Goal: Task Accomplishment & Management: Complete application form

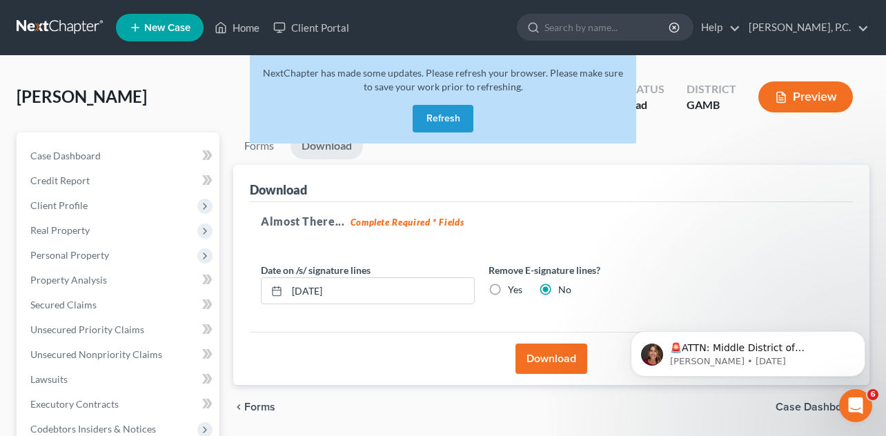
click at [456, 117] on button "Refresh" at bounding box center [443, 119] width 61 height 28
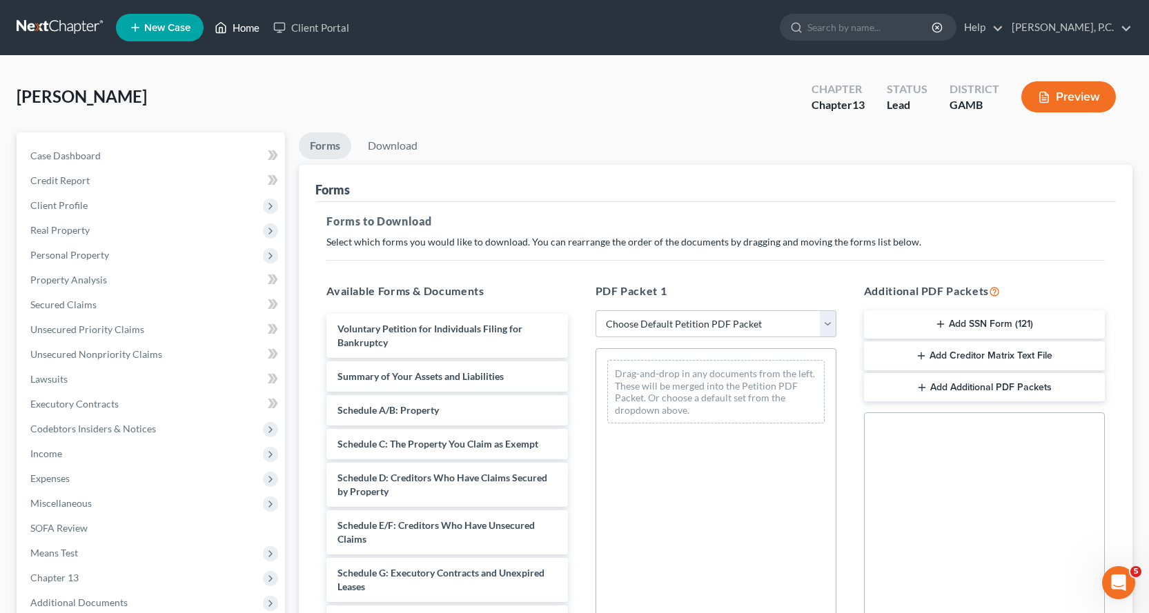
click at [242, 26] on link "Home" at bounding box center [237, 27] width 59 height 25
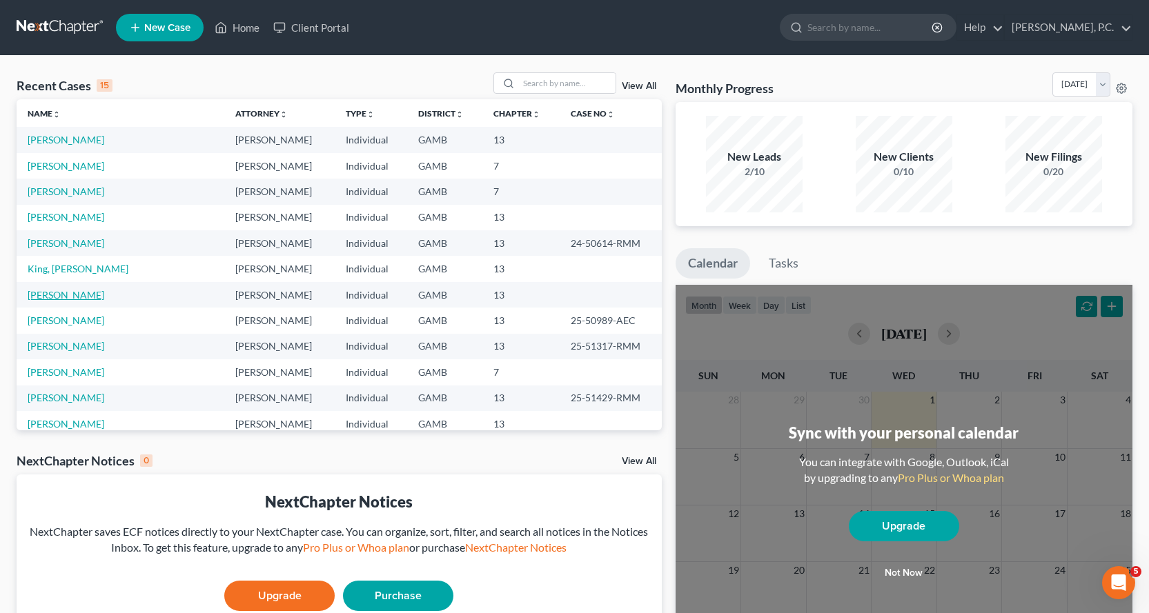
click at [71, 293] on link "[PERSON_NAME]" at bounding box center [66, 295] width 77 height 12
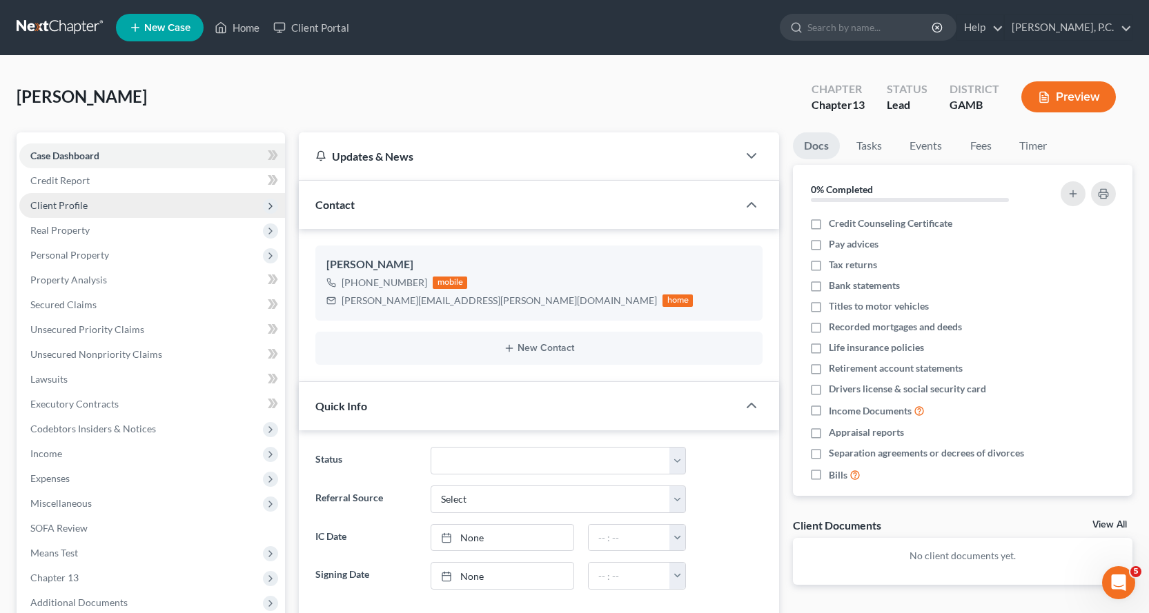
click at [67, 203] on span "Client Profile" at bounding box center [58, 205] width 57 height 12
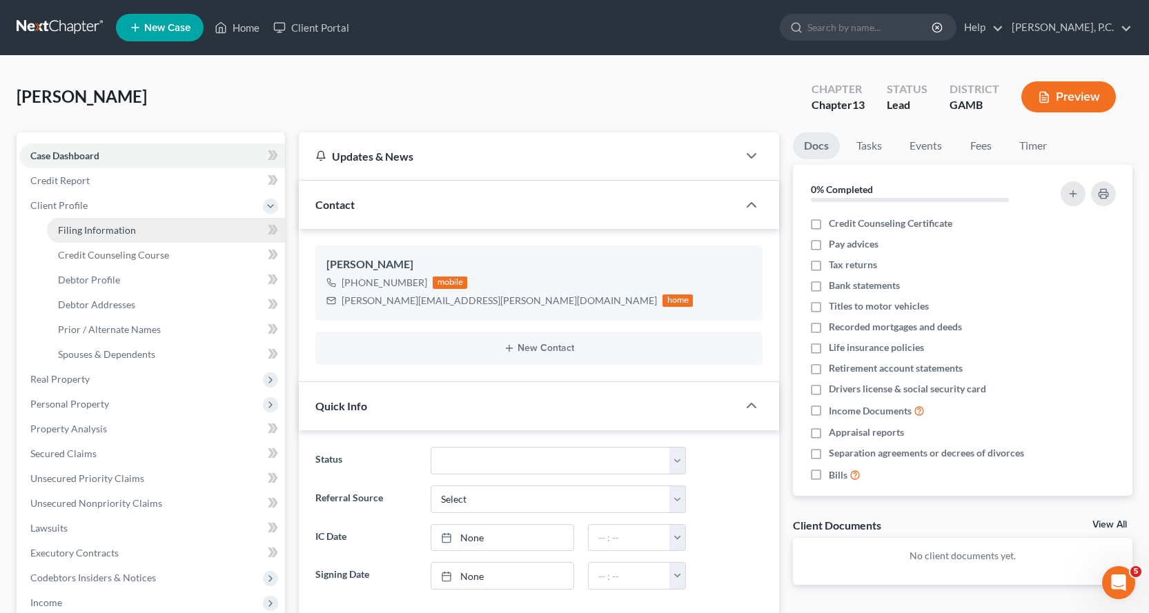
click at [88, 232] on span "Filing Information" at bounding box center [97, 230] width 78 height 12
select select "1"
select select "0"
select select "3"
select select "10"
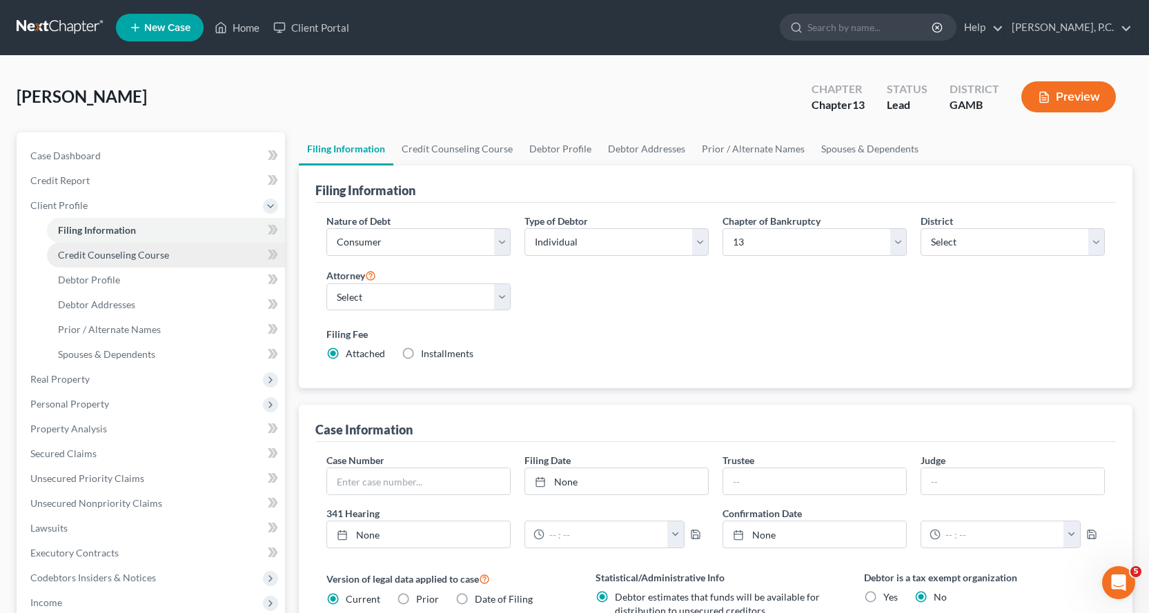
click at [106, 254] on span "Credit Counseling Course" at bounding box center [113, 255] width 111 height 12
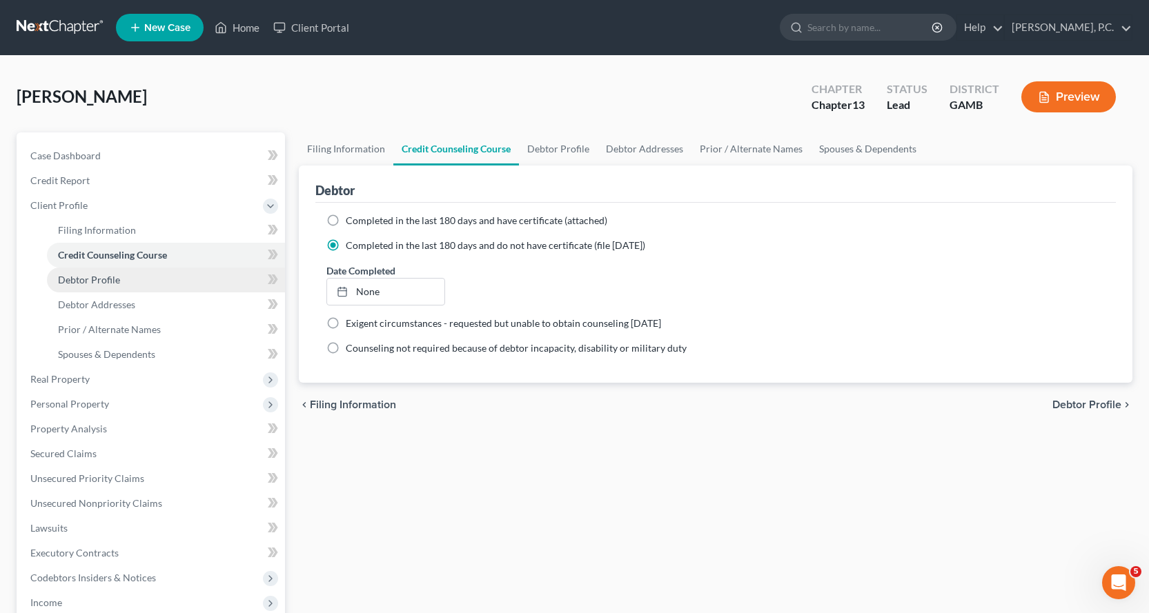
click at [103, 278] on span "Debtor Profile" at bounding box center [89, 280] width 62 height 12
select select "1"
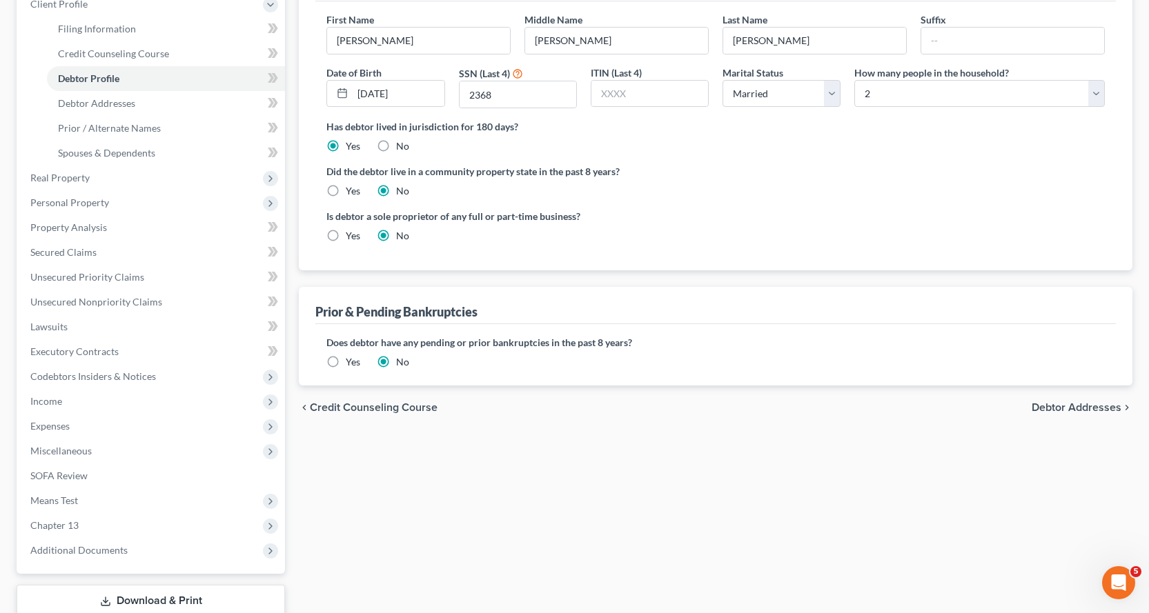
scroll to position [18, 0]
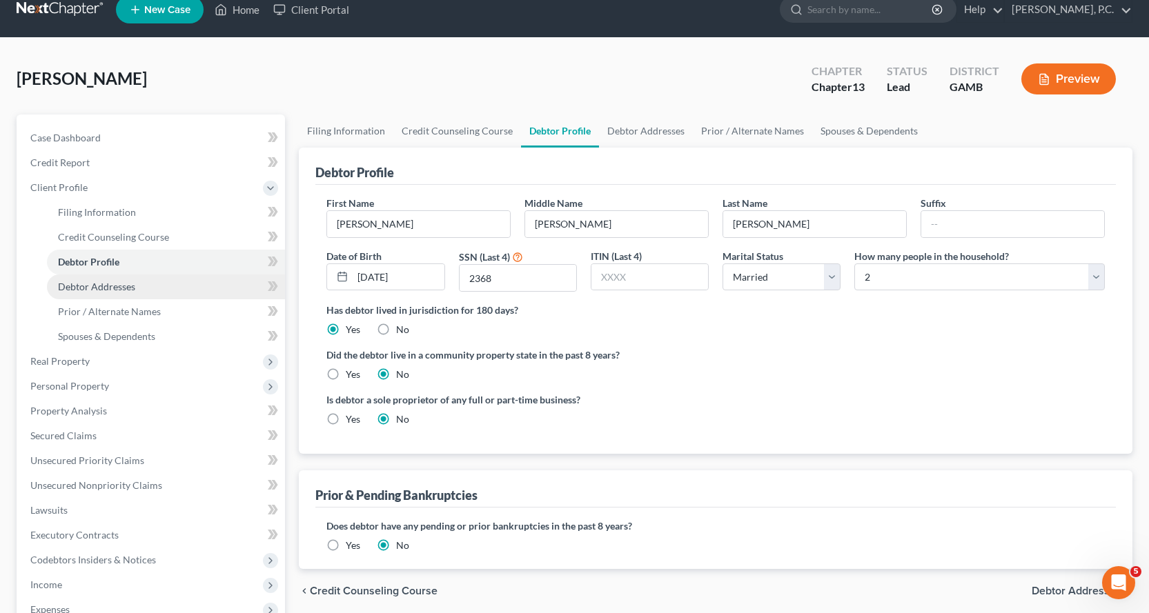
click at [97, 286] on span "Debtor Addresses" at bounding box center [96, 287] width 77 height 12
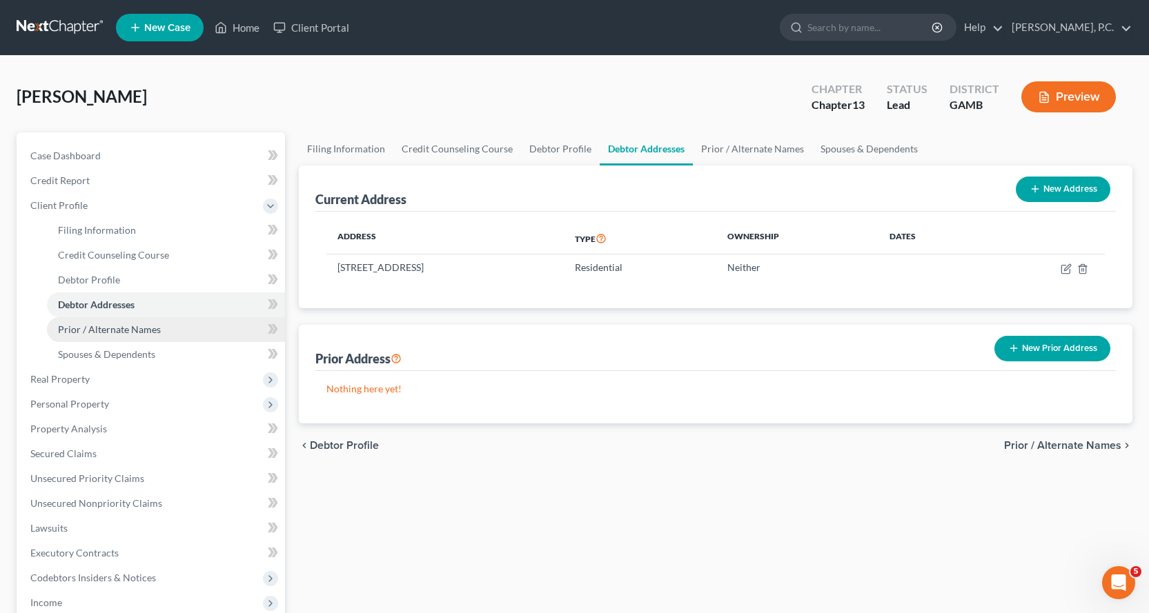
click at [100, 324] on span "Prior / Alternate Names" at bounding box center [109, 330] width 103 height 12
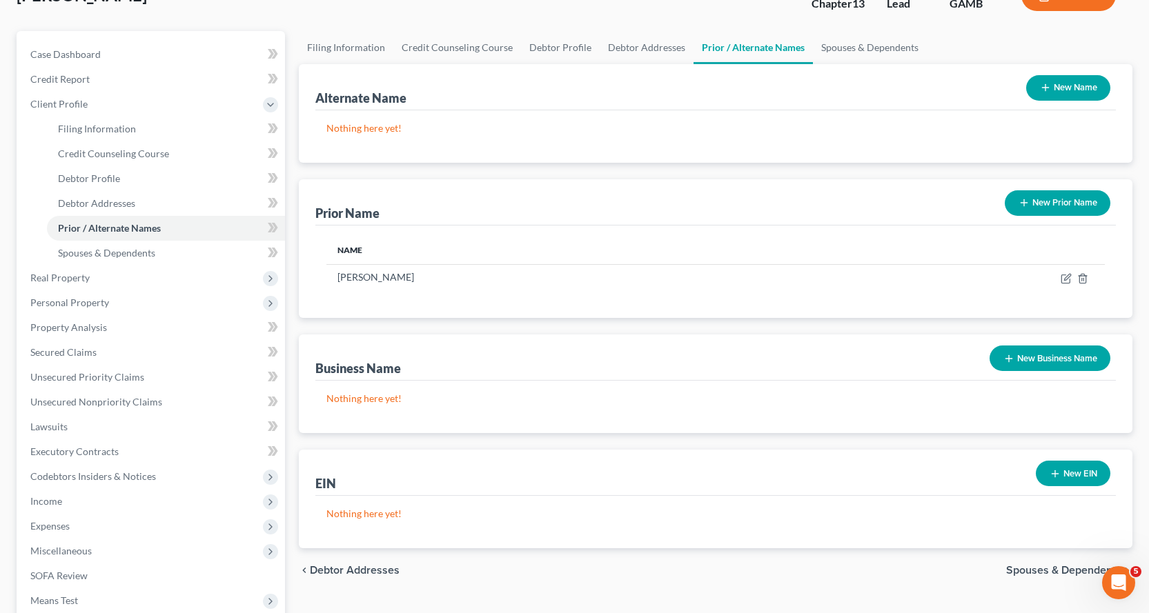
scroll to position [69, 0]
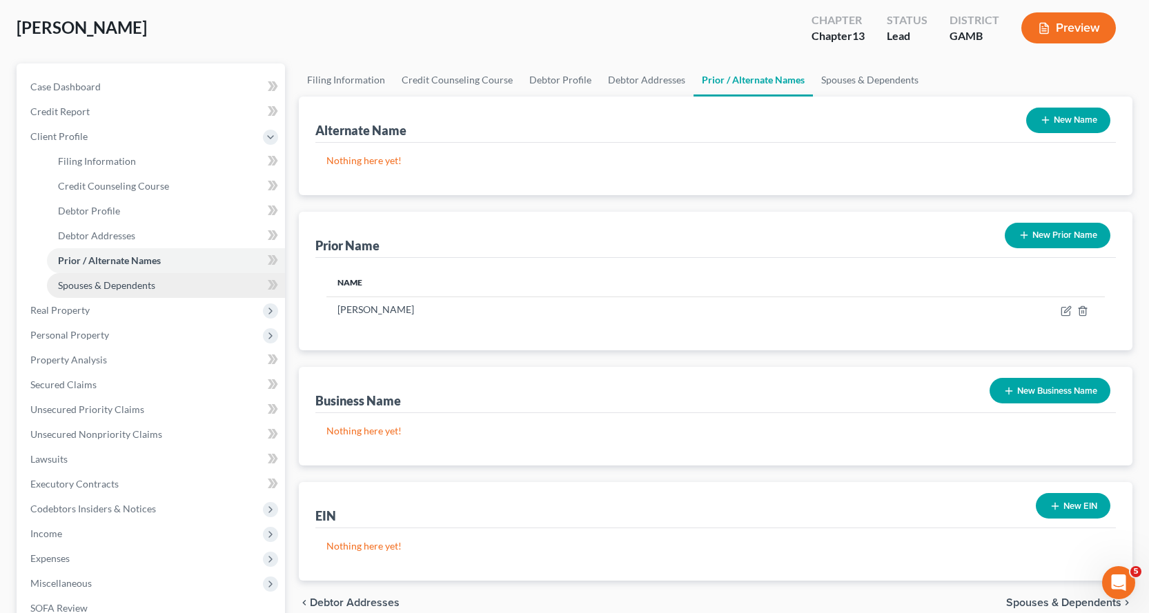
click at [124, 285] on span "Spouses & Dependents" at bounding box center [106, 285] width 97 height 12
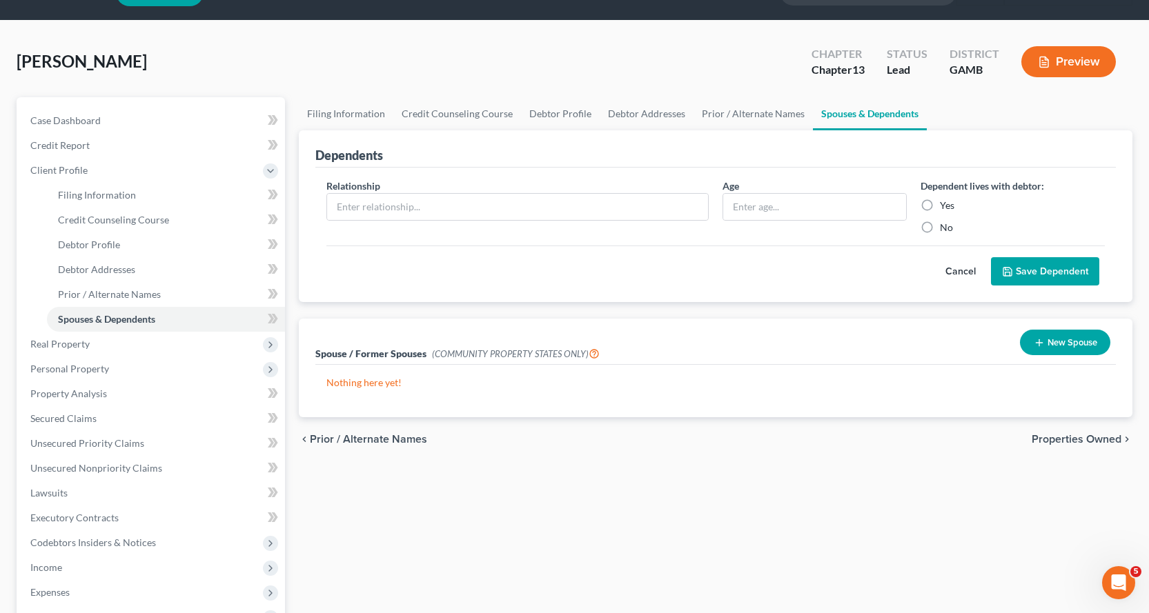
scroll to position [69, 0]
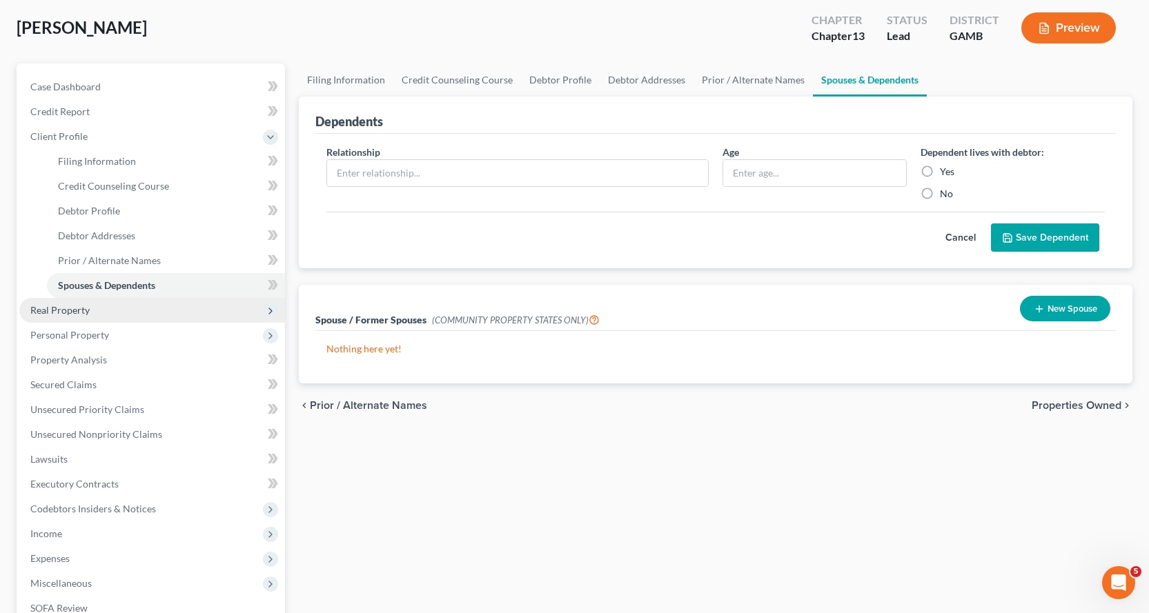
click at [61, 308] on span "Real Property" at bounding box center [59, 310] width 59 height 12
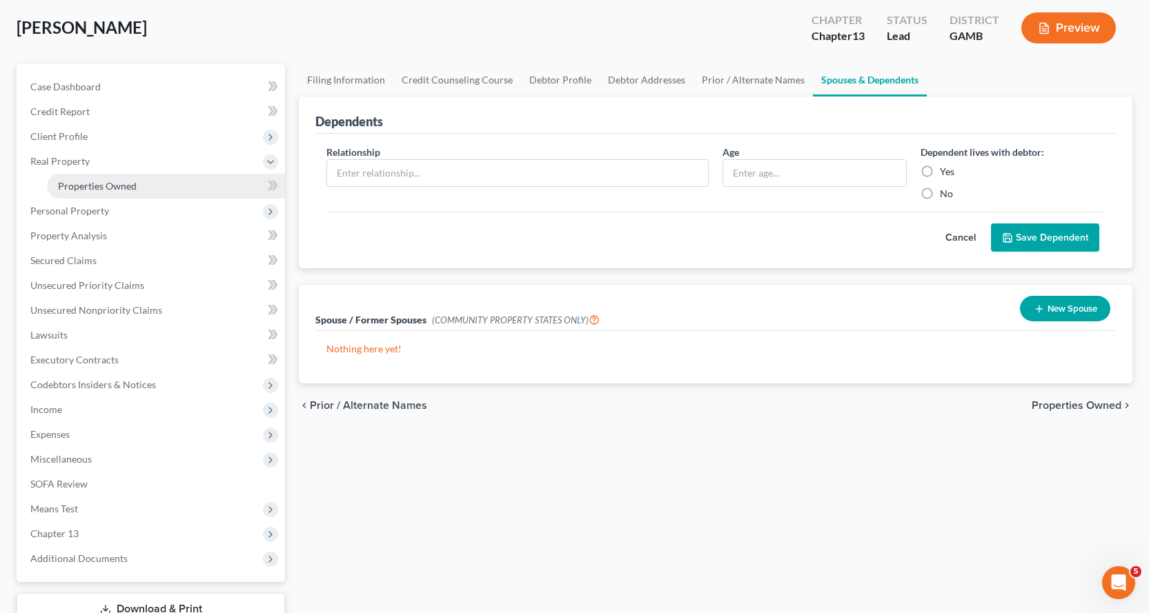
click at [112, 186] on span "Properties Owned" at bounding box center [97, 186] width 79 height 12
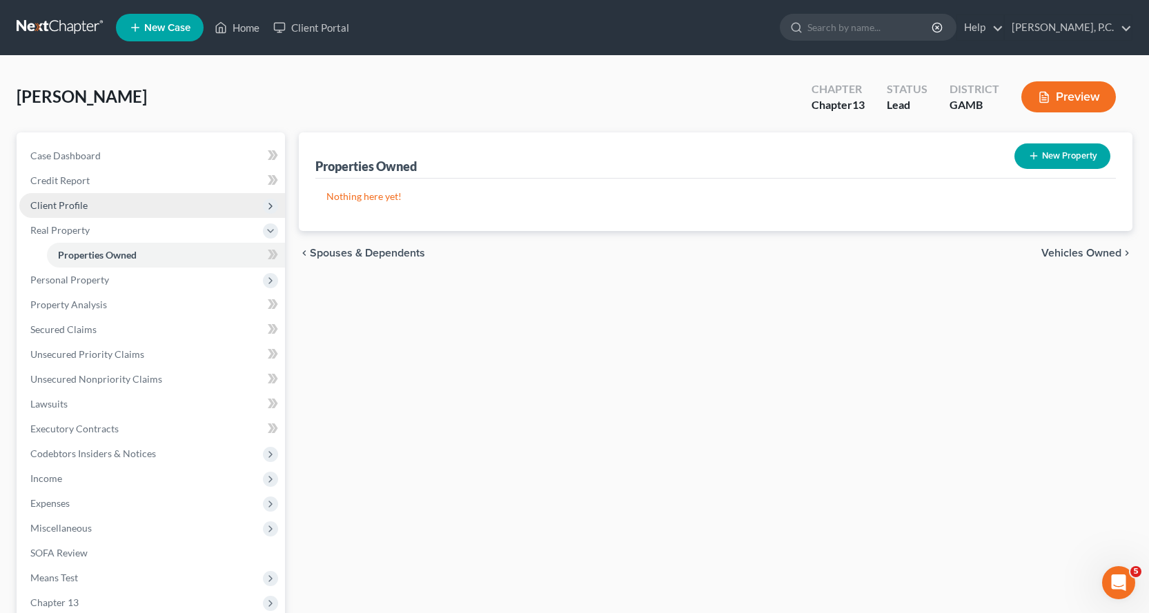
click at [66, 204] on span "Client Profile" at bounding box center [58, 205] width 57 height 12
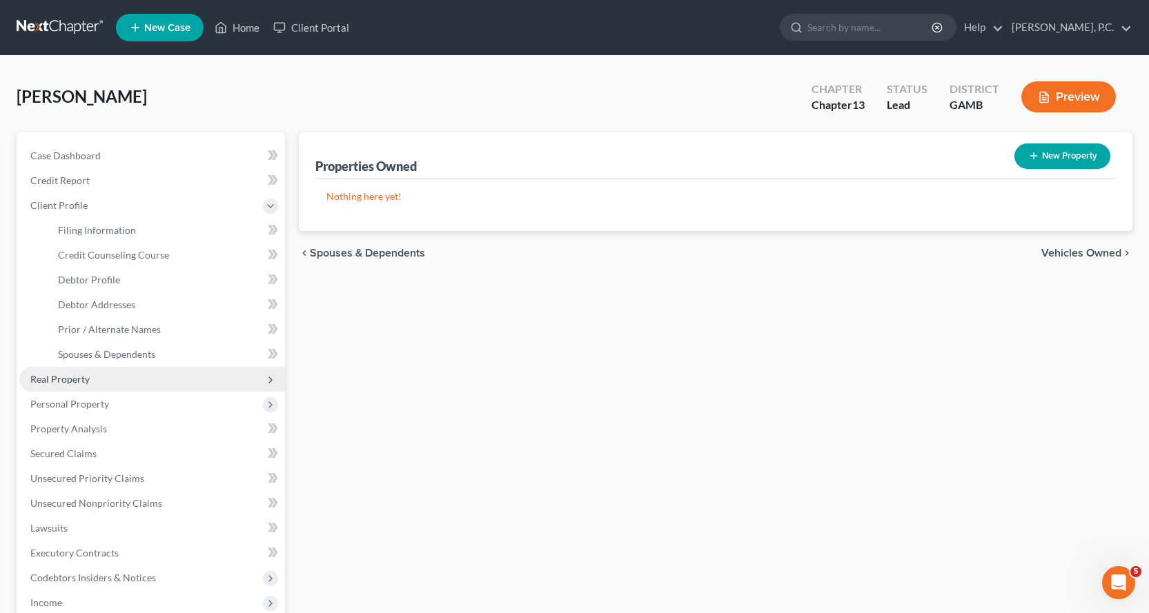
click at [57, 377] on span "Real Property" at bounding box center [59, 379] width 59 height 12
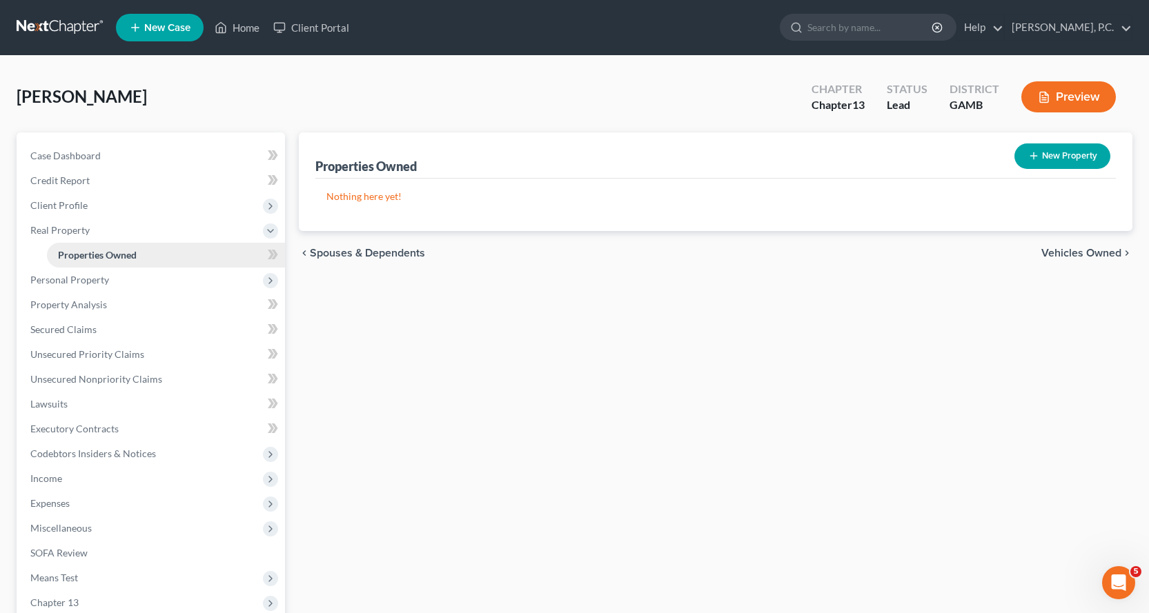
click at [116, 255] on span "Properties Owned" at bounding box center [97, 255] width 79 height 12
click at [89, 277] on span "Personal Property" at bounding box center [69, 280] width 79 height 12
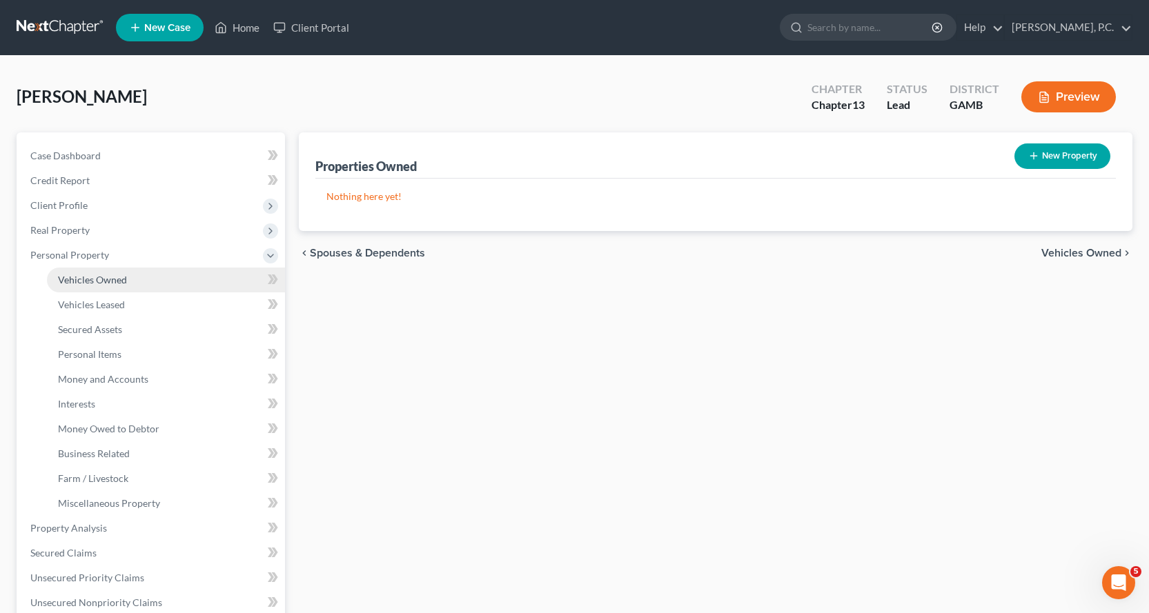
click at [98, 279] on span "Vehicles Owned" at bounding box center [92, 280] width 69 height 12
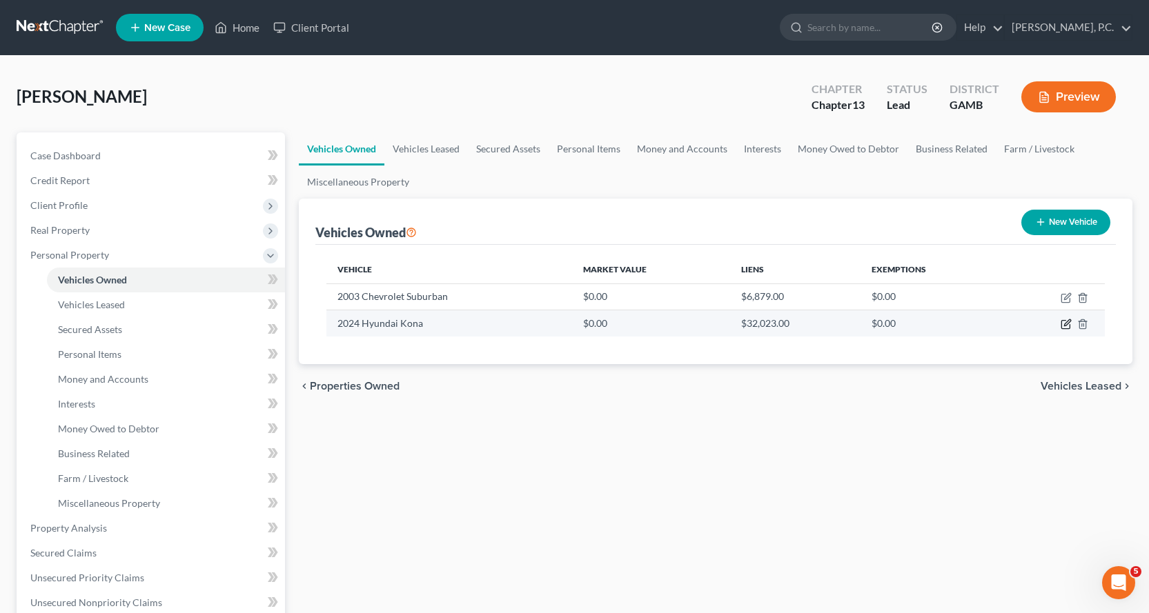
click at [1066, 325] on icon "button" at bounding box center [1066, 324] width 11 height 11
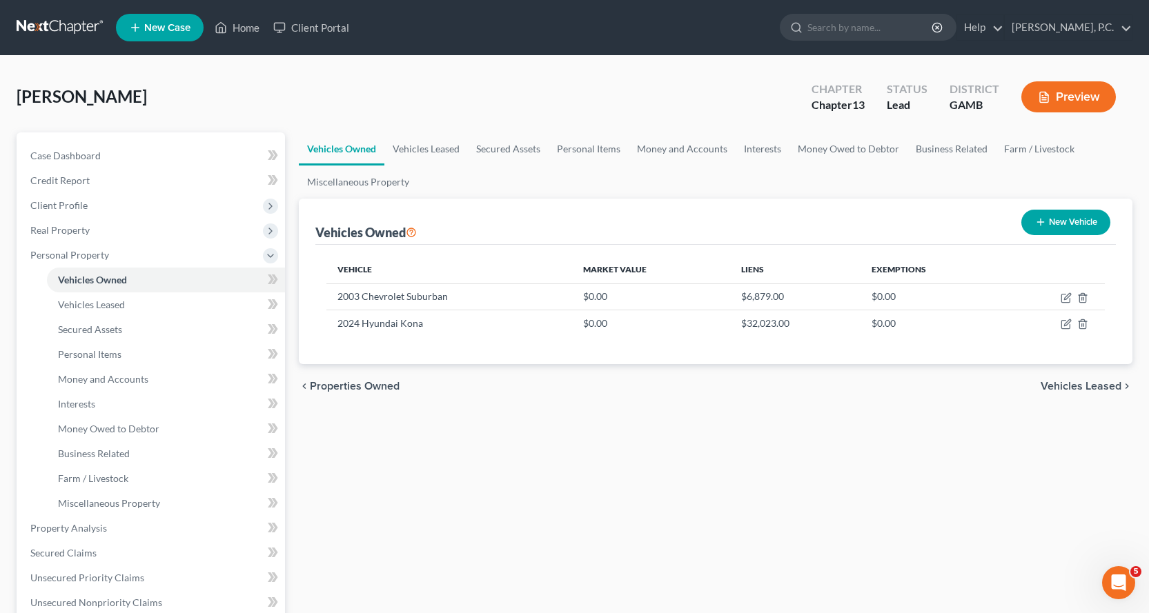
select select "0"
select select "2"
select select "0"
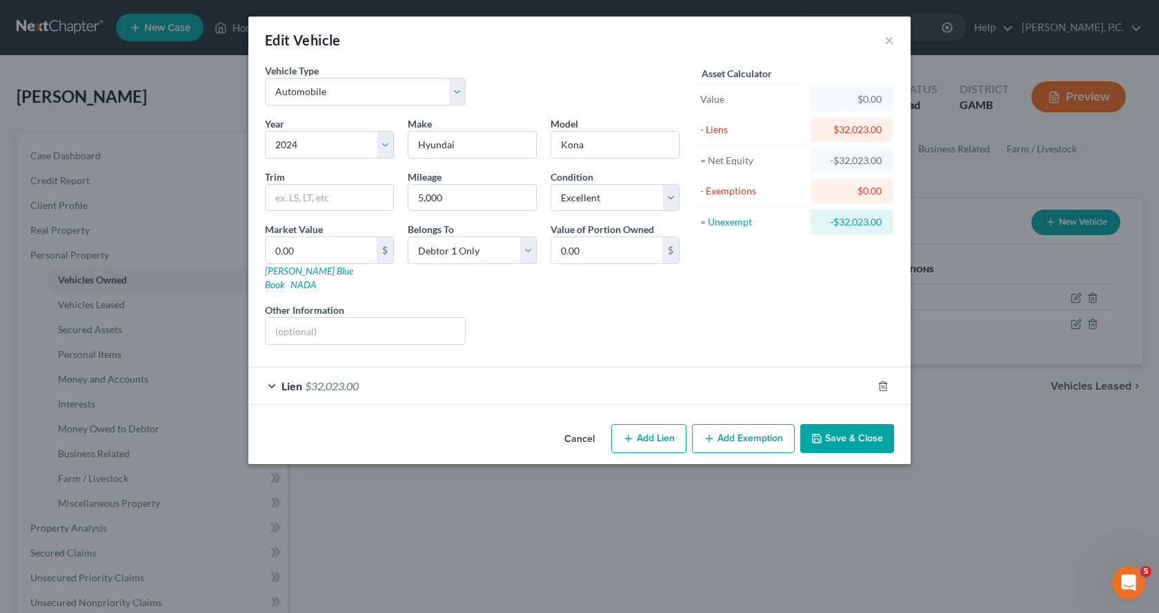
click at [863, 424] on button "Save & Close" at bounding box center [847, 438] width 94 height 29
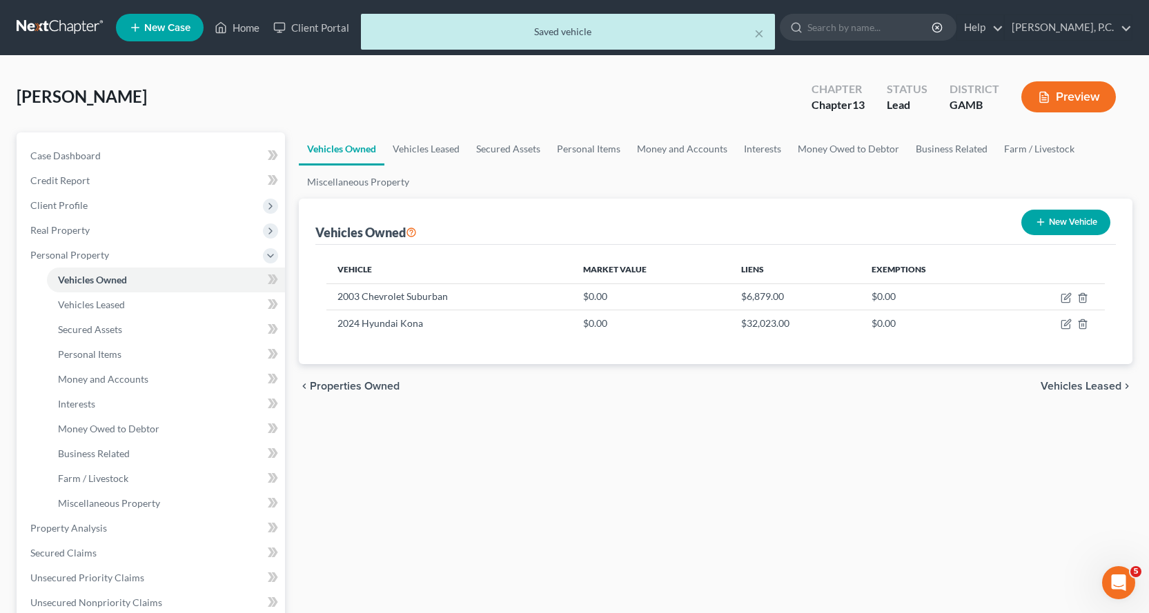
click at [246, 27] on div "× Saved vehicle" at bounding box center [567, 35] width 1149 height 43
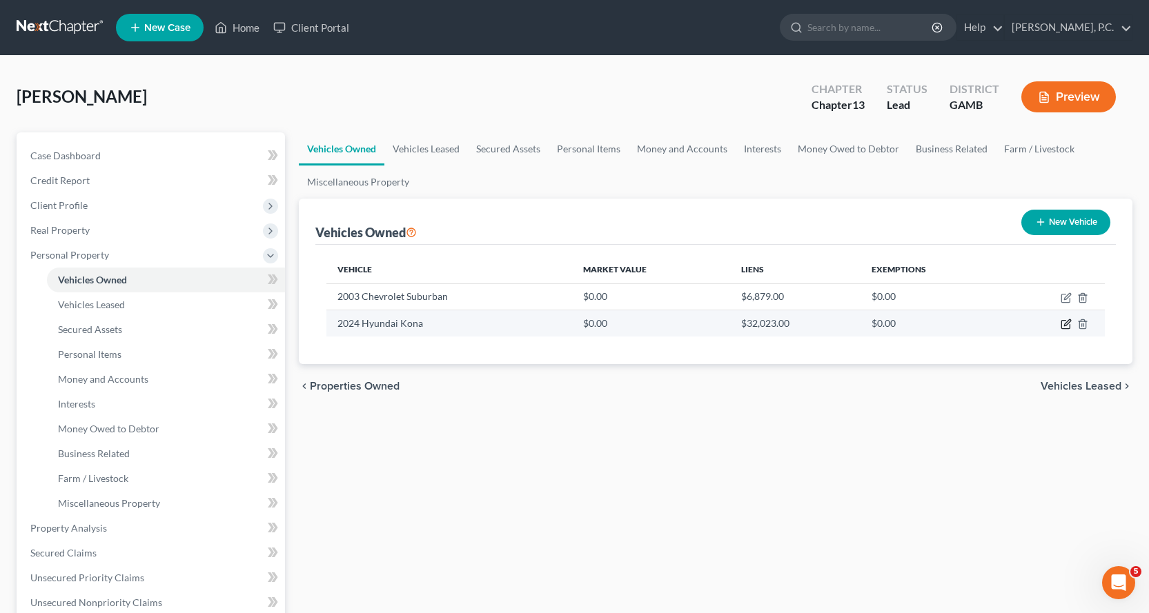
click at [1065, 323] on icon "button" at bounding box center [1066, 324] width 11 height 11
select select "0"
select select "2"
select select "0"
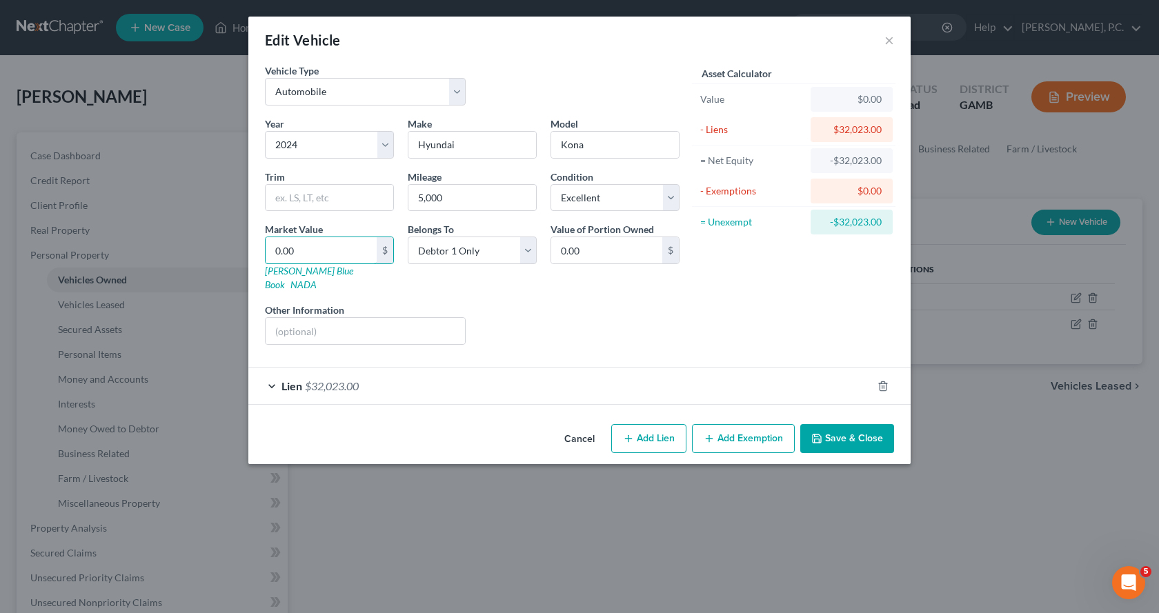
type input "2"
type input "2.00"
type input "29"
type input "29.00"
type input "294"
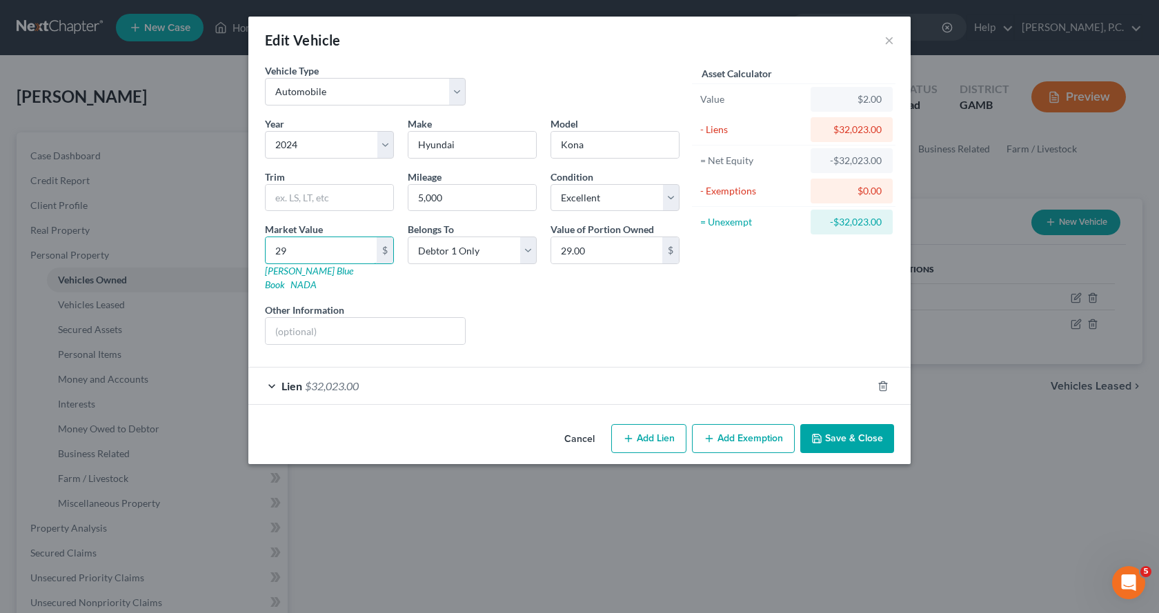
type input "294.00"
type input "2942"
type input "2,942.00"
type input "2,9425"
type input "29,425.00"
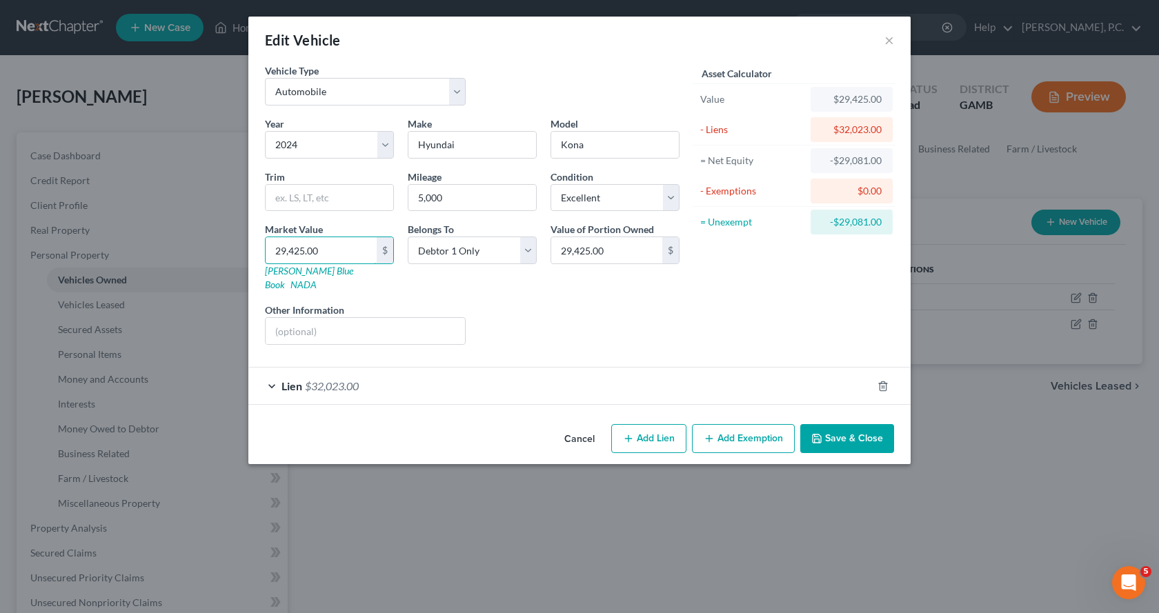
type input "29,425.00"
click at [530, 248] on select "Select Debtor 1 Only Debtor 2 Only Debtor 1 And Debtor 2 Only At Least One Of T…" at bounding box center [472, 251] width 129 height 28
select select "3"
click at [408, 237] on select "Select Debtor 1 Only Debtor 2 Only Debtor 1 And Debtor 2 Only At Least One Of T…" at bounding box center [472, 251] width 129 height 28
click at [856, 424] on button "Save & Close" at bounding box center [847, 438] width 94 height 29
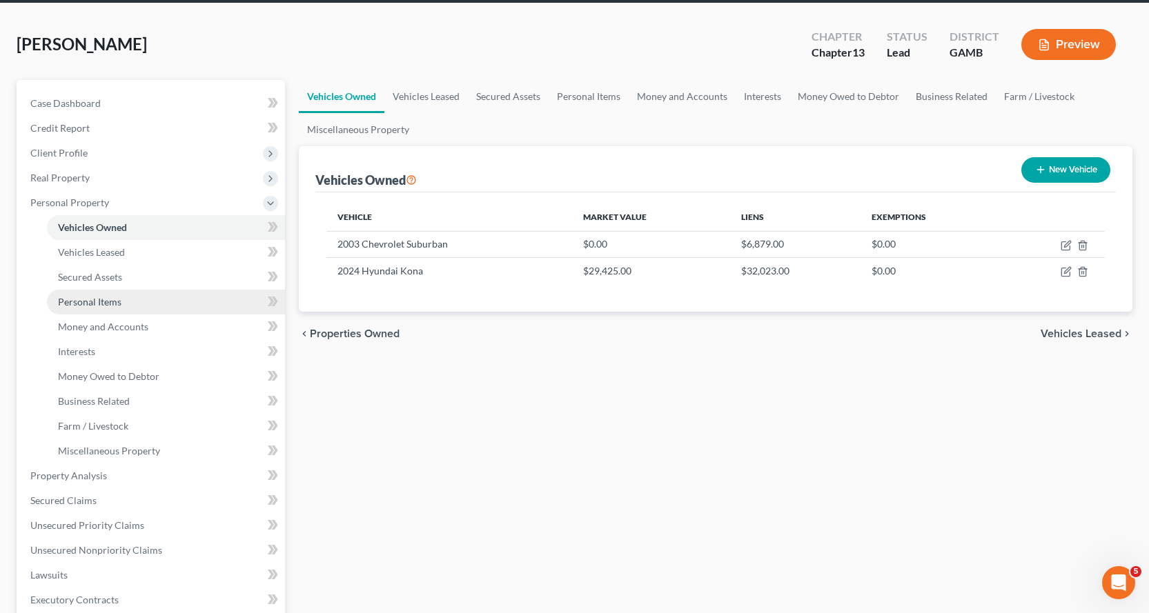
scroll to position [207, 0]
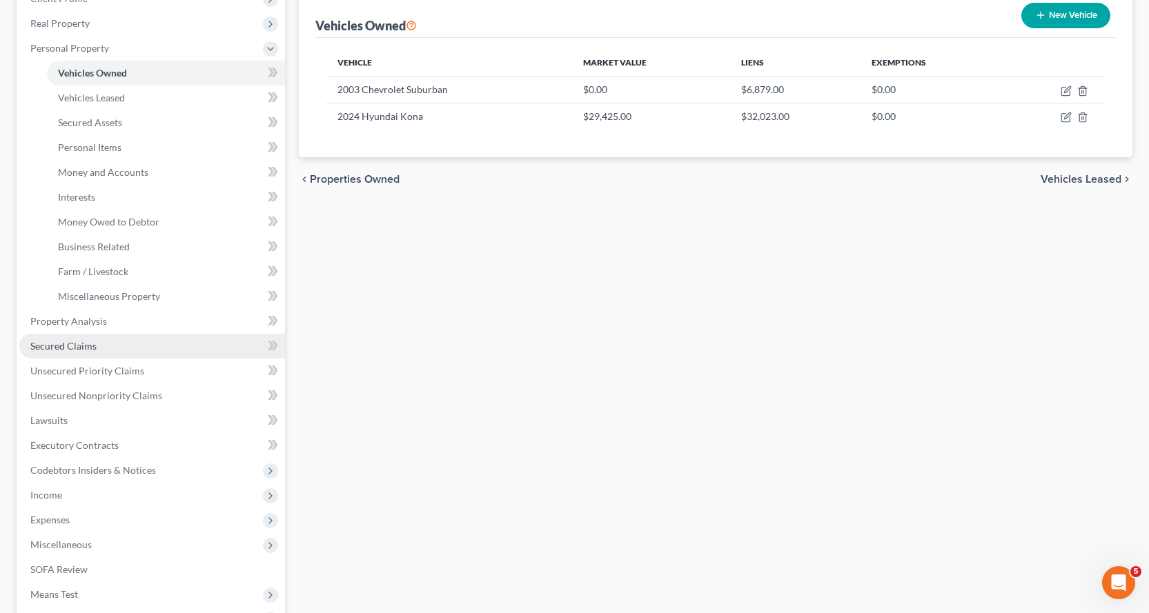
click at [81, 345] on span "Secured Claims" at bounding box center [63, 346] width 66 height 12
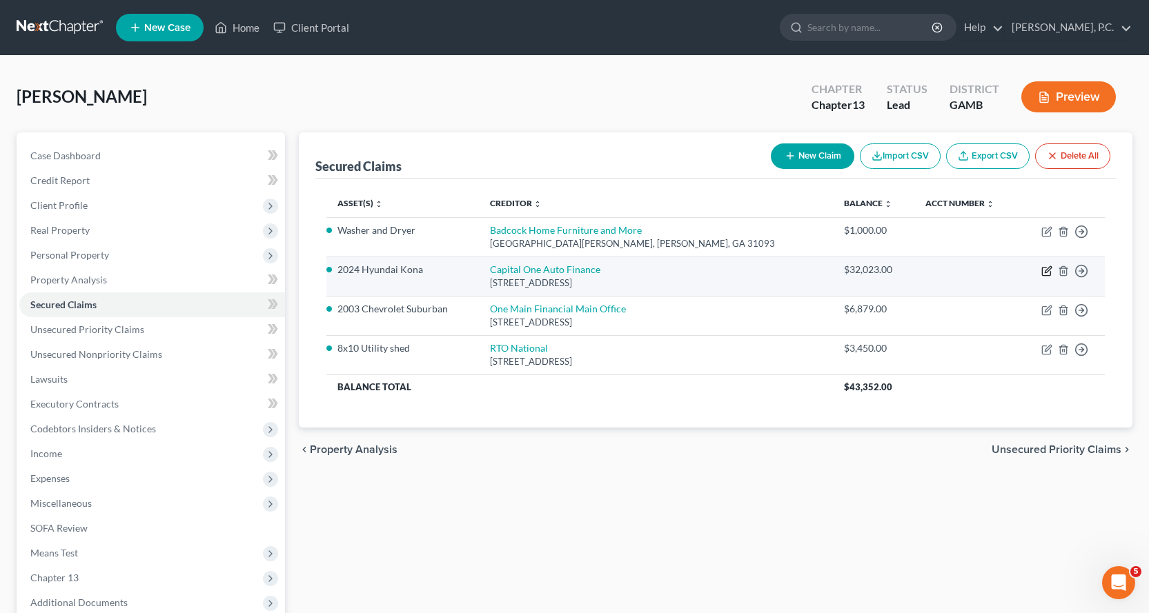
click at [1044, 270] on icon "button" at bounding box center [1046, 271] width 11 height 11
select select "0"
select select "4"
select select "2"
select select "3"
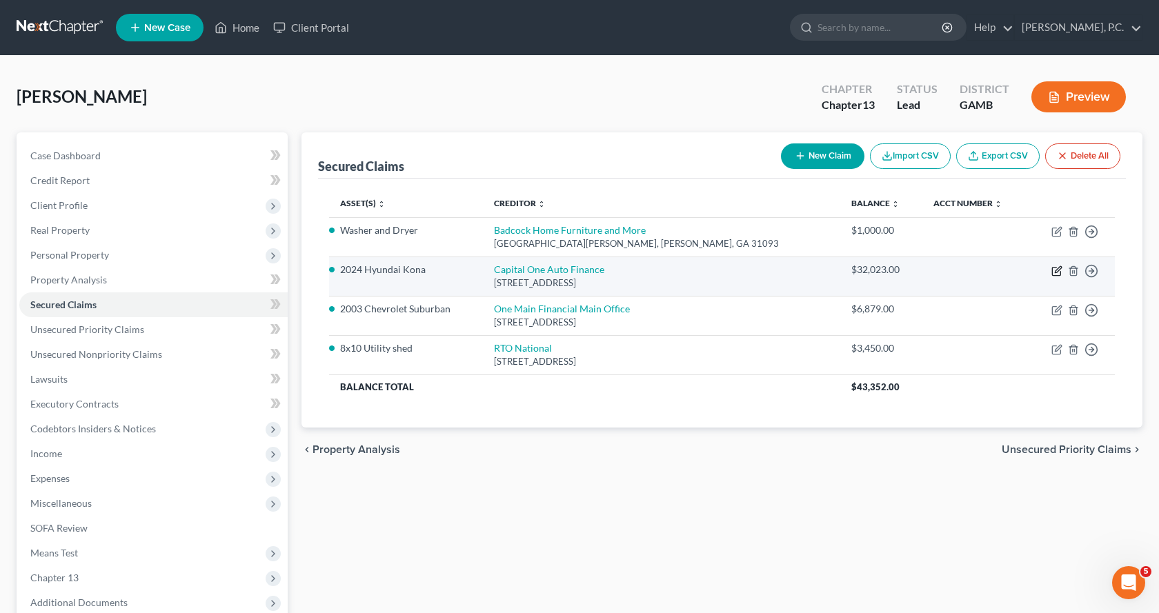
select select "0"
select select "10"
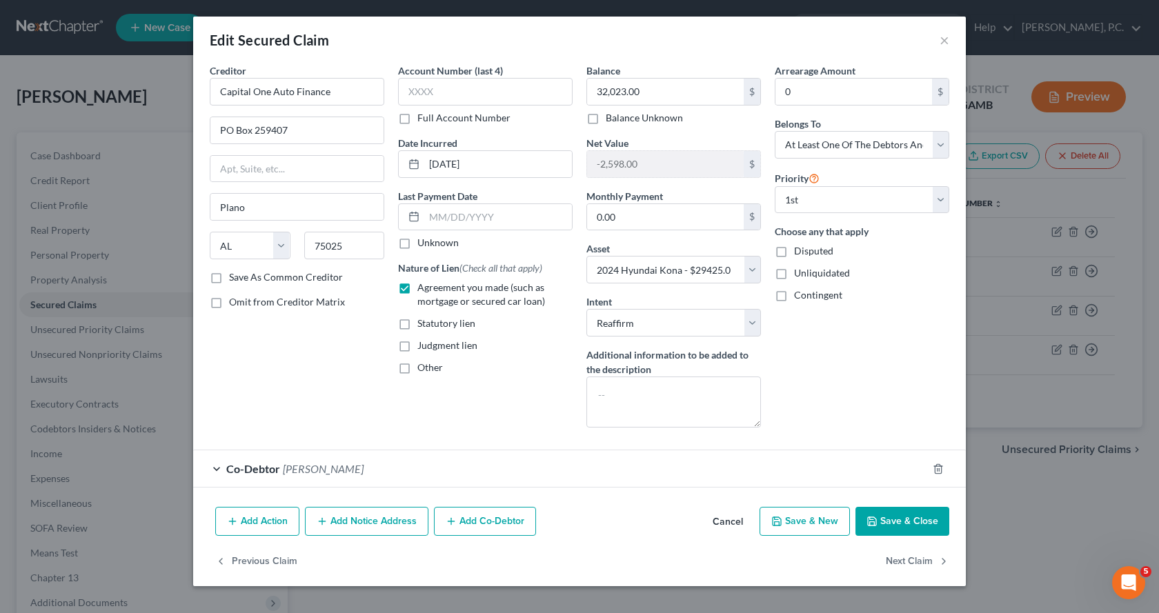
click at [215, 467] on div "Co-Debtor [PERSON_NAME]" at bounding box center [560, 469] width 734 height 37
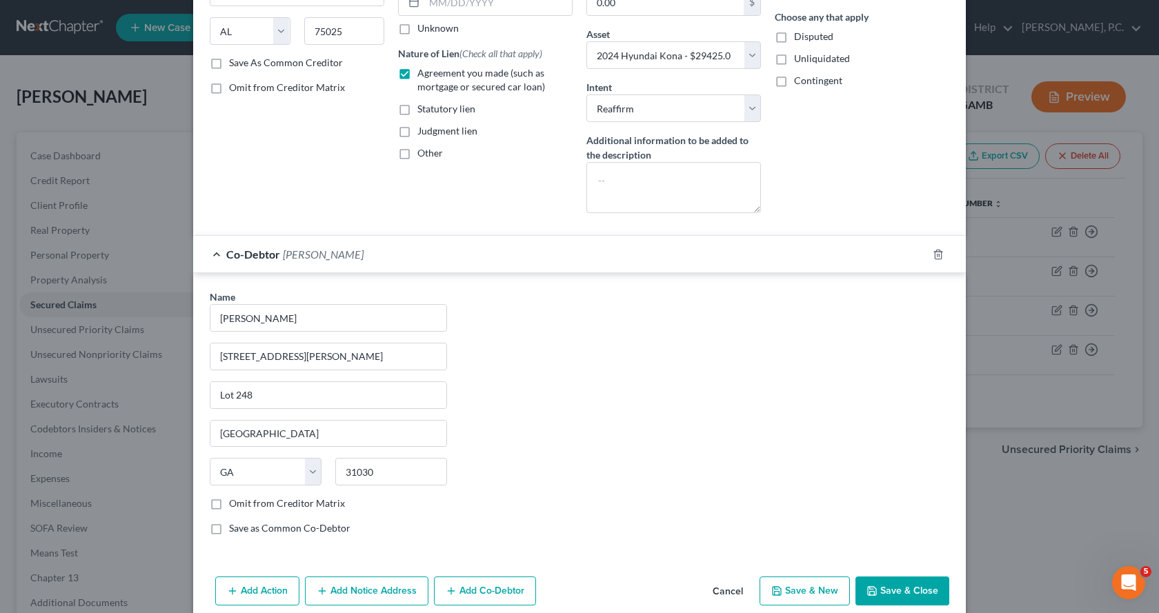
scroll to position [274, 0]
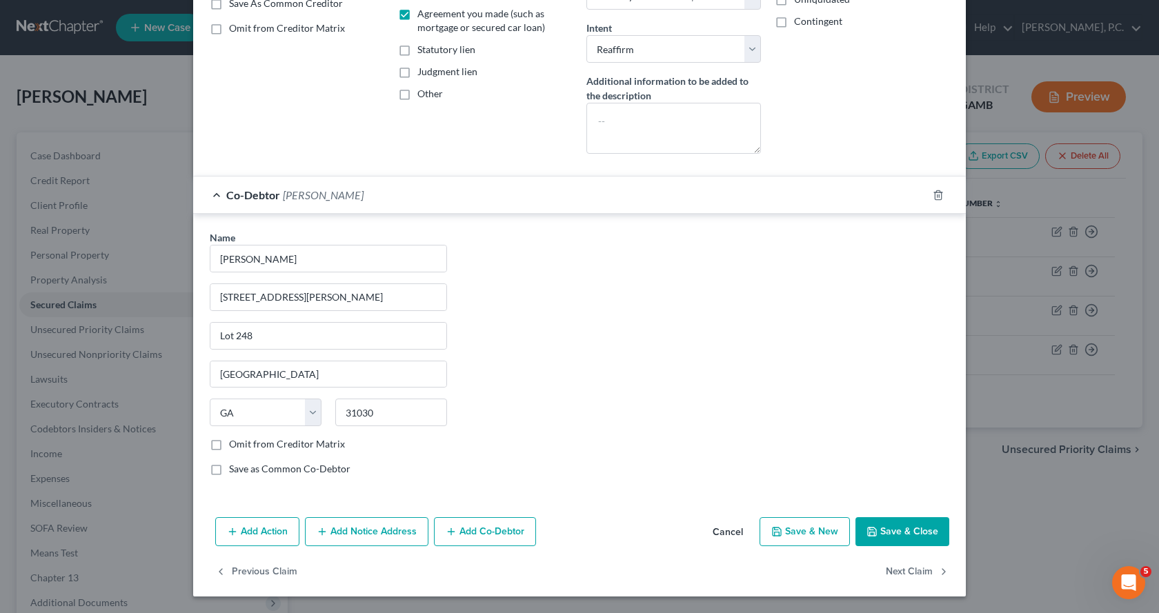
click at [898, 531] on button "Save & Close" at bounding box center [903, 532] width 94 height 29
select select
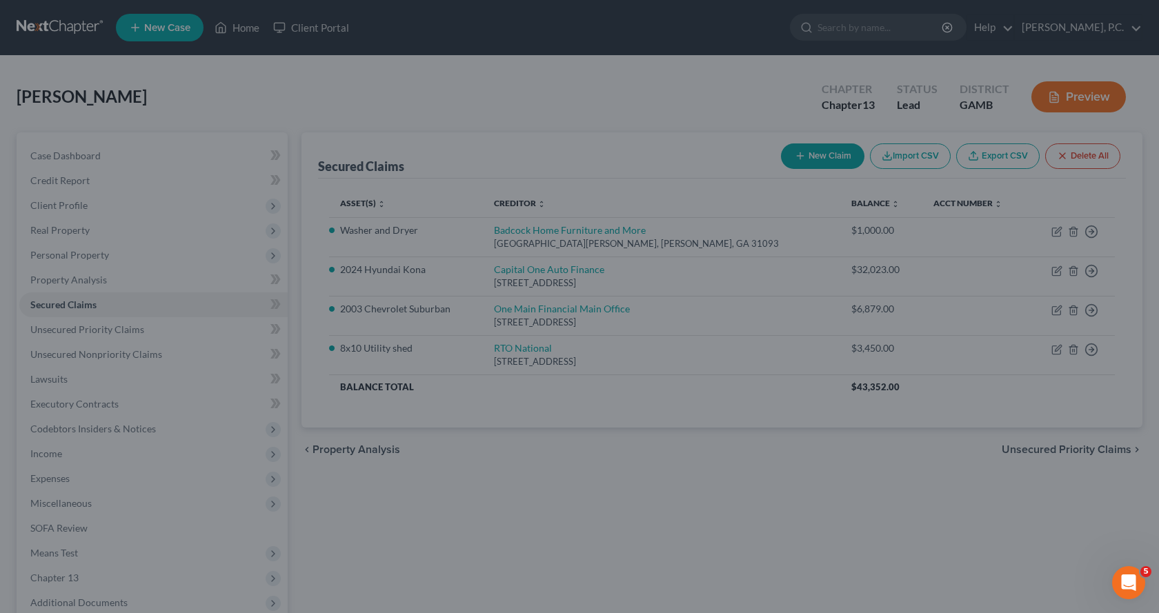
scroll to position [0, 0]
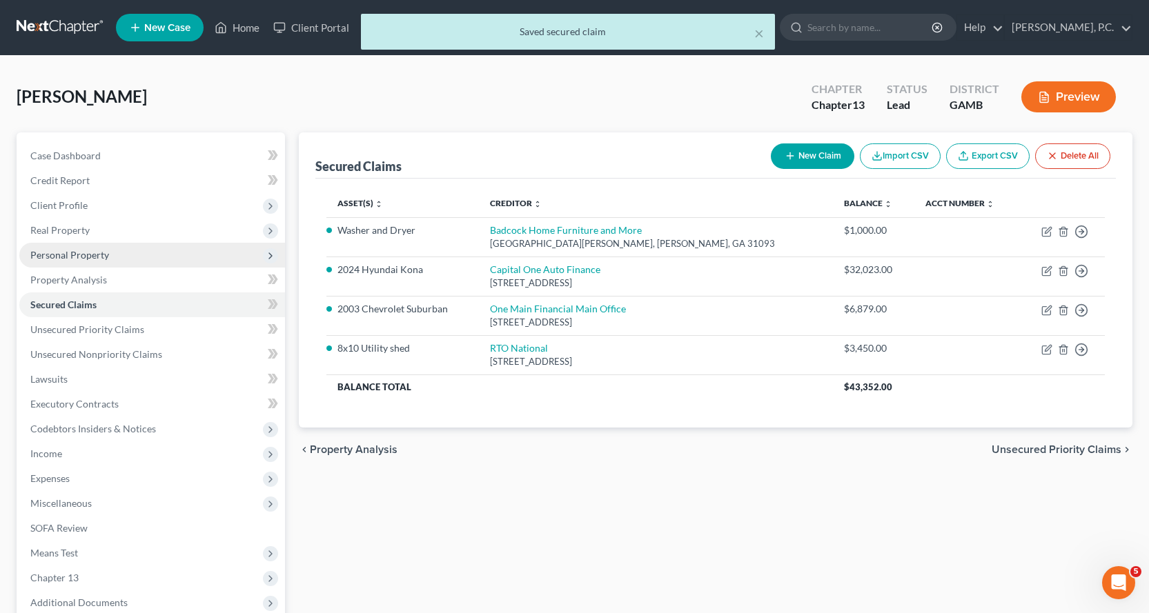
click at [77, 252] on span "Personal Property" at bounding box center [69, 255] width 79 height 12
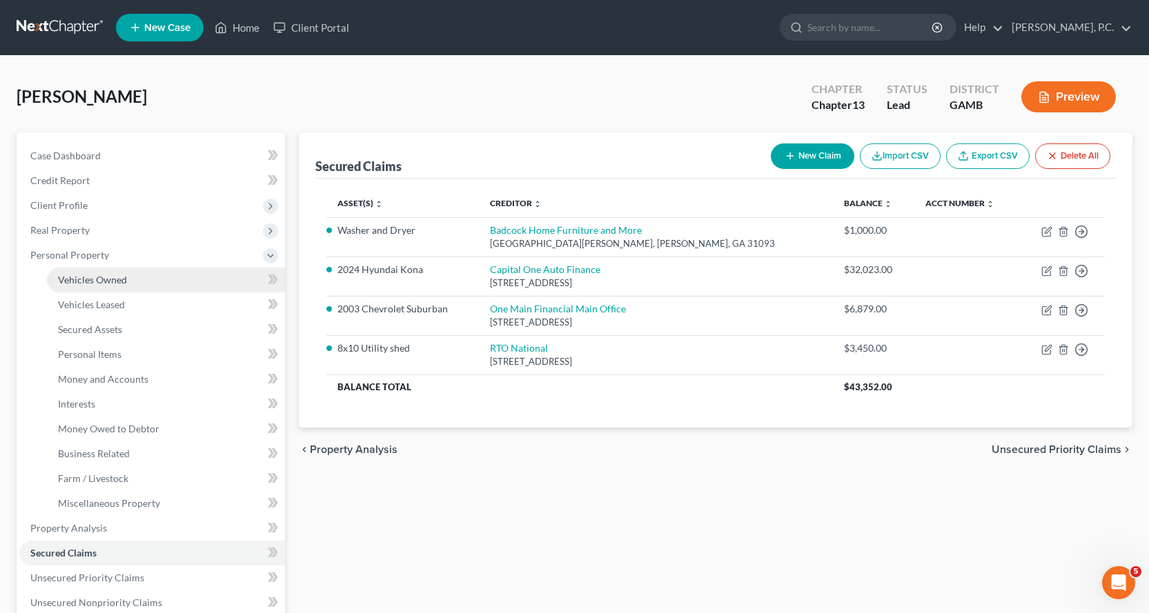
click at [99, 279] on span "Vehicles Owned" at bounding box center [92, 280] width 69 height 12
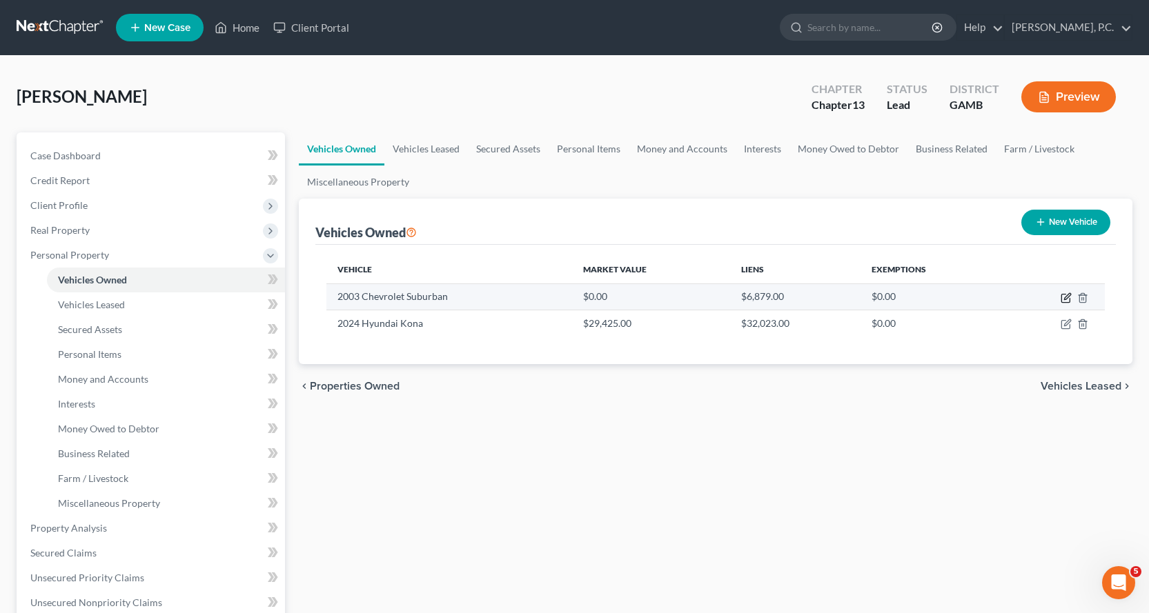
click at [1065, 298] on icon "button" at bounding box center [1067, 296] width 6 height 6
select select "0"
select select "23"
select select "3"
select select "0"
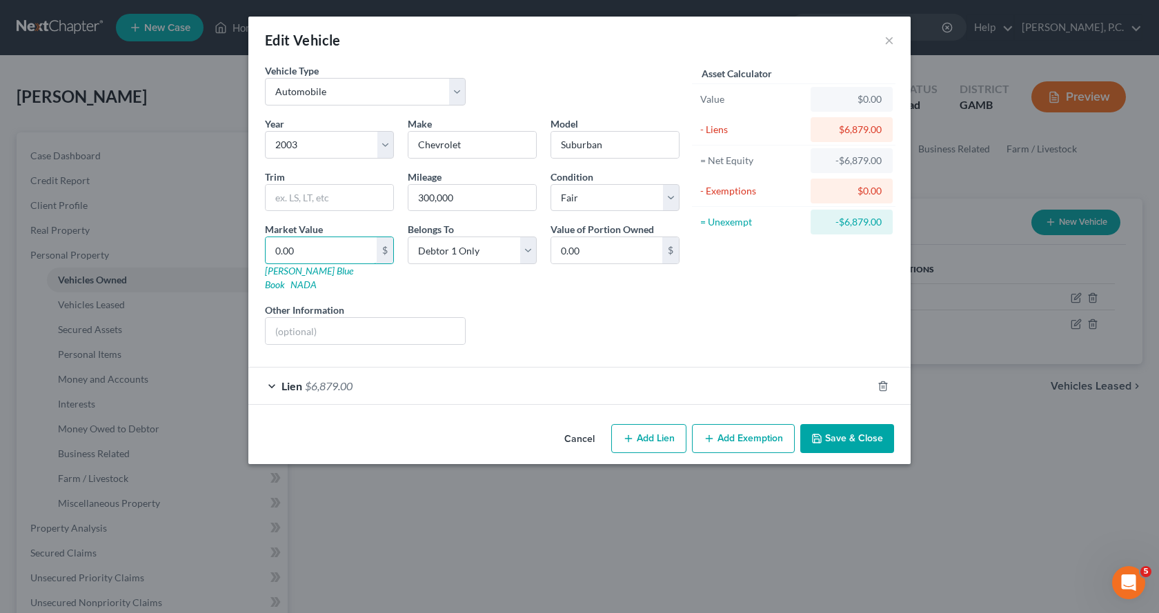
type input "3"
type input "3.00"
type input "38"
type input "38.00"
type input "380"
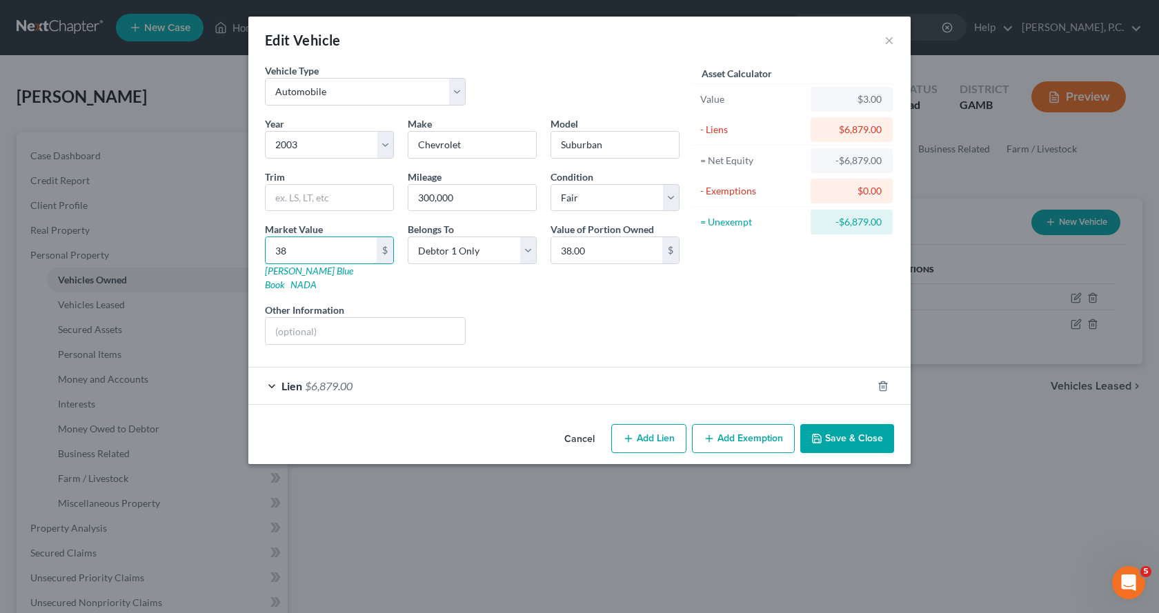
type input "380.00"
type input "3800"
type input "3,800.00"
click at [883, 386] on line "button" at bounding box center [883, 387] width 0 height 3
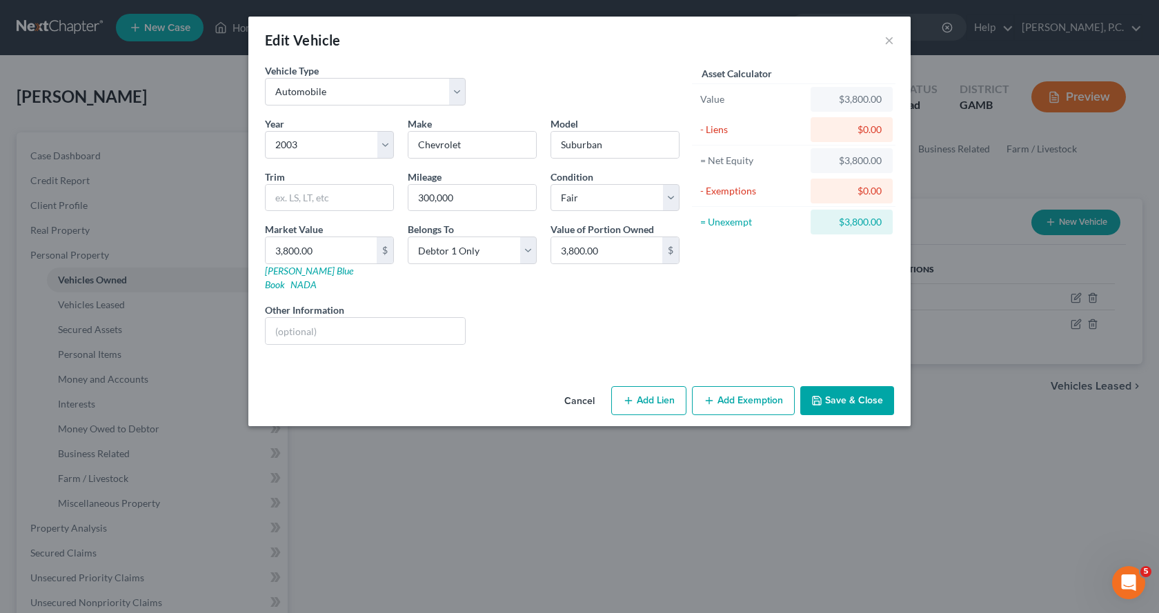
click at [746, 390] on button "Add Exemption" at bounding box center [743, 400] width 103 height 29
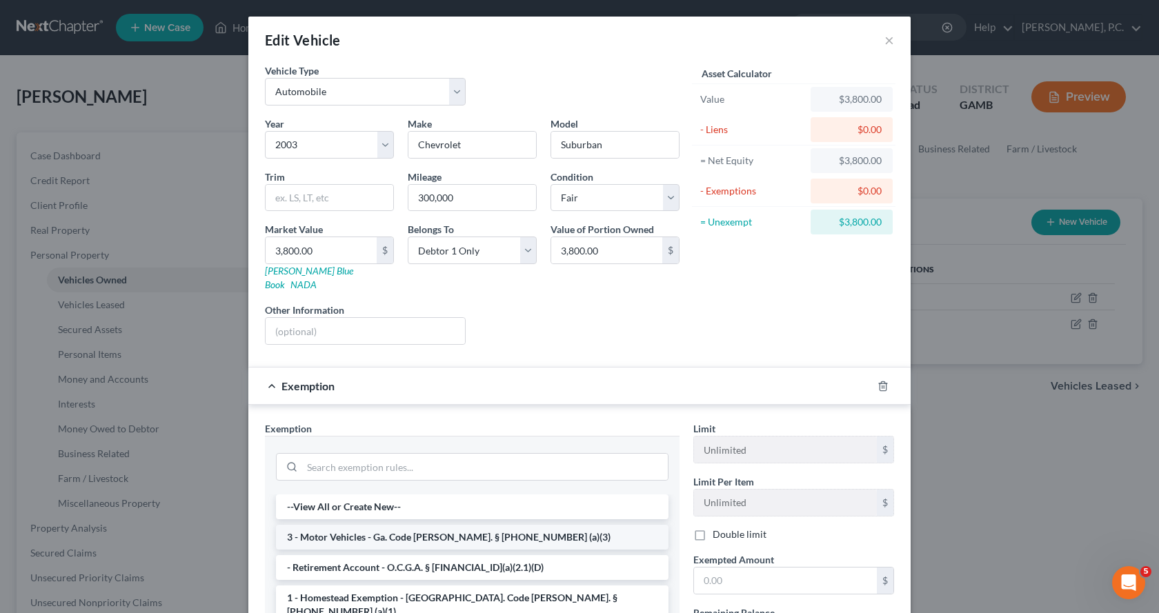
click at [395, 525] on li "3 - Motor Vehicles - Ga. Code [PERSON_NAME]. § [PHONE_NUMBER] (a)(3)" at bounding box center [472, 537] width 393 height 25
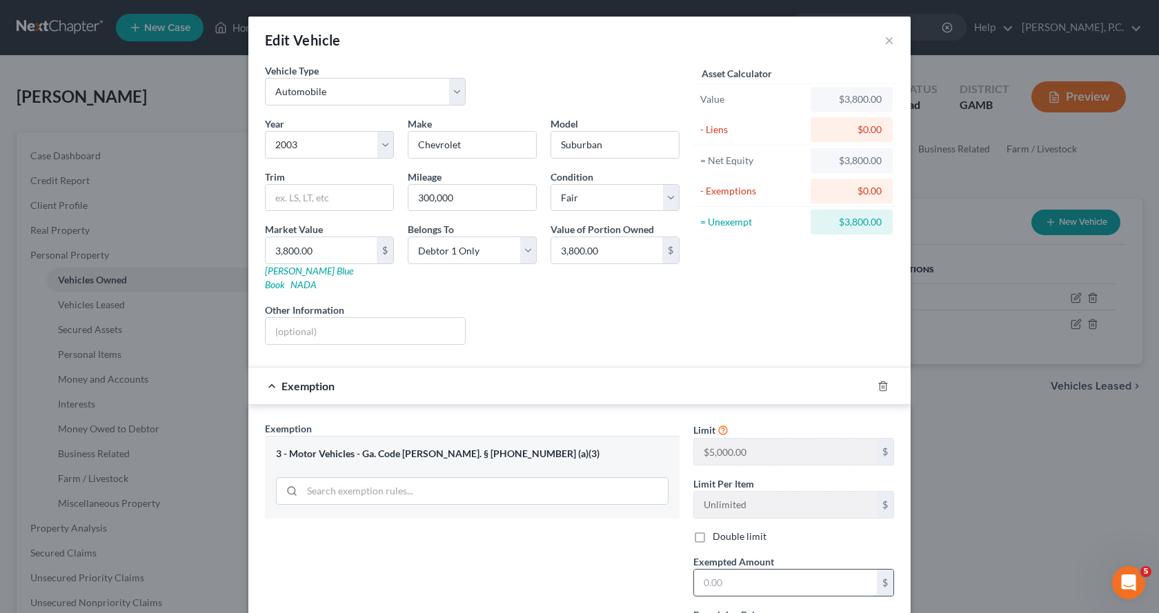
click at [742, 570] on input "text" at bounding box center [785, 583] width 183 height 26
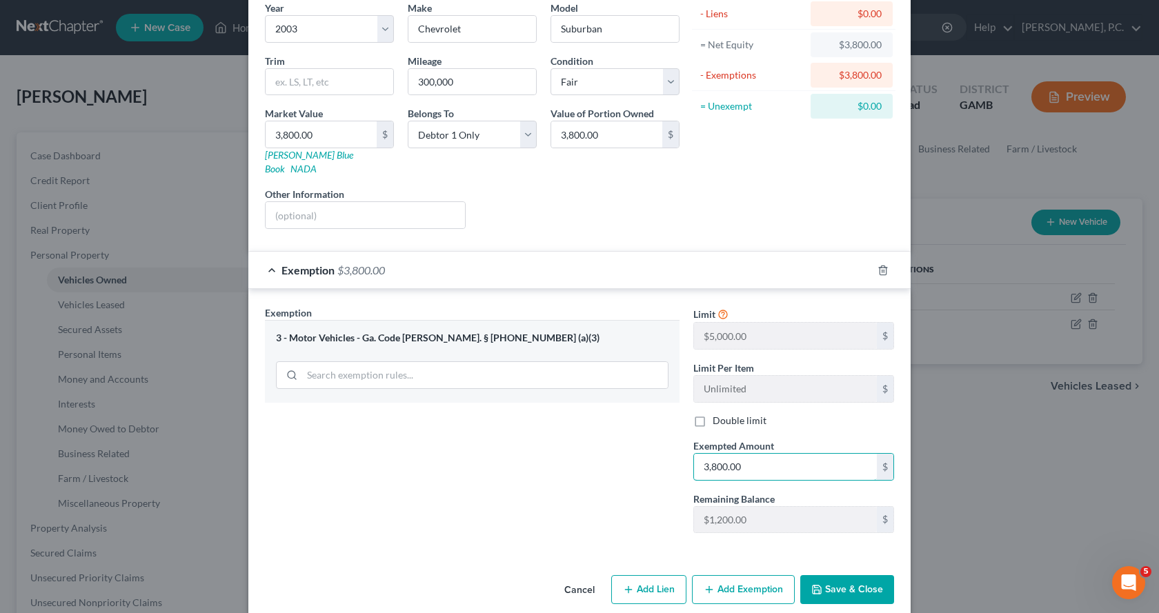
scroll to position [121, 0]
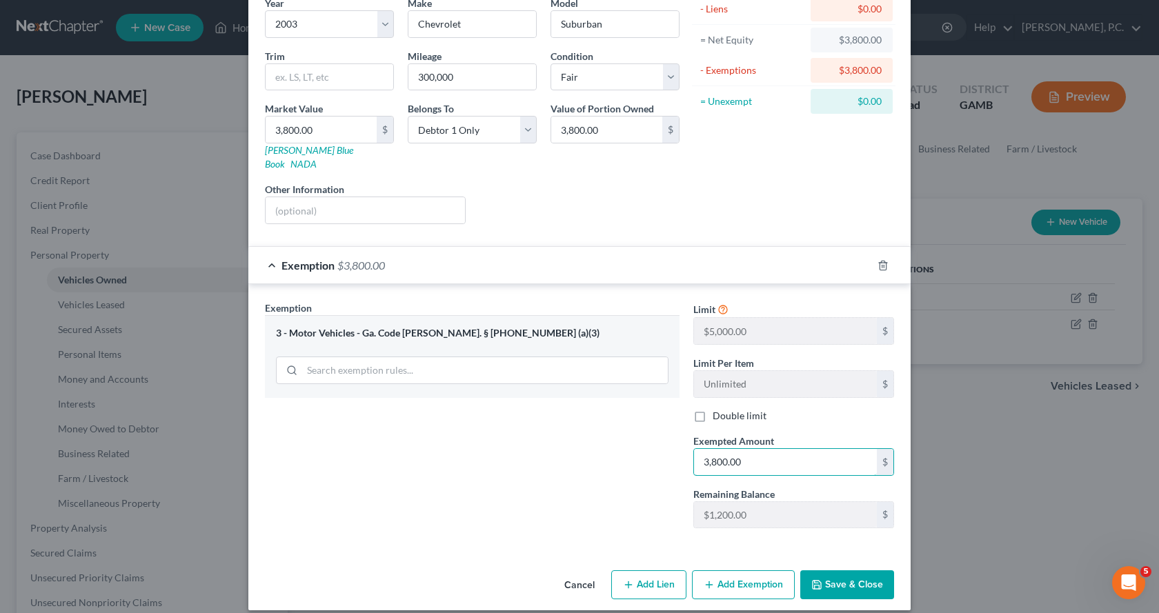
type input "3,800.00"
click at [854, 575] on button "Save & Close" at bounding box center [847, 585] width 94 height 29
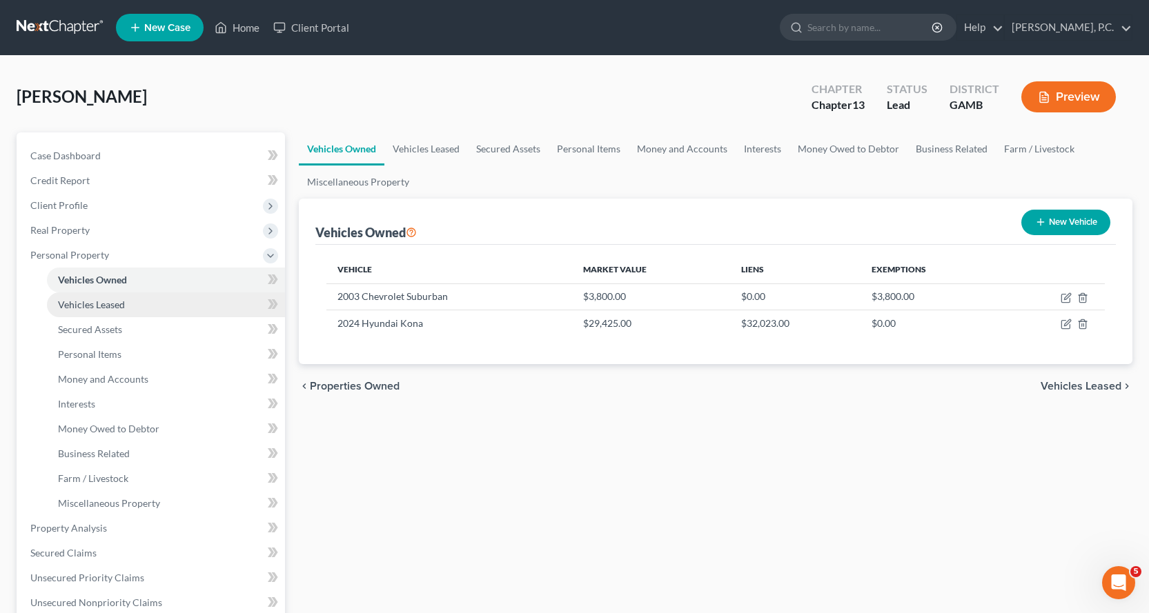
click at [108, 306] on span "Vehicles Leased" at bounding box center [91, 305] width 67 height 12
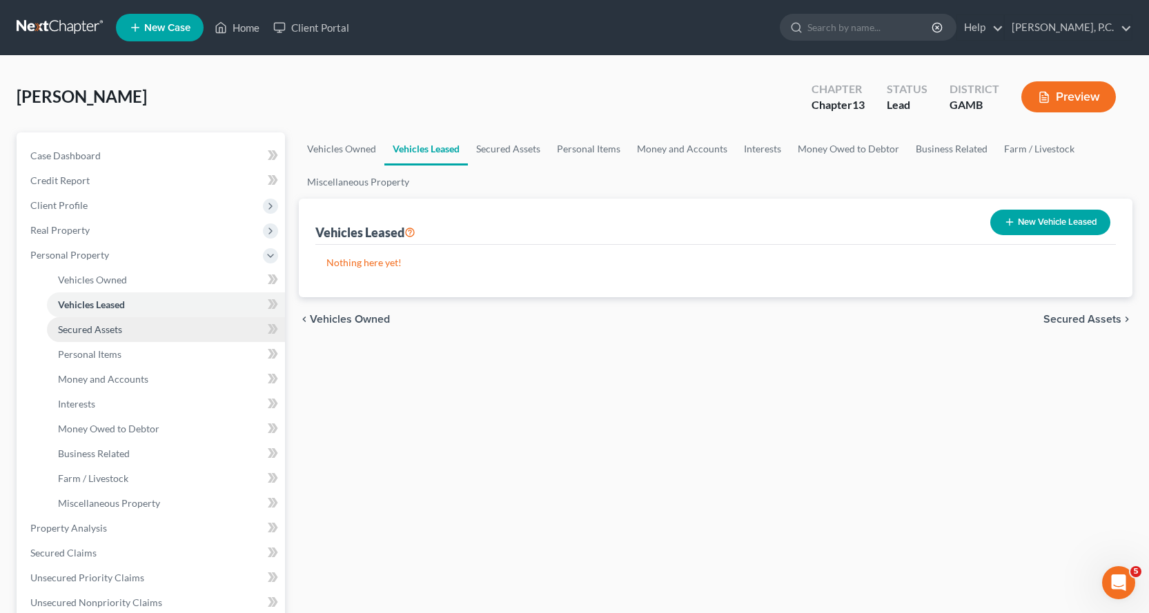
click at [97, 331] on span "Secured Assets" at bounding box center [90, 330] width 64 height 12
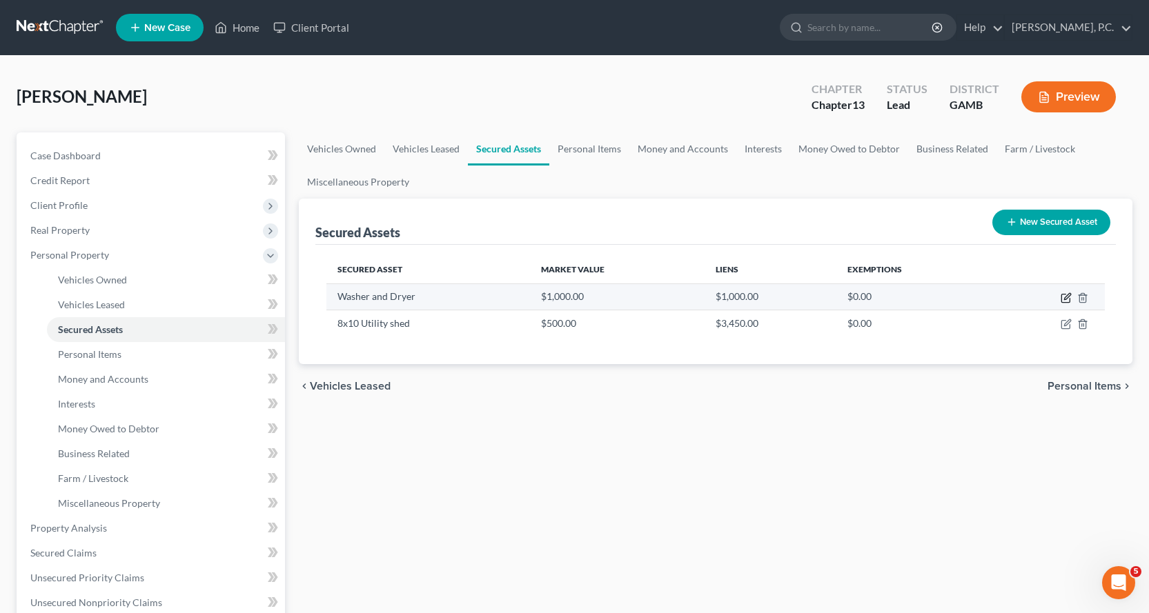
click at [1065, 296] on icon "button" at bounding box center [1066, 298] width 11 height 11
select select "household_goods"
select select "2"
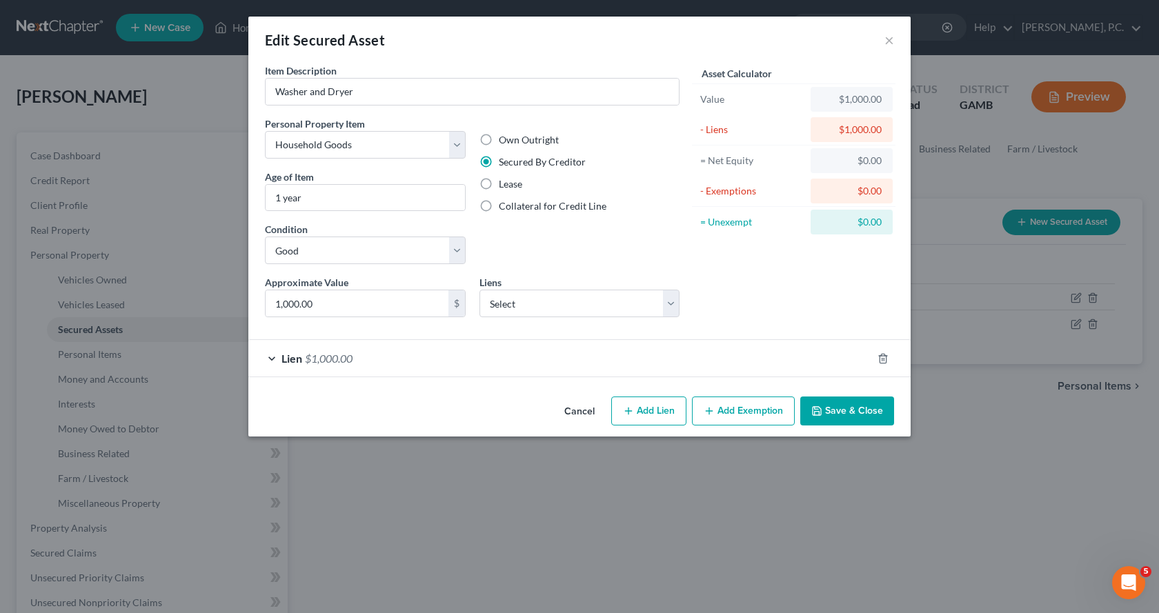
click at [269, 355] on div "Lien $1,000.00" at bounding box center [560, 358] width 624 height 37
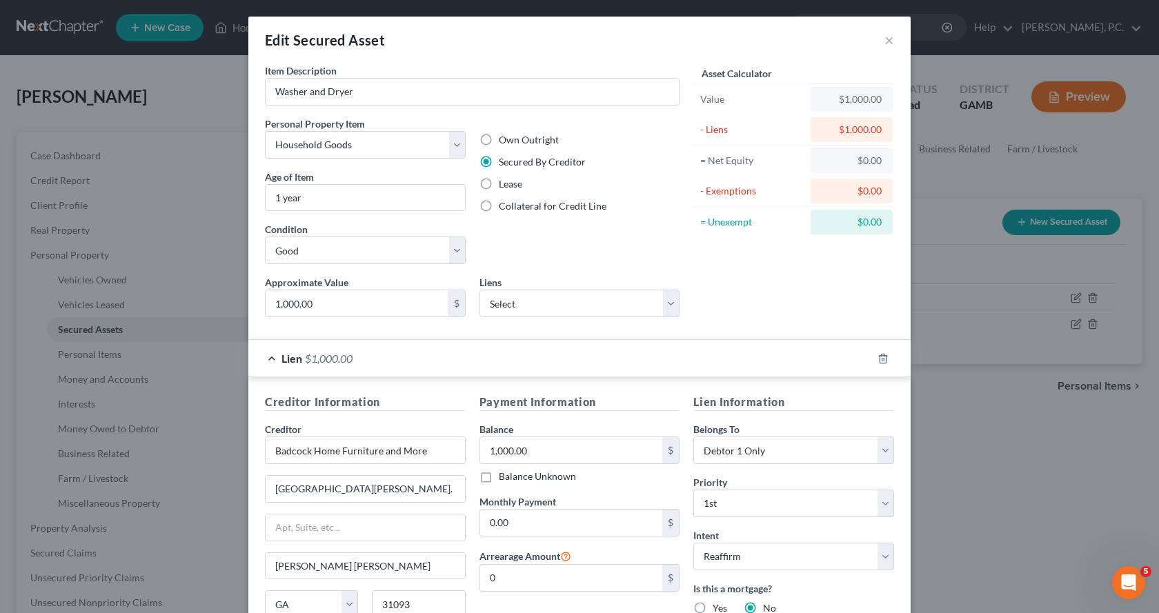
click at [269, 354] on div "Lien $1,000.00" at bounding box center [560, 358] width 624 height 37
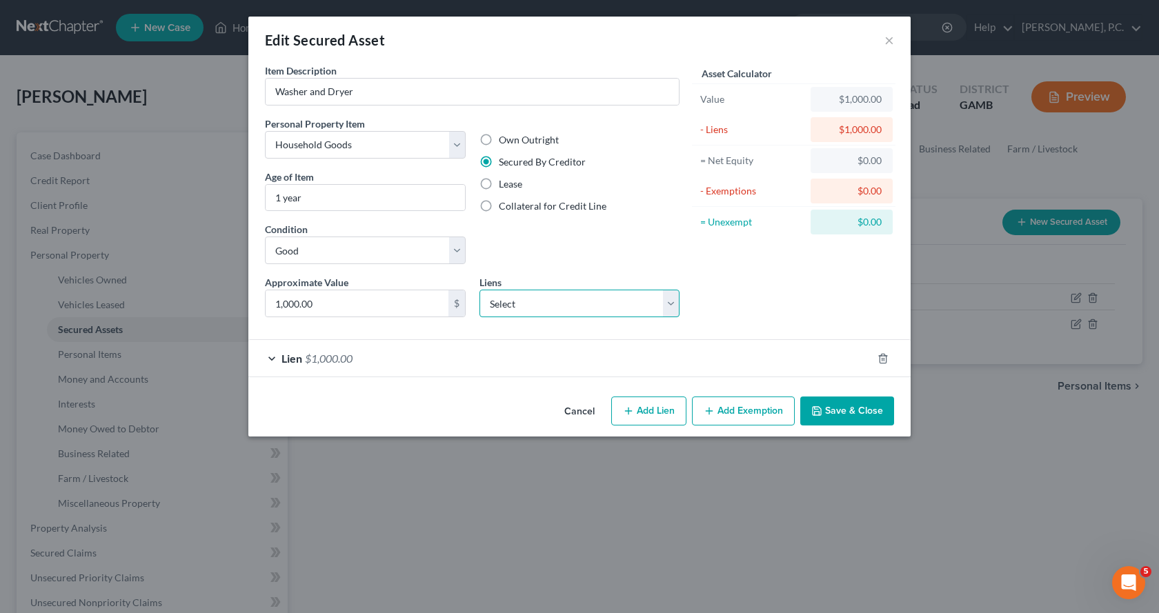
click at [671, 302] on select "Select One Main Financial Main Office - $6,879.00" at bounding box center [580, 304] width 201 height 28
click at [270, 358] on div "Lien $1,000.00" at bounding box center [560, 358] width 624 height 37
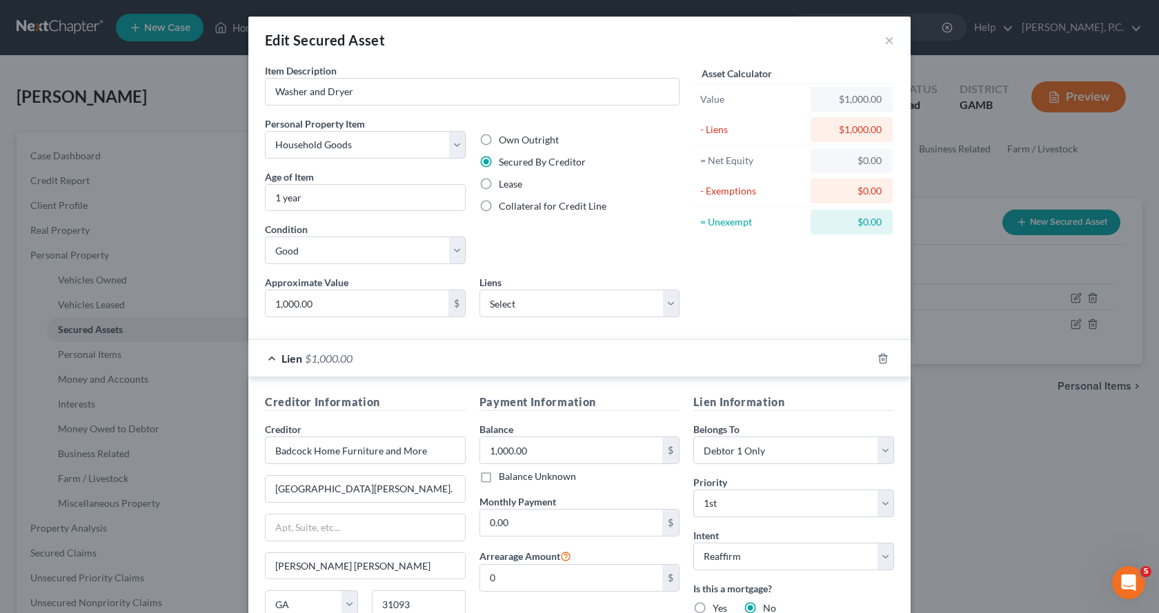
click at [270, 358] on div "Lien $1,000.00" at bounding box center [560, 358] width 624 height 37
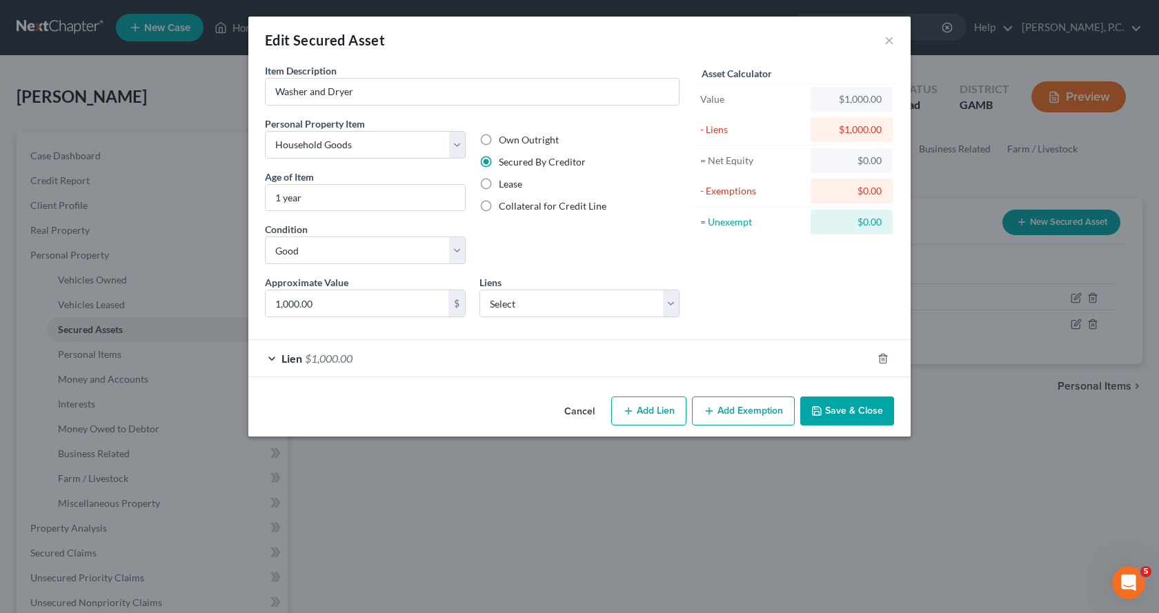
click at [856, 406] on button "Save & Close" at bounding box center [847, 411] width 94 height 29
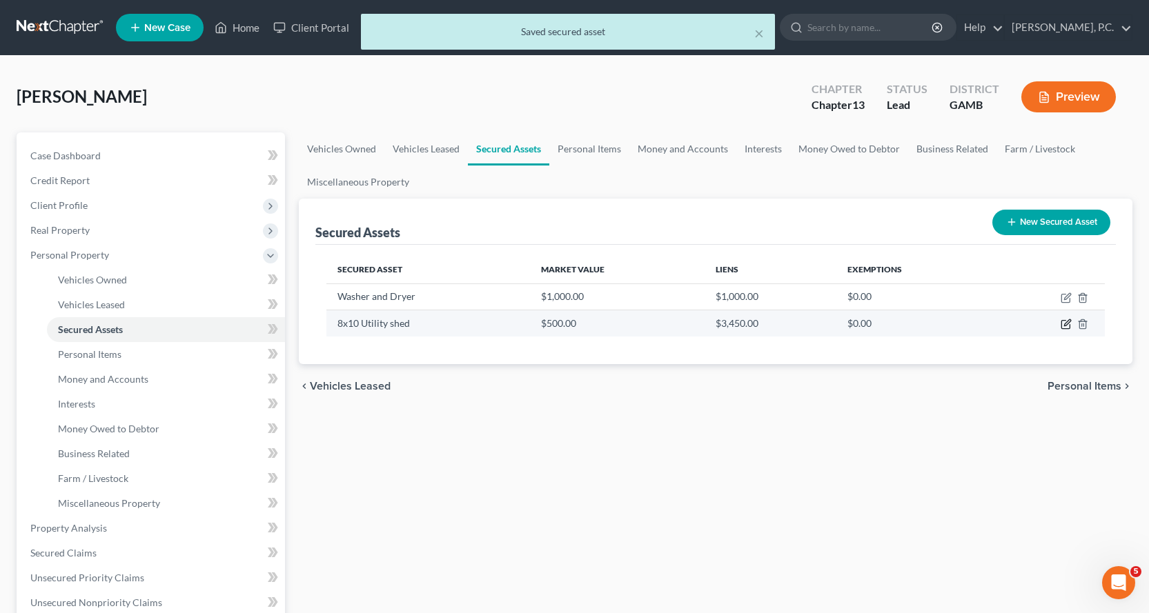
click at [1067, 326] on icon "button" at bounding box center [1066, 324] width 11 height 11
select select "other"
select select "1"
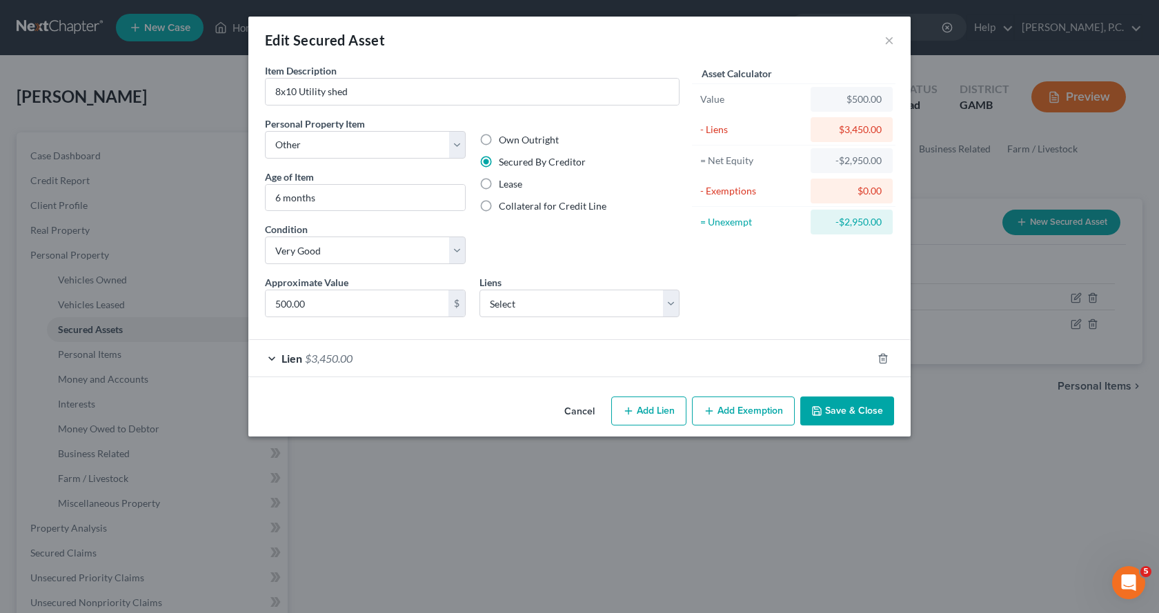
click at [273, 357] on div "Lien $3,450.00" at bounding box center [560, 358] width 624 height 37
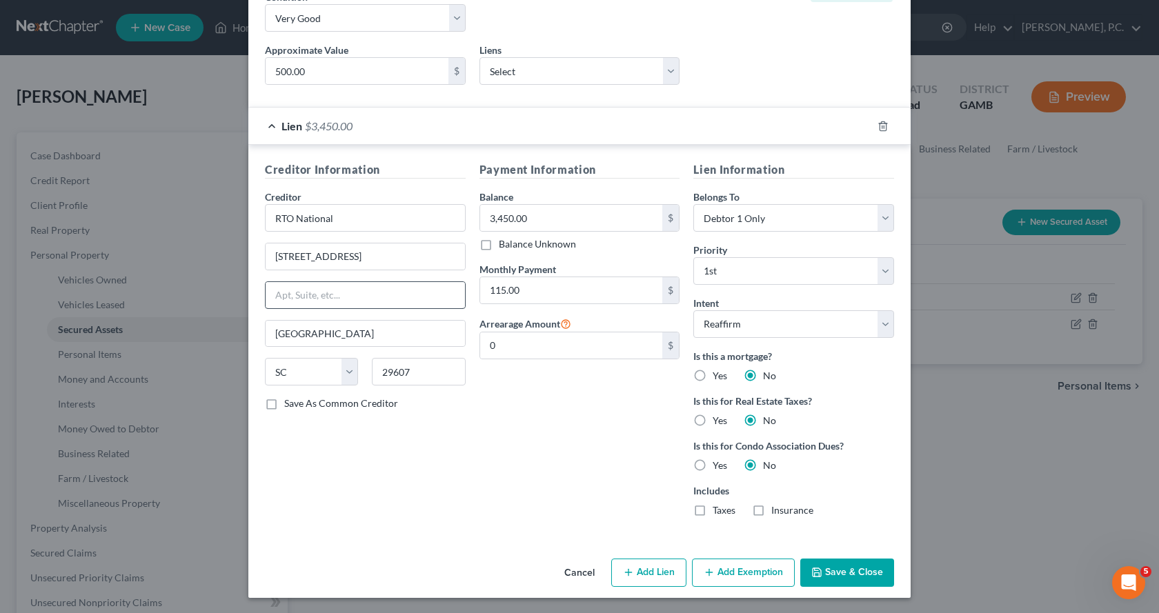
scroll to position [234, 0]
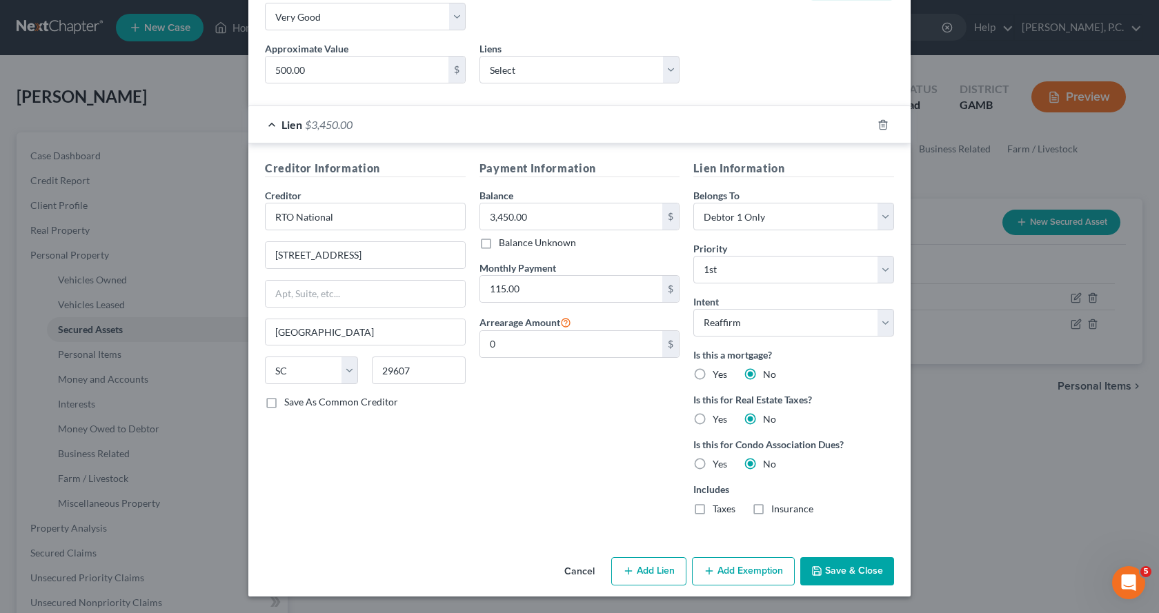
click at [829, 564] on button "Save & Close" at bounding box center [847, 572] width 94 height 29
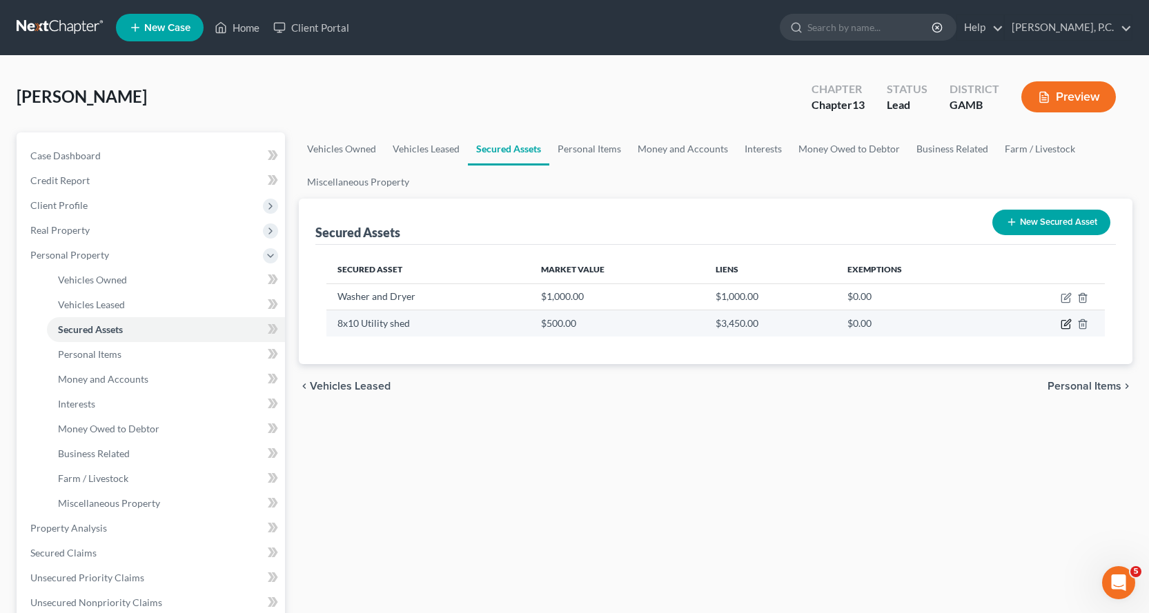
click at [1069, 321] on icon "button" at bounding box center [1067, 323] width 6 height 6
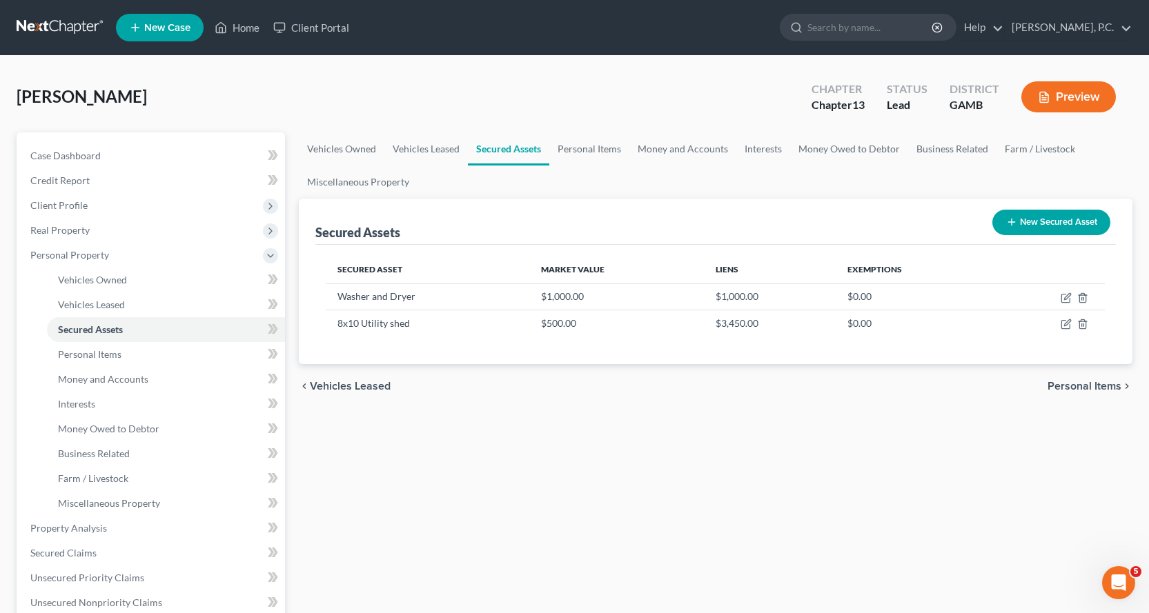
select select "other"
select select "1"
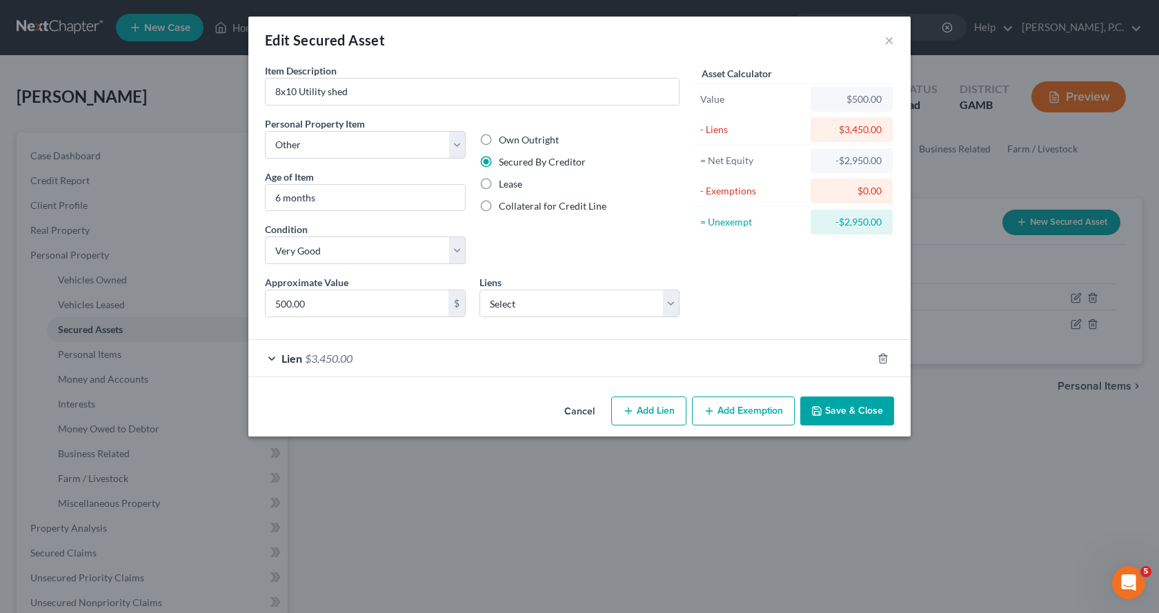
click at [268, 356] on div "Lien $3,450.00" at bounding box center [560, 358] width 624 height 37
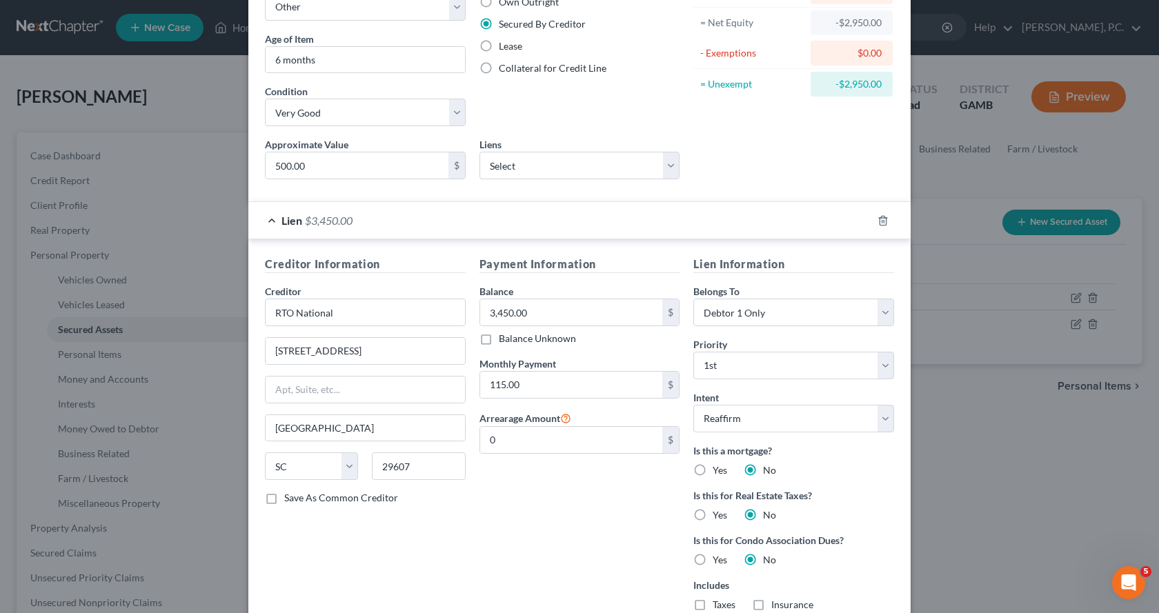
scroll to position [0, 0]
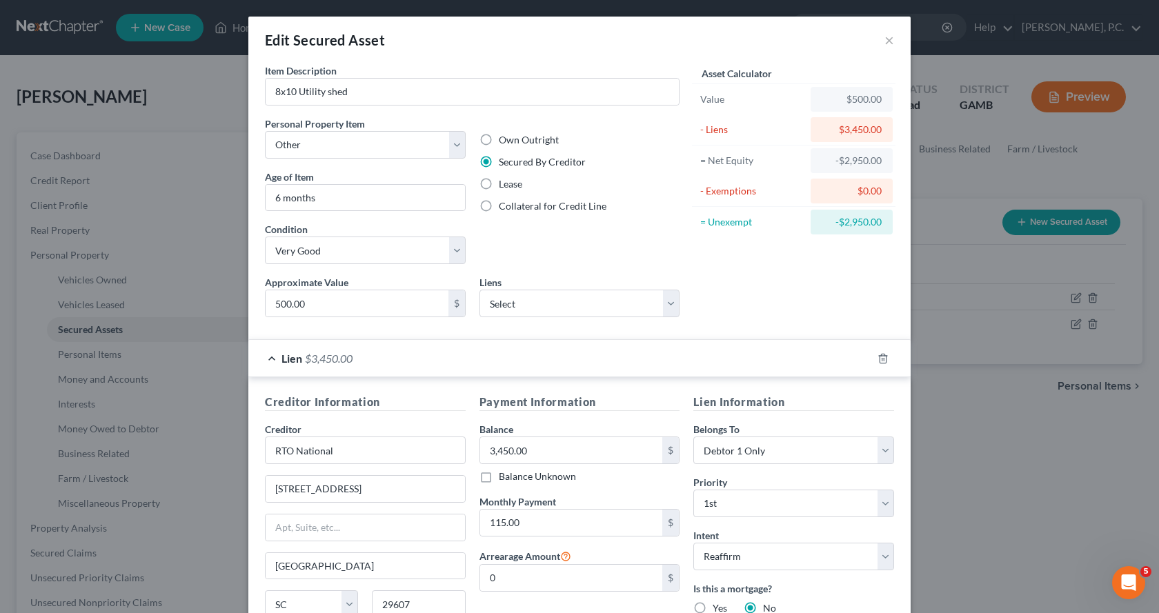
click at [499, 180] on label "Lease" at bounding box center [510, 184] width 23 height 14
click at [504, 180] on input "Lease" at bounding box center [508, 181] width 9 height 9
radio input "true"
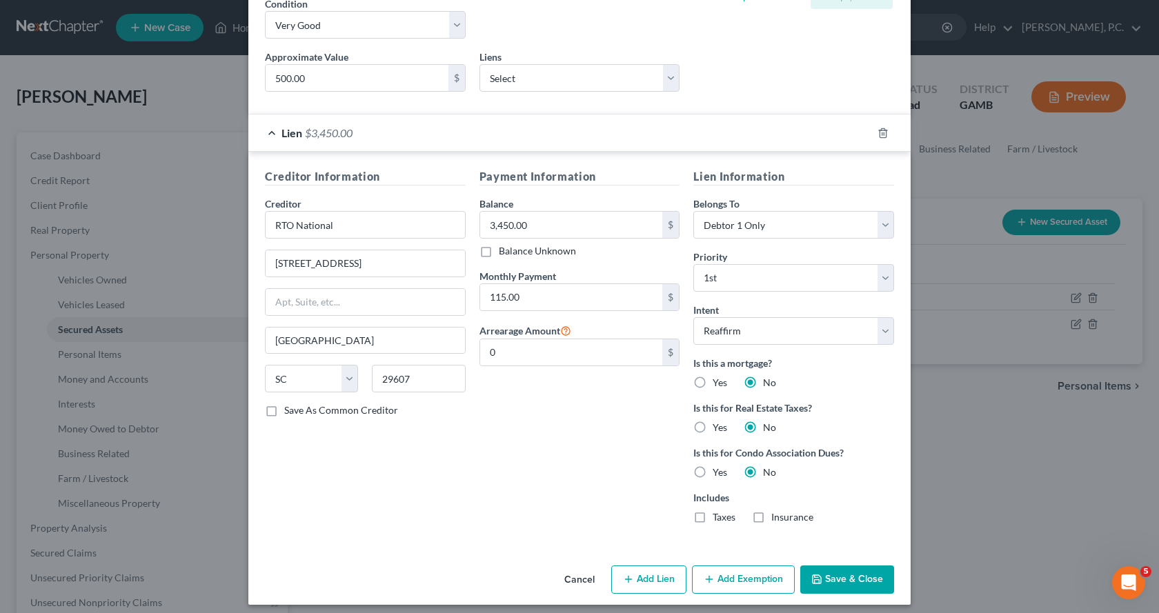
scroll to position [234, 0]
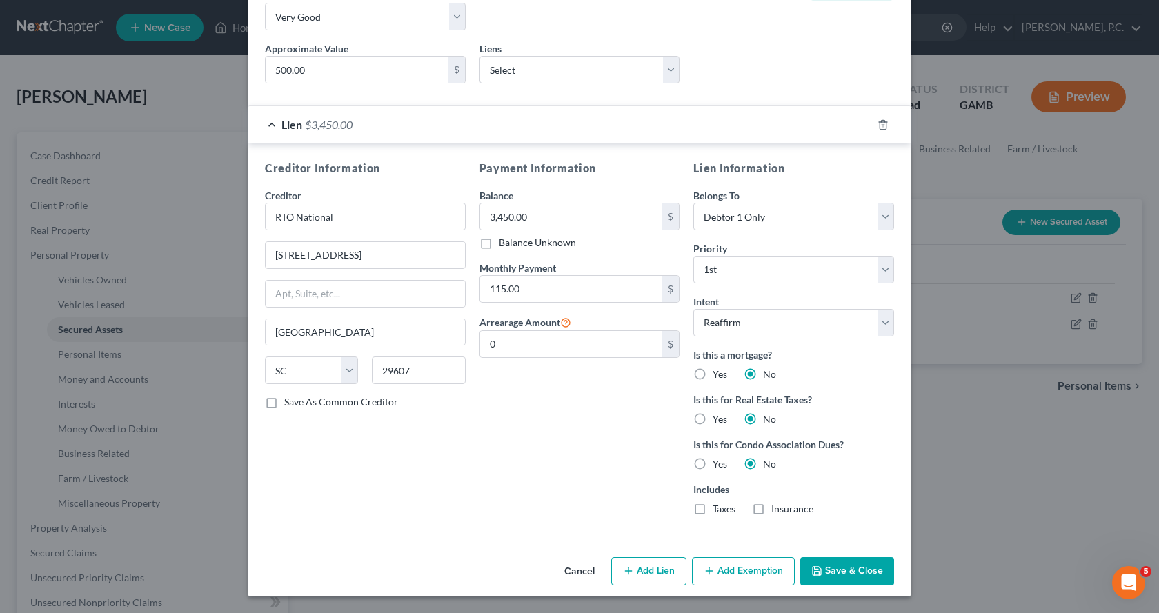
click at [847, 574] on button "Save & Close" at bounding box center [847, 572] width 94 height 29
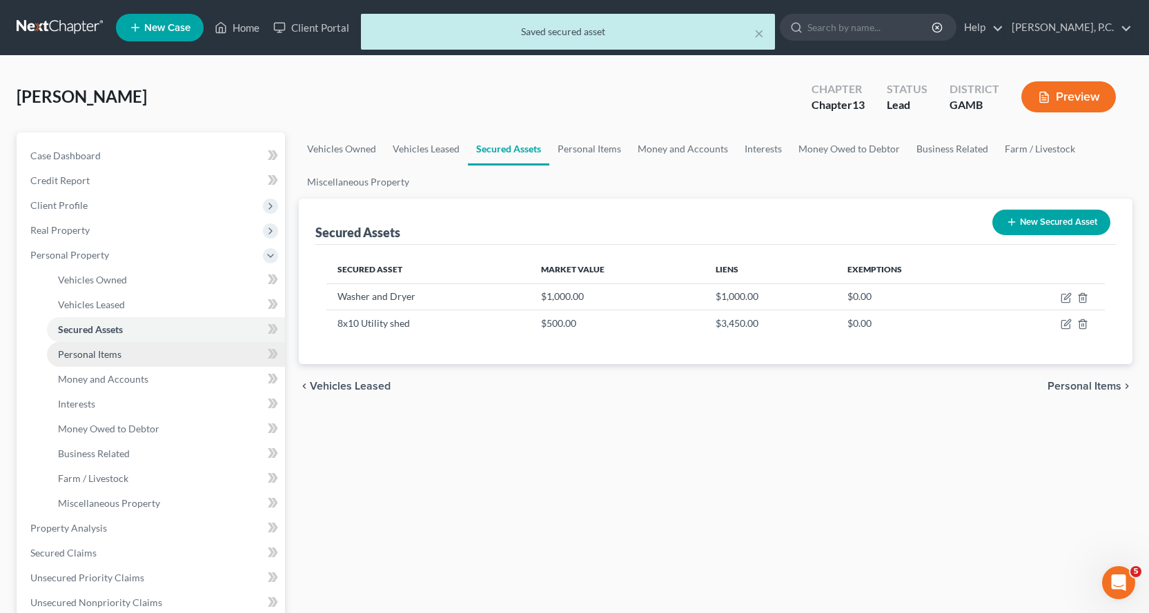
click at [92, 351] on span "Personal Items" at bounding box center [89, 354] width 63 height 12
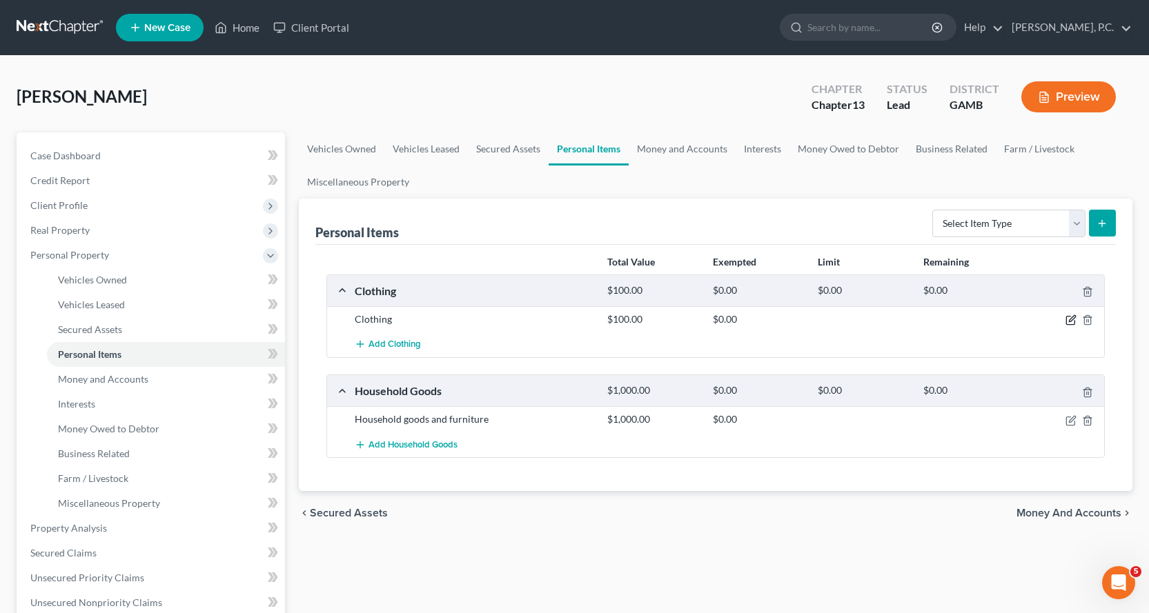
click at [1072, 319] on icon "button" at bounding box center [1070, 320] width 11 height 11
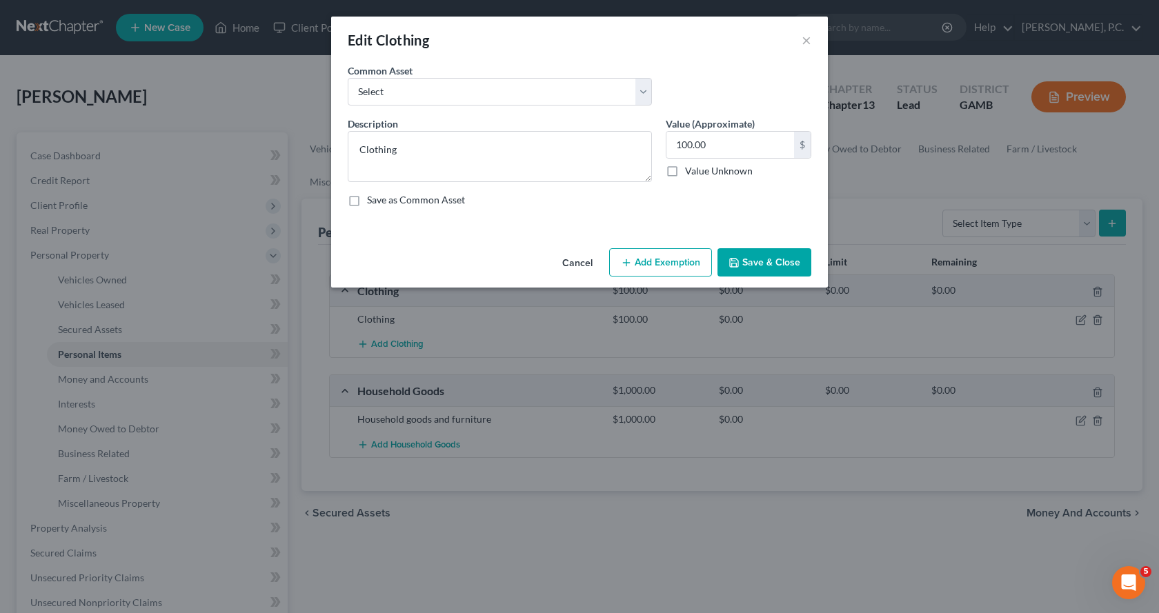
click at [680, 260] on button "Add Exemption" at bounding box center [660, 262] width 103 height 29
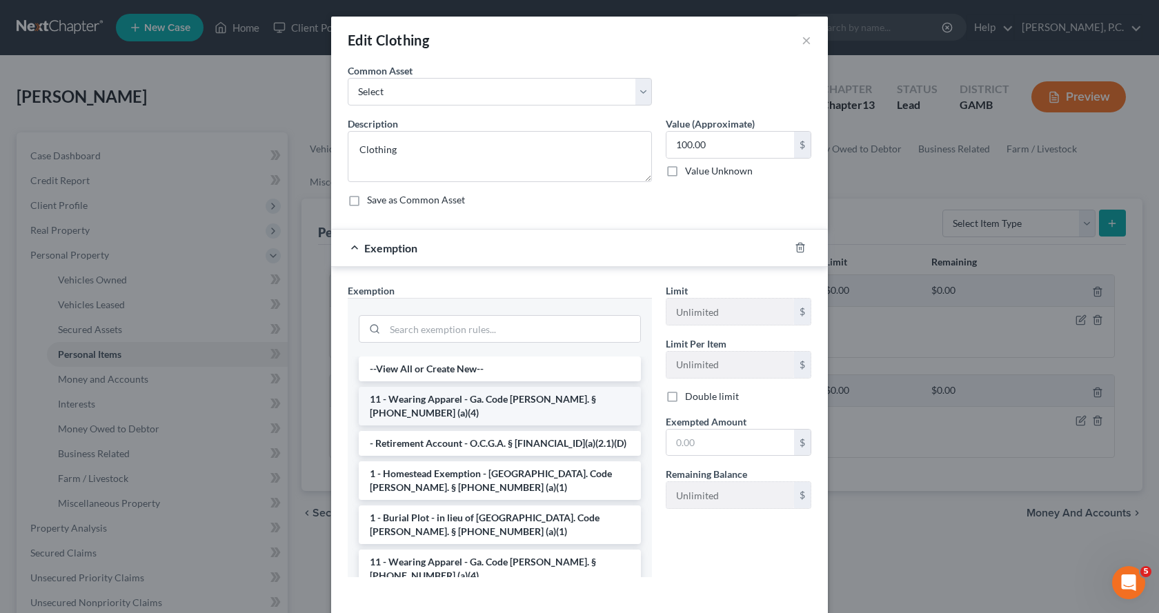
click at [484, 395] on li "11 - Wearing Apparel - Ga. Code [PERSON_NAME]. § [PHONE_NUMBER] (a)(4)" at bounding box center [500, 406] width 282 height 39
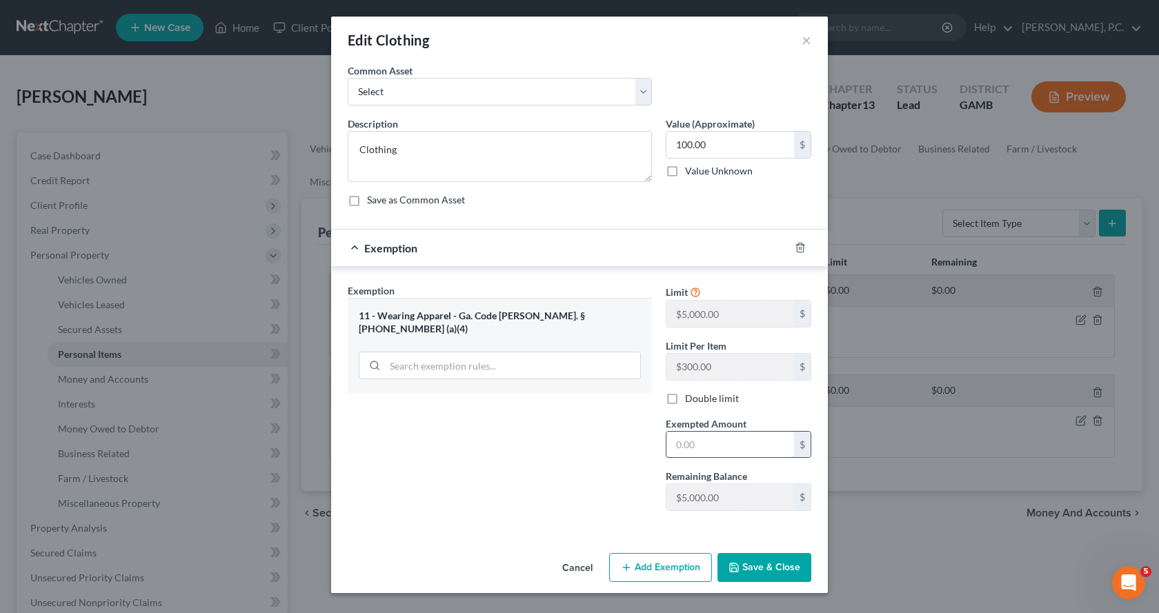
click at [705, 443] on input "text" at bounding box center [731, 445] width 128 height 26
type input "100.00"
click at [756, 568] on button "Save & Close" at bounding box center [765, 567] width 94 height 29
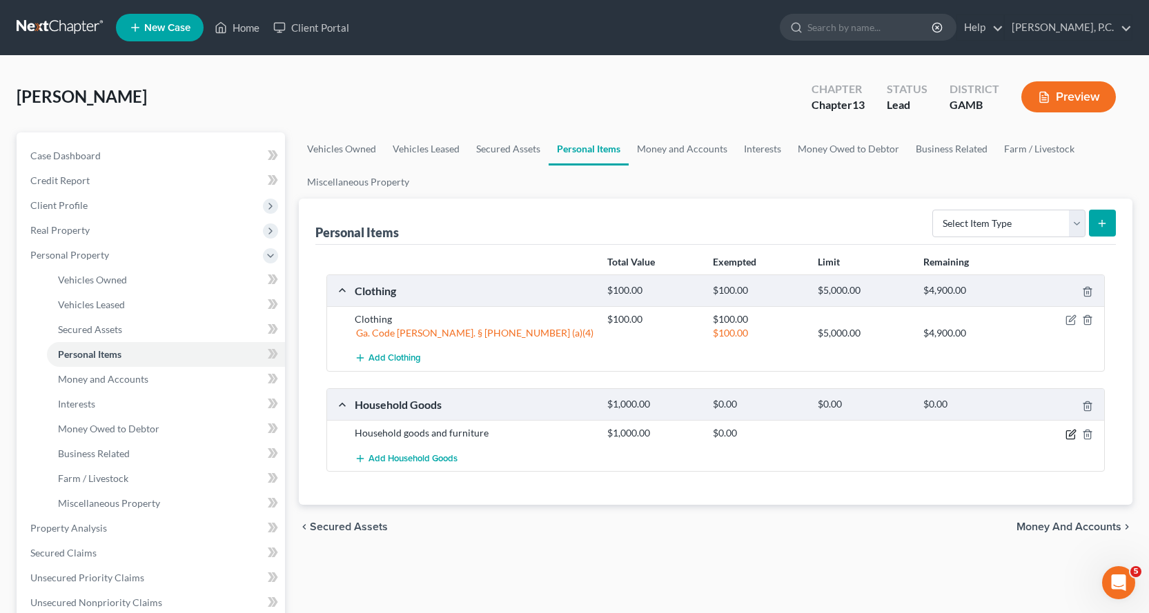
click at [1073, 436] on icon "button" at bounding box center [1070, 434] width 11 height 11
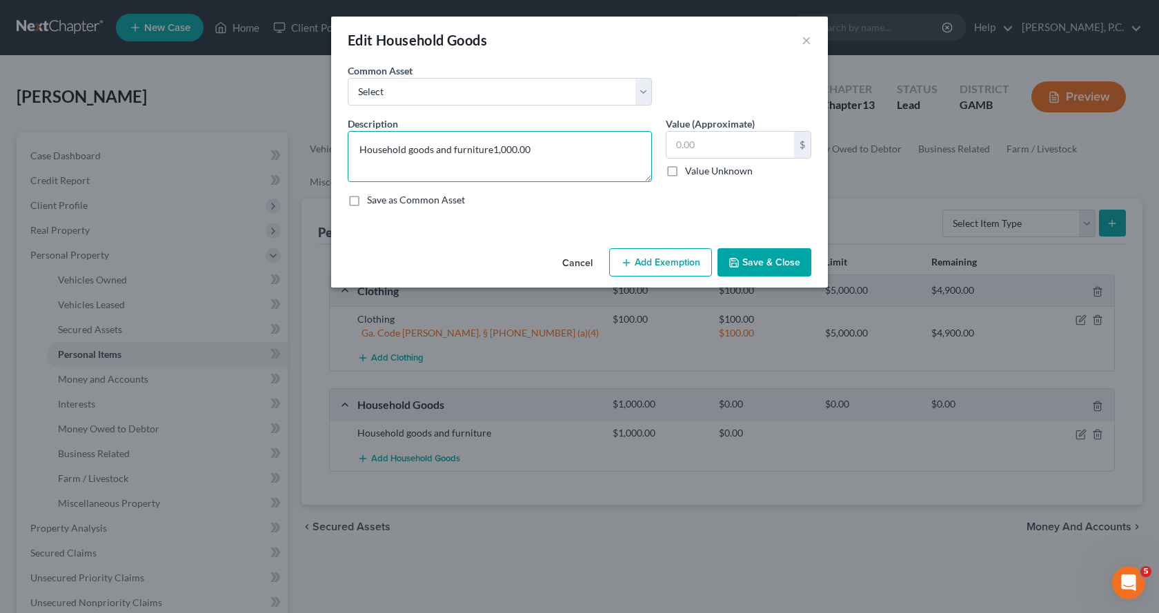
type textarea "Household goods and furniture"
type input "2,000.00"
click at [647, 259] on button "Add Exemption" at bounding box center [660, 262] width 103 height 29
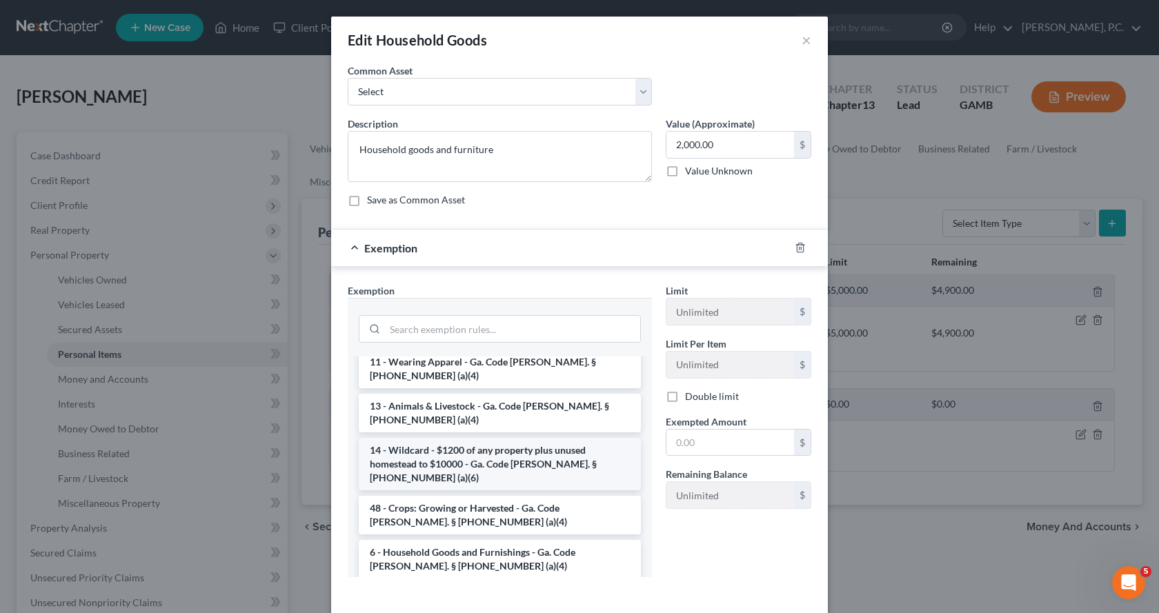
scroll to position [69, 0]
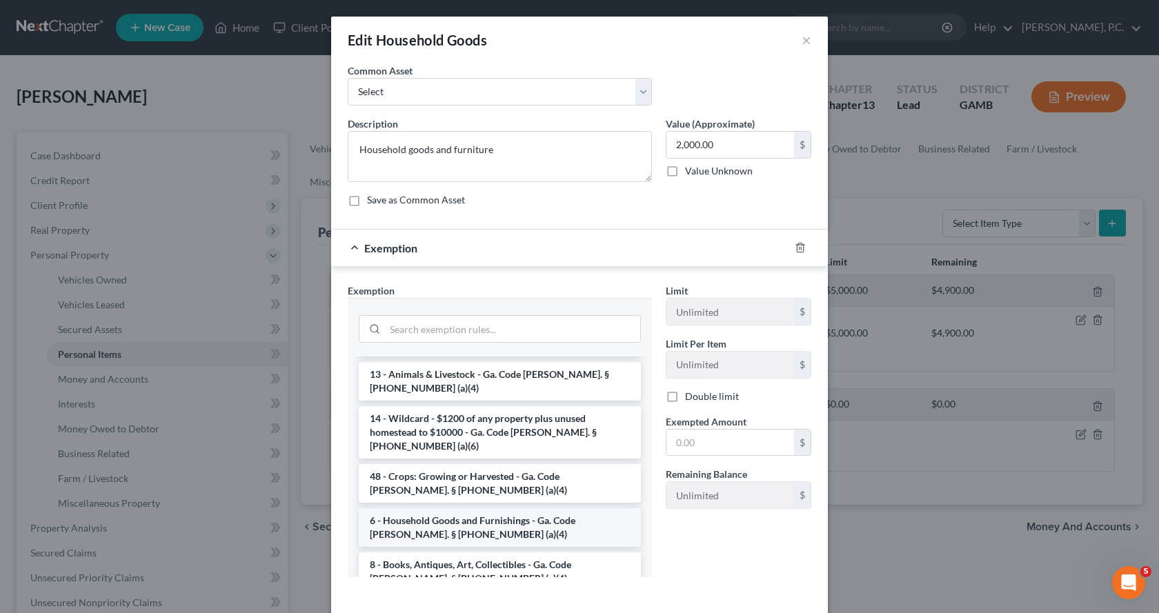
click at [422, 509] on li "6 - Household Goods and Furnishings - Ga. Code [PERSON_NAME]. § [PHONE_NUMBER] …" at bounding box center [500, 528] width 282 height 39
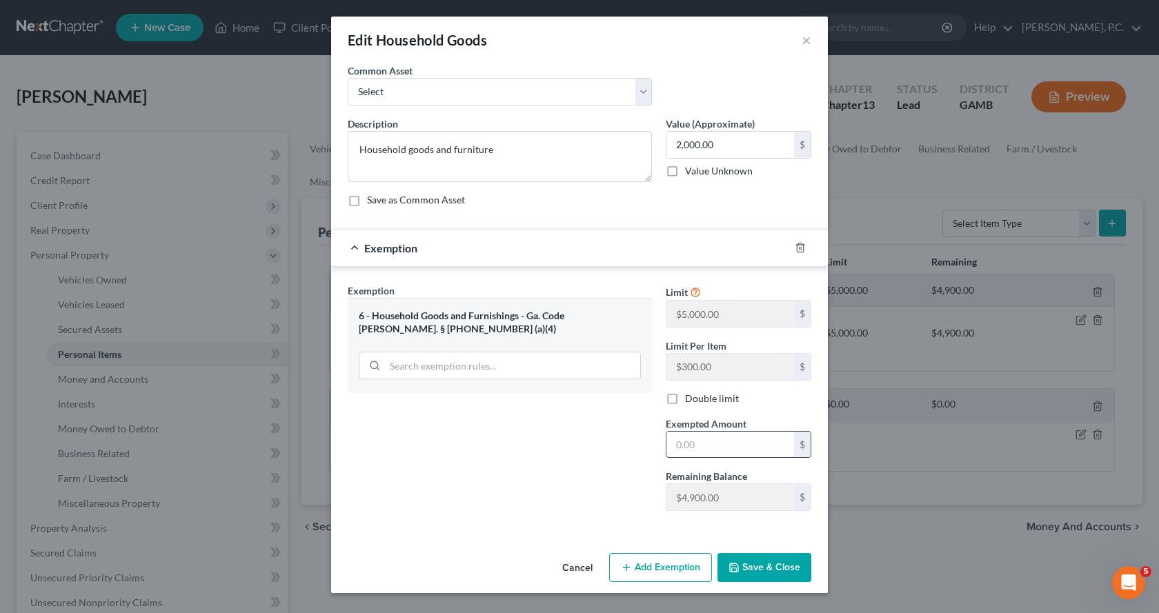
click at [738, 440] on input "text" at bounding box center [731, 445] width 128 height 26
type input "2,000.00"
click at [767, 563] on button "Save & Close" at bounding box center [765, 567] width 94 height 29
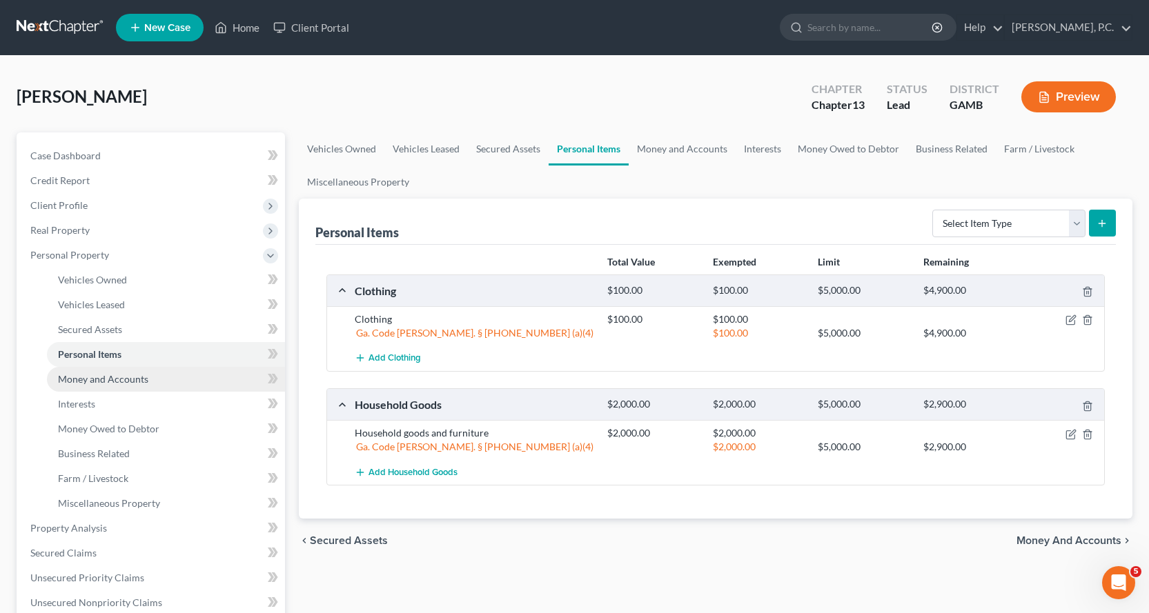
click at [118, 378] on span "Money and Accounts" at bounding box center [103, 379] width 90 height 12
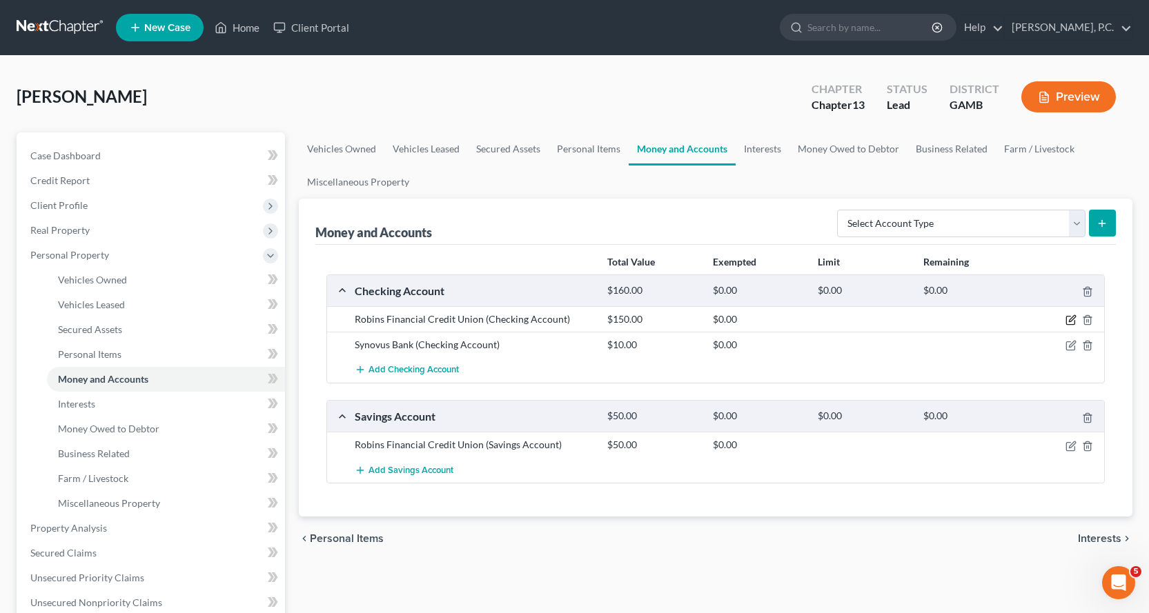
click at [1069, 319] on icon "button" at bounding box center [1070, 320] width 11 height 11
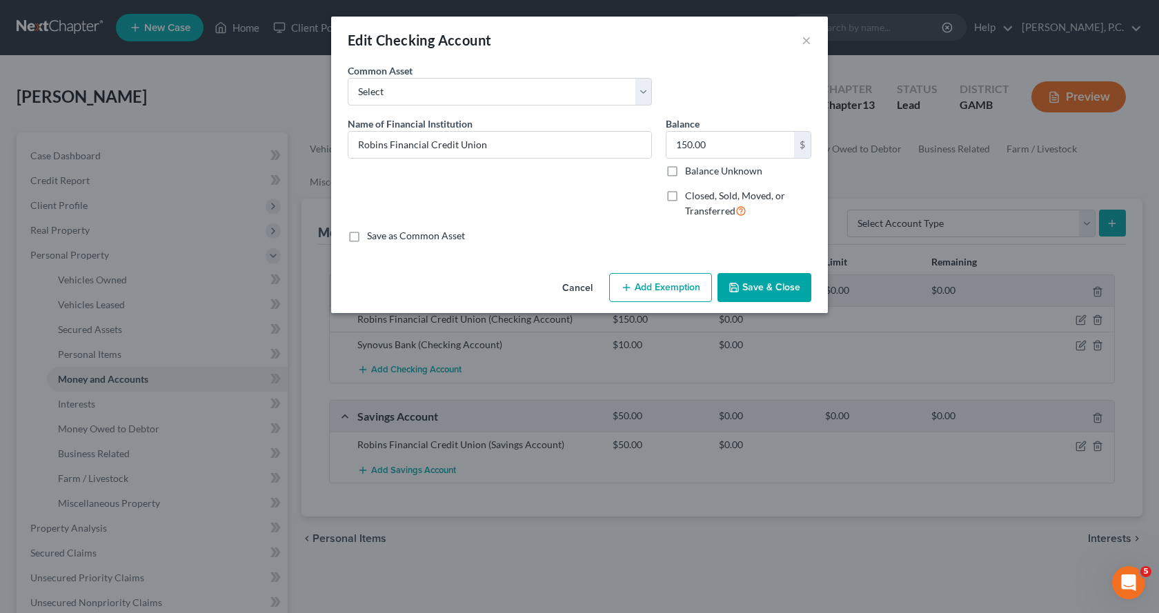
click at [665, 283] on button "Add Exemption" at bounding box center [660, 287] width 103 height 29
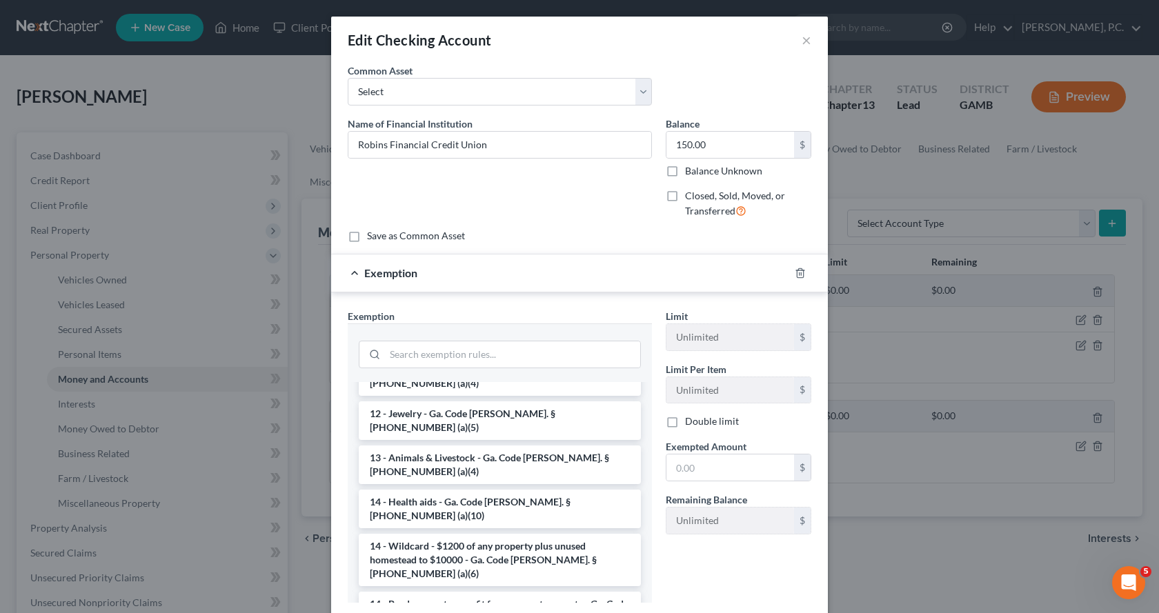
scroll to position [207, 0]
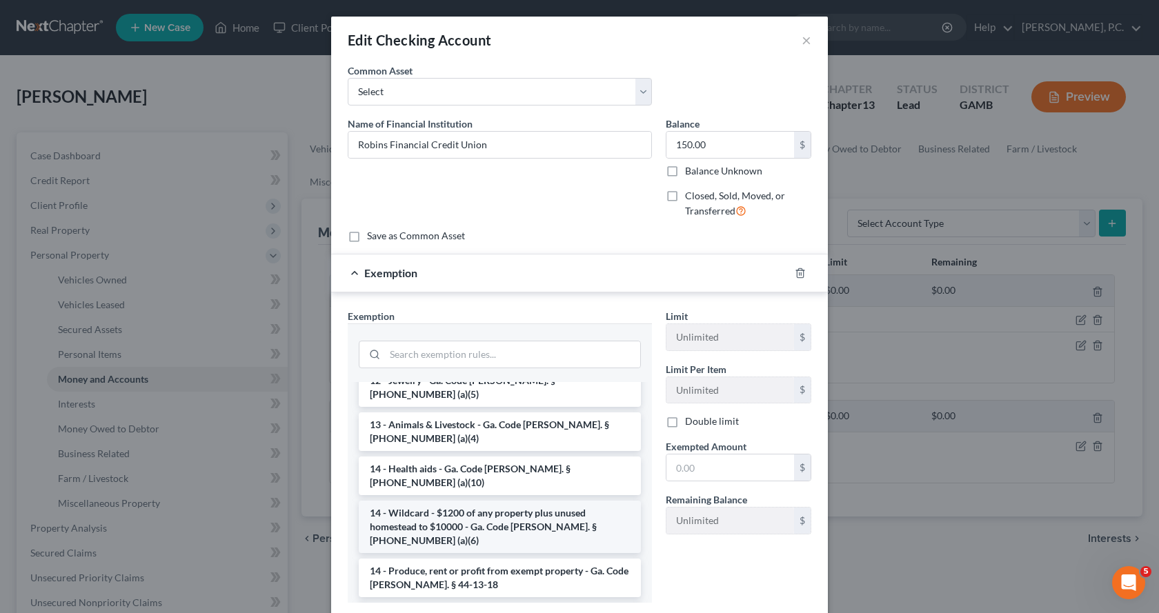
click at [449, 501] on li "14 - Wildcard - $1200 of any property plus unused homestead to $10000 - Ga. Cod…" at bounding box center [500, 527] width 282 height 52
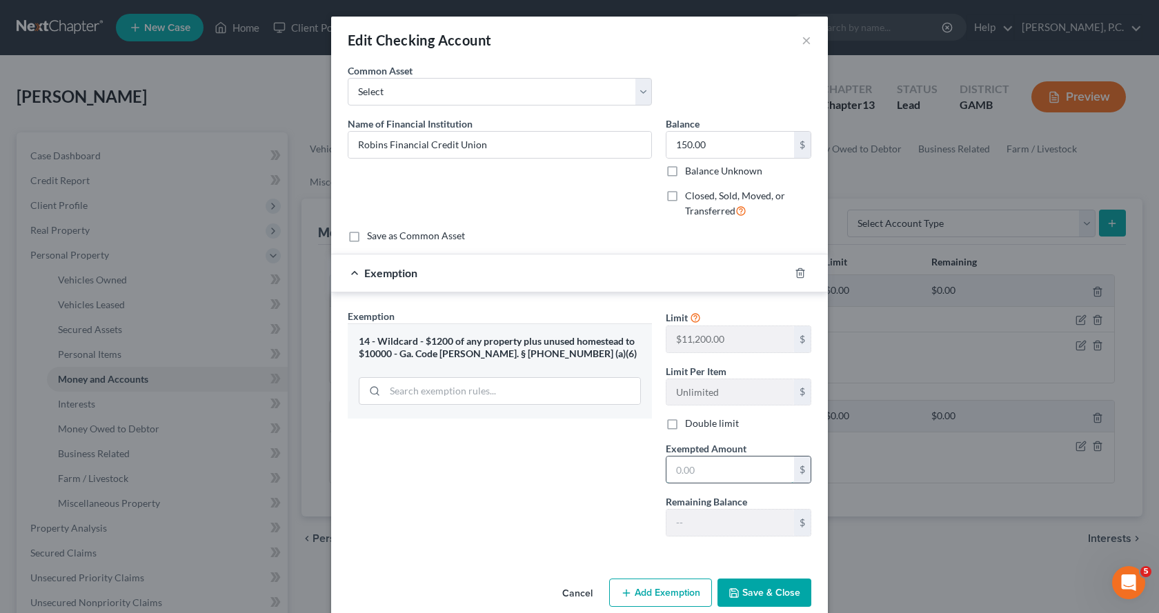
click at [740, 478] on input "text" at bounding box center [731, 470] width 128 height 26
type input "150.00"
click at [757, 596] on button "Save & Close" at bounding box center [765, 593] width 94 height 29
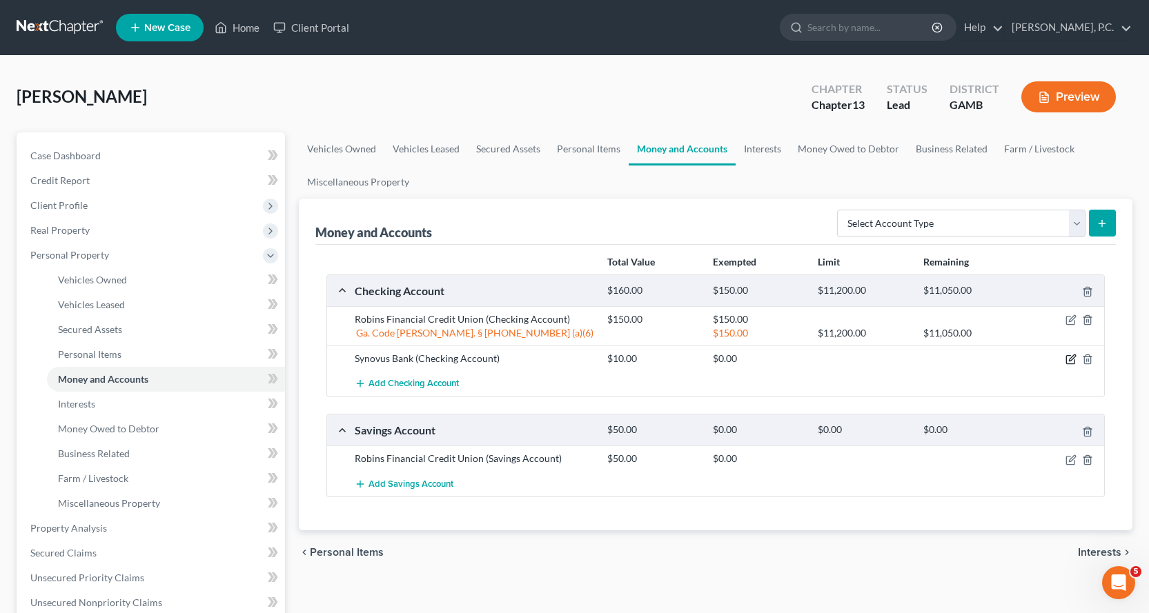
click at [1069, 360] on icon "button" at bounding box center [1070, 359] width 11 height 11
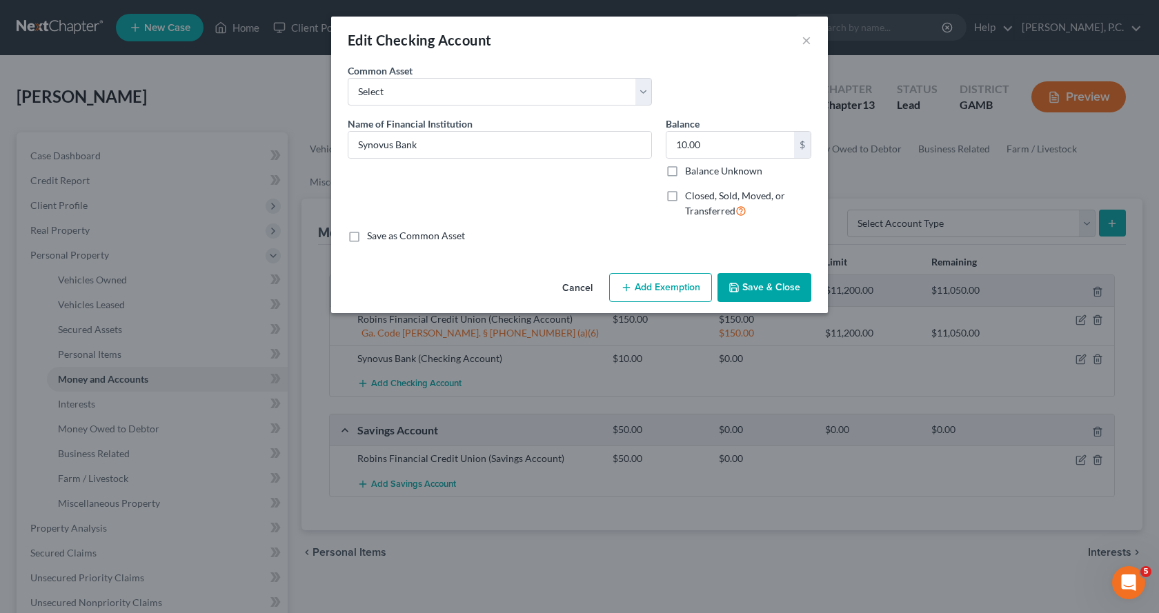
click at [658, 287] on button "Add Exemption" at bounding box center [660, 287] width 103 height 29
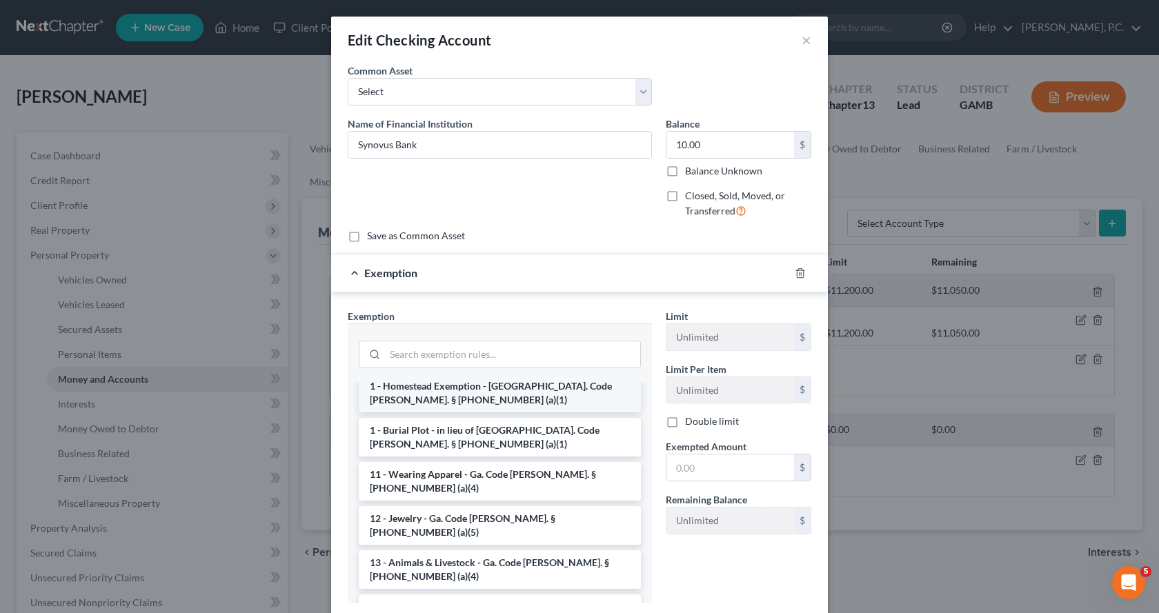
scroll to position [138, 0]
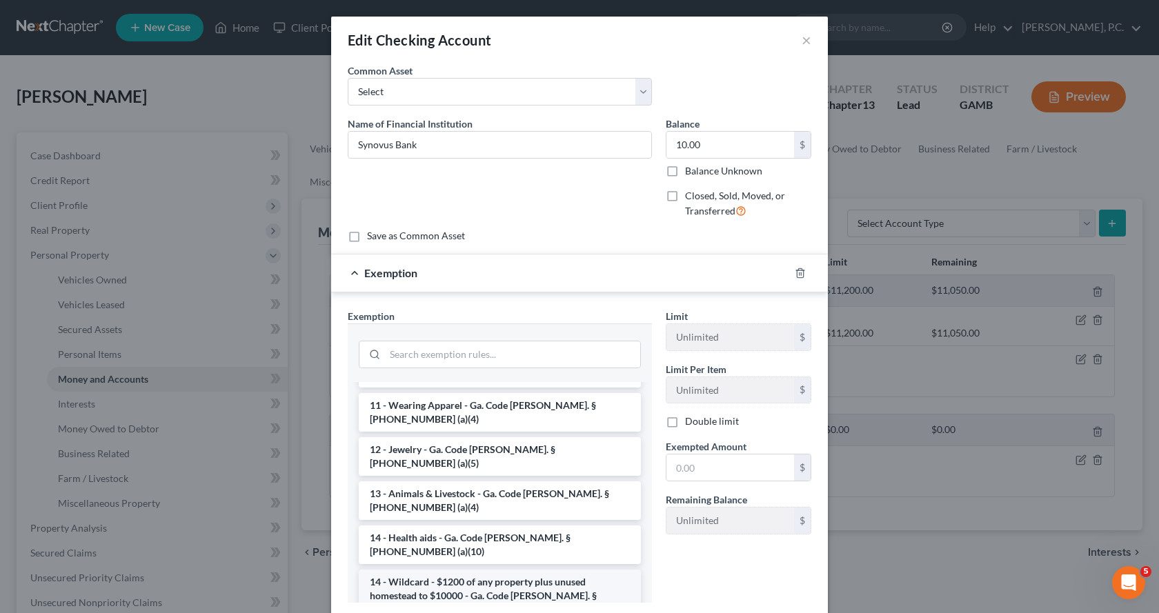
click at [466, 570] on li "14 - Wildcard - $1200 of any property plus unused homestead to $10000 - Ga. Cod…" at bounding box center [500, 596] width 282 height 52
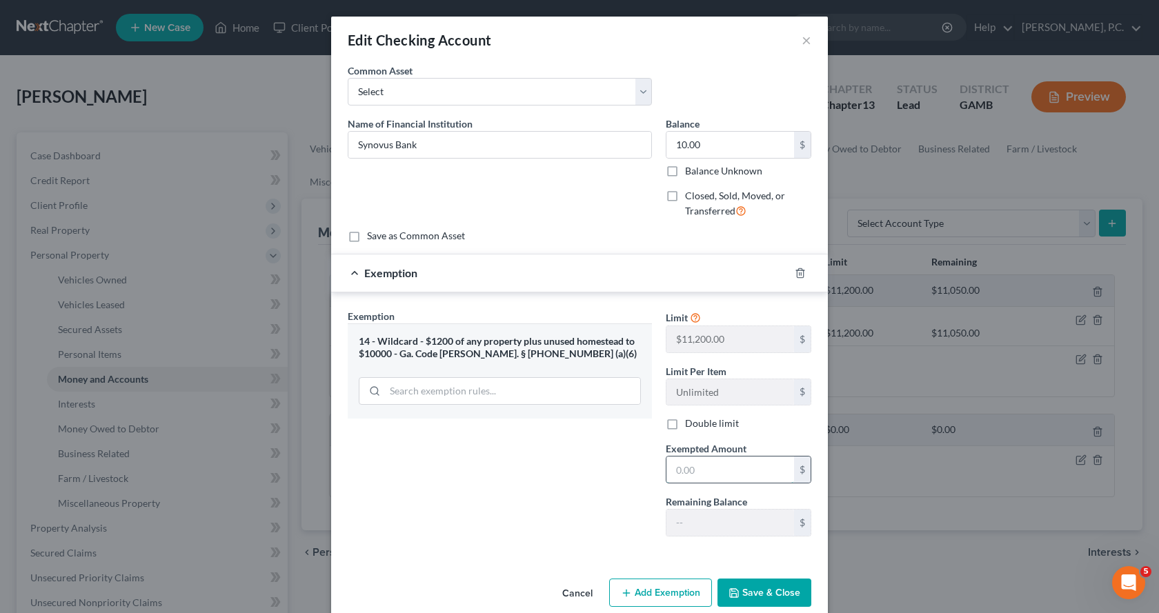
drag, startPoint x: 712, startPoint y: 467, endPoint x: 719, endPoint y: 468, distance: 6.9
click at [714, 467] on input "text" at bounding box center [731, 470] width 128 height 26
type input "10.00"
click at [764, 596] on button "Save & Close" at bounding box center [765, 593] width 94 height 29
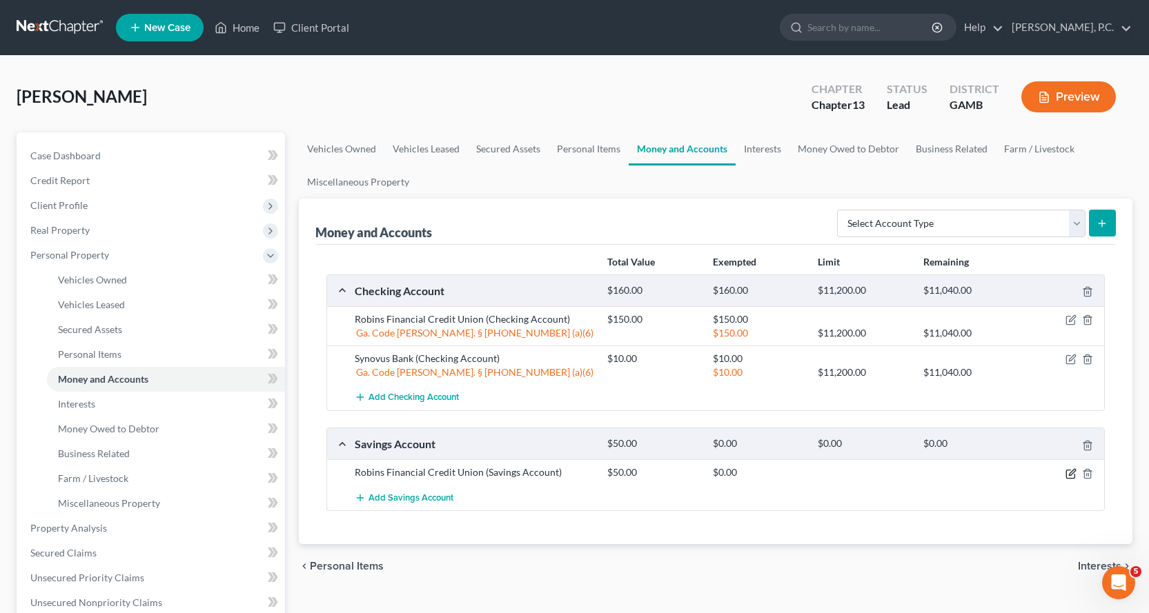
click at [1071, 471] on icon "button" at bounding box center [1070, 474] width 11 height 11
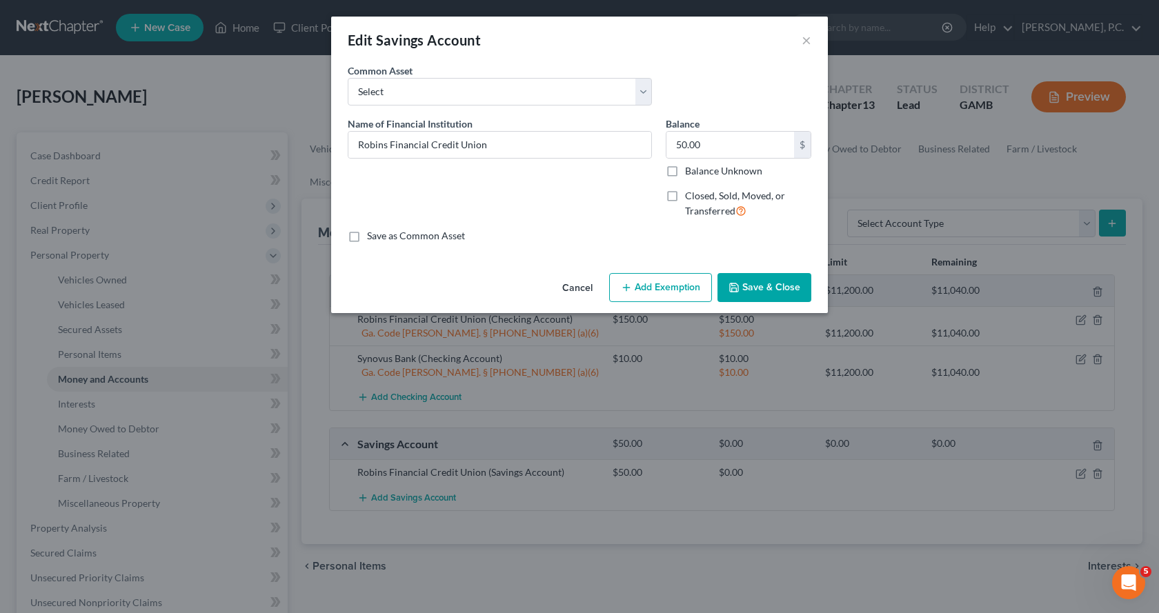
click at [671, 283] on button "Add Exemption" at bounding box center [660, 287] width 103 height 29
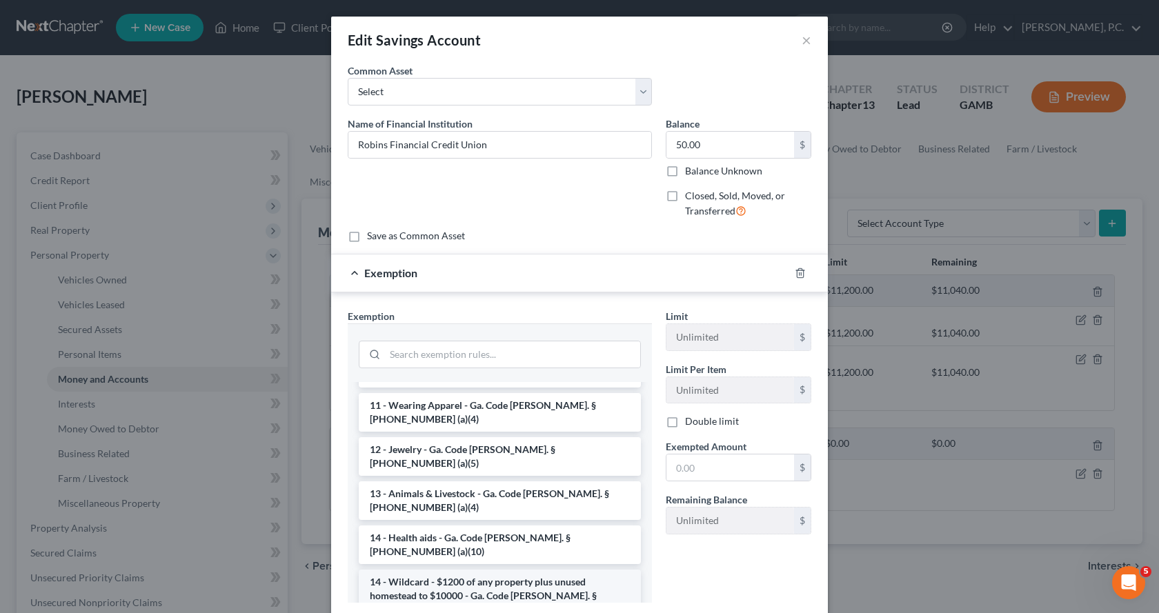
click at [460, 570] on li "14 - Wildcard - $1200 of any property plus unused homestead to $10000 - Ga. Cod…" at bounding box center [500, 596] width 282 height 52
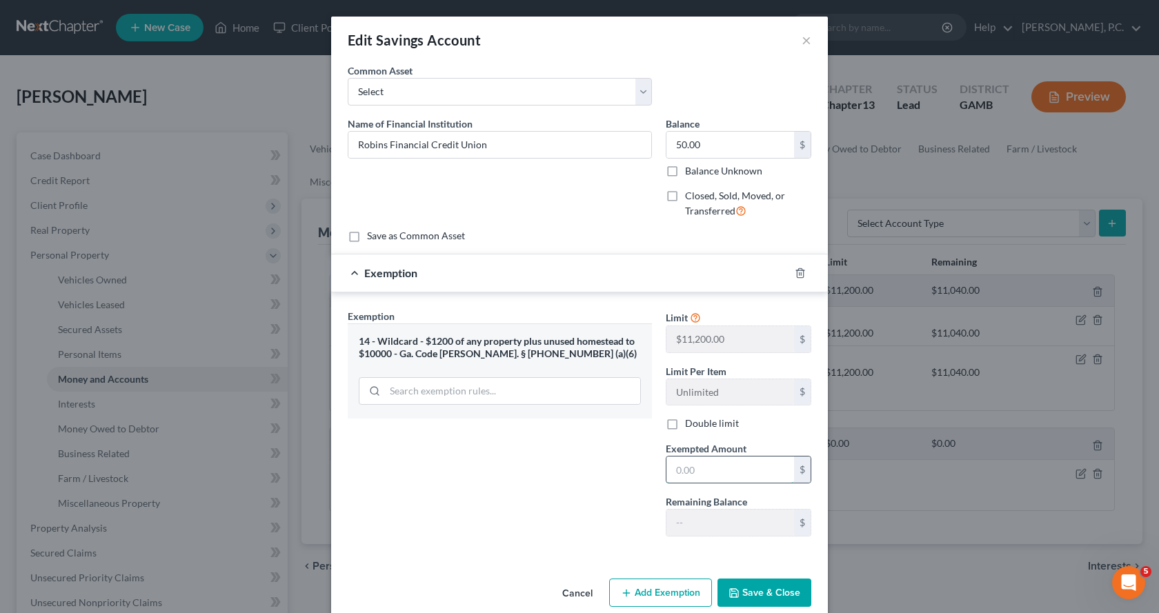
drag, startPoint x: 727, startPoint y: 475, endPoint x: 734, endPoint y: 472, distance: 8.3
click at [734, 472] on input "text" at bounding box center [731, 470] width 128 height 26
type input "50.00"
click at [767, 597] on button "Save & Close" at bounding box center [765, 593] width 94 height 29
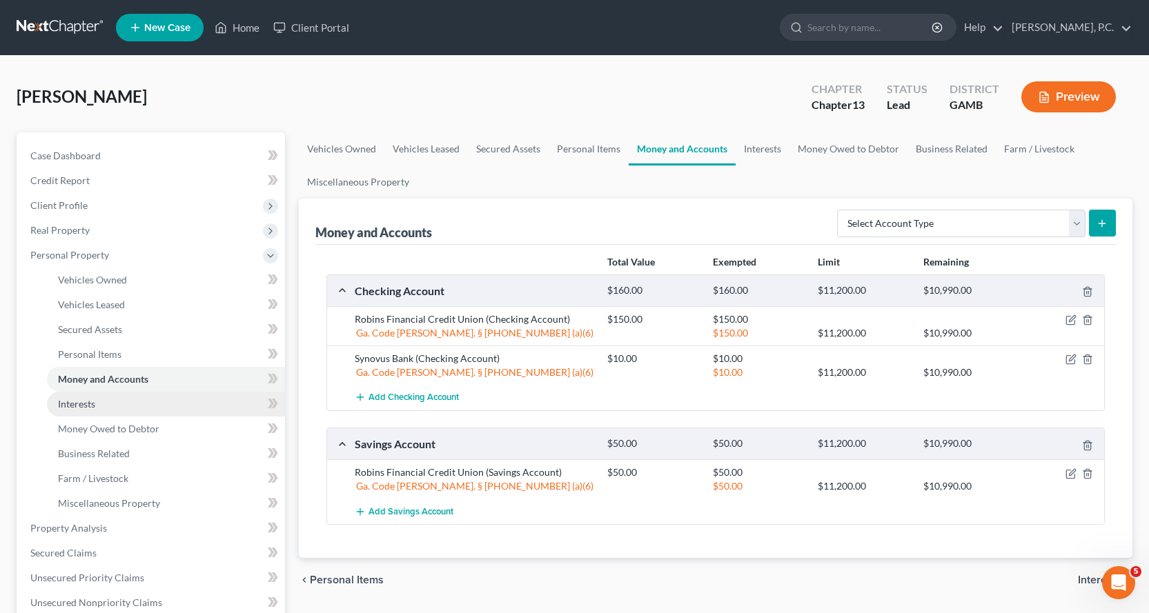
click at [78, 403] on span "Interests" at bounding box center [76, 404] width 37 height 12
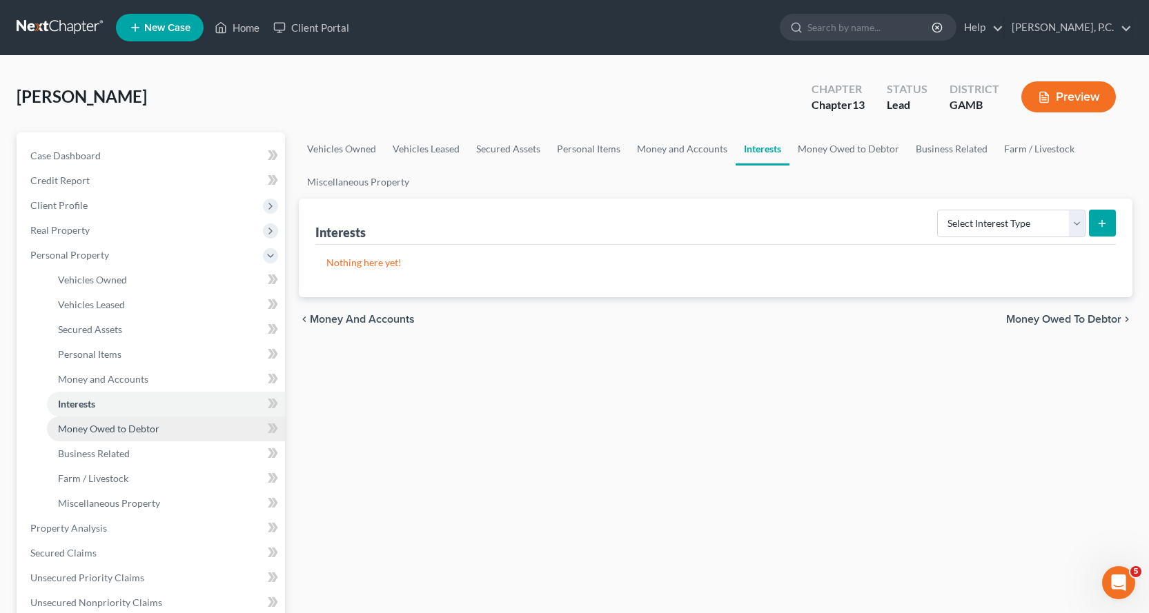
click at [78, 429] on span "Money Owed to Debtor" at bounding box center [108, 429] width 101 height 12
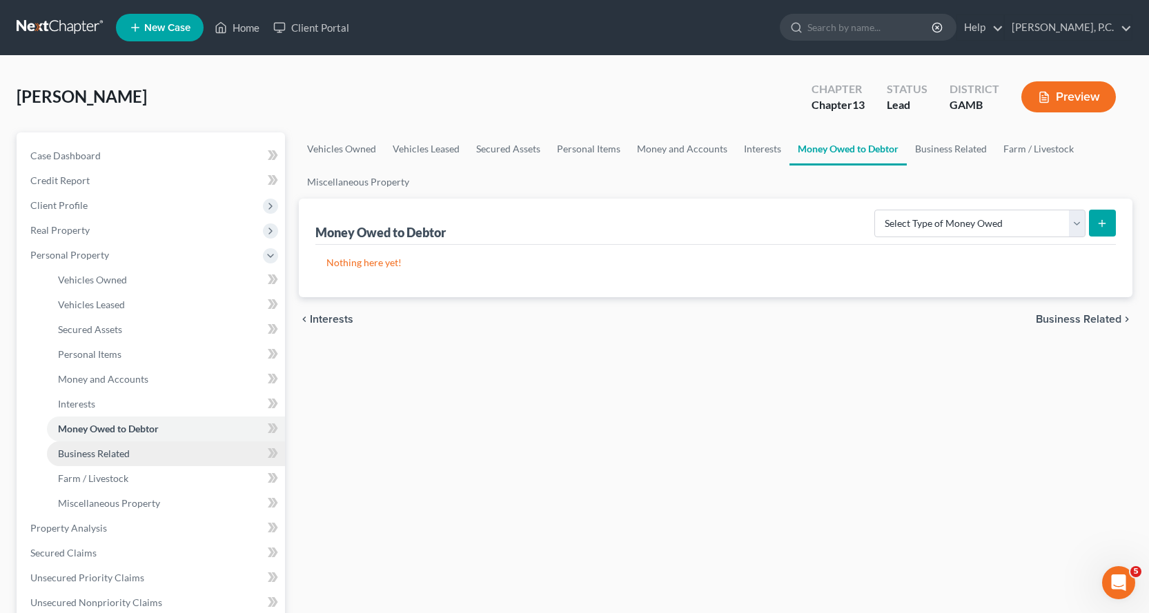
click at [102, 453] on span "Business Related" at bounding box center [94, 454] width 72 height 12
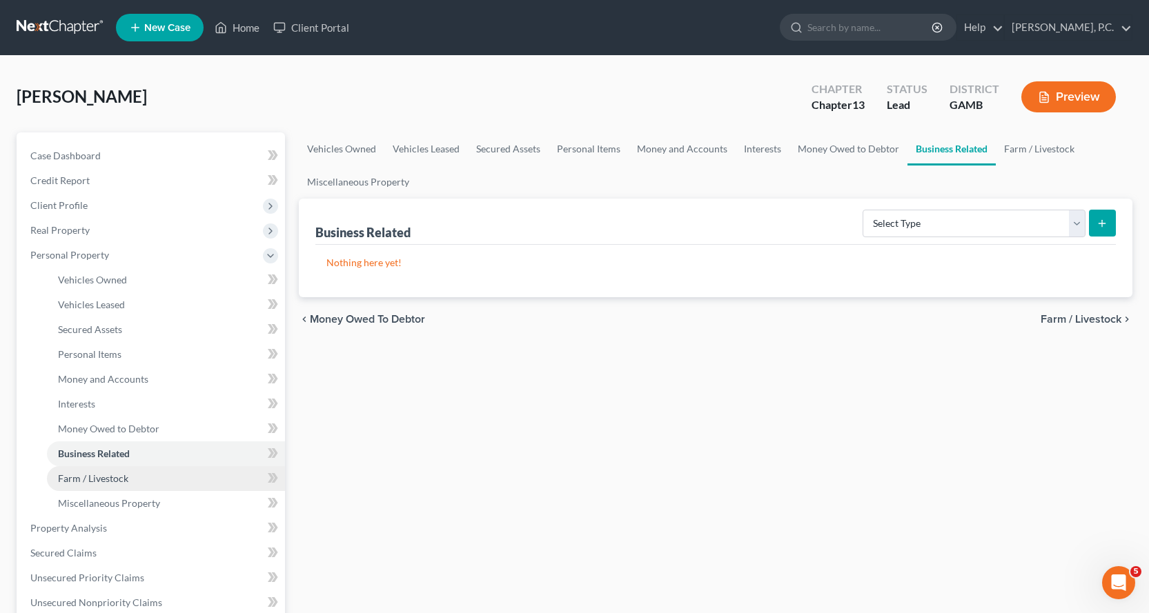
click at [105, 478] on span "Farm / Livestock" at bounding box center [93, 479] width 70 height 12
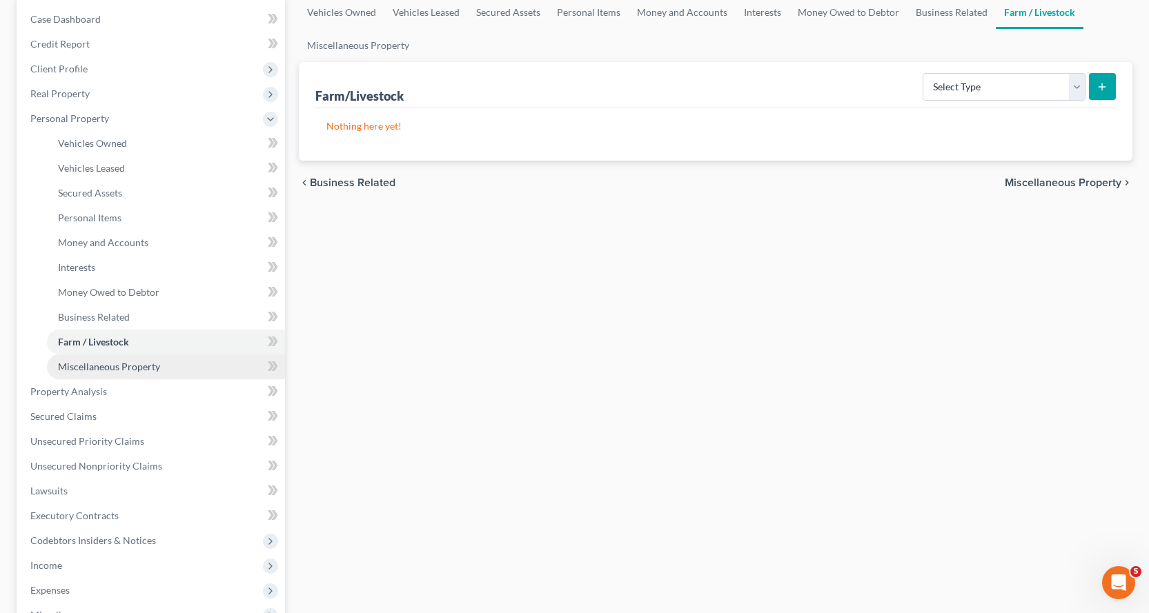
scroll to position [138, 0]
click at [128, 366] on span "Miscellaneous Property" at bounding box center [109, 366] width 102 height 12
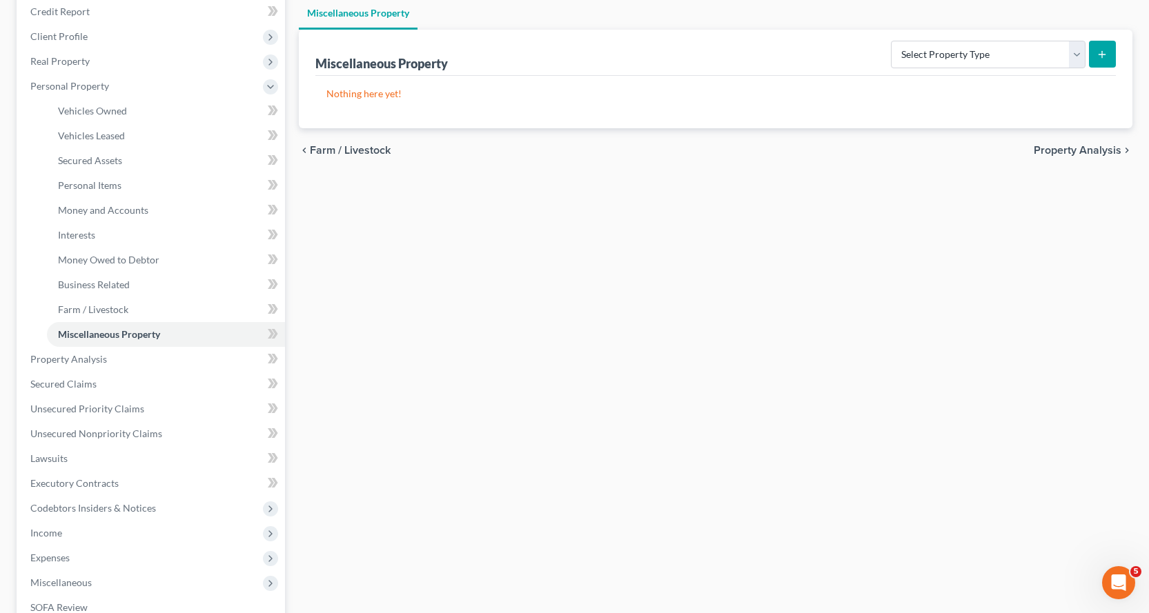
scroll to position [207, 0]
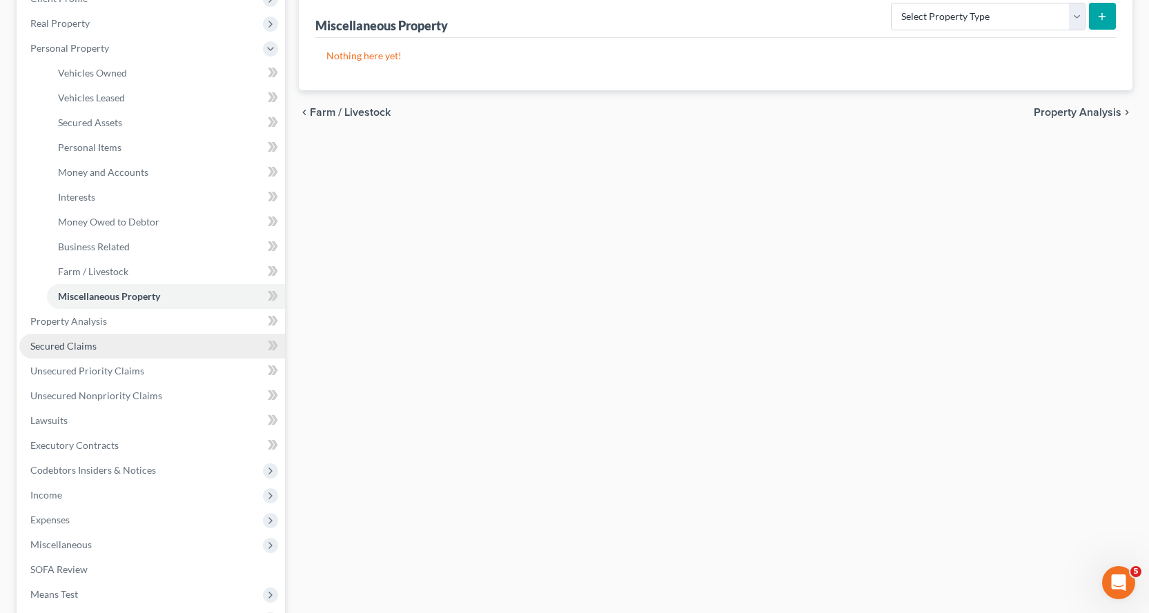
click at [63, 344] on span "Secured Claims" at bounding box center [63, 346] width 66 height 12
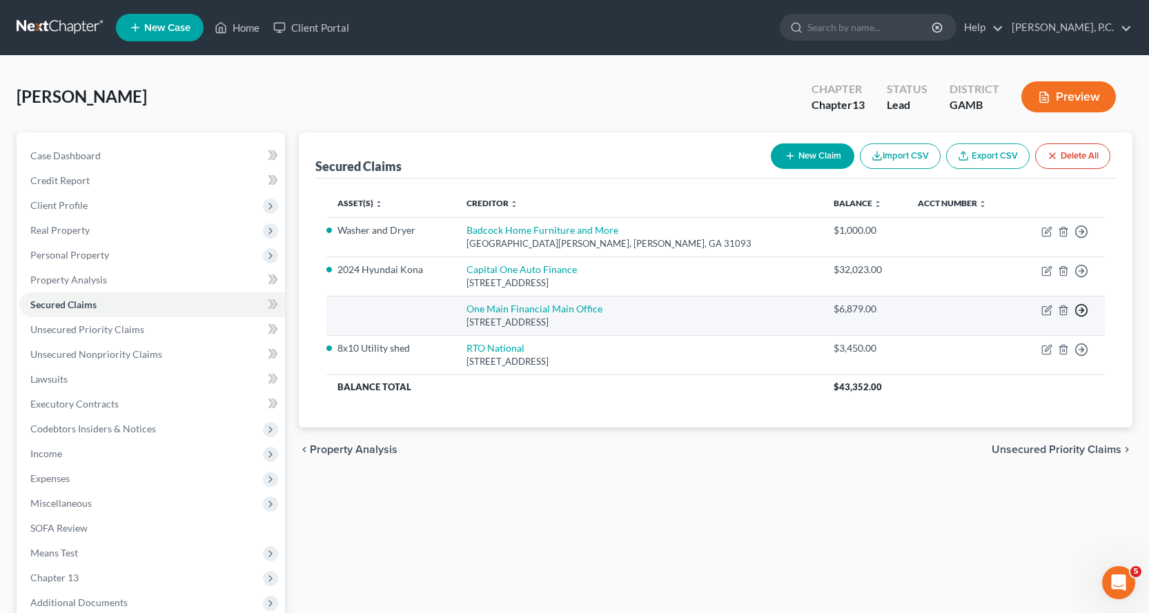
click at [1082, 311] on line "button" at bounding box center [1081, 311] width 5 height 0
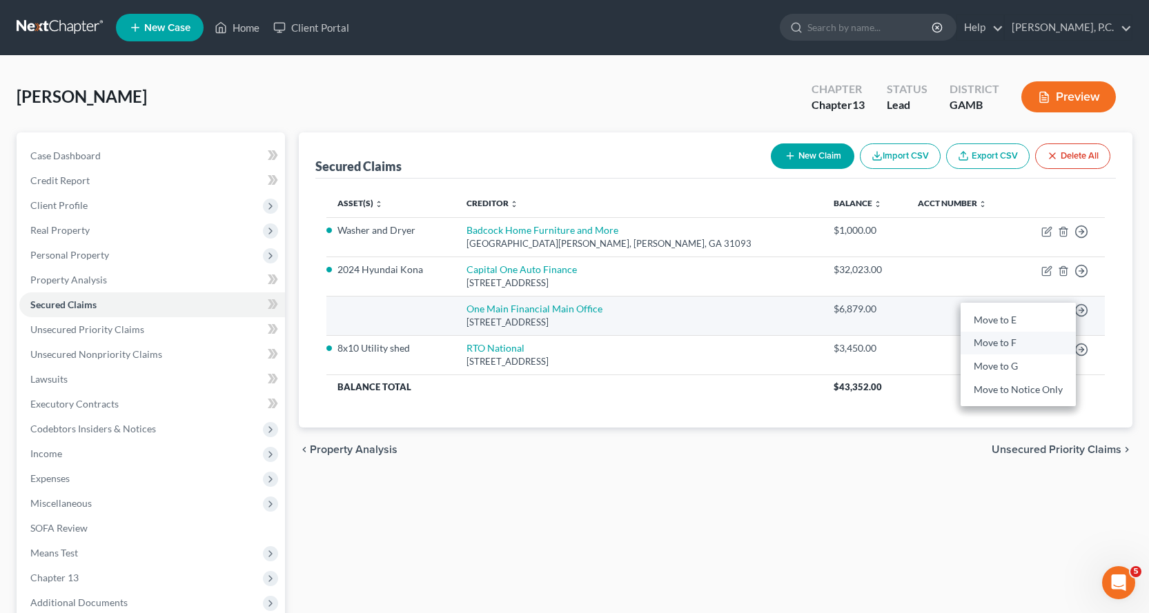
click at [1003, 340] on link "Move to F" at bounding box center [1018, 343] width 115 height 23
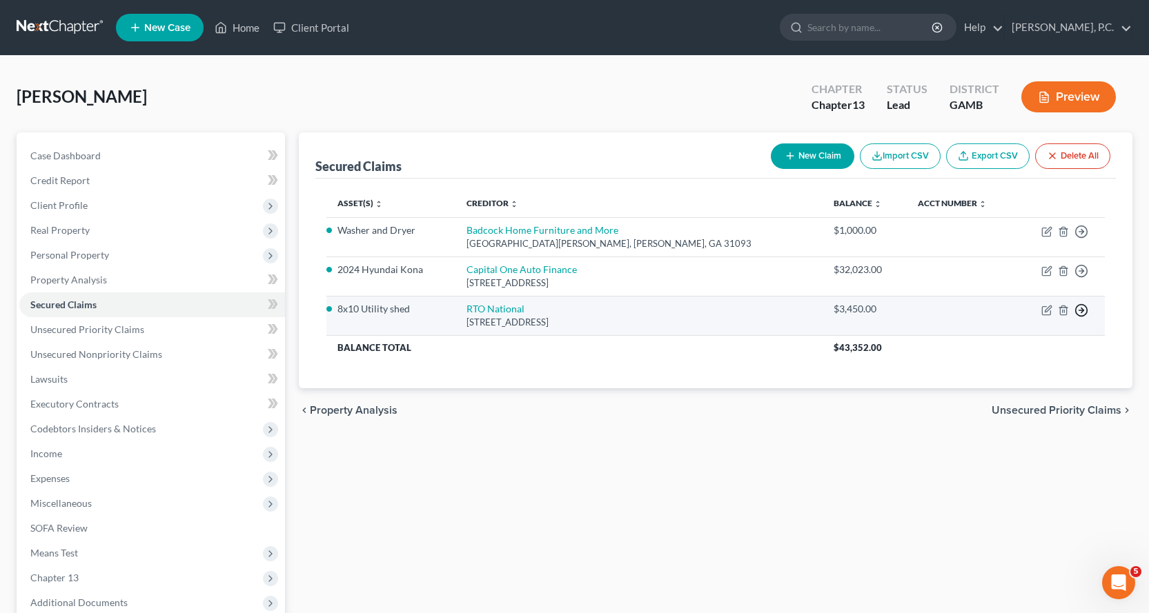
click at [1081, 311] on icon "button" at bounding box center [1081, 311] width 14 height 14
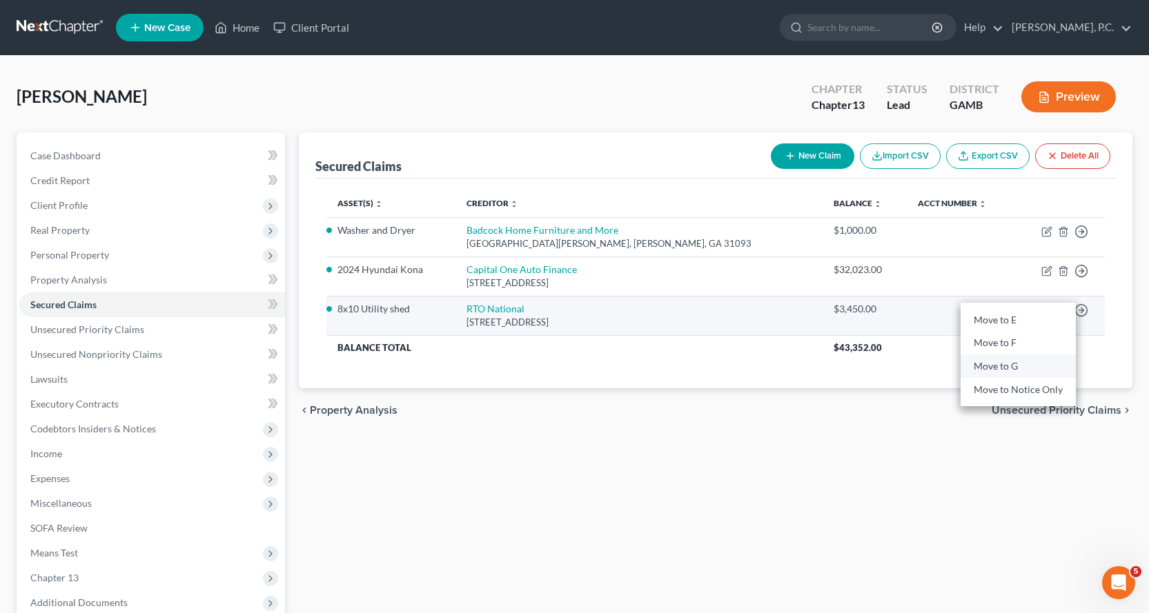
click at [1007, 369] on link "Move to G" at bounding box center [1018, 366] width 115 height 23
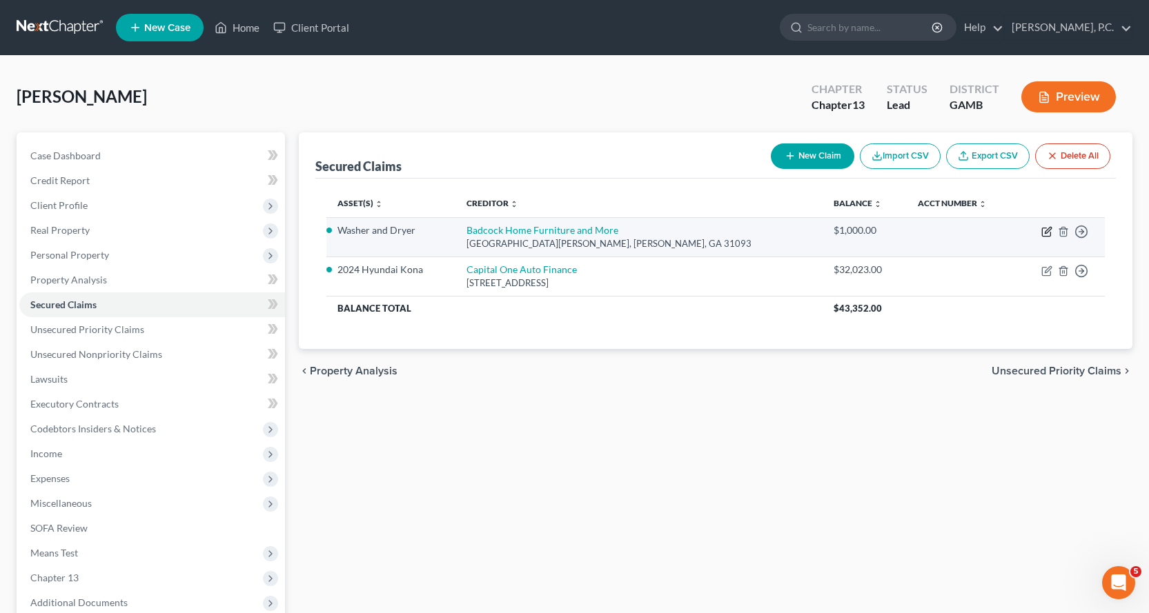
click at [1045, 230] on icon "button" at bounding box center [1046, 231] width 11 height 11
select select "10"
select select "3"
select select "2"
select select "0"
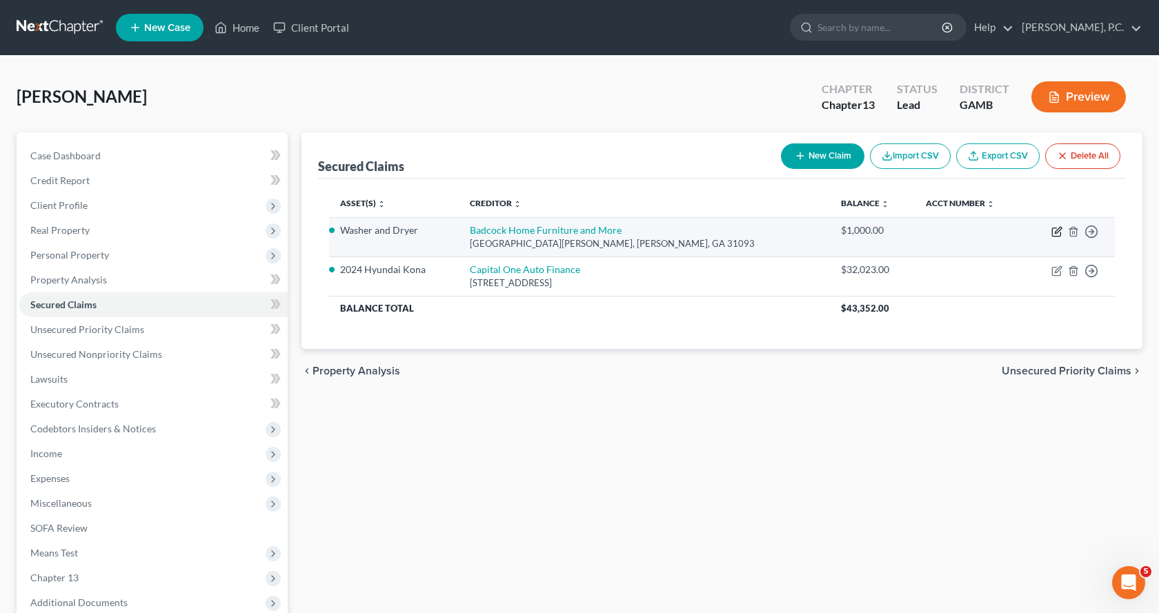
select select "0"
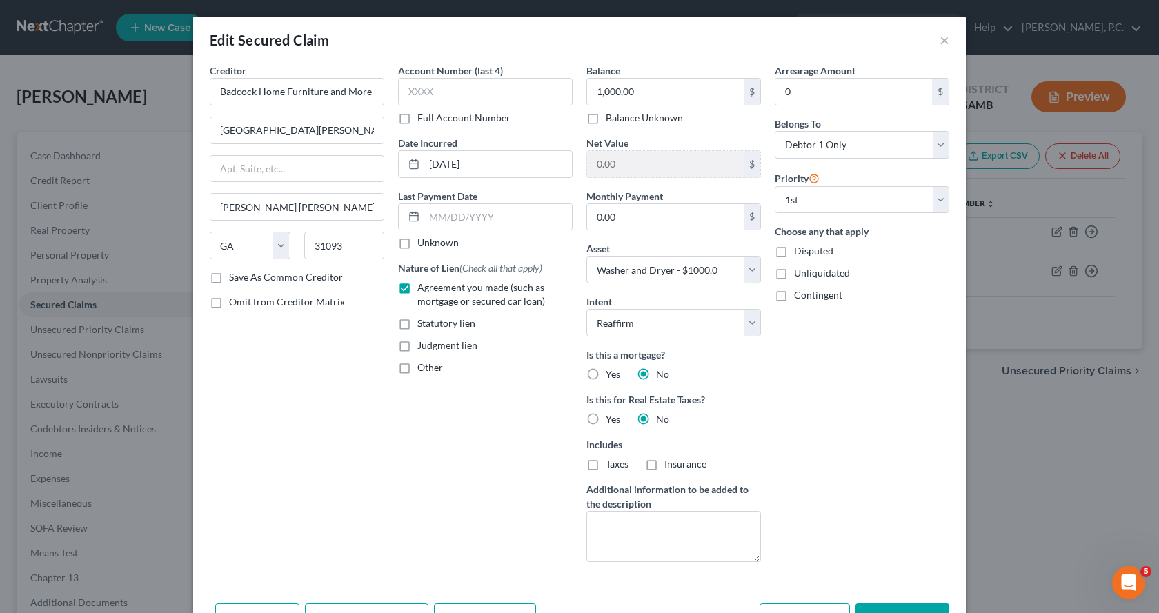
scroll to position [86, 0]
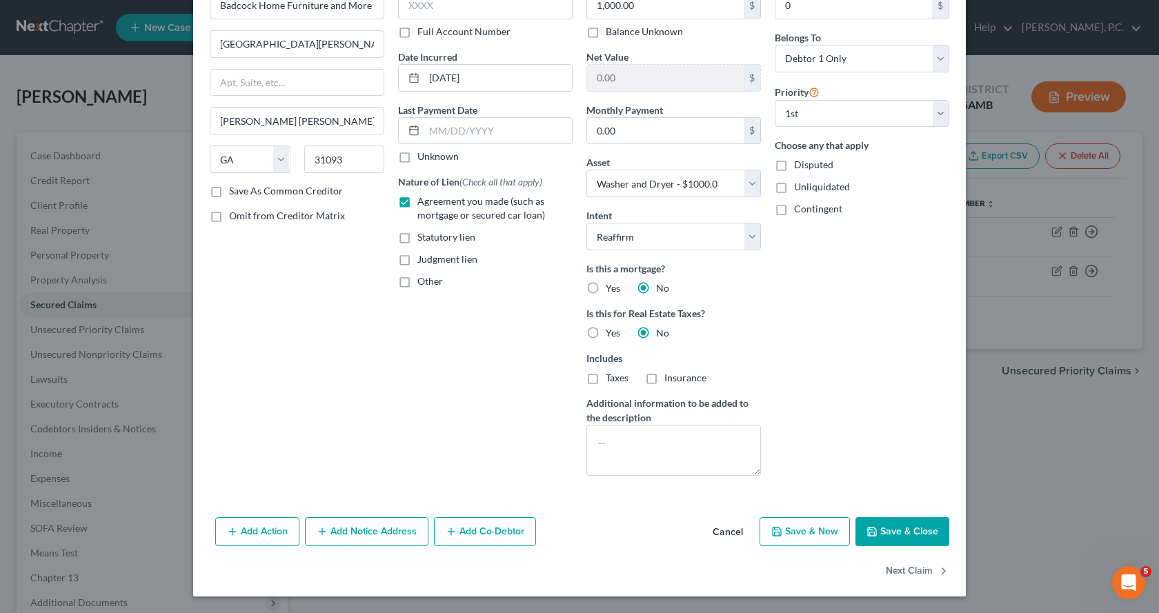
click at [893, 530] on button "Save & Close" at bounding box center [903, 532] width 94 height 29
select select
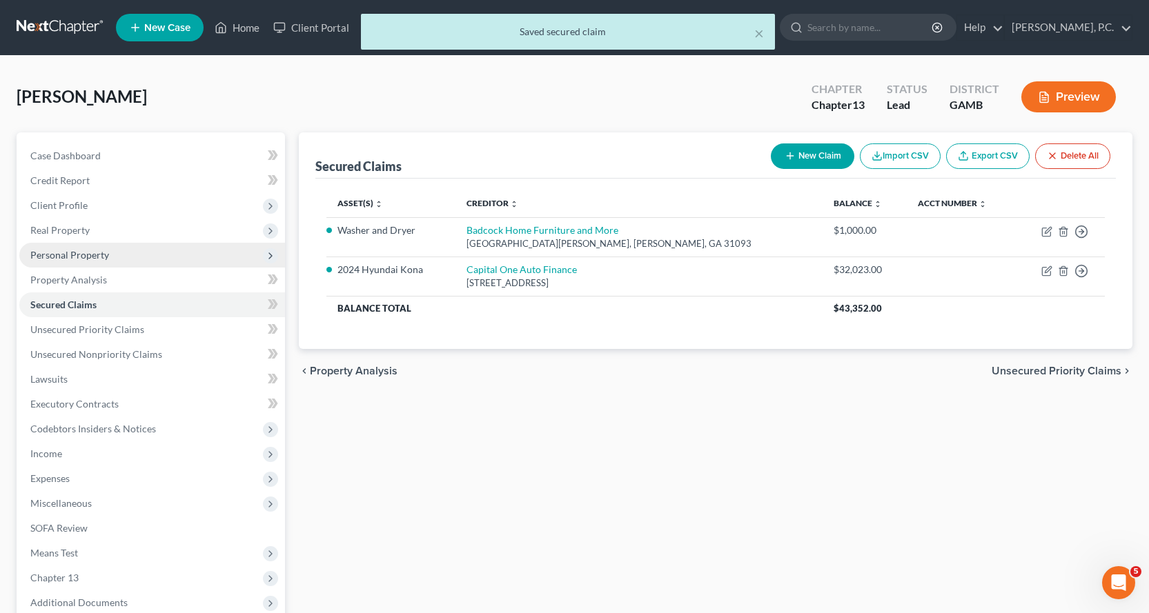
click at [75, 253] on span "Personal Property" at bounding box center [69, 255] width 79 height 12
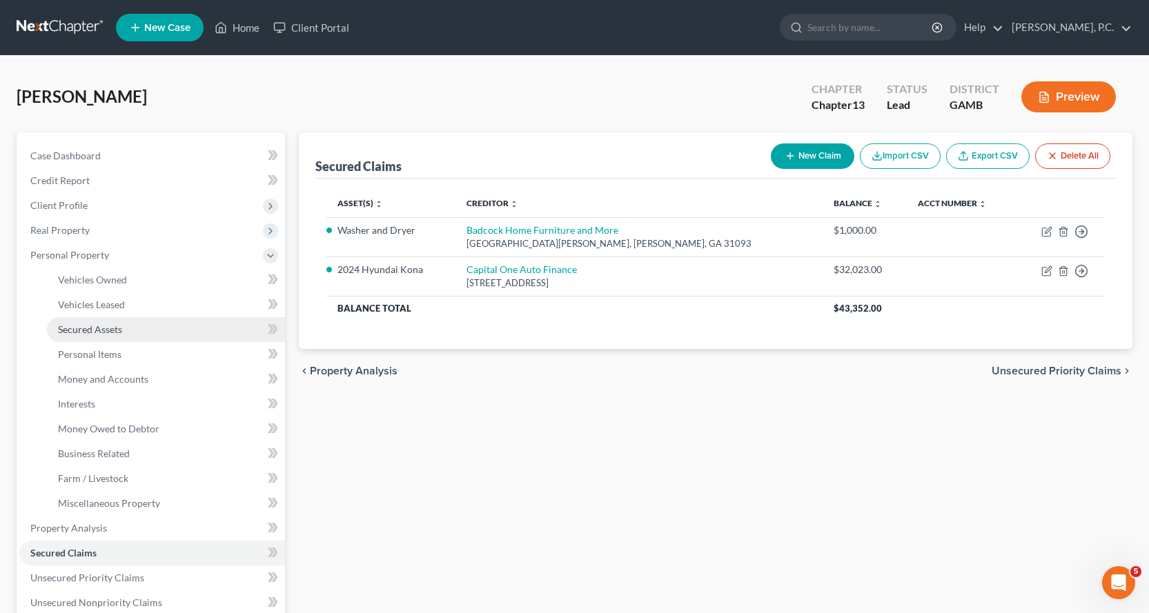
click at [104, 328] on span "Secured Assets" at bounding box center [90, 330] width 64 height 12
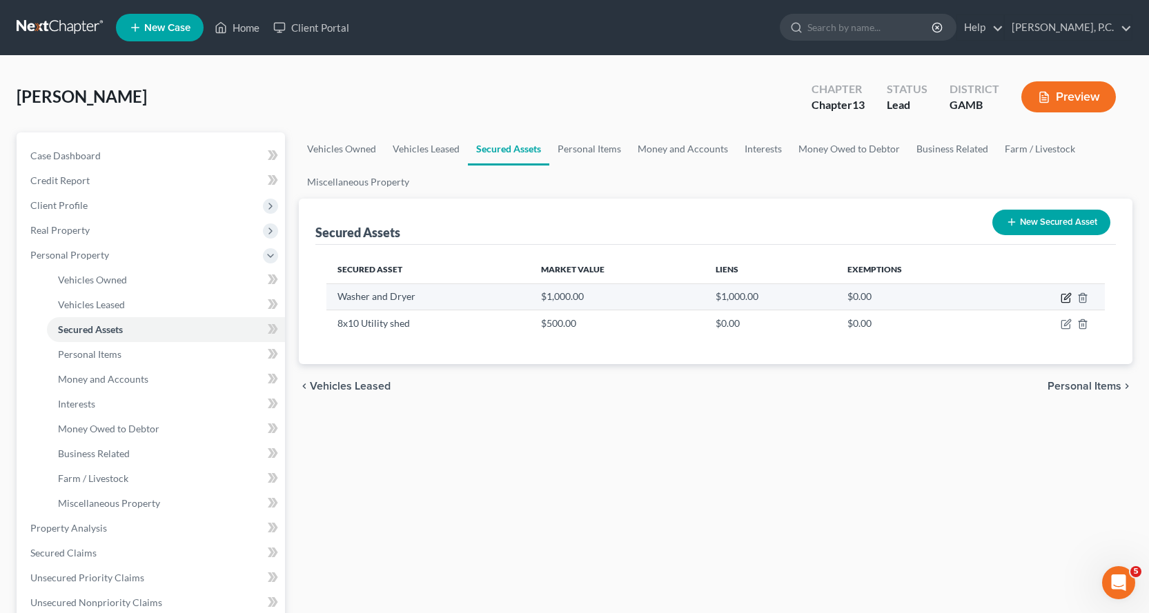
click at [1067, 299] on icon "button" at bounding box center [1067, 296] width 6 height 6
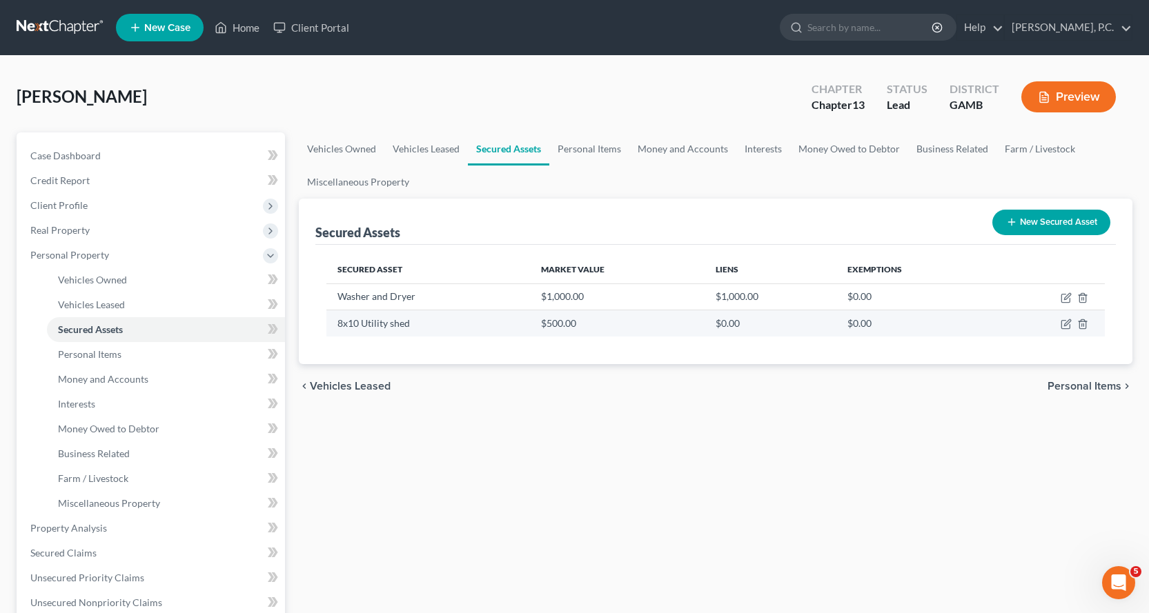
select select "household_goods"
select select "2"
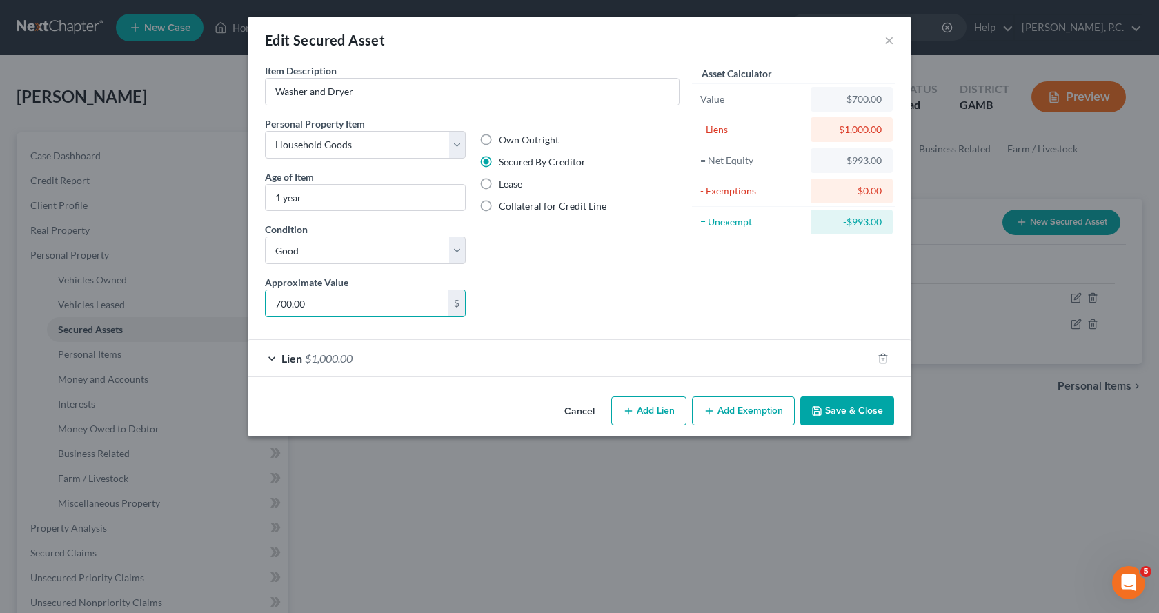
type input "700.00"
type input "800.00"
click at [841, 412] on button "Save & Close" at bounding box center [847, 411] width 94 height 29
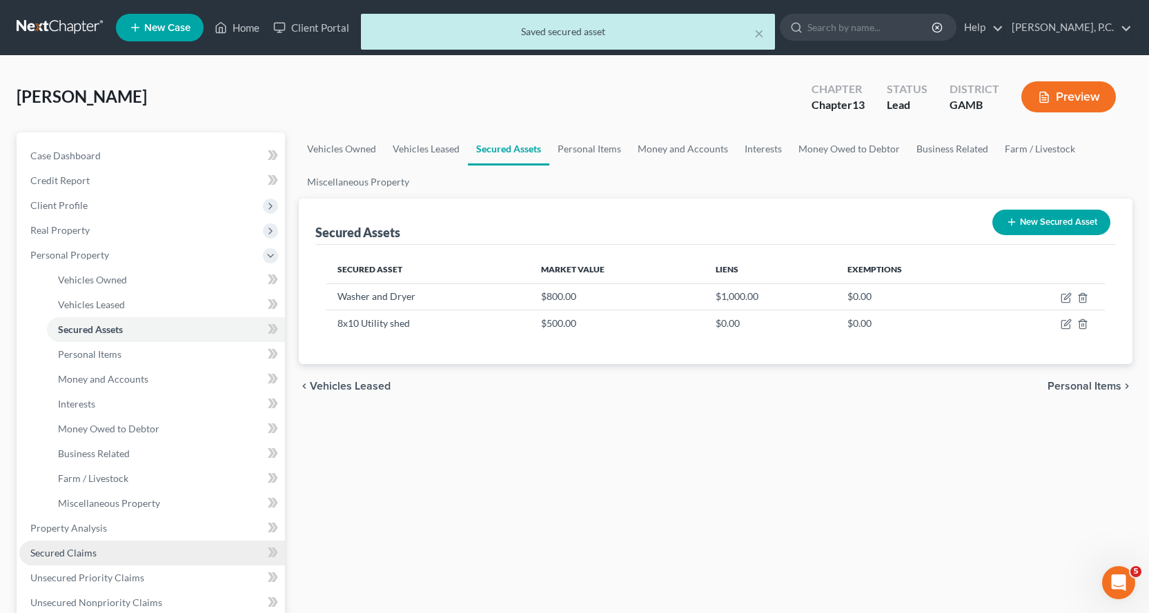
click at [72, 551] on span "Secured Claims" at bounding box center [63, 553] width 66 height 12
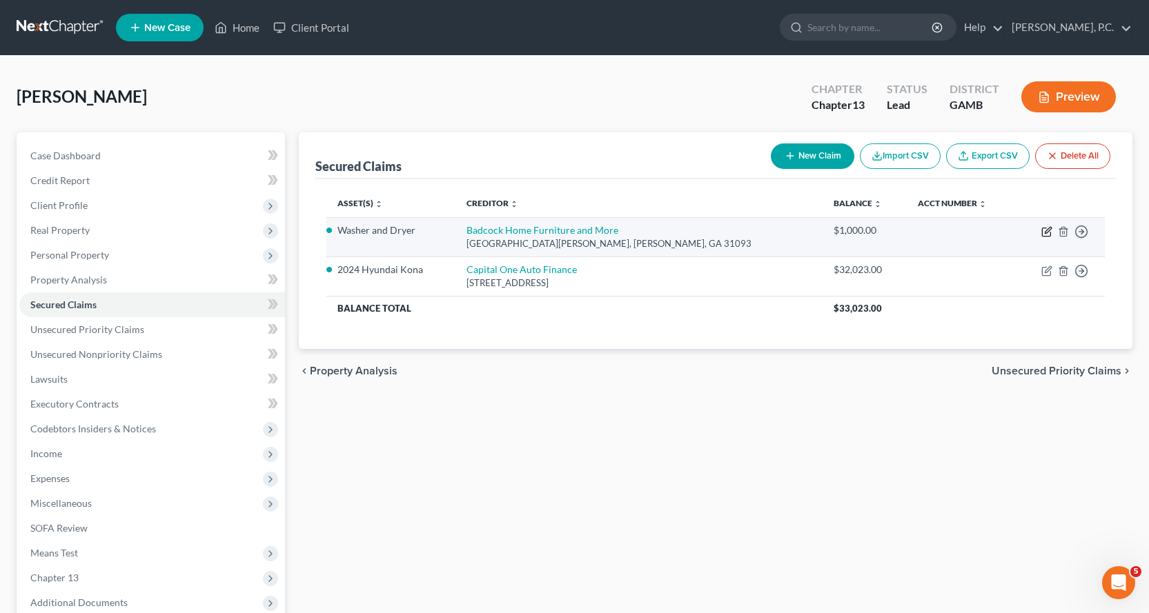
click at [1047, 230] on icon "button" at bounding box center [1048, 230] width 6 height 6
select select "10"
select select "3"
select select "2"
select select "0"
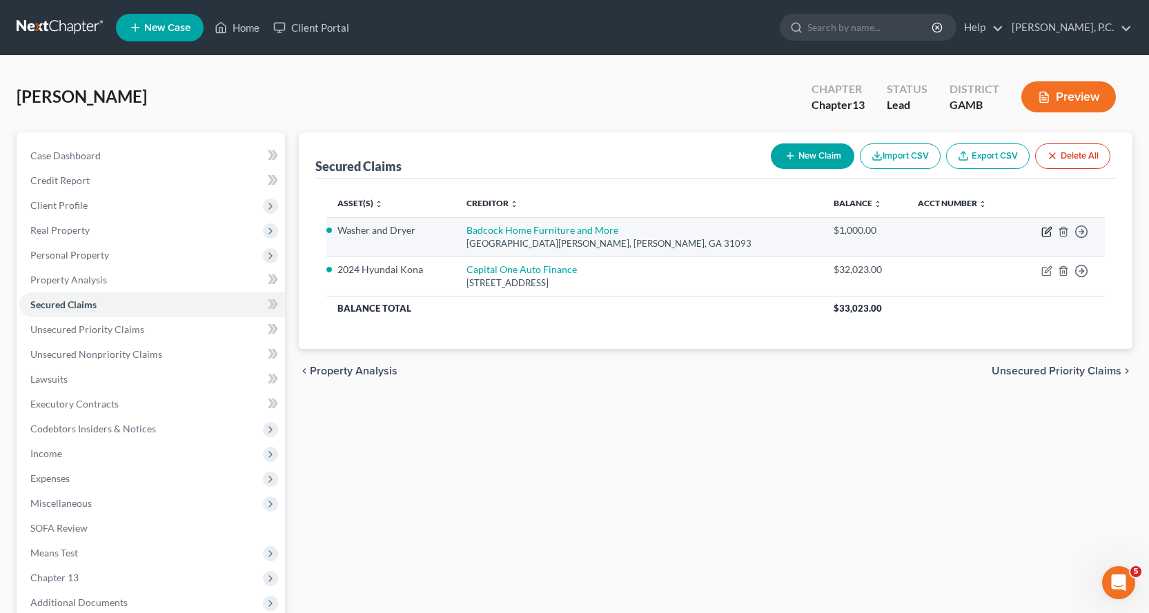
select select "0"
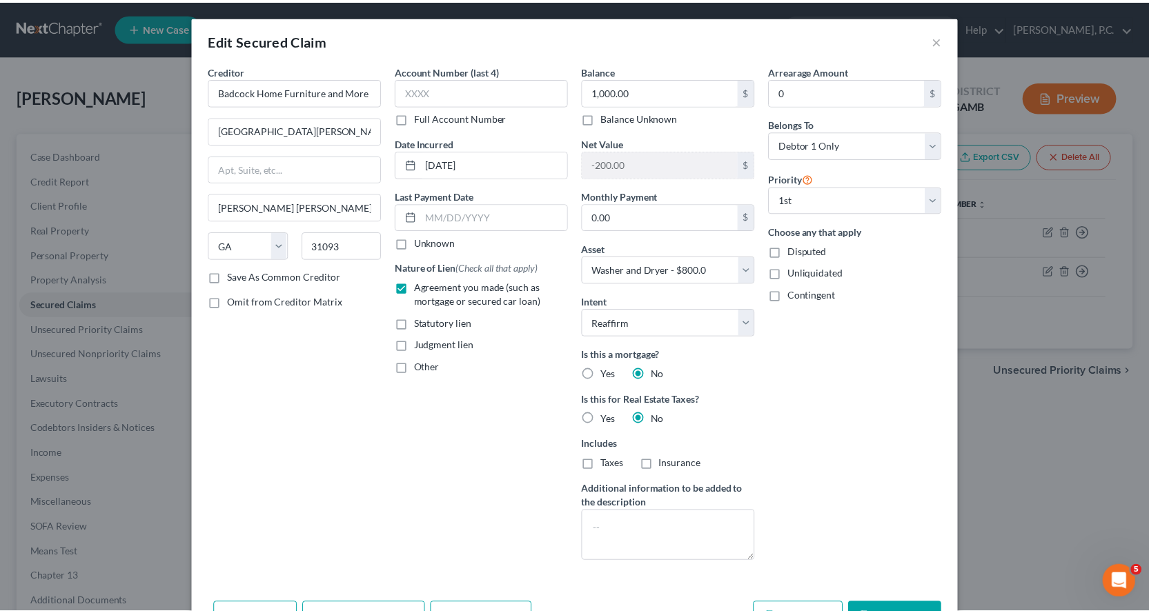
scroll to position [86, 0]
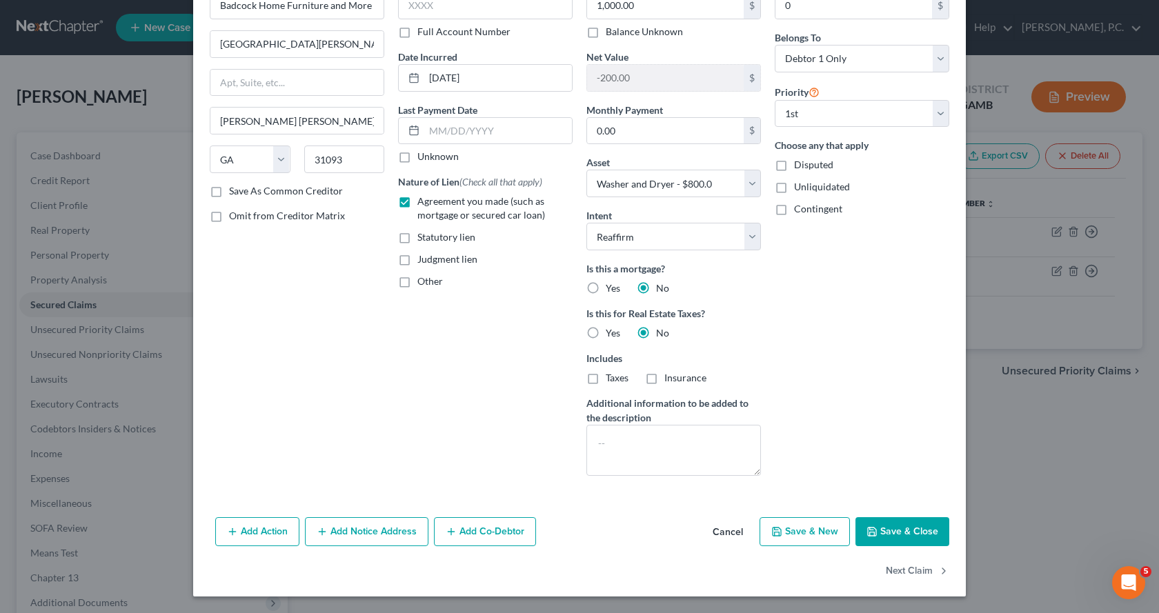
click at [888, 531] on button "Save & Close" at bounding box center [903, 532] width 94 height 29
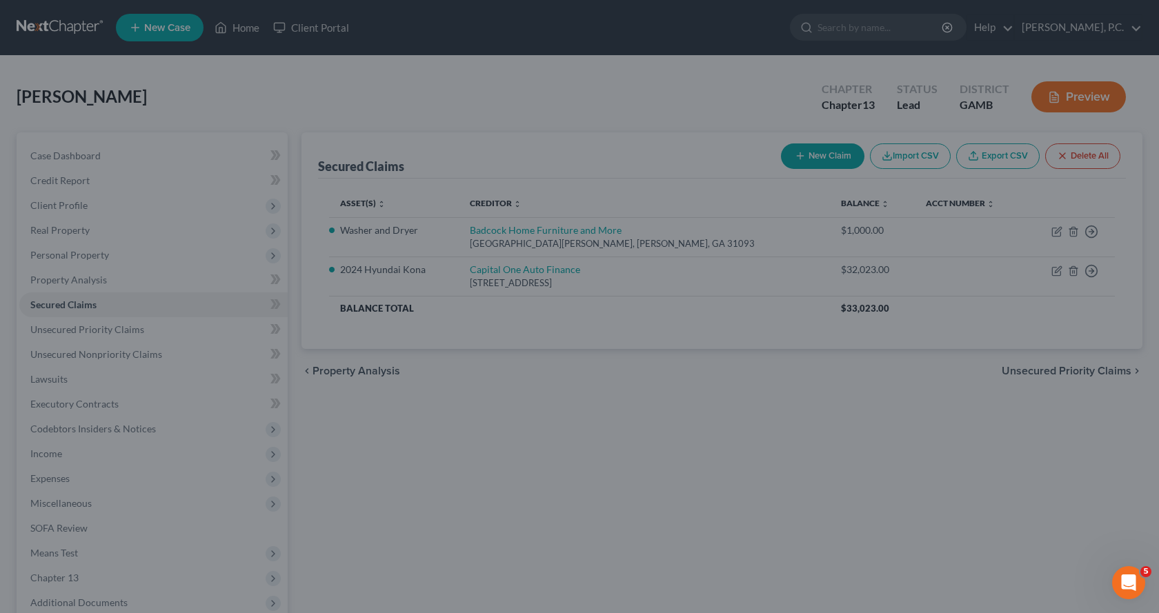
select select "3"
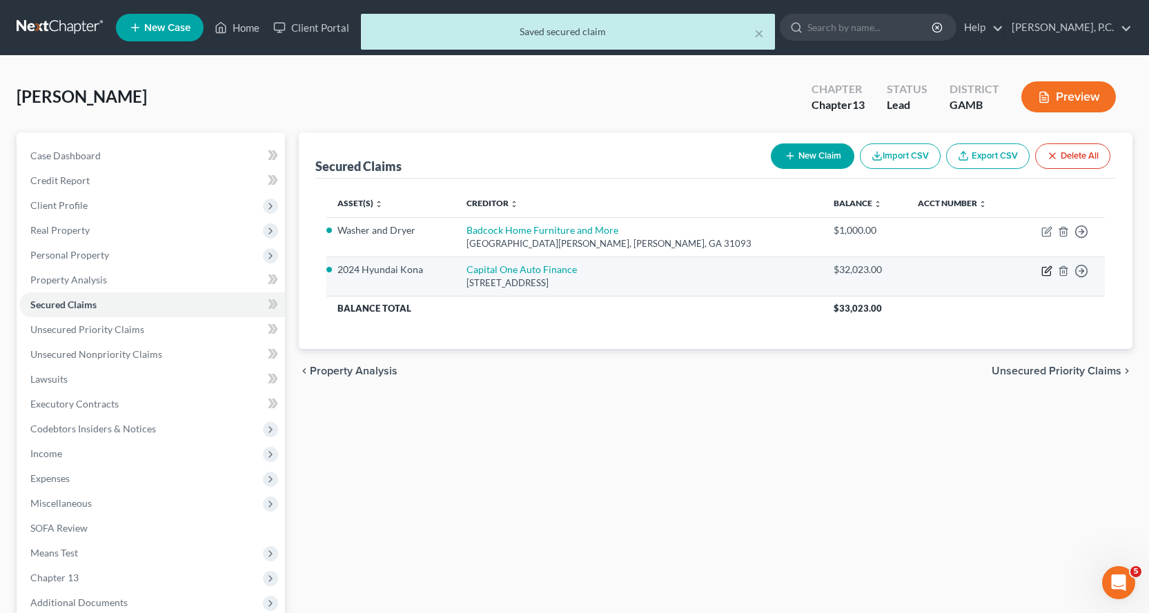
click at [1048, 269] on icon "button" at bounding box center [1046, 271] width 11 height 11
select select "0"
select select "4"
select select "2"
select select "3"
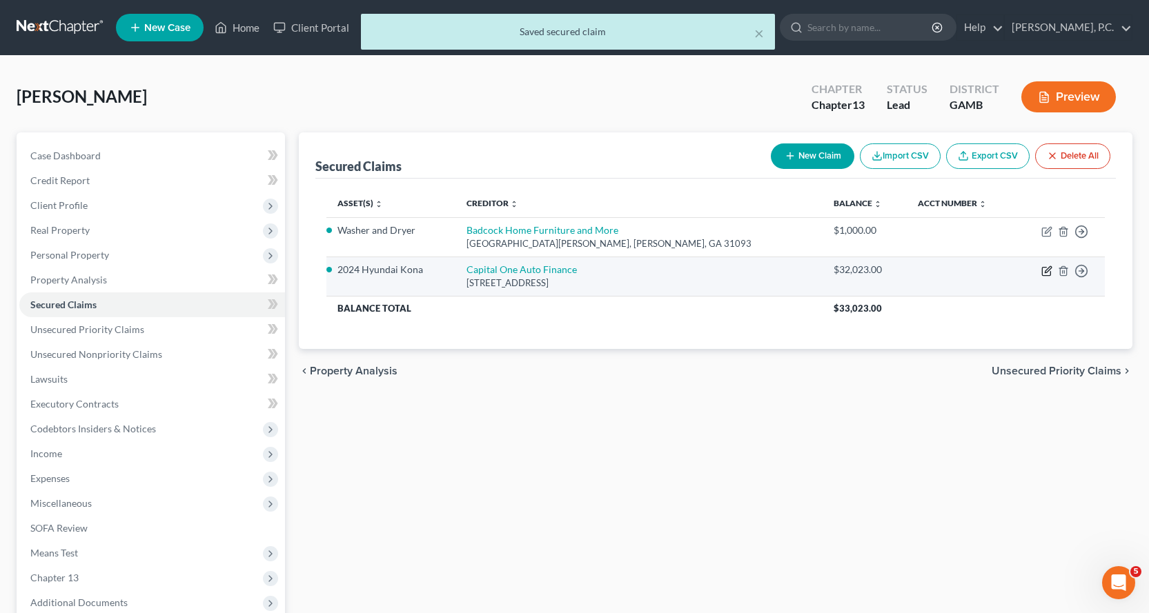
select select "0"
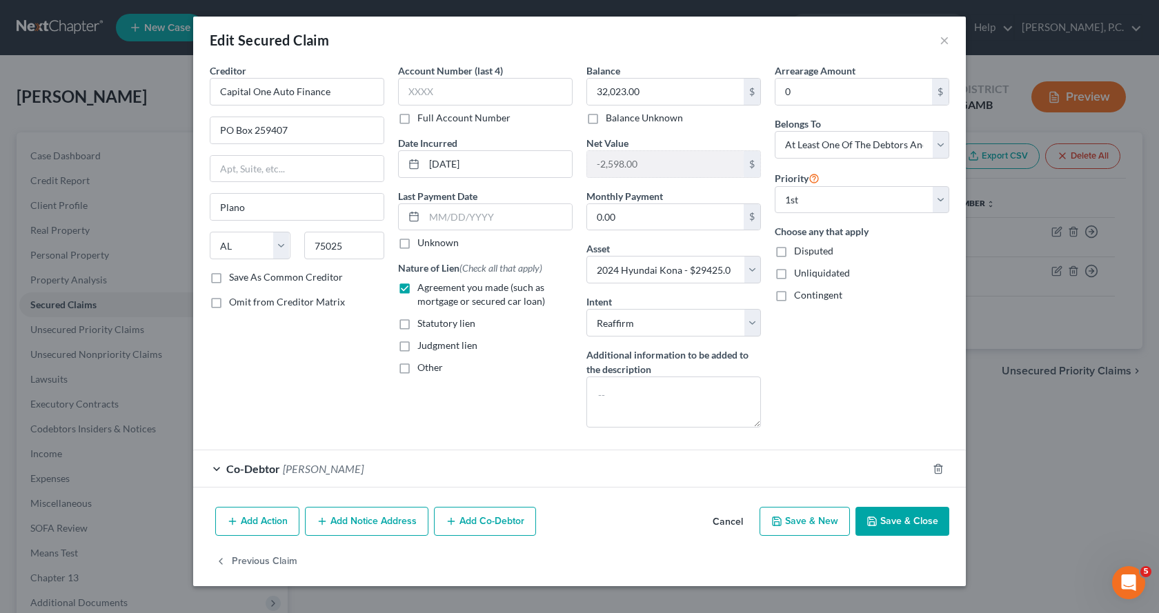
click at [898, 522] on button "Save & Close" at bounding box center [903, 521] width 94 height 29
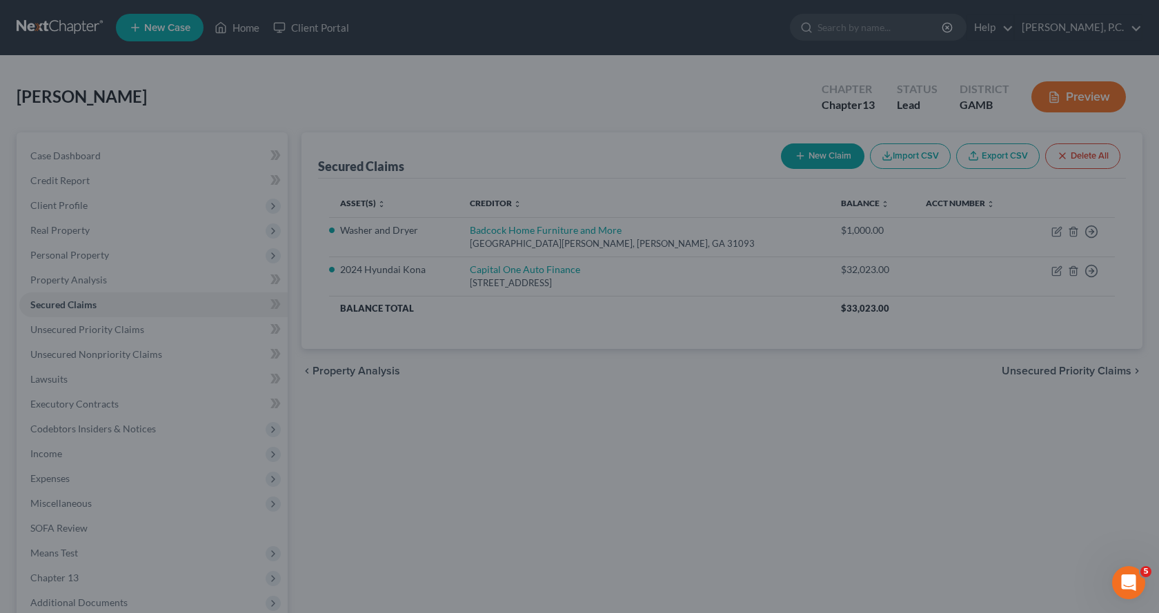
select select "4"
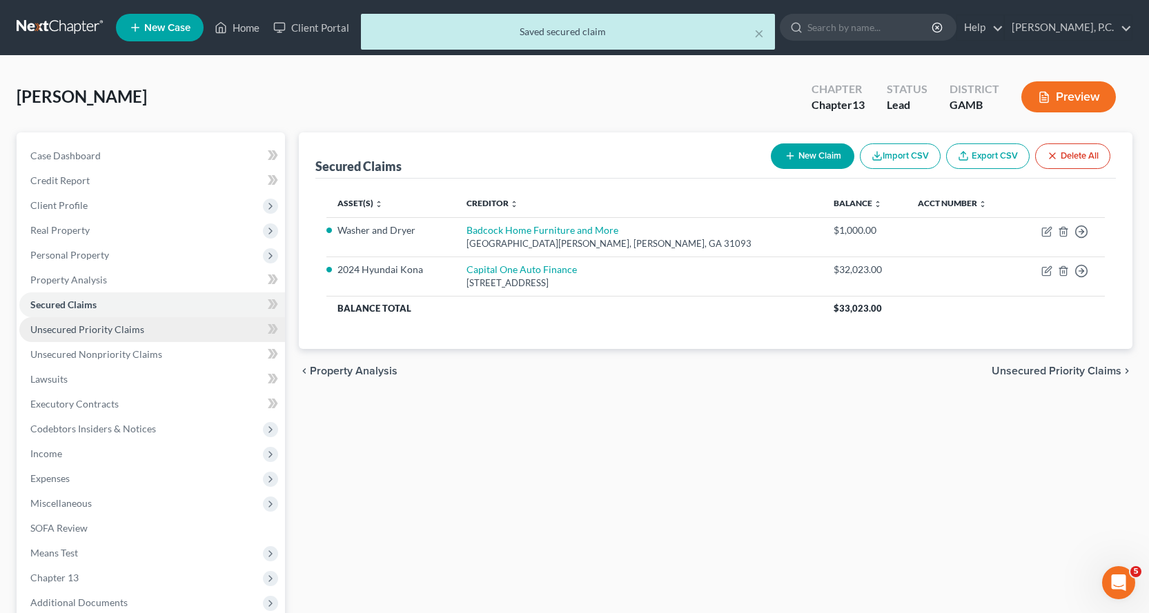
click at [97, 326] on span "Unsecured Priority Claims" at bounding box center [87, 330] width 114 height 12
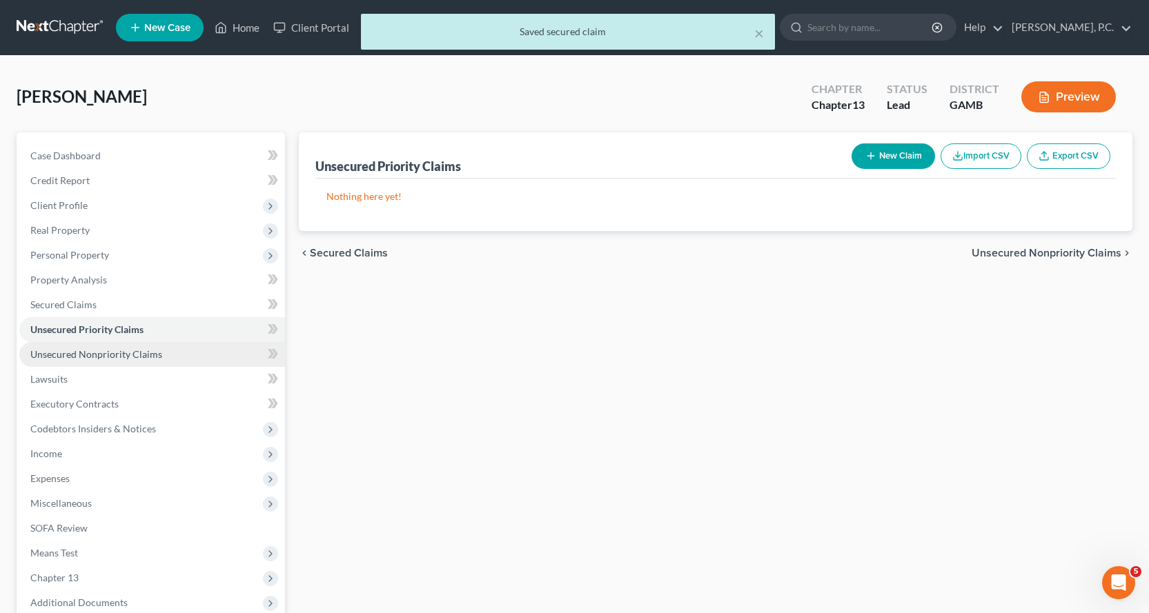
click at [88, 362] on link "Unsecured Nonpriority Claims" at bounding box center [152, 354] width 266 height 25
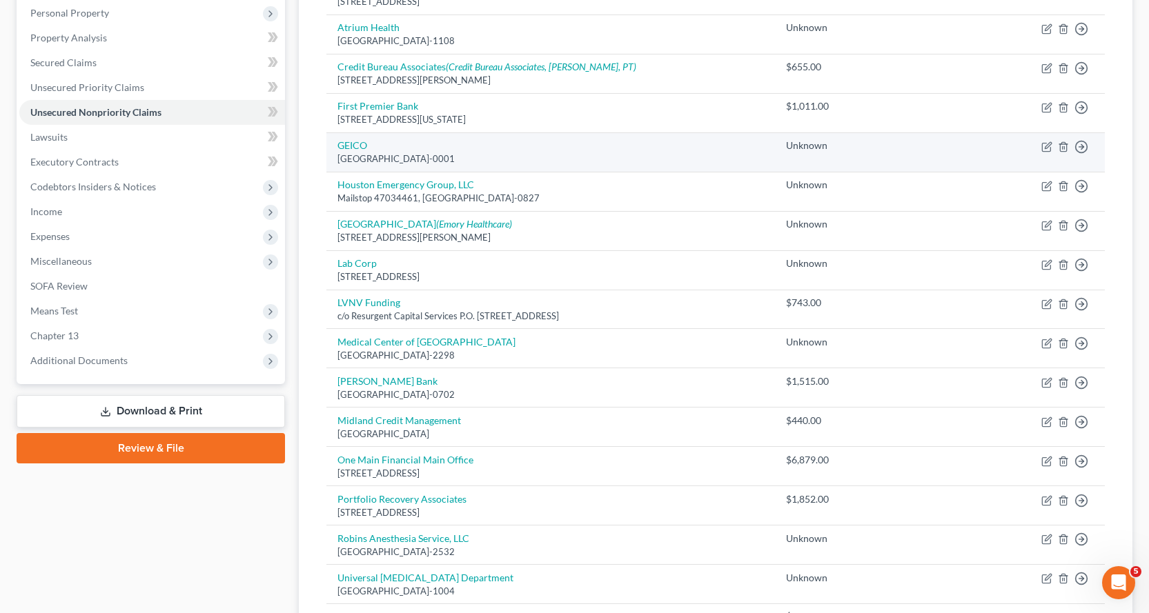
scroll to position [276, 0]
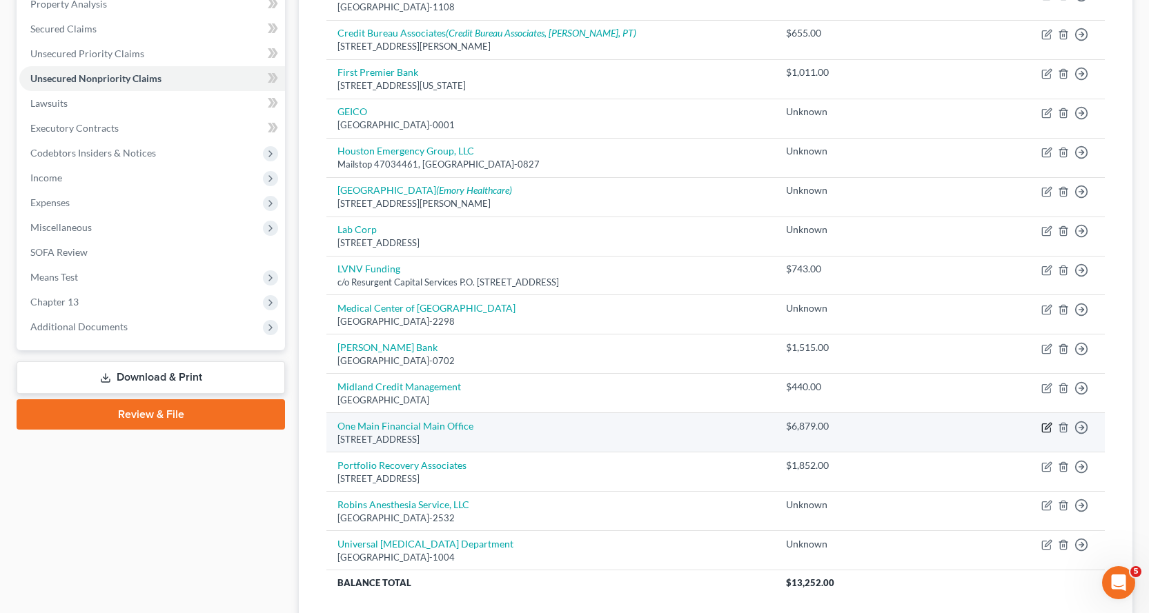
click at [1044, 427] on icon "button" at bounding box center [1046, 427] width 11 height 11
select select "15"
select select "0"
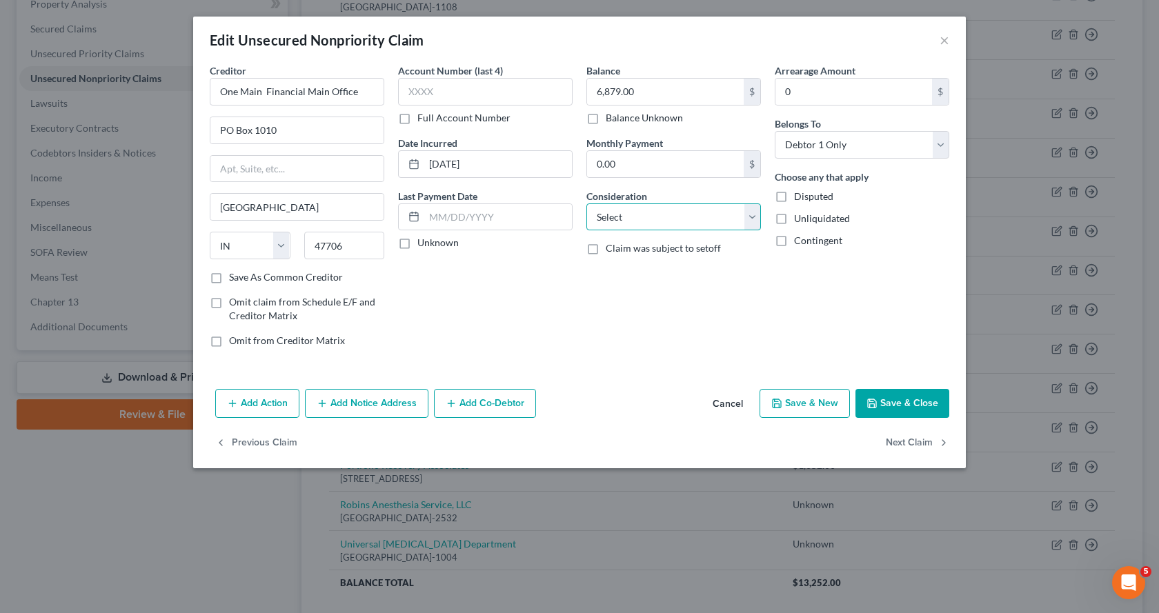
click at [753, 221] on select "Select Cable / Satellite Services Collection Agency Credit Card Debt Debt Couns…" at bounding box center [674, 218] width 175 height 28
select select "10"
click at [587, 204] on select "Select Cable / Satellite Services Collection Agency Credit Card Debt Debt Couns…" at bounding box center [674, 218] width 175 height 28
click at [916, 392] on button "Save & Close" at bounding box center [903, 403] width 94 height 29
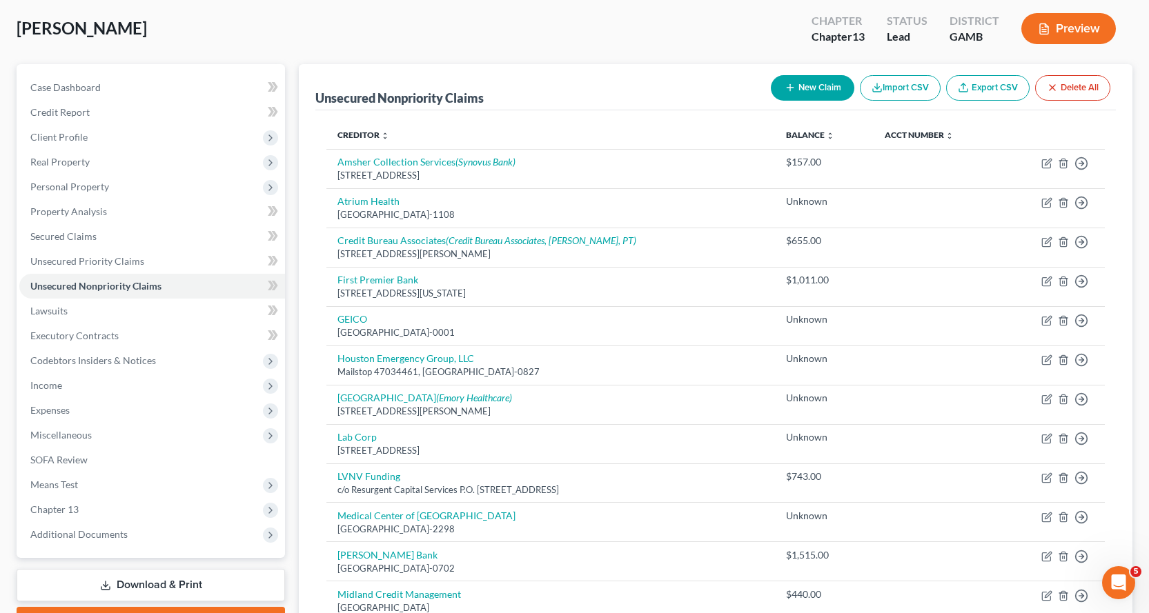
scroll to position [69, 0]
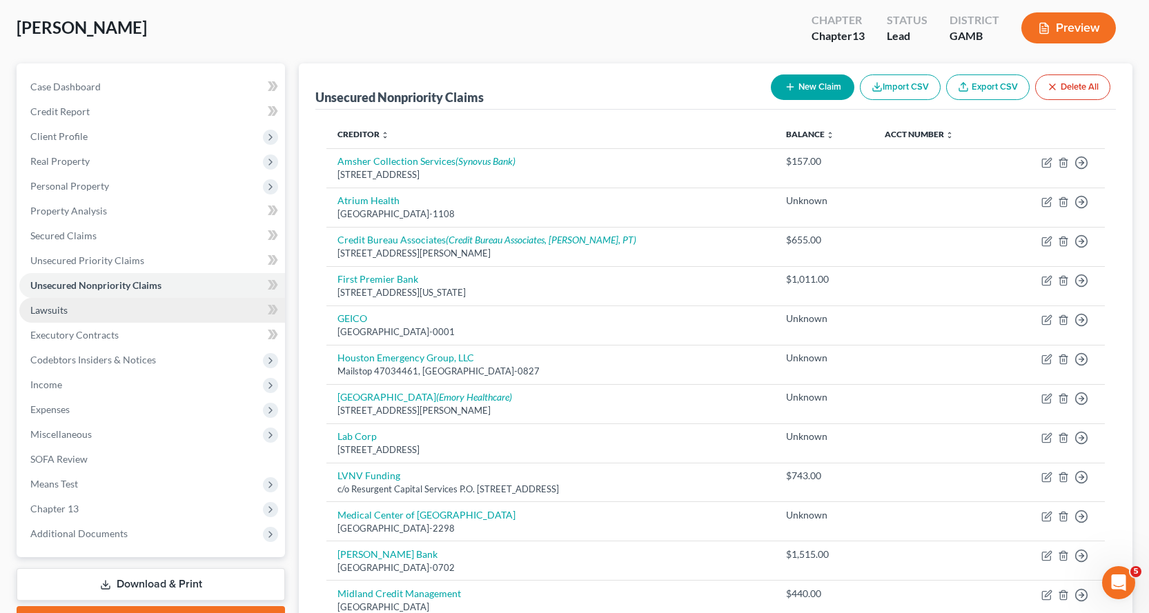
drag, startPoint x: 55, startPoint y: 312, endPoint x: 131, endPoint y: 316, distance: 76.7
click at [55, 311] on span "Lawsuits" at bounding box center [48, 310] width 37 height 12
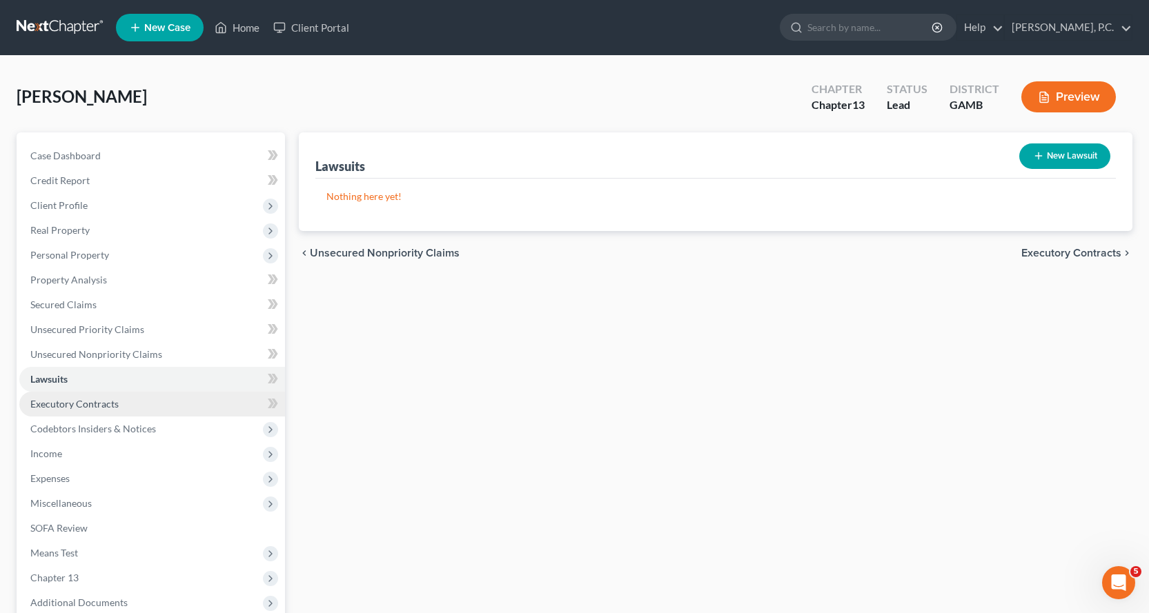
click at [73, 405] on span "Executory Contracts" at bounding box center [74, 404] width 88 height 12
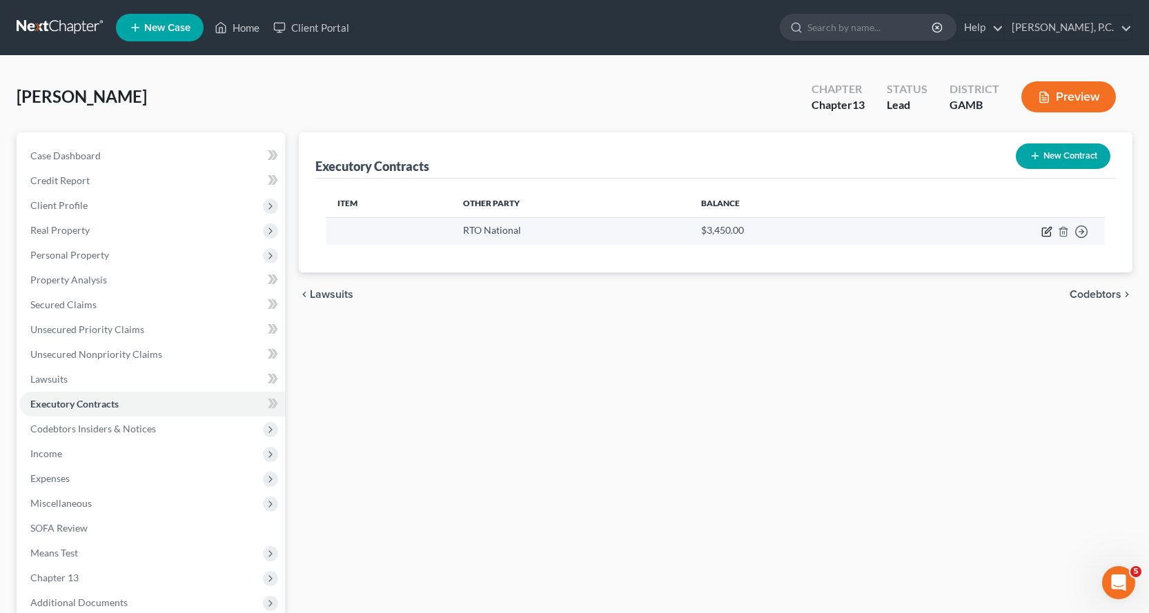
click at [1043, 233] on icon "button" at bounding box center [1046, 232] width 8 height 8
select select "42"
select select "0"
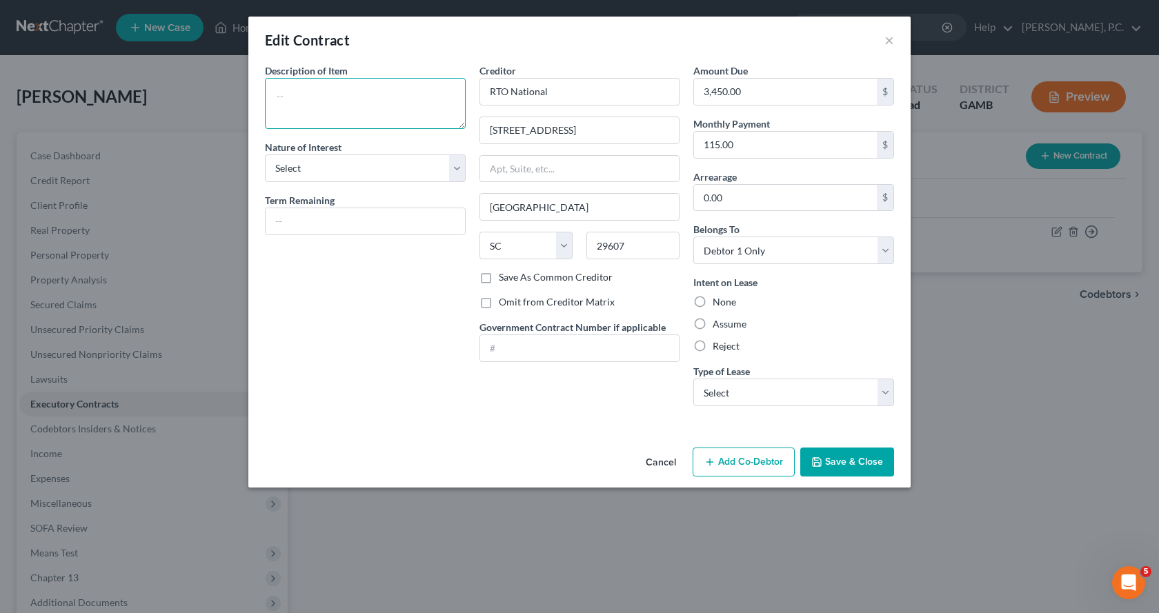
click at [291, 88] on textarea at bounding box center [365, 103] width 201 height 51
type textarea "8'x10' storage shed"
click at [457, 167] on select "Select Purchaser Agent Lessor Lessee" at bounding box center [365, 169] width 201 height 28
select select "3"
click at [265, 155] on select "Select Purchaser Agent Lessor Lessee" at bounding box center [365, 169] width 201 height 28
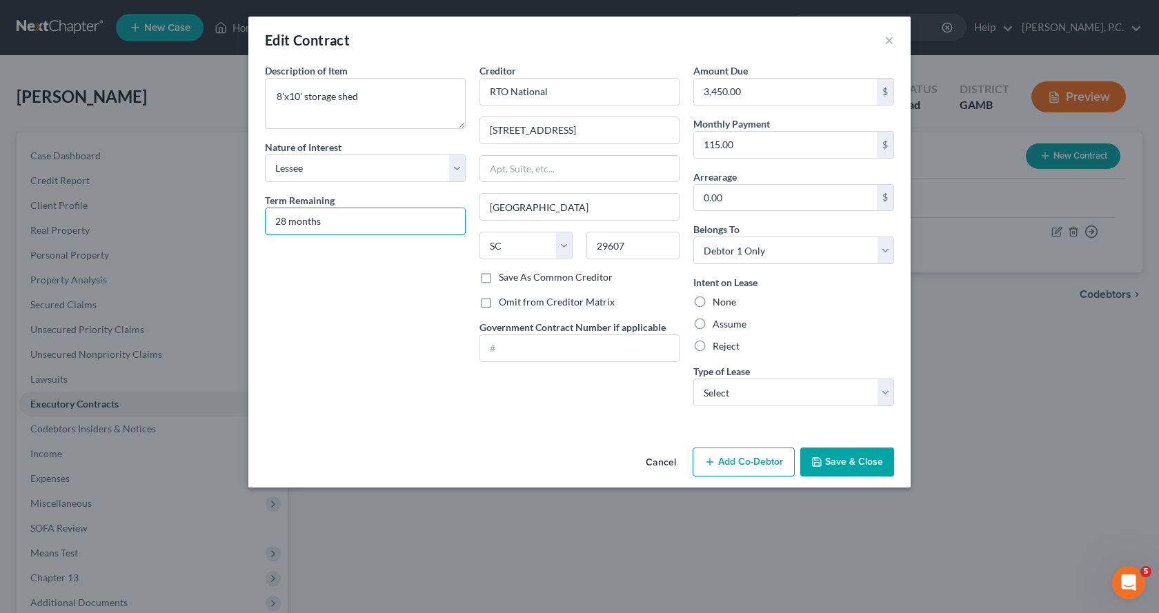
type input "28 months"
click at [713, 325] on label "Assume" at bounding box center [730, 324] width 34 height 14
click at [718, 325] on input "Assume" at bounding box center [722, 321] width 9 height 9
radio input "true"
click at [887, 391] on select "Select Real Estate Car Other" at bounding box center [793, 393] width 201 height 28
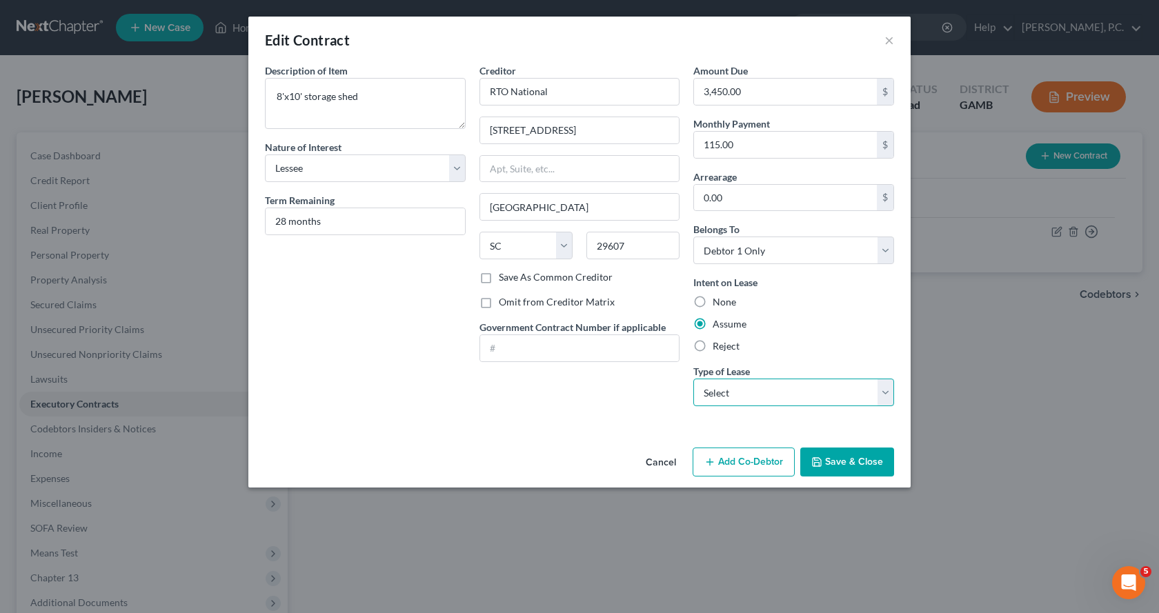
select select "2"
click at [693, 379] on select "Select Real Estate Car Other" at bounding box center [793, 393] width 201 height 28
click at [859, 460] on button "Save & Close" at bounding box center [847, 462] width 94 height 29
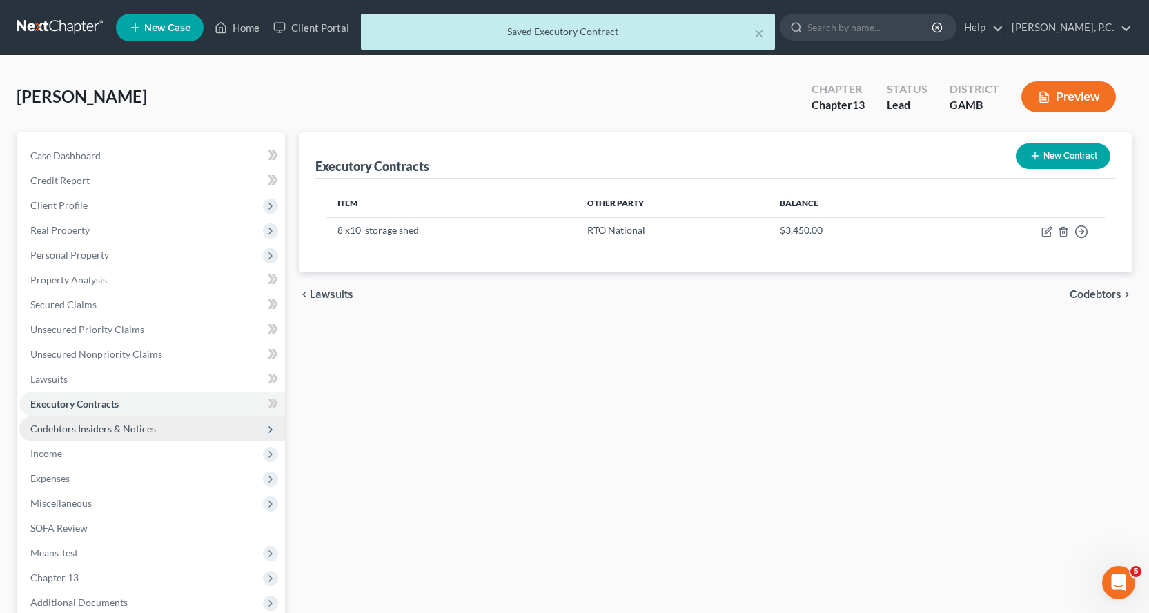
click at [109, 431] on span "Codebtors Insiders & Notices" at bounding box center [93, 429] width 126 height 12
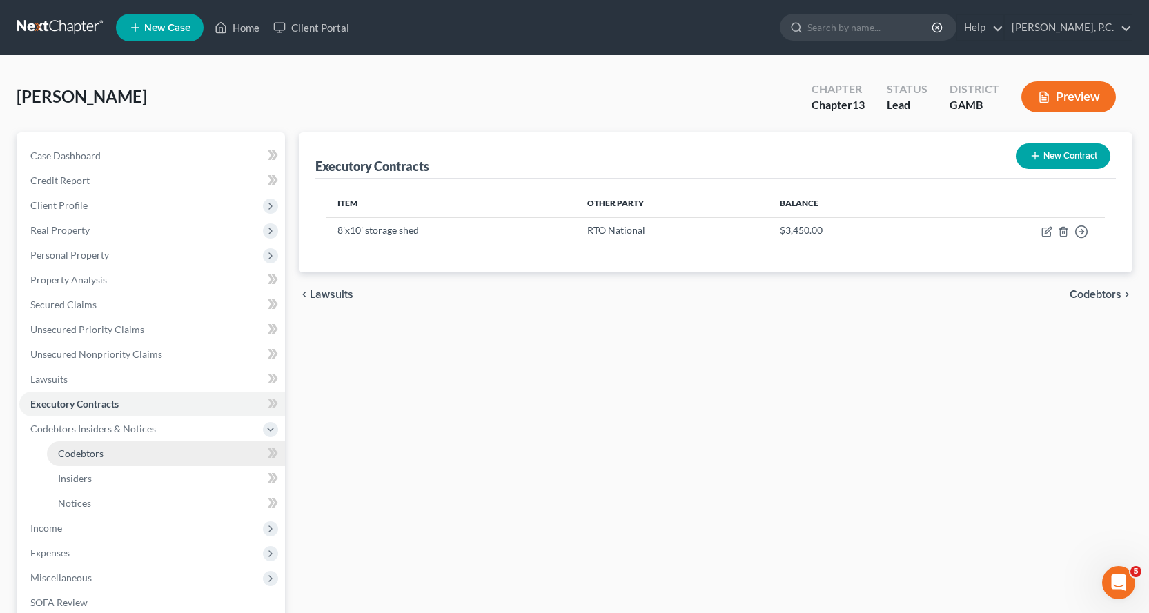
click at [88, 457] on span "Codebtors" at bounding box center [81, 454] width 46 height 12
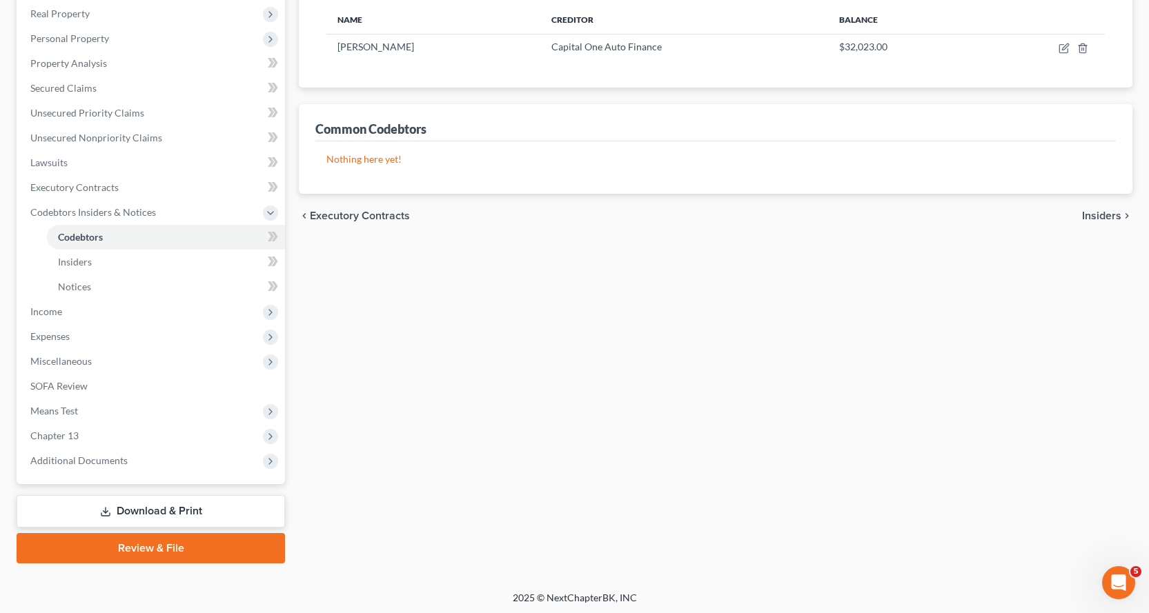
scroll to position [219, 0]
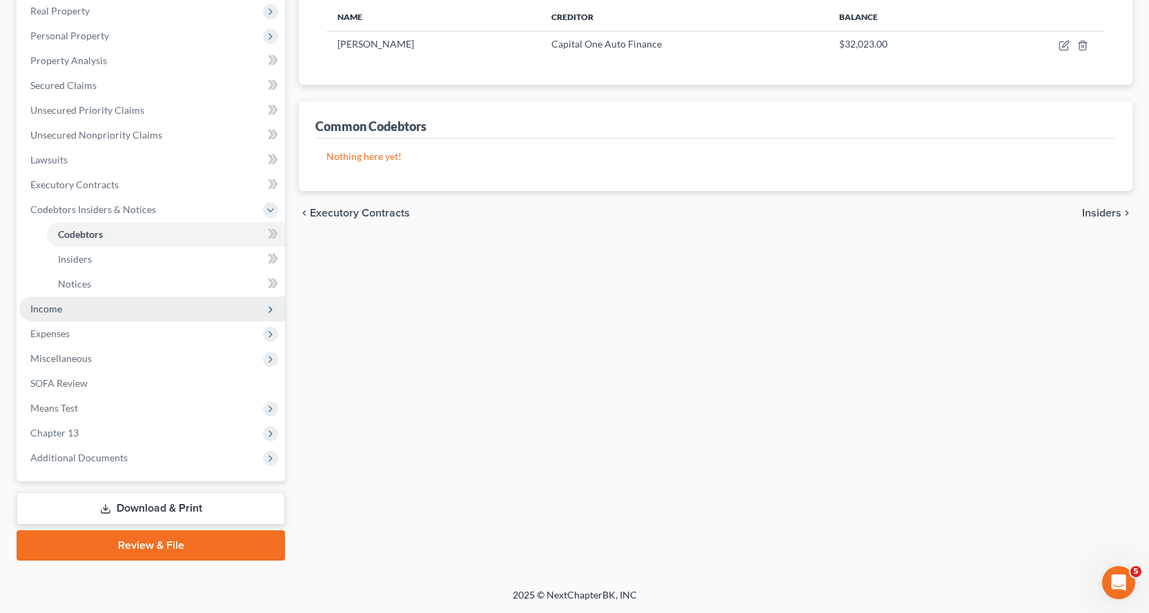
click at [50, 309] on span "Income" at bounding box center [46, 309] width 32 height 12
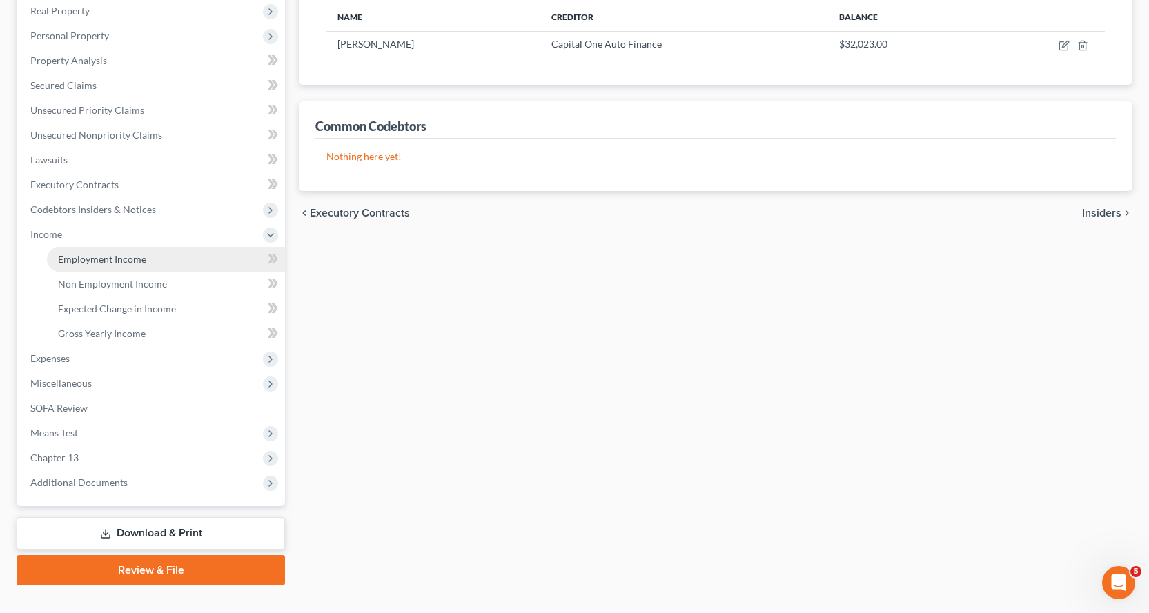
click at [83, 260] on span "Employment Income" at bounding box center [102, 259] width 88 height 12
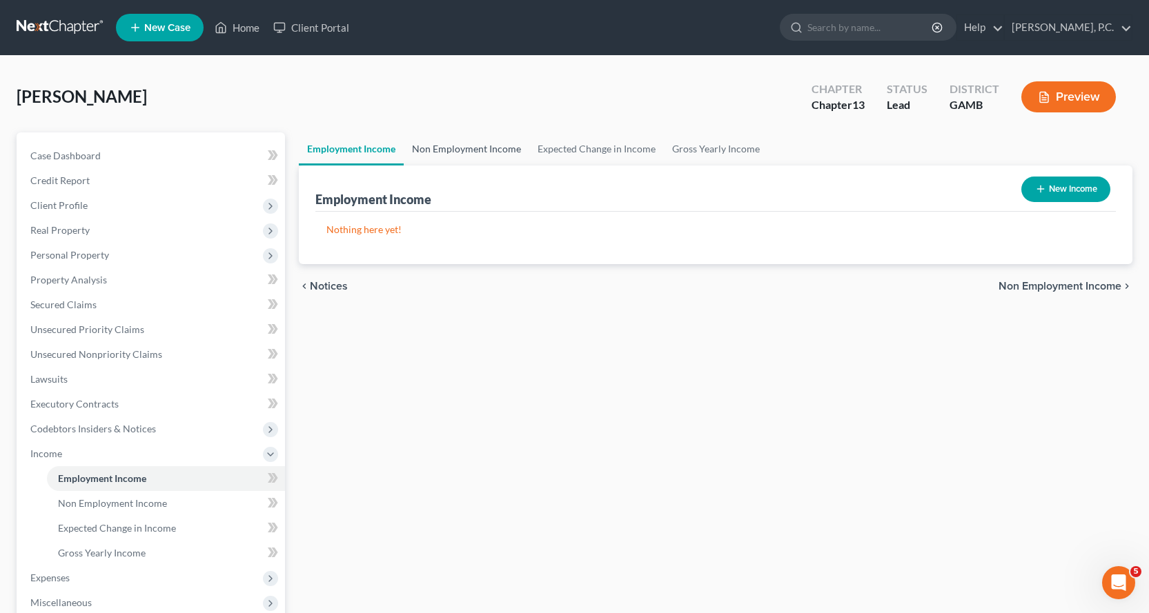
click at [500, 149] on link "Non Employment Income" at bounding box center [467, 148] width 126 height 33
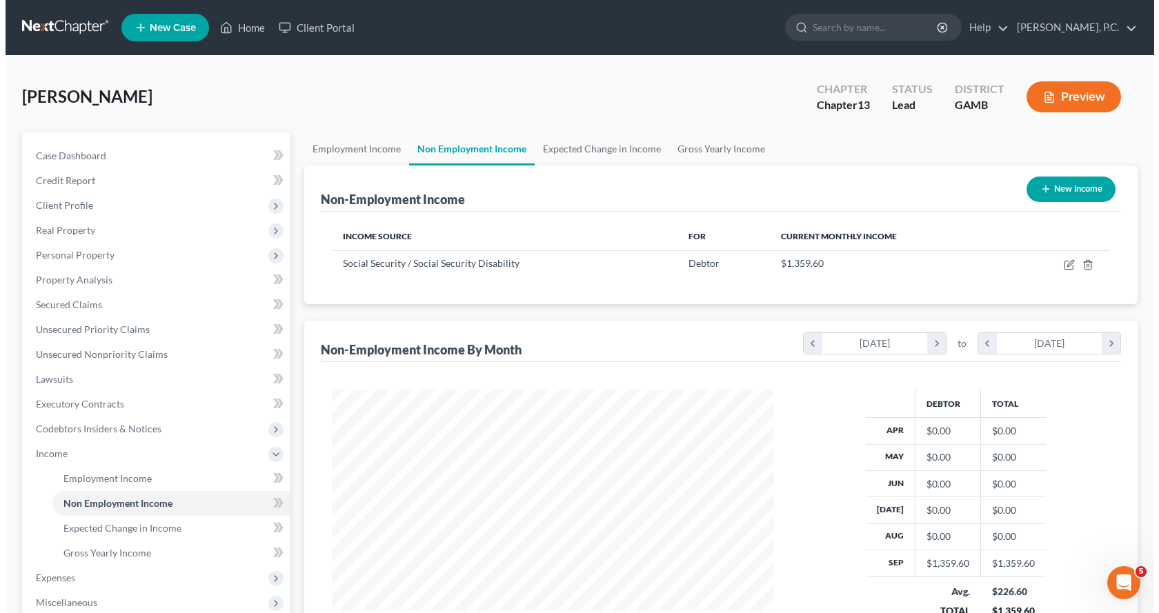
scroll to position [248, 470]
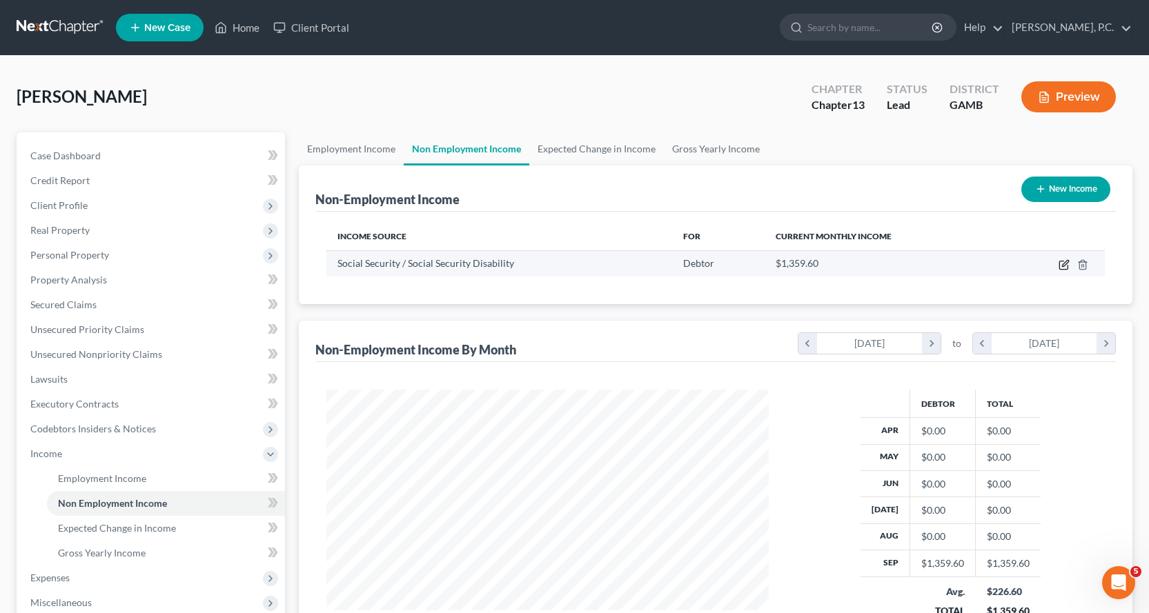
click at [1065, 263] on icon "button" at bounding box center [1065, 263] width 6 height 6
select select "4"
select select "0"
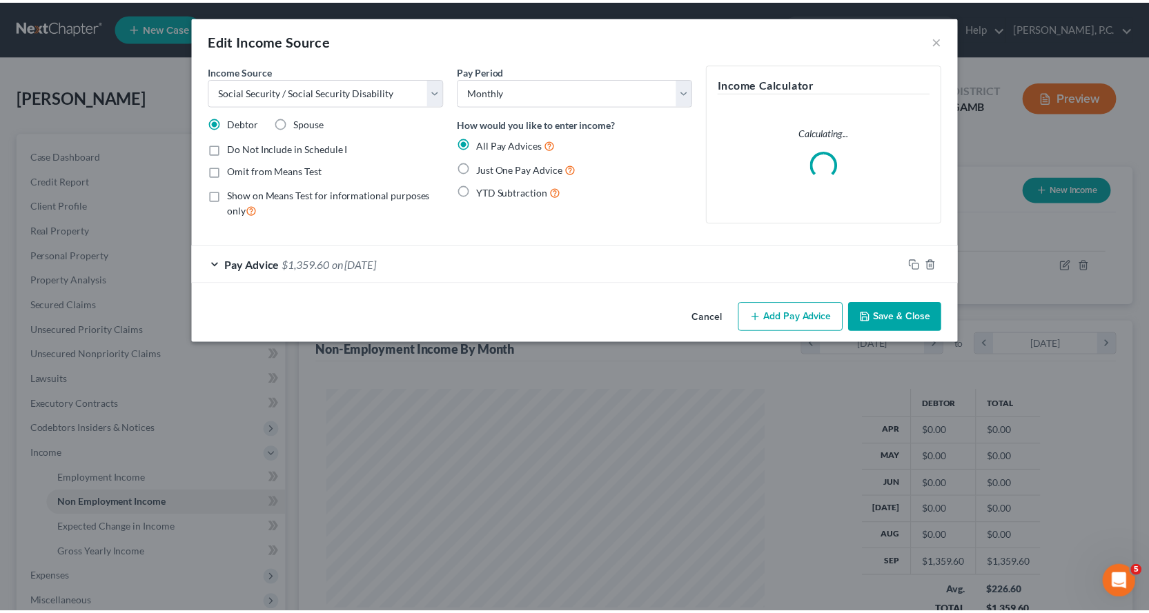
scroll to position [248, 475]
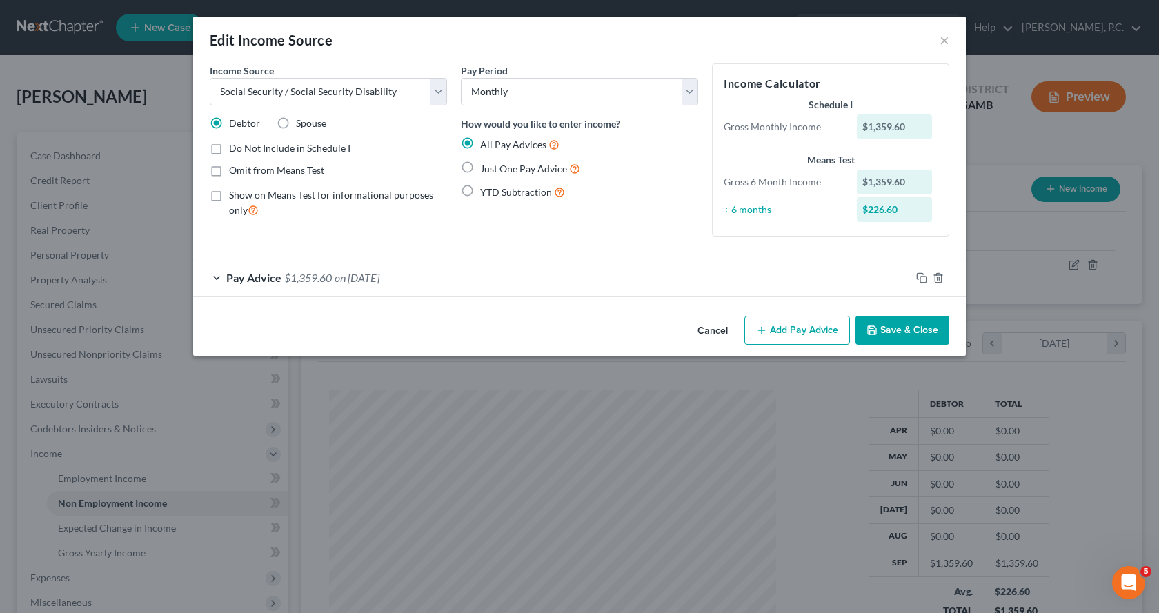
drag, startPoint x: 468, startPoint y: 166, endPoint x: 436, endPoint y: 265, distance: 104.3
click at [480, 166] on label "Just One Pay Advice" at bounding box center [530, 169] width 100 height 16
click at [486, 166] on input "Just One Pay Advice" at bounding box center [490, 165] width 9 height 9
radio input "true"
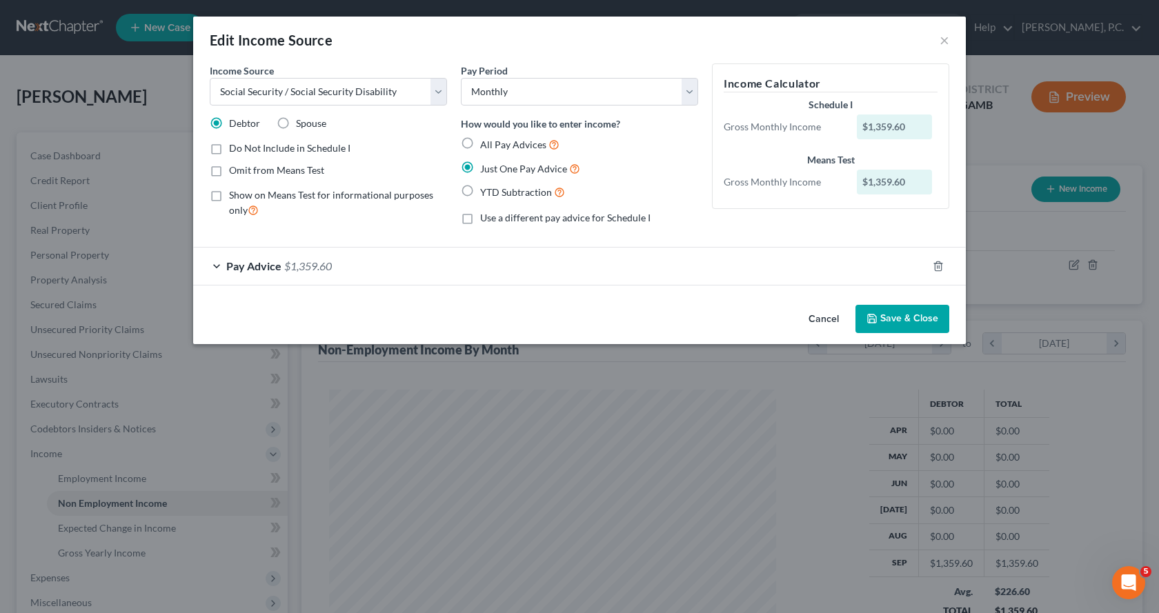
click at [903, 318] on button "Save & Close" at bounding box center [903, 319] width 94 height 29
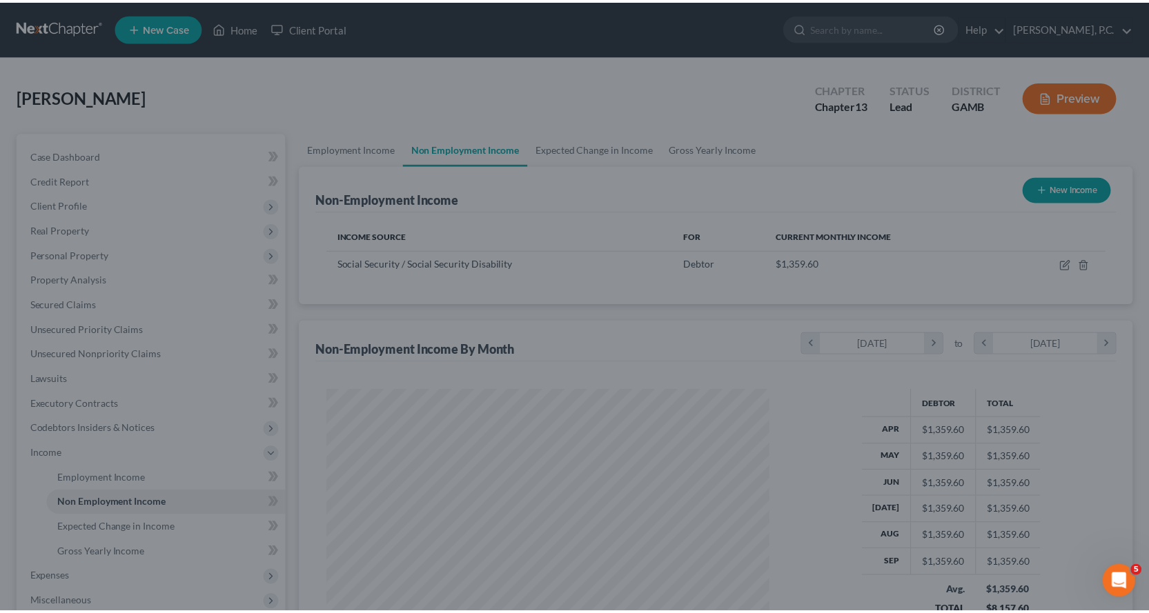
scroll to position [689794, 689571]
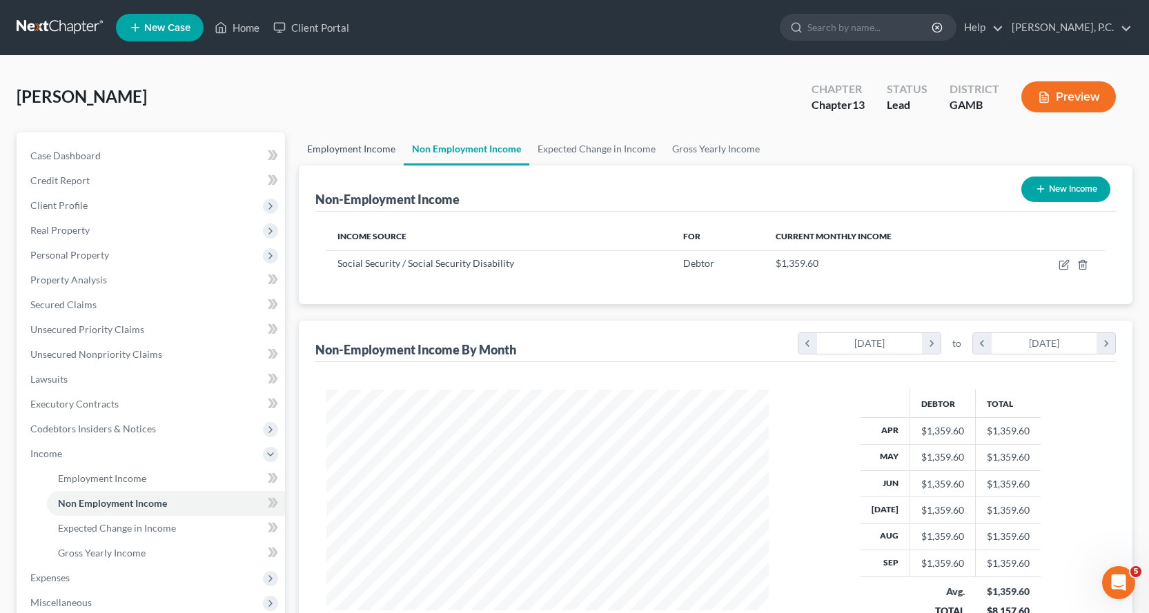
click at [357, 146] on link "Employment Income" at bounding box center [351, 148] width 105 height 33
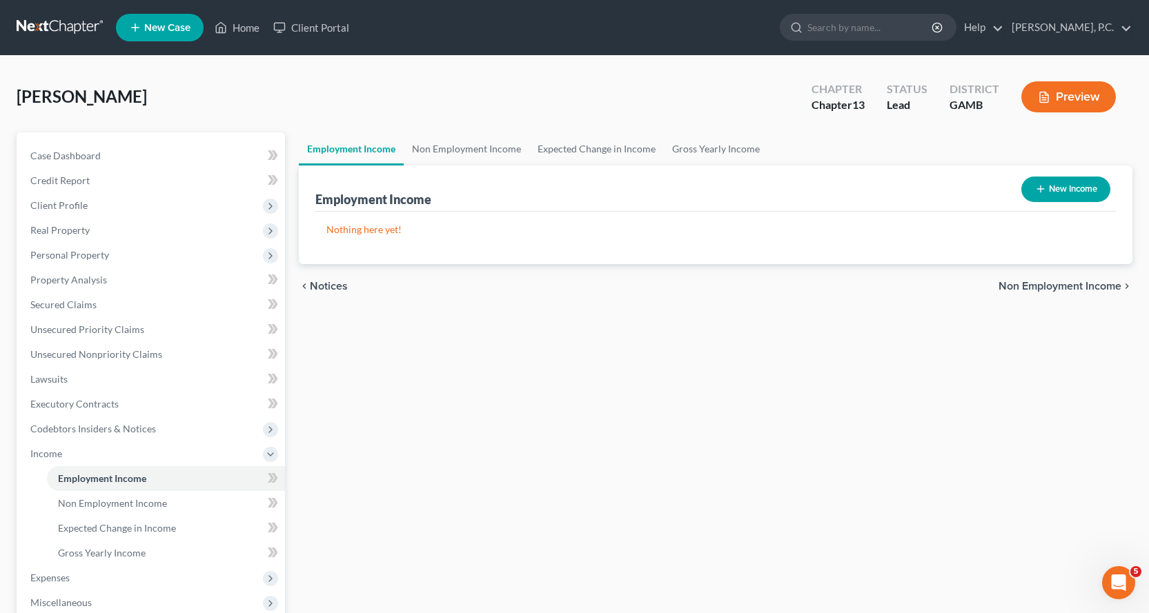
click at [1065, 189] on button "New Income" at bounding box center [1065, 190] width 89 height 26
select select "0"
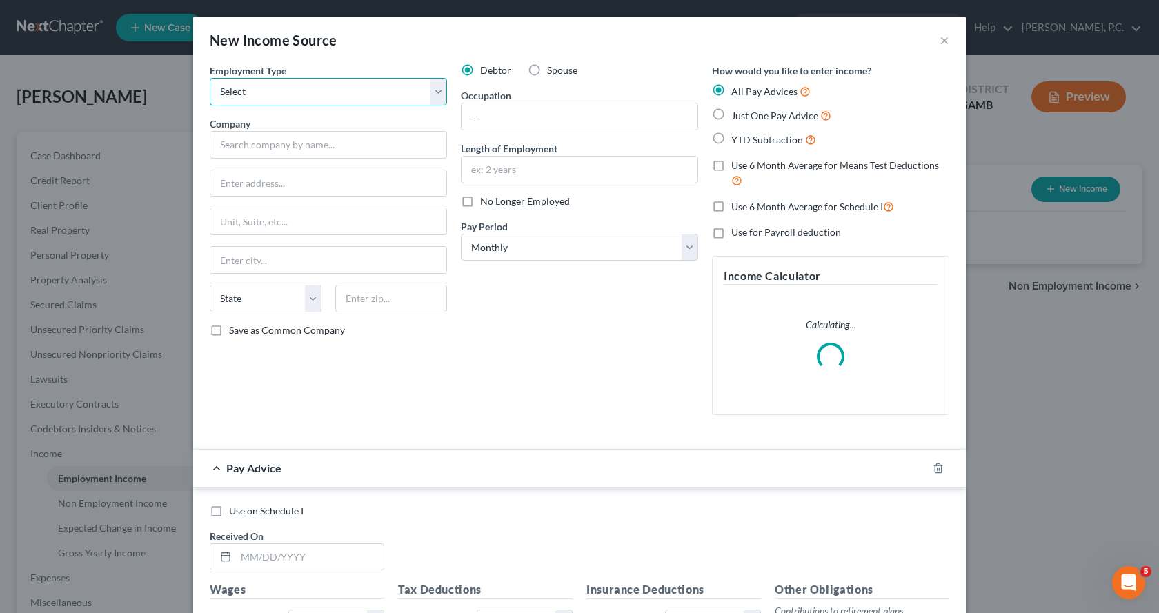
click at [261, 92] on select "Select Full or [DEMOGRAPHIC_DATA] Employment Self Employment" at bounding box center [328, 92] width 237 height 28
select select "0"
click at [210, 78] on select "Select Full or [DEMOGRAPHIC_DATA] Employment Self Employment" at bounding box center [328, 92] width 237 height 28
click at [261, 139] on input "text" at bounding box center [328, 145] width 237 height 28
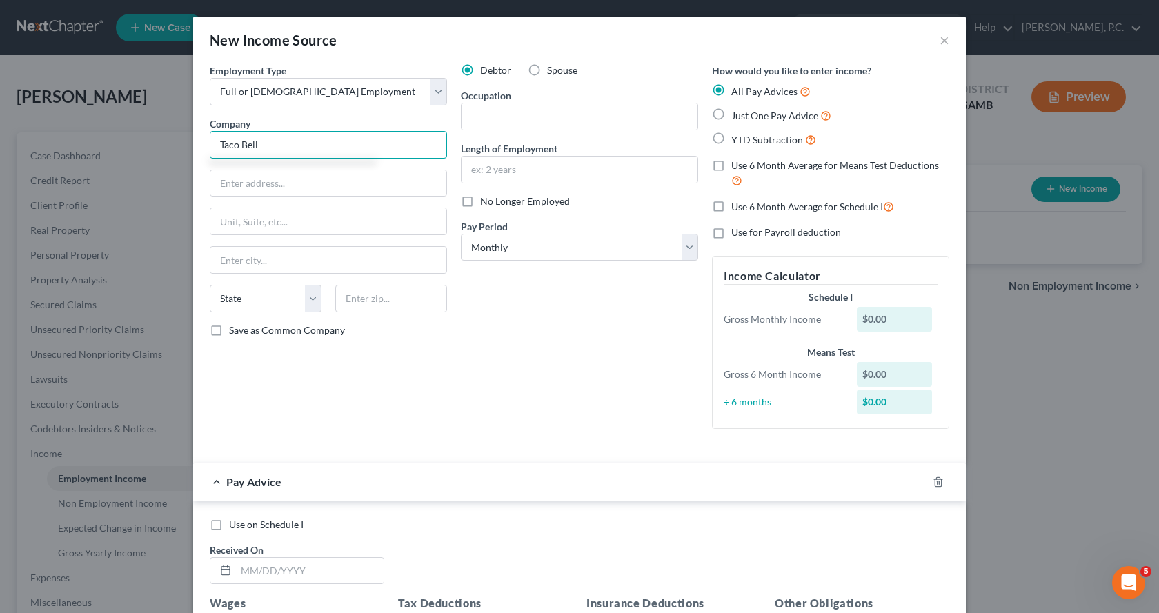
type input "Taco Bell"
type input "[STREET_ADDRESS]"
click at [943, 38] on button "×" at bounding box center [945, 40] width 10 height 17
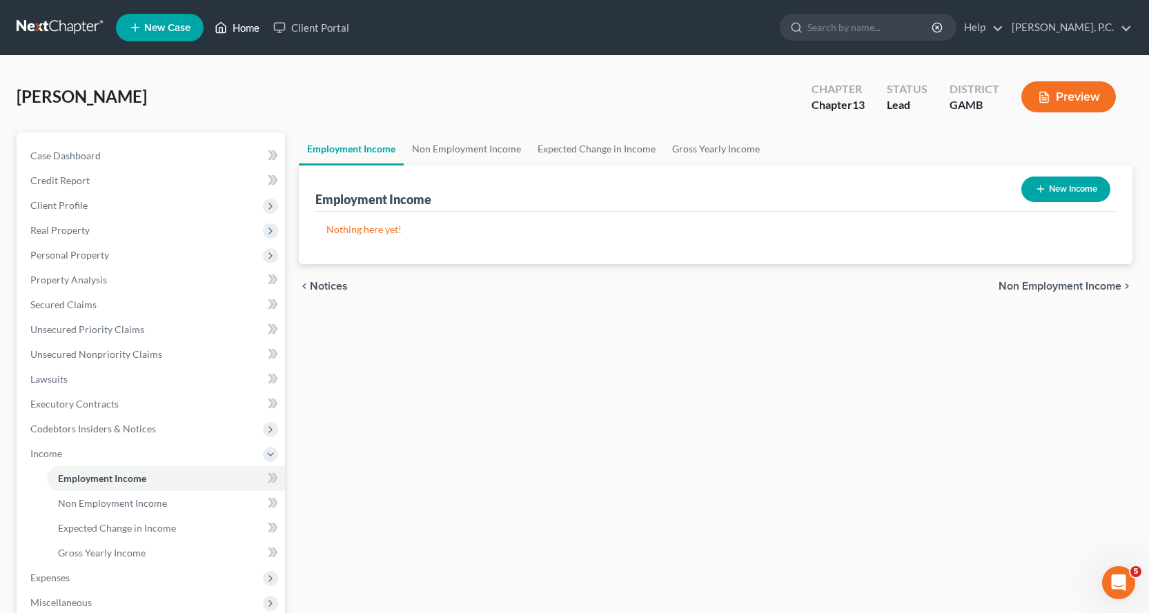
click at [254, 26] on link "Home" at bounding box center [237, 27] width 59 height 25
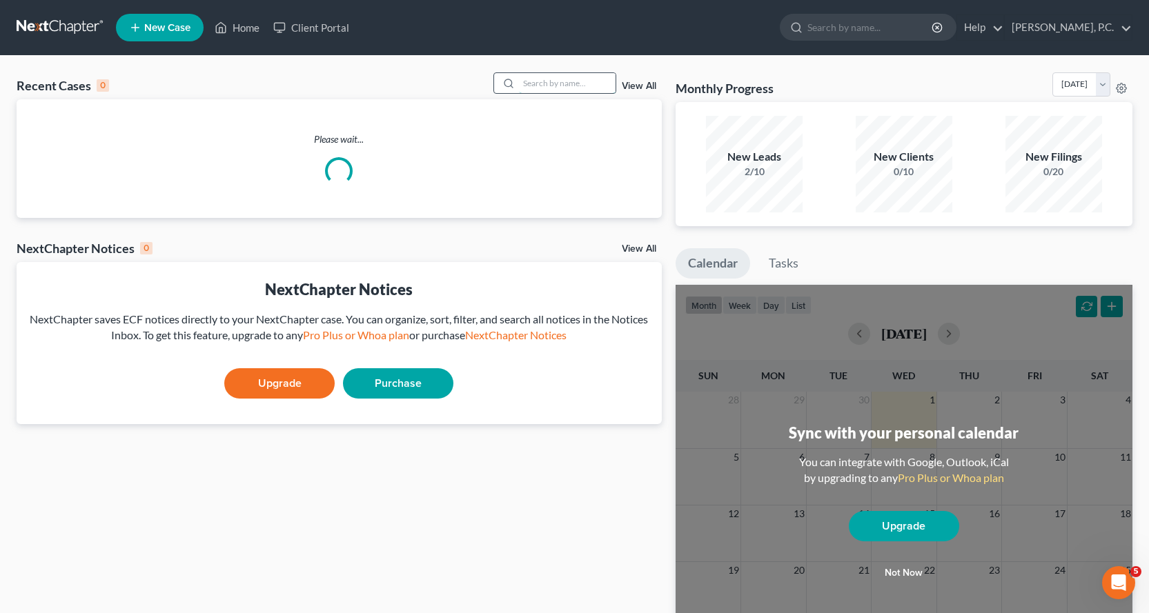
click at [573, 83] on input "search" at bounding box center [567, 83] width 97 height 20
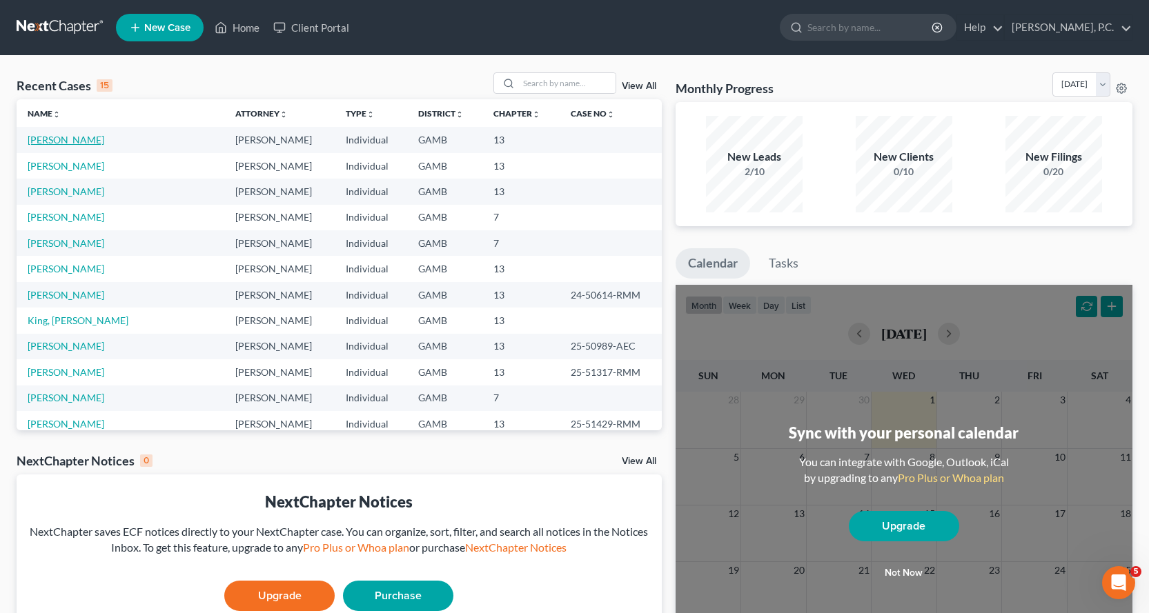
click at [104, 141] on link "[PERSON_NAME]" at bounding box center [66, 140] width 77 height 12
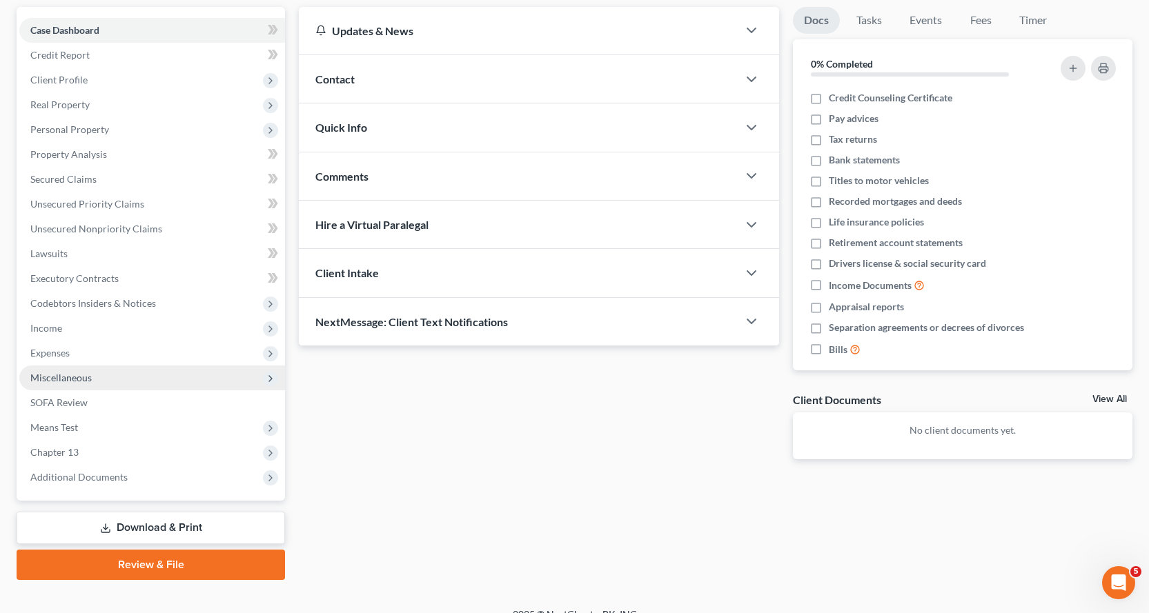
scroll to position [145, 0]
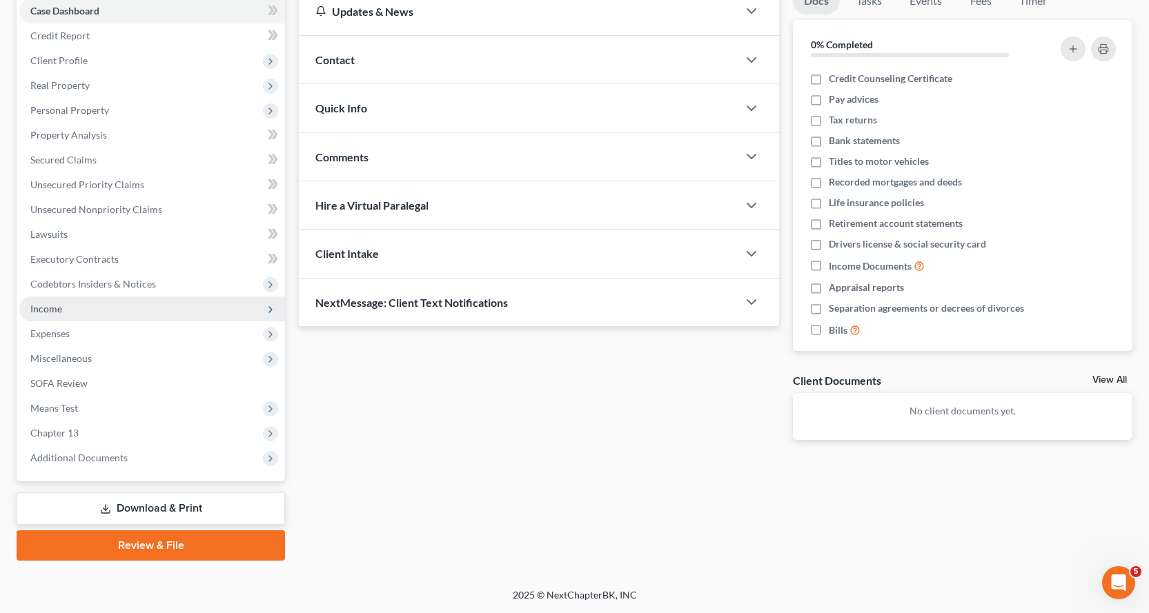
click at [46, 311] on span "Income" at bounding box center [46, 309] width 32 height 12
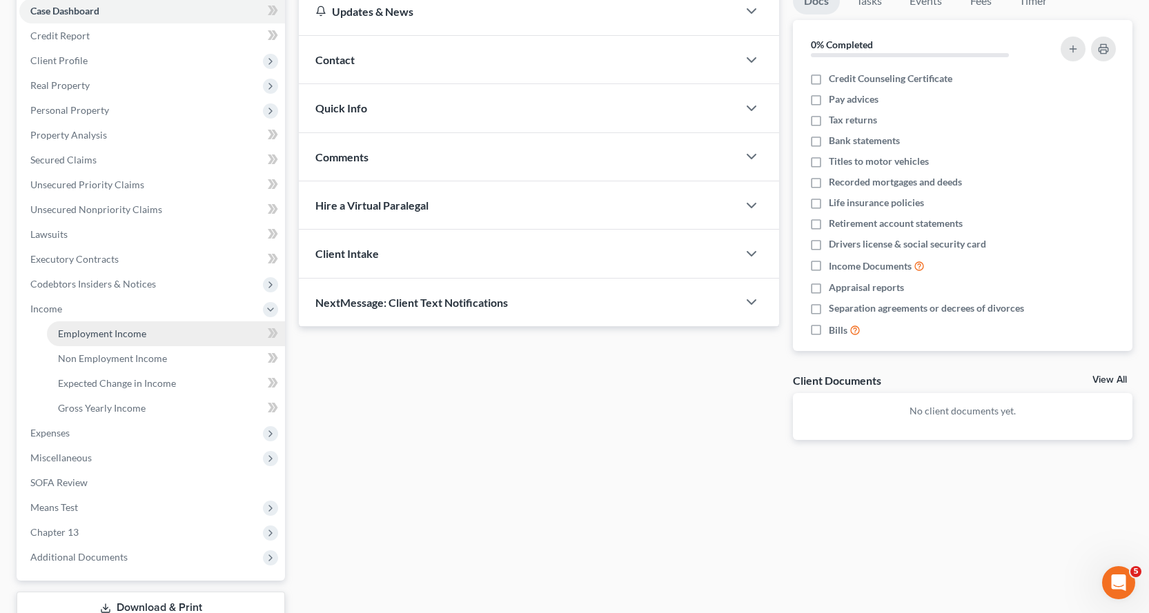
click at [118, 332] on span "Employment Income" at bounding box center [102, 334] width 88 height 12
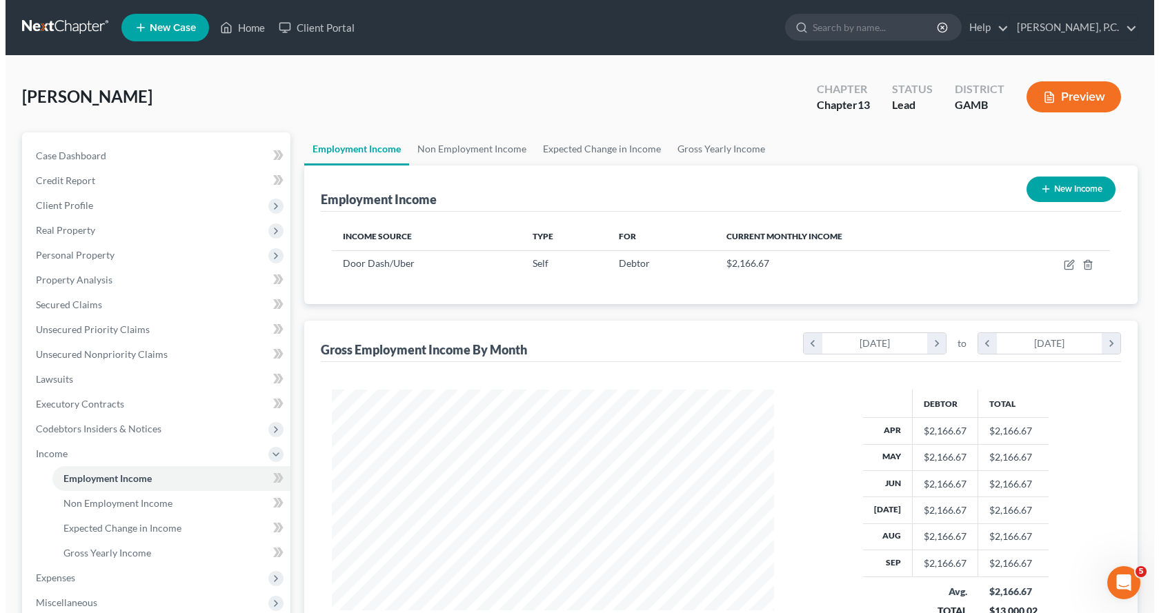
scroll to position [248, 470]
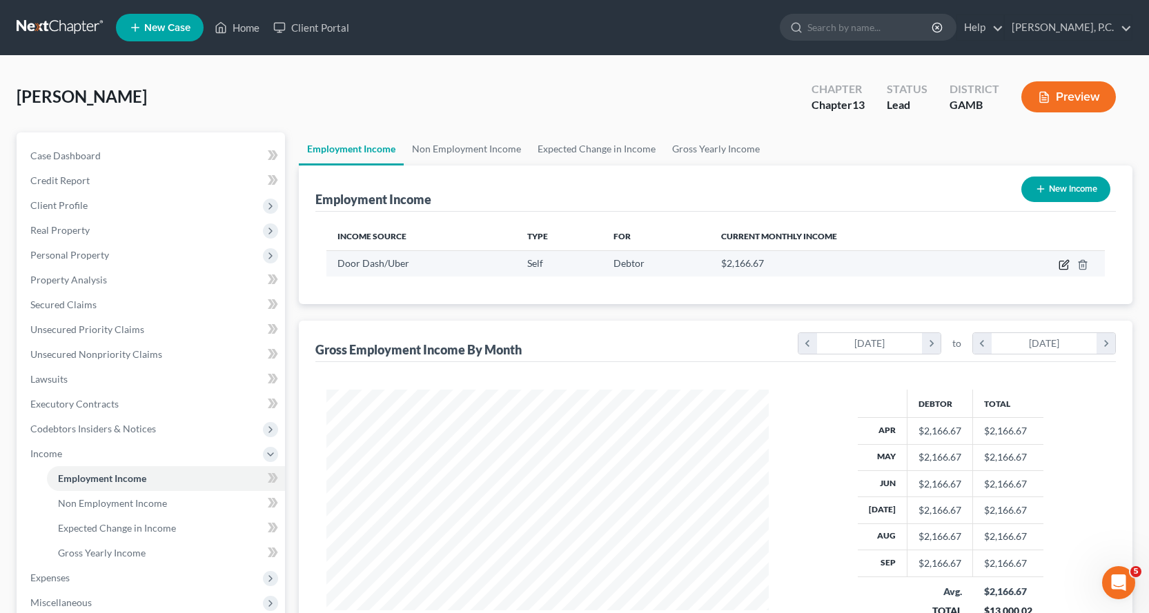
click at [1063, 266] on icon "button" at bounding box center [1065, 263] width 6 height 6
select select "1"
select select "10"
select select "0"
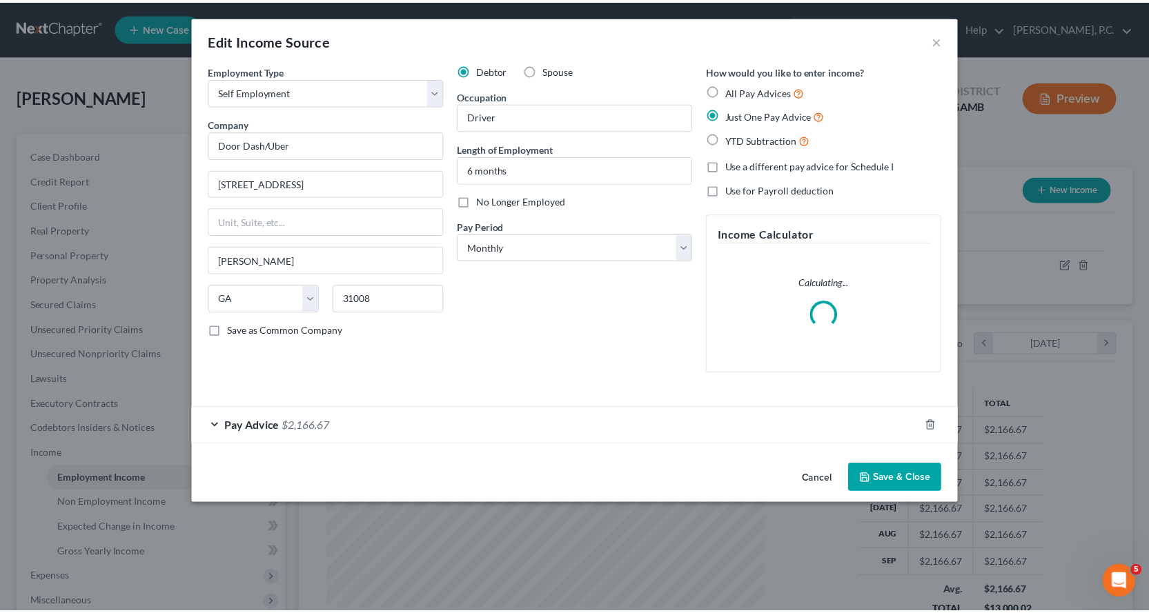
scroll to position [248, 475]
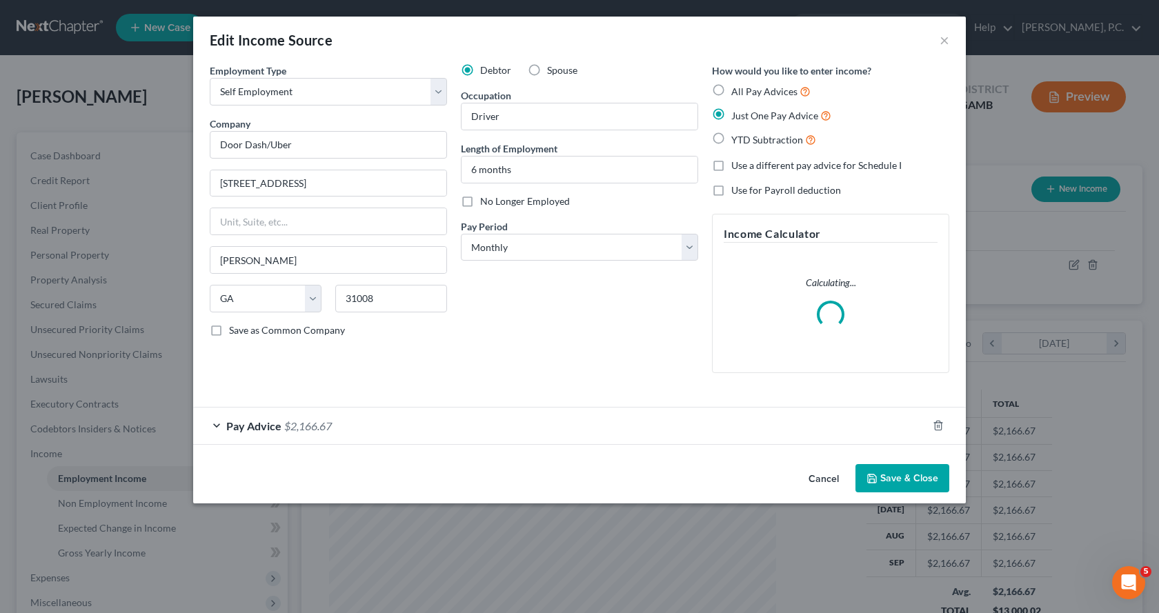
click at [918, 480] on button "Save & Close" at bounding box center [903, 478] width 94 height 29
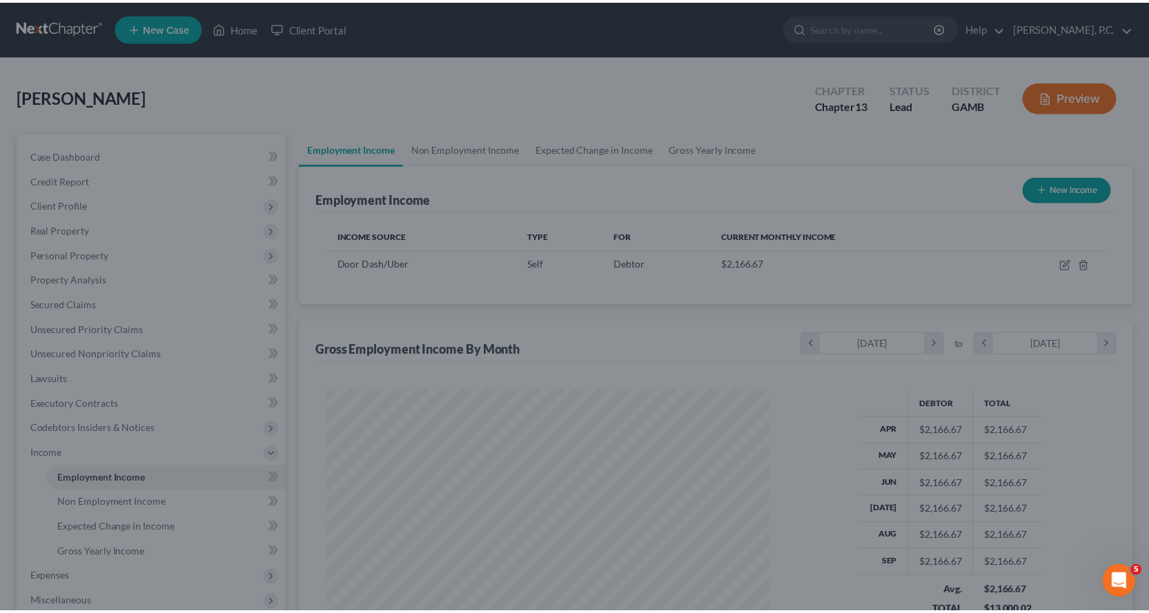
scroll to position [689794, 689571]
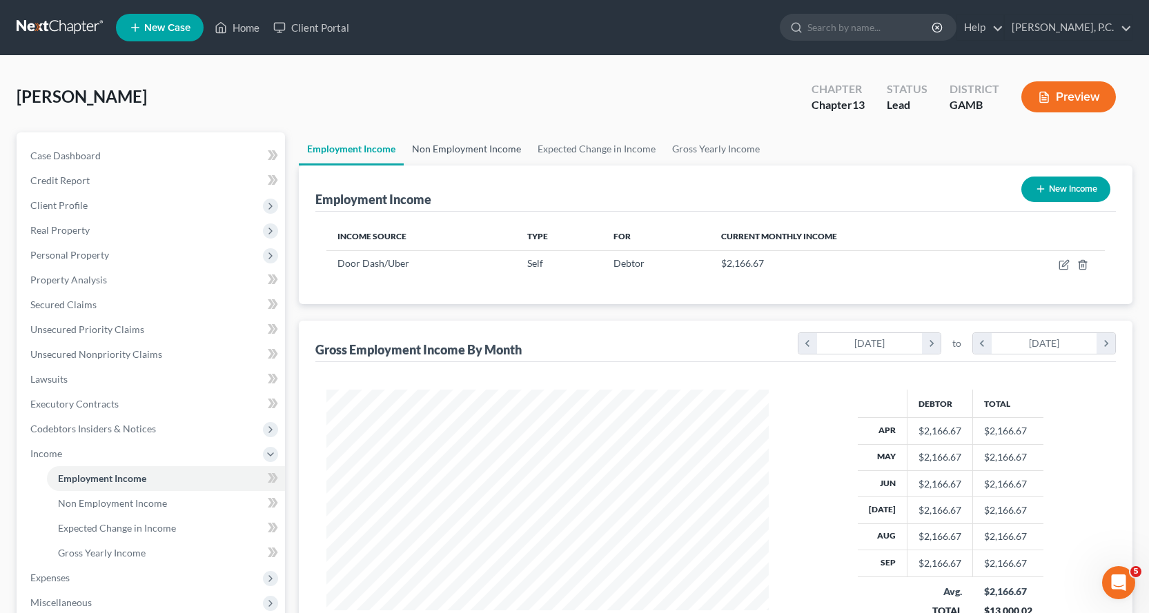
click at [496, 148] on link "Non Employment Income" at bounding box center [467, 148] width 126 height 33
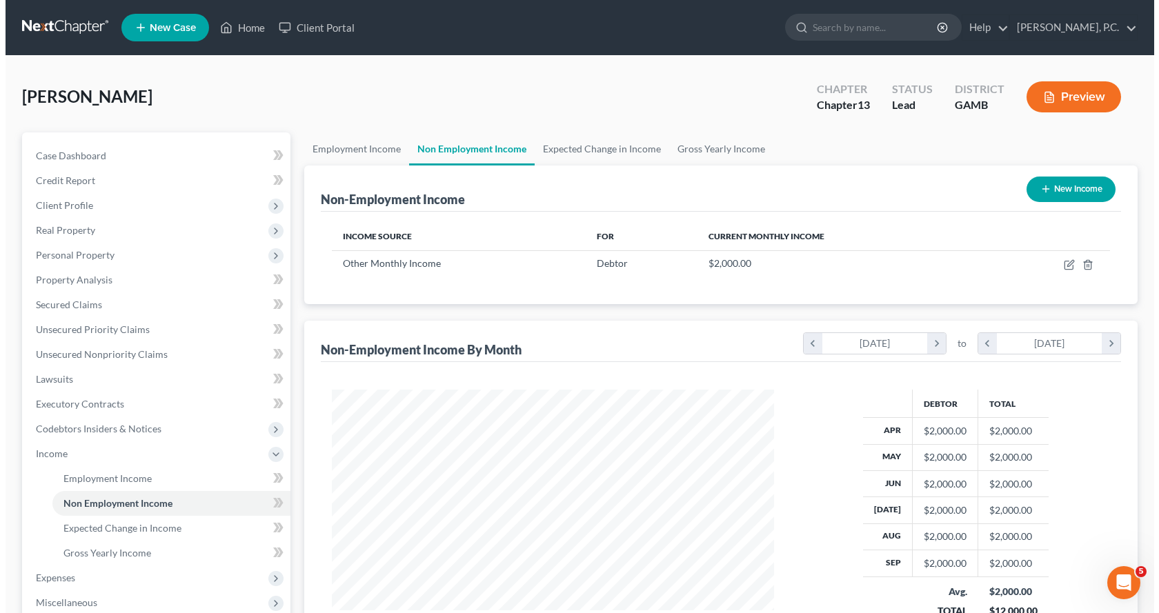
scroll to position [248, 470]
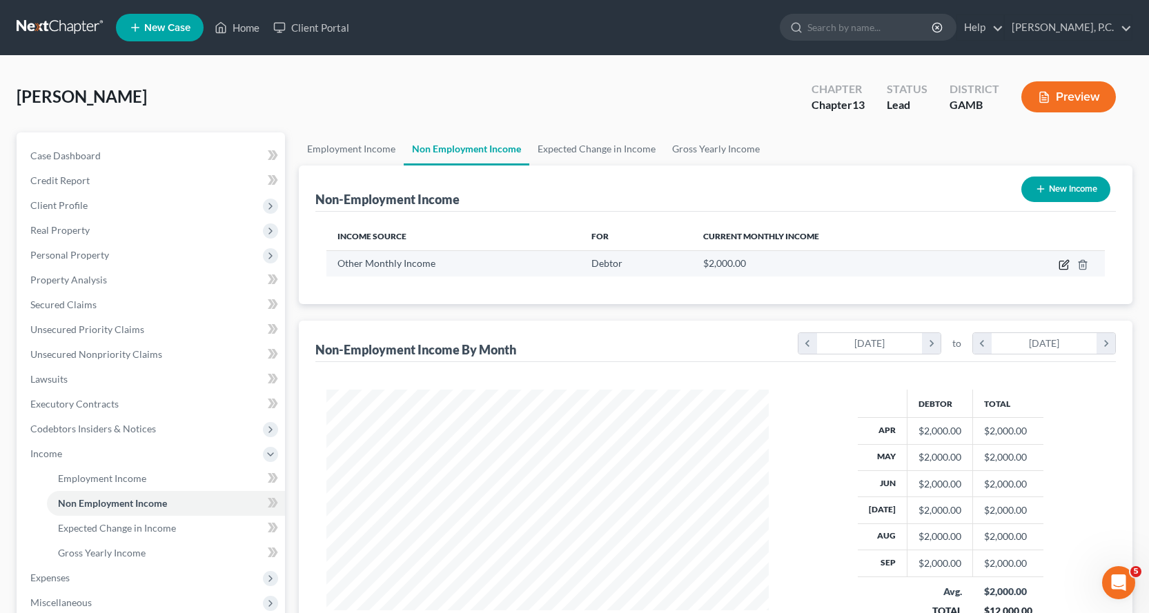
click at [1063, 264] on icon "button" at bounding box center [1064, 264] width 11 height 11
select select "13"
select select "0"
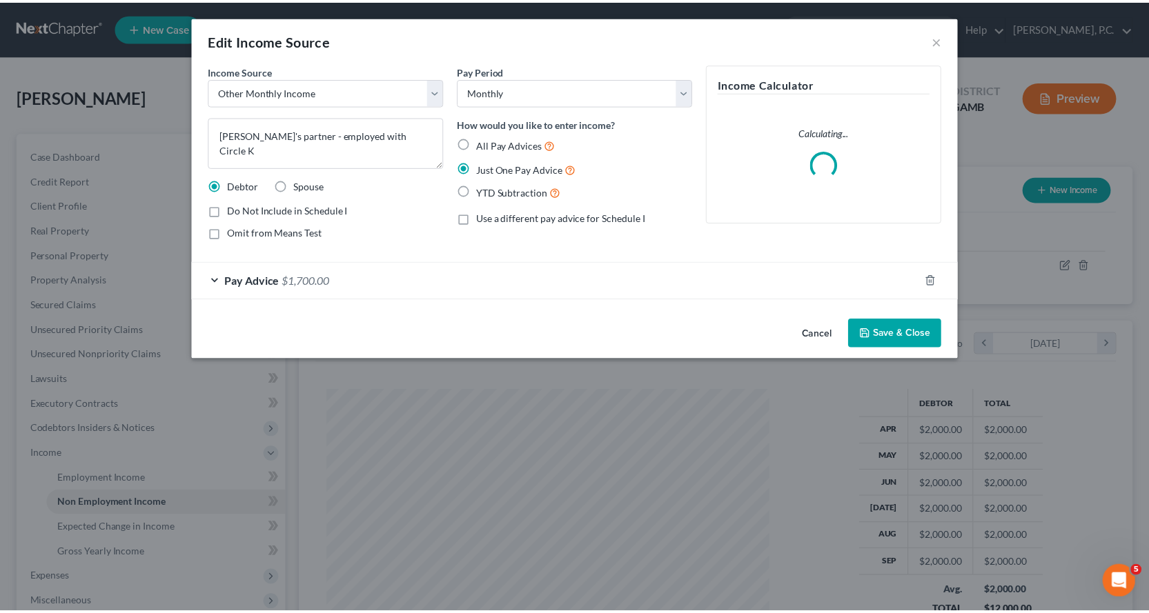
scroll to position [248, 475]
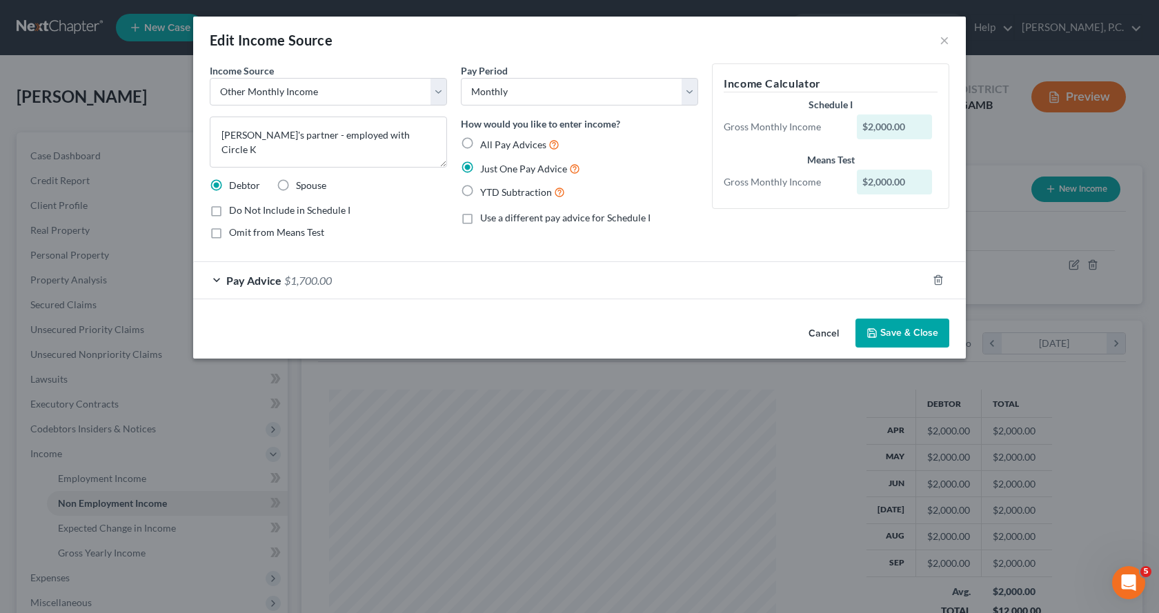
click at [217, 277] on div "Pay Advice $1,700.00" at bounding box center [560, 280] width 734 height 37
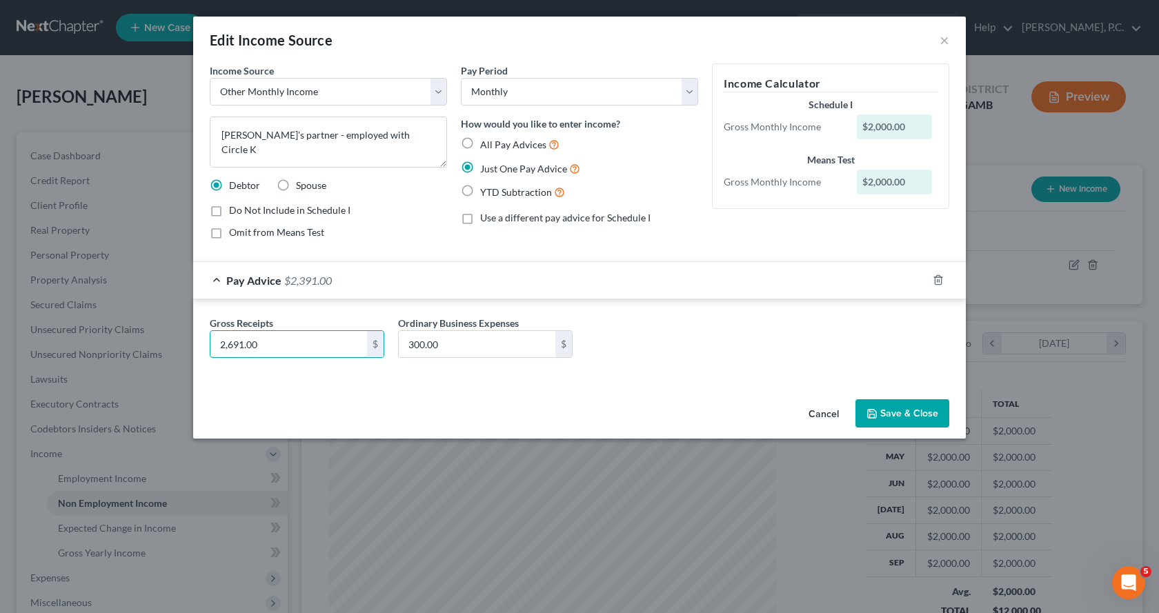
type input "2,691.00"
type input "2,300.00"
click at [727, 354] on div "Gross Receipts 2,691.00 $ Ordinary Business Expenses 2,300.00 $" at bounding box center [580, 342] width 754 height 53
click at [904, 413] on button "Save & Close" at bounding box center [903, 414] width 94 height 29
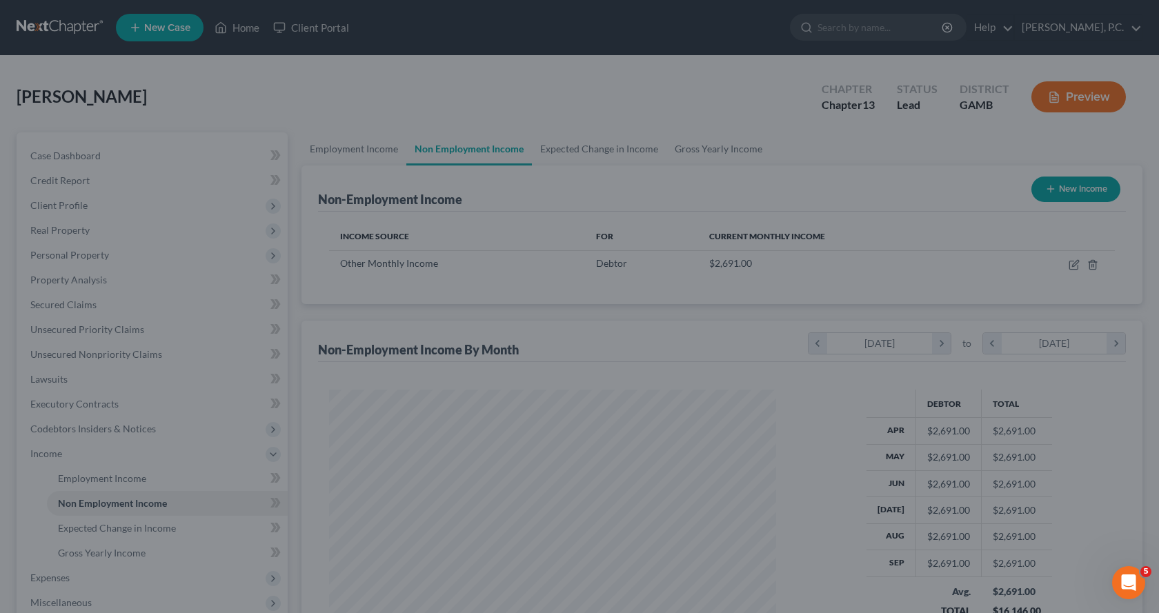
scroll to position [689794, 689571]
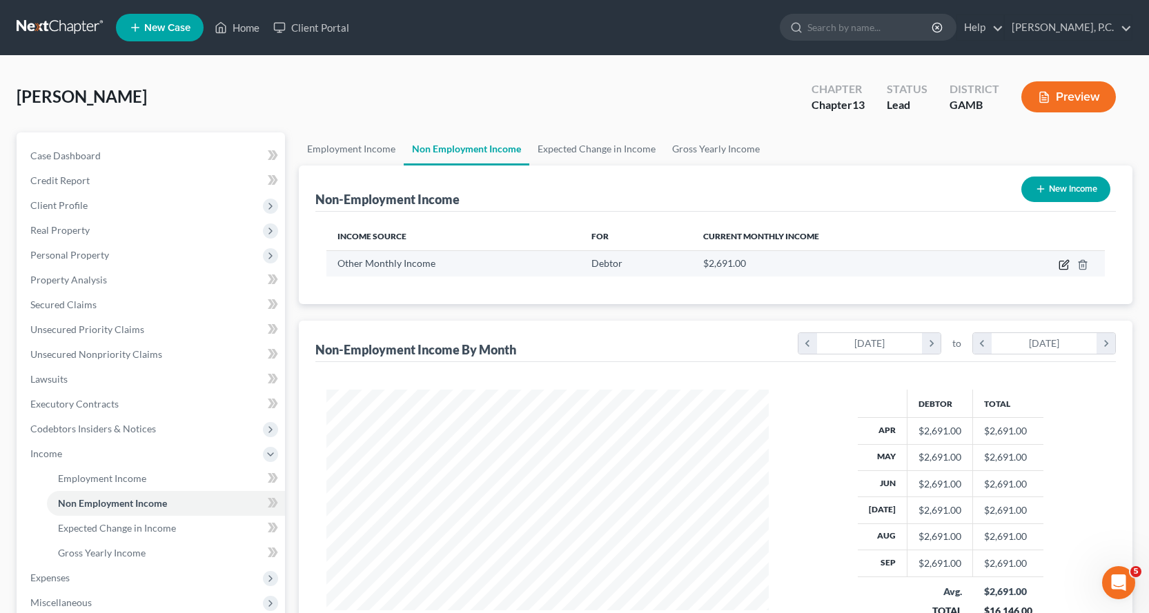
click at [1063, 264] on icon "button" at bounding box center [1065, 263] width 6 height 6
select select "13"
select select "0"
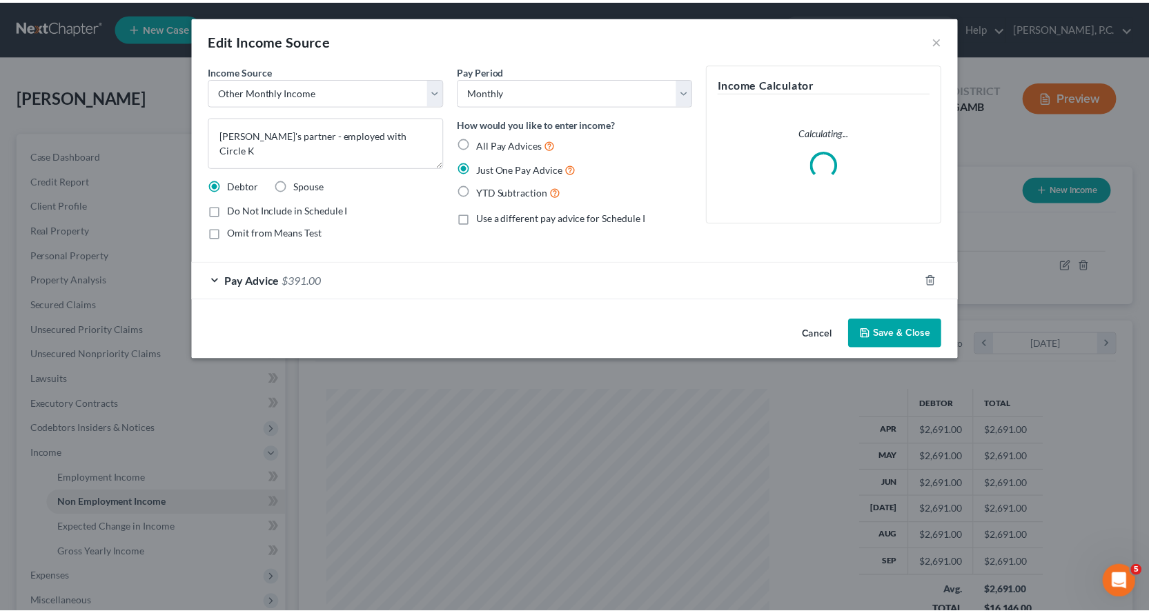
scroll to position [248, 475]
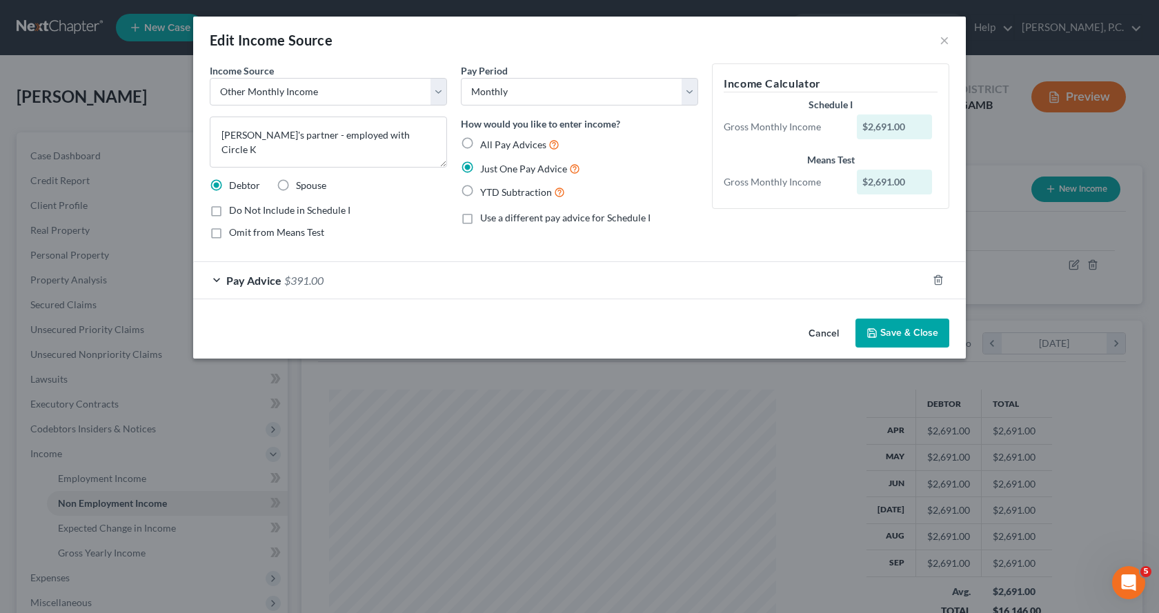
click at [910, 332] on button "Save & Close" at bounding box center [903, 333] width 94 height 29
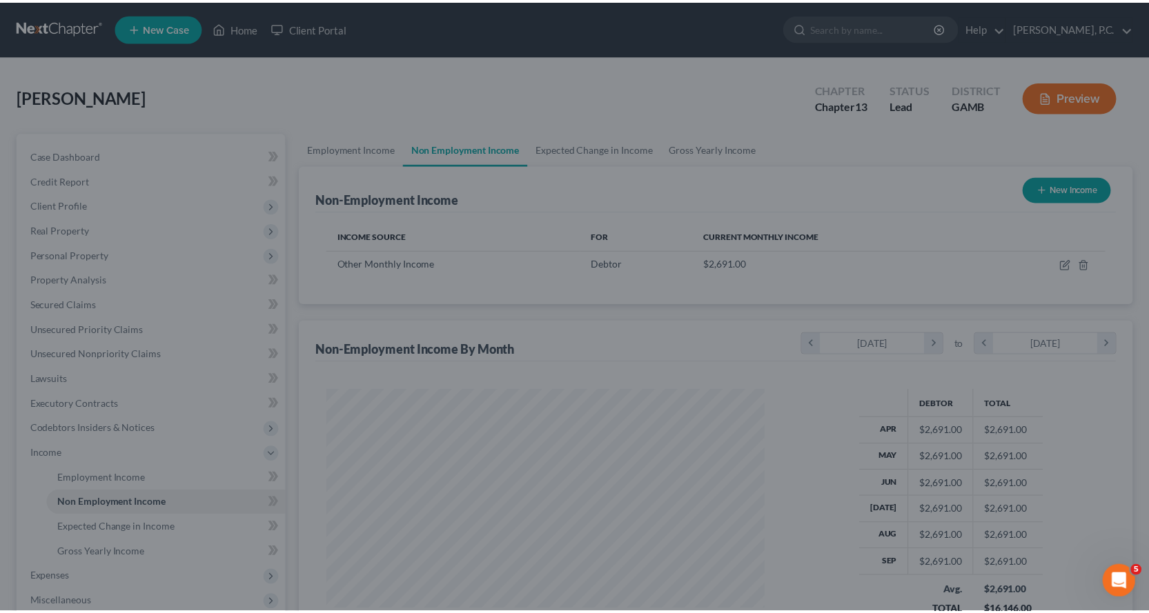
scroll to position [689794, 689571]
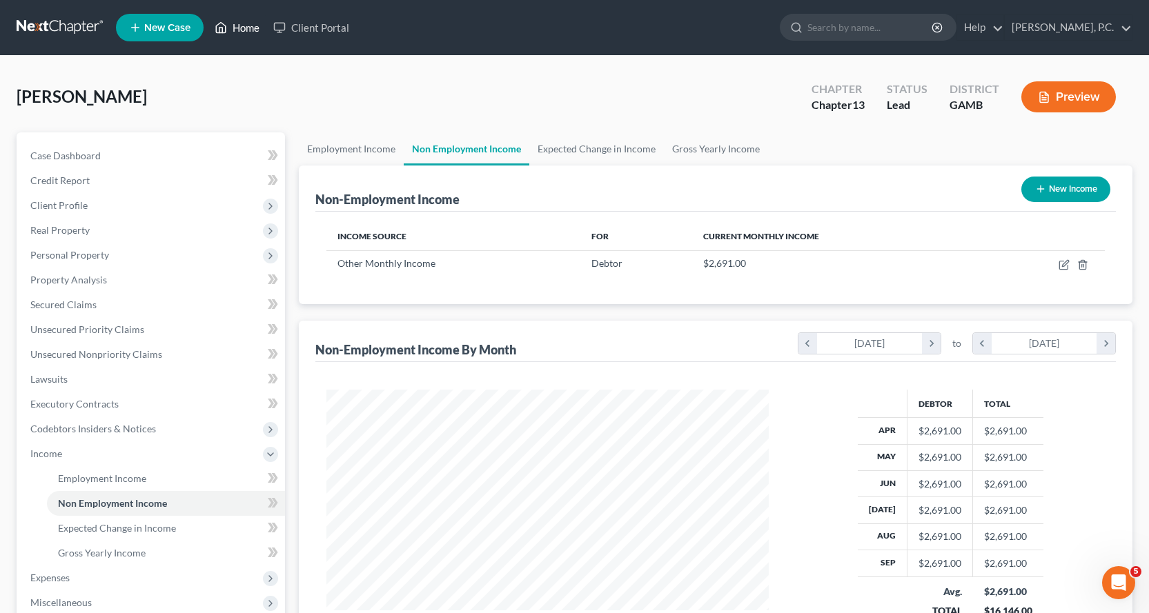
click at [248, 28] on link "Home" at bounding box center [237, 27] width 59 height 25
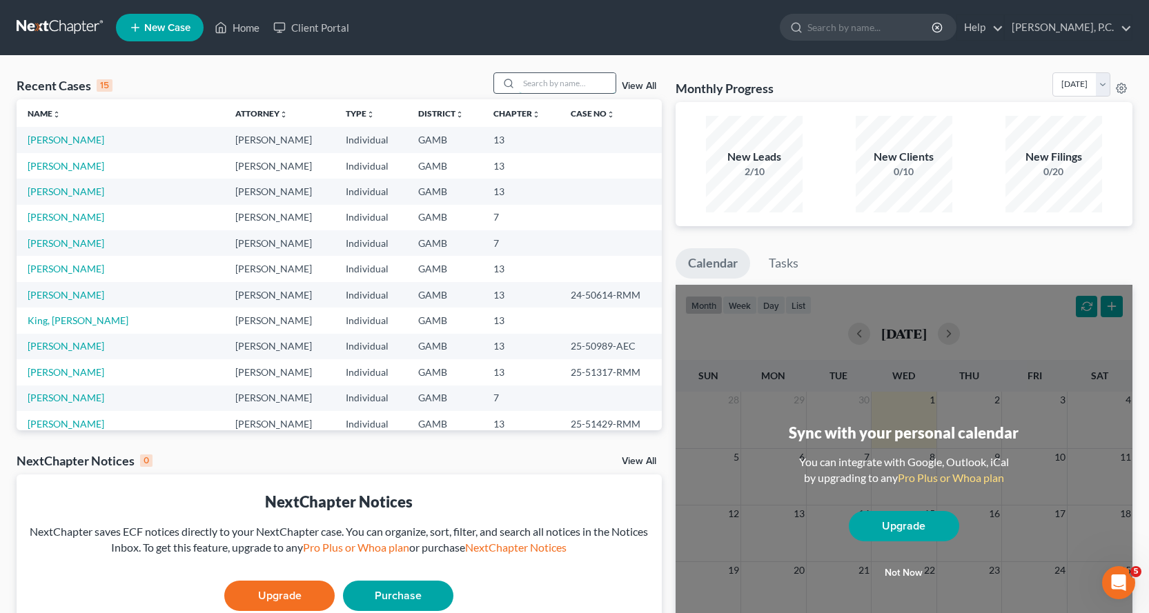
click at [566, 81] on input "search" at bounding box center [567, 83] width 97 height 20
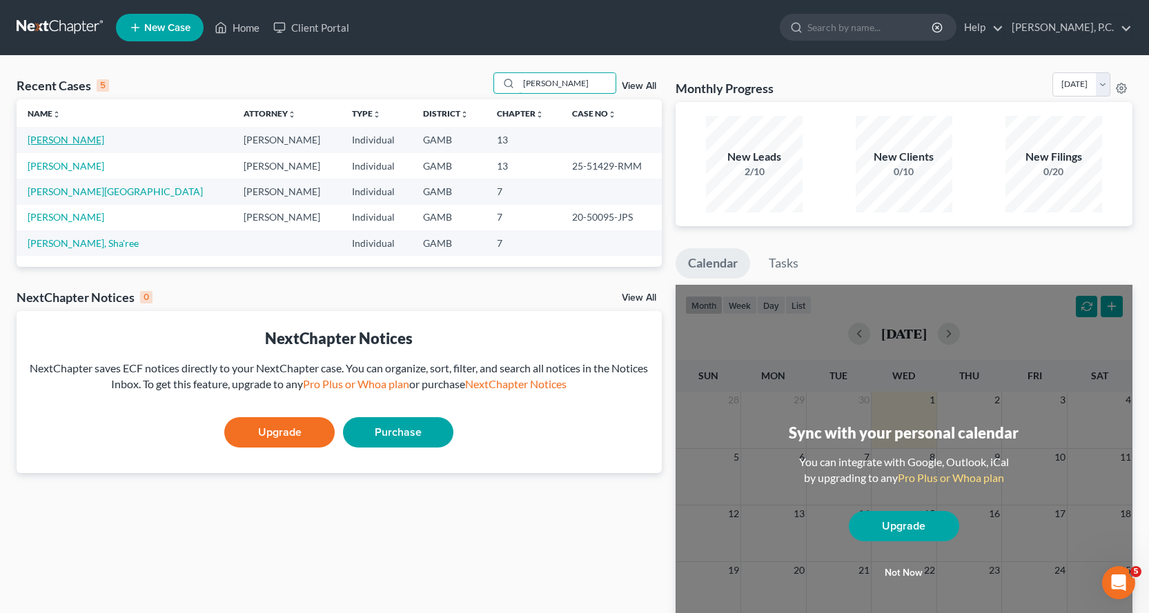
type input "[PERSON_NAME]"
click at [72, 138] on link "[PERSON_NAME]" at bounding box center [66, 140] width 77 height 12
select select "4"
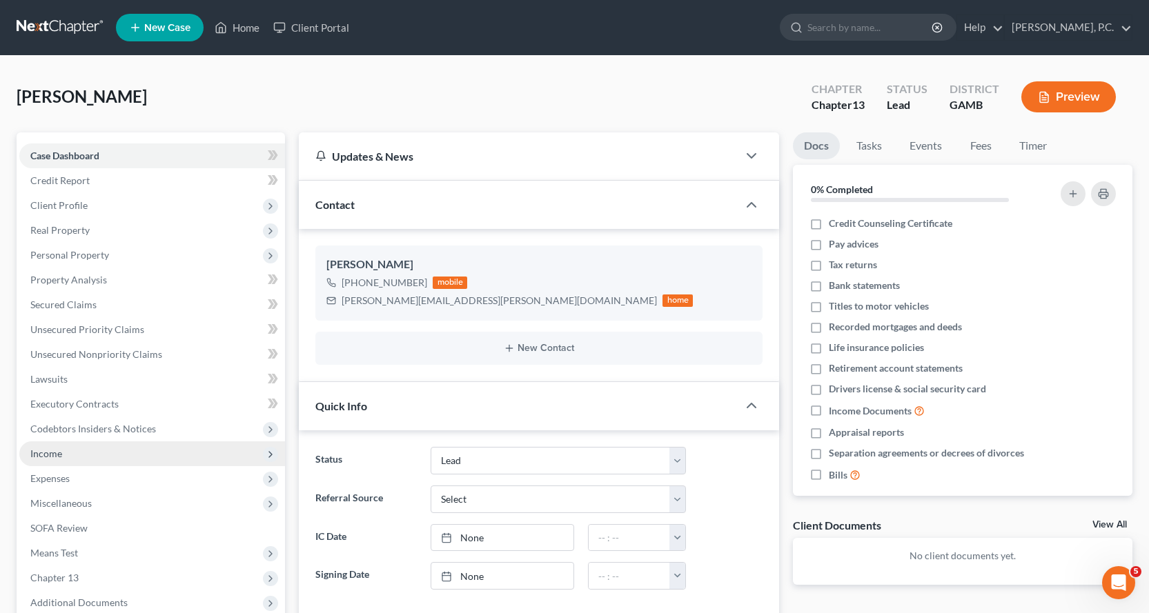
click at [47, 452] on span "Income" at bounding box center [46, 454] width 32 height 12
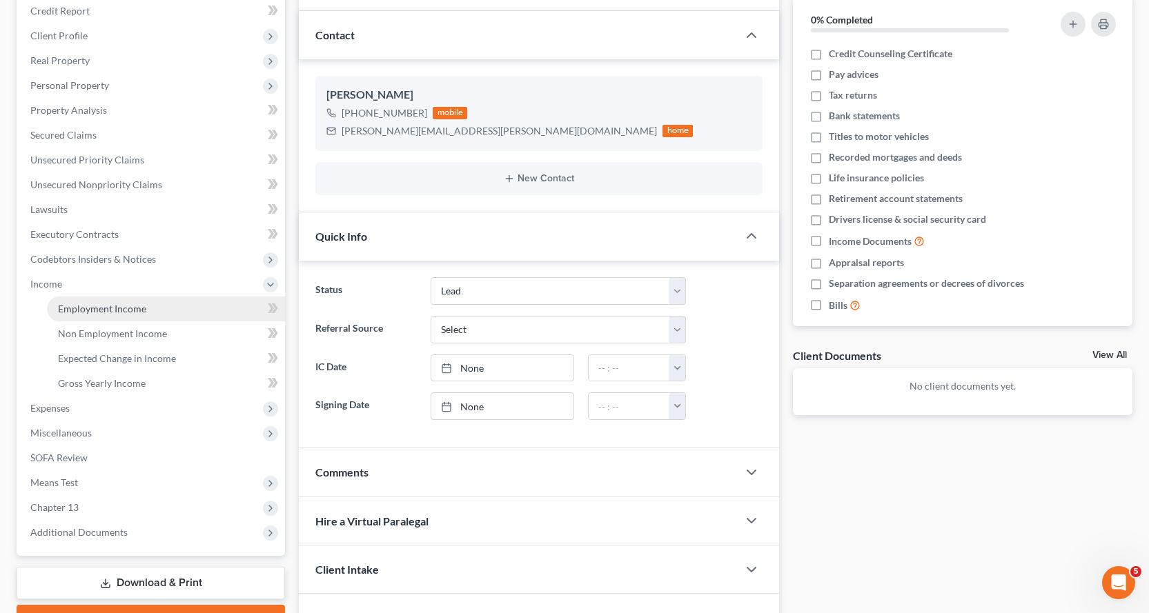
scroll to position [207, 0]
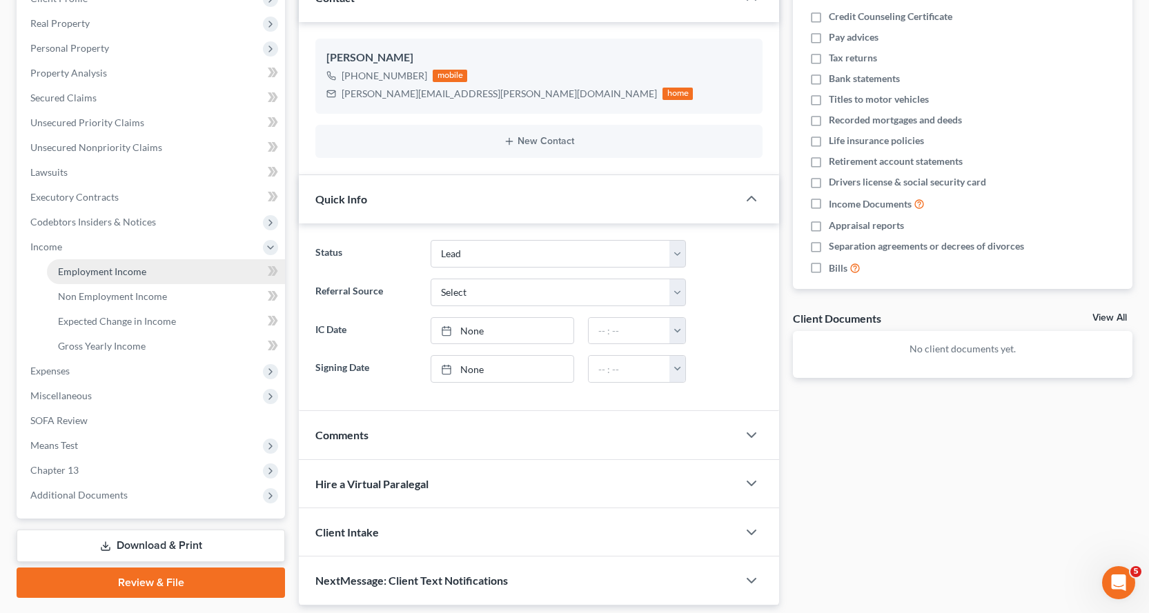
click at [101, 269] on span "Employment Income" at bounding box center [102, 272] width 88 height 12
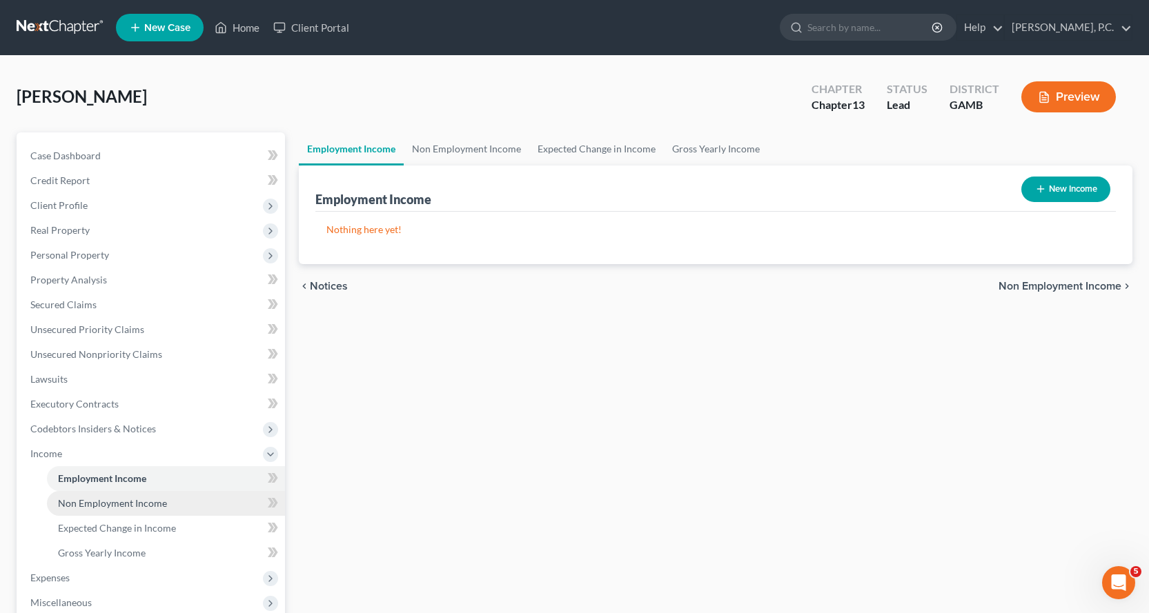
click at [121, 506] on span "Non Employment Income" at bounding box center [112, 504] width 109 height 12
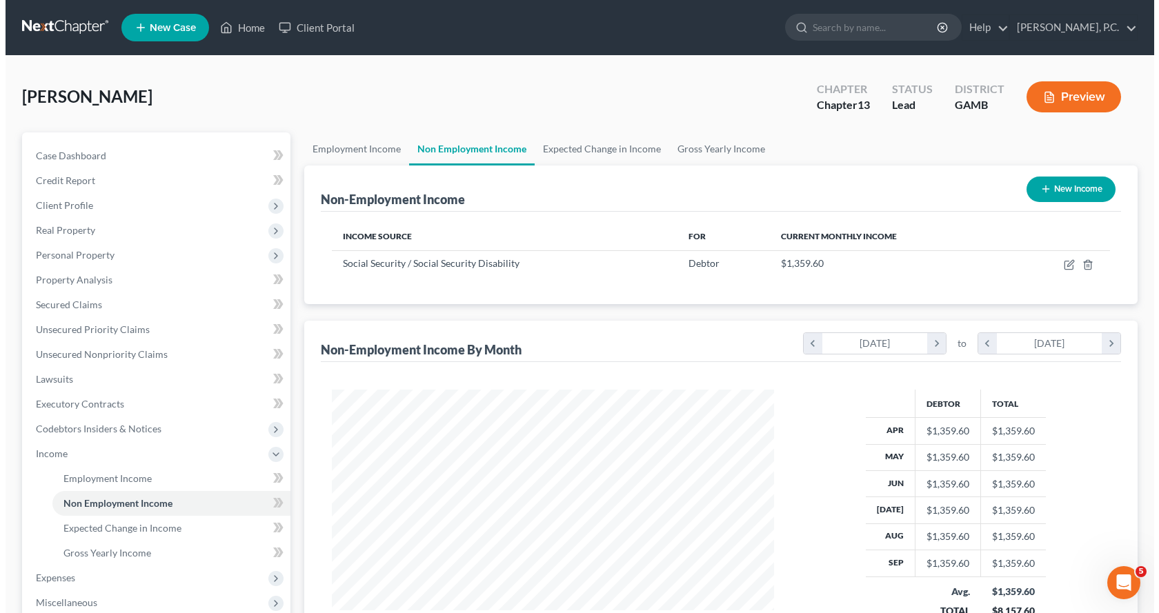
scroll to position [248, 470]
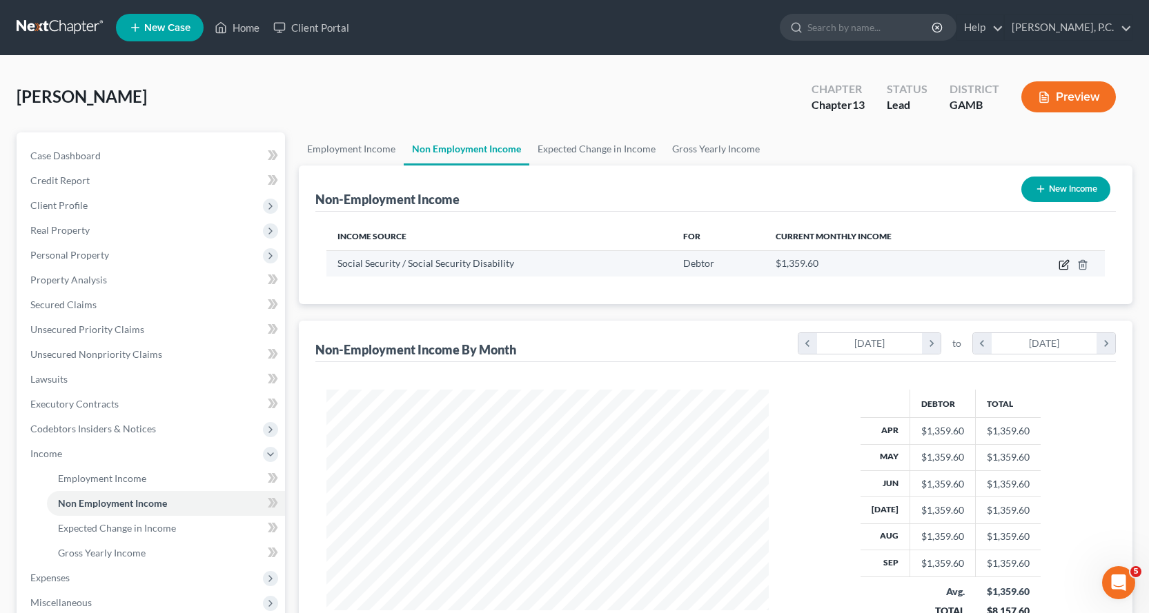
click at [1064, 263] on icon "button" at bounding box center [1064, 264] width 11 height 11
select select "4"
select select "0"
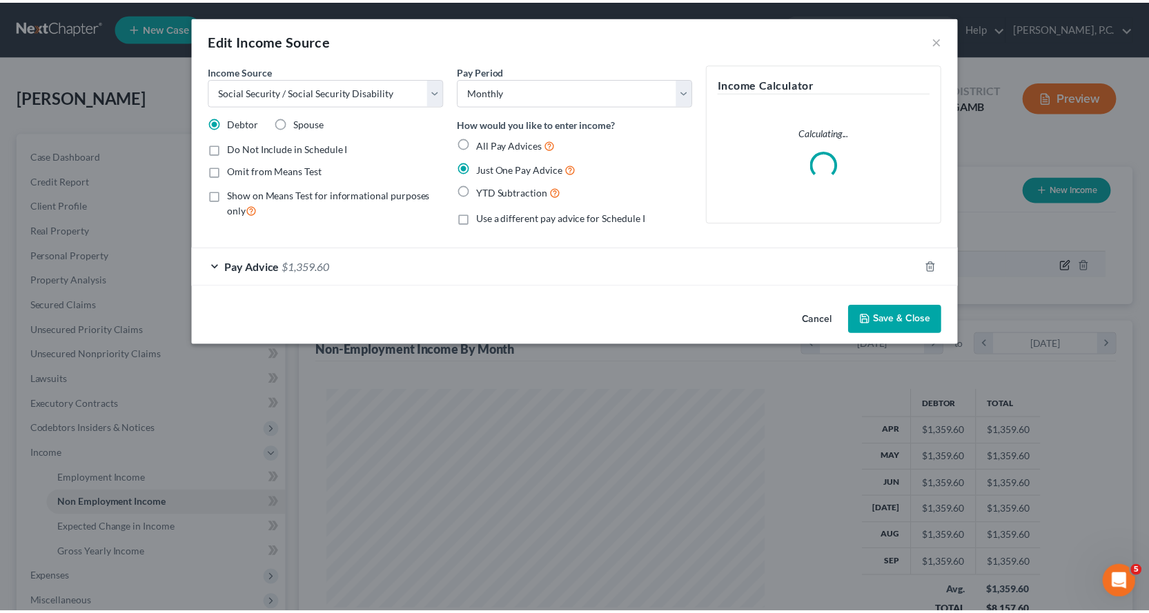
scroll to position [248, 475]
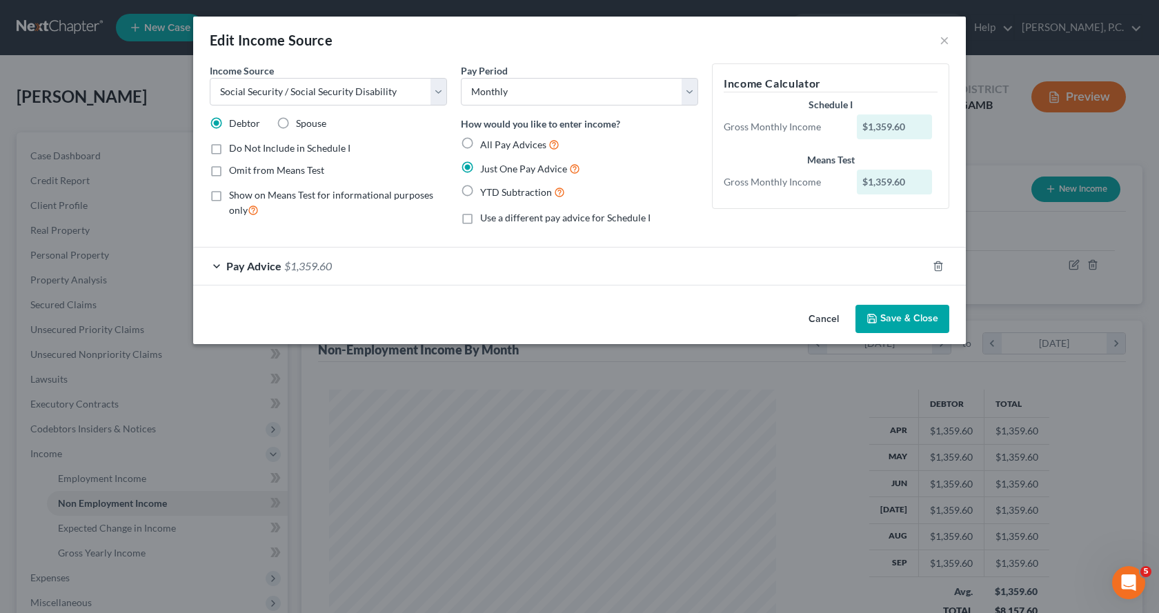
click at [896, 320] on button "Save & Close" at bounding box center [903, 319] width 94 height 29
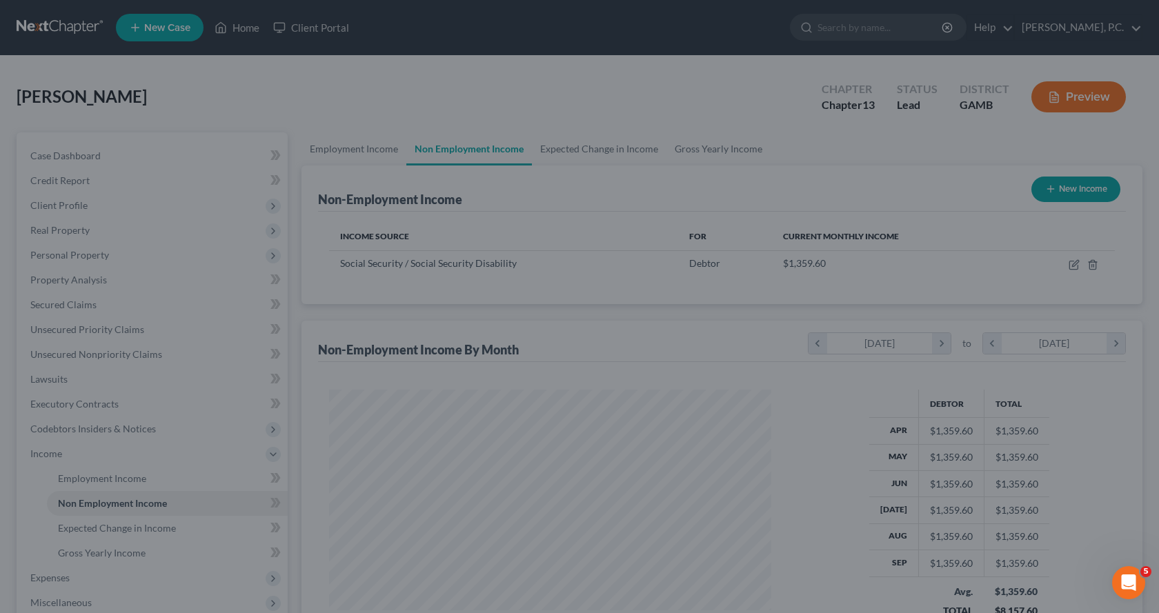
scroll to position [689794, 689571]
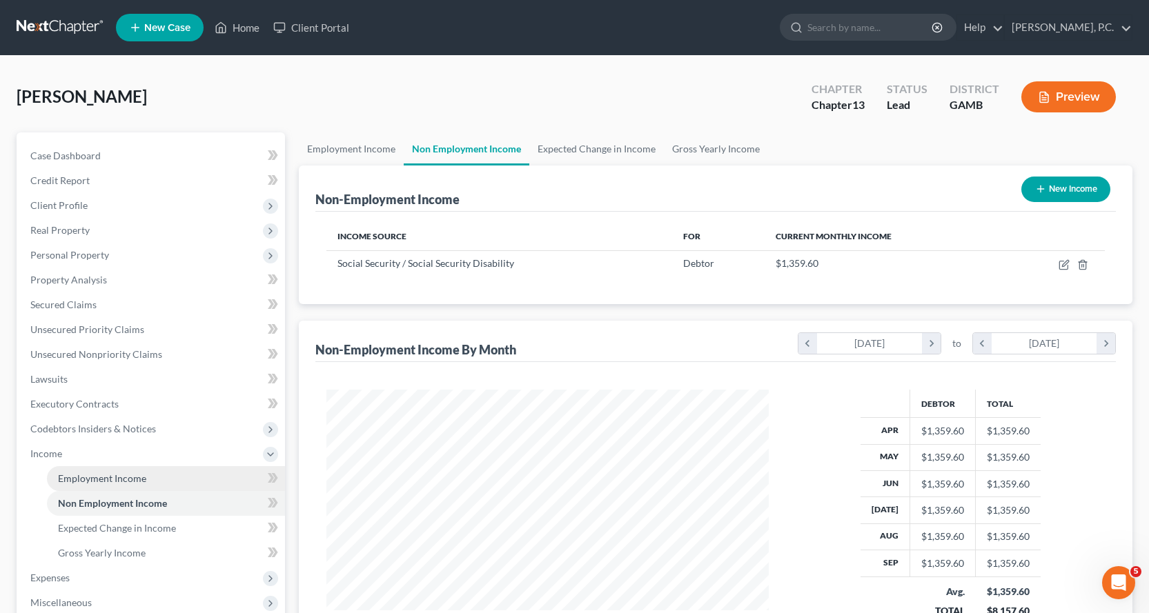
click at [127, 478] on span "Employment Income" at bounding box center [102, 479] width 88 height 12
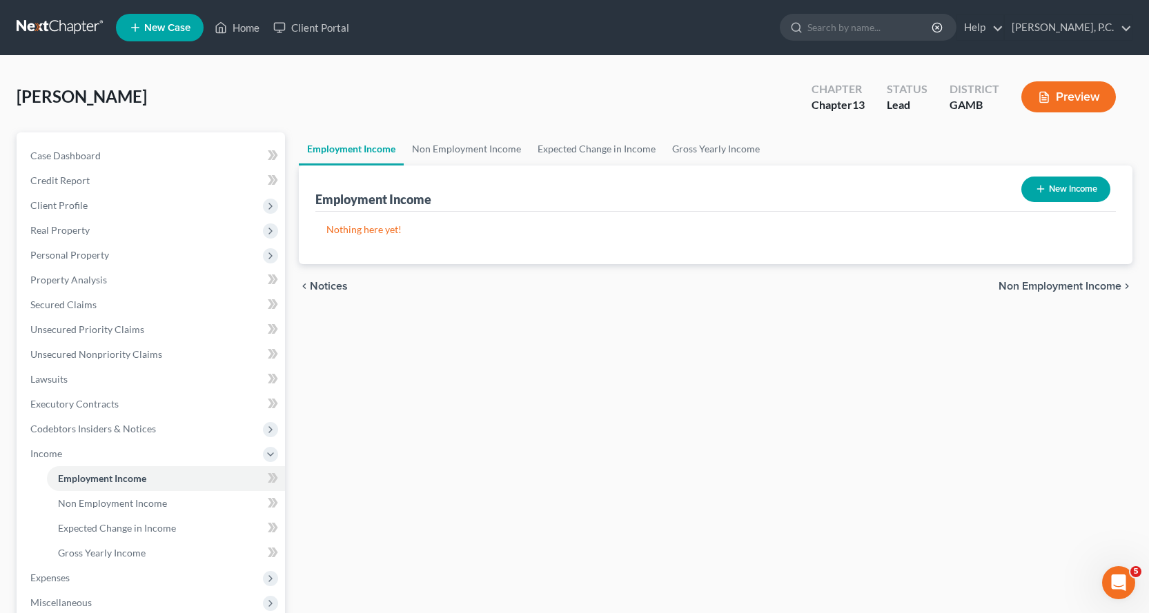
click at [1080, 190] on button "New Income" at bounding box center [1065, 190] width 89 height 26
select select "0"
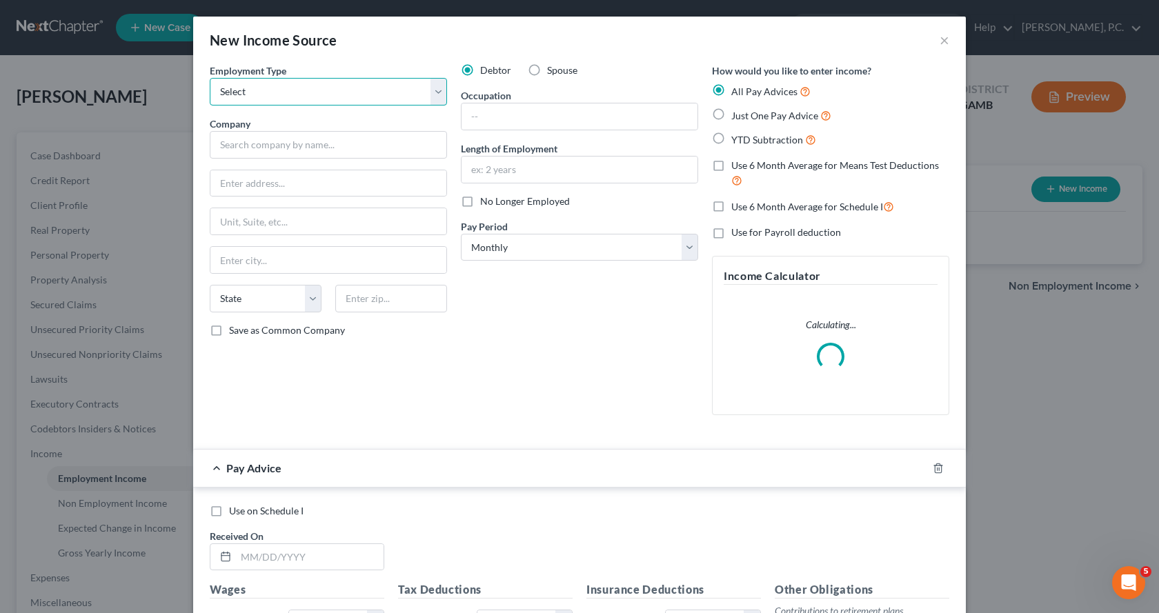
click at [397, 90] on select "Select Full or [DEMOGRAPHIC_DATA] Employment Self Employment" at bounding box center [328, 92] width 237 height 28
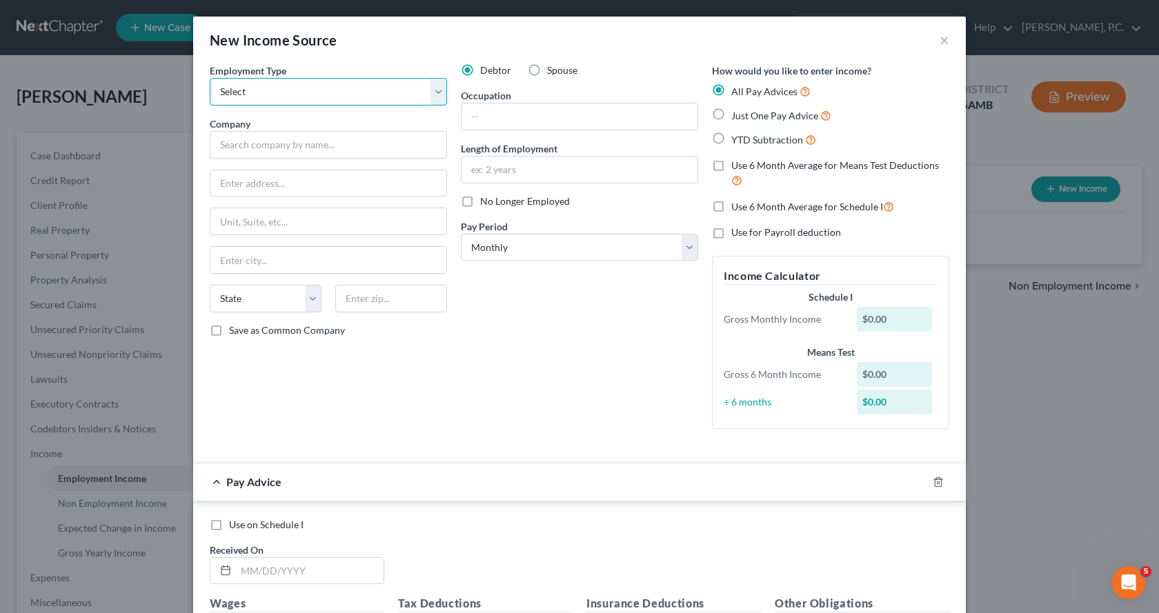
select select "0"
click at [210, 78] on select "Select Full or [DEMOGRAPHIC_DATA] Employment Self Employment" at bounding box center [328, 92] width 237 height 28
click at [277, 147] on input "text" at bounding box center [328, 145] width 237 height 28
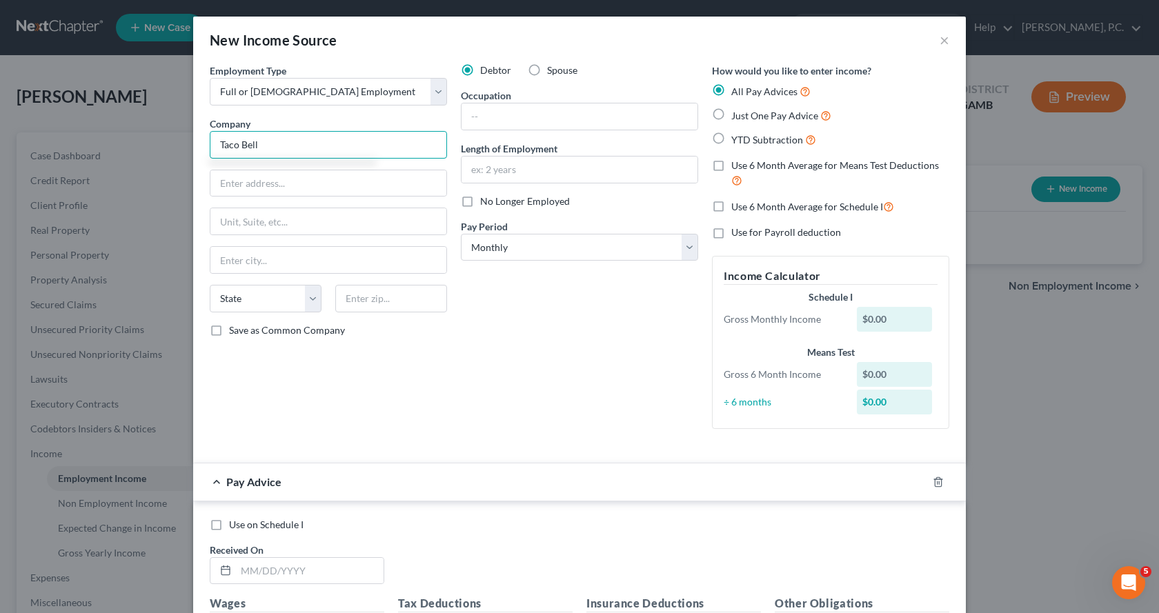
type input "Taco Bell"
type input "[STREET_ADDRESS]"
click at [262, 270] on input "text" at bounding box center [328, 260] width 236 height 26
type input "Irvine"
select select "4"
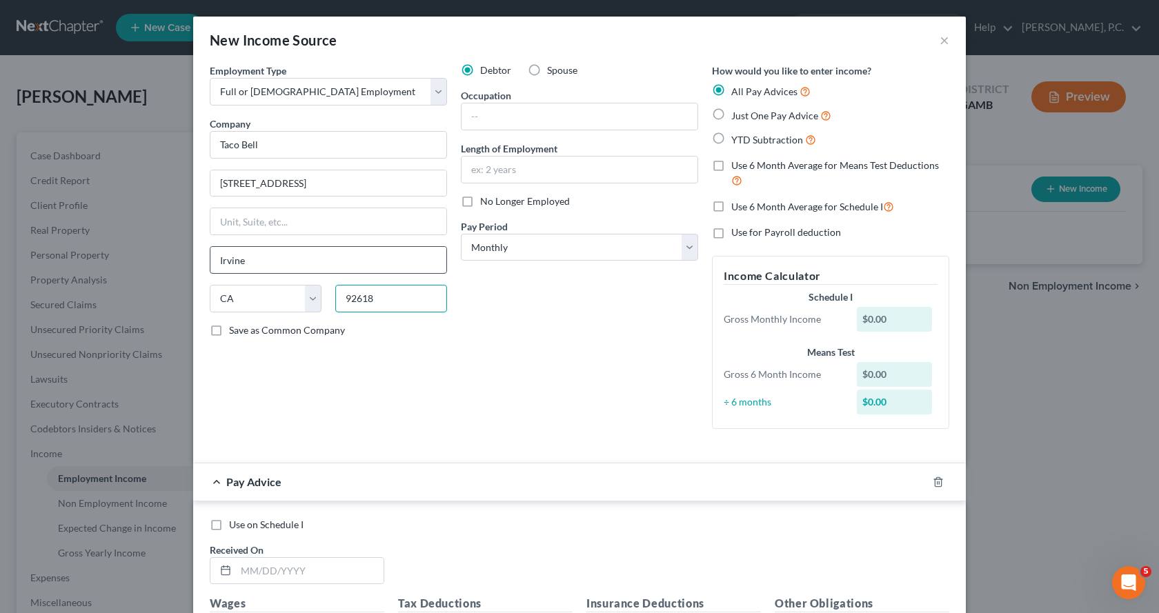
type input "92618"
click at [731, 113] on label "Just One Pay Advice" at bounding box center [781, 116] width 100 height 16
click at [737, 113] on input "Just One Pay Advice" at bounding box center [741, 112] width 9 height 9
radio input "true"
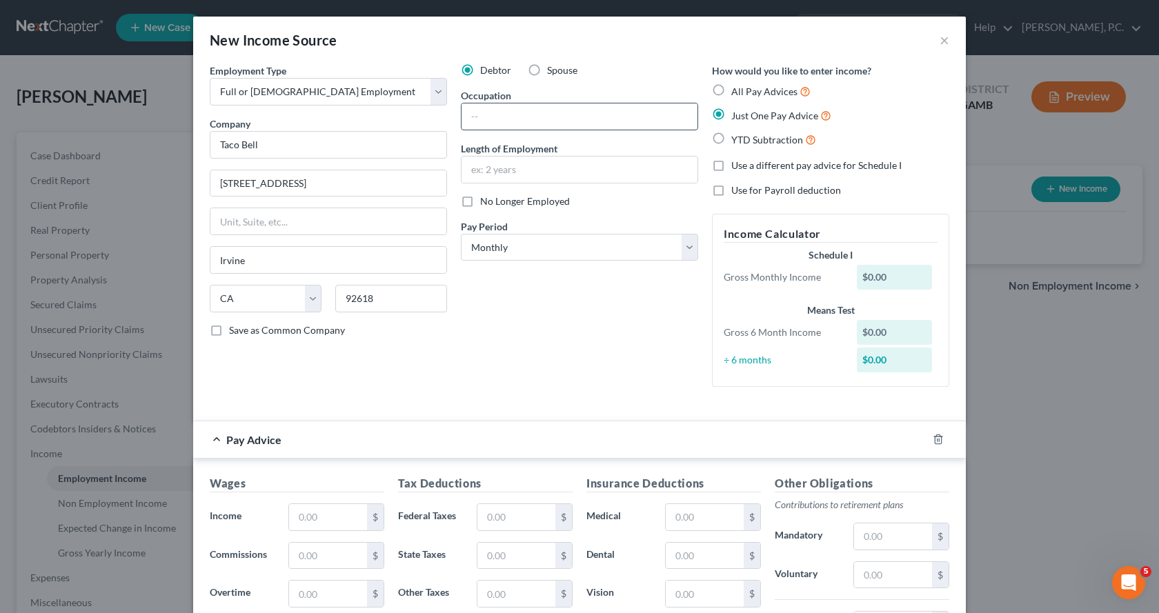
click at [618, 110] on input "text" at bounding box center [580, 117] width 236 height 26
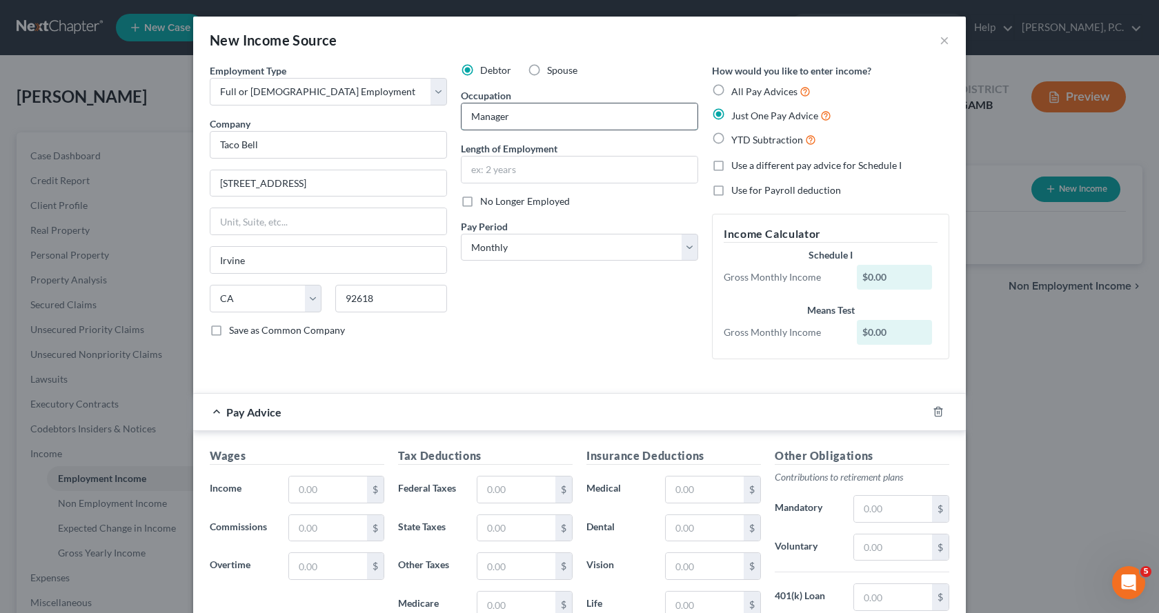
type input "Manager"
type input "29 years"
click at [343, 492] on input "text" at bounding box center [328, 490] width 78 height 26
type input "4,500.00"
click at [528, 487] on input "text" at bounding box center [517, 490] width 78 height 26
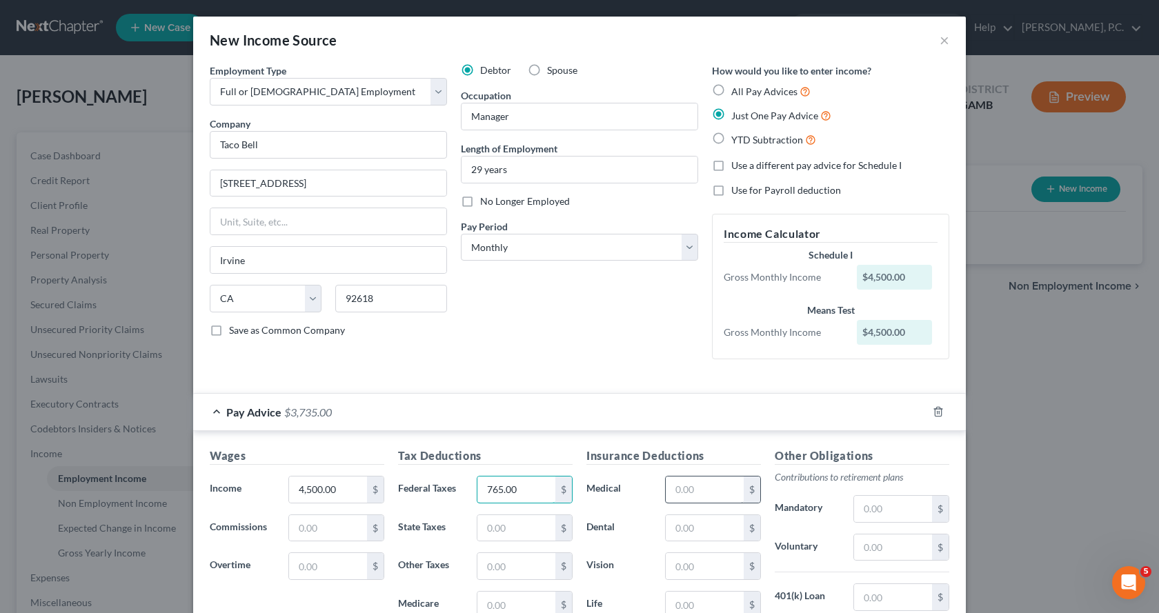
type input "765.00"
drag, startPoint x: 698, startPoint y: 487, endPoint x: 817, endPoint y: 487, distance: 119.4
click at [698, 487] on input "text" at bounding box center [705, 490] width 78 height 26
type input "135.00"
drag, startPoint x: 885, startPoint y: 552, endPoint x: 1033, endPoint y: 480, distance: 165.1
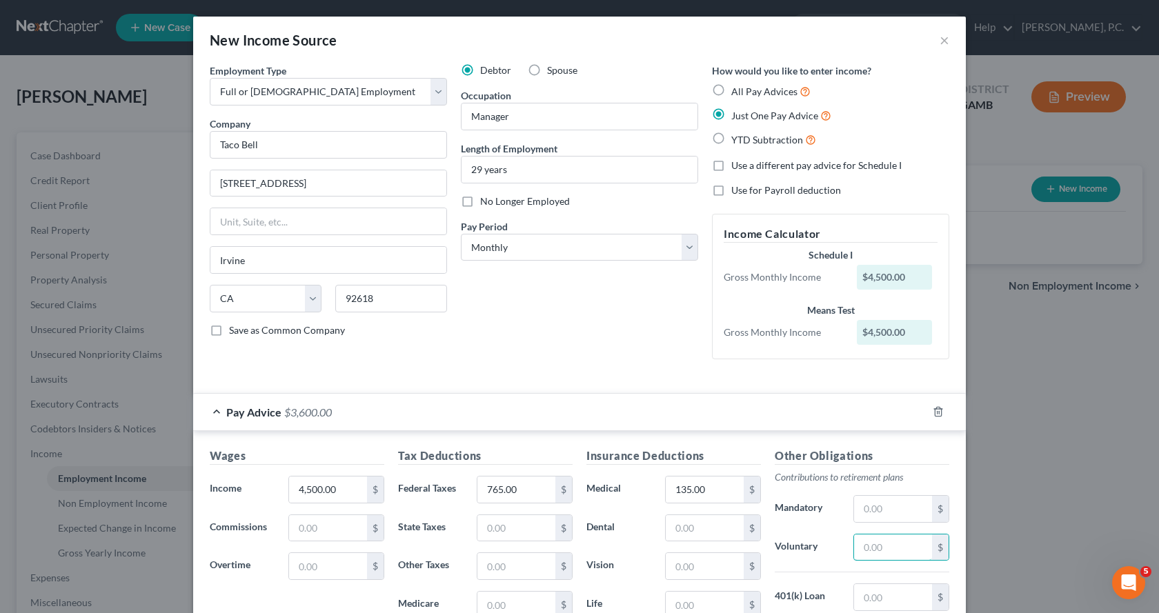
click at [899, 540] on input "text" at bounding box center [893, 548] width 78 height 26
type input "180.00"
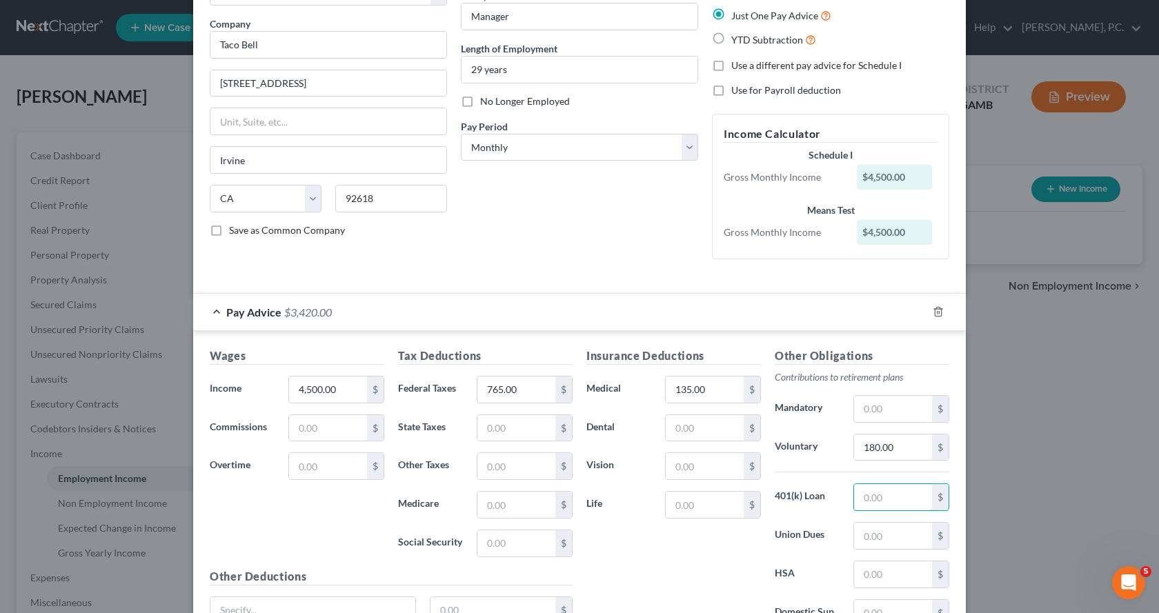
scroll to position [230, 0]
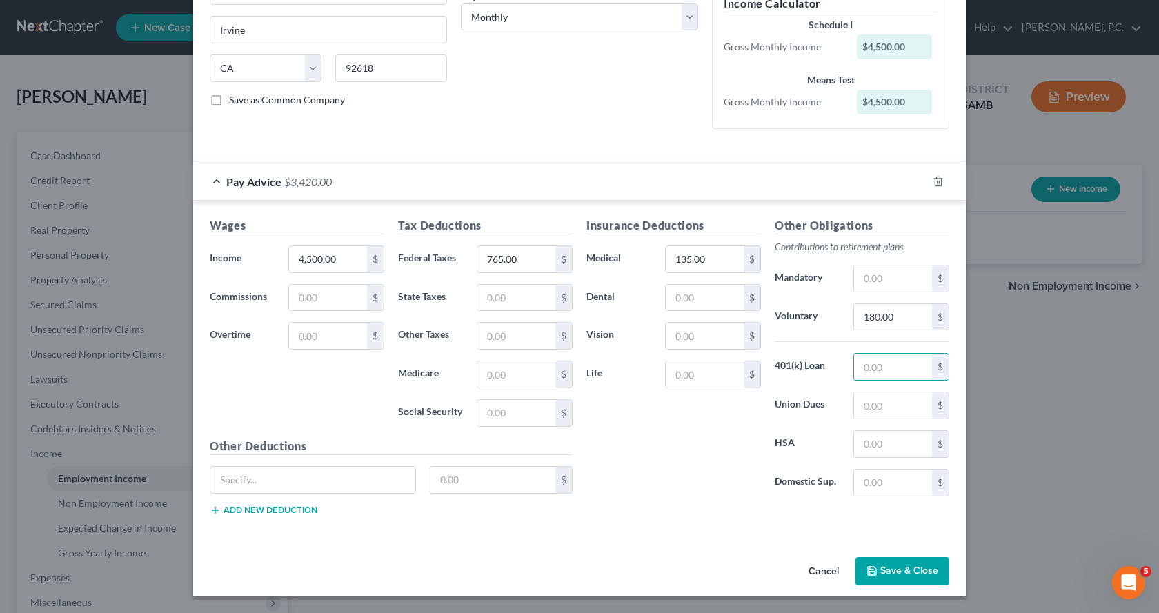
click at [894, 577] on button "Save & Close" at bounding box center [903, 572] width 94 height 29
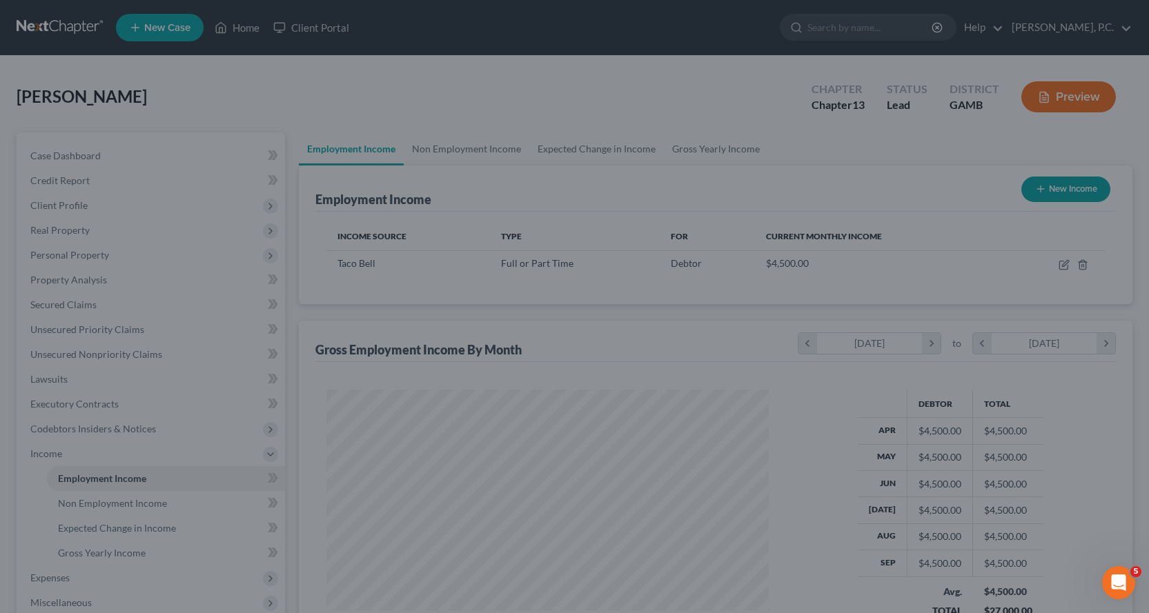
scroll to position [689794, 689571]
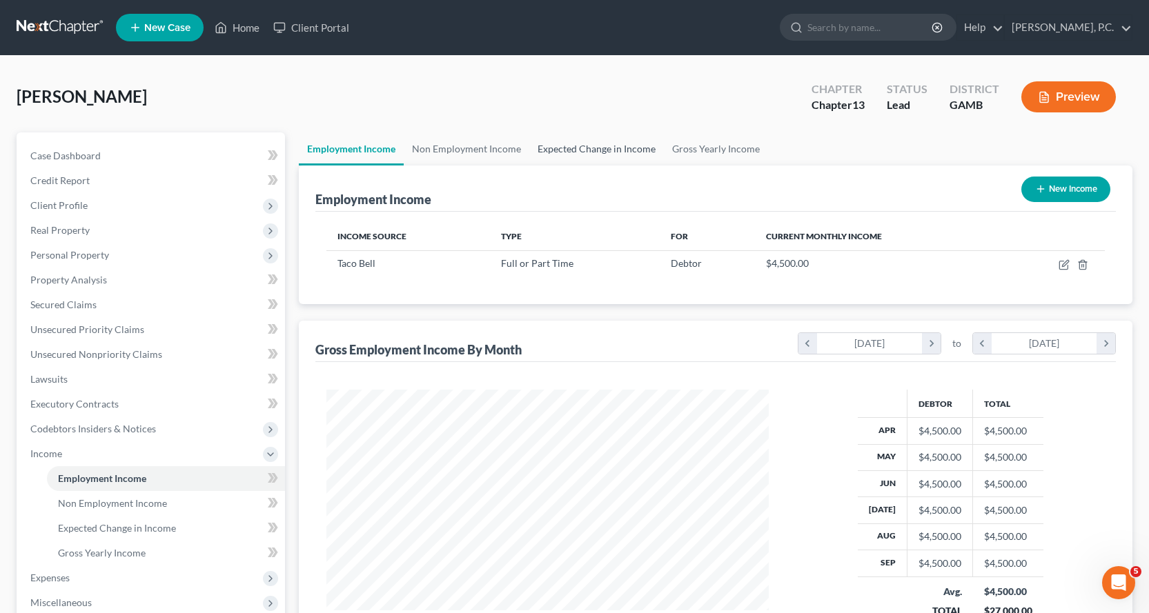
click at [624, 147] on link "Expected Change in Income" at bounding box center [596, 148] width 135 height 33
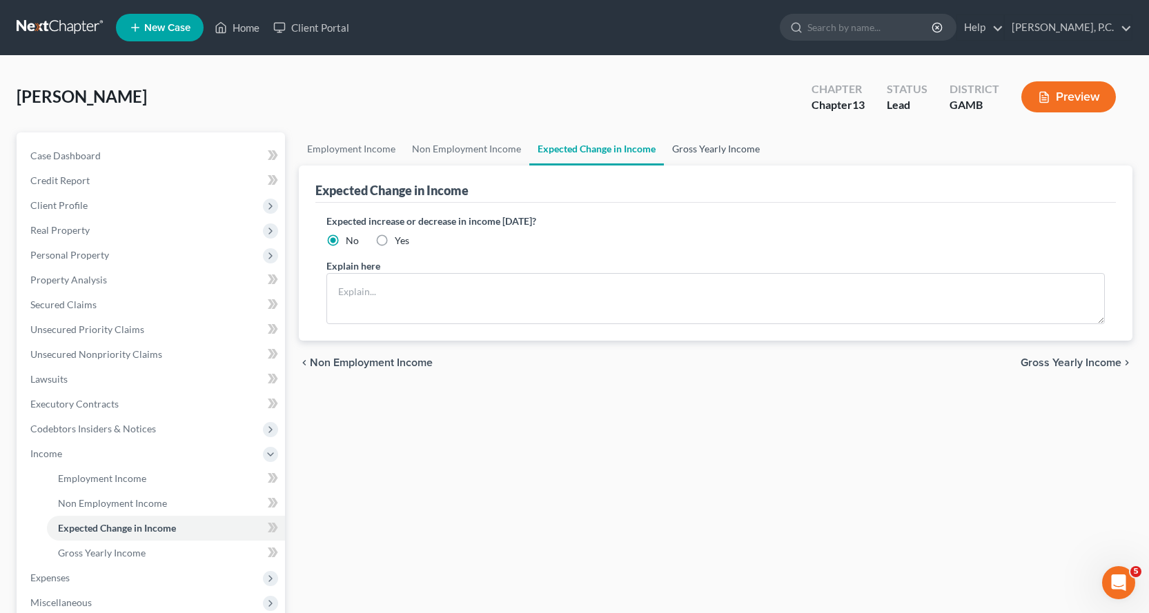
click at [729, 144] on link "Gross Yearly Income" at bounding box center [716, 148] width 104 height 33
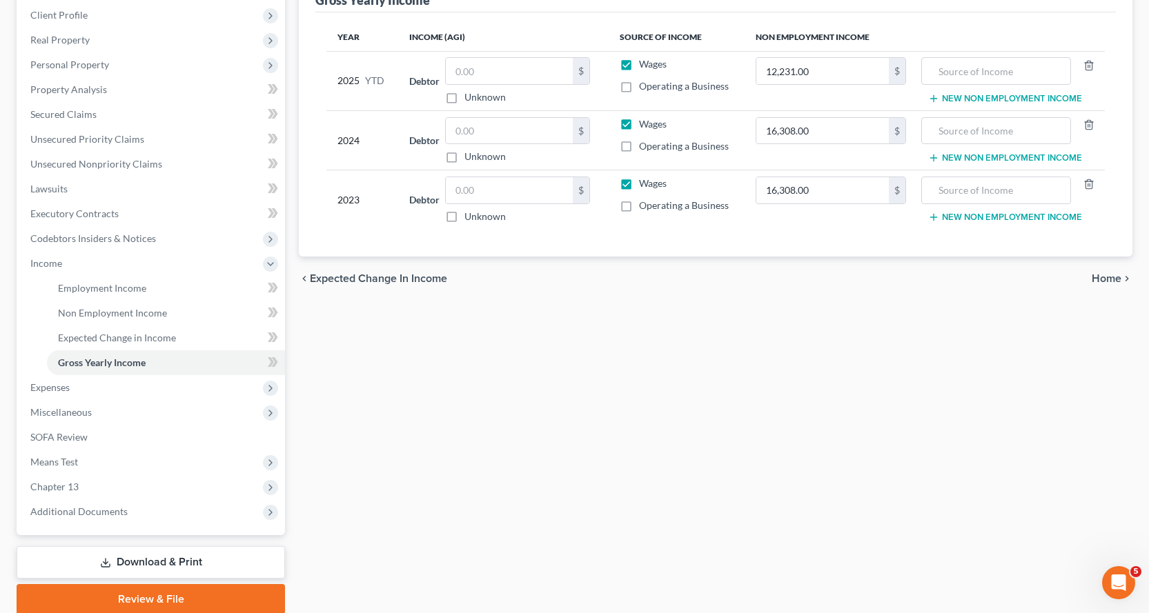
scroll to position [207, 0]
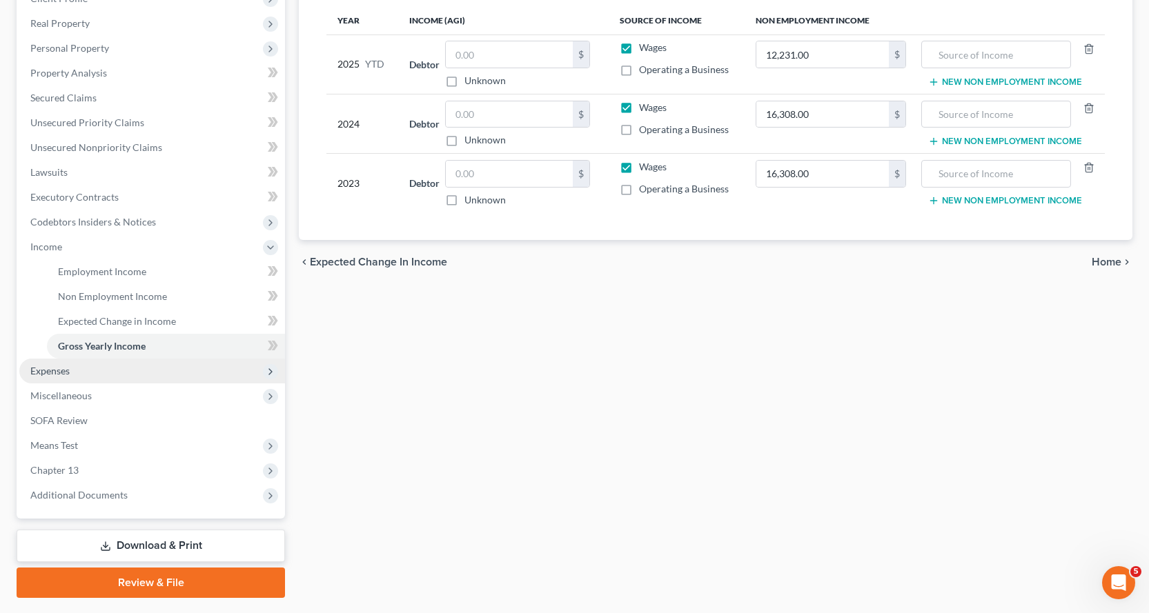
click at [46, 368] on span "Expenses" at bounding box center [49, 371] width 39 height 12
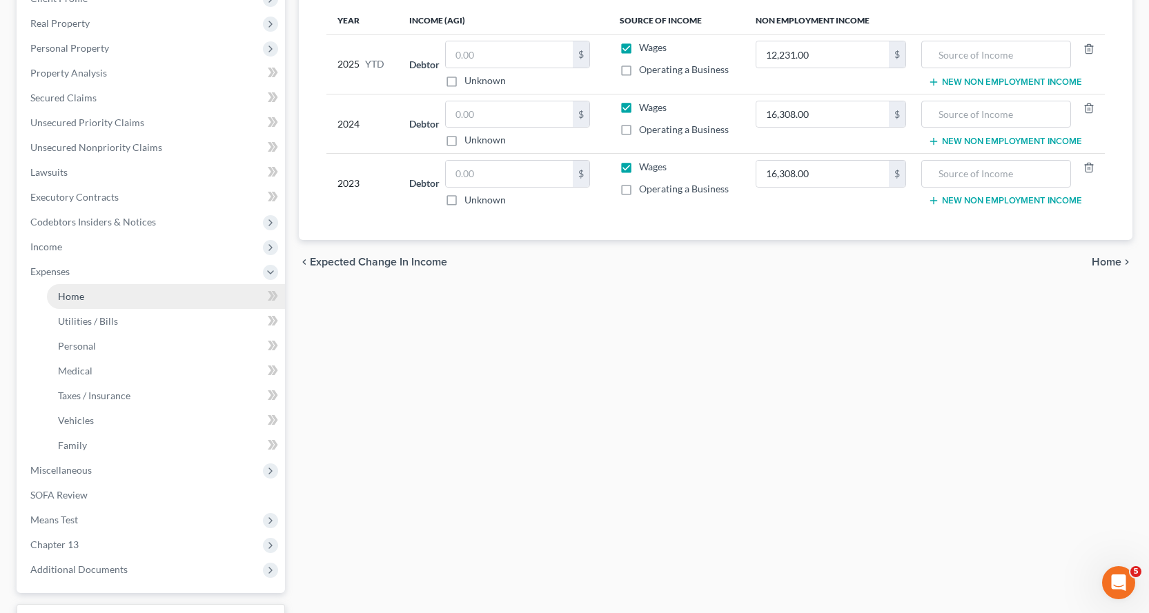
click at [66, 296] on span "Home" at bounding box center [71, 297] width 26 height 12
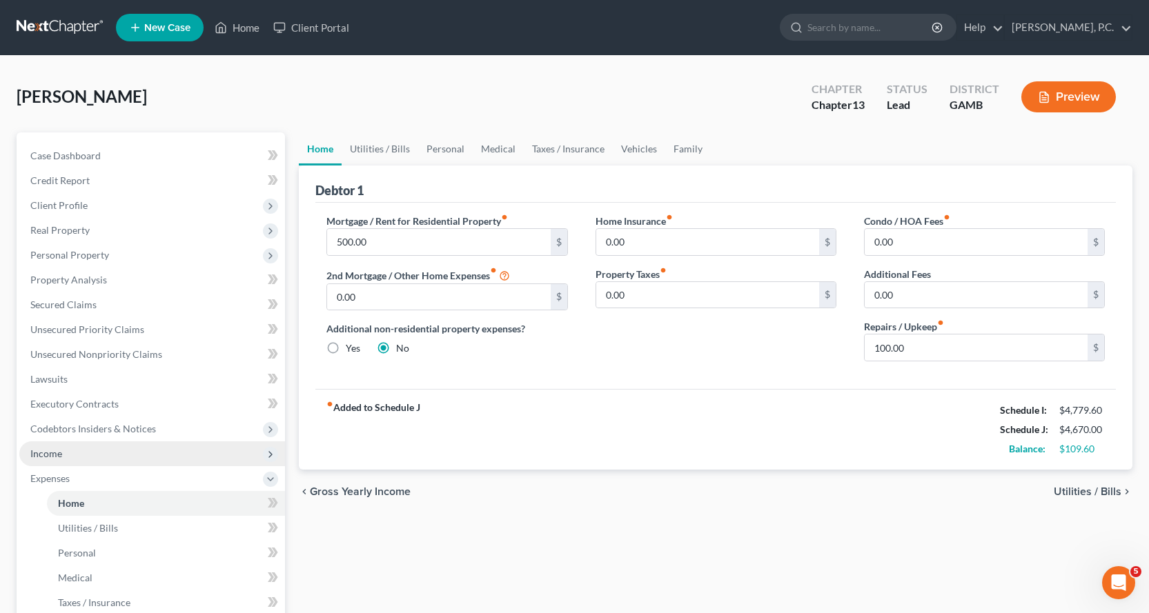
click at [54, 451] on span "Income" at bounding box center [46, 454] width 32 height 12
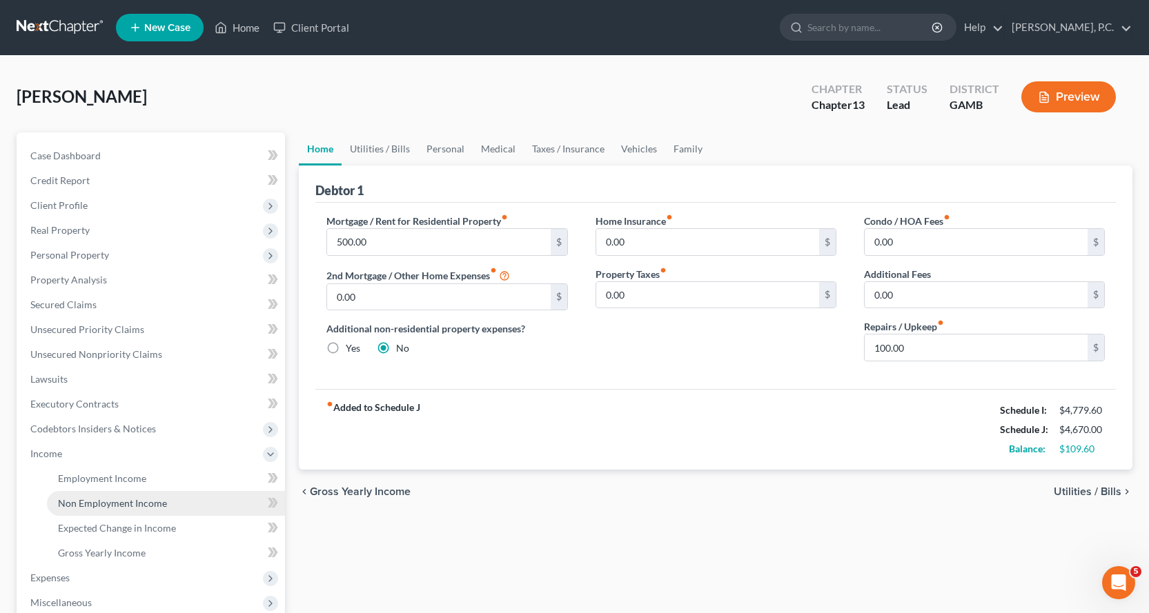
click at [126, 506] on span "Non Employment Income" at bounding box center [112, 504] width 109 height 12
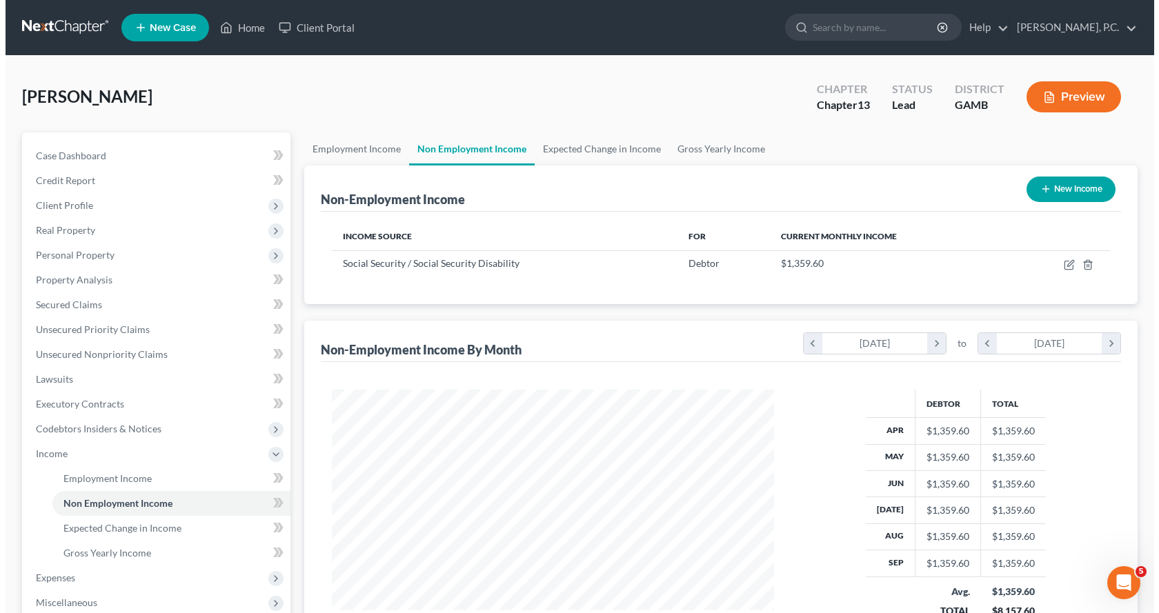
scroll to position [248, 470]
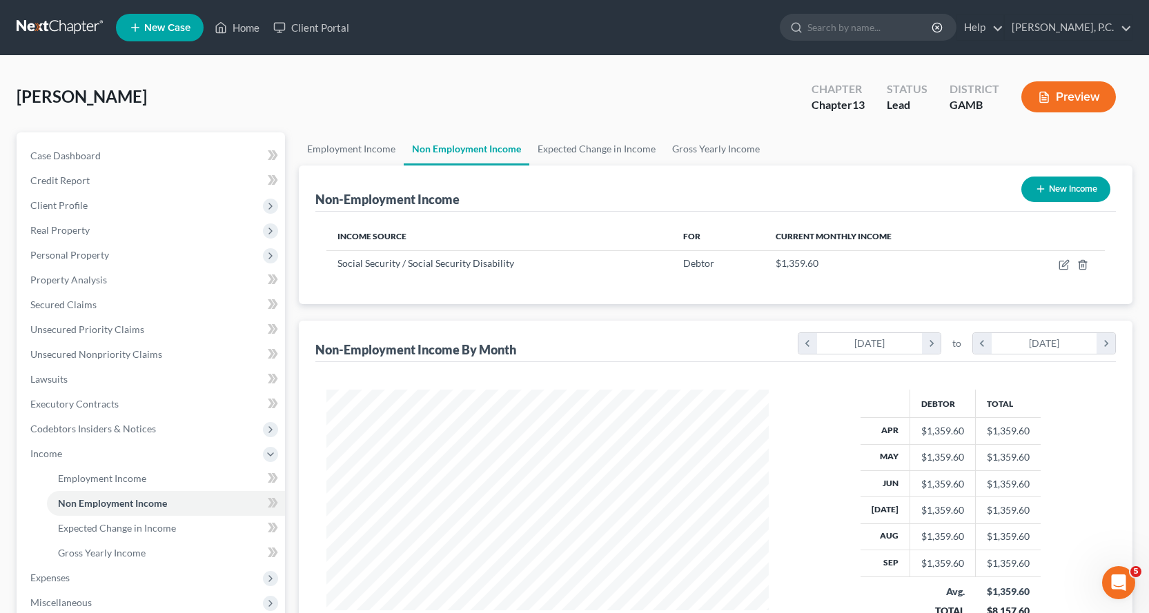
click at [1061, 186] on button "New Income" at bounding box center [1065, 190] width 89 height 26
select select "0"
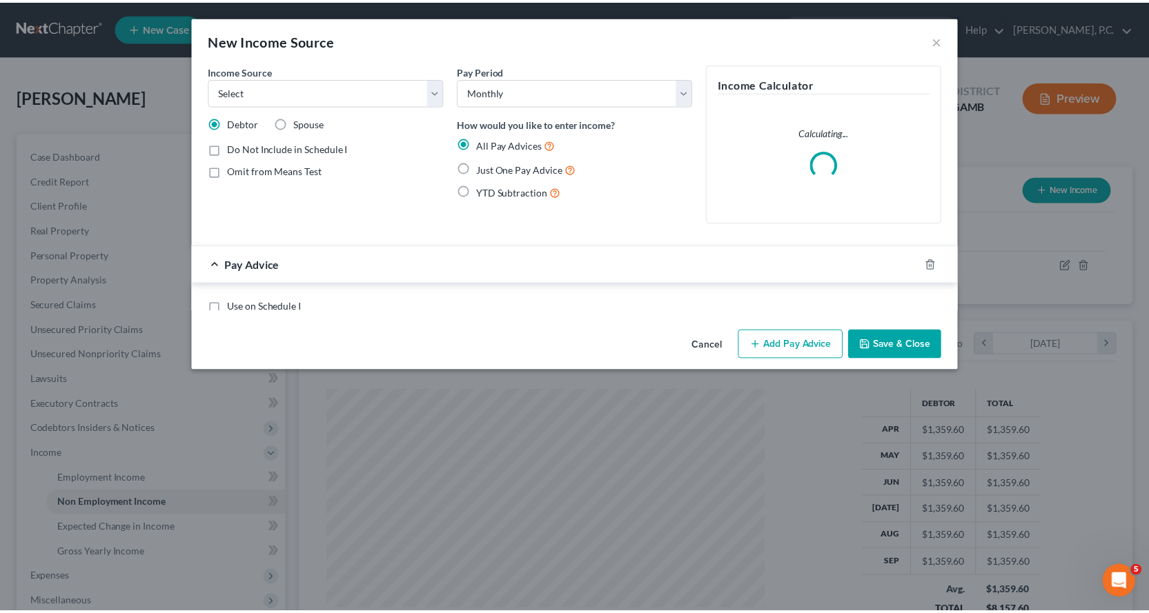
scroll to position [248, 475]
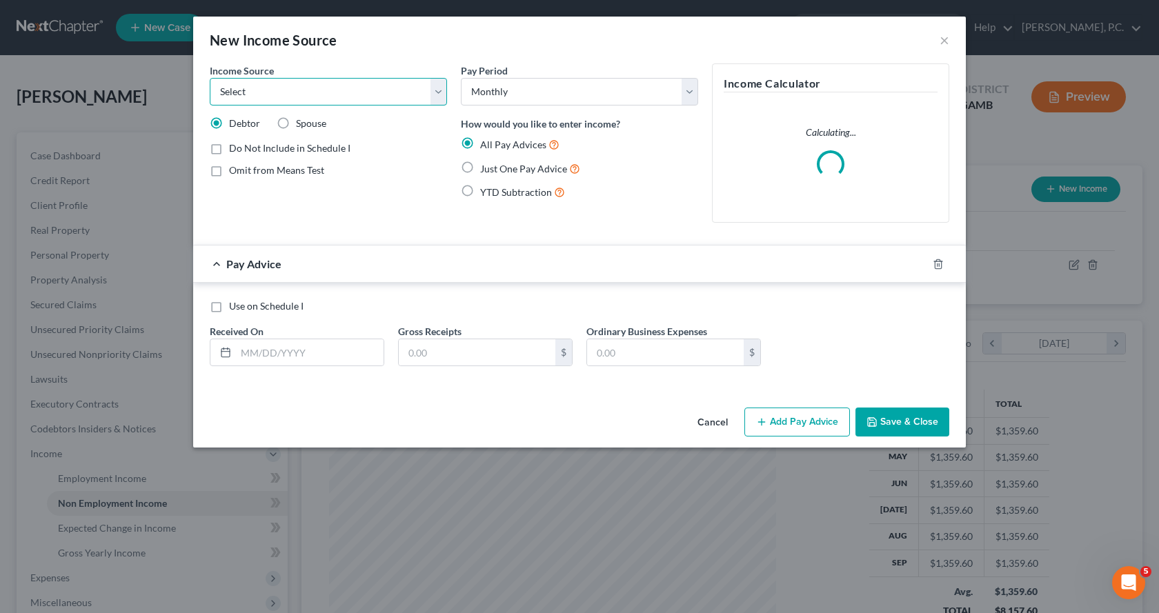
click at [433, 89] on select "Select Unemployment Disability (from employer) Pension Retirement Social Securi…" at bounding box center [328, 92] width 237 height 28
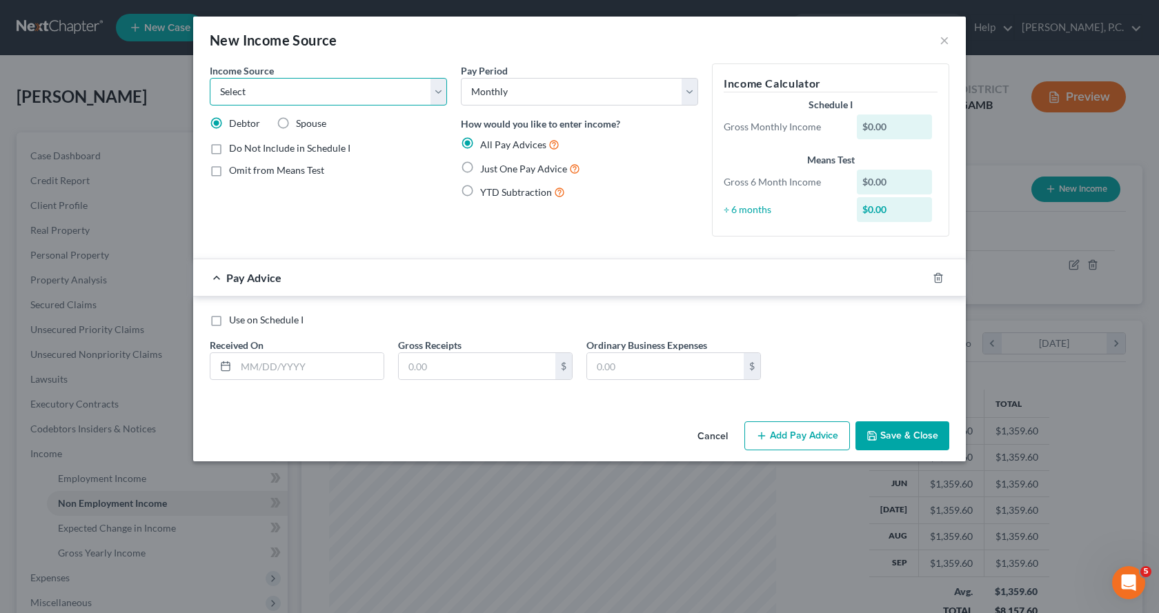
select select "8"
click at [210, 78] on select "Select Unemployment Disability (from employer) Pension Retirement Social Securi…" at bounding box center [328, 92] width 237 height 28
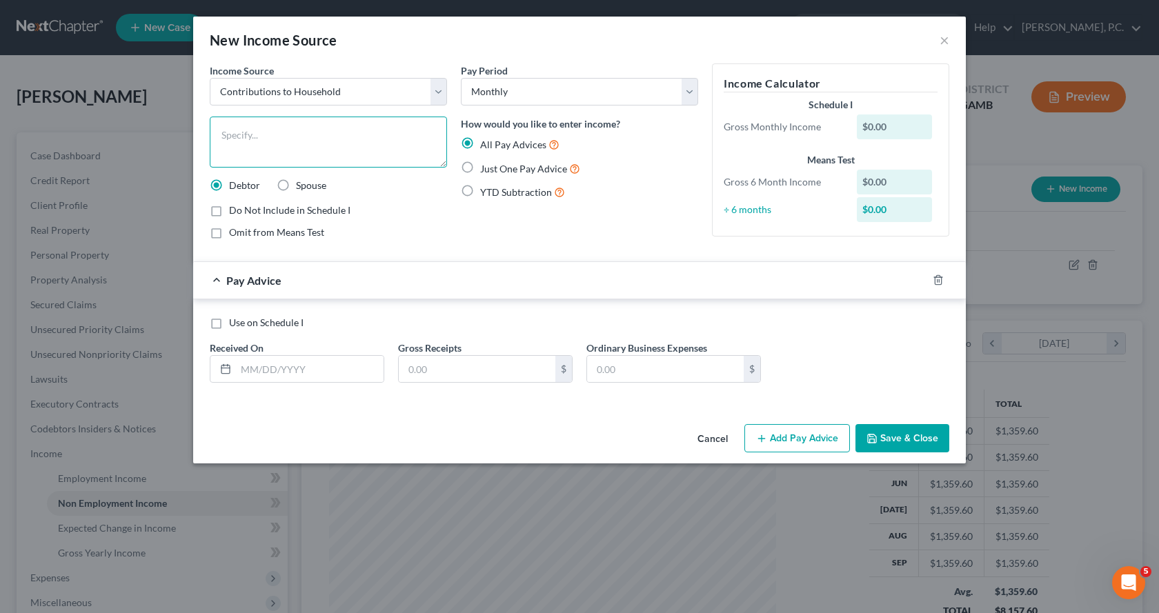
click at [282, 142] on textarea at bounding box center [328, 142] width 237 height 51
type textarea "Contribution from son (rent)"
click at [480, 167] on label "Just One Pay Advice" at bounding box center [530, 169] width 100 height 16
click at [486, 167] on input "Just One Pay Advice" at bounding box center [490, 165] width 9 height 9
radio input "true"
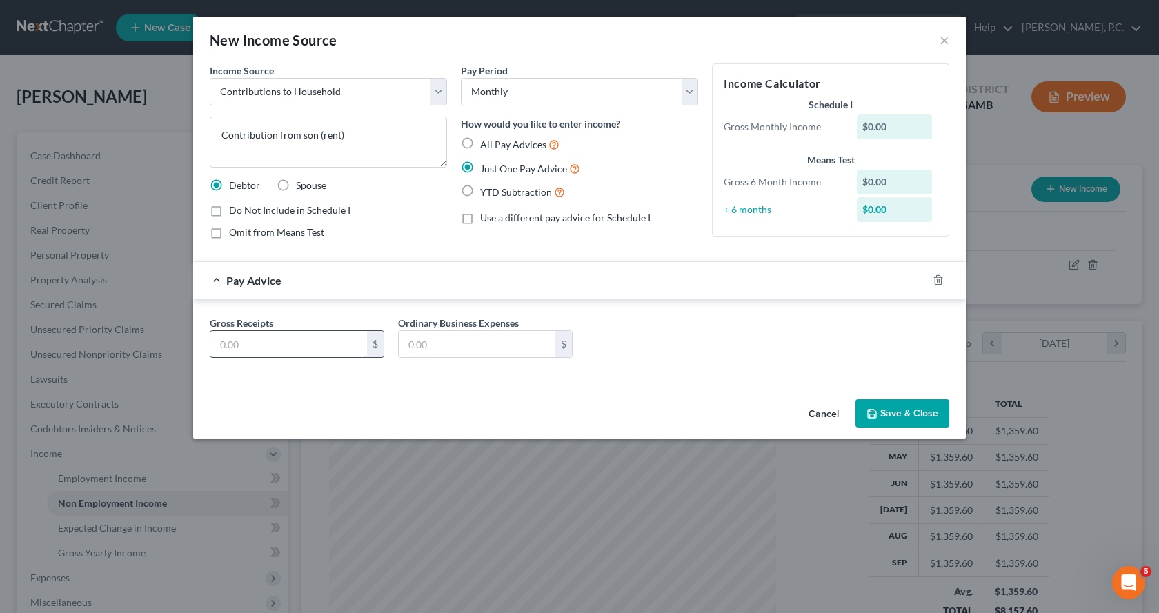
click at [292, 344] on input "text" at bounding box center [288, 344] width 157 height 26
type input "500.00"
type input "0.00"
click at [890, 415] on button "Save & Close" at bounding box center [903, 414] width 94 height 29
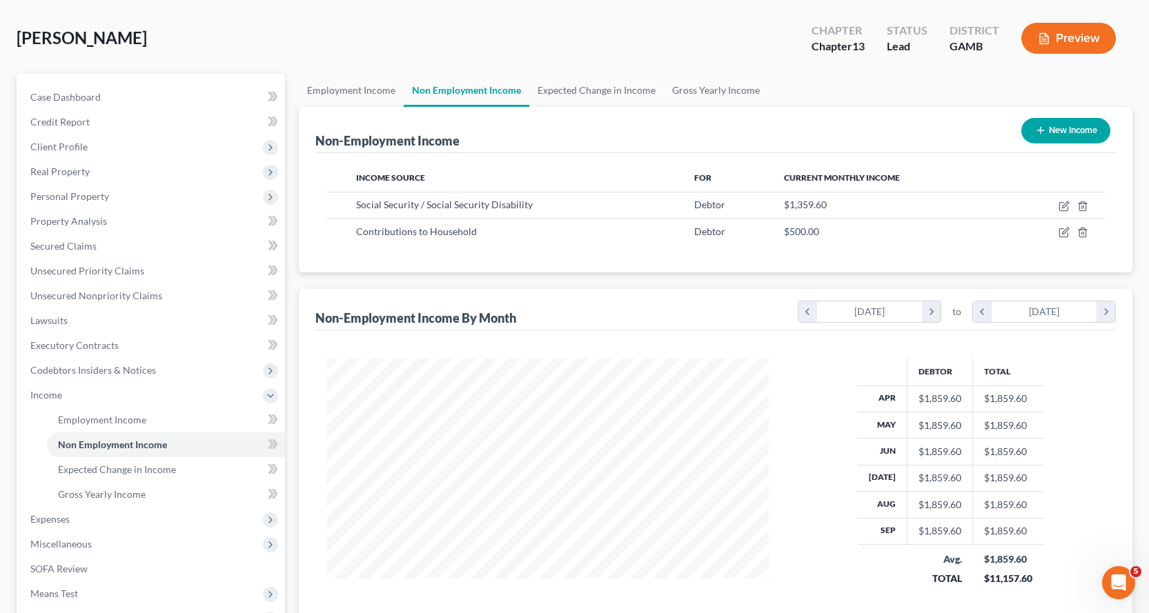
scroll to position [138, 0]
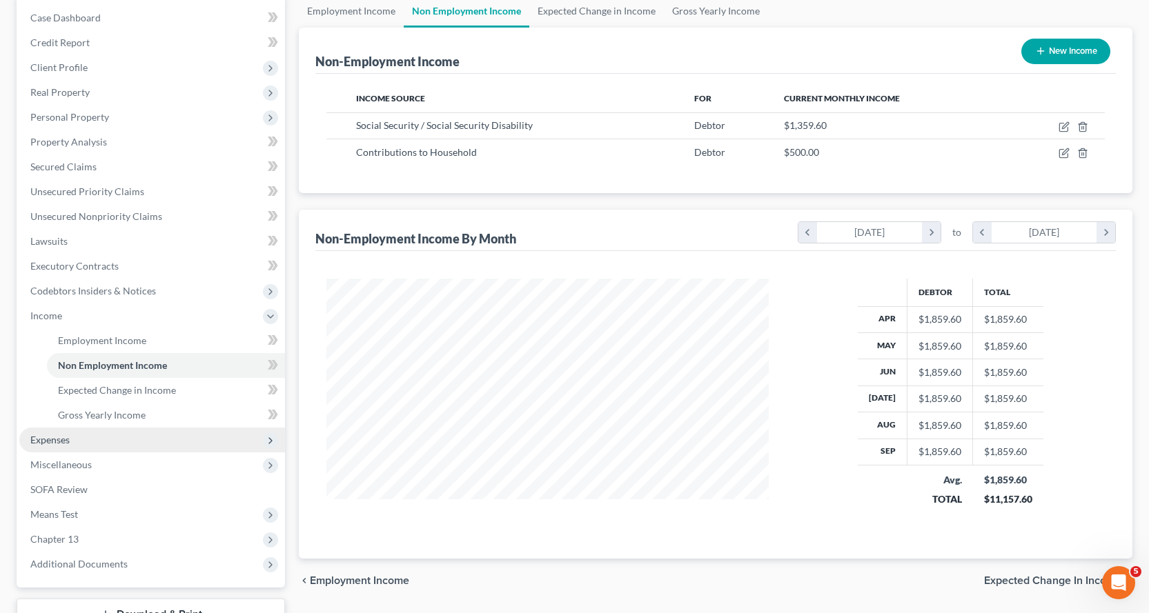
click at [55, 439] on span "Expenses" at bounding box center [49, 440] width 39 height 12
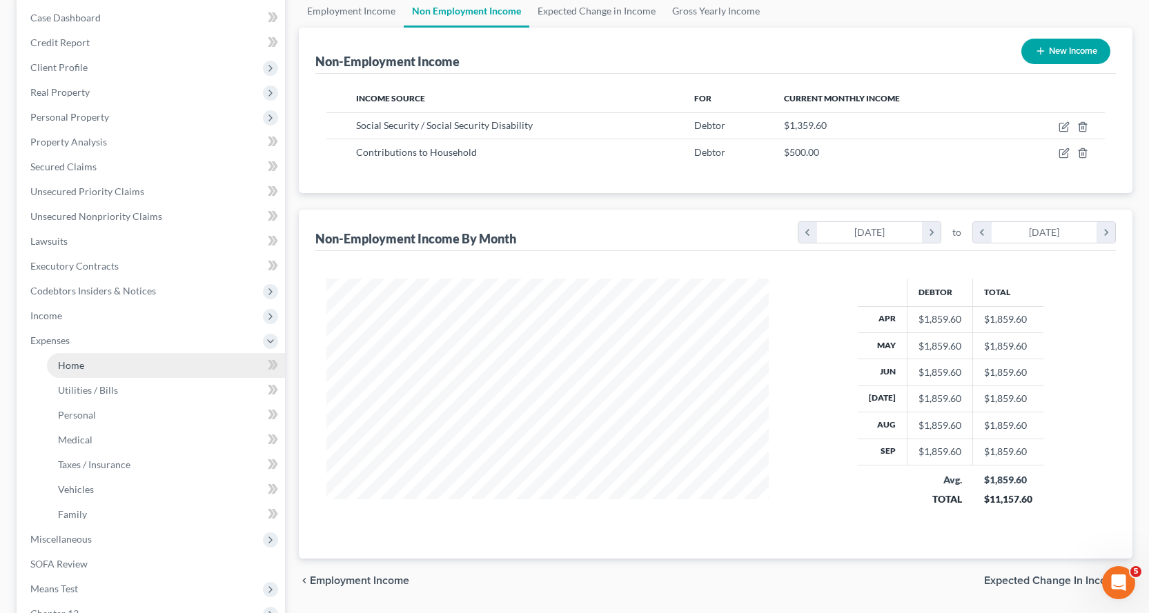
click at [67, 364] on span "Home" at bounding box center [71, 366] width 26 height 12
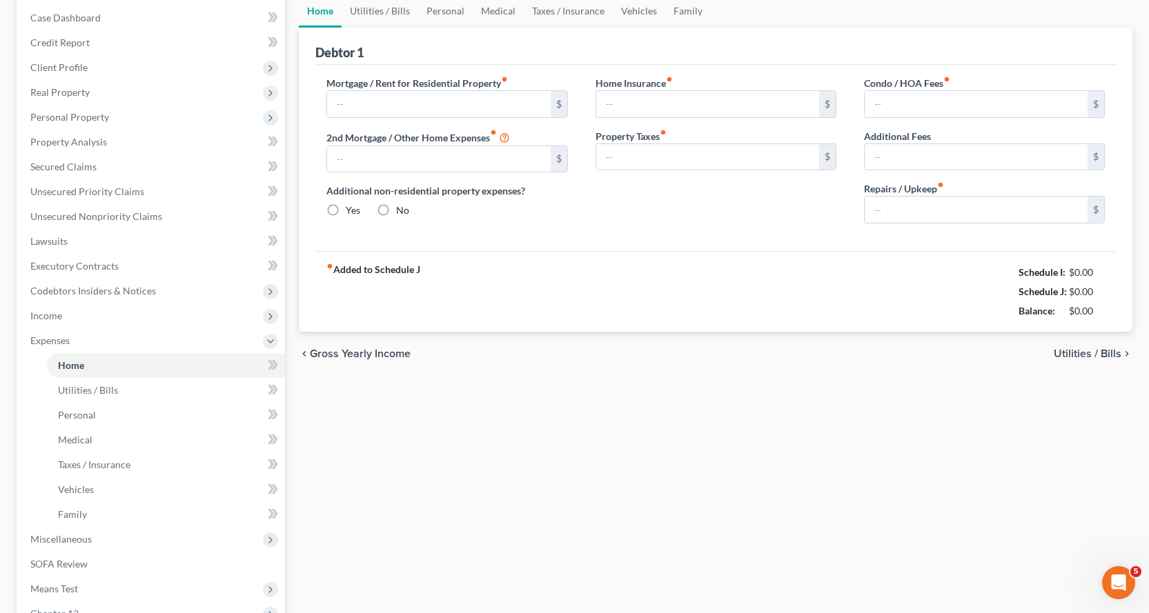
scroll to position [29, 0]
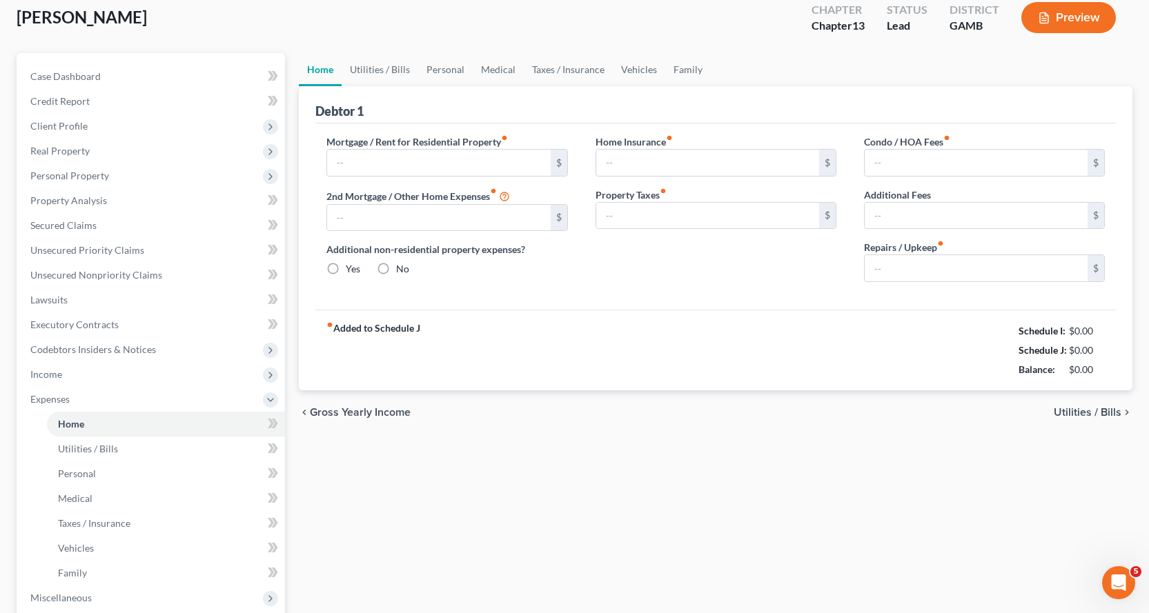
type input "500.00"
type input "0.00"
radio input "true"
type input "0.00"
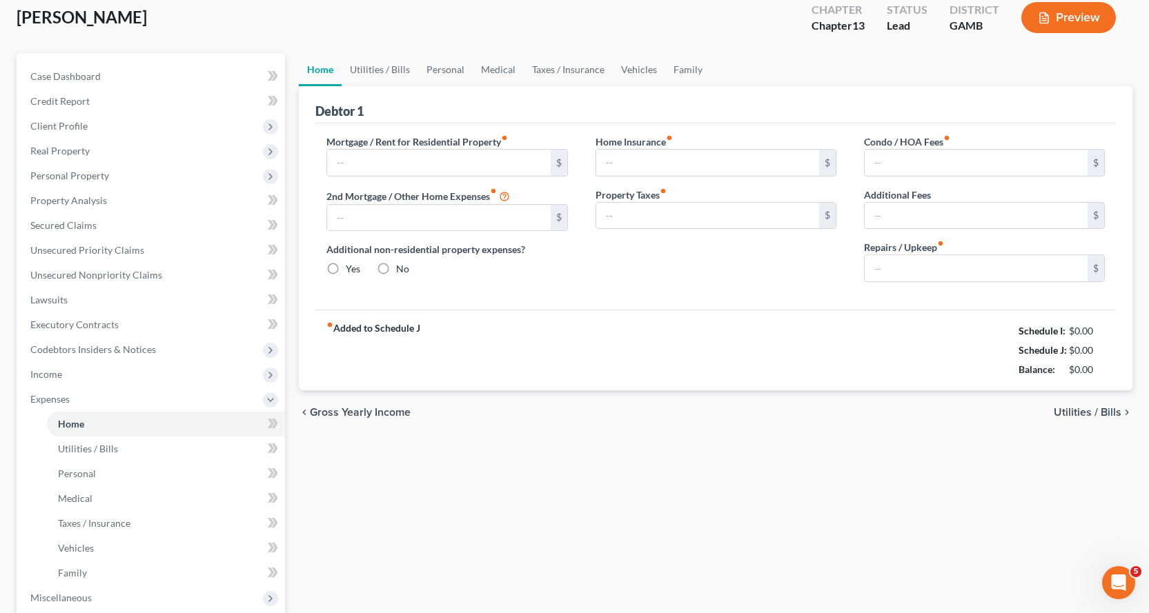
type input "0.00"
type input "100.00"
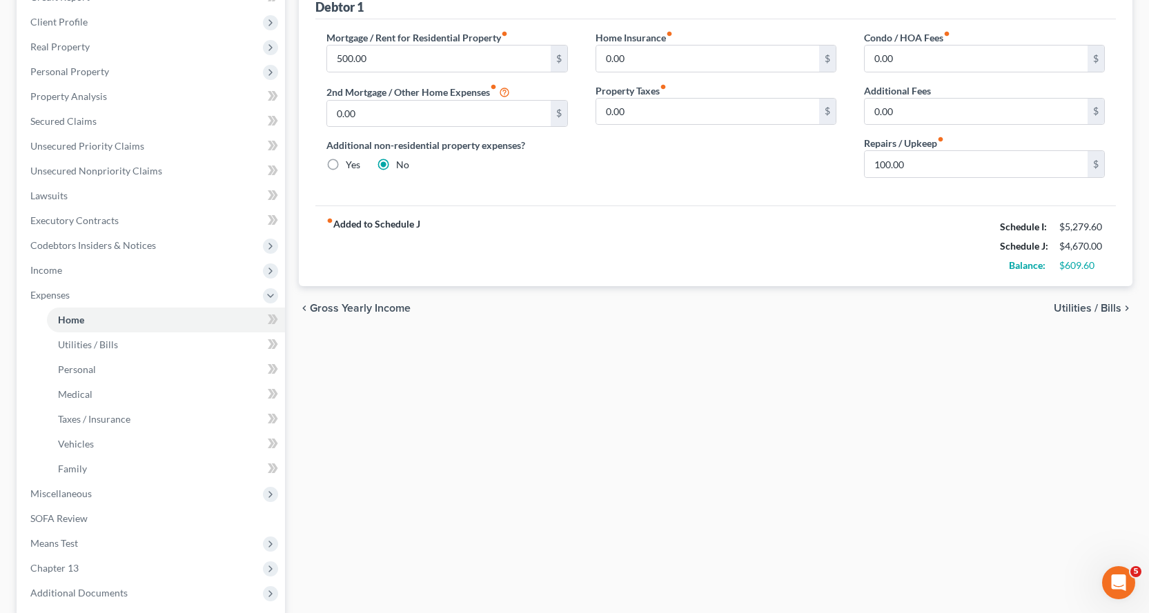
scroll to position [276, 0]
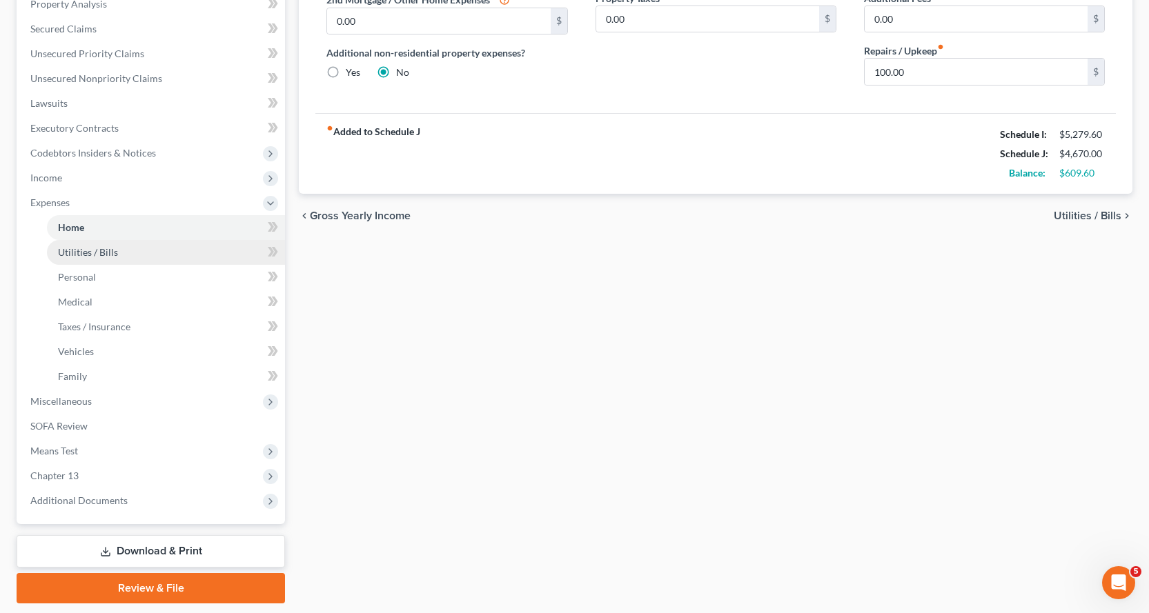
click at [84, 253] on span "Utilities / Bills" at bounding box center [88, 252] width 60 height 12
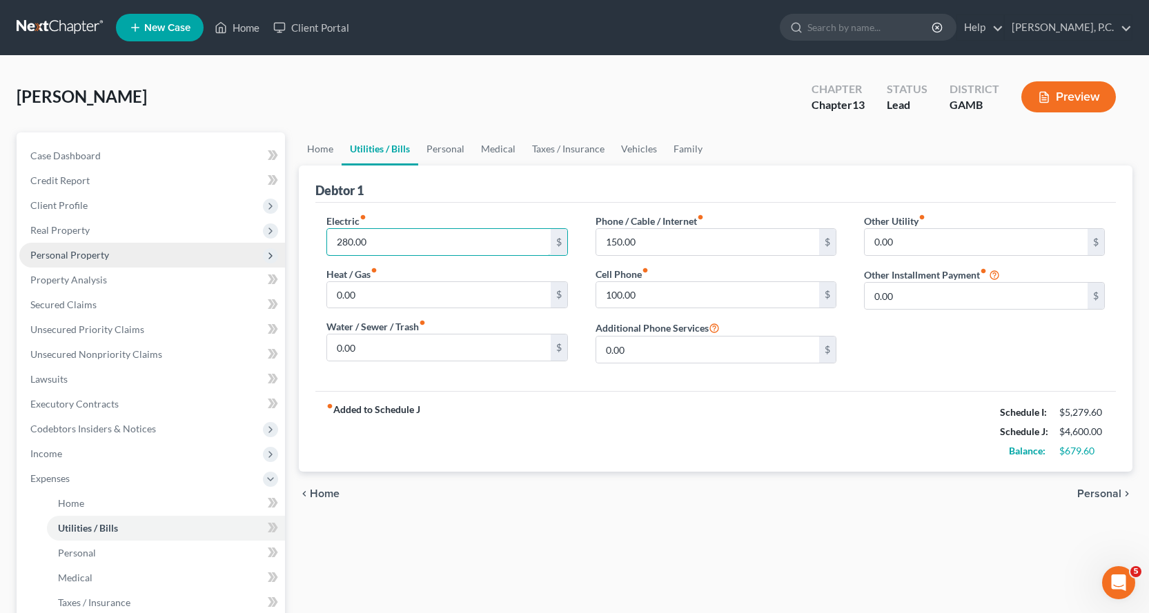
type input "280.00"
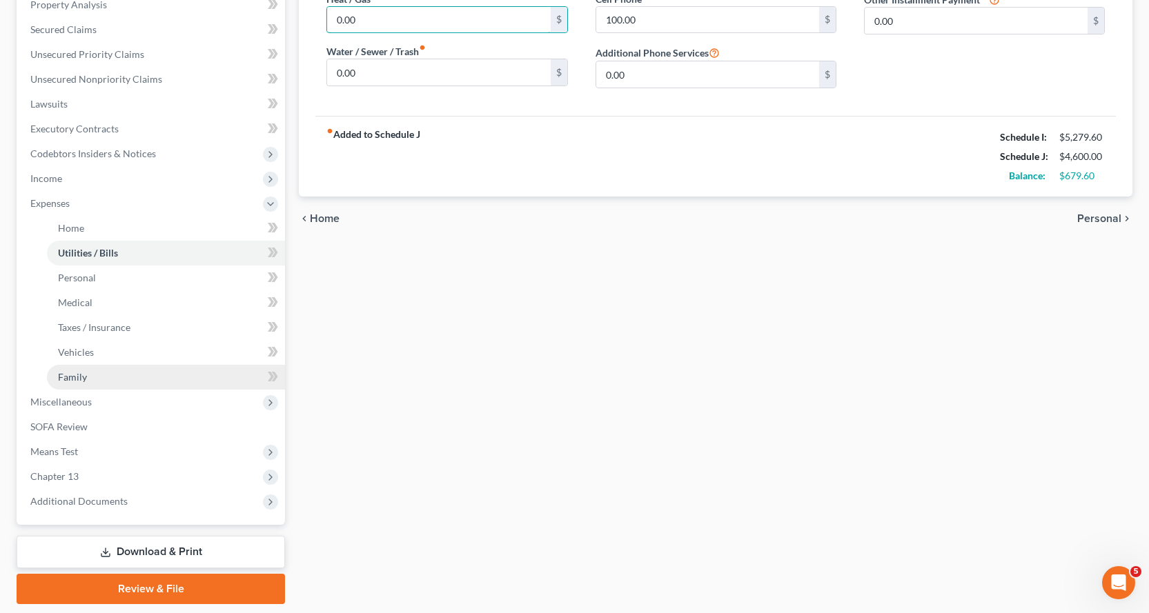
scroll to position [276, 0]
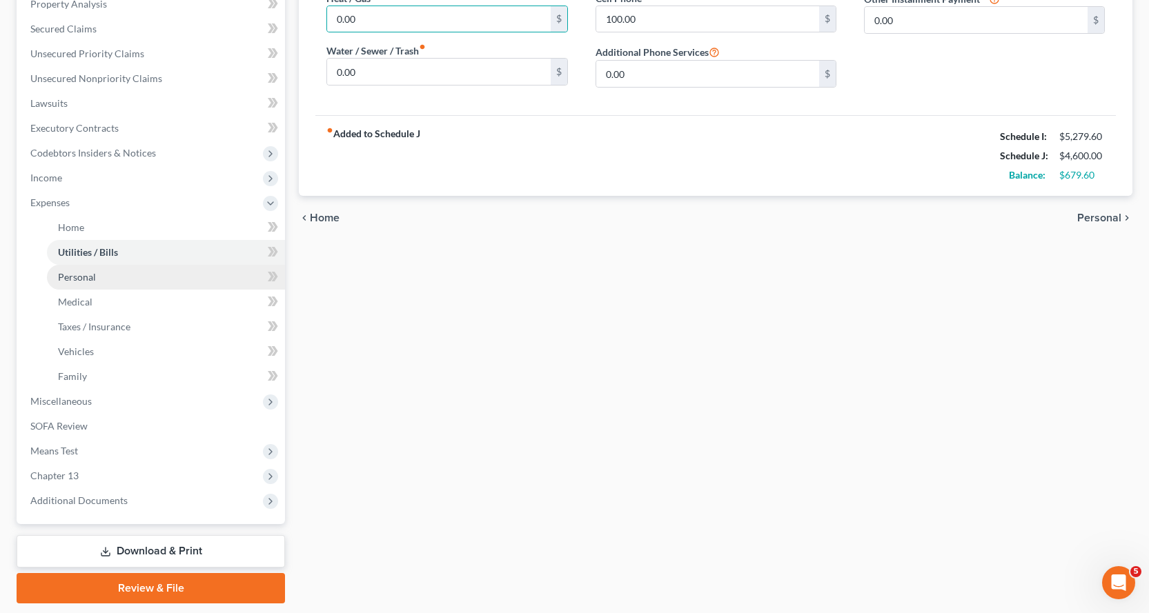
click at [83, 275] on span "Personal" at bounding box center [77, 277] width 38 height 12
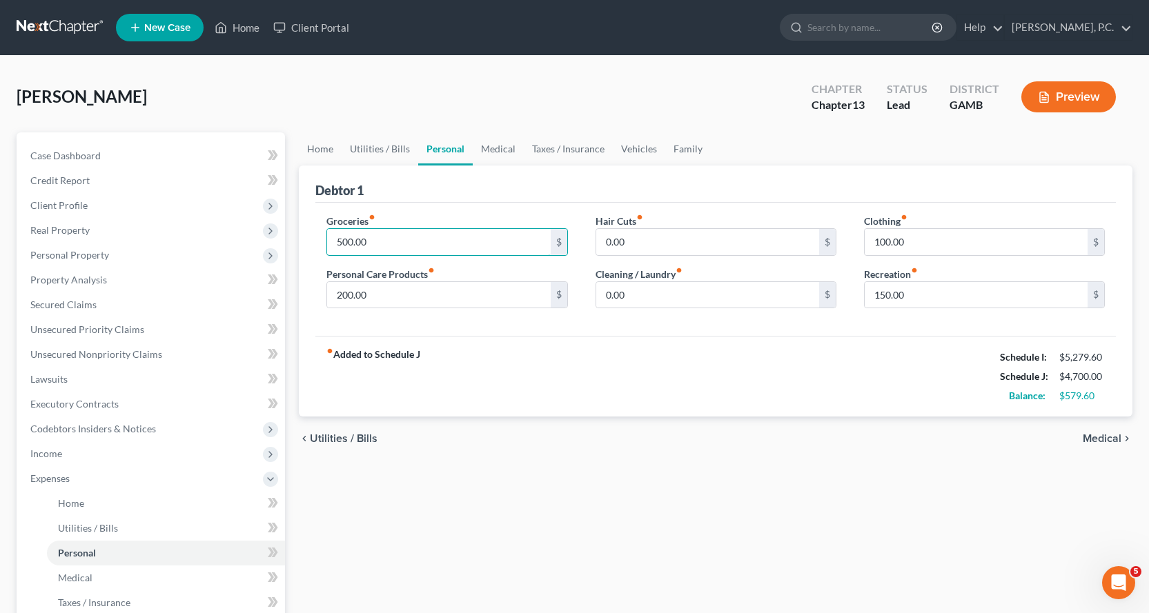
type input "500.00"
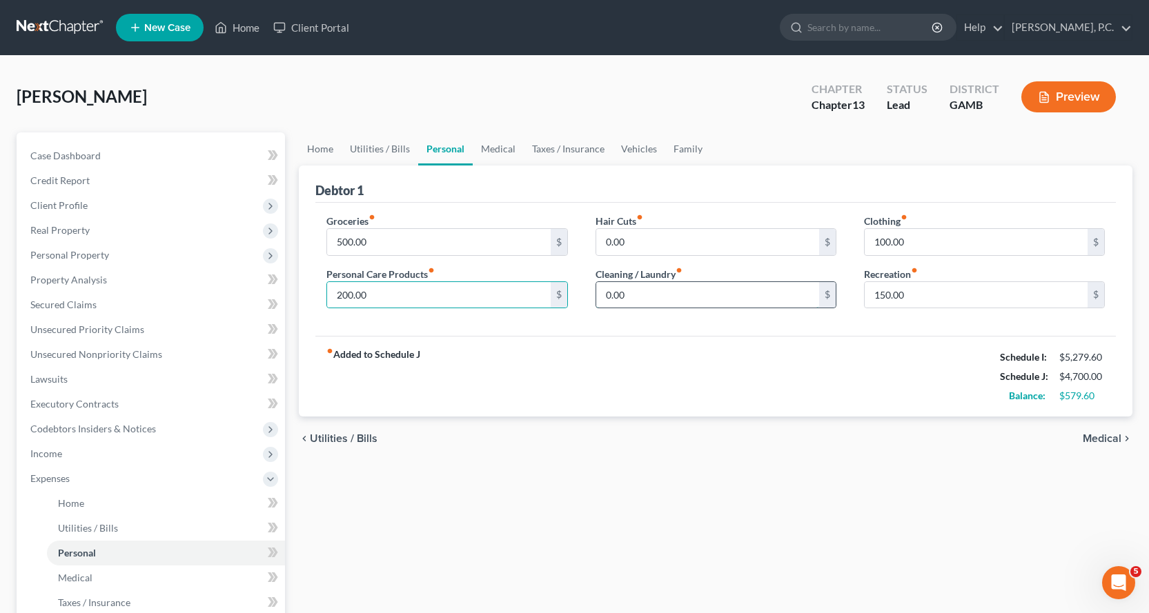
click at [677, 305] on input "0.00" at bounding box center [707, 295] width 223 height 26
type input "80.00"
type input "125.00"
click at [948, 240] on input "100.00" at bounding box center [976, 242] width 223 height 26
type input "50.00"
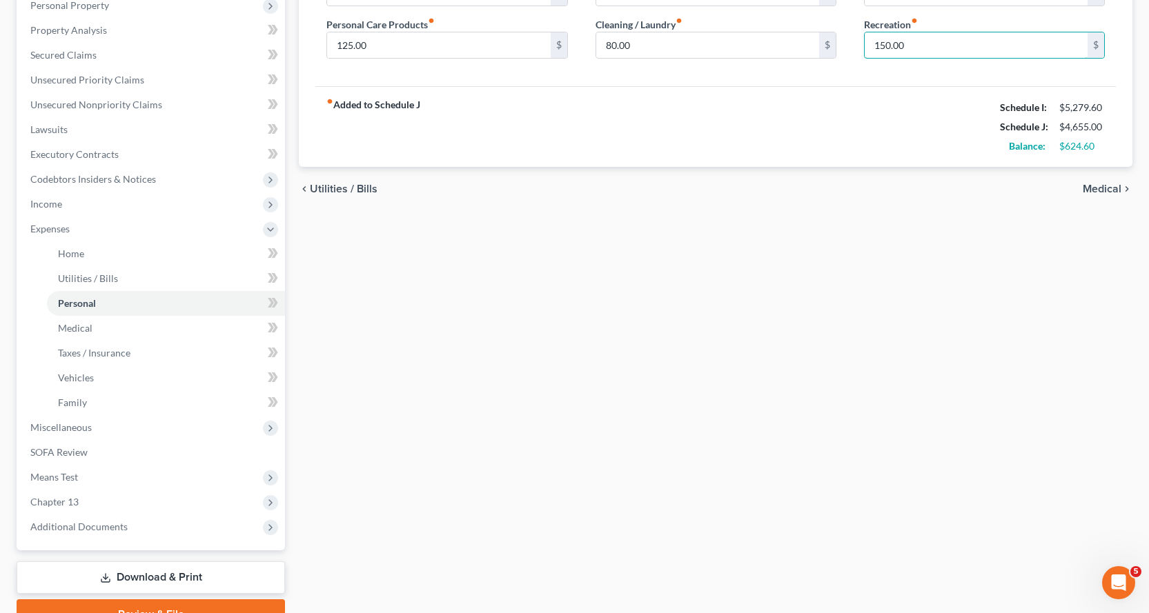
scroll to position [276, 0]
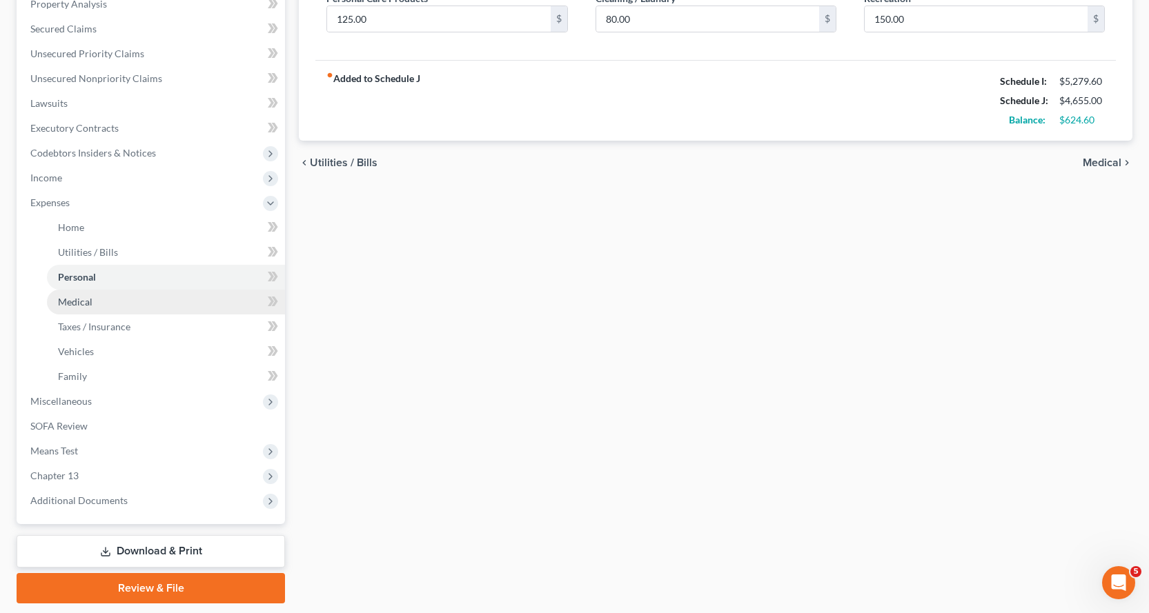
click at [77, 299] on span "Medical" at bounding box center [75, 302] width 35 height 12
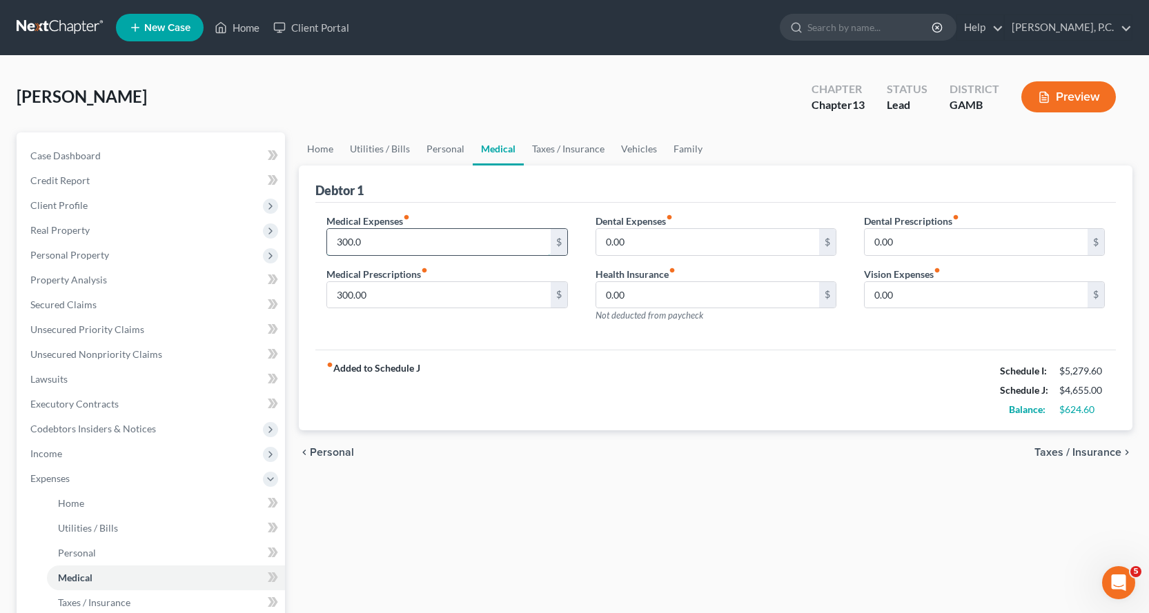
type input "300.00"
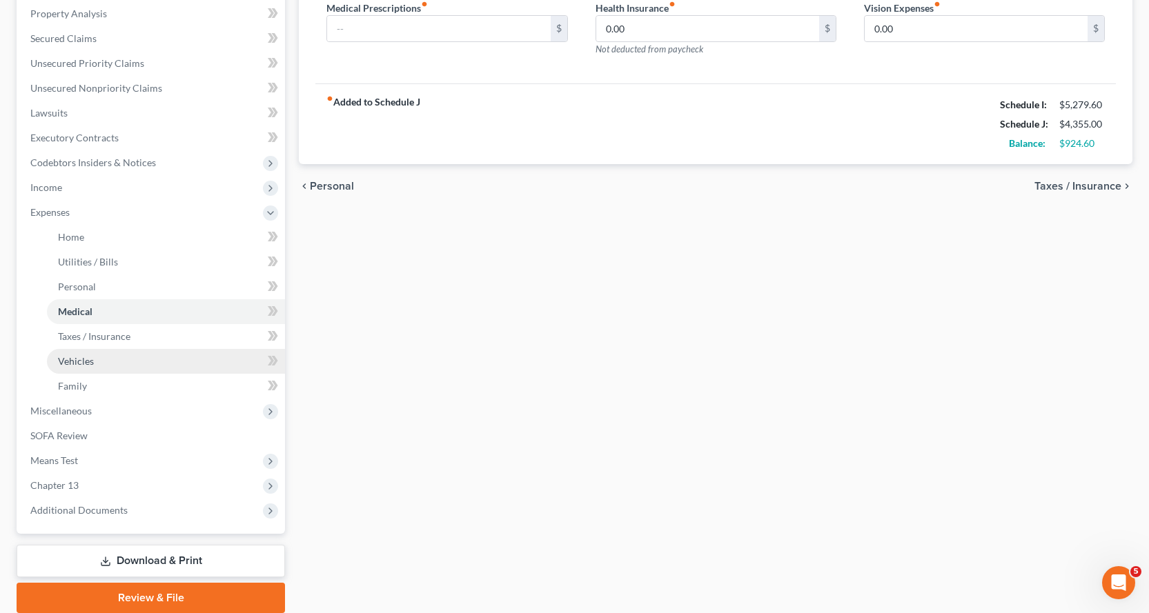
scroll to position [276, 0]
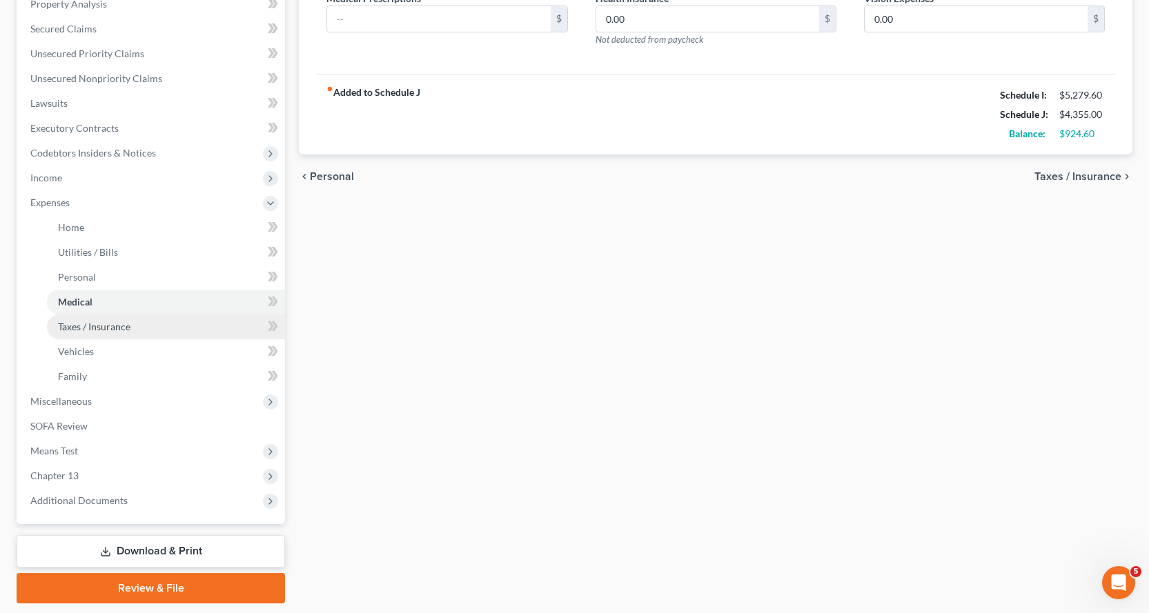
click at [81, 327] on span "Taxes / Insurance" at bounding box center [94, 327] width 72 height 12
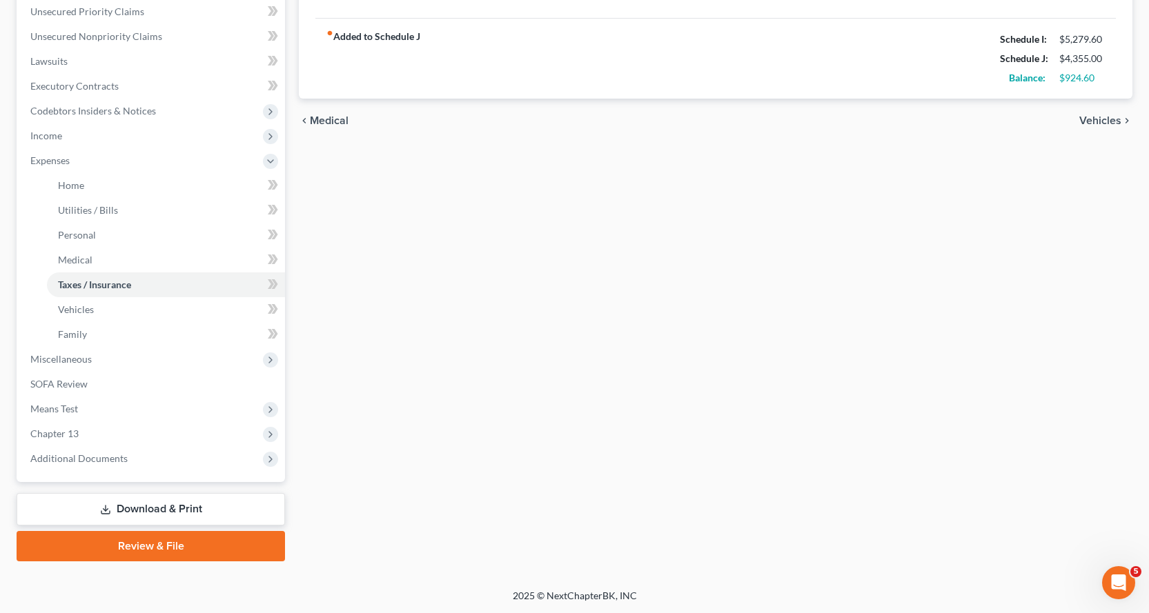
scroll to position [319, 0]
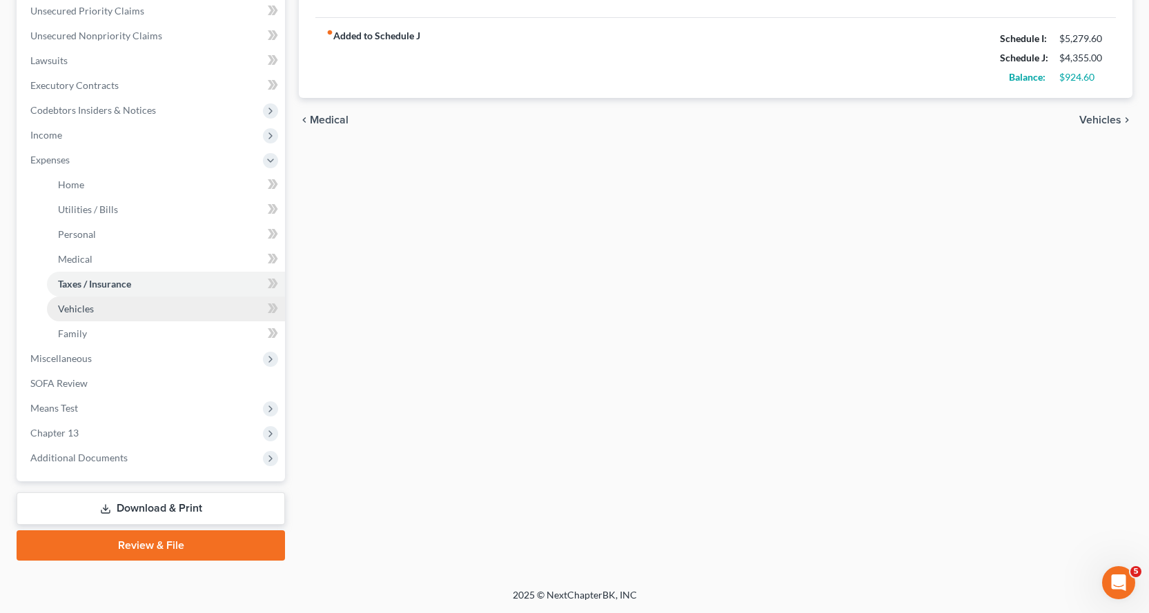
click at [87, 310] on span "Vehicles" at bounding box center [76, 309] width 36 height 12
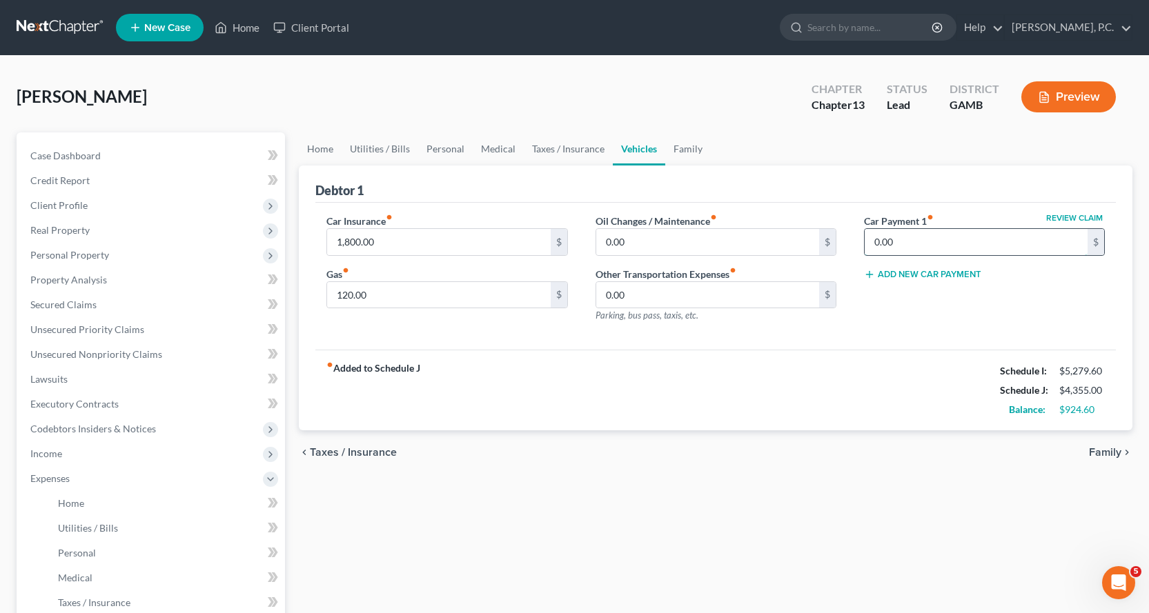
click at [916, 248] on input "0.00" at bounding box center [976, 242] width 223 height 26
type input "630.80"
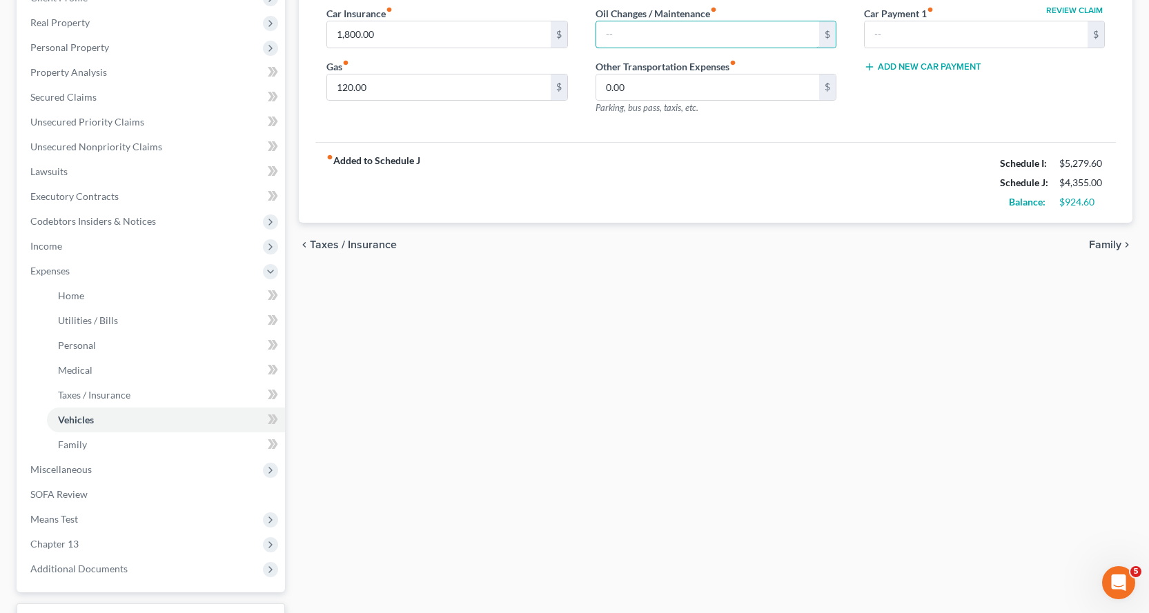
scroll to position [276, 0]
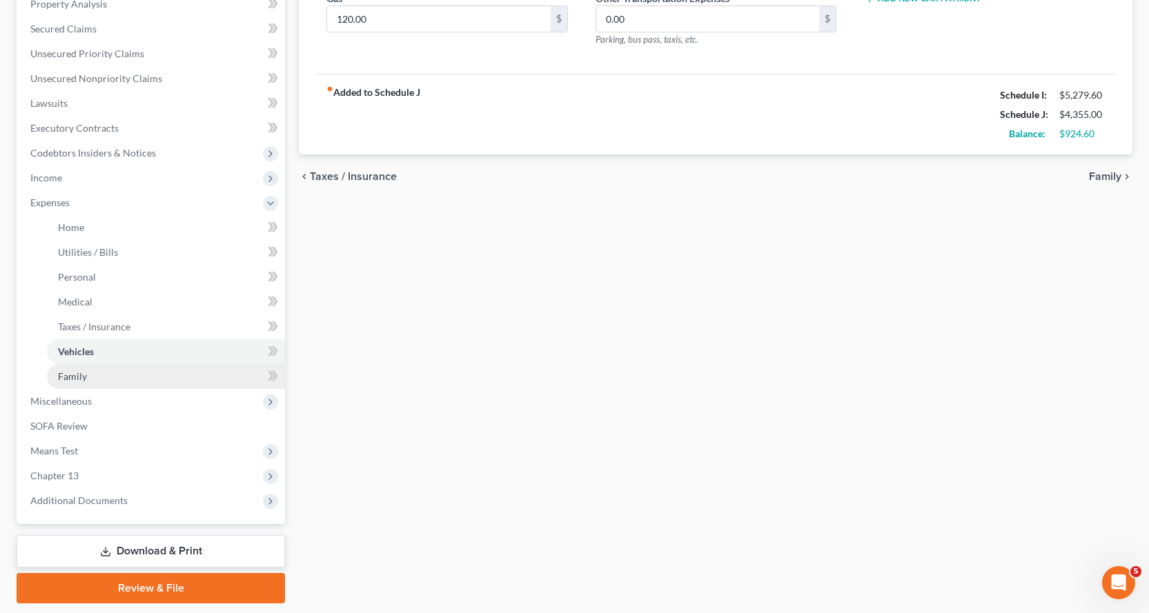
click at [68, 376] on span "Family" at bounding box center [72, 377] width 29 height 12
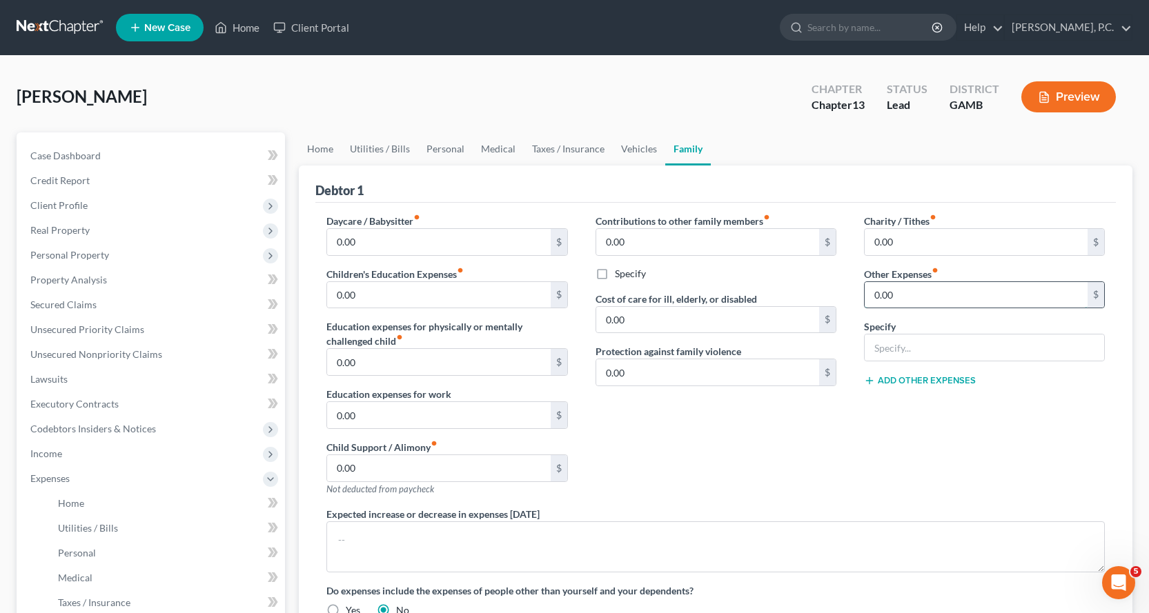
click at [927, 294] on input "0.00" at bounding box center [976, 295] width 223 height 26
type input "630.80"
click at [932, 349] on input "text" at bounding box center [984, 348] width 239 height 26
type input "Husband's car"
click at [821, 429] on div "Contributions to other family members fiber_manual_record 0.00 $ Specify Cost o…" at bounding box center [716, 360] width 268 height 293
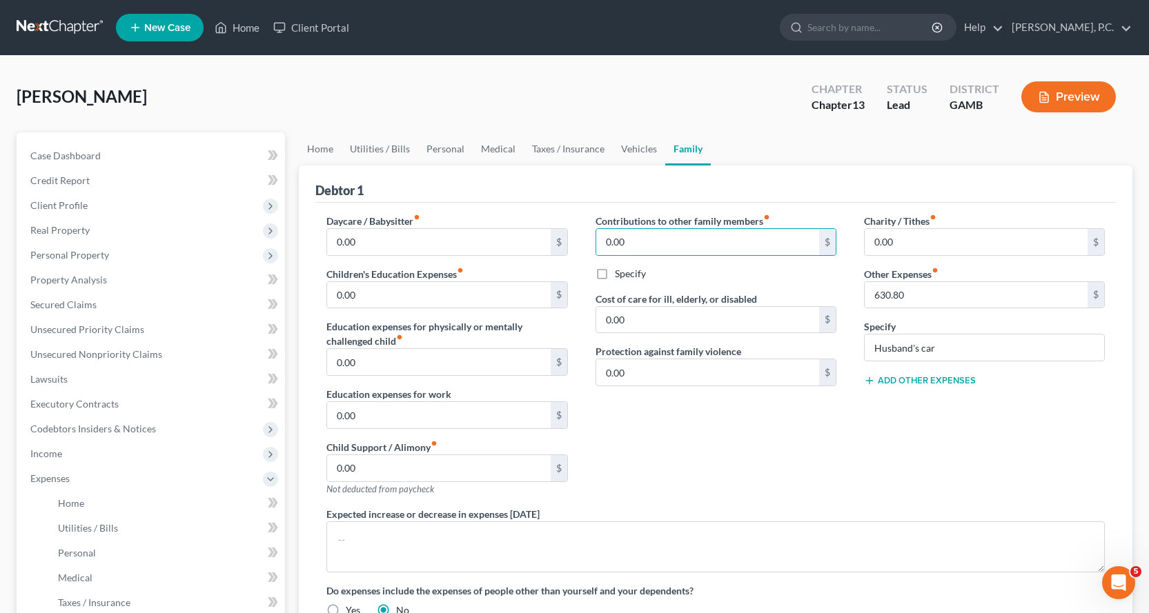
click at [796, 425] on div "Contributions to other family members fiber_manual_record 0.00 $ Specify Cost o…" at bounding box center [716, 360] width 268 height 293
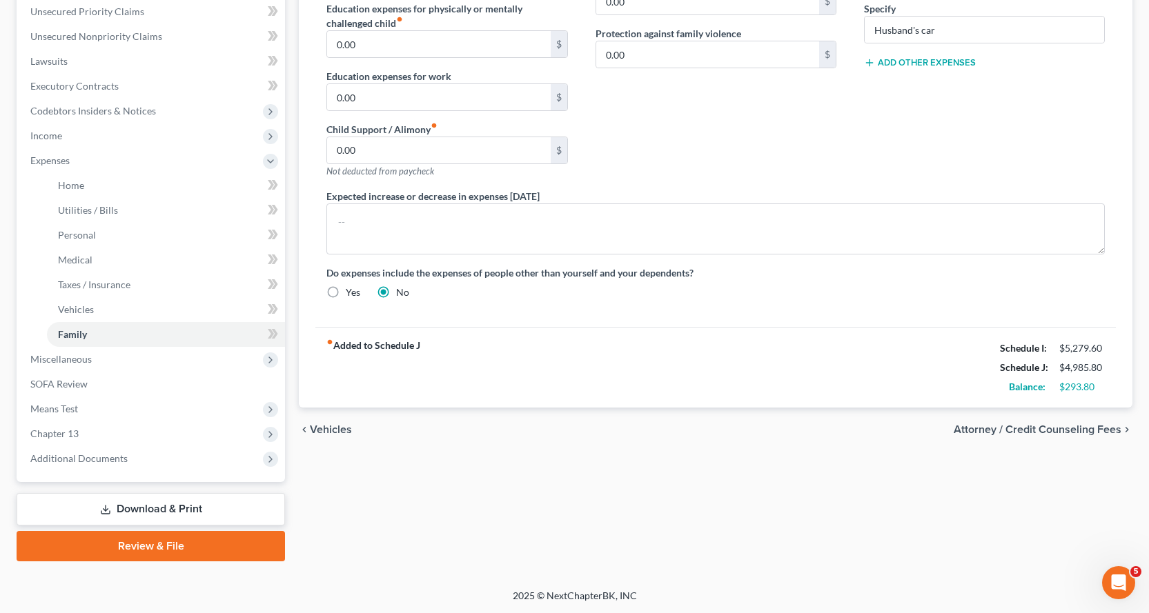
scroll to position [319, 0]
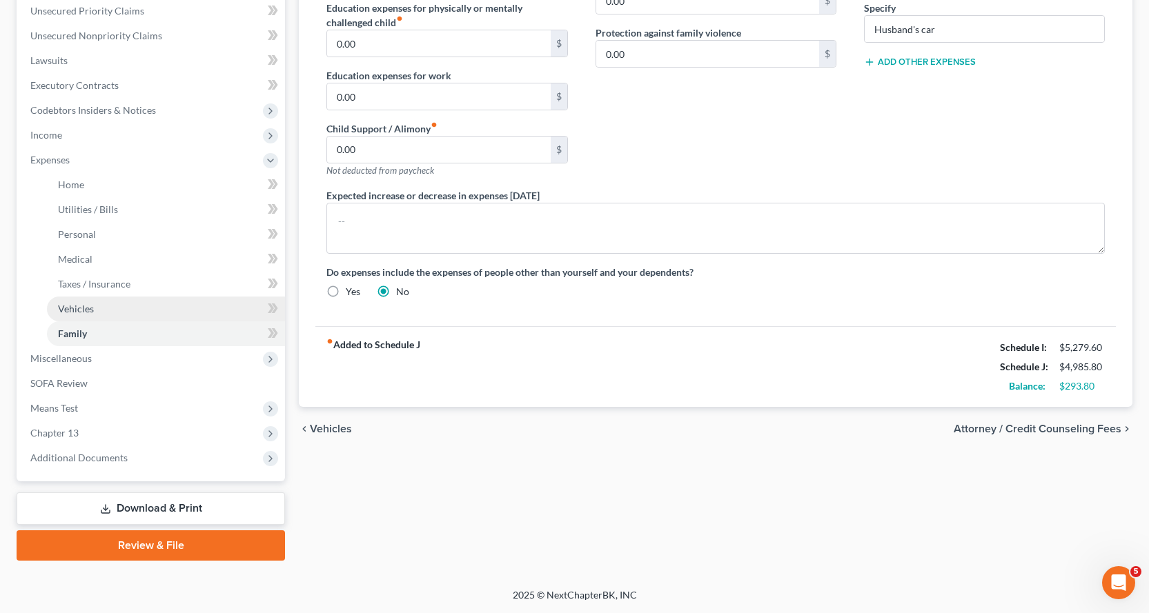
click at [75, 306] on span "Vehicles" at bounding box center [76, 309] width 36 height 12
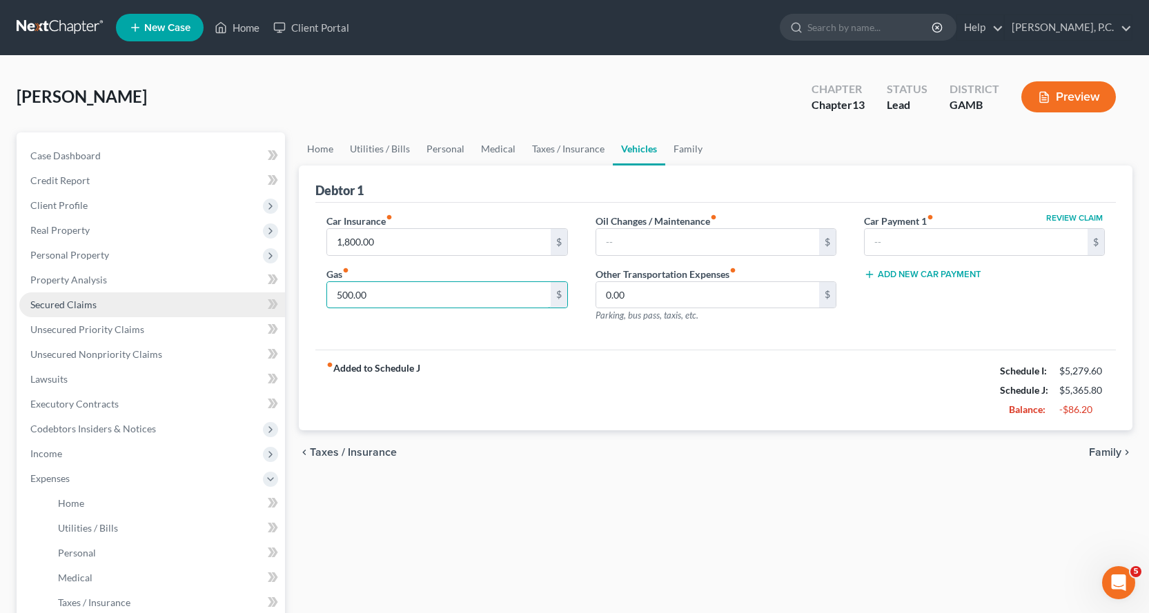
type input "500.00"
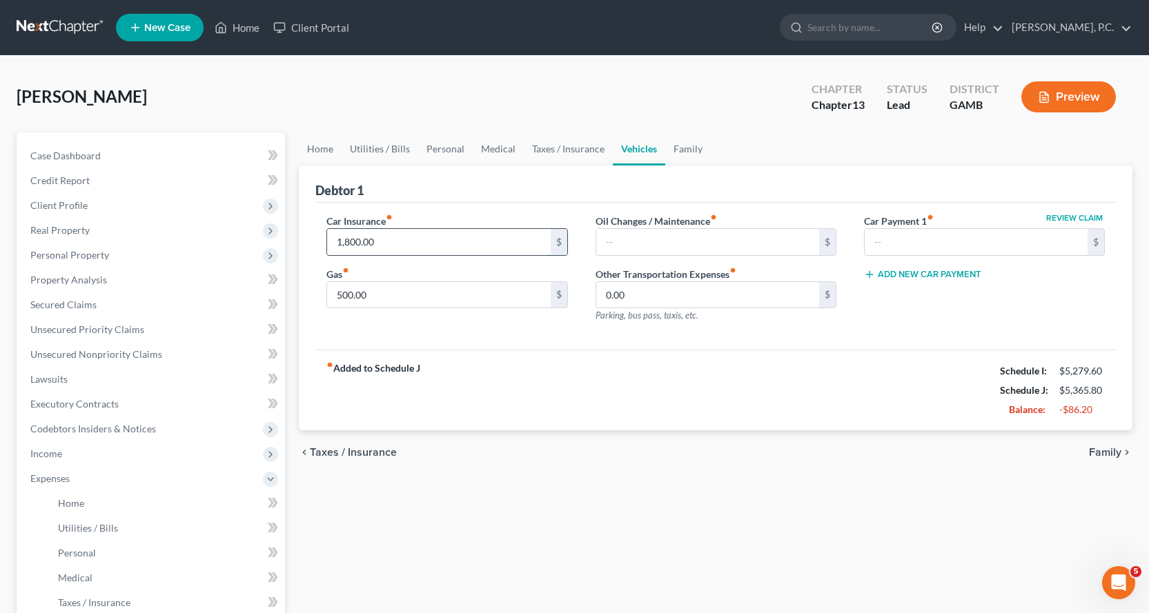
click at [400, 244] on input "1,800.00" at bounding box center [438, 242] width 223 height 26
type input "600.00"
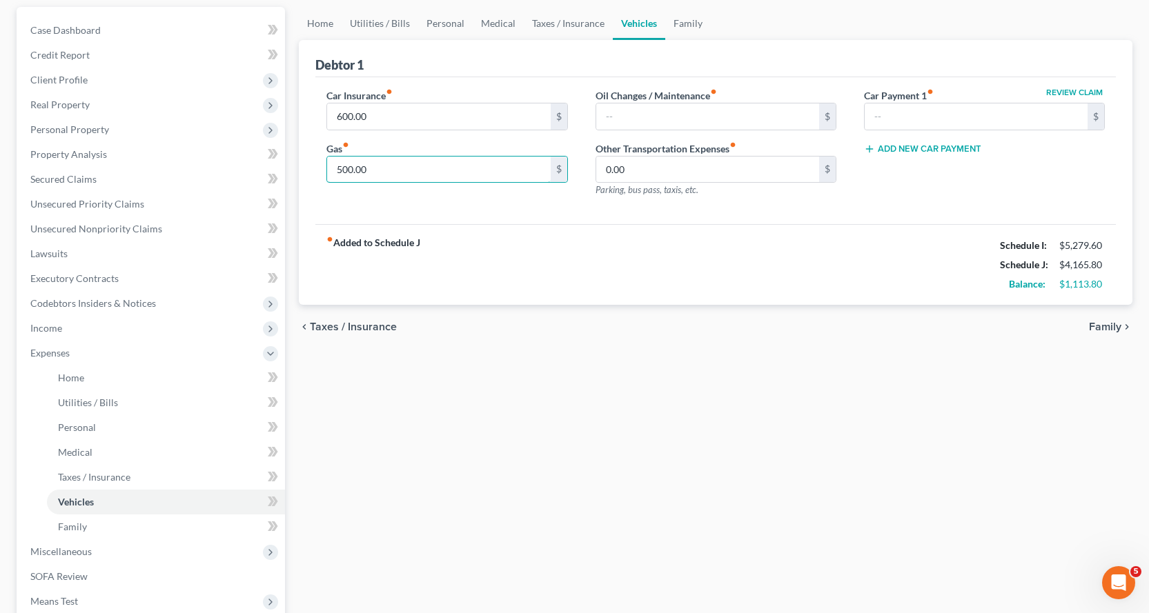
scroll to position [319, 0]
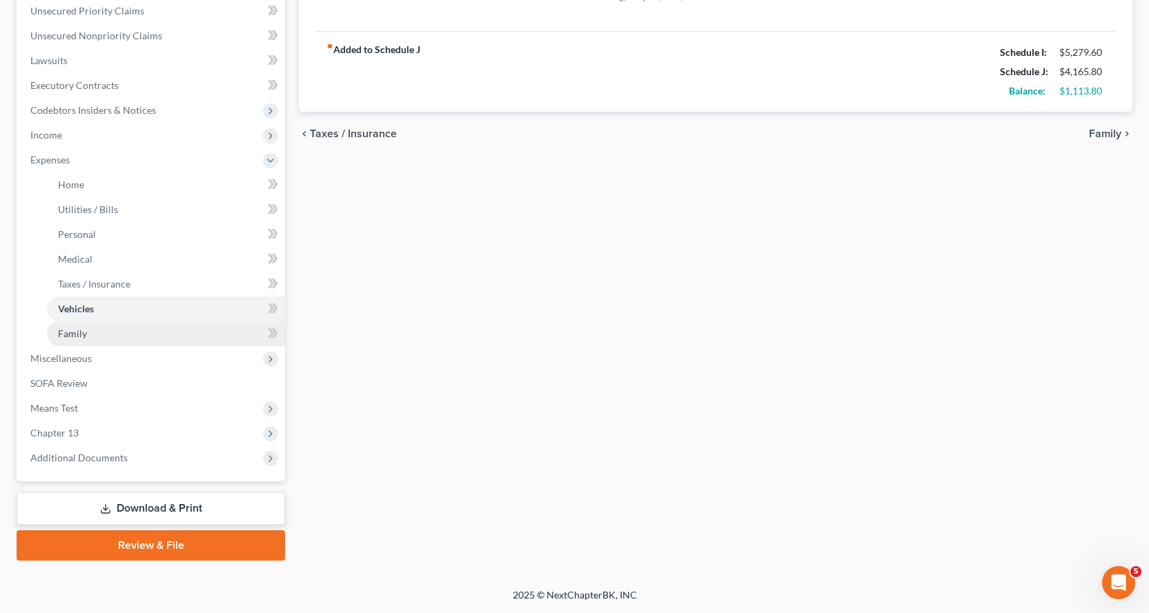
click at [75, 331] on span "Family" at bounding box center [72, 334] width 29 height 12
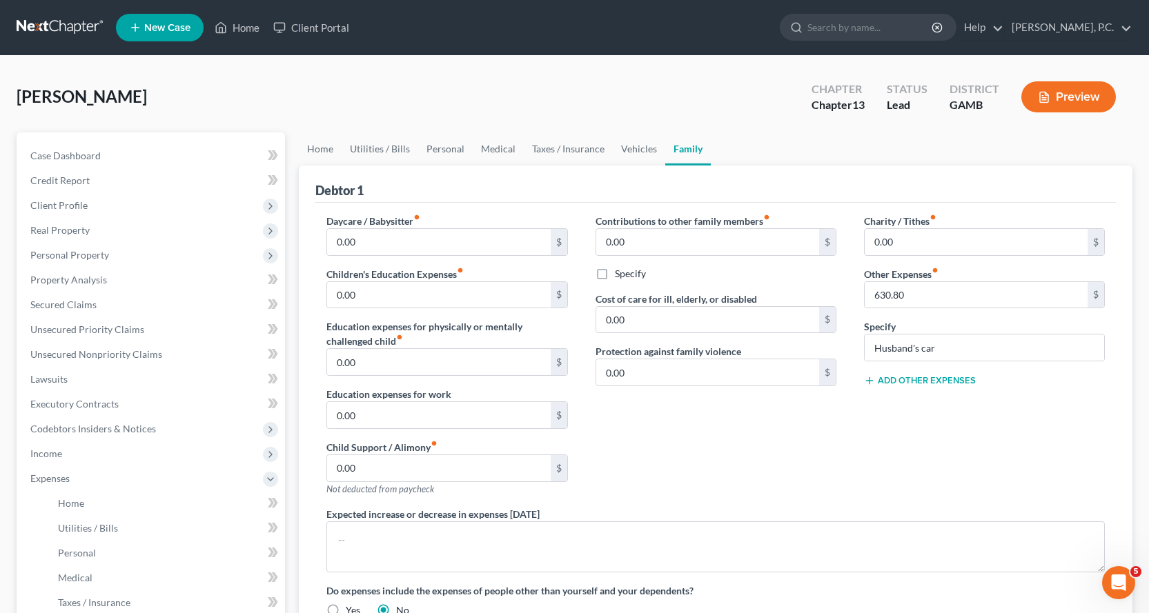
click at [905, 377] on button "Add Other Expenses" at bounding box center [920, 380] width 112 height 11
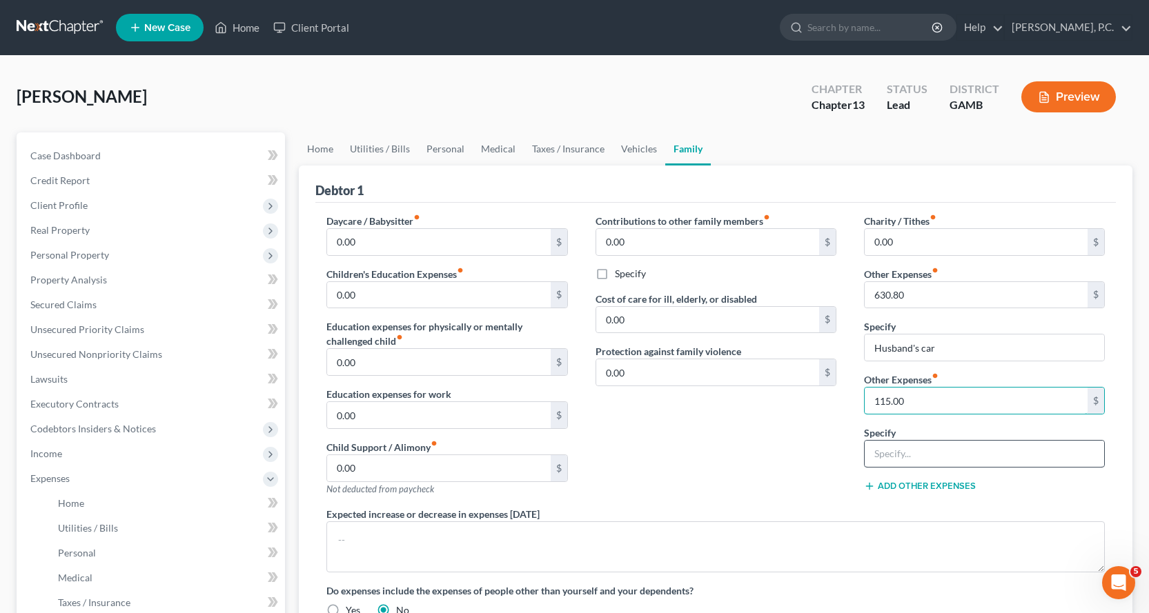
type input "115.00"
click at [925, 454] on input "text" at bounding box center [984, 454] width 239 height 26
type input "storage shed"
click at [776, 460] on div "Contributions to other family members fiber_manual_record 0.00 $ Specify Cost o…" at bounding box center [716, 360] width 268 height 293
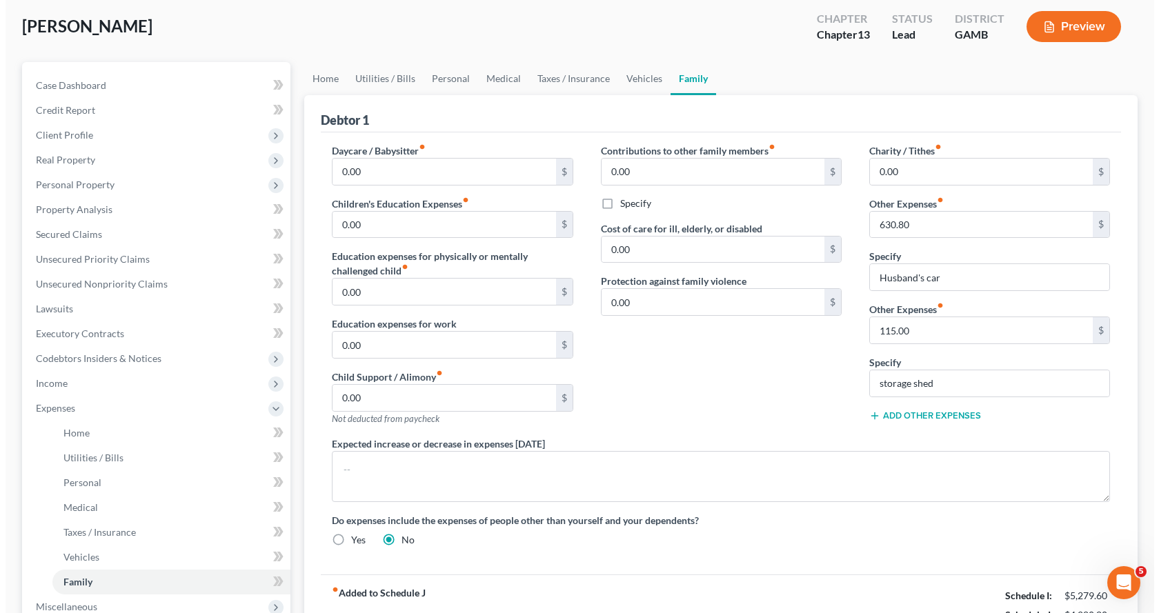
scroll to position [43, 0]
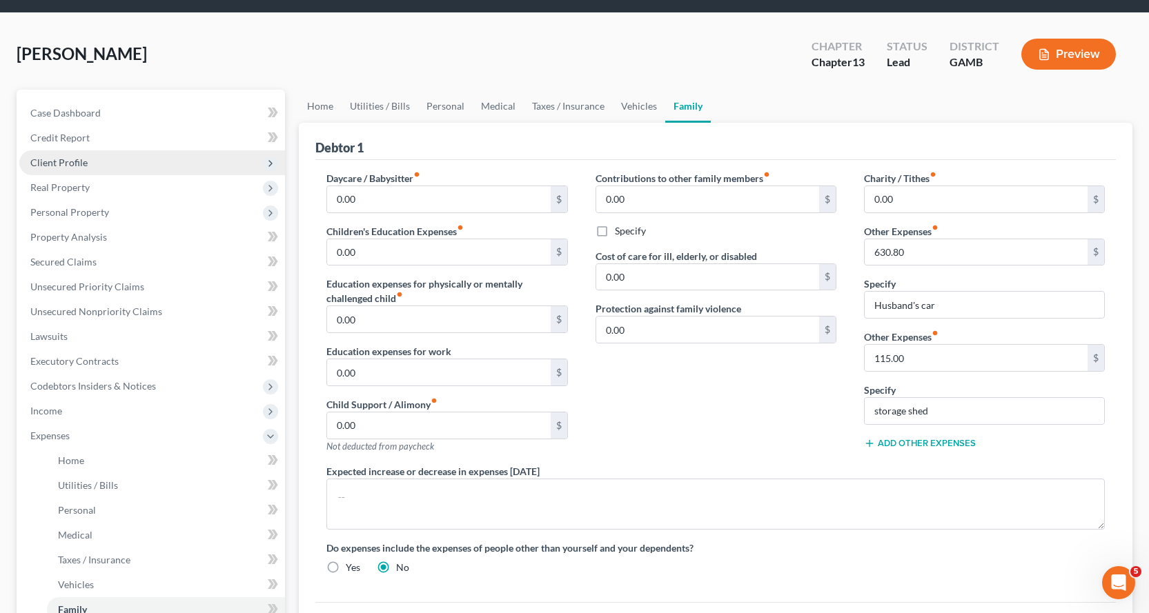
click at [71, 159] on span "Client Profile" at bounding box center [58, 163] width 57 height 12
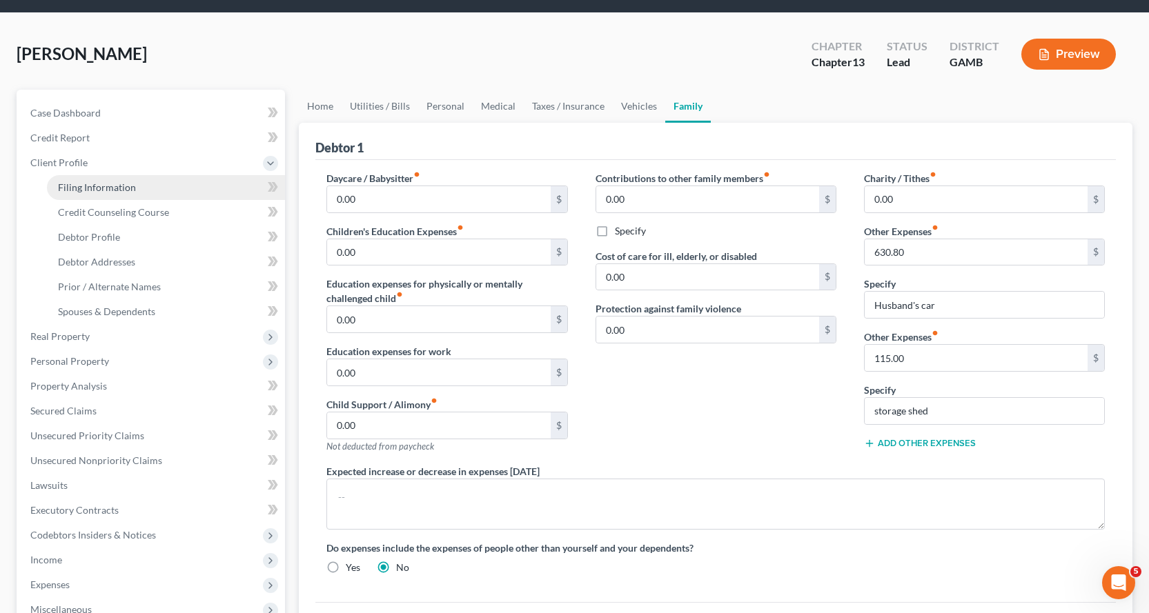
click at [106, 188] on span "Filing Information" at bounding box center [97, 187] width 78 height 12
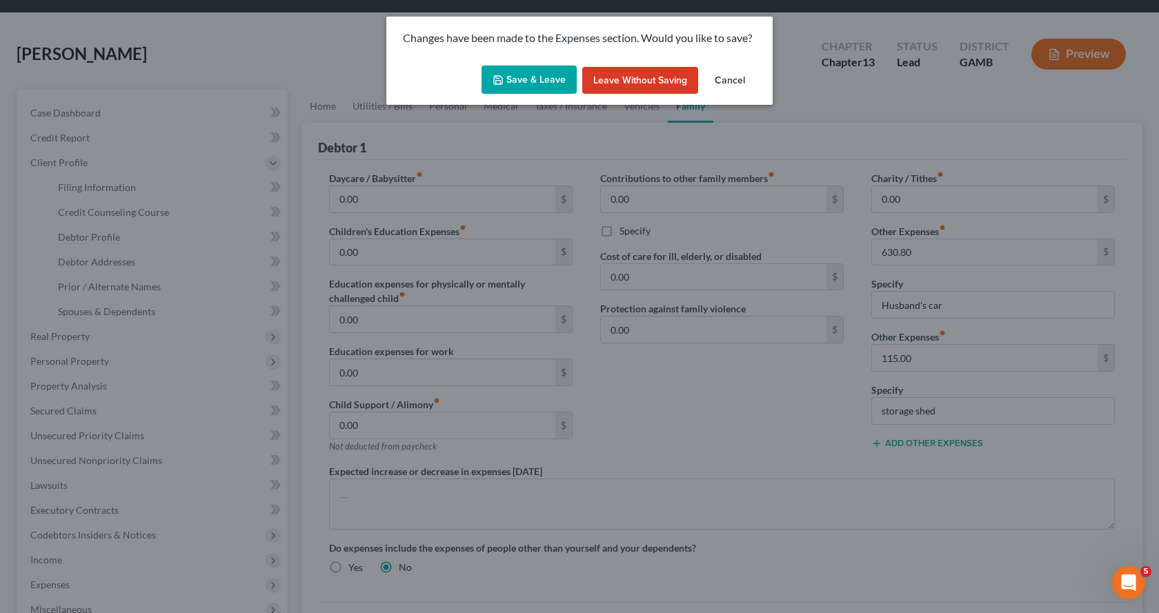
click at [531, 80] on button "Save & Leave" at bounding box center [529, 80] width 95 height 29
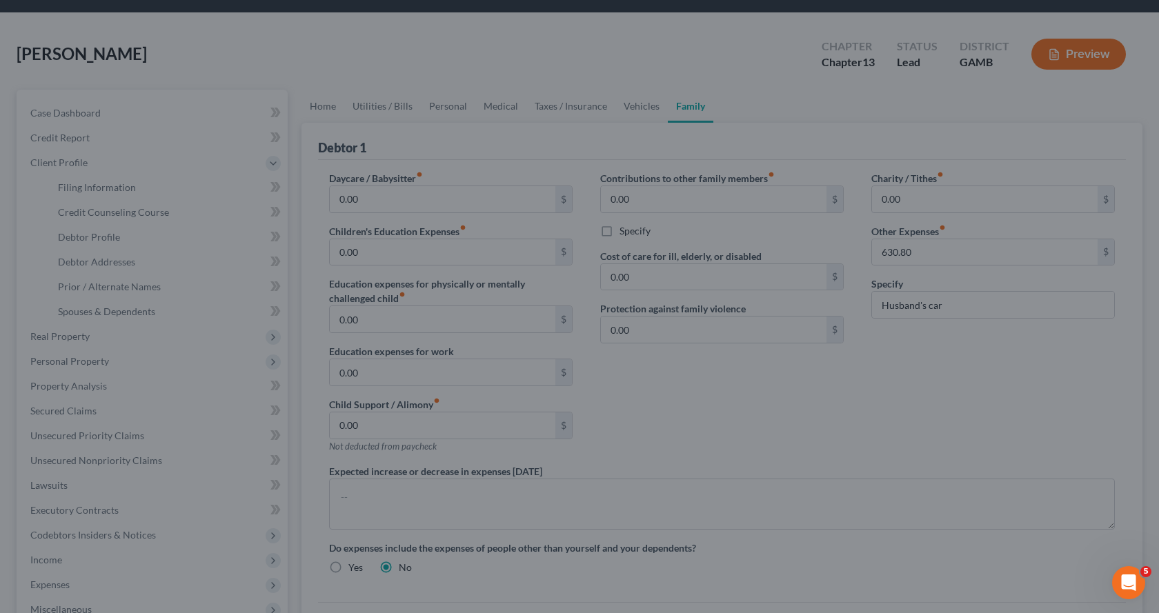
select select "1"
select select "0"
select select "3"
select select "18"
select select "0"
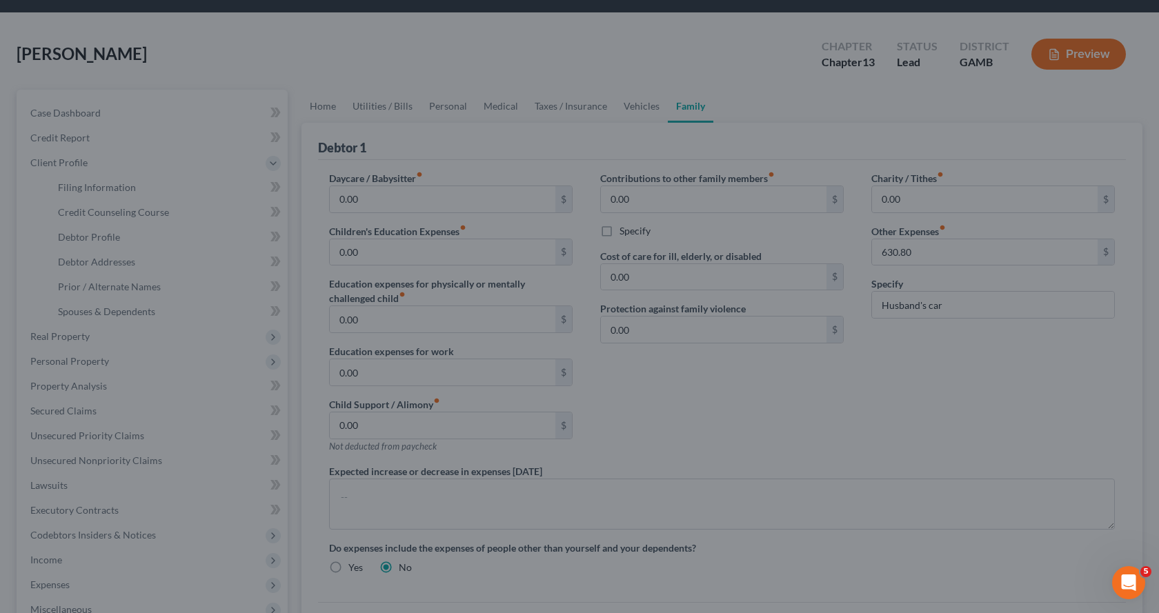
select select "10"
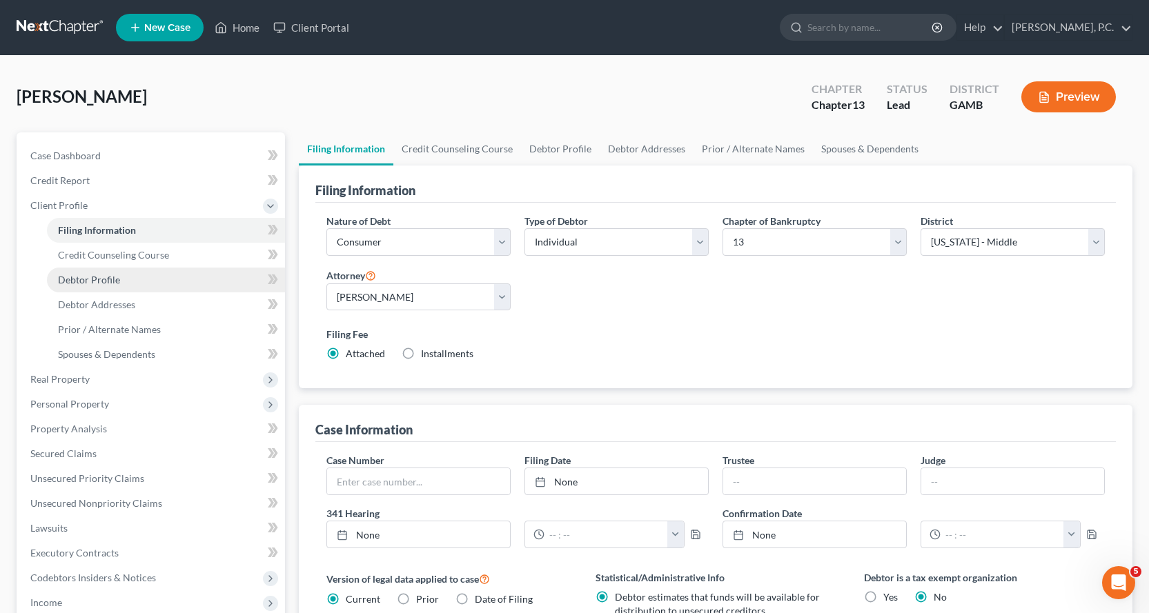
click at [104, 279] on span "Debtor Profile" at bounding box center [89, 280] width 62 height 12
select select "1"
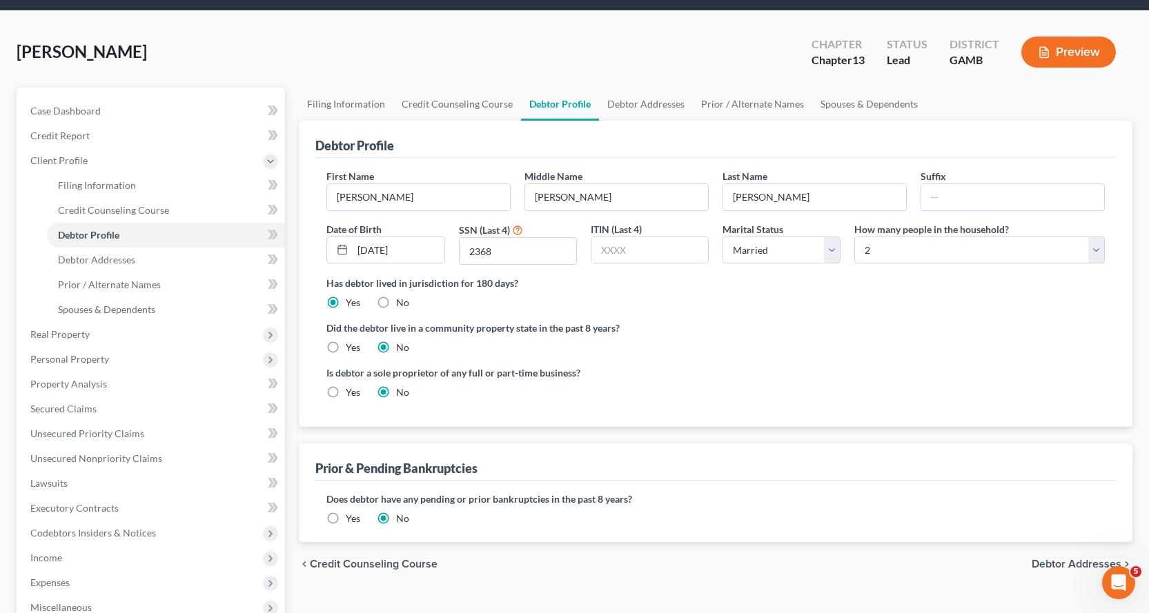
scroll to position [69, 0]
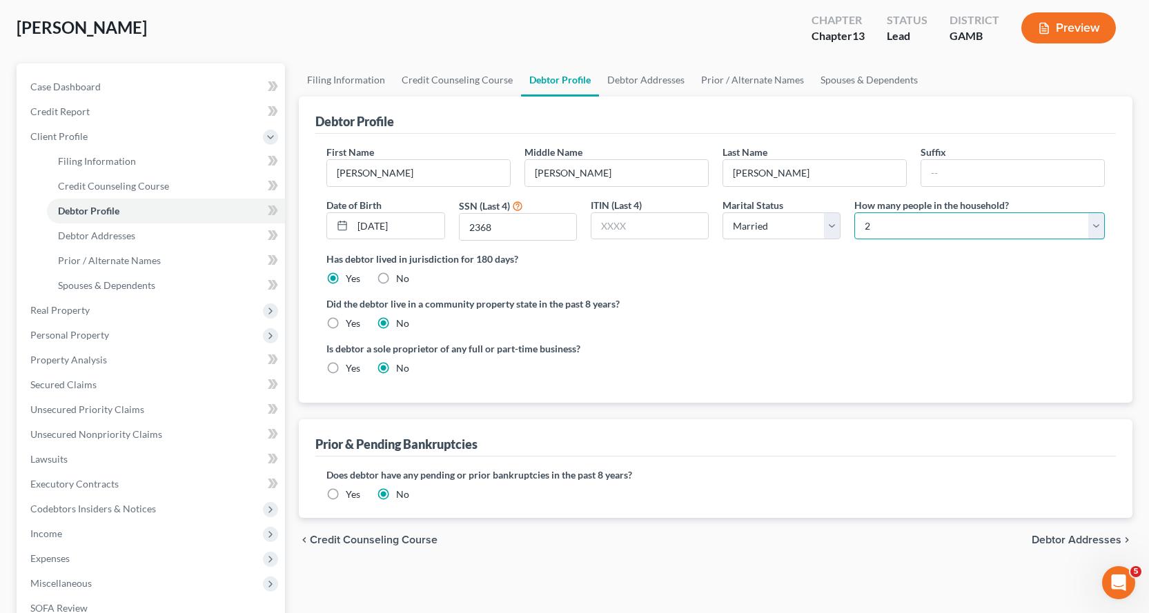
click at [1092, 224] on select "Select 1 2 3 4 5 6 7 8 9 10 11 12 13 14 15 16 17 18 19 20" at bounding box center [979, 227] width 250 height 28
select select "4"
click at [854, 213] on select "Select 1 2 3 4 5 6 7 8 9 10 11 12 13 14 15 16 17 18 19 20" at bounding box center [979, 227] width 250 height 28
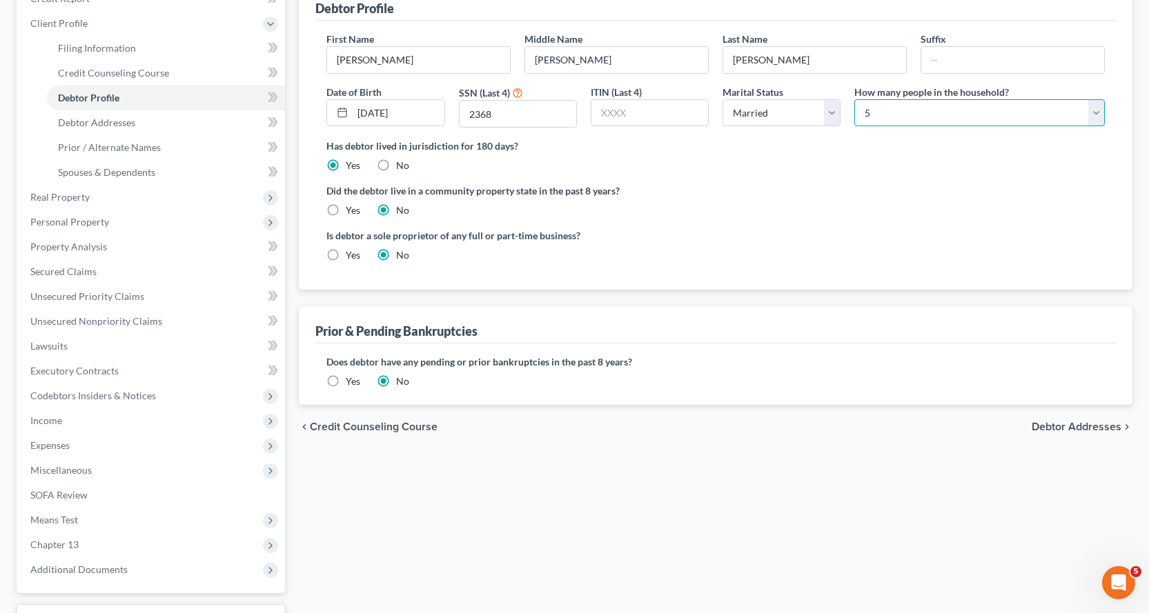
scroll to position [207, 0]
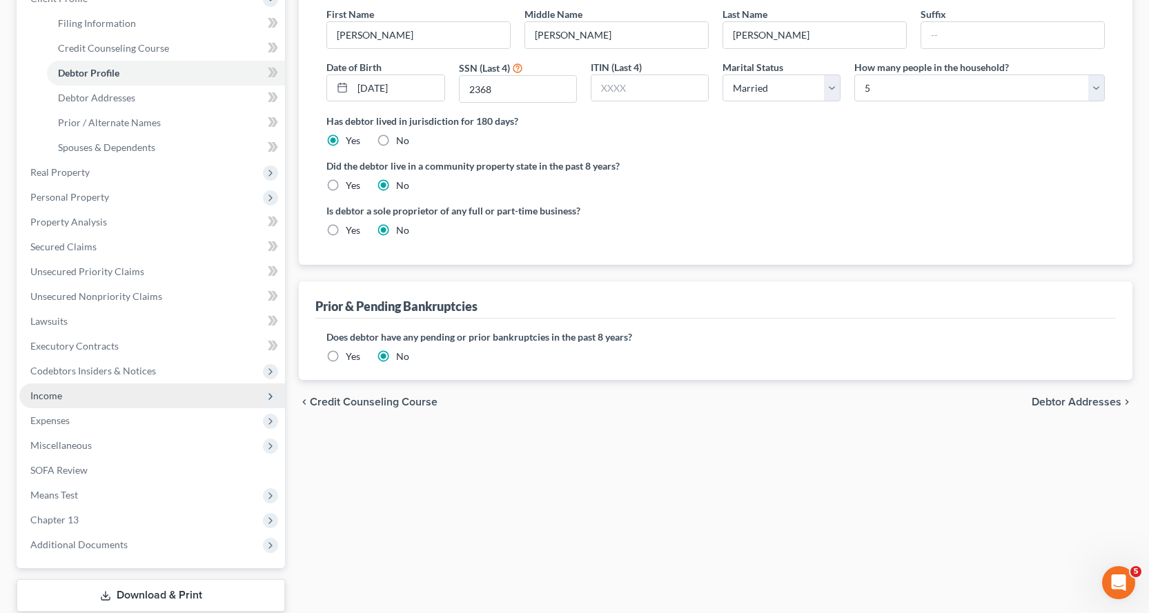
click at [52, 395] on span "Income" at bounding box center [46, 396] width 32 height 12
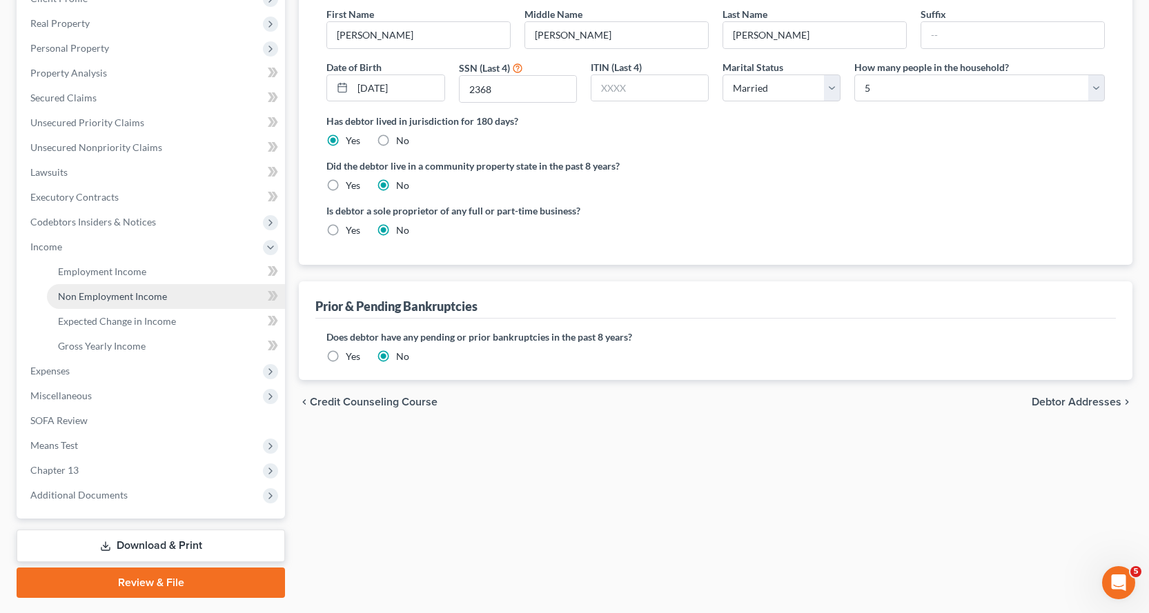
click at [127, 295] on span "Non Employment Income" at bounding box center [112, 297] width 109 height 12
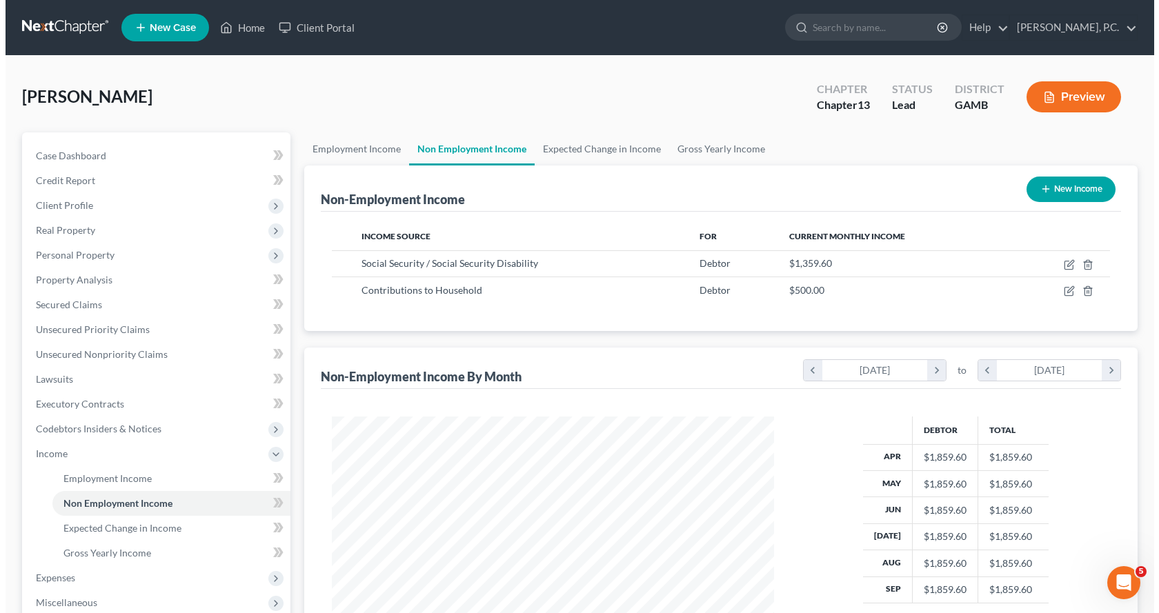
scroll to position [248, 470]
click at [1063, 185] on button "New Income" at bounding box center [1065, 190] width 89 height 26
select select "0"
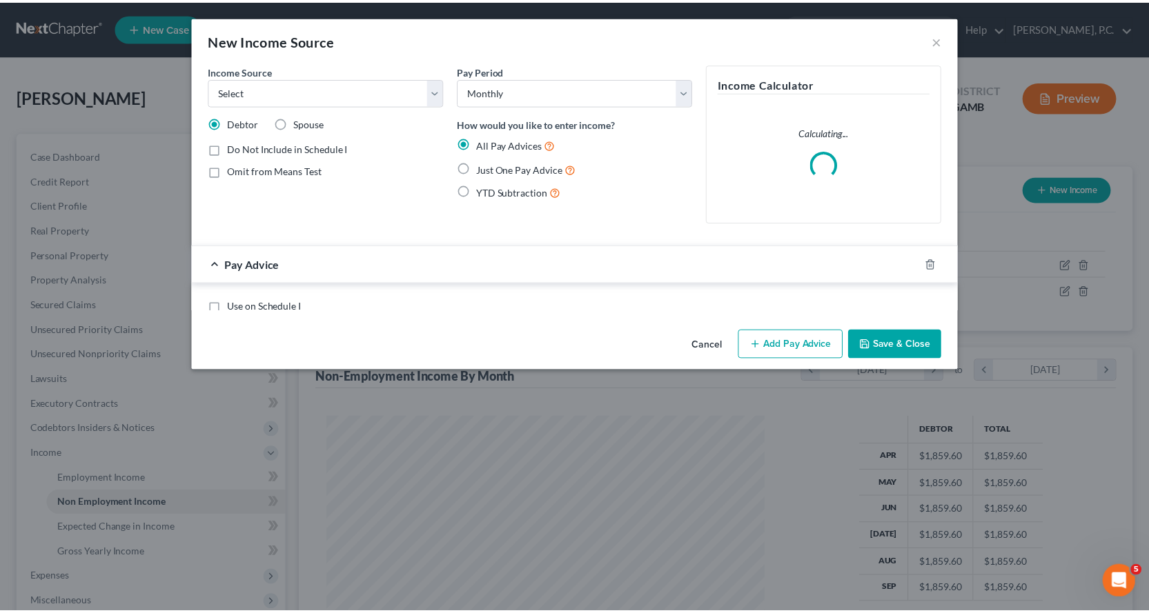
scroll to position [248, 475]
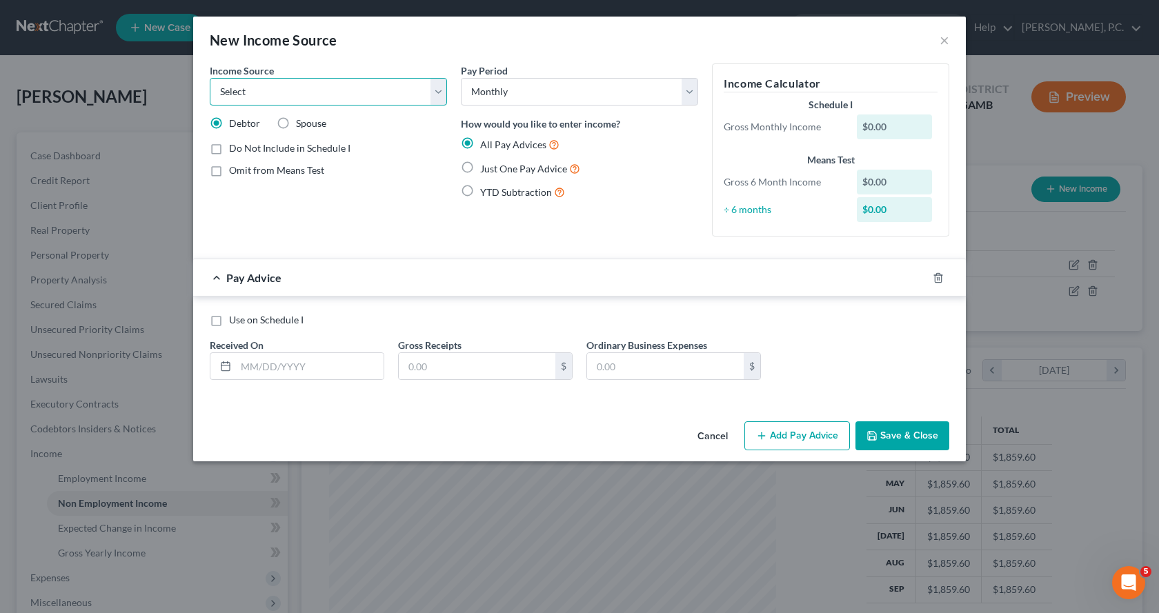
click at [431, 92] on select "Select Unemployment Disability (from employer) Pension Retirement Social Securi…" at bounding box center [328, 92] width 237 height 28
select select "5"
click at [210, 78] on select "Select Unemployment Disability (from employer) Pension Retirement Social Securi…" at bounding box center [328, 92] width 237 height 28
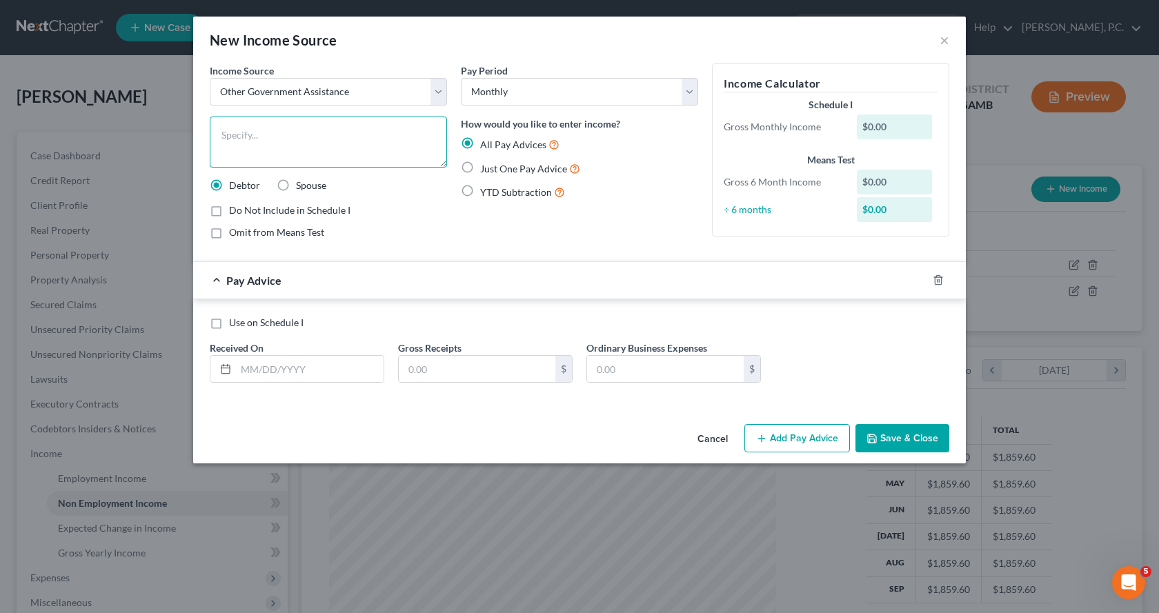
click at [294, 139] on textarea at bounding box center [328, 142] width 237 height 51
type textarea "Granddaughter's food stamps"
click at [480, 165] on label "Just One Pay Advice" at bounding box center [530, 169] width 100 height 16
click at [486, 165] on input "Just One Pay Advice" at bounding box center [490, 165] width 9 height 9
radio input "true"
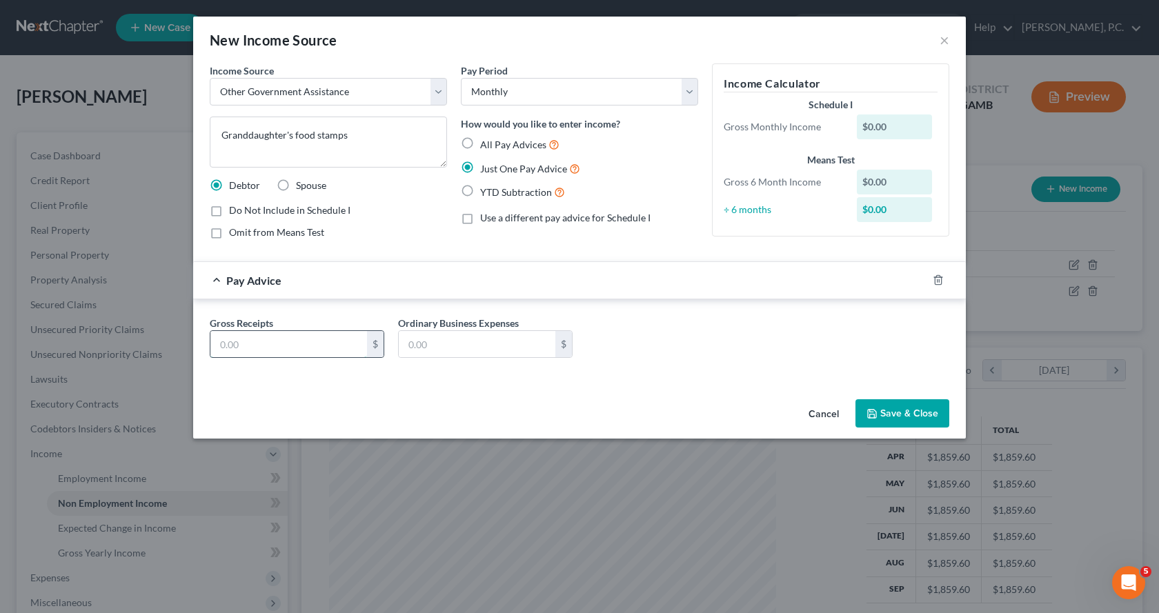
click at [322, 348] on input "text" at bounding box center [288, 344] width 157 height 26
type input "227.00"
click at [902, 413] on button "Save & Close" at bounding box center [903, 414] width 94 height 29
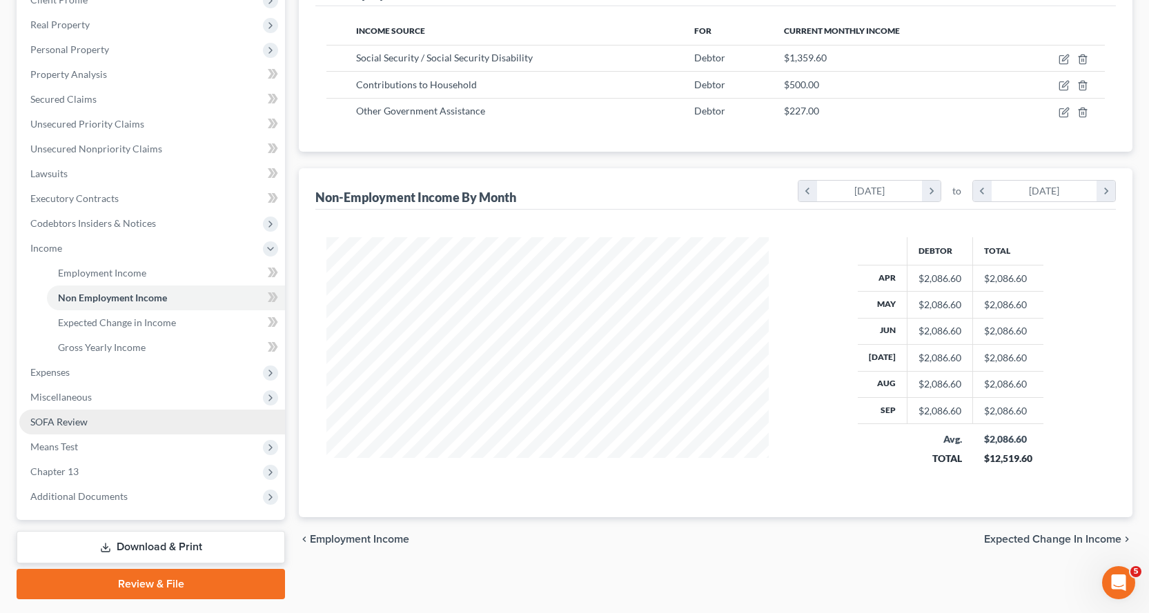
scroll to position [207, 0]
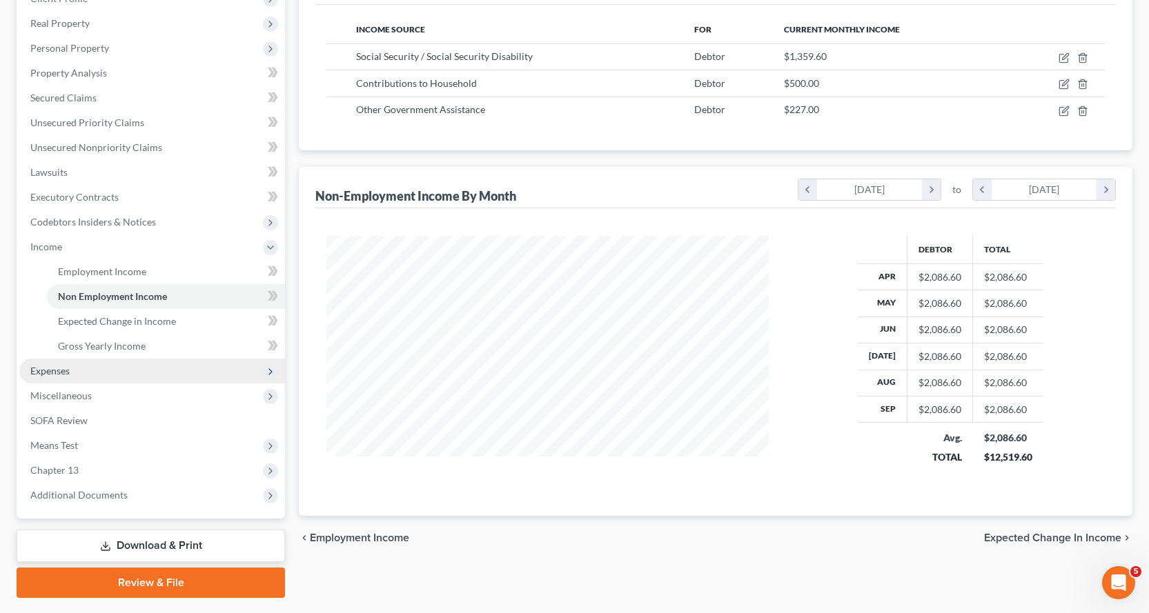
click at [46, 371] on span "Expenses" at bounding box center [49, 371] width 39 height 12
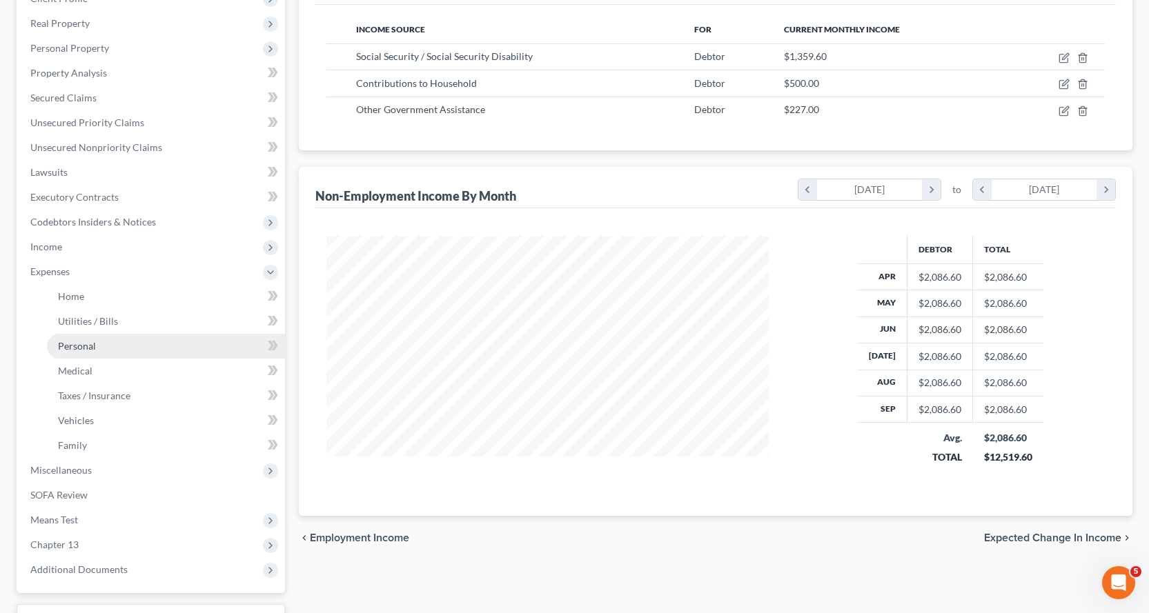
click at [72, 342] on span "Personal" at bounding box center [77, 346] width 38 height 12
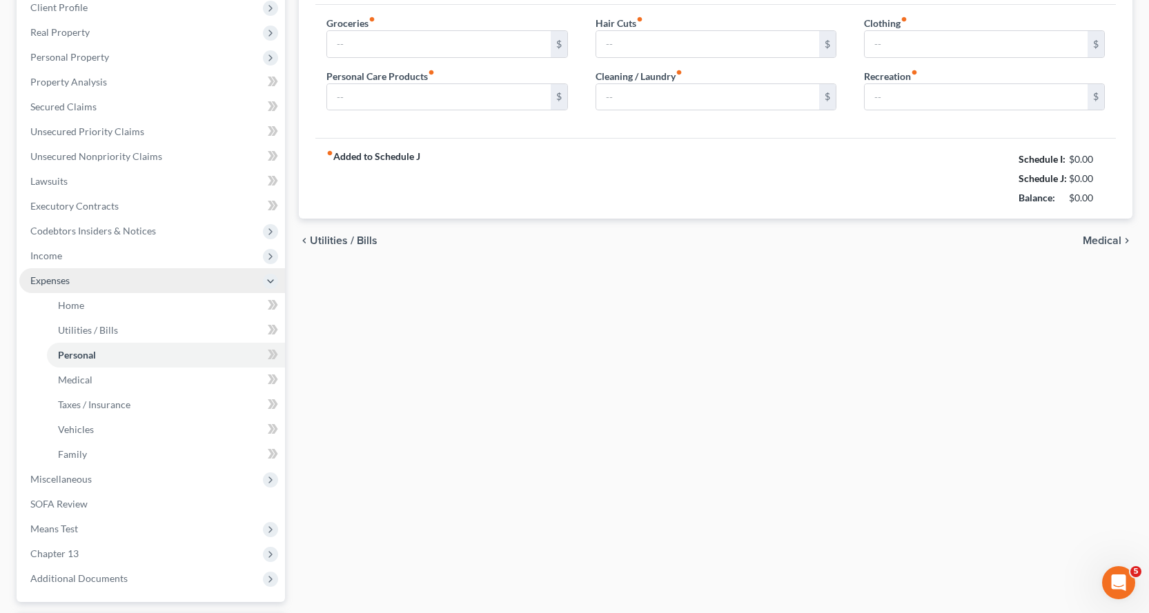
type input "500.00"
type input "125.00"
type input "0.00"
type input "80.00"
type input "50.00"
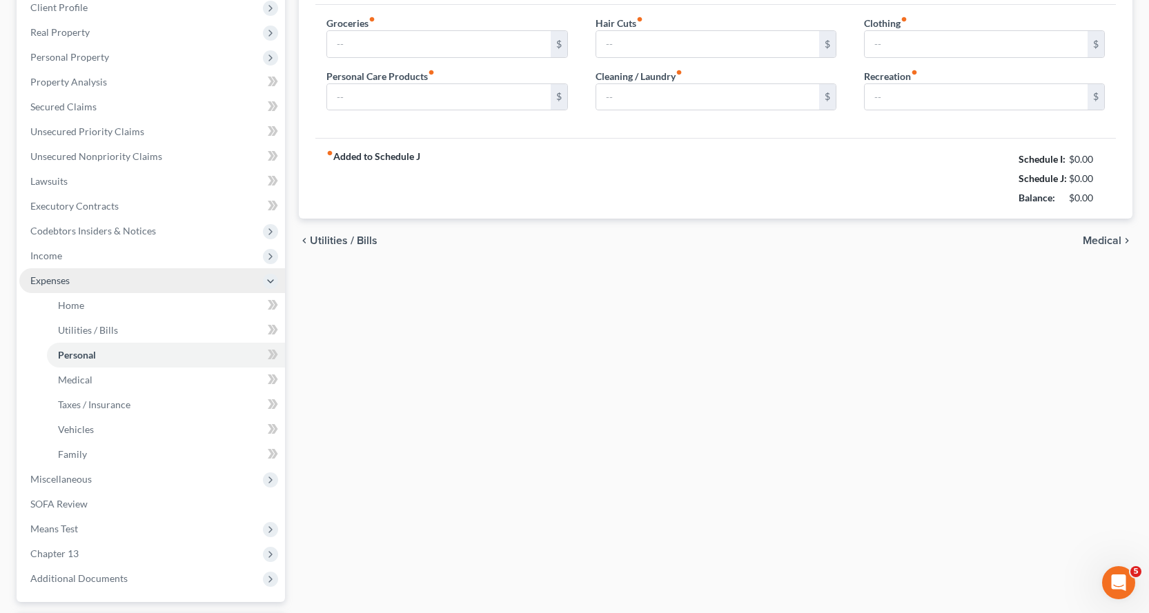
type input "150.00"
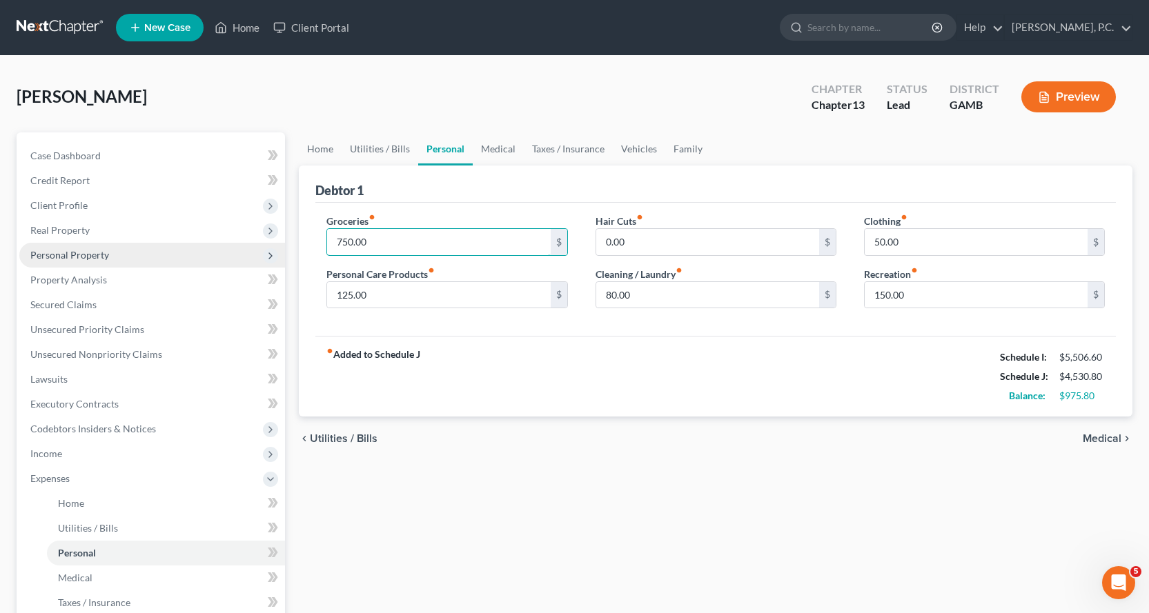
type input "750.00"
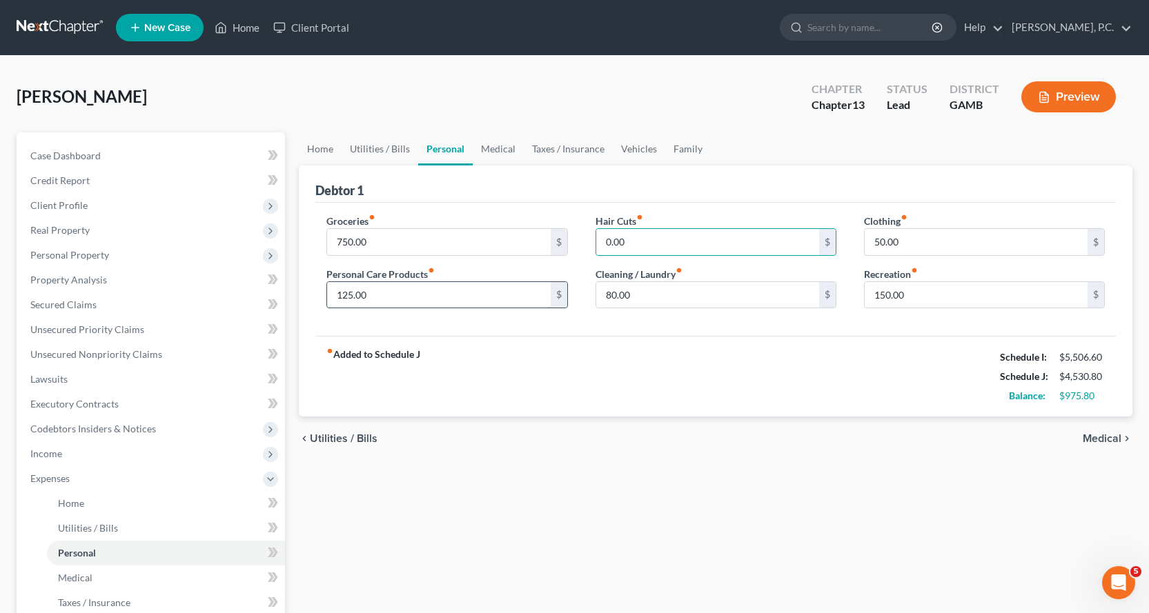
click at [402, 296] on input "125.00" at bounding box center [438, 295] width 223 height 26
type input "200.00"
type input "100.00"
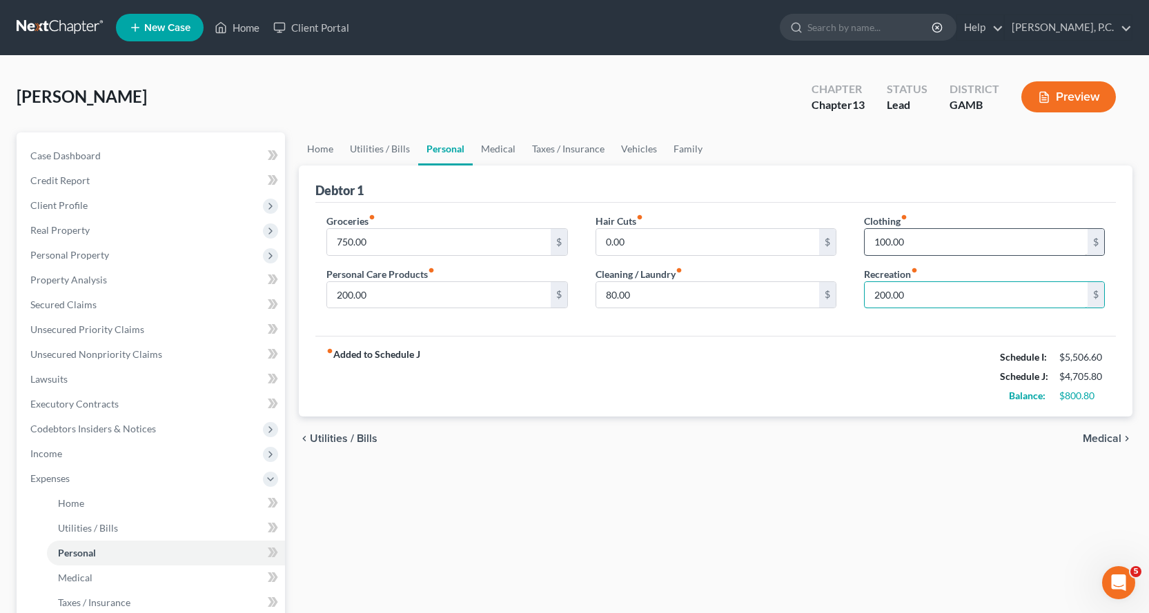
type input "200.00"
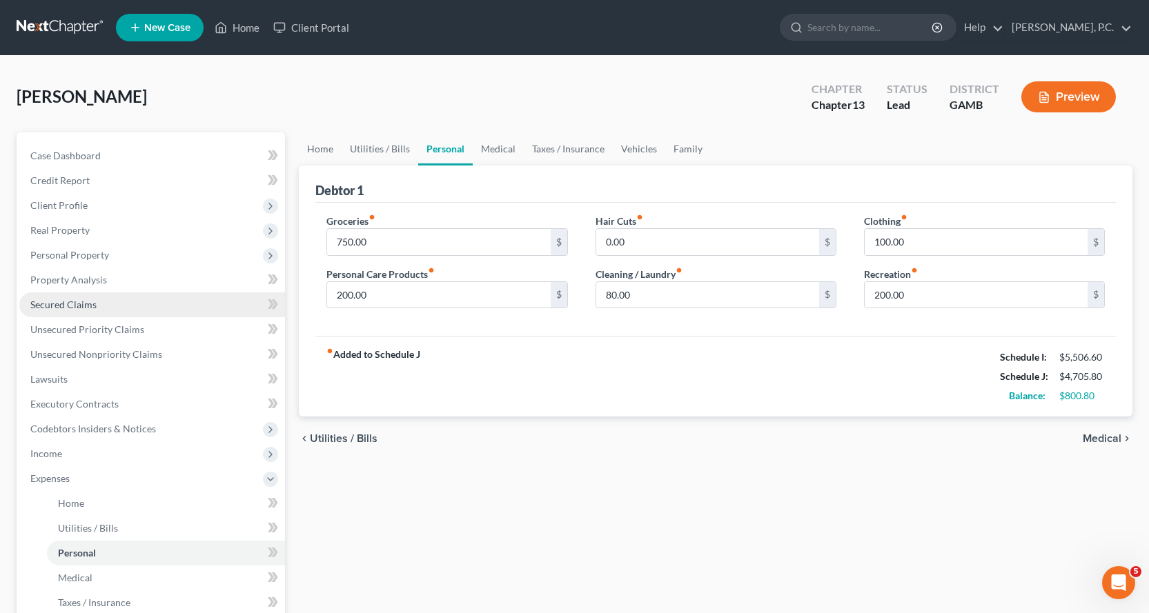
click at [65, 303] on span "Secured Claims" at bounding box center [63, 305] width 66 height 12
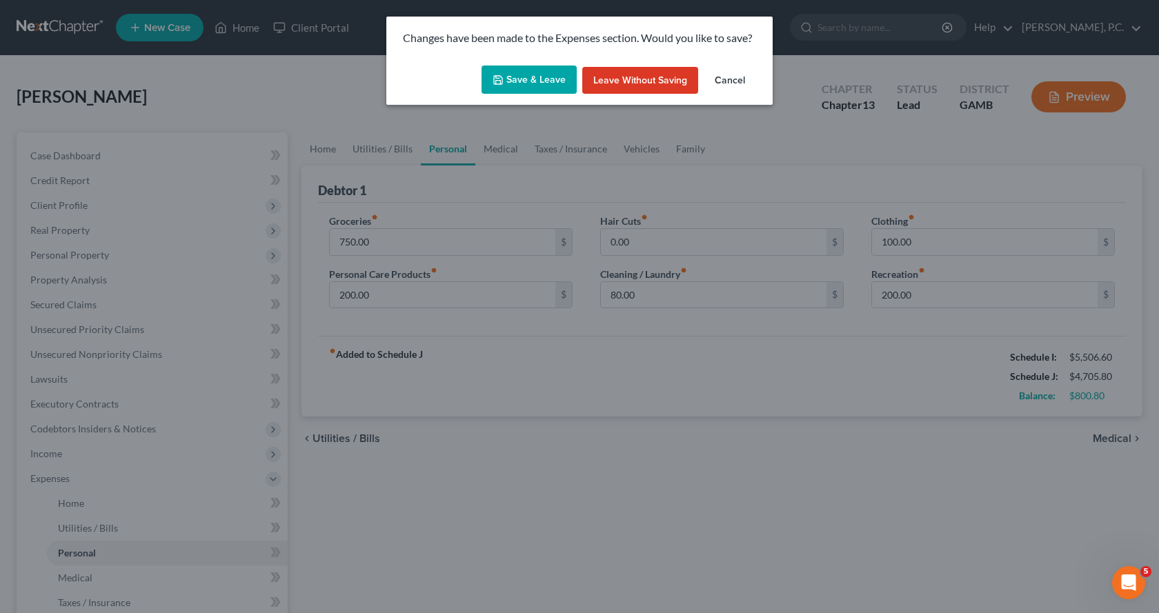
click at [540, 75] on button "Save & Leave" at bounding box center [529, 80] width 95 height 29
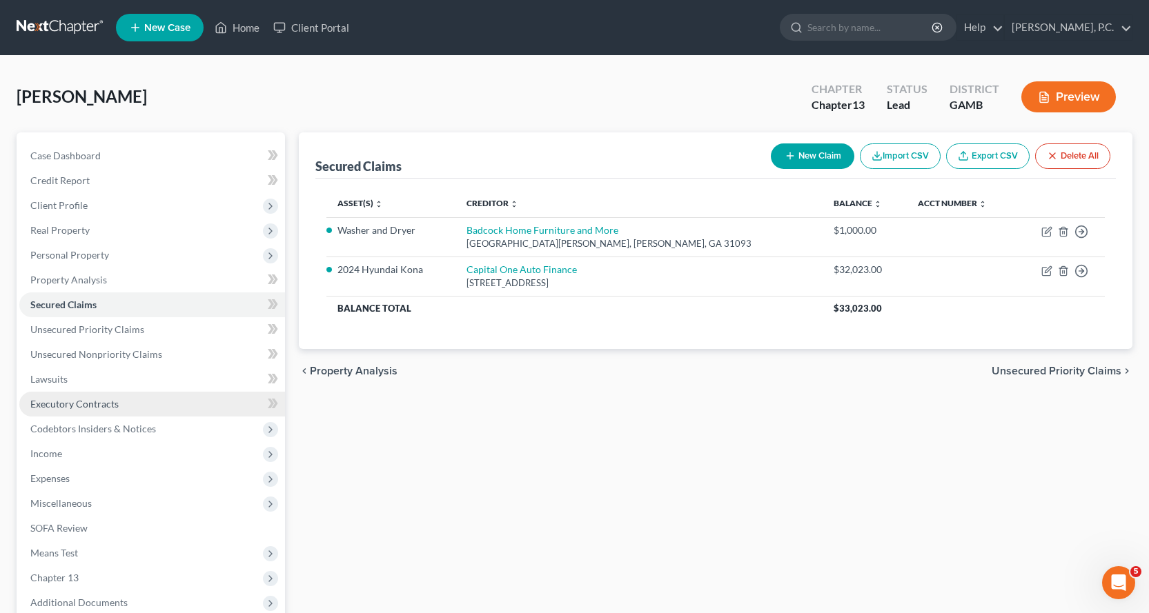
click at [67, 403] on span "Executory Contracts" at bounding box center [74, 404] width 88 height 12
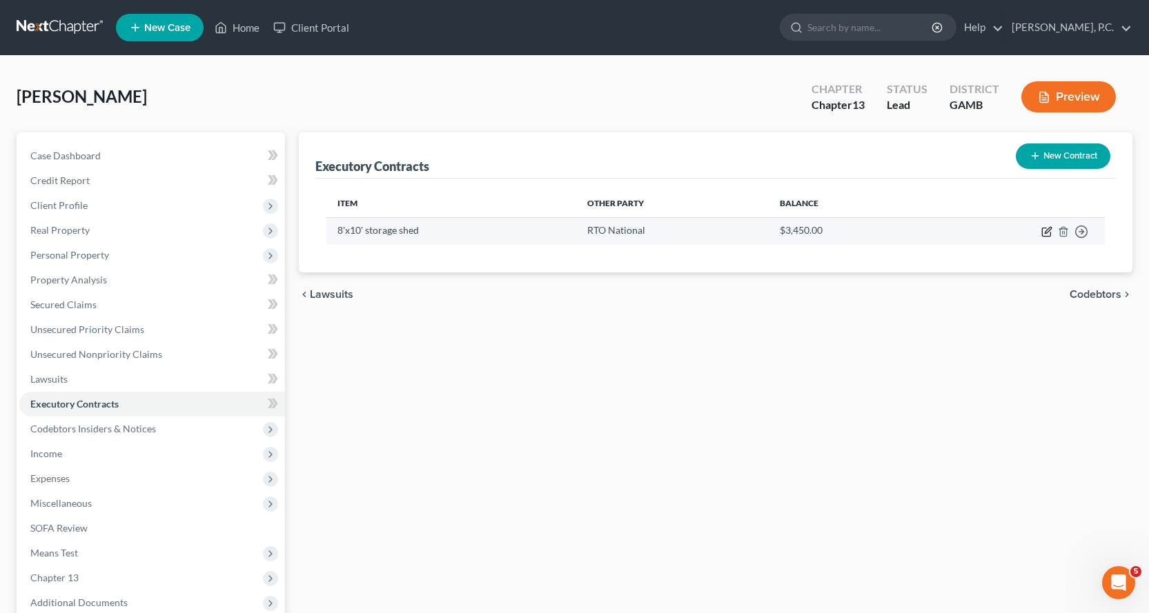
click at [1047, 229] on icon "button" at bounding box center [1048, 230] width 6 height 6
select select "3"
select select "42"
select select "0"
select select "2"
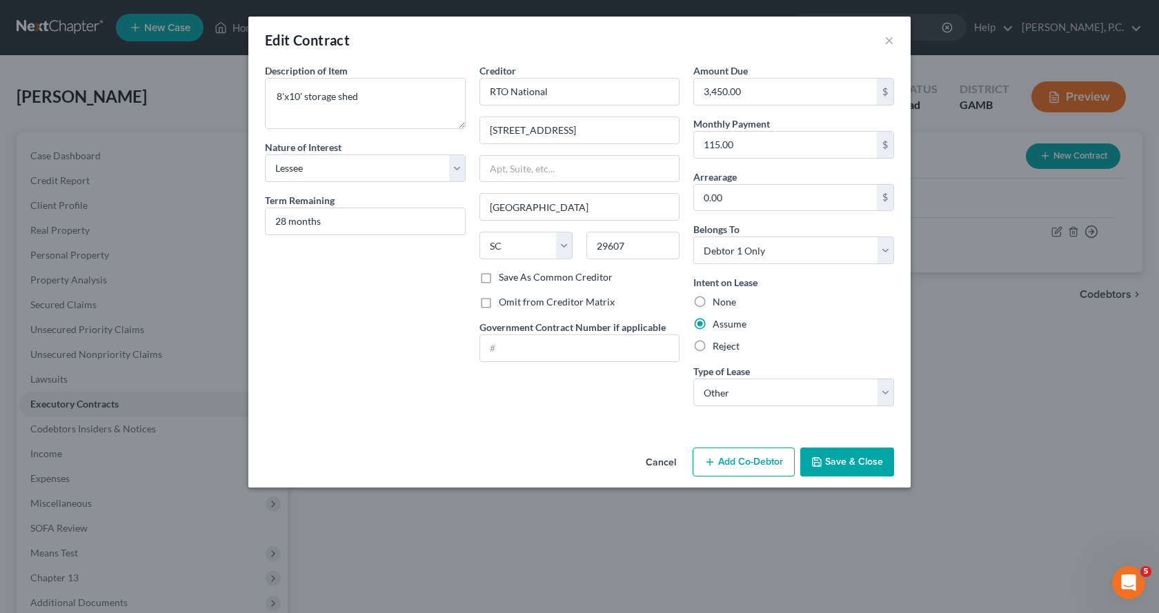
click at [852, 459] on button "Save & Close" at bounding box center [847, 462] width 94 height 29
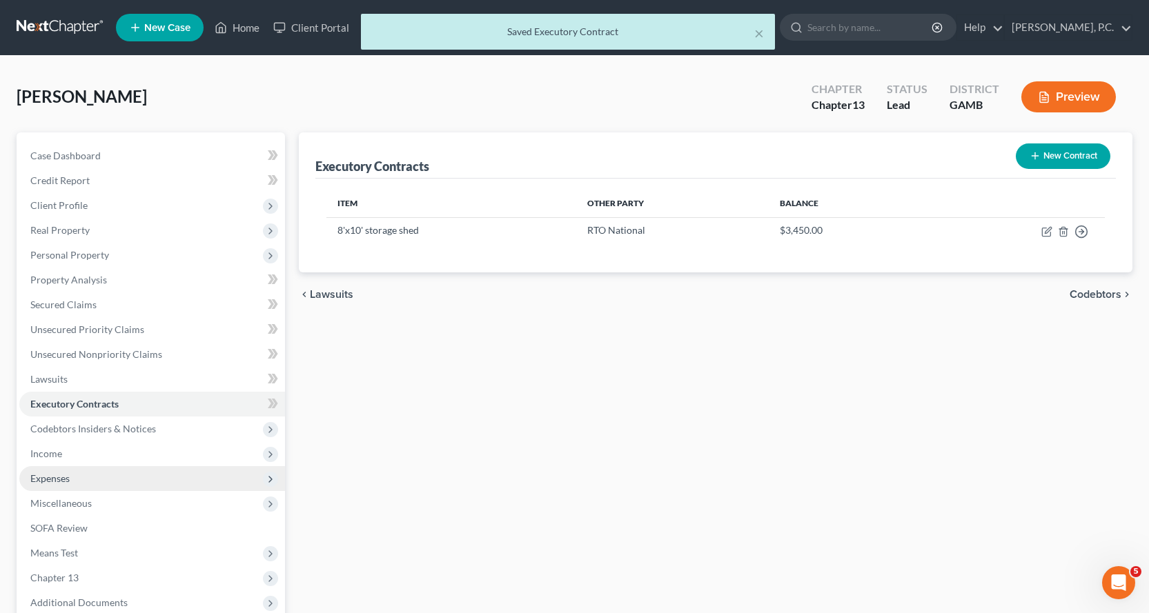
click at [60, 476] on span "Expenses" at bounding box center [49, 479] width 39 height 12
click at [73, 527] on span "Utilities / Bills" at bounding box center [88, 528] width 60 height 12
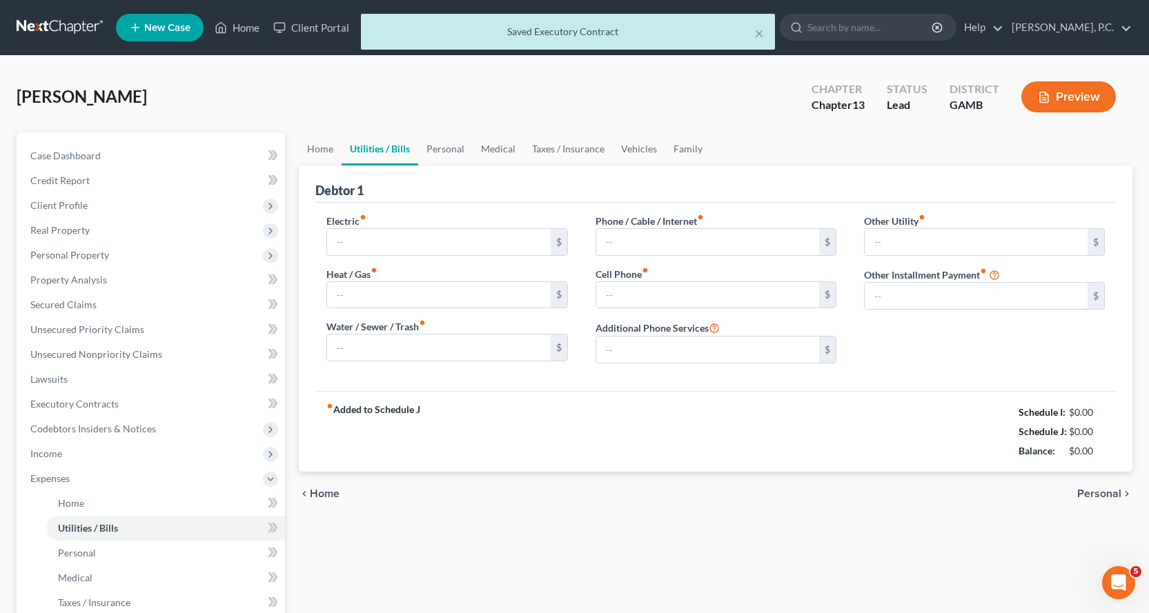
type input "280.00"
type input "0.00"
type input "150.00"
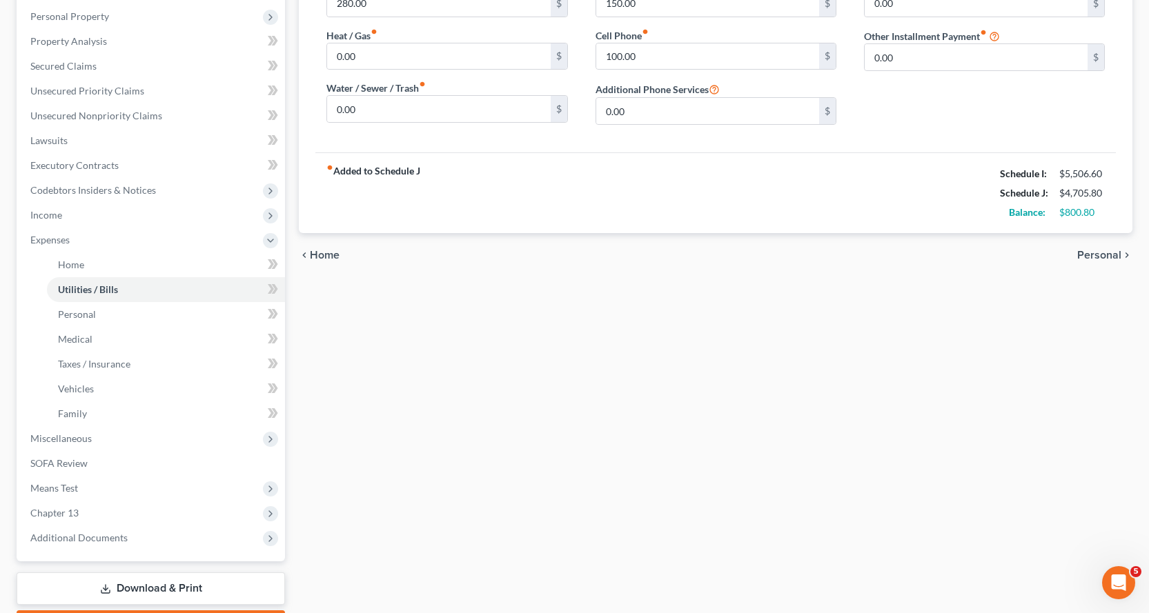
scroll to position [207, 0]
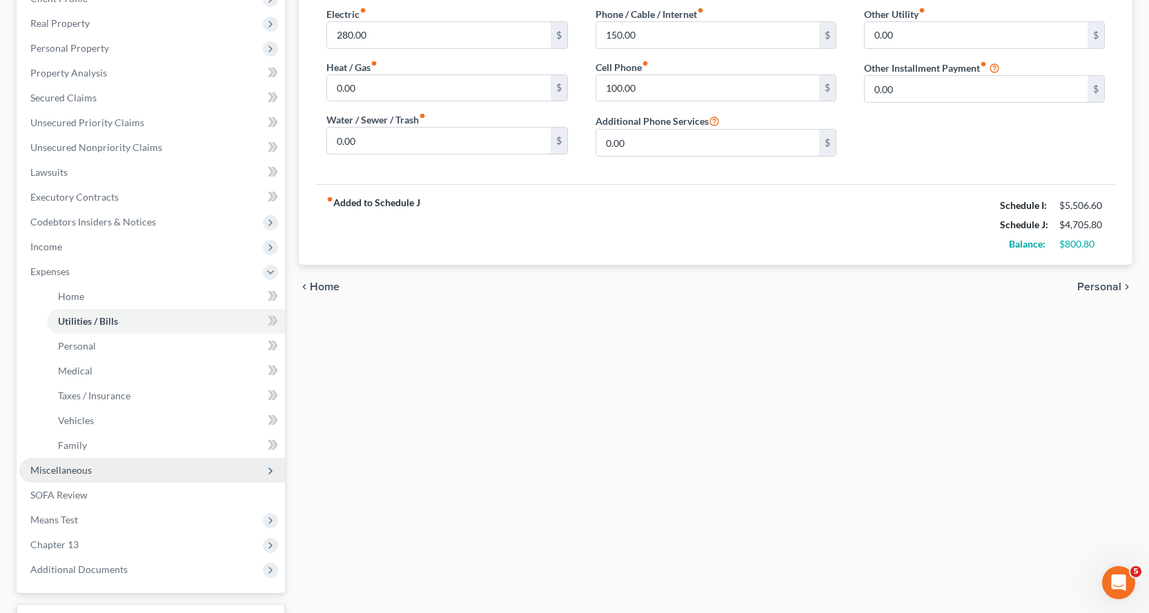
click at [71, 470] on span "Miscellaneous" at bounding box center [60, 470] width 61 height 12
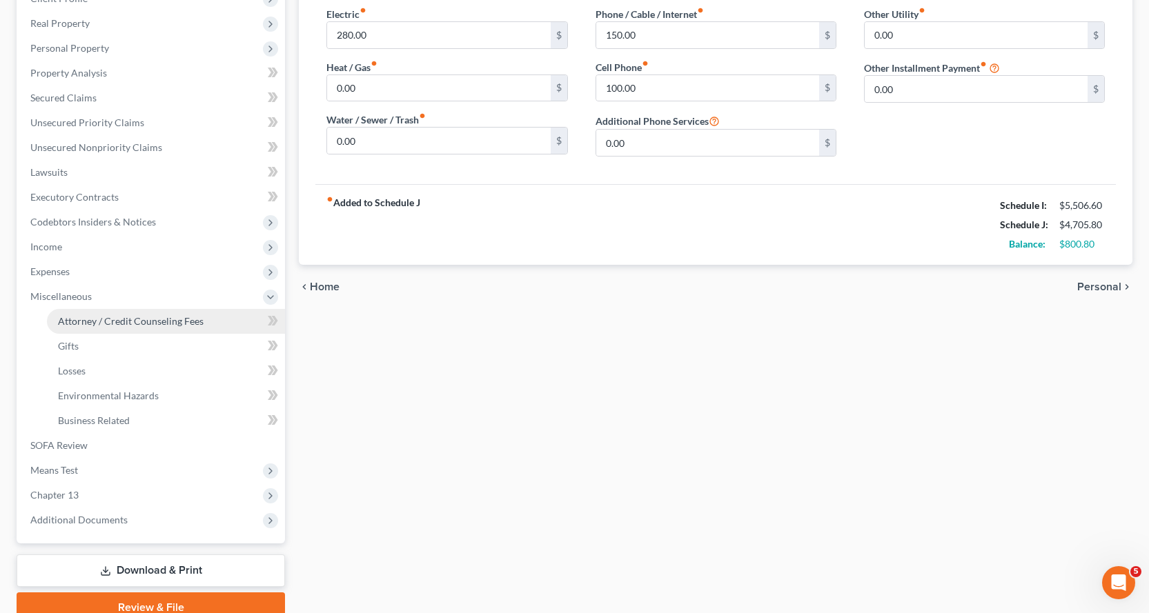
click at [110, 322] on span "Attorney / Credit Counseling Fees" at bounding box center [131, 321] width 146 height 12
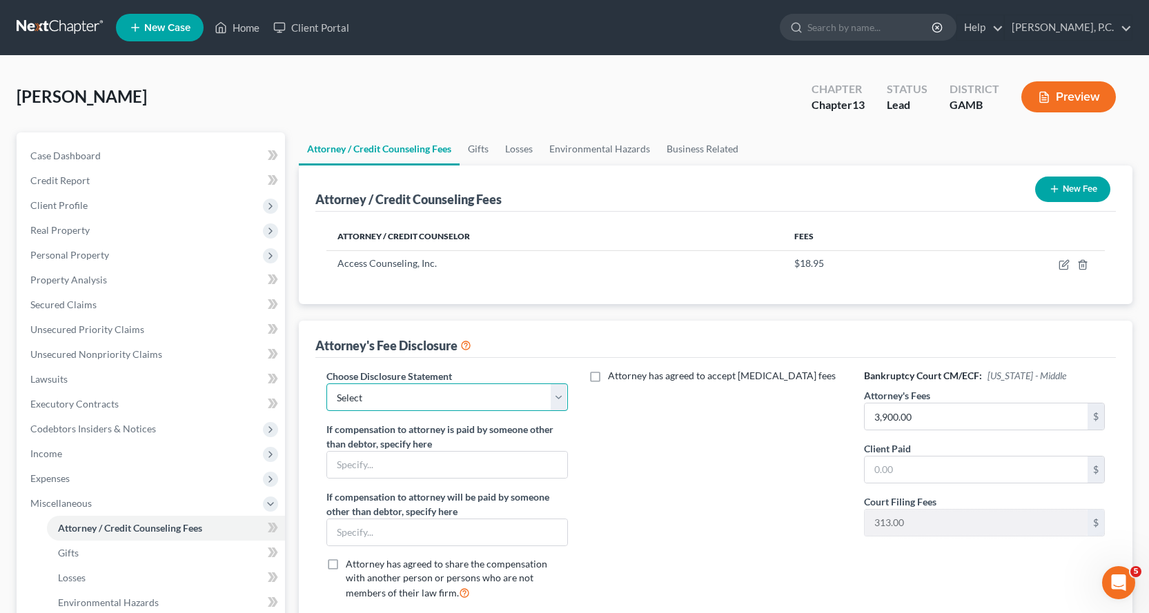
drag, startPoint x: 538, startPoint y: 391, endPoint x: 485, endPoint y: 392, distance: 52.5
click at [538, 391] on select "Select Attorney" at bounding box center [446, 398] width 241 height 28
click at [326, 384] on select "Select Attorney" at bounding box center [446, 398] width 241 height 28
click at [901, 474] on input "text" at bounding box center [976, 470] width 223 height 26
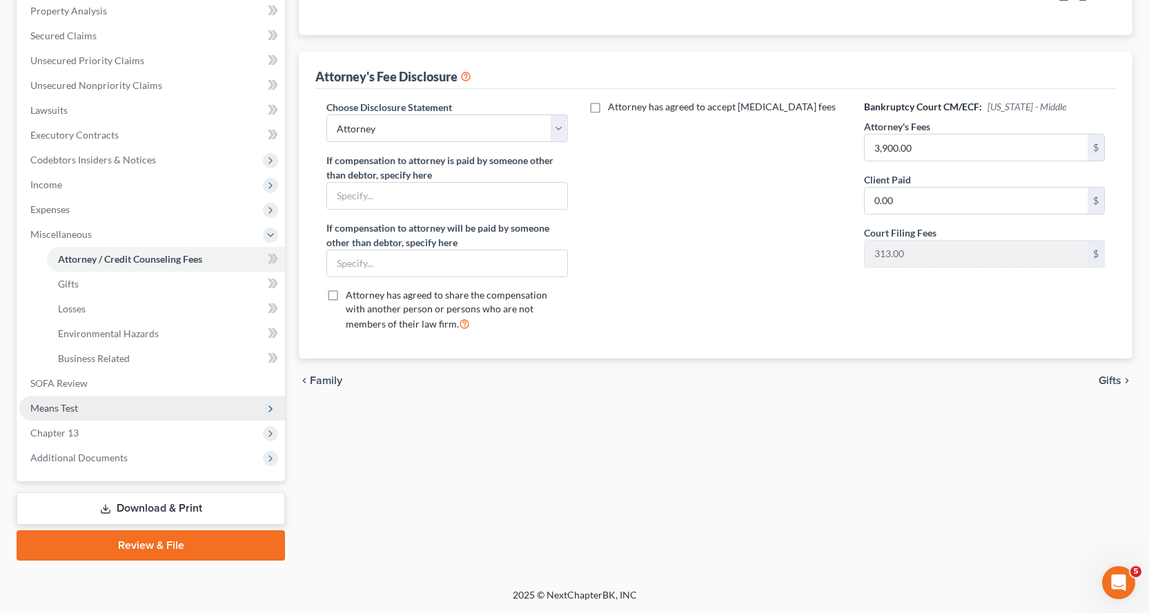
click at [48, 411] on span "Means Test" at bounding box center [54, 408] width 48 height 12
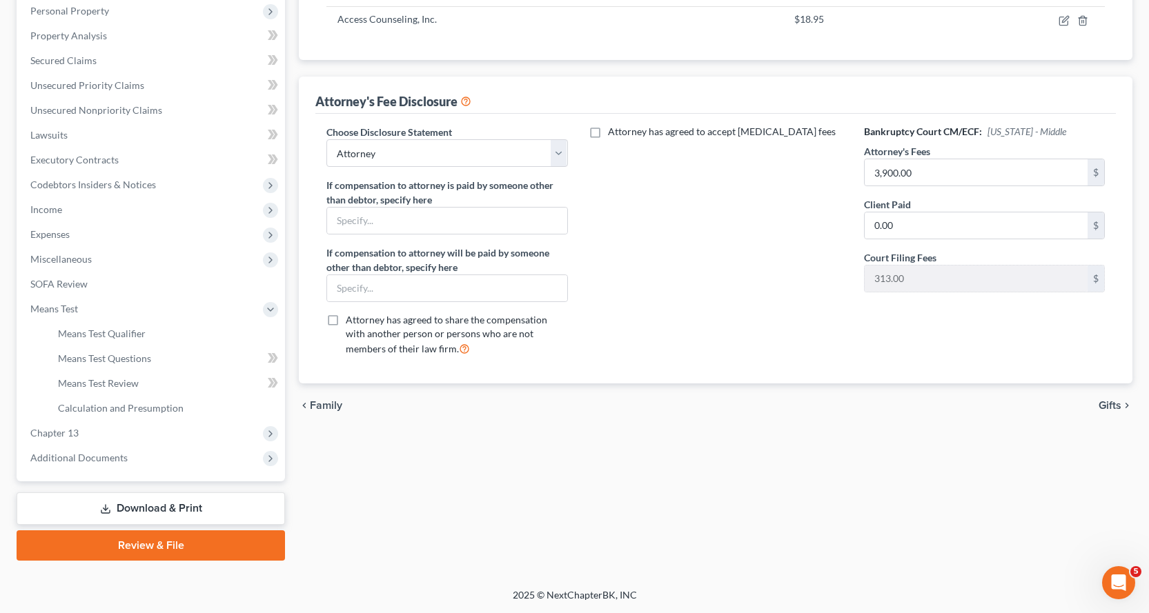
scroll to position [244, 0]
click at [90, 331] on span "Means Test Qualifier" at bounding box center [102, 334] width 88 height 12
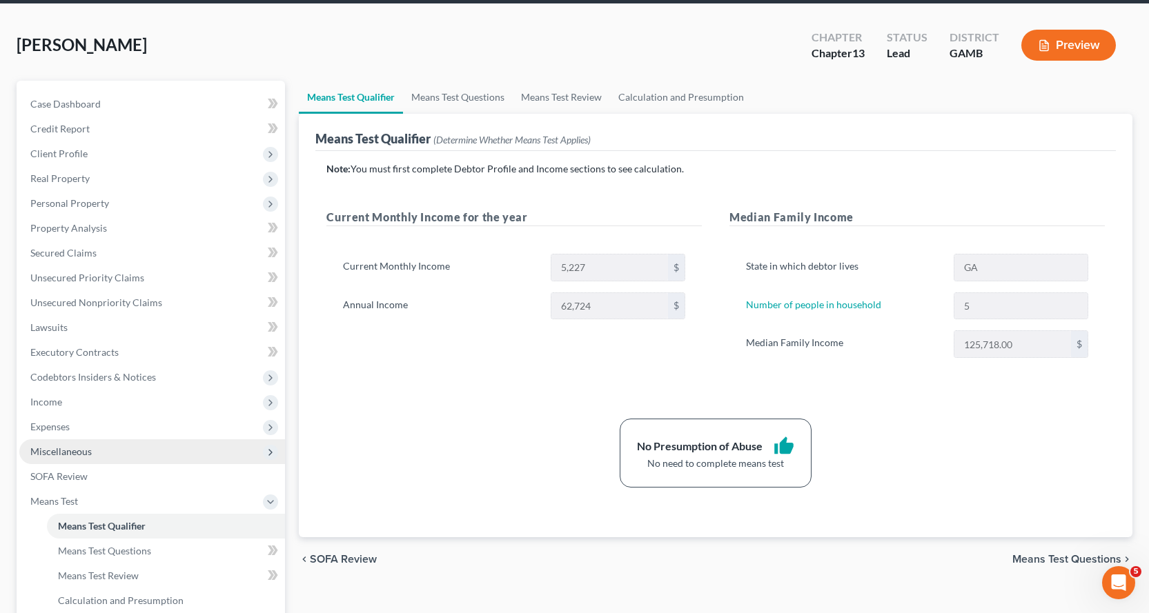
scroll to position [207, 0]
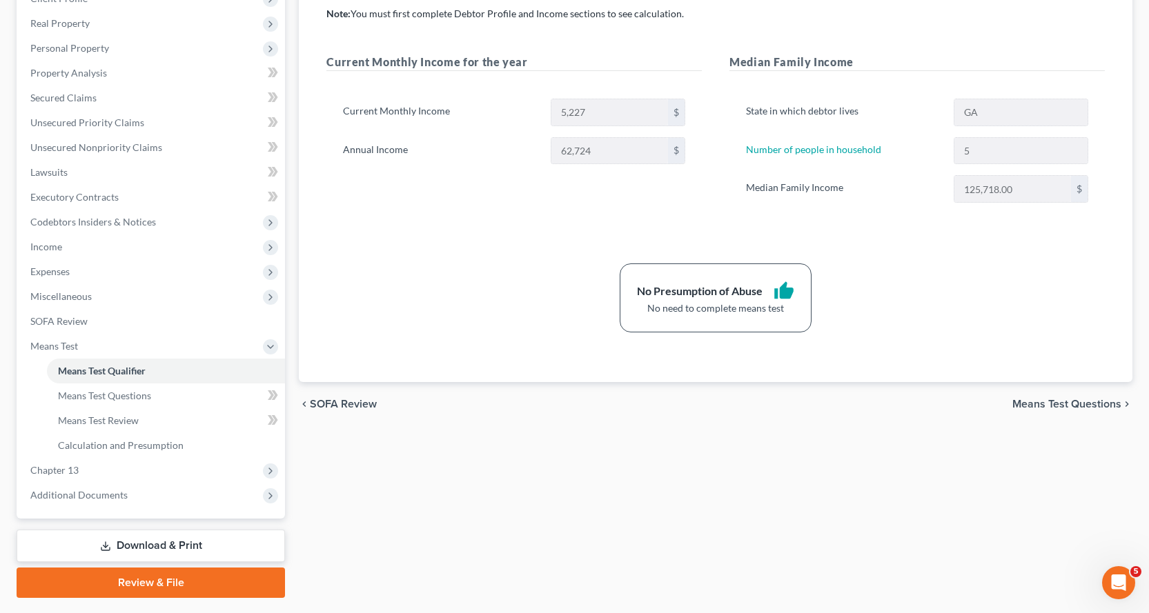
click at [168, 542] on link "Download & Print" at bounding box center [151, 546] width 268 height 32
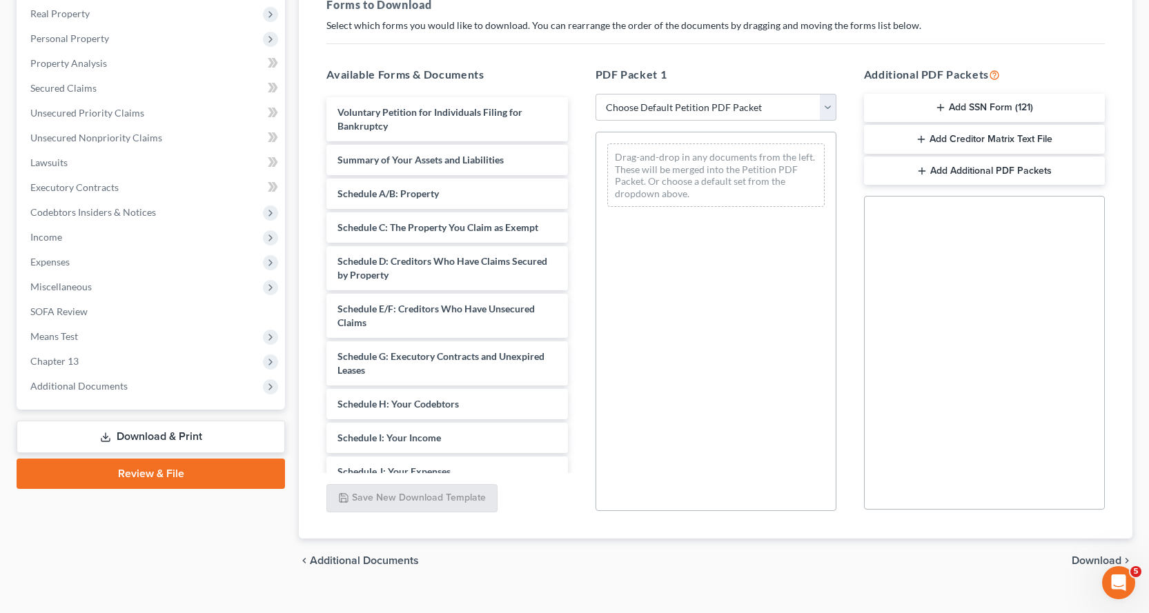
scroll to position [239, 0]
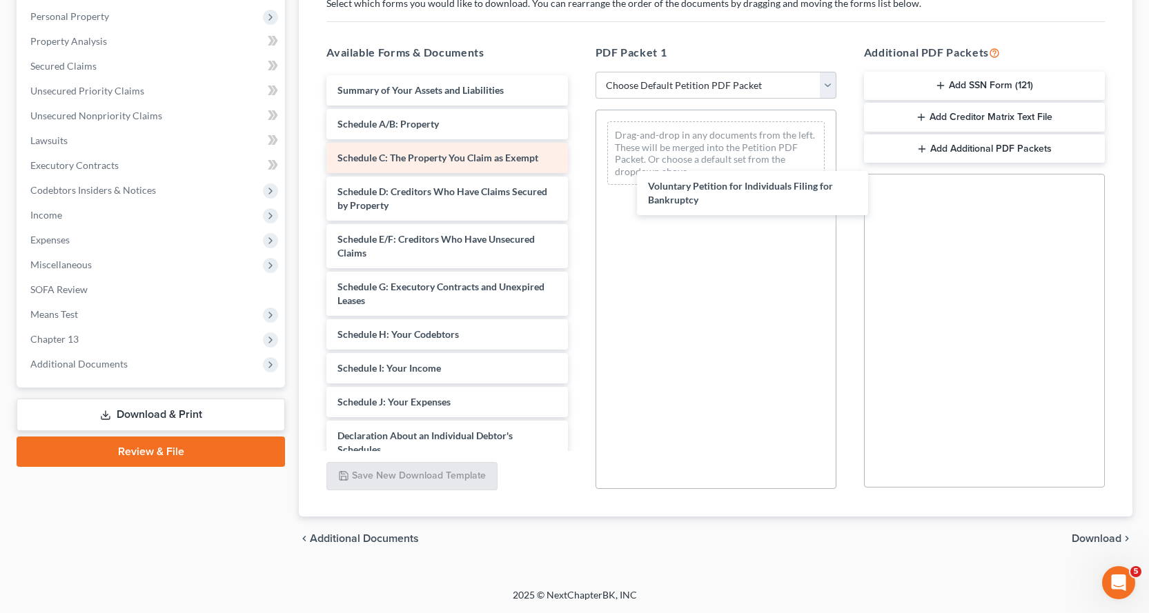
drag, startPoint x: 352, startPoint y: 97, endPoint x: 538, endPoint y: 150, distance: 192.9
click at [578, 168] on div "Voluntary Petition for Individuals Filing for Bankruptcy Voluntary Petition for…" at bounding box center [446, 392] width 263 height 634
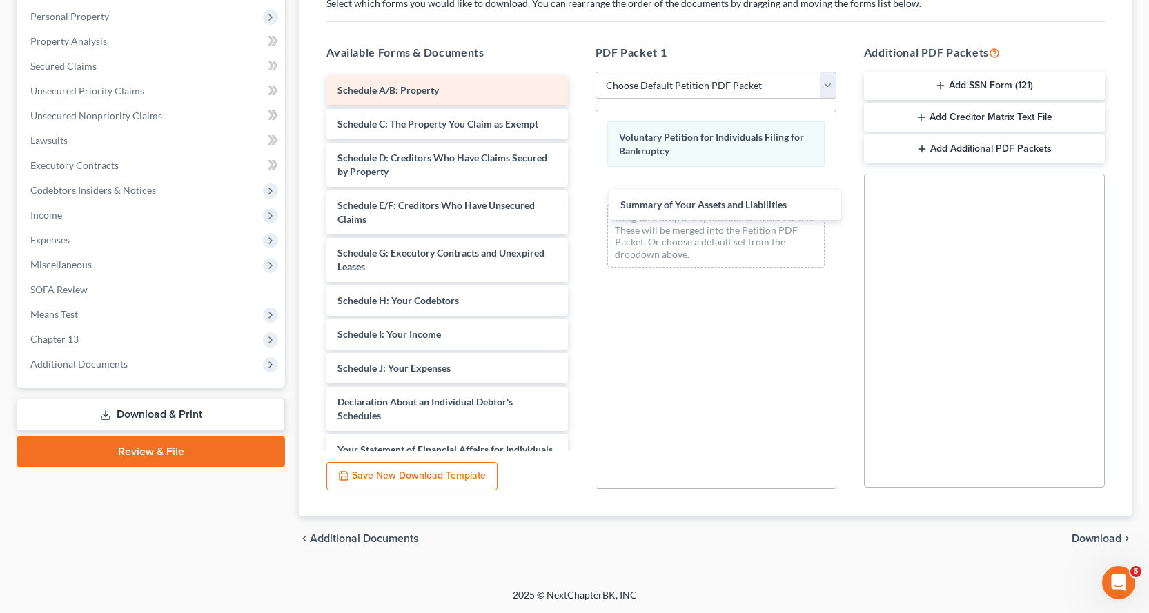
drag, startPoint x: 373, startPoint y: 89, endPoint x: 423, endPoint y: 101, distance: 51.7
click at [578, 199] on div "Summary of Your Assets and Liabilities Summary of Your Assets and Liabilities S…" at bounding box center [446, 375] width 263 height 600
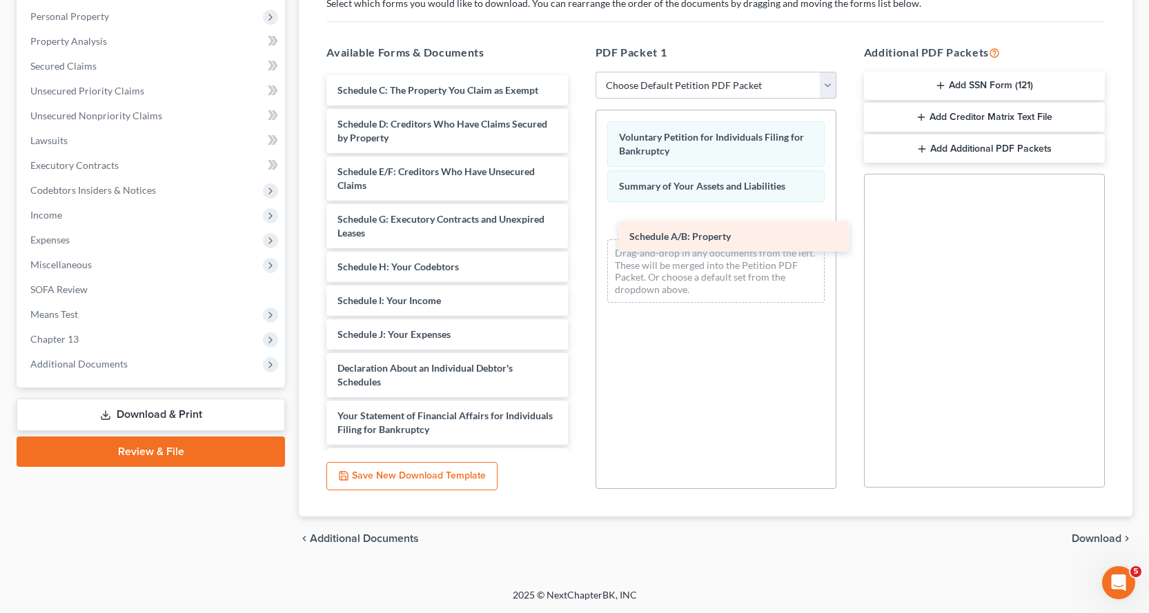
drag, startPoint x: 382, startPoint y: 89, endPoint x: 674, endPoint y: 235, distance: 326.5
click at [578, 235] on div "Schedule A/B: Property Schedule A/B: Property Schedule C: The Property You Clai…" at bounding box center [446, 358] width 263 height 567
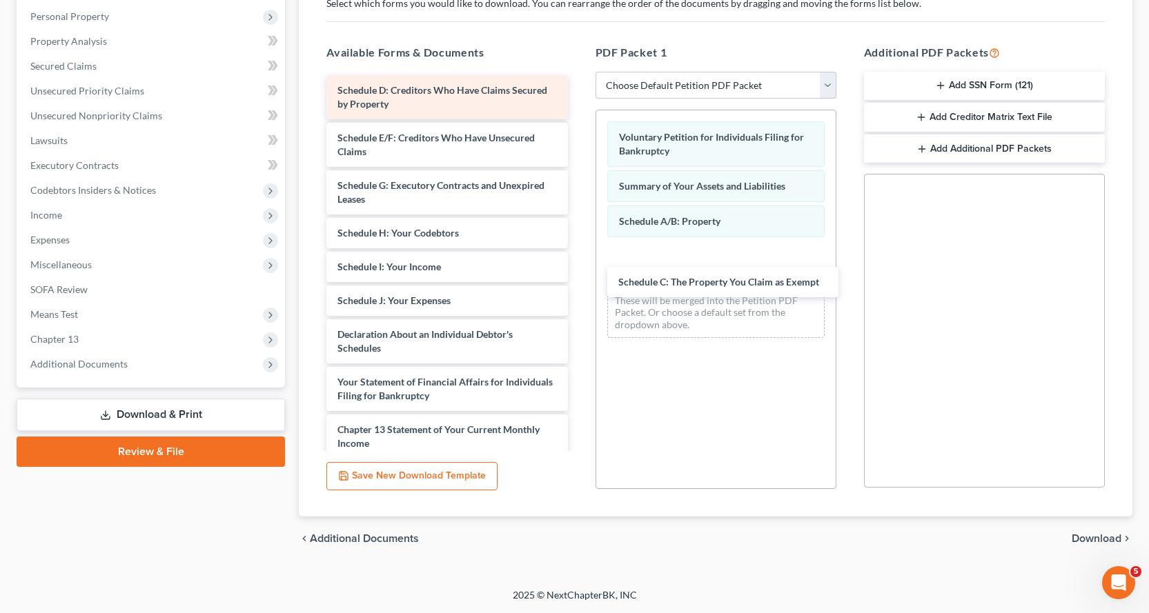
drag, startPoint x: 362, startPoint y: 90, endPoint x: 409, endPoint y: 114, distance: 52.5
click at [578, 281] on div "Schedule C: The Property You Claim as Exempt Schedule C: The Property You Claim…" at bounding box center [446, 341] width 263 height 533
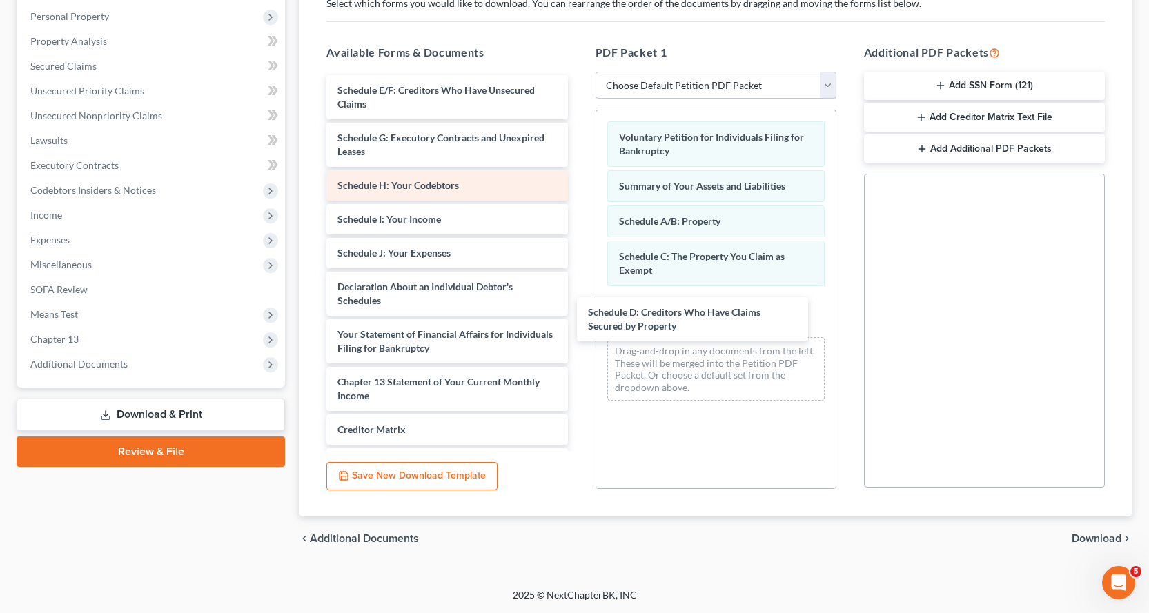
drag, startPoint x: 354, startPoint y: 86, endPoint x: 446, endPoint y: 181, distance: 131.8
click at [578, 308] on div "Schedule D: Creditors Who Have Claims Secured by Property Schedule D: Creditors…" at bounding box center [446, 317] width 263 height 485
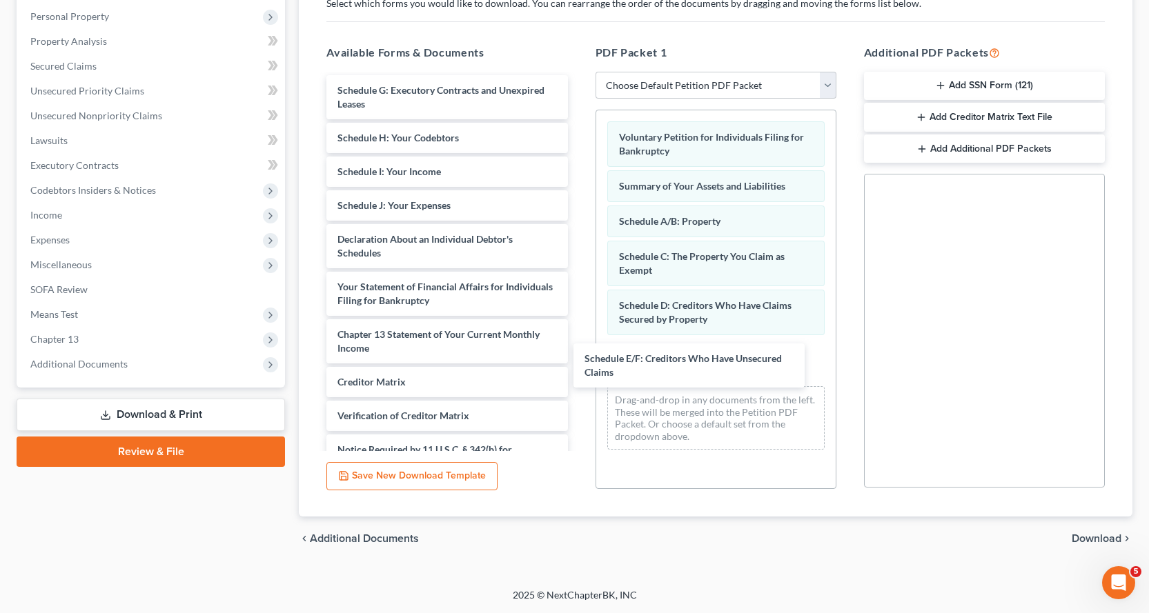
drag, startPoint x: 354, startPoint y: 99, endPoint x: 587, endPoint y: 310, distance: 313.6
click at [578, 355] on div "Schedule E/F: Creditors Who Have Unsecured Claims Schedule E/F: Creditors Who H…" at bounding box center [446, 293] width 263 height 437
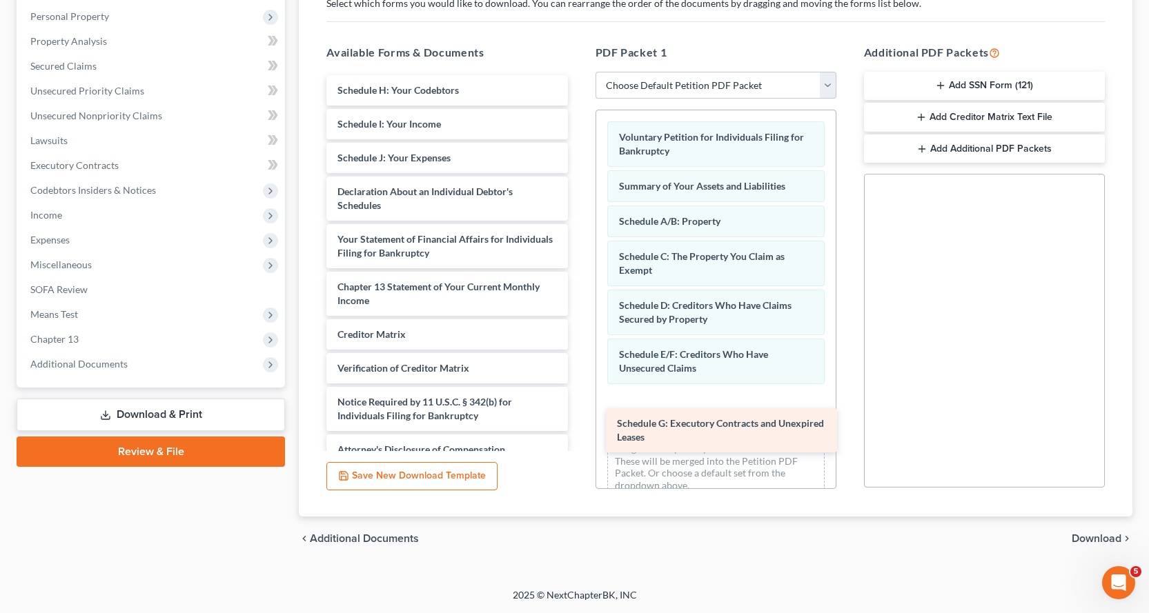
drag, startPoint x: 354, startPoint y: 97, endPoint x: 638, endPoint y: 422, distance: 431.8
click at [578, 422] on div "Schedule G: Executory Contracts and Unexpired Leases Schedule G: Executory Cont…" at bounding box center [446, 270] width 263 height 390
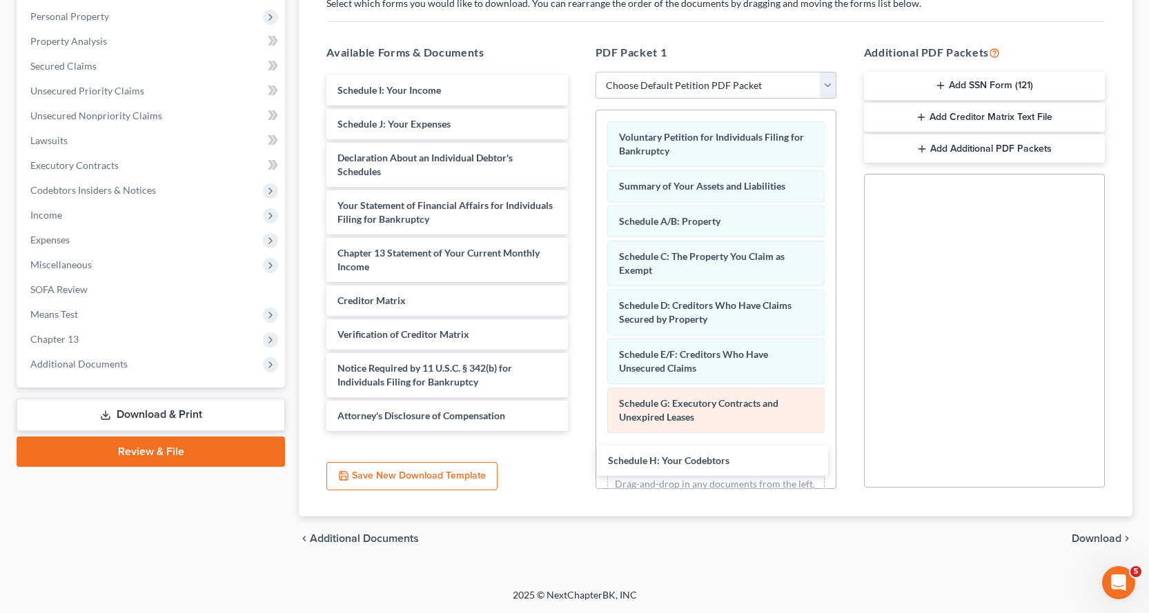
drag, startPoint x: 379, startPoint y: 86, endPoint x: 680, endPoint y: 417, distance: 447.0
click at [578, 431] on div "Schedule H: Your Codebtors Schedule H: Your Codebtors Schedule I: Your Income S…" at bounding box center [446, 253] width 263 height 356
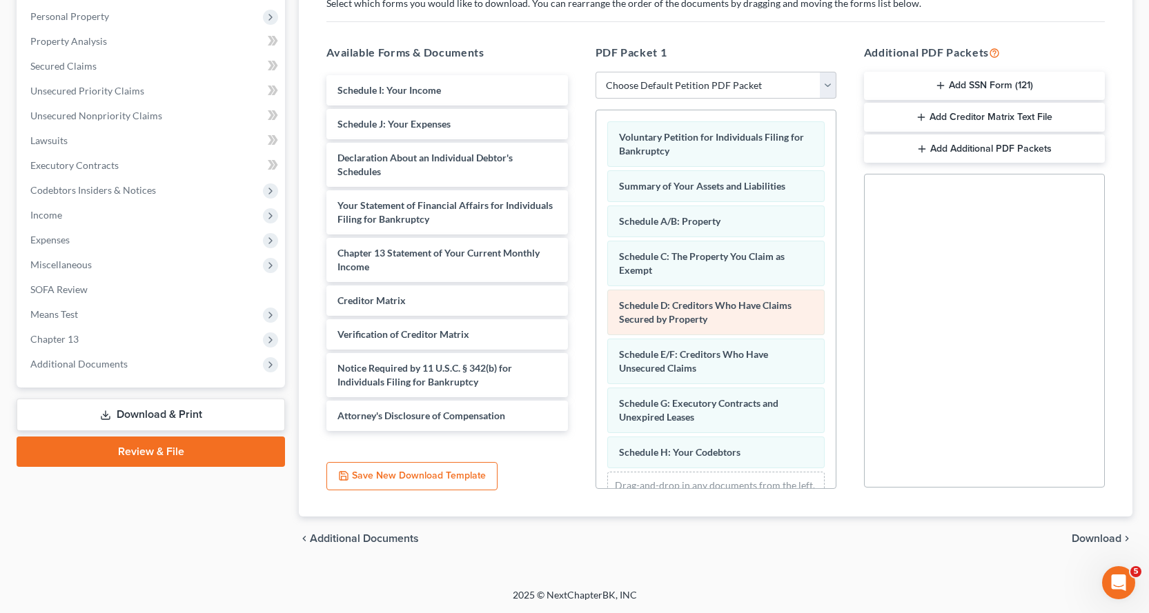
scroll to position [58, 0]
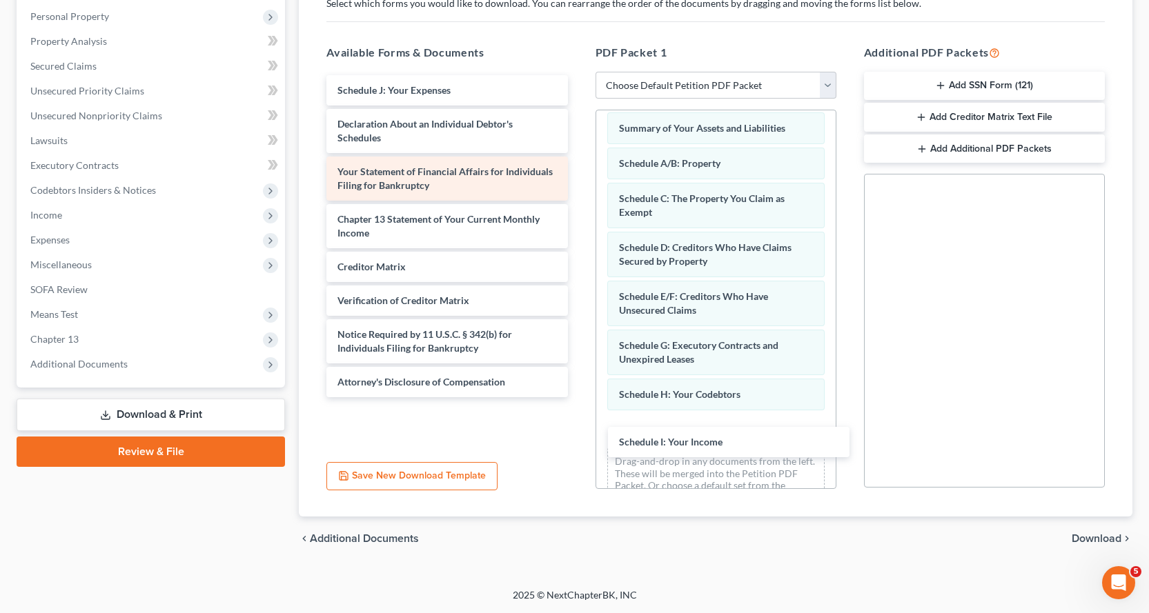
drag, startPoint x: 391, startPoint y: 86, endPoint x: 524, endPoint y: 186, distance: 166.6
click at [578, 397] on div "Schedule I: Your Income Schedule I: Your Income Schedule J: Your Expenses Decla…" at bounding box center [446, 236] width 263 height 322
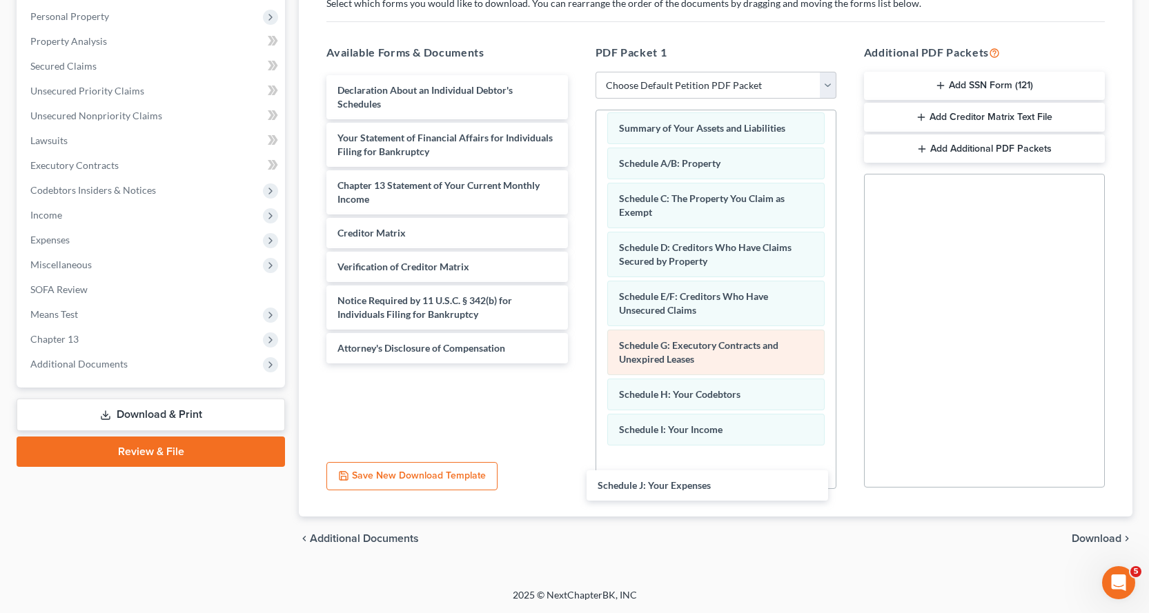
drag, startPoint x: 427, startPoint y: 89, endPoint x: 745, endPoint y: 365, distance: 420.6
click at [578, 364] on div "Schedule J: Your Expenses Schedule J: Your Expenses Declaration About an Indivi…" at bounding box center [446, 219] width 263 height 288
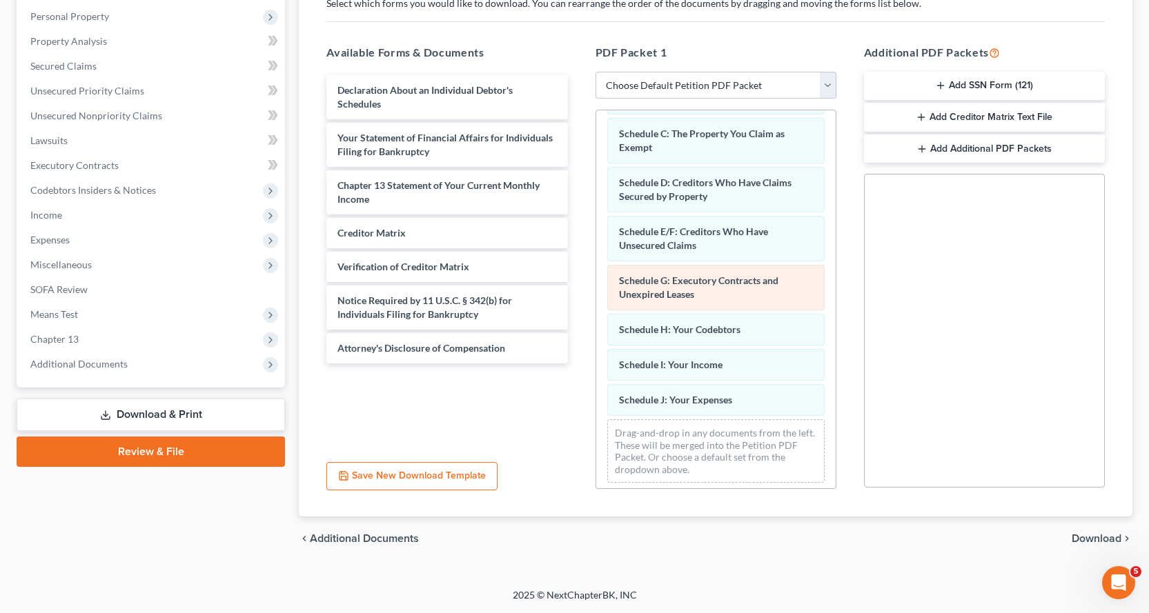
scroll to position [128, 0]
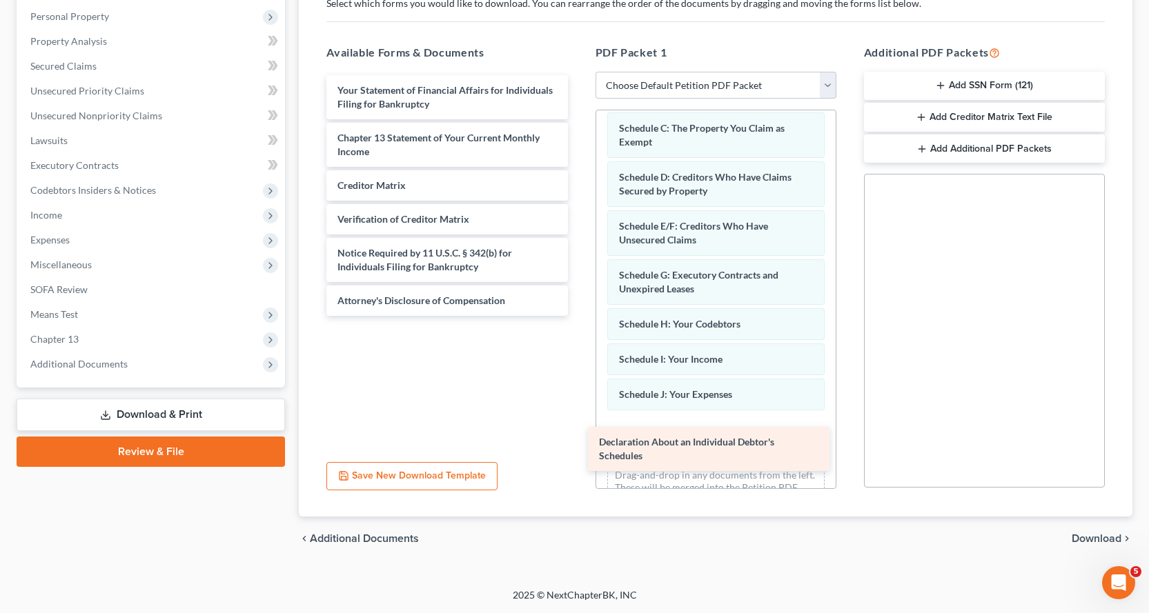
drag, startPoint x: 360, startPoint y: 94, endPoint x: 662, endPoint y: 420, distance: 444.8
click at [578, 316] on div "Declaration About an Individual Debtor's Schedules Declaration About an Individ…" at bounding box center [446, 195] width 263 height 241
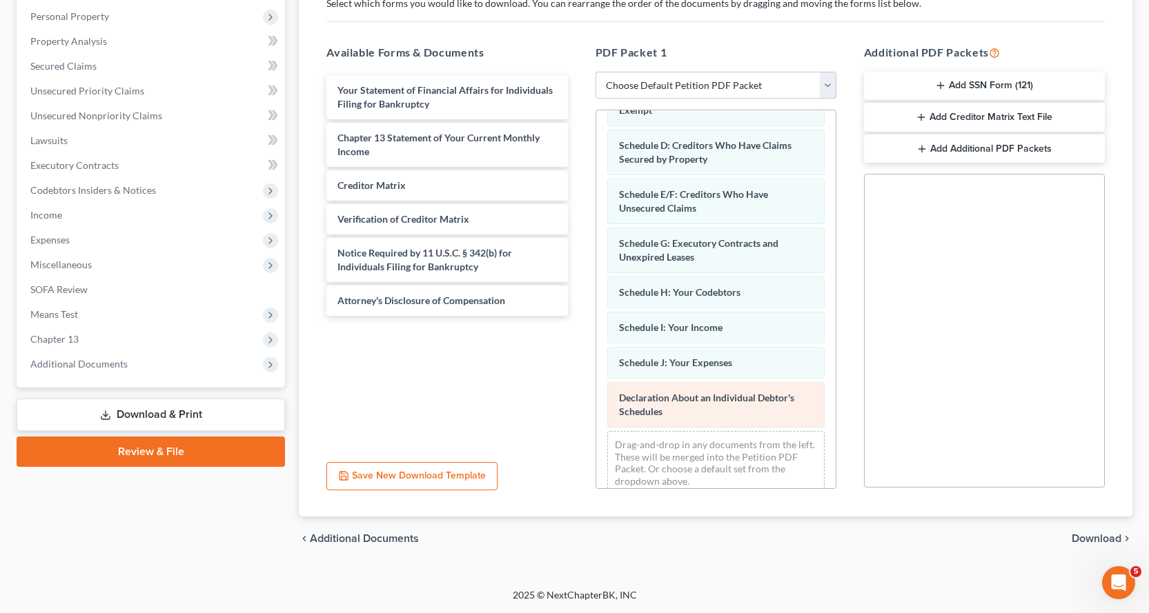
scroll to position [177, 0]
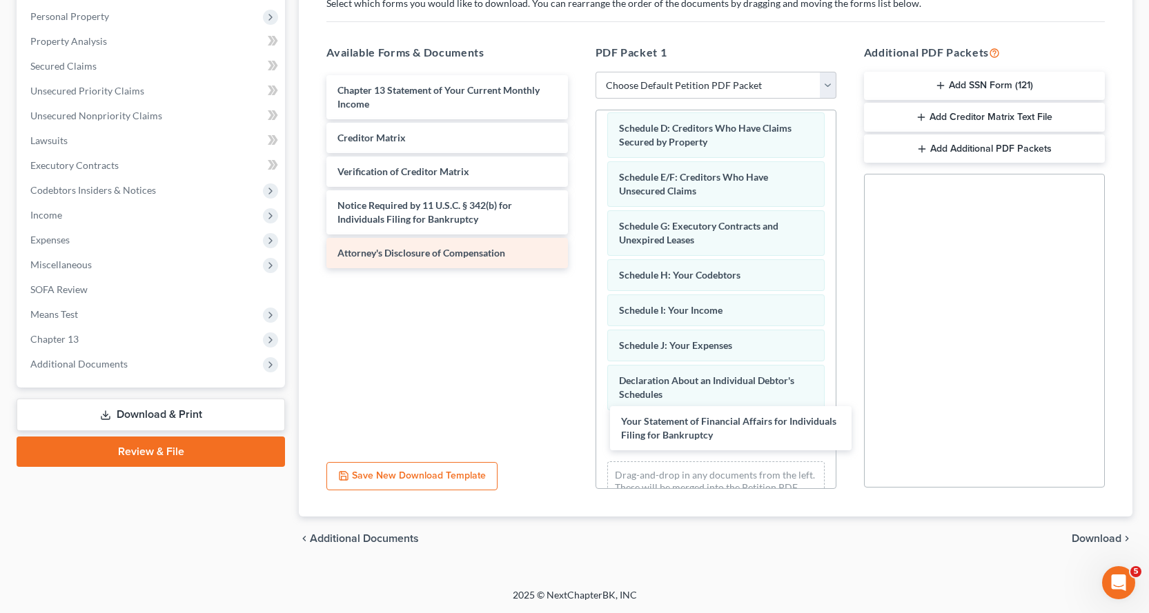
drag, startPoint x: 368, startPoint y: 92, endPoint x: 524, endPoint y: 253, distance: 224.5
click at [578, 268] on div "Your Statement of Financial Affairs for Individuals Filing for Bankruptcy Your …" at bounding box center [446, 171] width 263 height 193
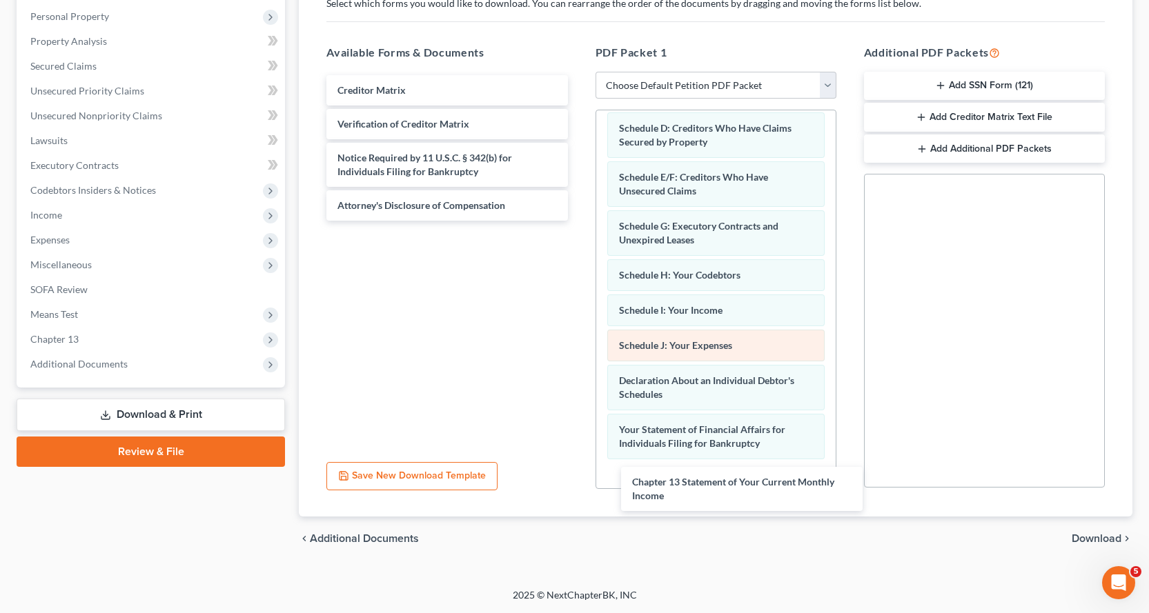
drag, startPoint x: 345, startPoint y: 91, endPoint x: 651, endPoint y: 346, distance: 398.3
click at [578, 221] on div "Chapter 13 Statement of Your Current Monthly Income Chapter 13 Statement of You…" at bounding box center [446, 148] width 263 height 146
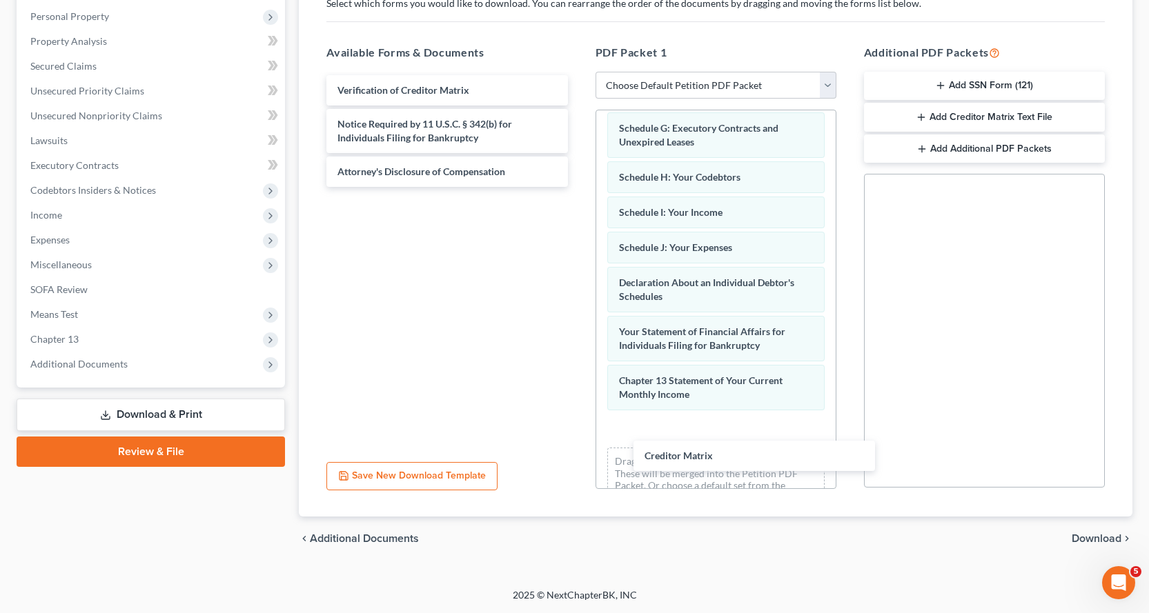
drag, startPoint x: 350, startPoint y: 90, endPoint x: 542, endPoint y: 270, distance: 263.6
click at [578, 187] on div "Creditor Matrix Creditor Matrix Verification of Creditor Matrix Notice Required…" at bounding box center [446, 131] width 263 height 112
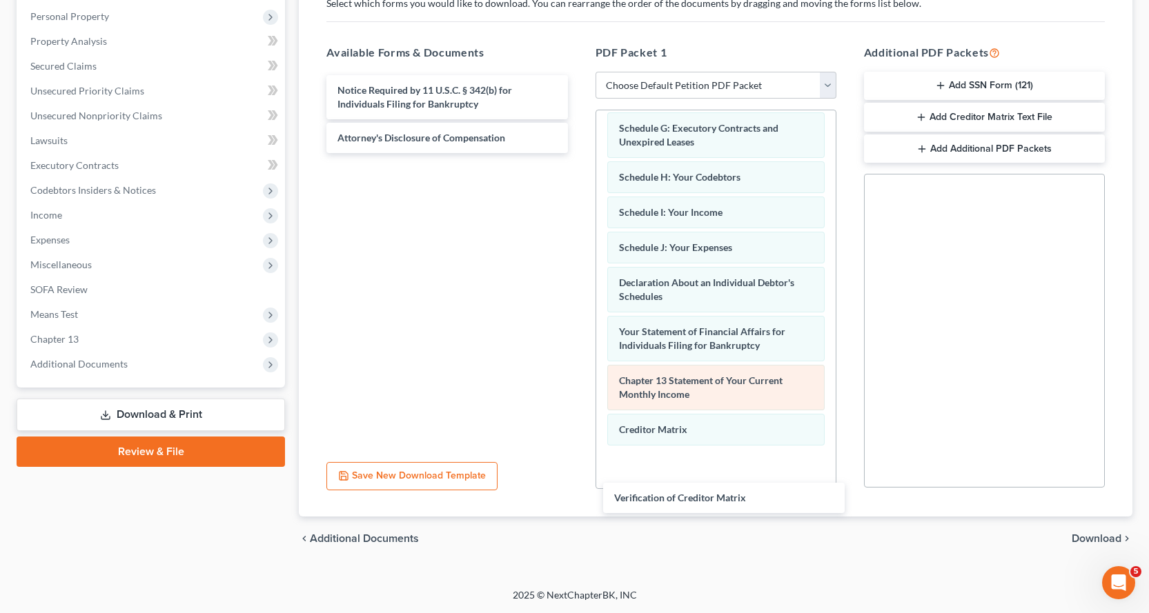
drag, startPoint x: 379, startPoint y: 84, endPoint x: 673, endPoint y: 386, distance: 421.6
click at [578, 153] on div "Verification of Creditor Matrix Verification of Creditor Matrix Notice Required…" at bounding box center [446, 114] width 263 height 78
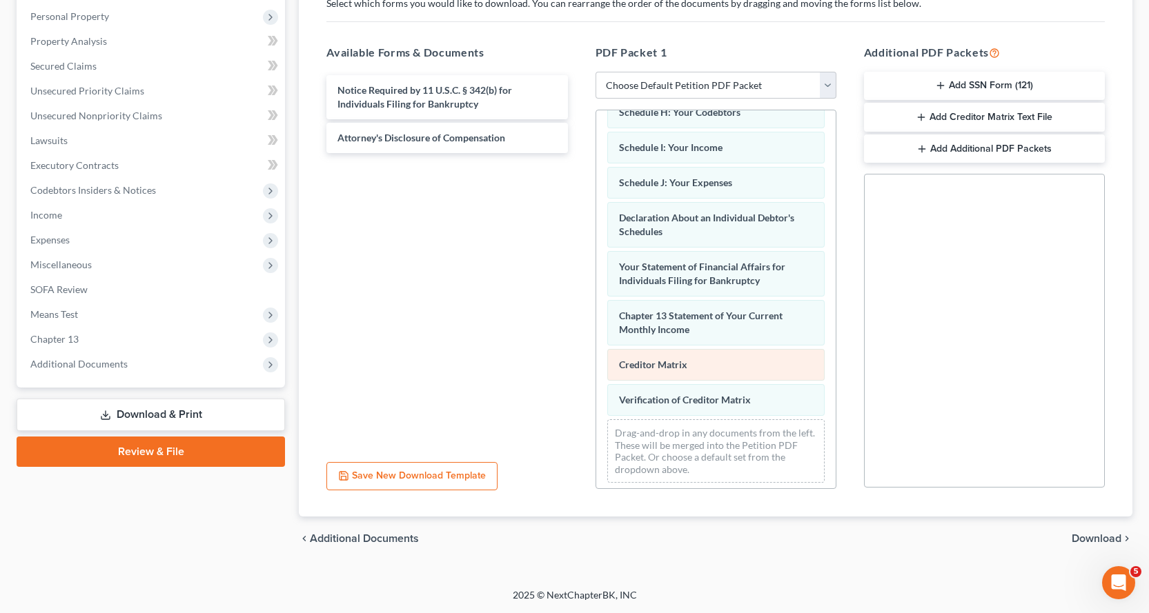
scroll to position [346, 0]
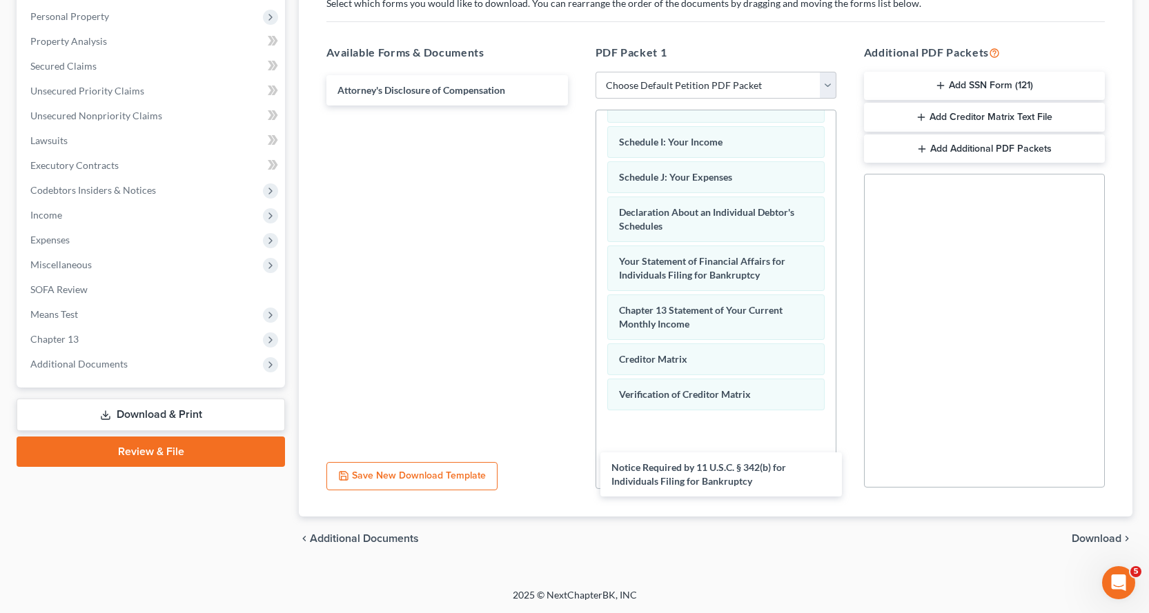
drag, startPoint x: 363, startPoint y: 98, endPoint x: 671, endPoint y: 435, distance: 456.7
click at [578, 106] on div "Notice Required by 11 U.S.C. § 342(b) for Individuals Filing for Bankruptcy Not…" at bounding box center [446, 90] width 263 height 30
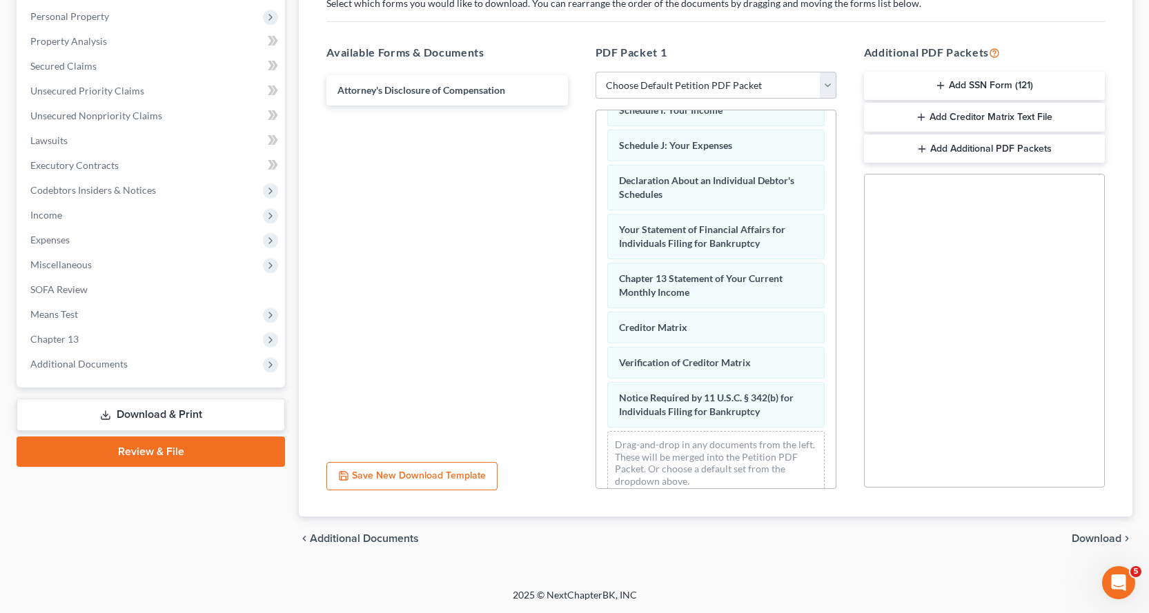
scroll to position [395, 0]
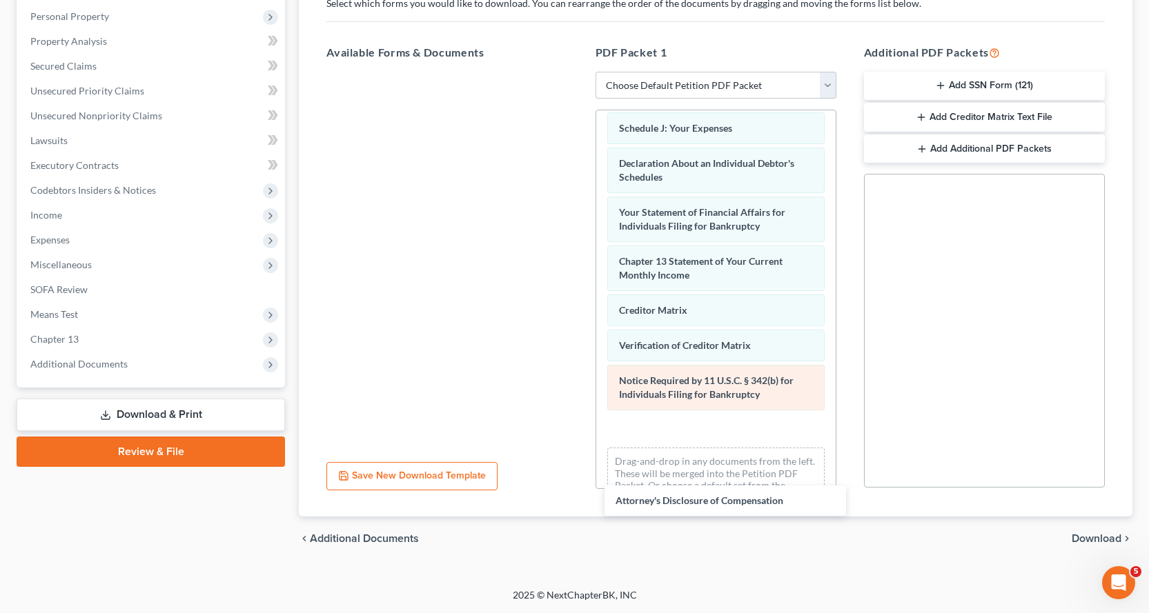
drag, startPoint x: 396, startPoint y: 86, endPoint x: 717, endPoint y: 383, distance: 437.5
click at [578, 72] on div "Attorney's Disclosure of Compensation Attorney's Disclosure of Compensation" at bounding box center [446, 72] width 263 height 0
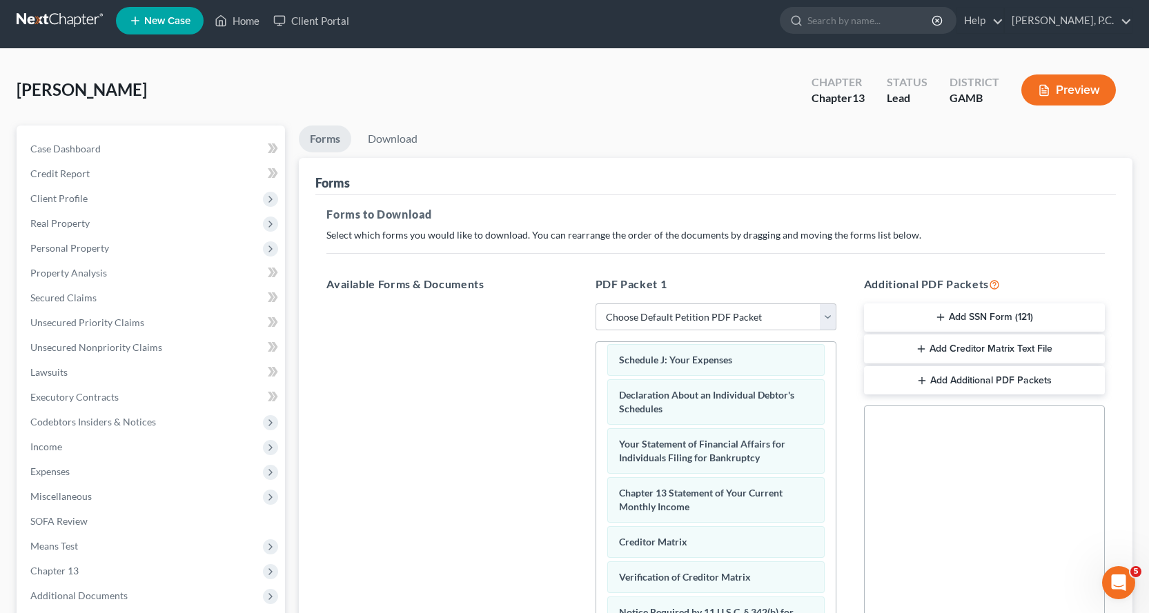
scroll to position [0, 0]
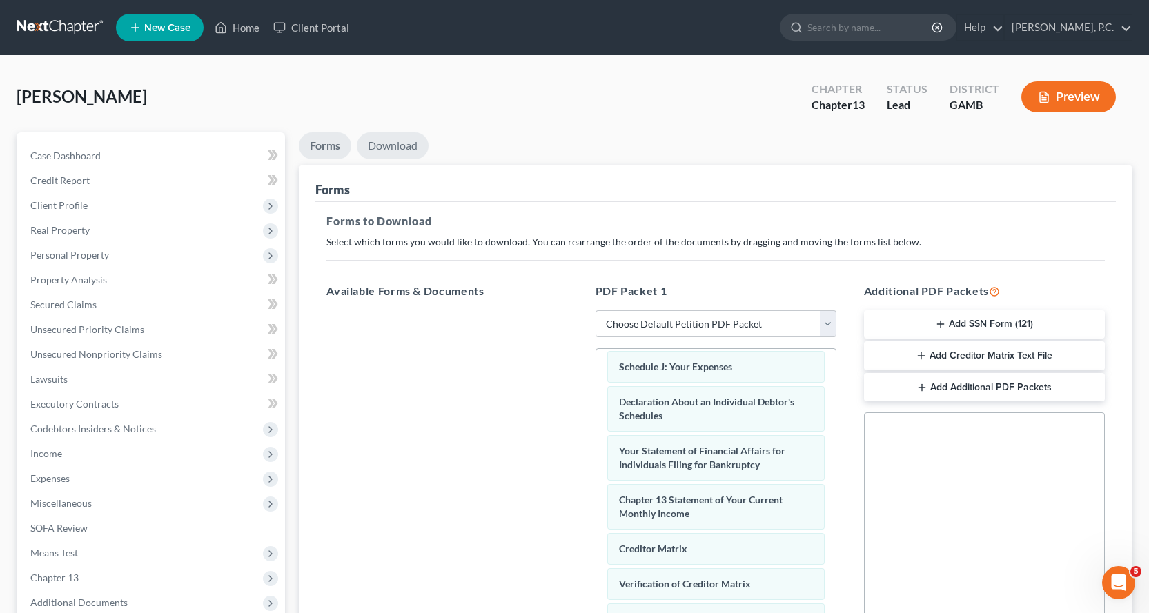
click at [400, 144] on link "Download" at bounding box center [393, 145] width 72 height 27
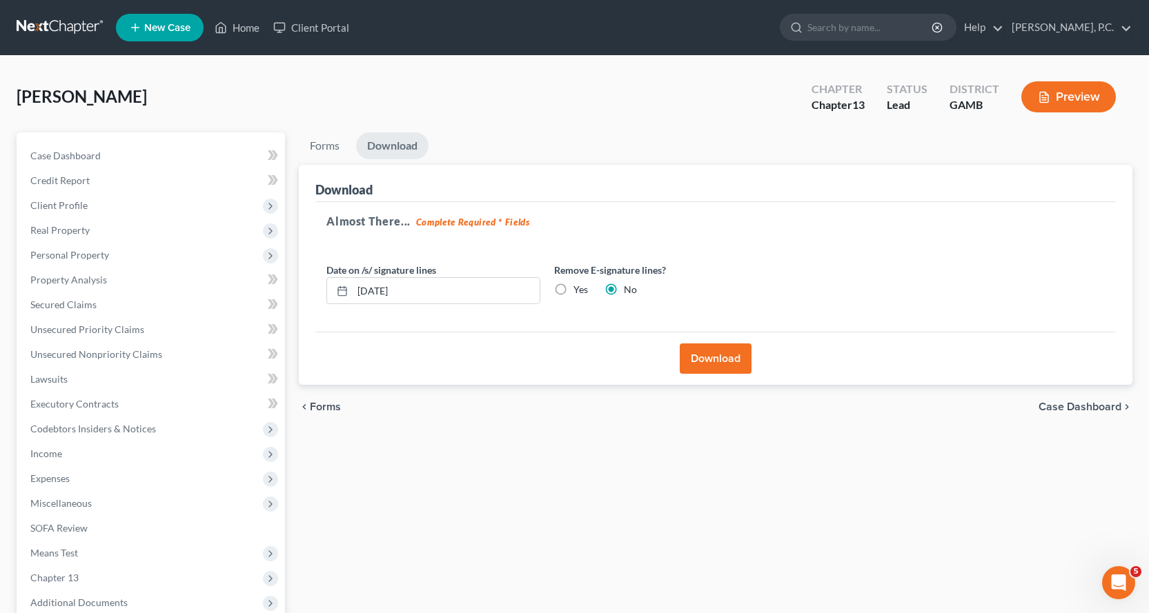
click at [731, 362] on button "Download" at bounding box center [716, 359] width 72 height 30
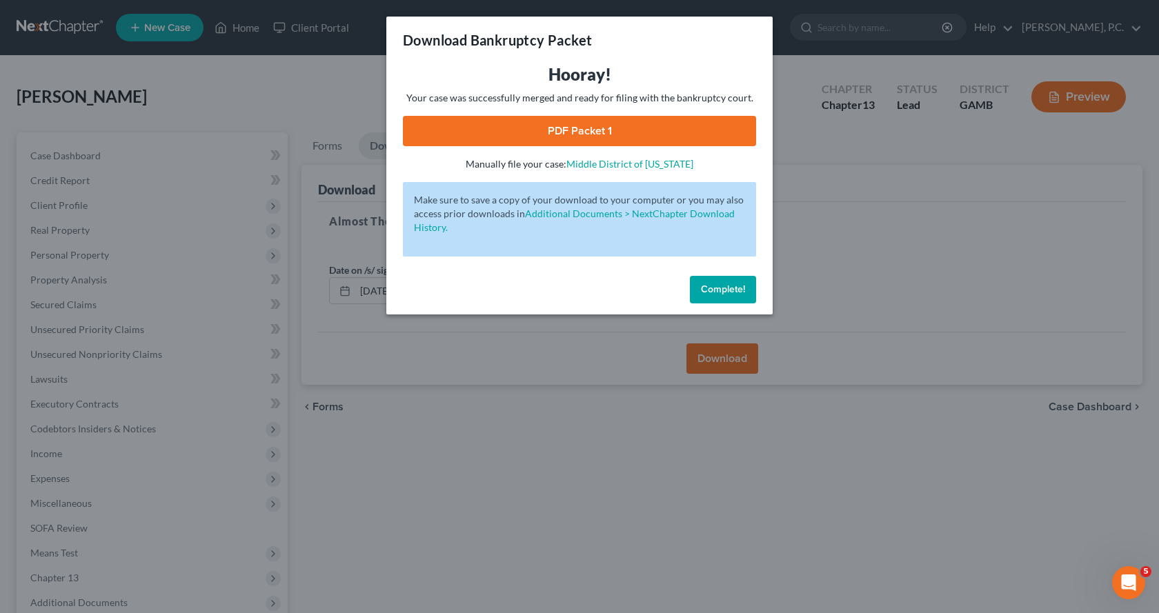
click at [721, 286] on span "Complete!" at bounding box center [723, 290] width 44 height 12
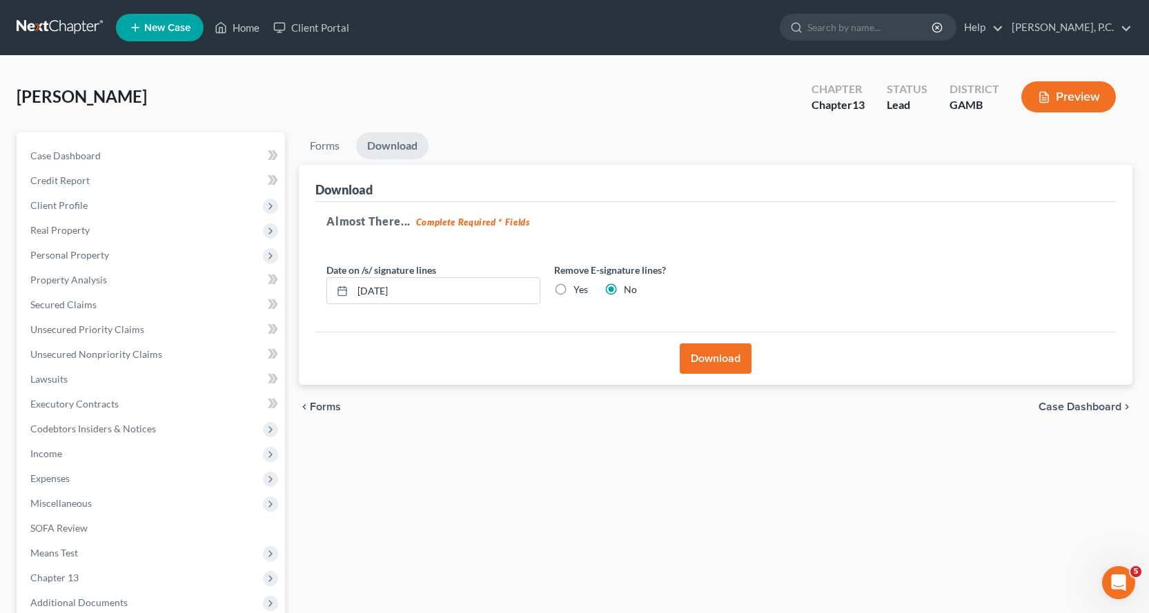
click at [521, 446] on div "Forms Download Forms Forms to Download Select which forms you would like to dow…" at bounding box center [715, 418] width 847 height 573
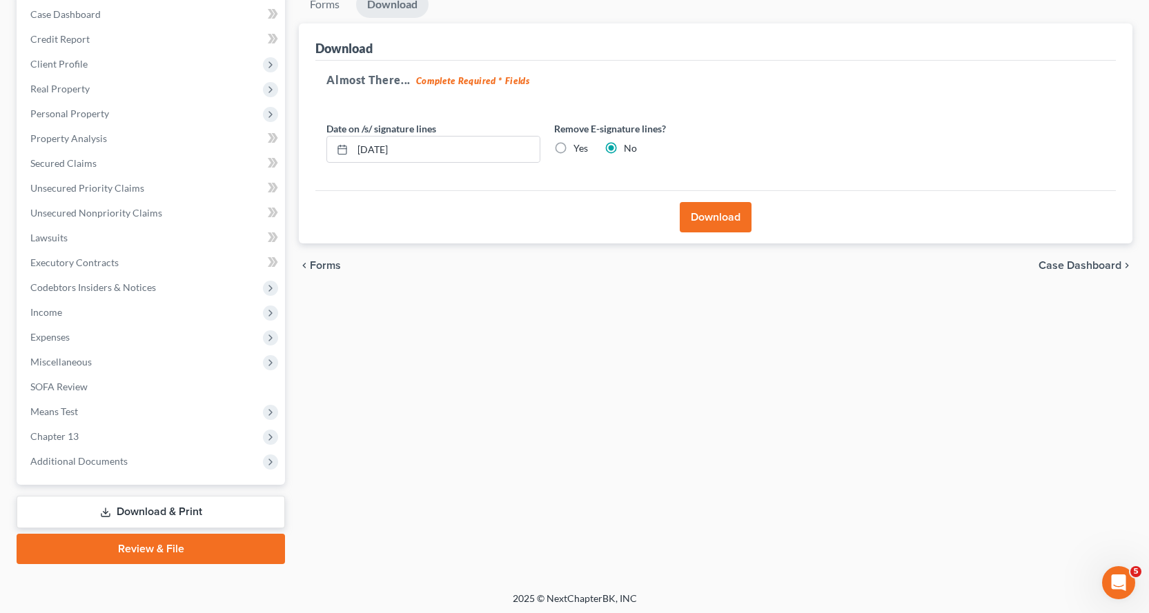
scroll to position [145, 0]
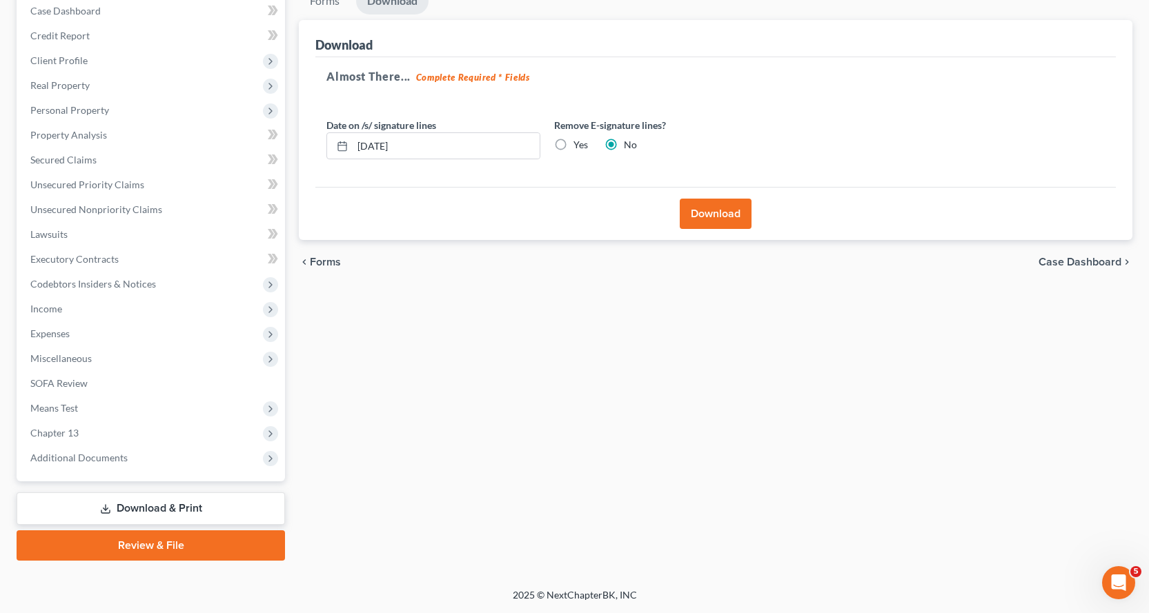
click at [144, 510] on link "Download & Print" at bounding box center [151, 509] width 268 height 32
click at [146, 545] on link "Review & File" at bounding box center [151, 546] width 268 height 30
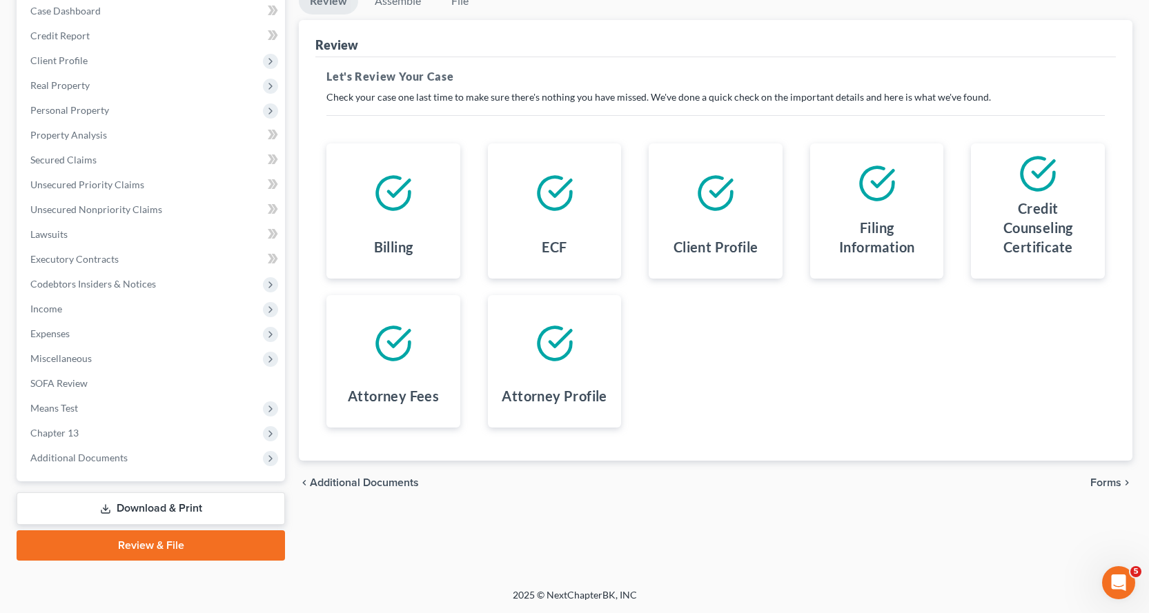
click at [180, 502] on link "Download & Print" at bounding box center [151, 509] width 268 height 32
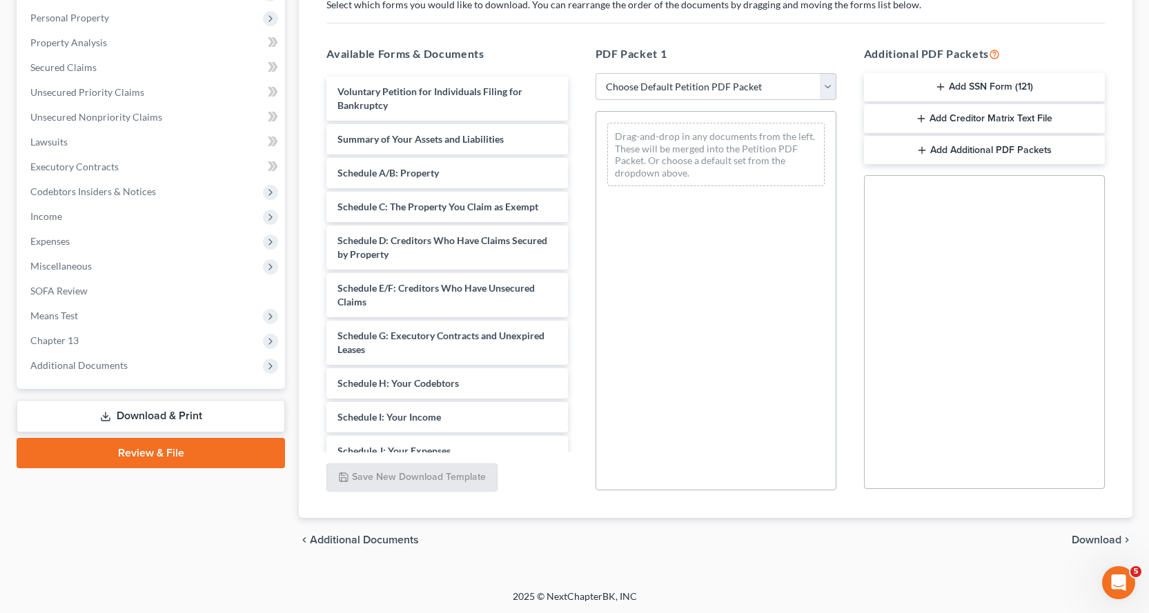
scroll to position [239, 0]
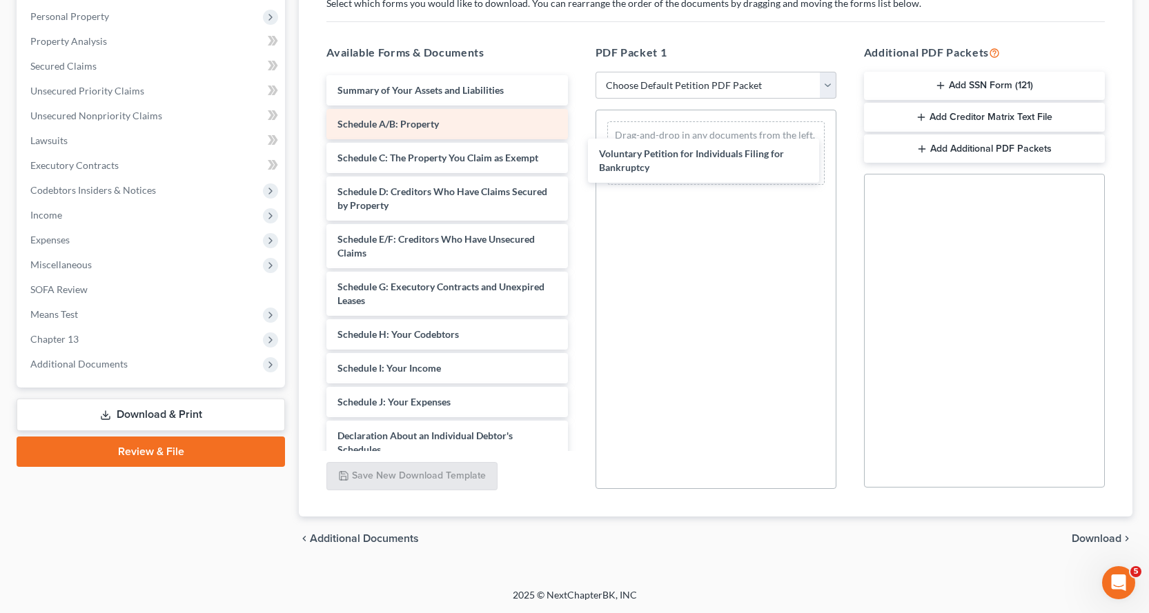
drag, startPoint x: 358, startPoint y: 96, endPoint x: 455, endPoint y: 117, distance: 98.8
click at [578, 154] on div "Voluntary Petition for Individuals Filing for Bankruptcy Voluntary Petition for…" at bounding box center [446, 392] width 263 height 634
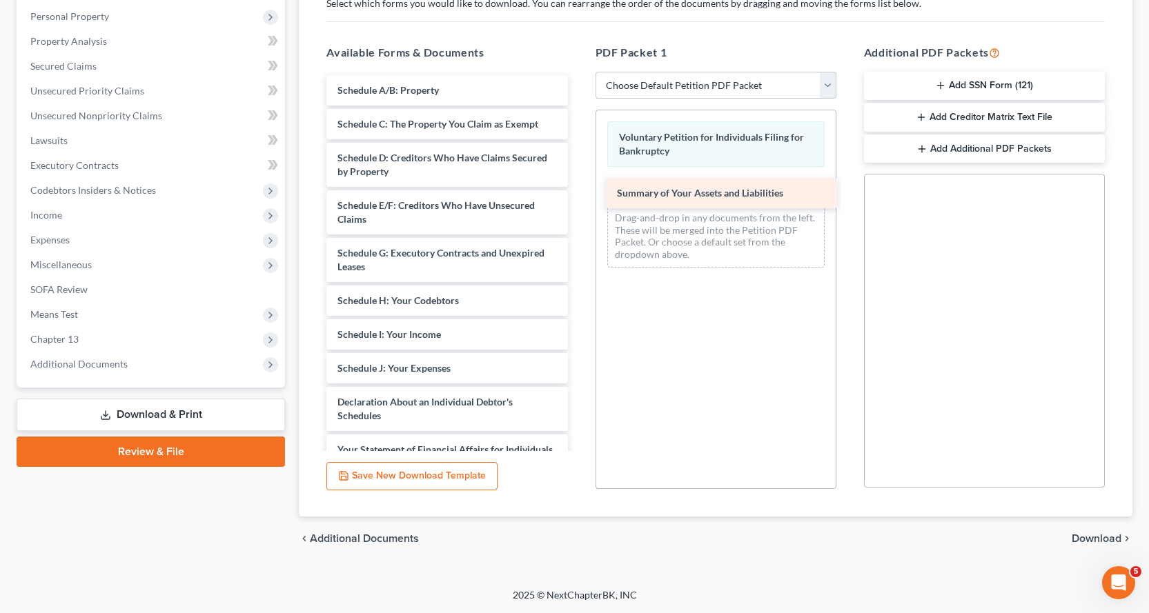
drag, startPoint x: 373, startPoint y: 89, endPoint x: 652, endPoint y: 193, distance: 298.0
click at [578, 193] on div "Summary of Your Assets and Liabilities Summary of Your Assets and Liabilities S…" at bounding box center [446, 375] width 263 height 600
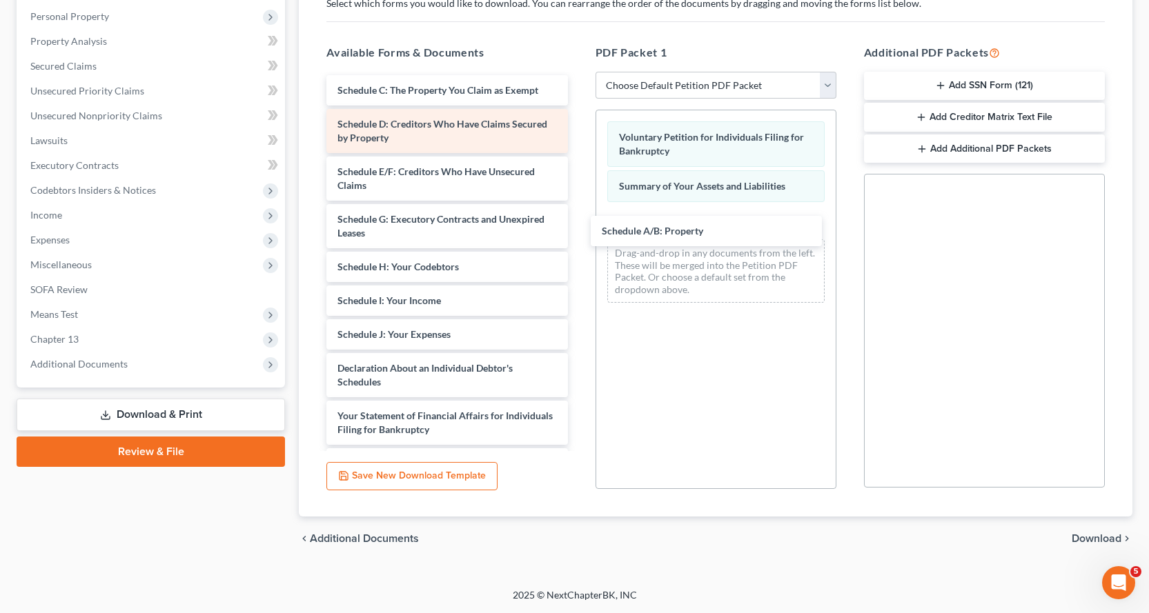
drag, startPoint x: 380, startPoint y: 91, endPoint x: 423, endPoint y: 141, distance: 66.0
click at [578, 230] on div "Schedule A/B: Property Schedule A/B: Property Schedule C: The Property You Clai…" at bounding box center [446, 358] width 263 height 567
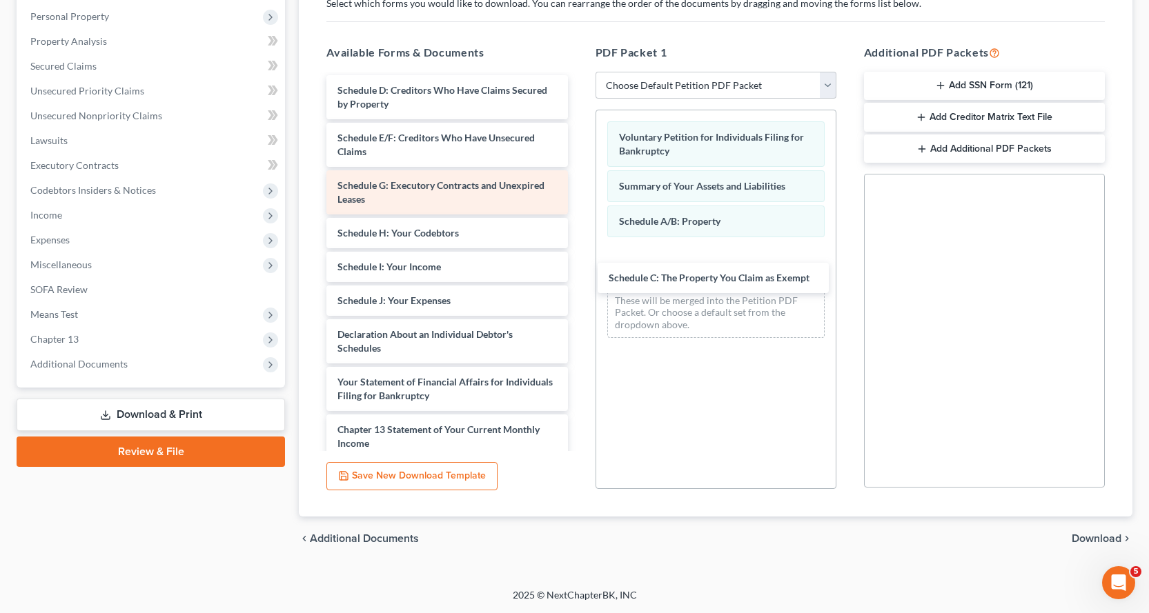
drag, startPoint x: 372, startPoint y: 90, endPoint x: 471, endPoint y: 181, distance: 135.3
click at [578, 270] on div "Schedule C: The Property You Claim as Exempt Schedule C: The Property You Claim…" at bounding box center [446, 341] width 263 height 533
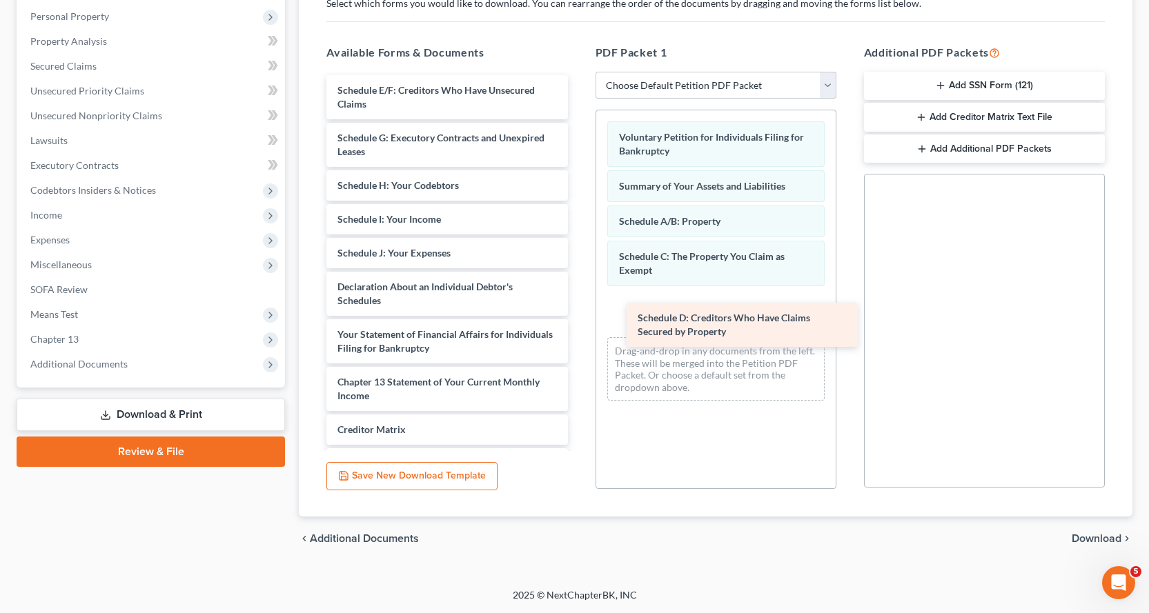
drag, startPoint x: 360, startPoint y: 95, endPoint x: 660, endPoint y: 322, distance: 376.8
click at [578, 322] on div "Schedule D: Creditors Who Have Claims Secured by Property Schedule D: Creditors…" at bounding box center [446, 317] width 263 height 485
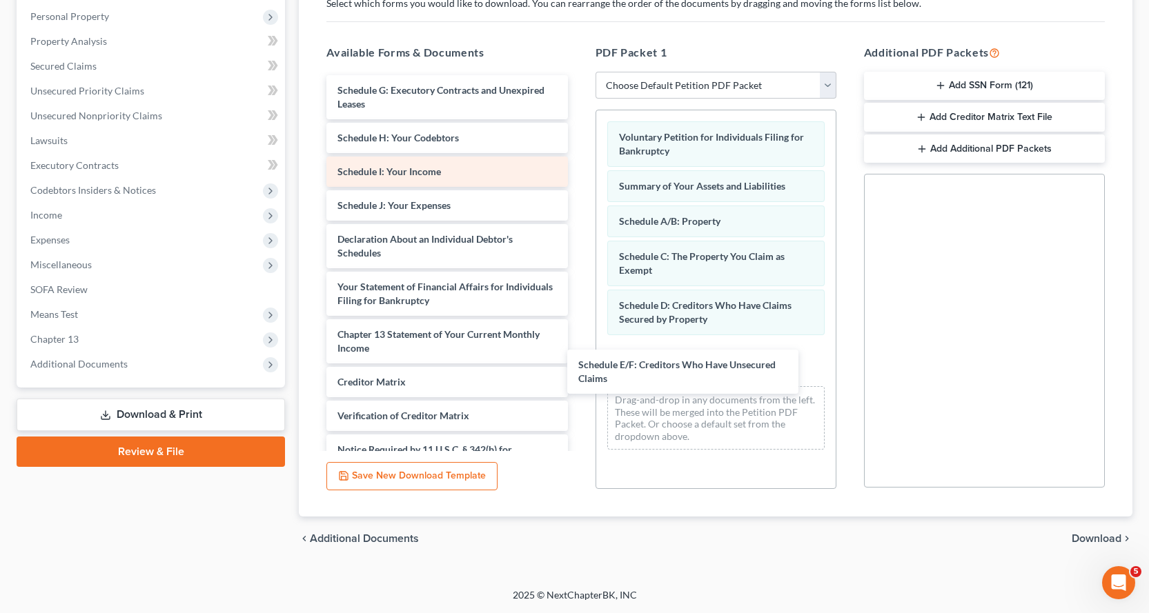
drag, startPoint x: 349, startPoint y: 99, endPoint x: 388, endPoint y: 167, distance: 78.2
click at [578, 371] on div "Schedule E/F: Creditors Who Have Unsecured Claims Schedule E/F: Creditors Who H…" at bounding box center [446, 293] width 263 height 437
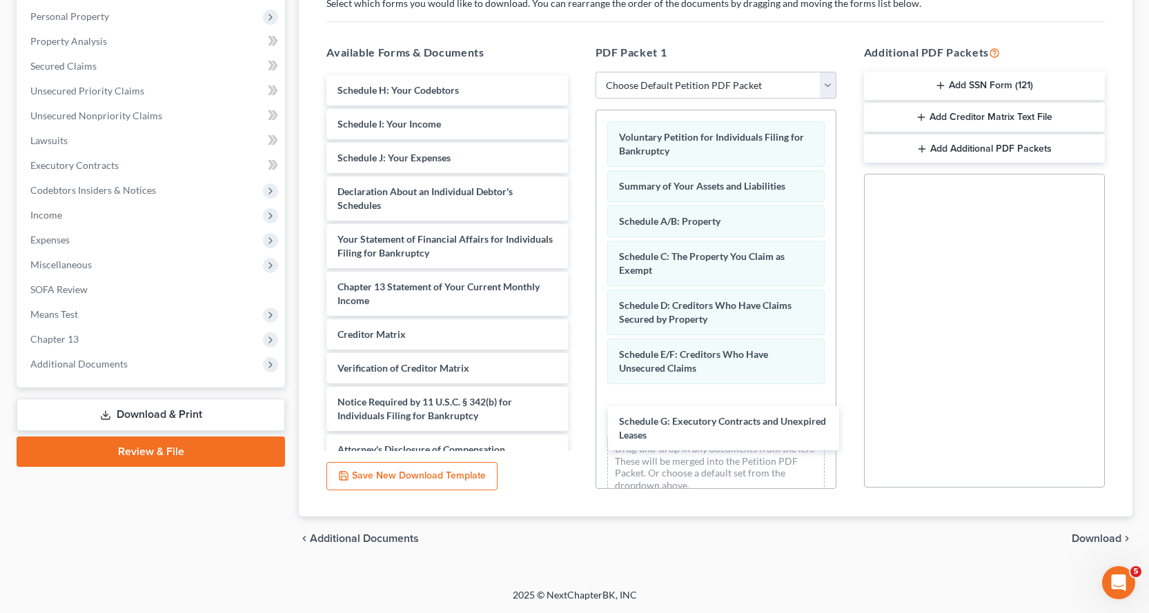
drag, startPoint x: 344, startPoint y: 95, endPoint x: 613, endPoint y: 389, distance: 398.5
click at [578, 415] on div "Schedule G: Executory Contracts and Unexpired Leases Schedule G: Executory Cont…" at bounding box center [446, 270] width 263 height 390
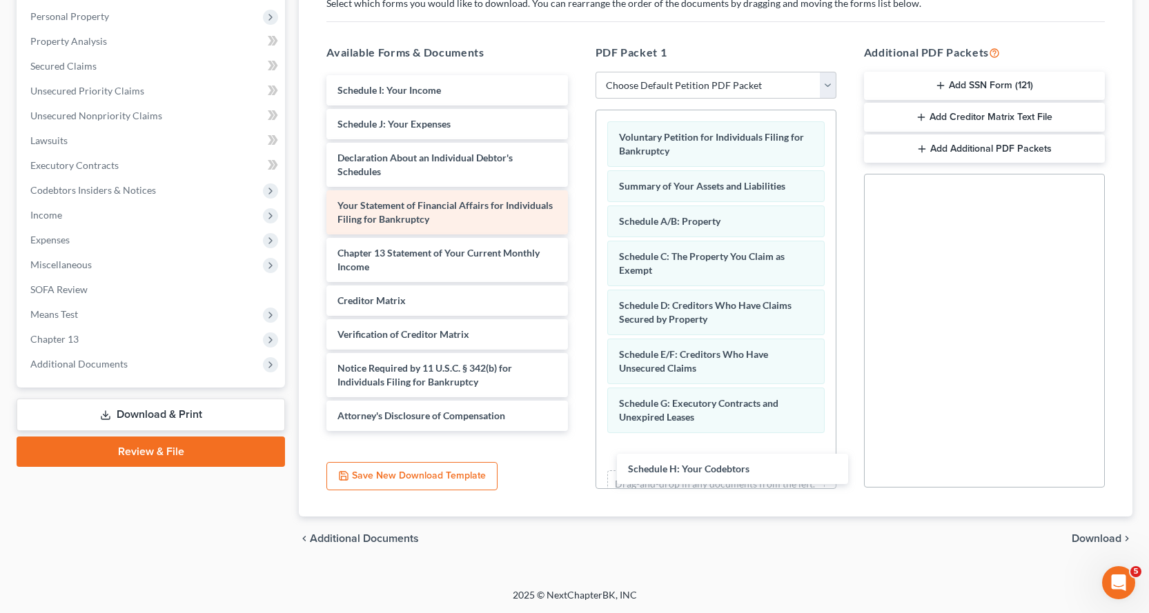
drag, startPoint x: 376, startPoint y: 87, endPoint x: 515, endPoint y: 219, distance: 191.3
click at [578, 431] on div "Schedule H: Your Codebtors Schedule H: Your Codebtors Schedule I: Your Income S…" at bounding box center [446, 253] width 263 height 356
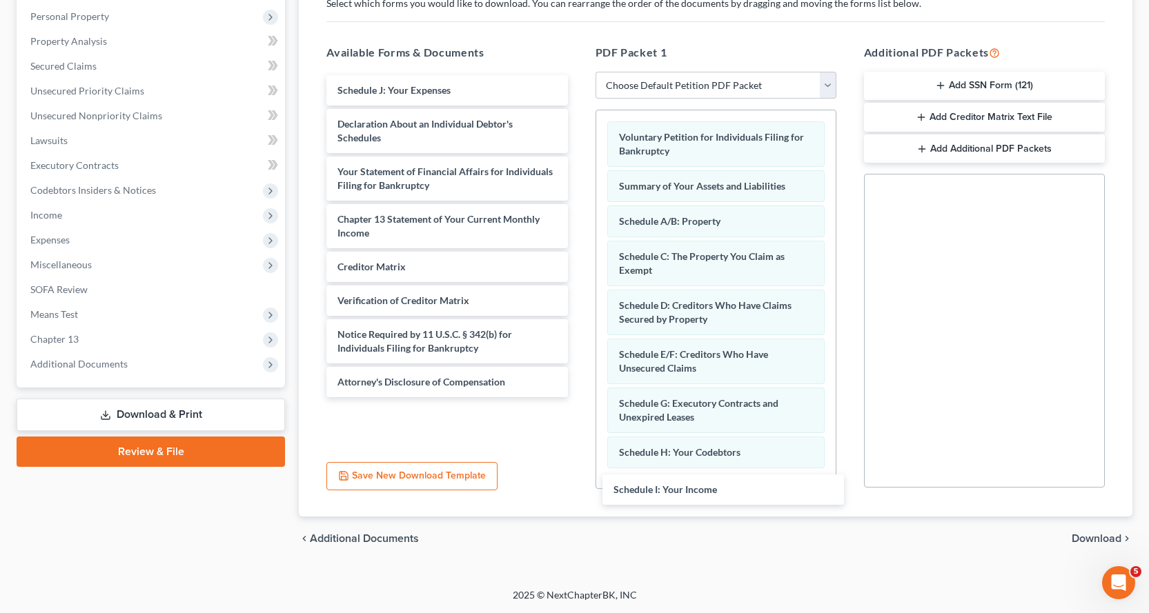
drag, startPoint x: 413, startPoint y: 89, endPoint x: 729, endPoint y: 385, distance: 432.5
click at [578, 397] on div "Schedule I: Your Income Schedule I: Your Income Schedule J: Your Expenses Decla…" at bounding box center [446, 236] width 263 height 322
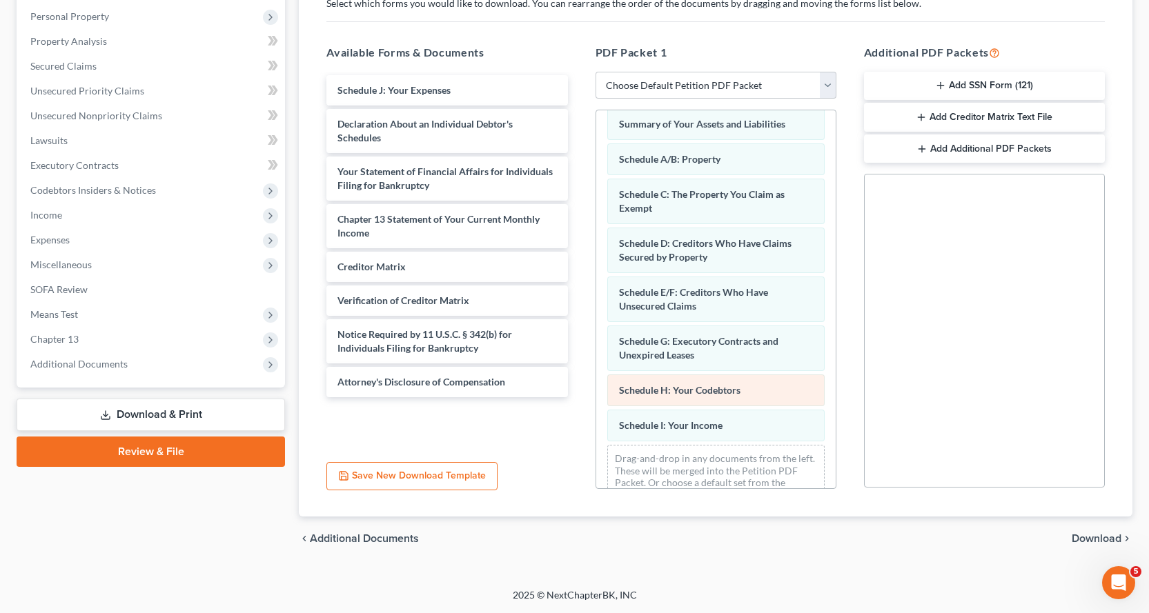
scroll to position [93, 0]
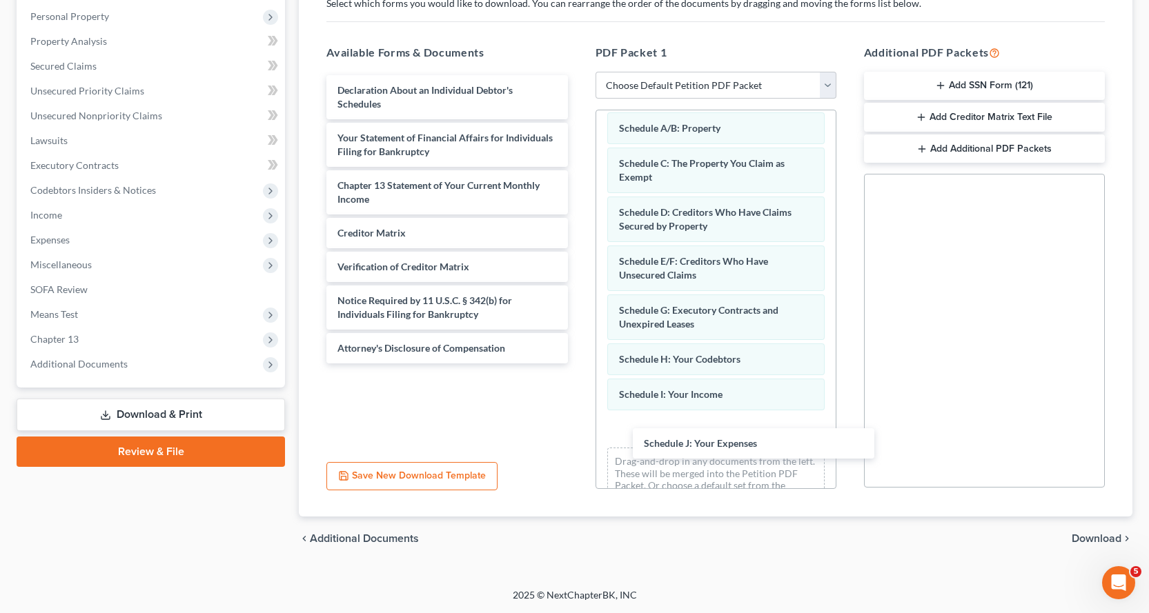
drag, startPoint x: 399, startPoint y: 88, endPoint x: 570, endPoint y: 222, distance: 217.7
click at [578, 364] on div "Schedule J: Your Expenses Schedule J: Your Expenses Declaration About an Indivi…" at bounding box center [446, 219] width 263 height 288
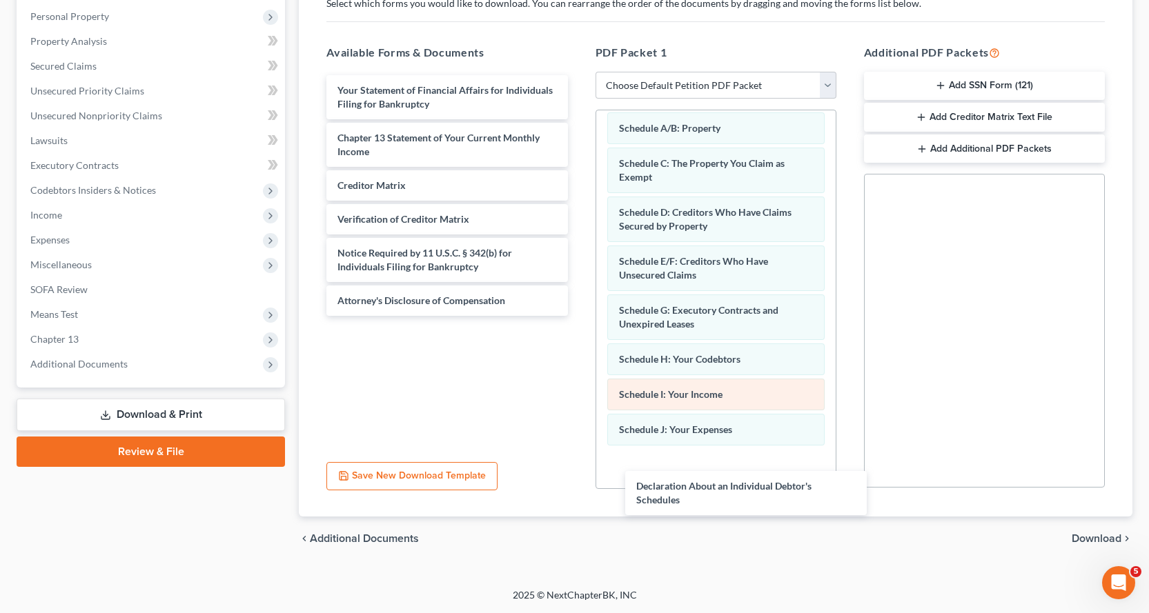
drag, startPoint x: 355, startPoint y: 97, endPoint x: 665, endPoint y: 387, distance: 424.7
click at [578, 316] on div "Declaration About an Individual Debtor's Schedules Declaration About an Individ…" at bounding box center [446, 195] width 263 height 241
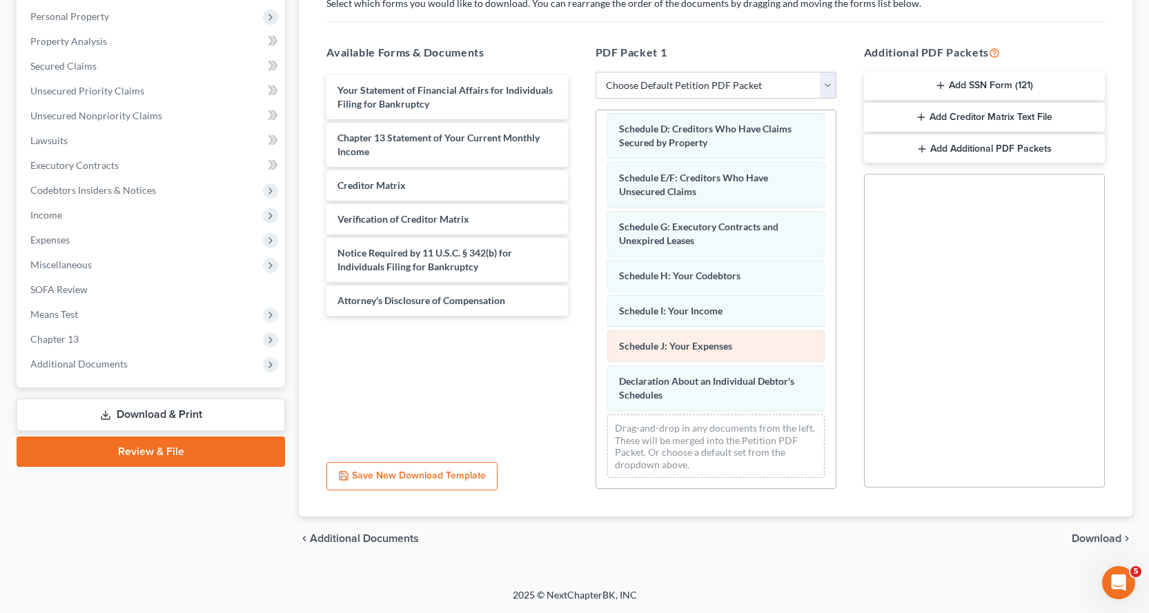
scroll to position [177, 0]
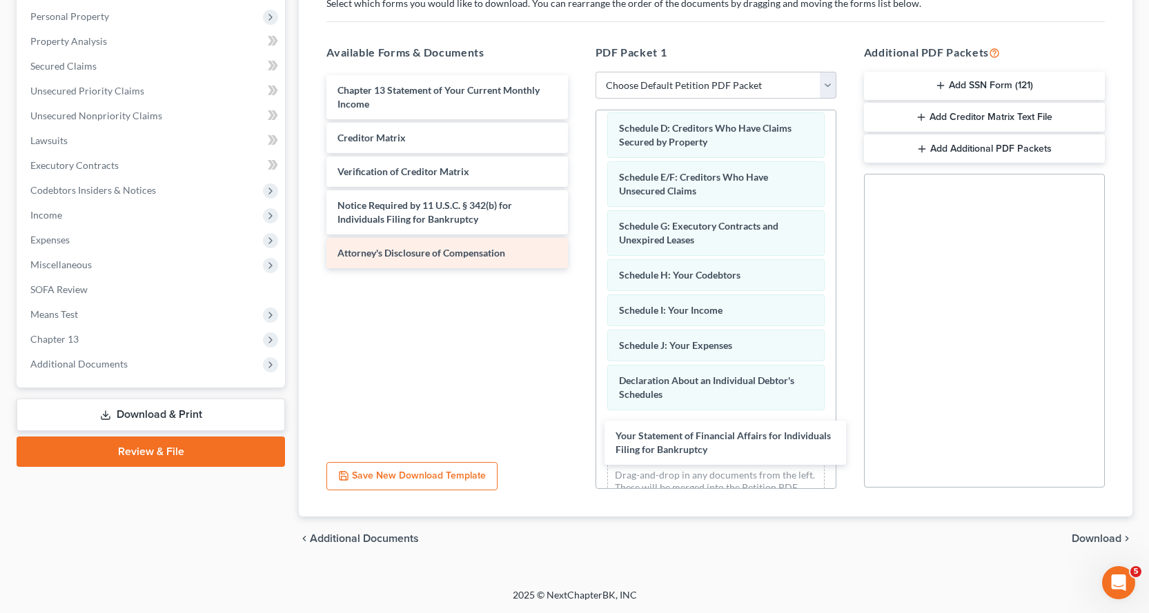
drag, startPoint x: 371, startPoint y: 104, endPoint x: 495, endPoint y: 254, distance: 195.1
click at [578, 268] on div "Your Statement of Financial Affairs for Individuals Filing for Bankruptcy Your …" at bounding box center [446, 171] width 263 height 193
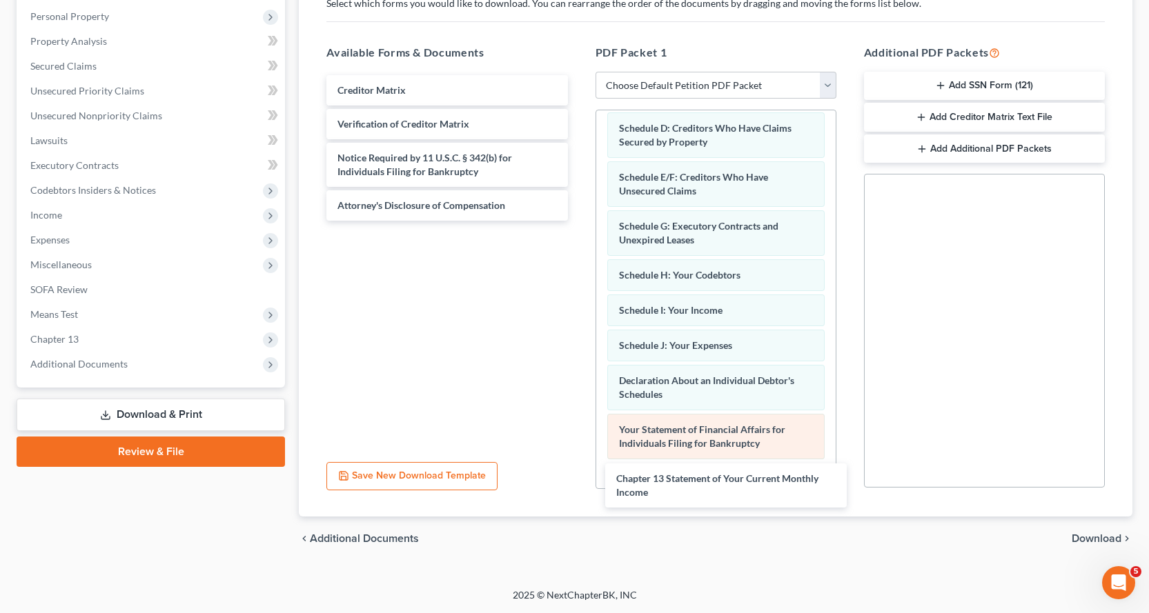
drag, startPoint x: 354, startPoint y: 98, endPoint x: 646, endPoint y: 427, distance: 439.9
click at [578, 221] on div "Chapter 13 Statement of Your Current Monthly Income Chapter 13 Statement of You…" at bounding box center [446, 148] width 263 height 146
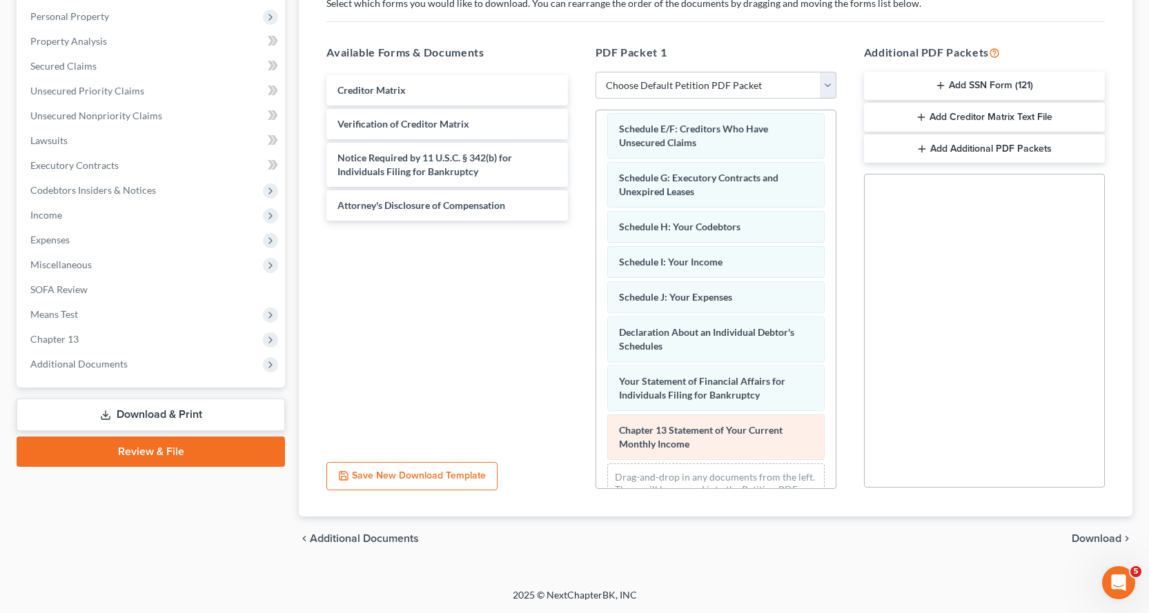
scroll to position [275, 0]
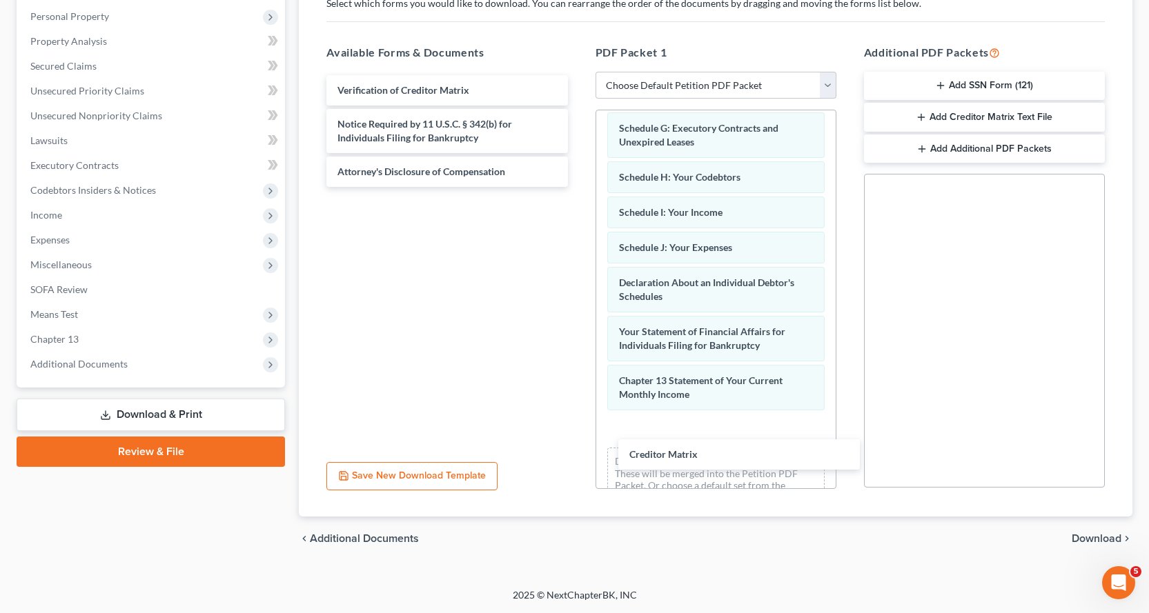
drag, startPoint x: 366, startPoint y: 89, endPoint x: 491, endPoint y: 224, distance: 184.1
click at [578, 187] on div "Creditor Matrix Creditor Matrix Verification of Creditor Matrix Notice Required…" at bounding box center [446, 131] width 263 height 112
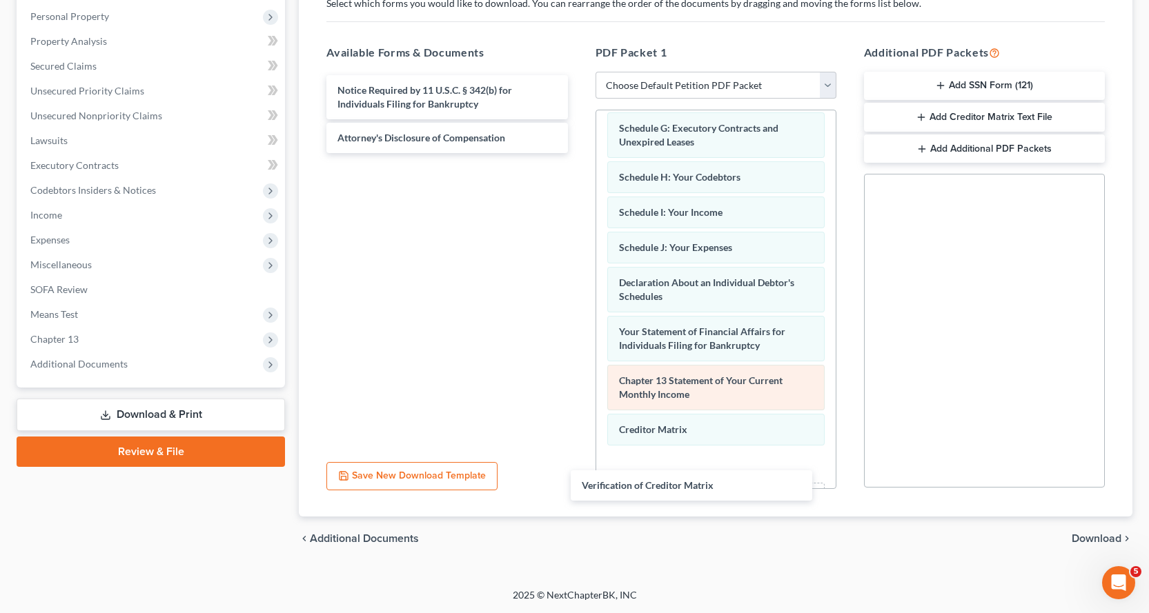
drag, startPoint x: 370, startPoint y: 88, endPoint x: 688, endPoint y: 379, distance: 430.8
click at [578, 153] on div "Verification of Creditor Matrix Verification of Creditor Matrix Notice Required…" at bounding box center [446, 114] width 263 height 78
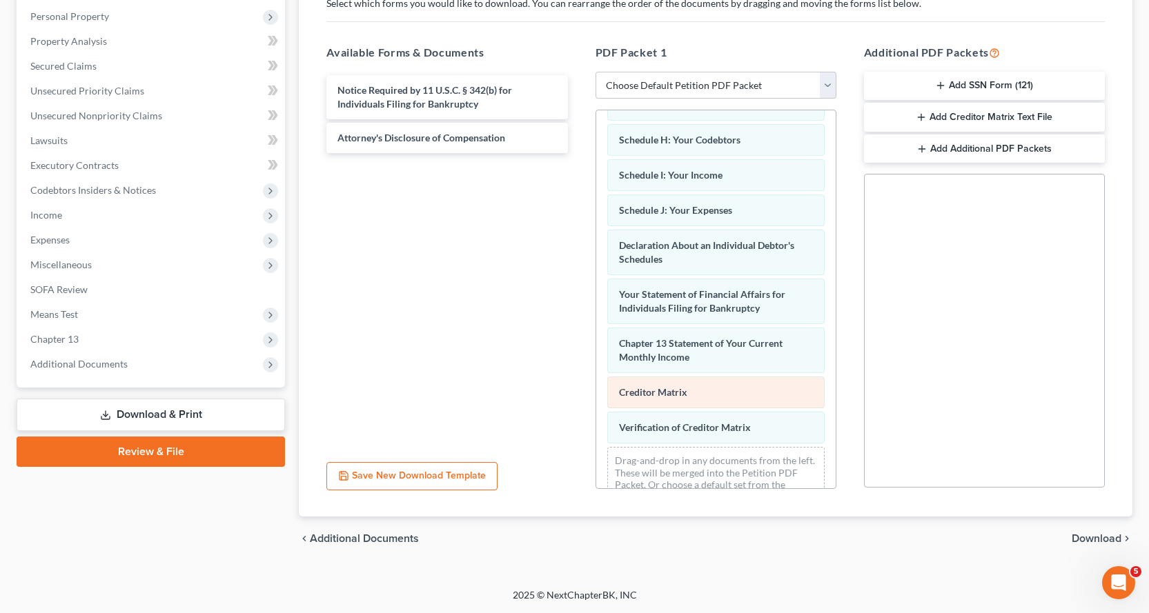
scroll to position [346, 0]
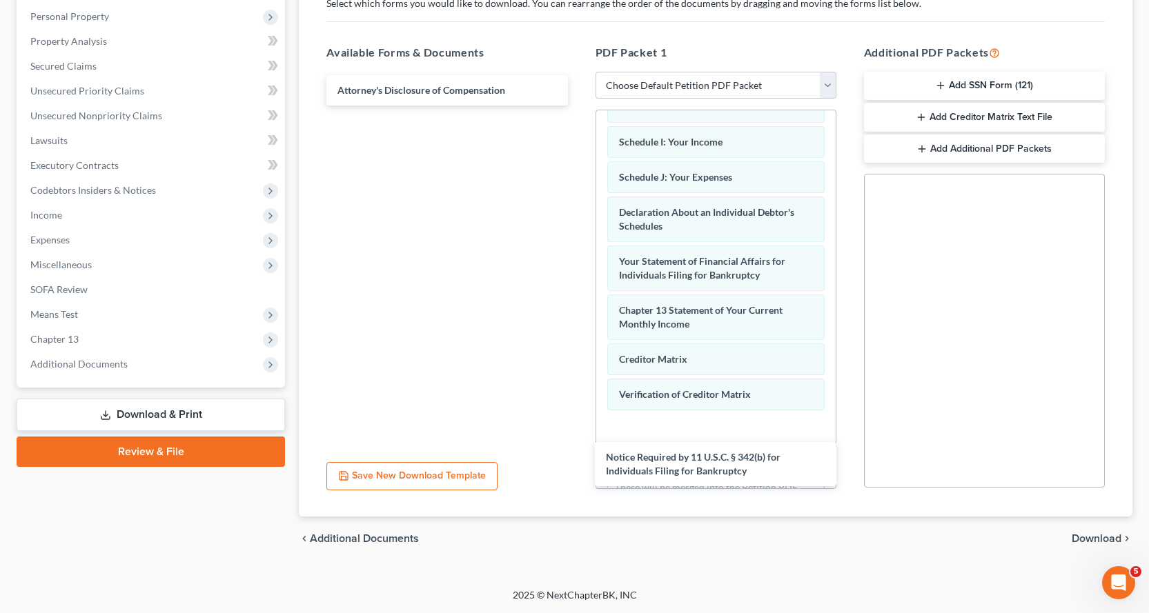
drag, startPoint x: 380, startPoint y: 99, endPoint x: 640, endPoint y: 432, distance: 422.3
click at [578, 106] on div "Notice Required by 11 U.S.C. § 342(b) for Individuals Filing for Bankruptcy Not…" at bounding box center [446, 90] width 263 height 30
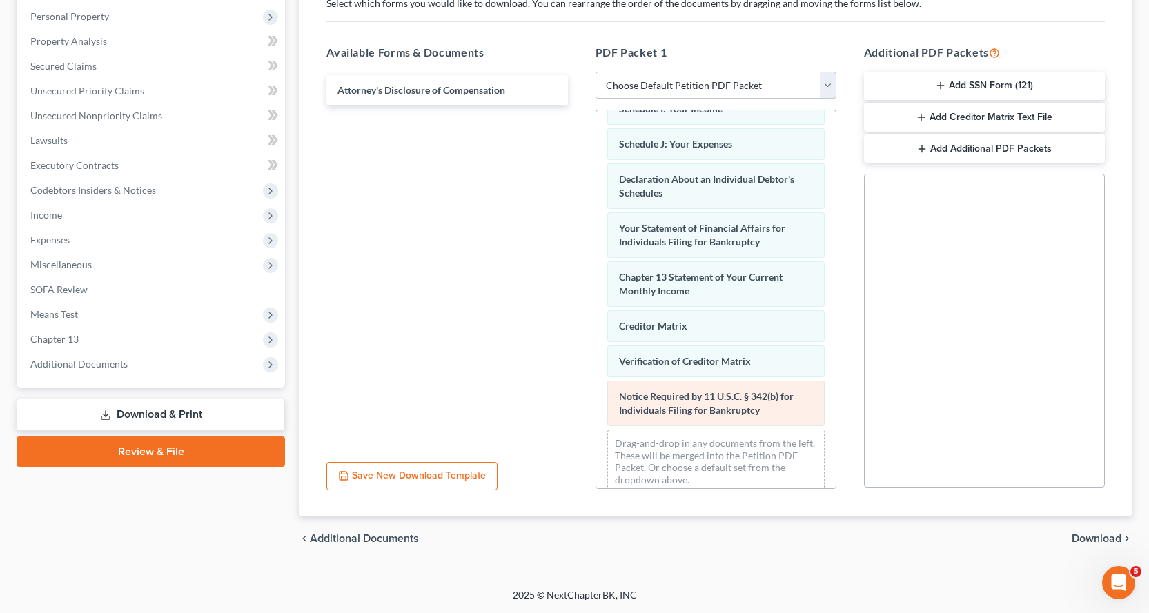
scroll to position [395, 0]
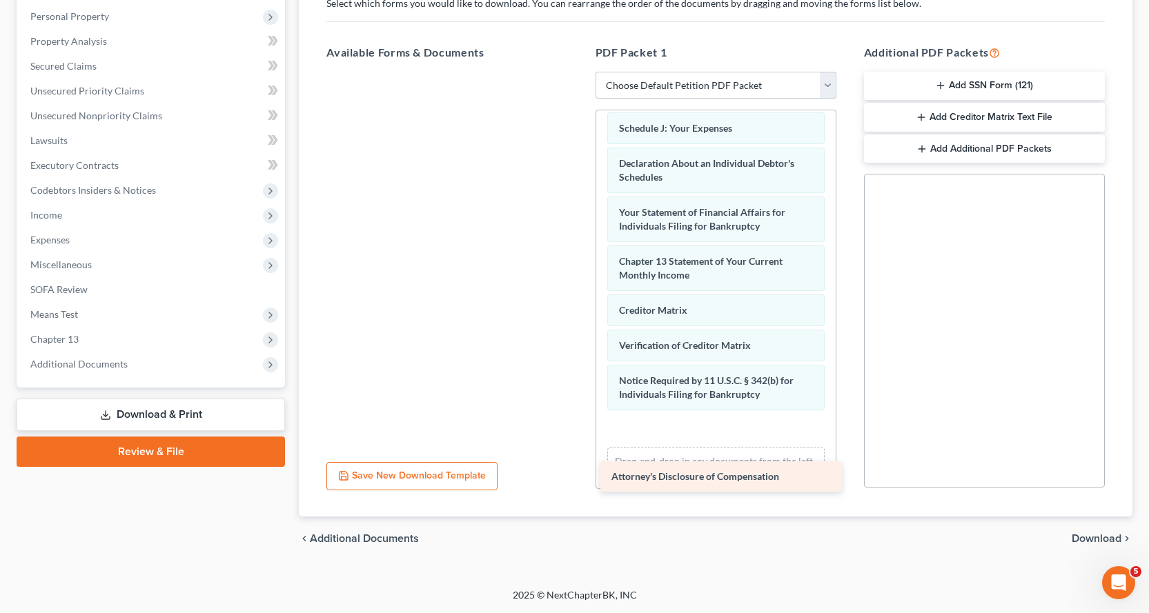
drag, startPoint x: 397, startPoint y: 88, endPoint x: 699, endPoint y: 453, distance: 473.9
click at [578, 72] on div "Attorney's Disclosure of Compensation Attorney's Disclosure of Compensation" at bounding box center [446, 72] width 263 height 0
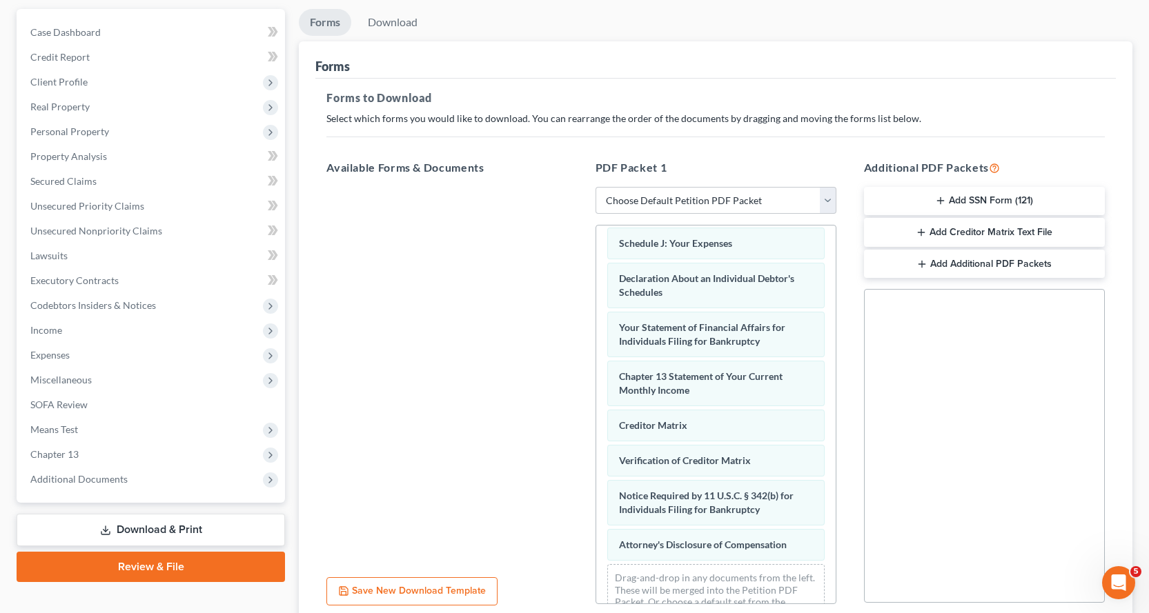
scroll to position [0, 0]
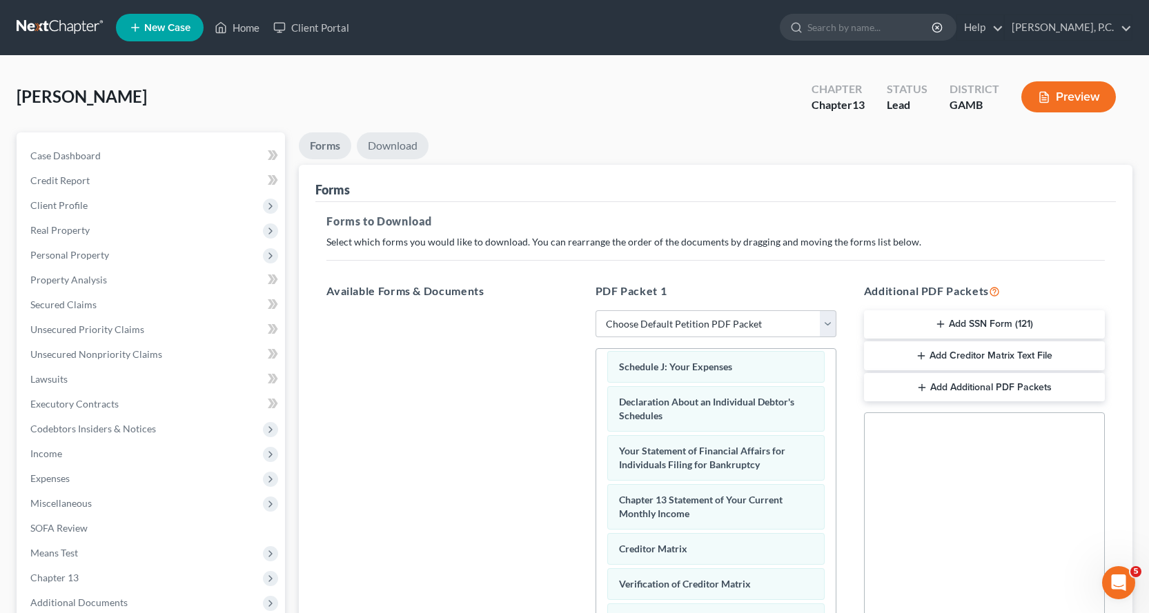
click at [395, 144] on link "Download" at bounding box center [393, 145] width 72 height 27
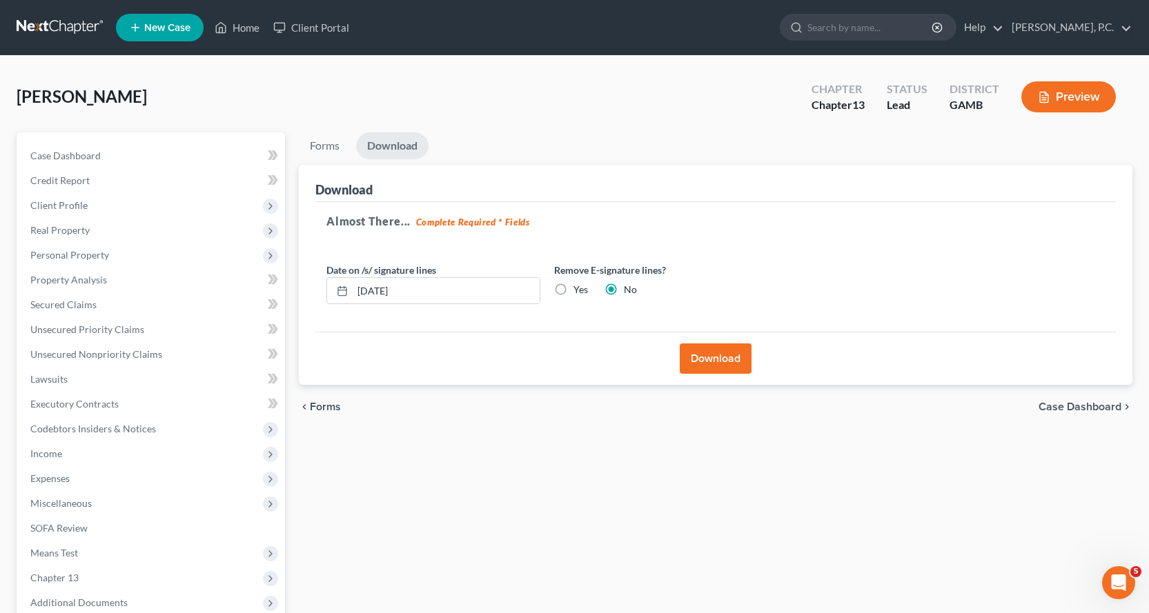
click at [731, 362] on button "Download" at bounding box center [716, 359] width 72 height 30
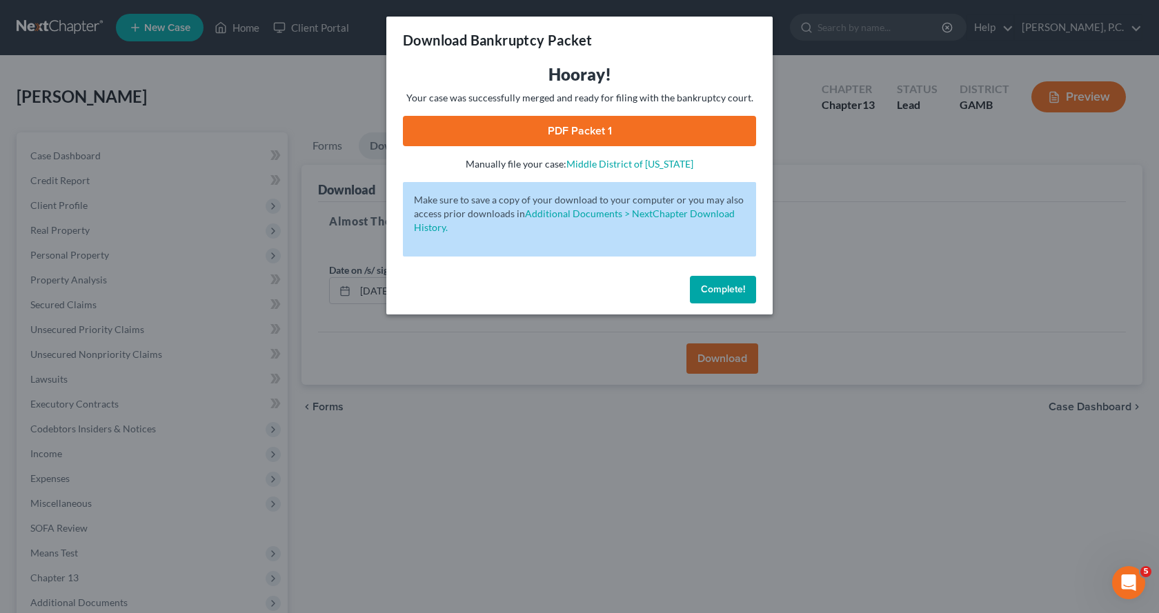
click at [551, 128] on link "PDF Packet 1" at bounding box center [579, 131] width 353 height 30
click at [727, 293] on span "Complete!" at bounding box center [723, 290] width 44 height 12
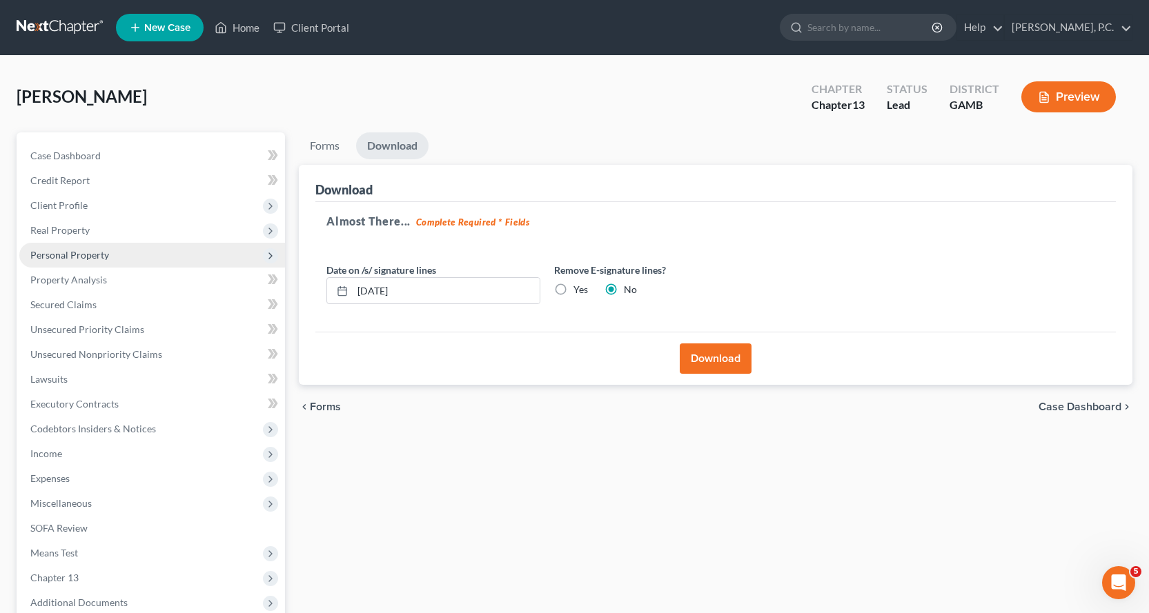
click at [75, 258] on span "Personal Property" at bounding box center [69, 255] width 79 height 12
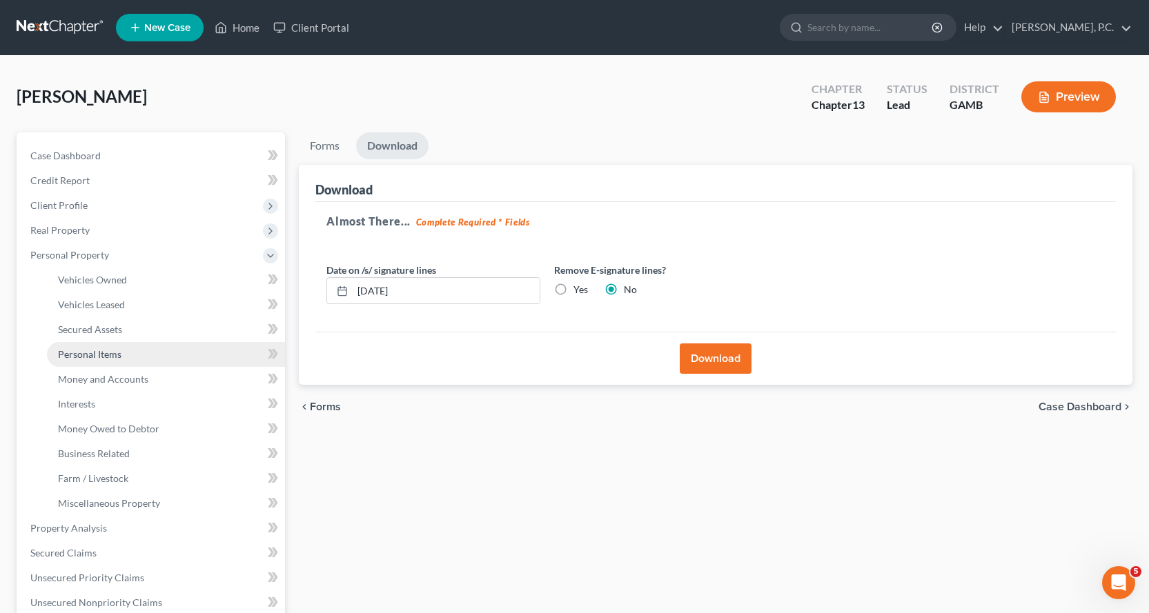
click at [91, 356] on span "Personal Items" at bounding box center [89, 354] width 63 height 12
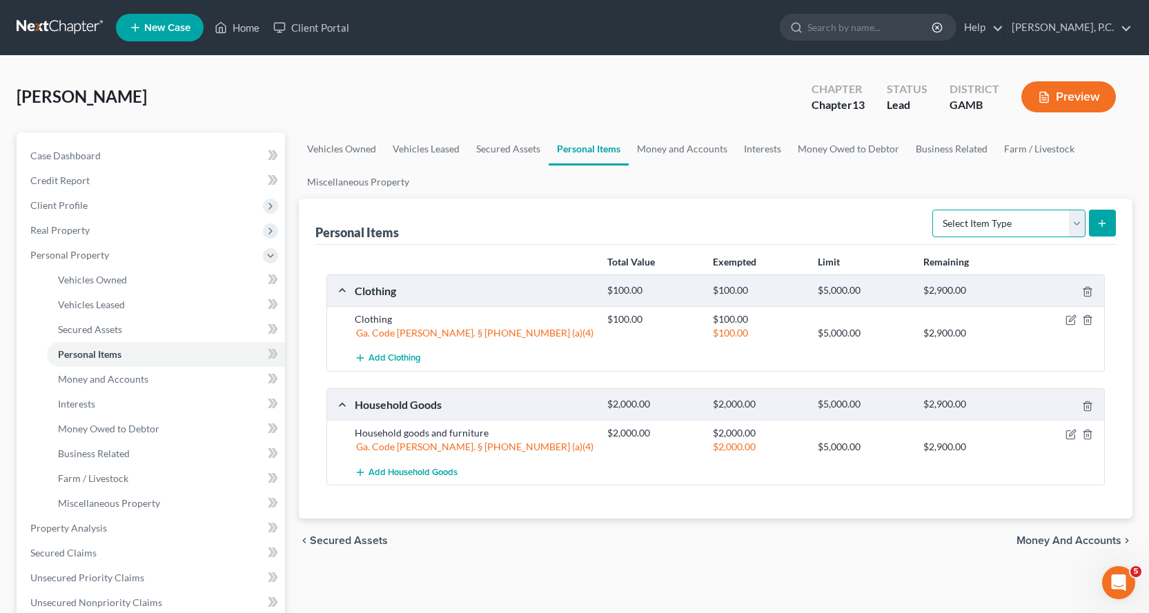
click at [1076, 213] on select "Select Item Type Clothing Collectibles Of Value Electronics Firearms Household …" at bounding box center [1008, 224] width 153 height 28
click at [934, 210] on select "Select Item Type Clothing Collectibles Of Value Electronics Firearms Household …" at bounding box center [1008, 224] width 153 height 28
click at [1101, 220] on icon "submit" at bounding box center [1101, 223] width 11 height 11
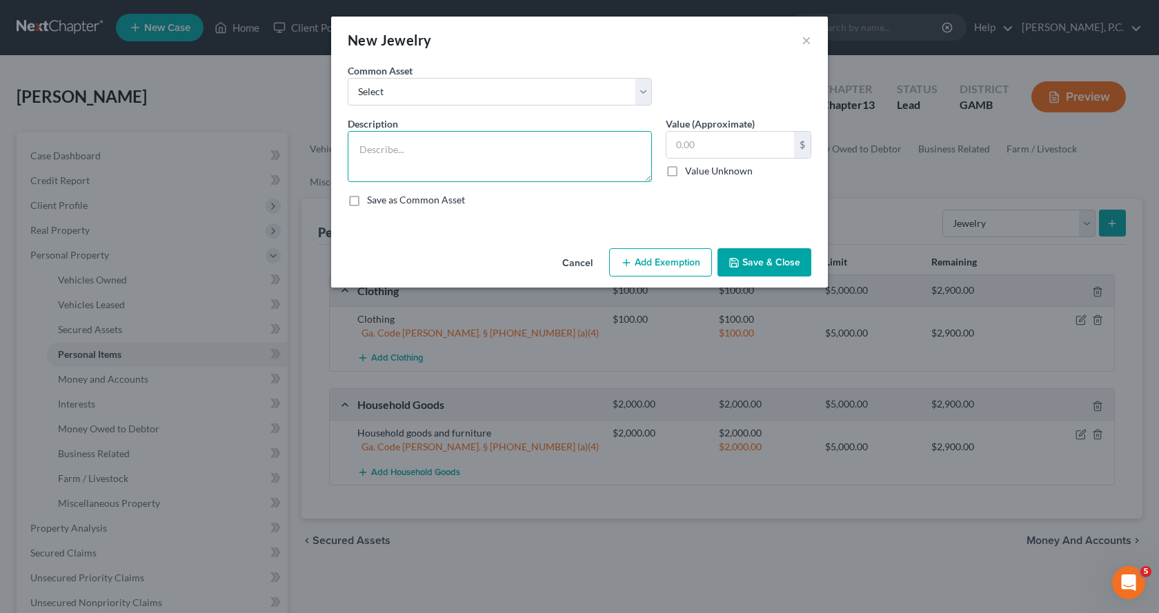
click at [438, 148] on textarea at bounding box center [500, 156] width 304 height 51
click at [658, 259] on button "Add Exemption" at bounding box center [660, 262] width 103 height 29
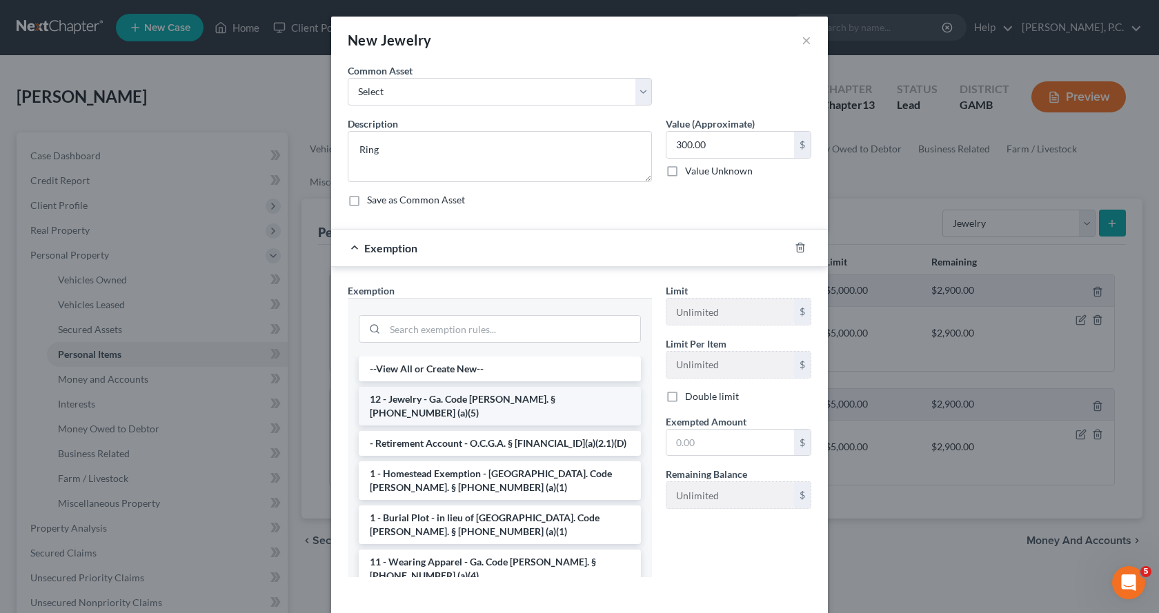
click at [417, 396] on li "12 - Jewelry - Ga. Code [PERSON_NAME]. § [PHONE_NUMBER] (a)(5)" at bounding box center [500, 406] width 282 height 39
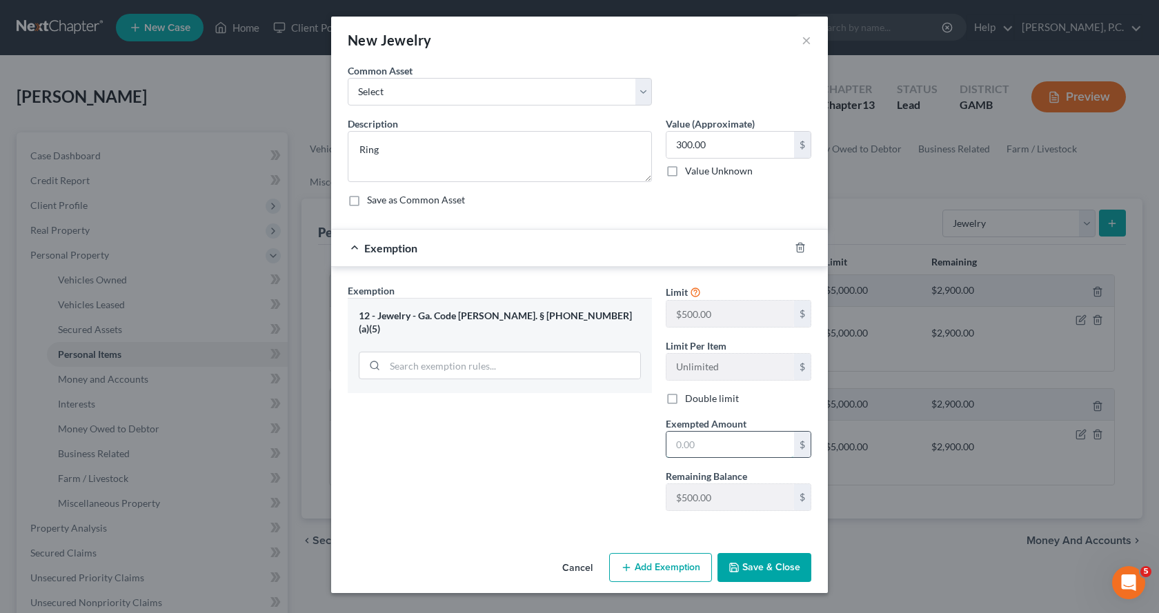
click at [686, 440] on input "text" at bounding box center [731, 445] width 128 height 26
click at [782, 573] on button "Save & Close" at bounding box center [765, 567] width 94 height 29
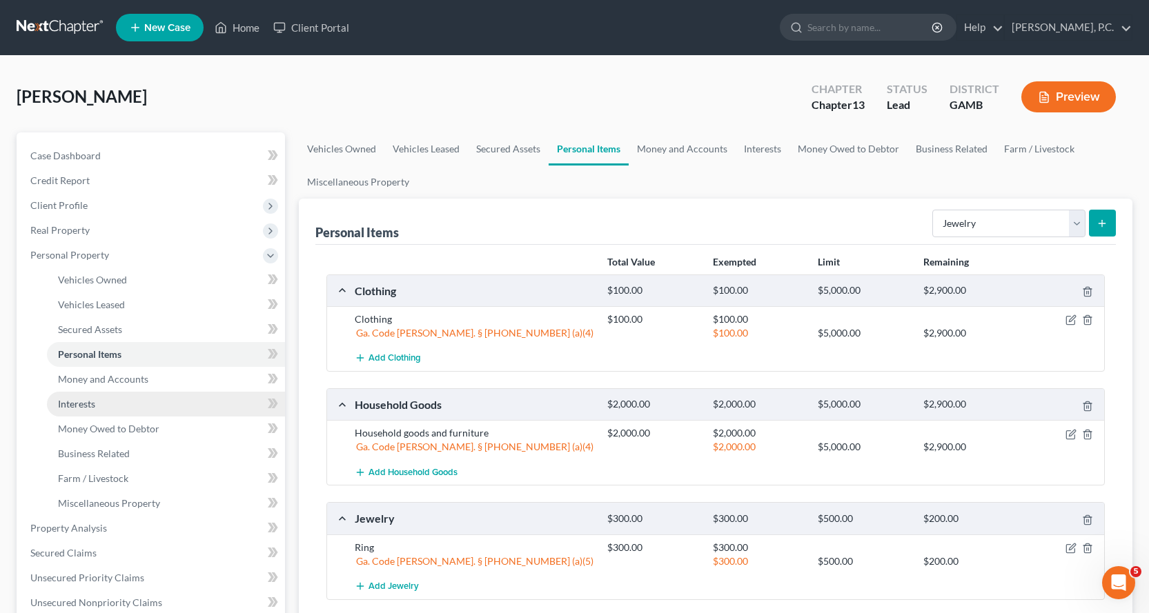
click at [77, 403] on span "Interests" at bounding box center [76, 404] width 37 height 12
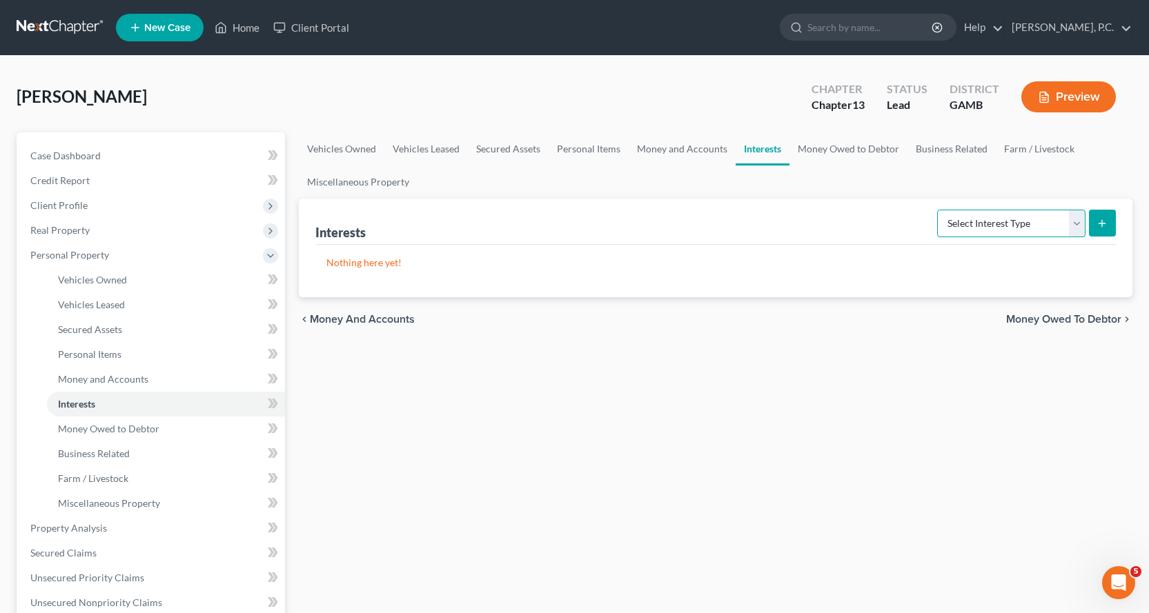
click at [1081, 221] on select "Select Interest Type 401K Annuity Bond Education IRA Government Bond Government…" at bounding box center [1011, 224] width 148 height 28
click at [938, 210] on select "Select Interest Type 401K Annuity Bond Education IRA Government Bond Government…" at bounding box center [1011, 224] width 148 height 28
click at [1103, 222] on icon "submit" at bounding box center [1101, 223] width 11 height 11
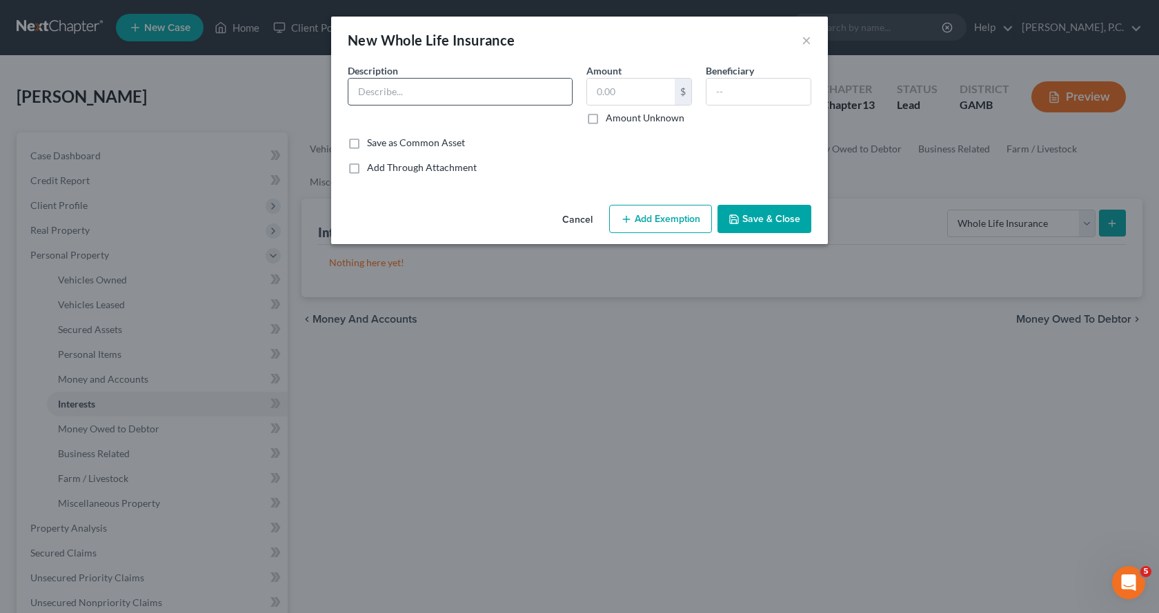
click at [440, 96] on input "text" at bounding box center [460, 92] width 224 height 26
click at [435, 93] on input "Mutual of Omaha Insurance" at bounding box center [460, 92] width 224 height 26
click at [637, 98] on input "text" at bounding box center [631, 92] width 88 height 26
click at [783, 221] on button "Save & Close" at bounding box center [765, 219] width 94 height 29
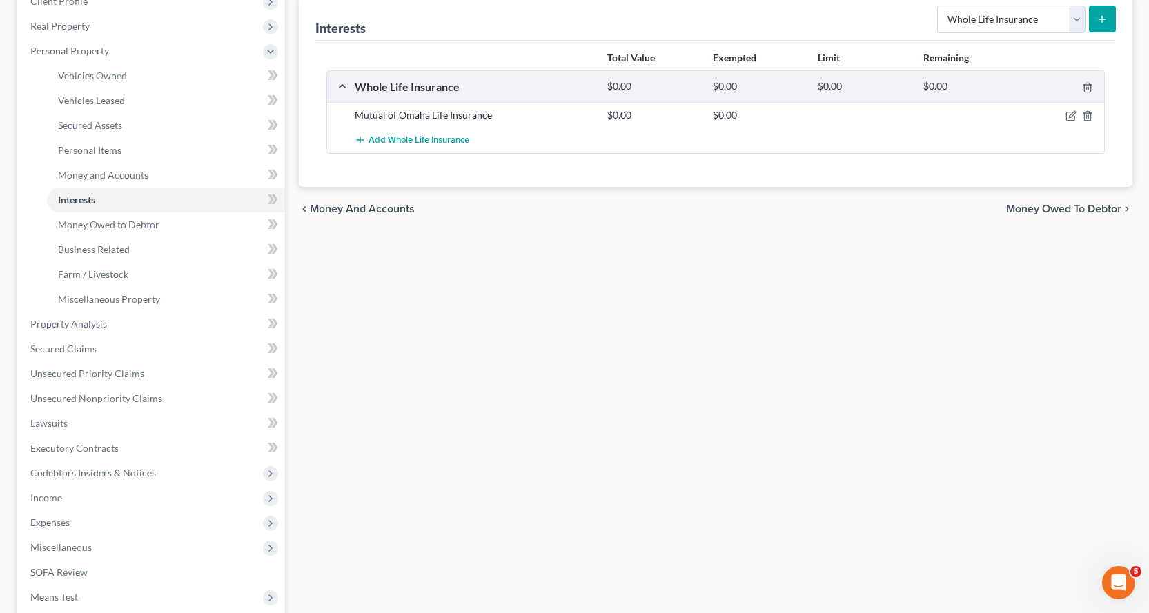
scroll to position [393, 0]
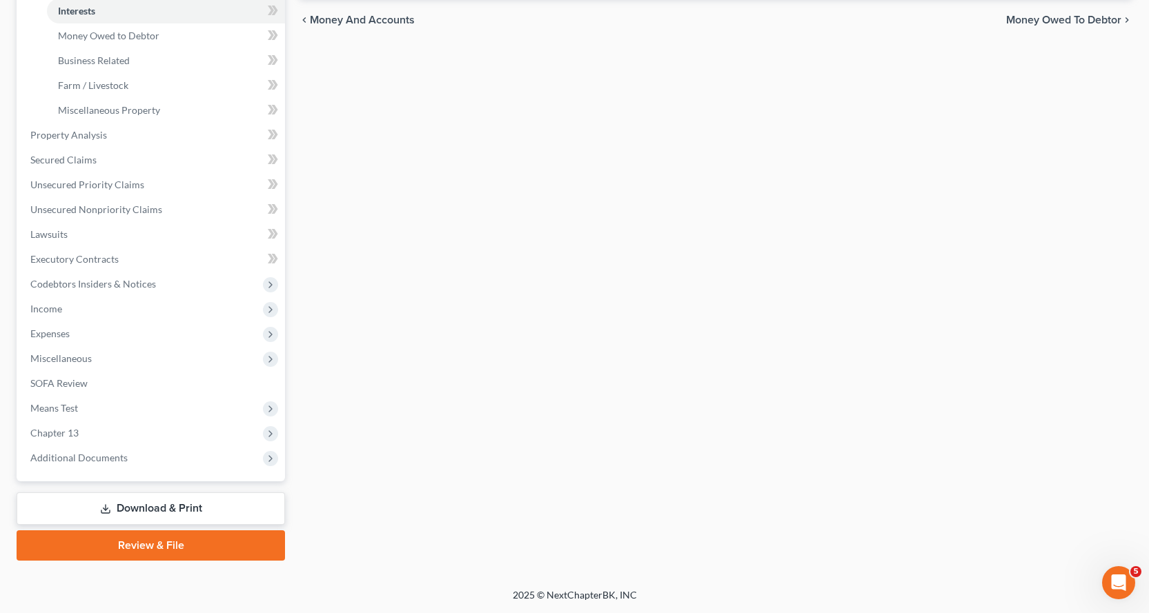
click at [134, 506] on link "Download & Print" at bounding box center [151, 509] width 268 height 32
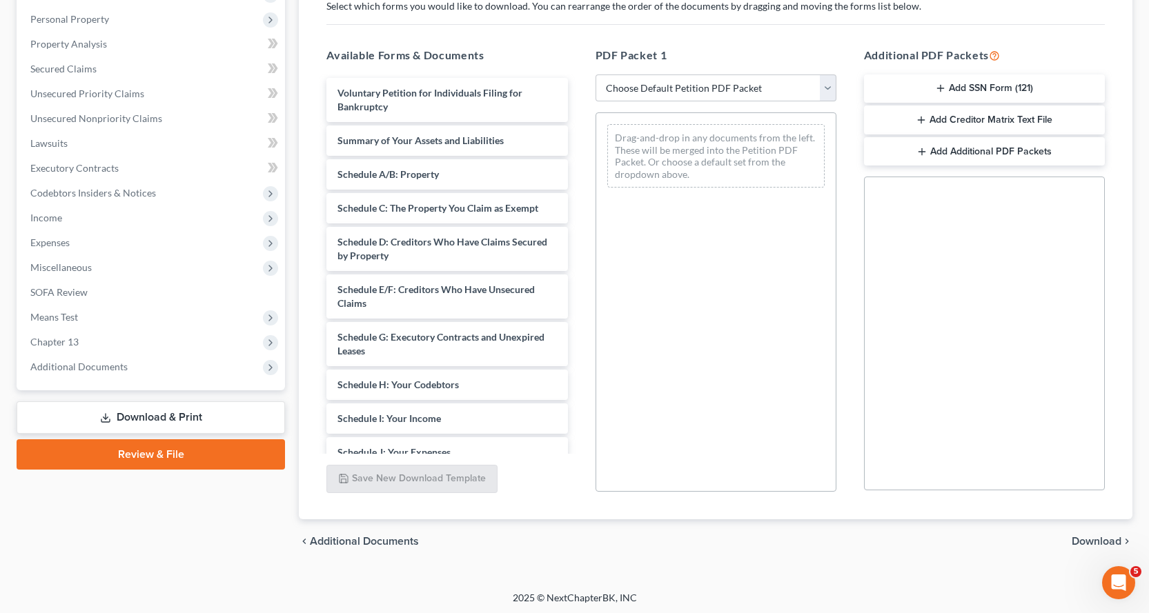
scroll to position [239, 0]
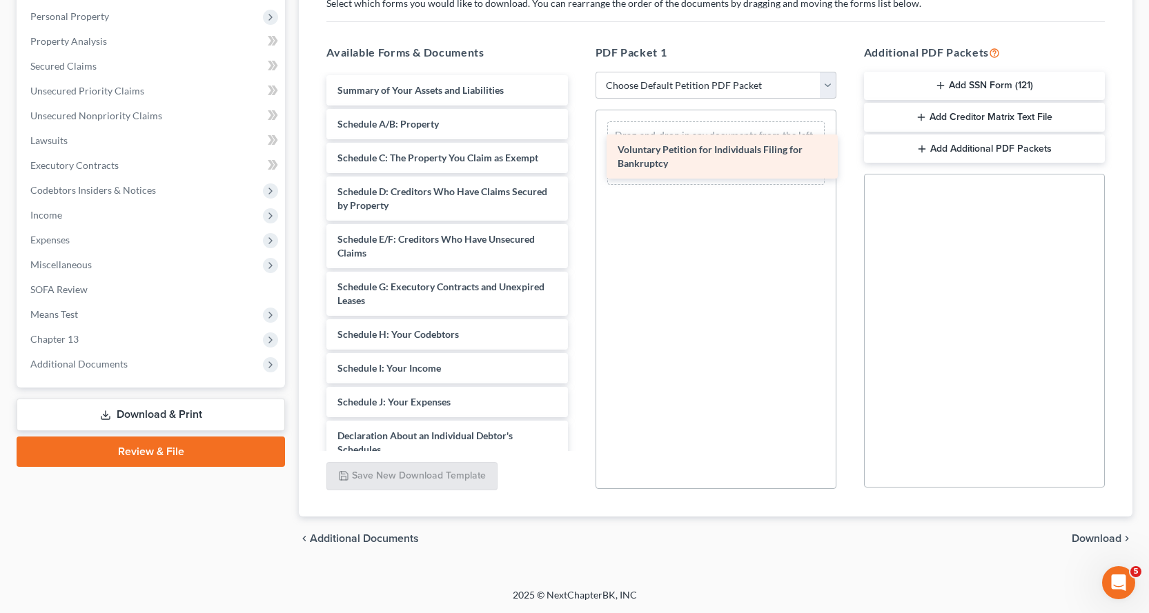
drag, startPoint x: 355, startPoint y: 95, endPoint x: 636, endPoint y: 155, distance: 286.5
click at [578, 155] on div "Voluntary Petition for Individuals Filing for Bankruptcy Voluntary Petition for…" at bounding box center [446, 392] width 263 height 634
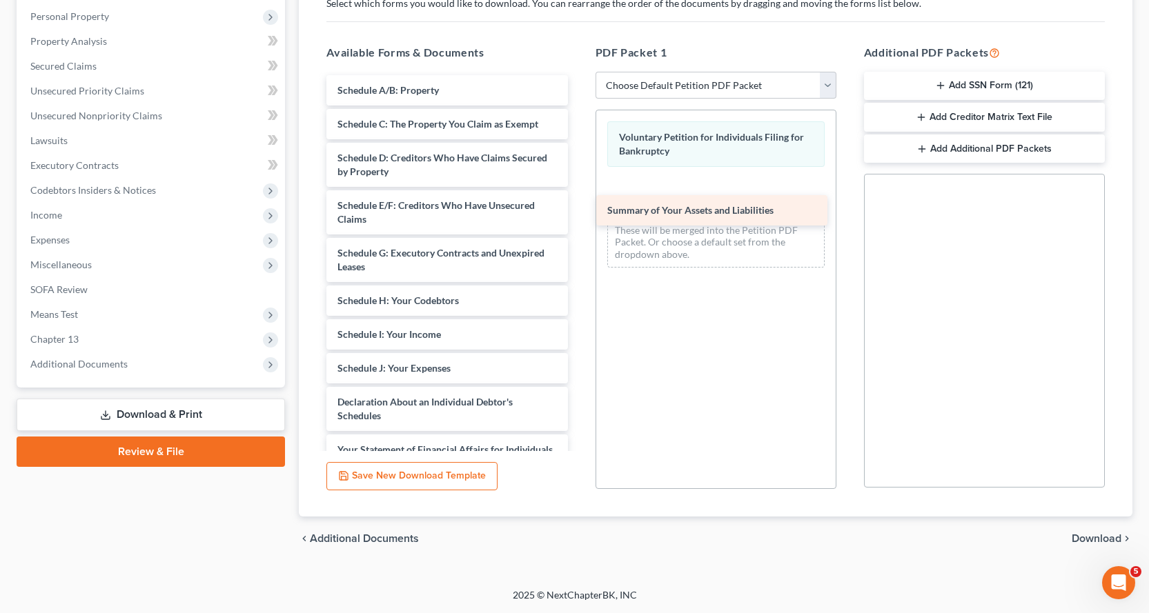
drag, startPoint x: 382, startPoint y: 90, endPoint x: 651, endPoint y: 206, distance: 293.9
click at [578, 202] on div "Summary of Your Assets and Liabilities Summary of Your Assets and Liabilities S…" at bounding box center [446, 375] width 263 height 600
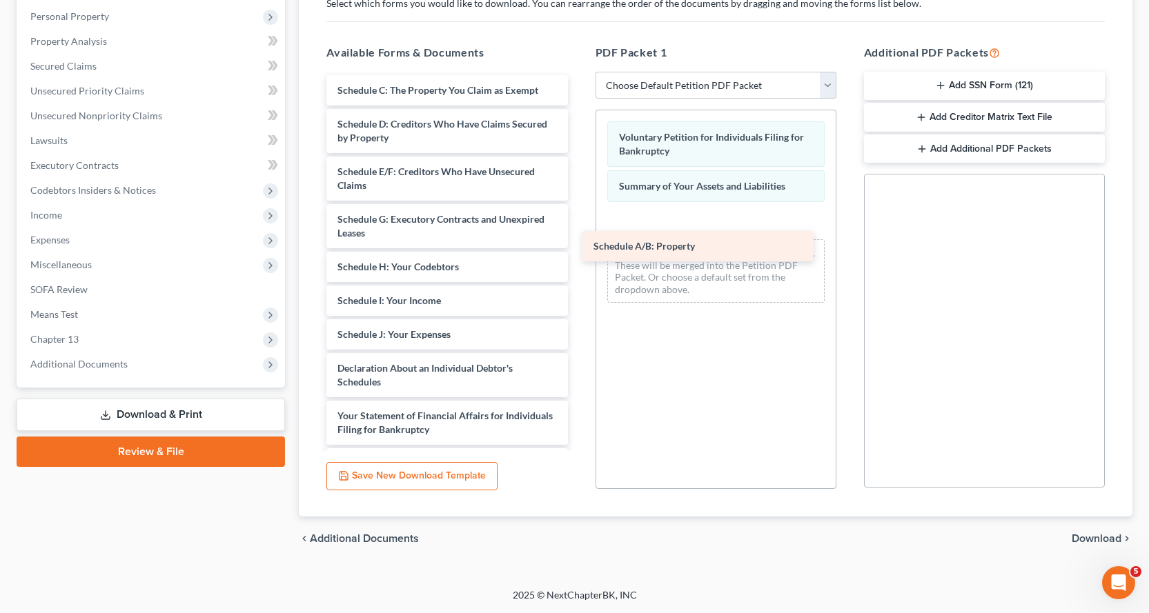
drag, startPoint x: 401, startPoint y: 89, endPoint x: 658, endPoint y: 241, distance: 298.2
click at [578, 242] on div "Schedule A/B: Property Schedule A/B: Property Schedule C: The Property You Clai…" at bounding box center [446, 358] width 263 height 567
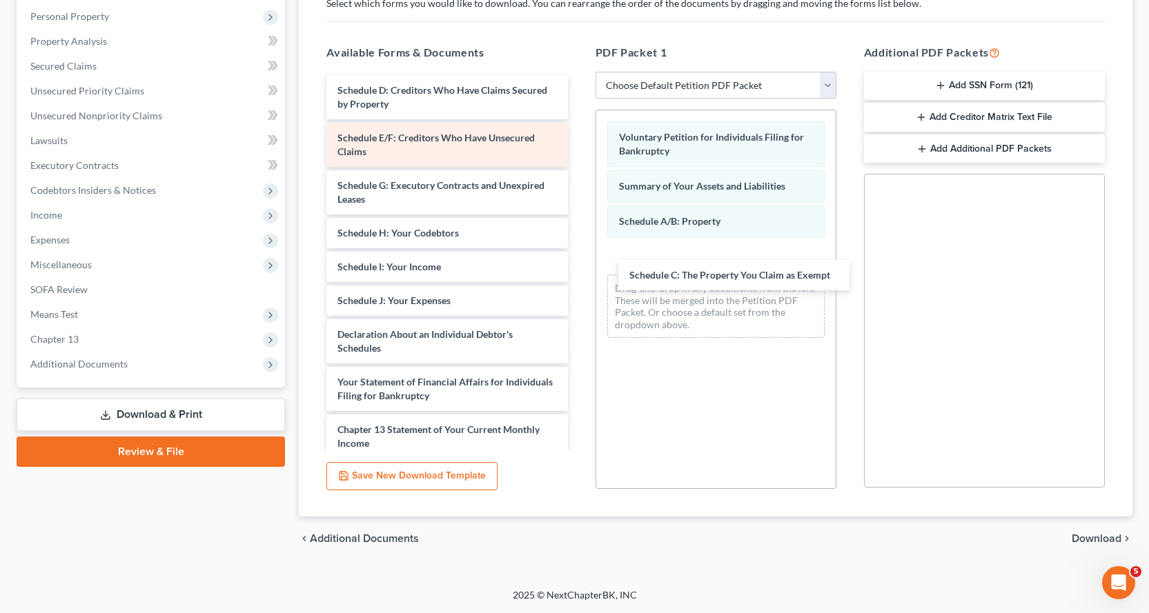
drag, startPoint x: 370, startPoint y: 89, endPoint x: 480, endPoint y: 145, distance: 123.7
click at [578, 264] on div "Schedule C: The Property You Claim as Exempt Schedule C: The Property You Claim…" at bounding box center [446, 341] width 263 height 533
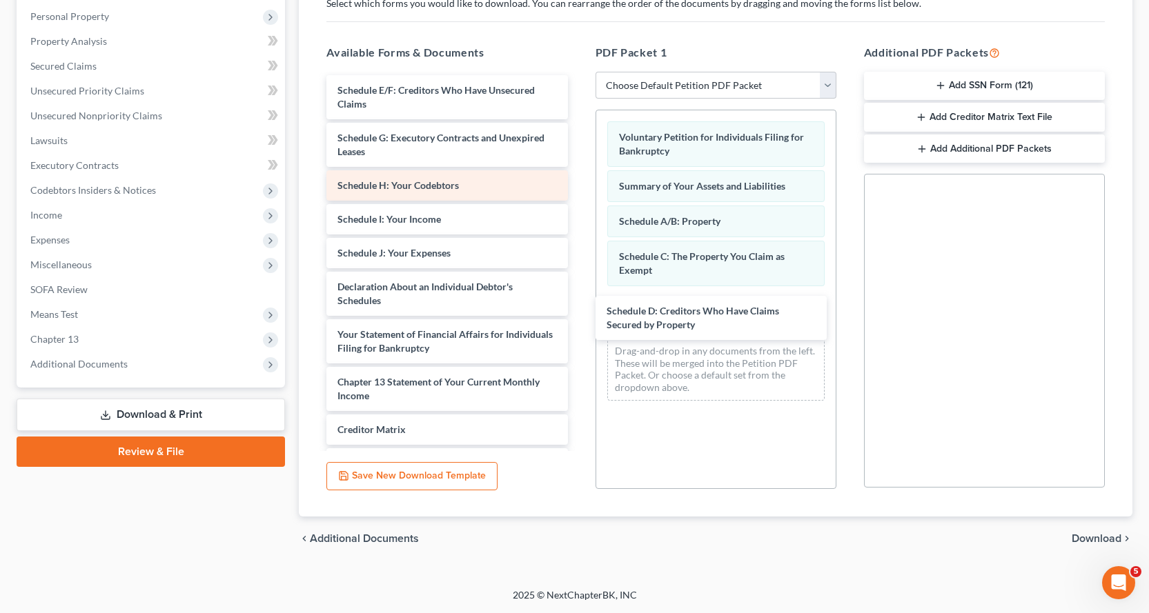
drag, startPoint x: 382, startPoint y: 99, endPoint x: 466, endPoint y: 181, distance: 117.6
click at [578, 317] on div "Schedule D: Creditors Who Have Claims Secured by Property Schedule D: Creditors…" at bounding box center [446, 317] width 263 height 485
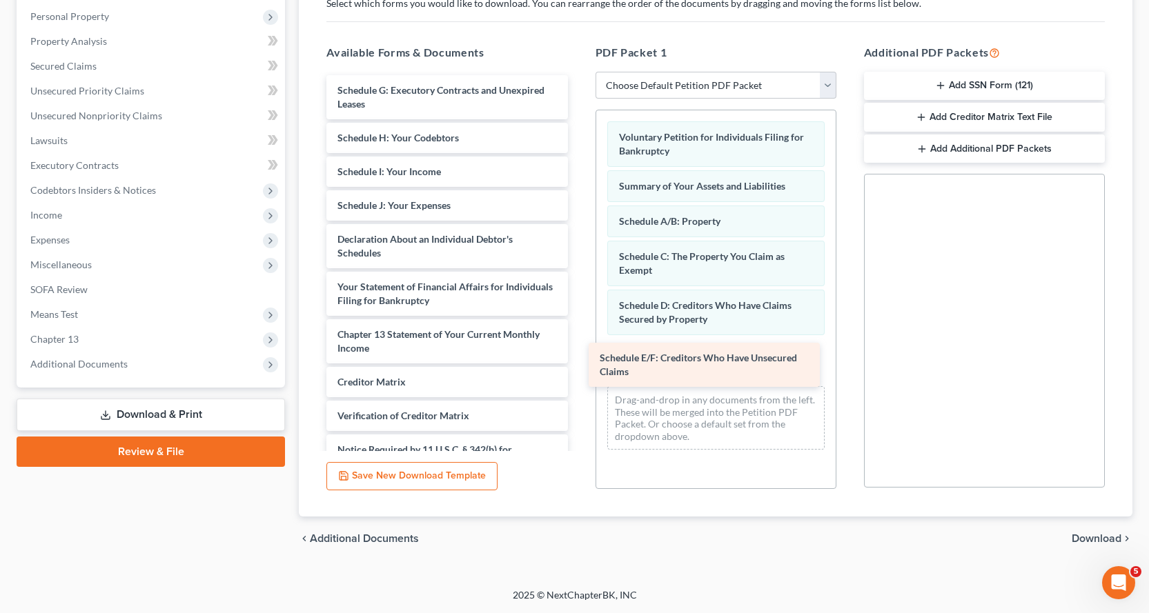
drag, startPoint x: 362, startPoint y: 96, endPoint x: 649, endPoint y: 362, distance: 391.1
click at [578, 362] on div "Schedule E/F: Creditors Who Have Unsecured Claims Schedule E/F: Creditors Who H…" at bounding box center [446, 293] width 263 height 437
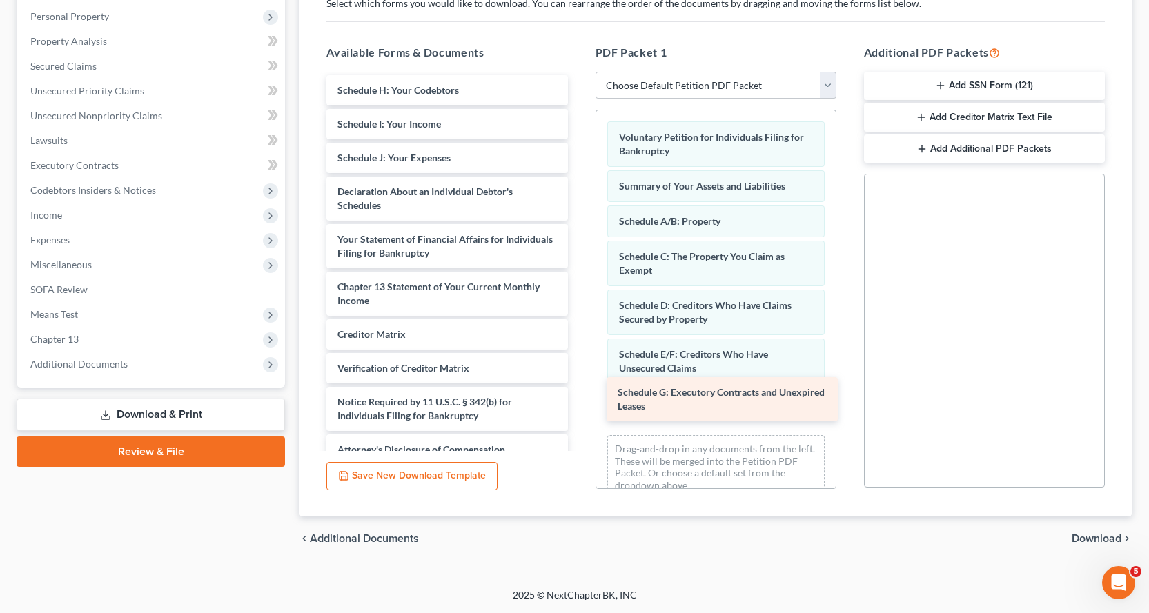
drag, startPoint x: 351, startPoint y: 98, endPoint x: 632, endPoint y: 396, distance: 409.6
click at [578, 396] on div "Schedule G: Executory Contracts and Unexpired Leases Schedule G: Executory Cont…" at bounding box center [446, 270] width 263 height 390
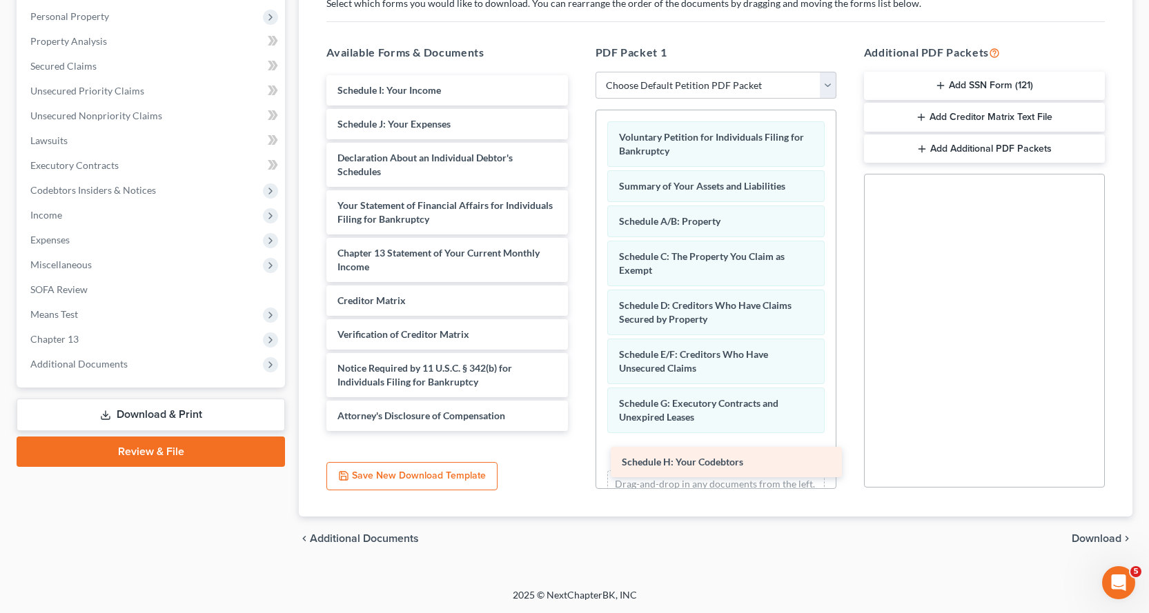
drag, startPoint x: 362, startPoint y: 87, endPoint x: 646, endPoint y: 460, distance: 468.7
click at [578, 431] on div "Schedule H: Your Codebtors Schedule H: Your Codebtors Schedule I: Your Income S…" at bounding box center [446, 253] width 263 height 356
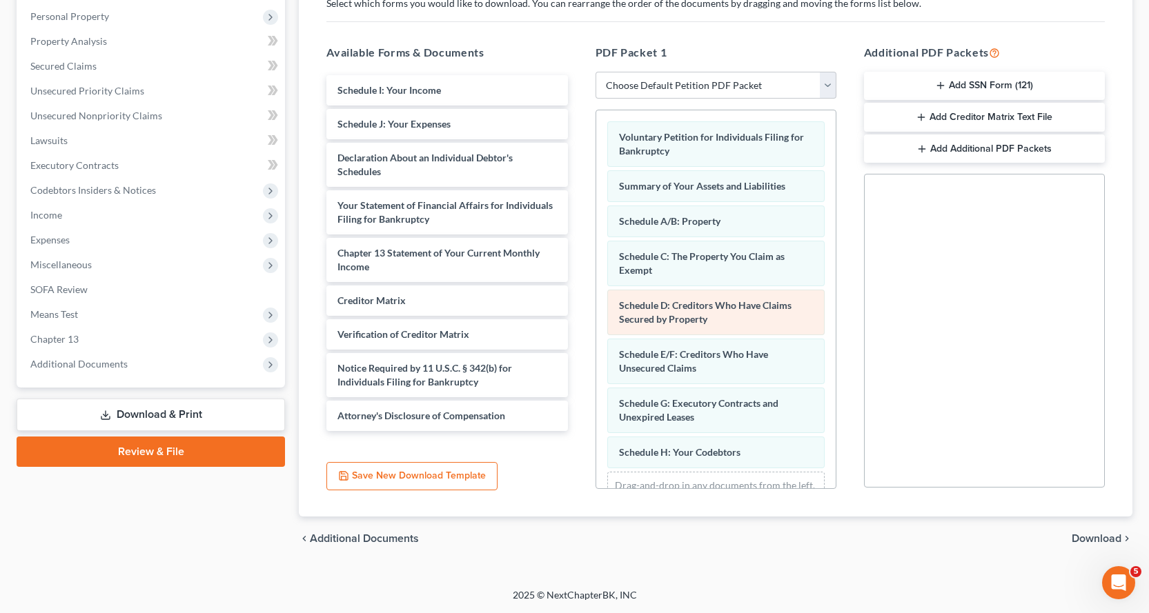
scroll to position [58, 0]
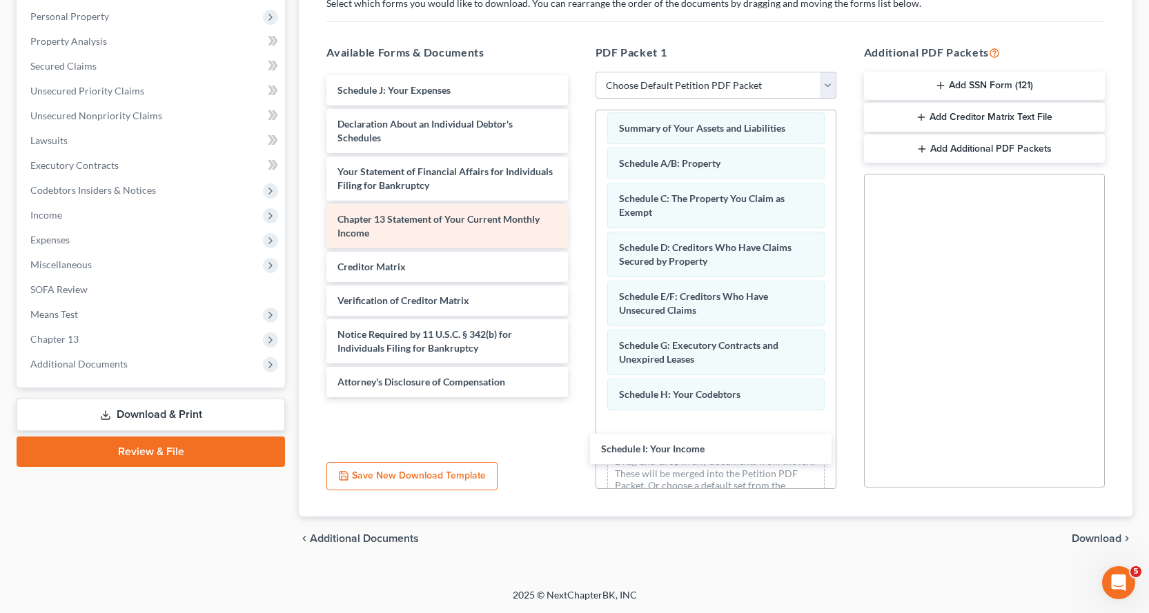
drag, startPoint x: 408, startPoint y: 91, endPoint x: 535, endPoint y: 231, distance: 189.5
click at [578, 397] on div "Schedule I: Your Income Schedule I: Your Income Schedule J: Your Expenses Decla…" at bounding box center [446, 236] width 263 height 322
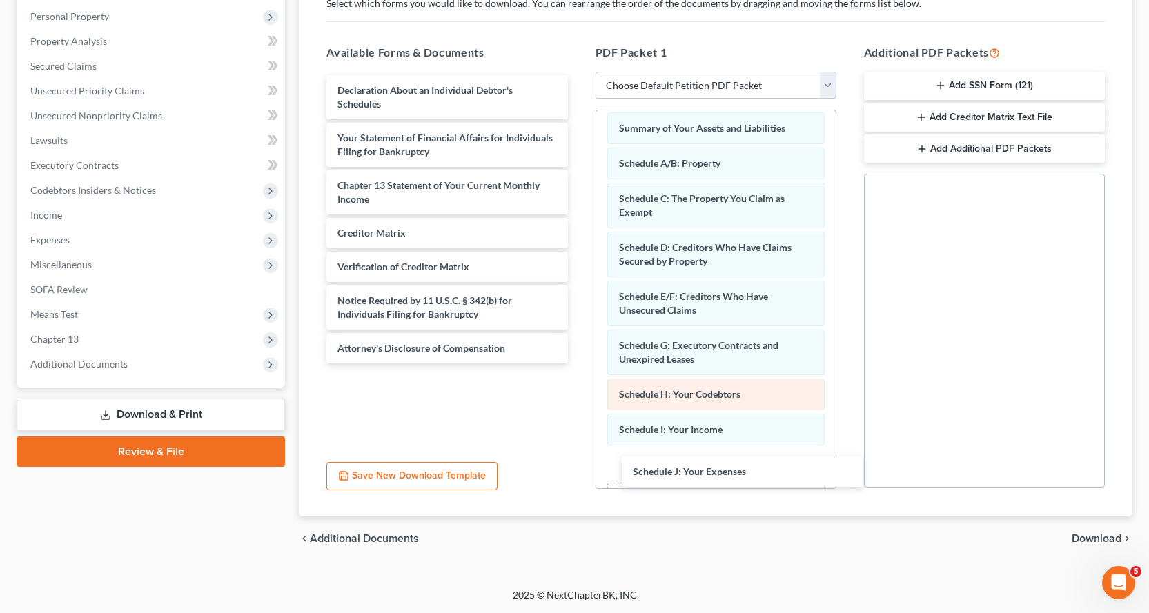
drag, startPoint x: 417, startPoint y: 90, endPoint x: 697, endPoint y: 379, distance: 402.1
click at [578, 364] on div "Schedule J: Your Expenses Schedule J: Your Expenses Declaration About an Indivi…" at bounding box center [446, 219] width 263 height 288
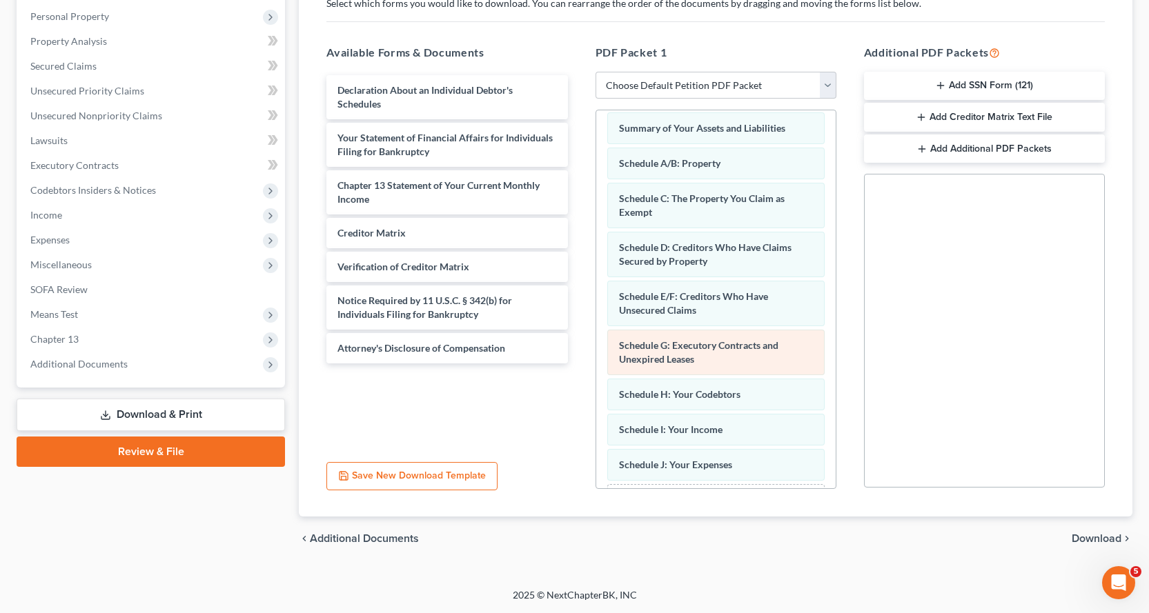
scroll to position [128, 0]
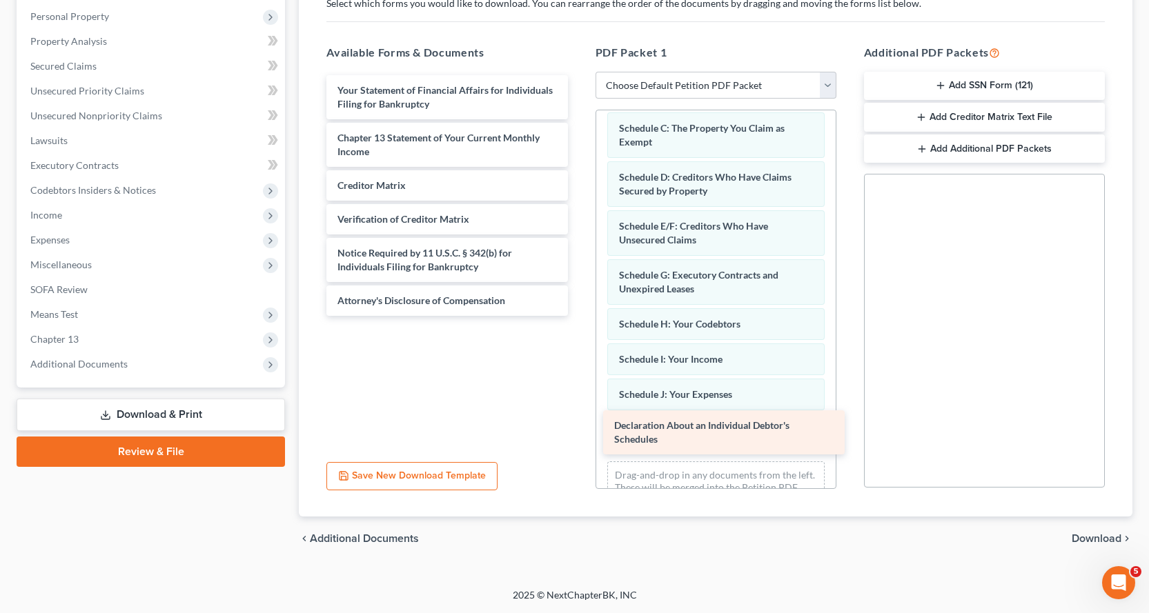
drag, startPoint x: 372, startPoint y: 97, endPoint x: 663, endPoint y: 411, distance: 428.2
click at [578, 316] on div "Declaration About an Individual Debtor's Schedules Declaration About an Individ…" at bounding box center [446, 195] width 263 height 241
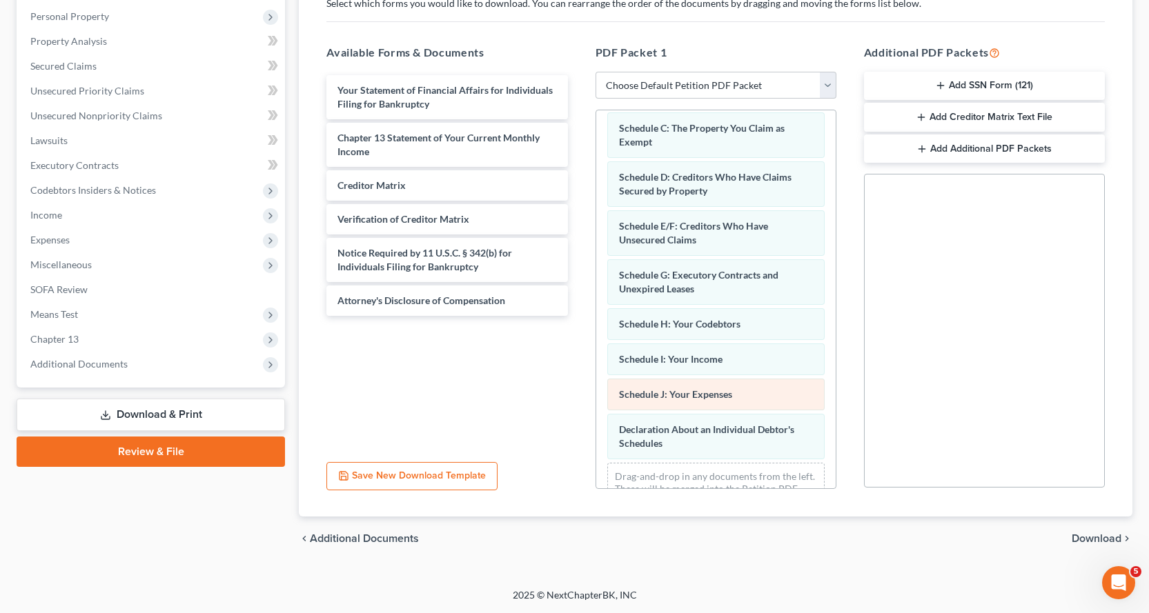
scroll to position [177, 0]
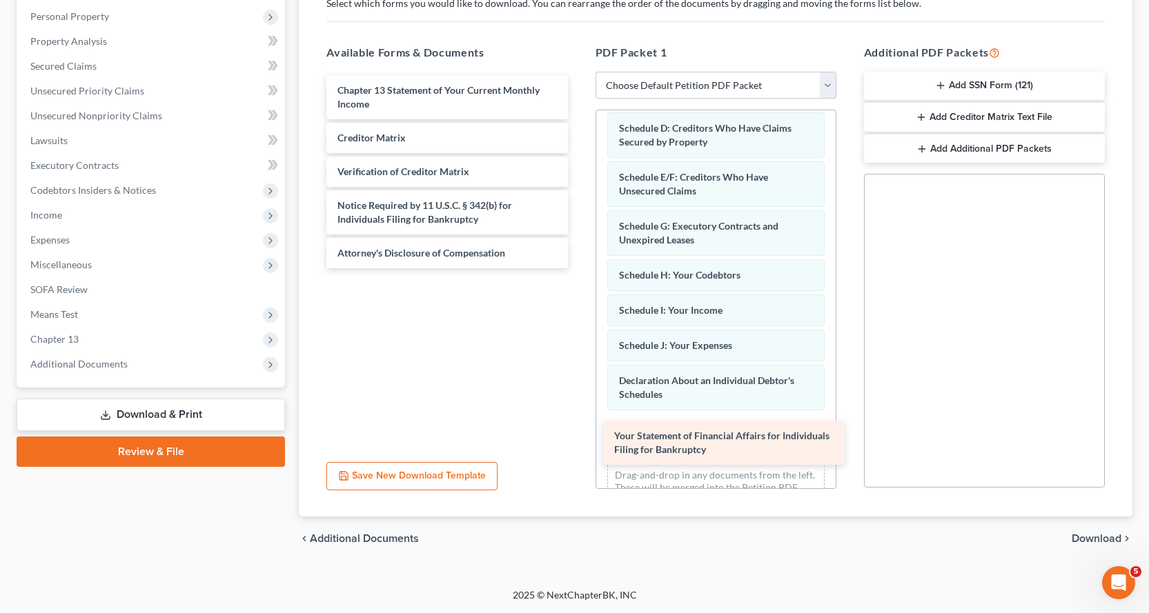
drag, startPoint x: 373, startPoint y: 98, endPoint x: 660, endPoint y: 426, distance: 435.7
click at [578, 268] on div "Your Statement of Financial Affairs for Individuals Filing for Bankruptcy Your …" at bounding box center [446, 171] width 263 height 193
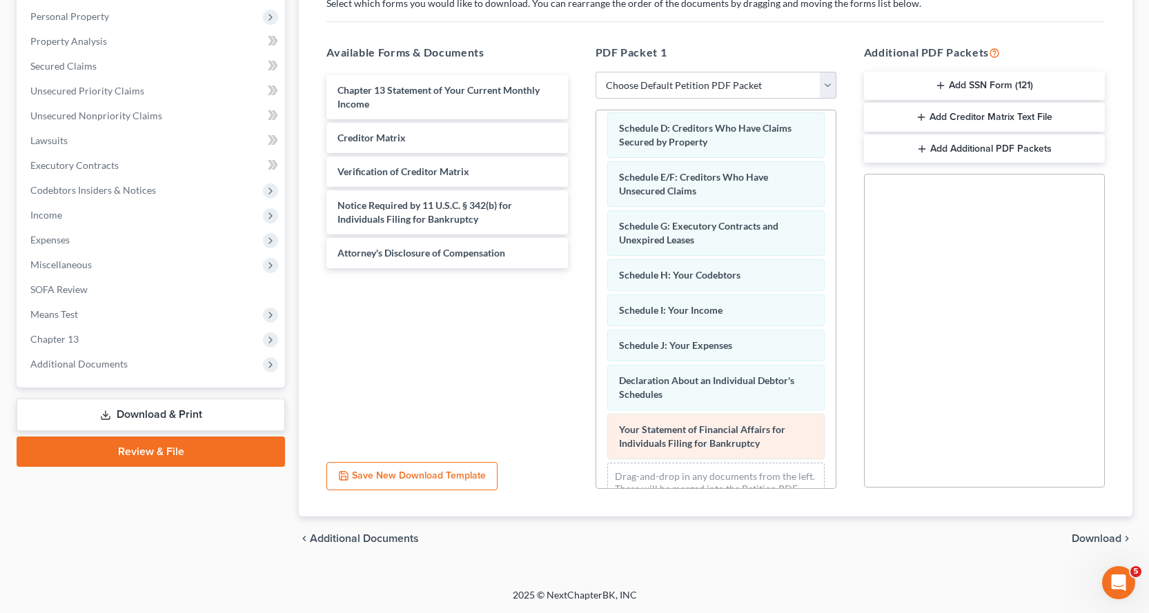
scroll to position [226, 0]
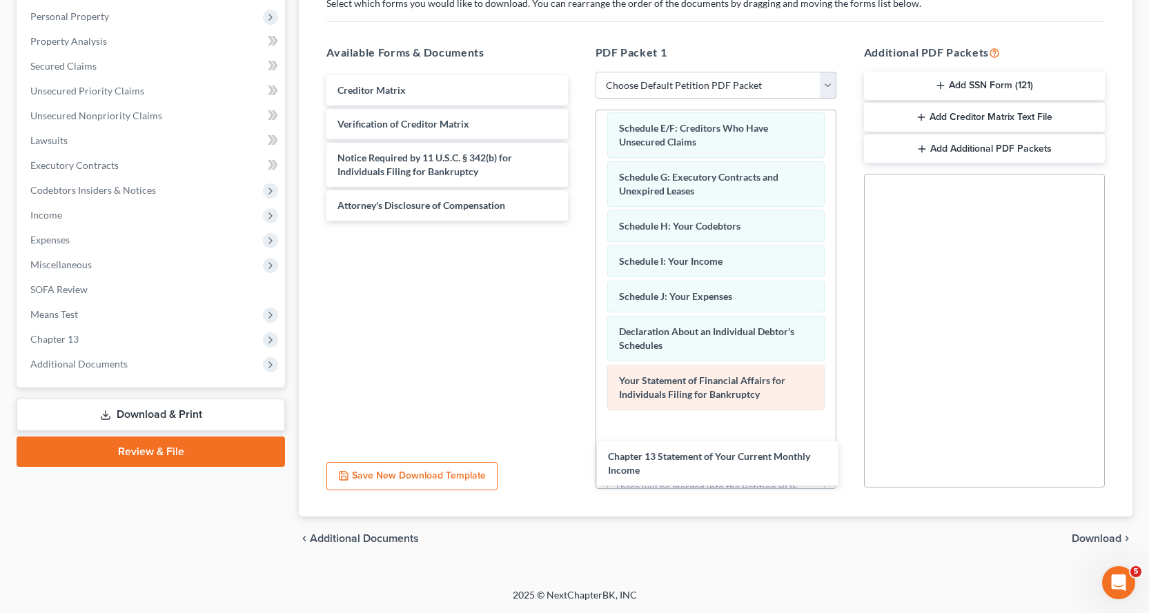
drag, startPoint x: 372, startPoint y: 95, endPoint x: 668, endPoint y: 395, distance: 422.1
click at [578, 221] on div "Chapter 13 Statement of Your Current Monthly Income Chapter 13 Statement of You…" at bounding box center [446, 148] width 263 height 146
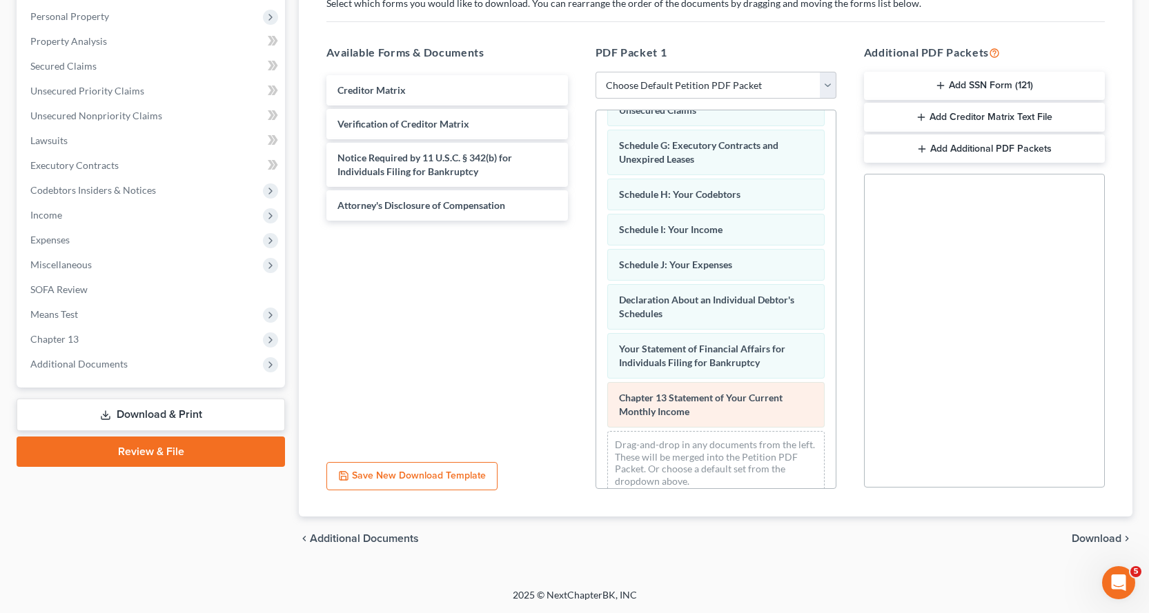
scroll to position [275, 0]
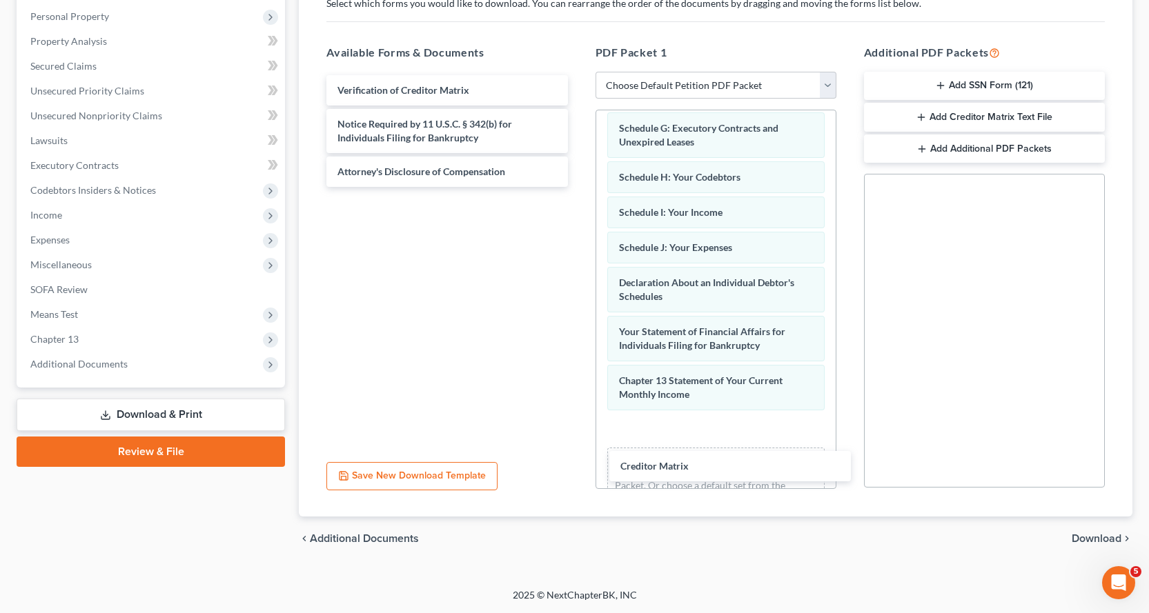
drag, startPoint x: 386, startPoint y: 89, endPoint x: 539, endPoint y: 209, distance: 194.6
click at [578, 187] on div "Creditor Matrix Creditor Matrix Verification of Creditor Matrix Notice Required…" at bounding box center [446, 131] width 263 height 112
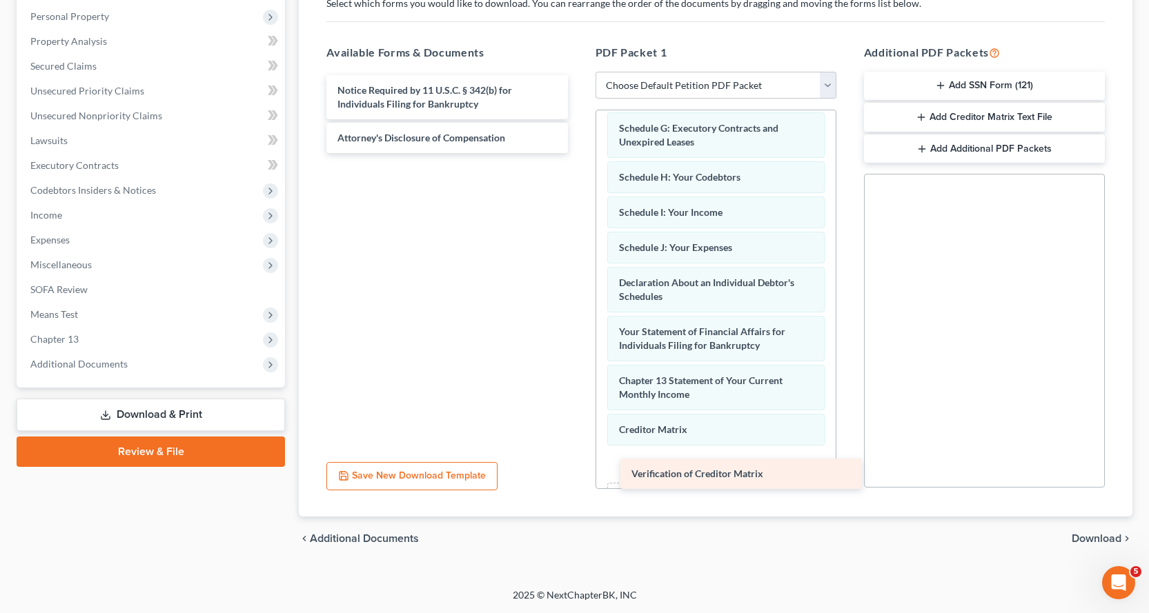
drag, startPoint x: 354, startPoint y: 89, endPoint x: 653, endPoint y: 468, distance: 482.5
click at [578, 153] on div "Verification of Creditor Matrix Verification of Creditor Matrix Notice Required…" at bounding box center [446, 114] width 263 height 78
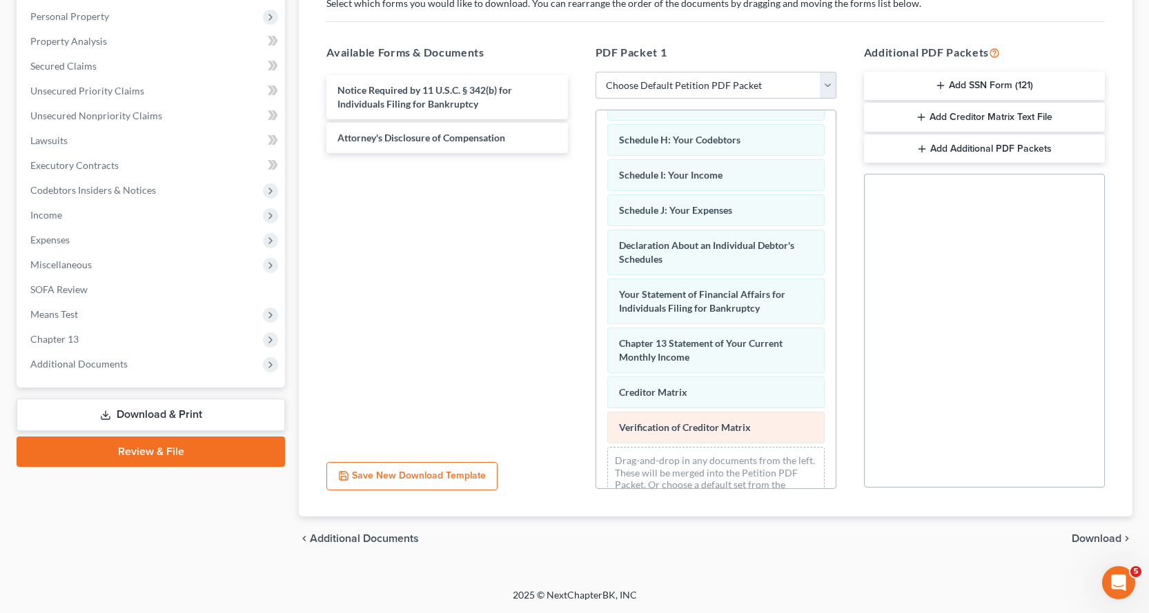
scroll to position [346, 0]
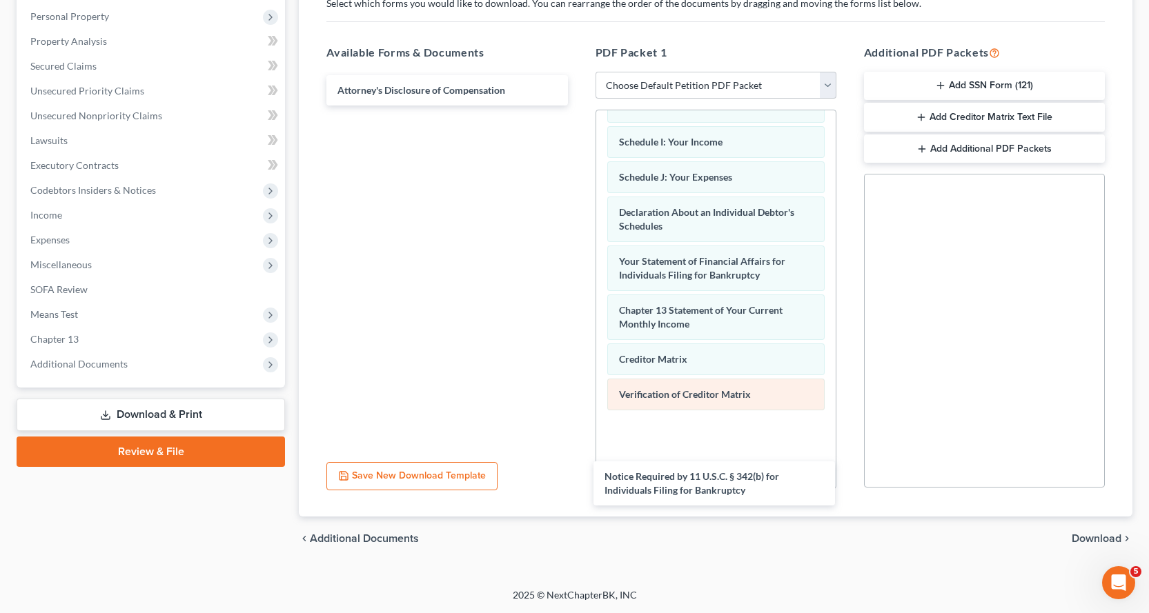
drag, startPoint x: 431, startPoint y: 101, endPoint x: 729, endPoint y: 384, distance: 411.0
click at [578, 106] on div "Notice Required by 11 U.S.C. § 342(b) for Individuals Filing for Bankruptcy Not…" at bounding box center [446, 90] width 263 height 30
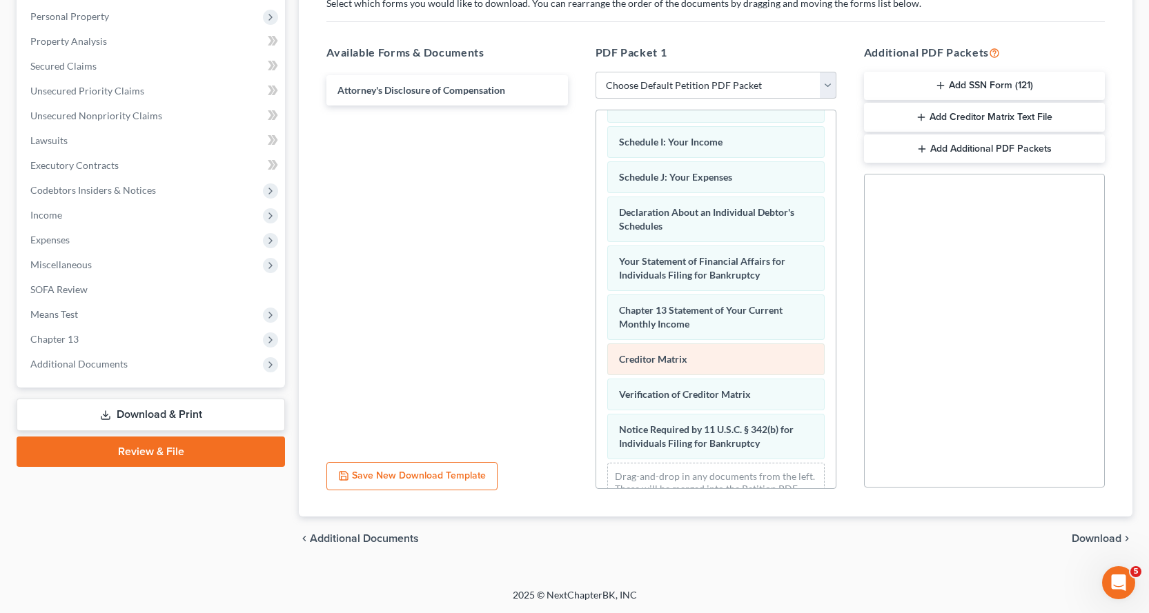
scroll to position [395, 0]
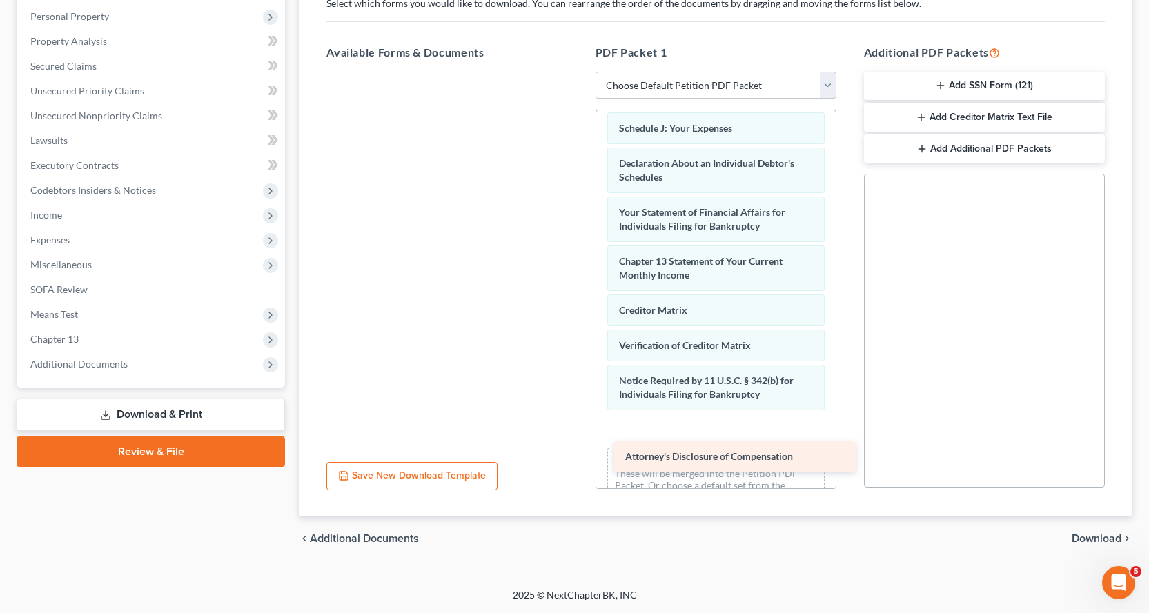
drag, startPoint x: 405, startPoint y: 88, endPoint x: 693, endPoint y: 454, distance: 465.9
click at [578, 72] on div "Attorney's Disclosure of Compensation Attorney's Disclosure of Compensation" at bounding box center [446, 72] width 263 height 0
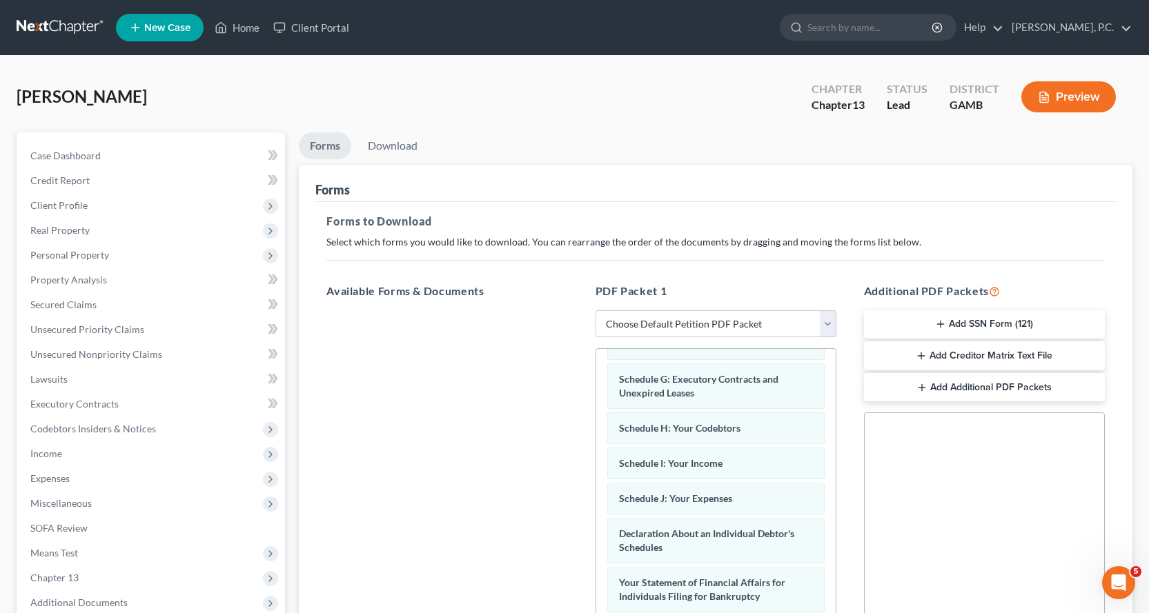
scroll to position [257, 0]
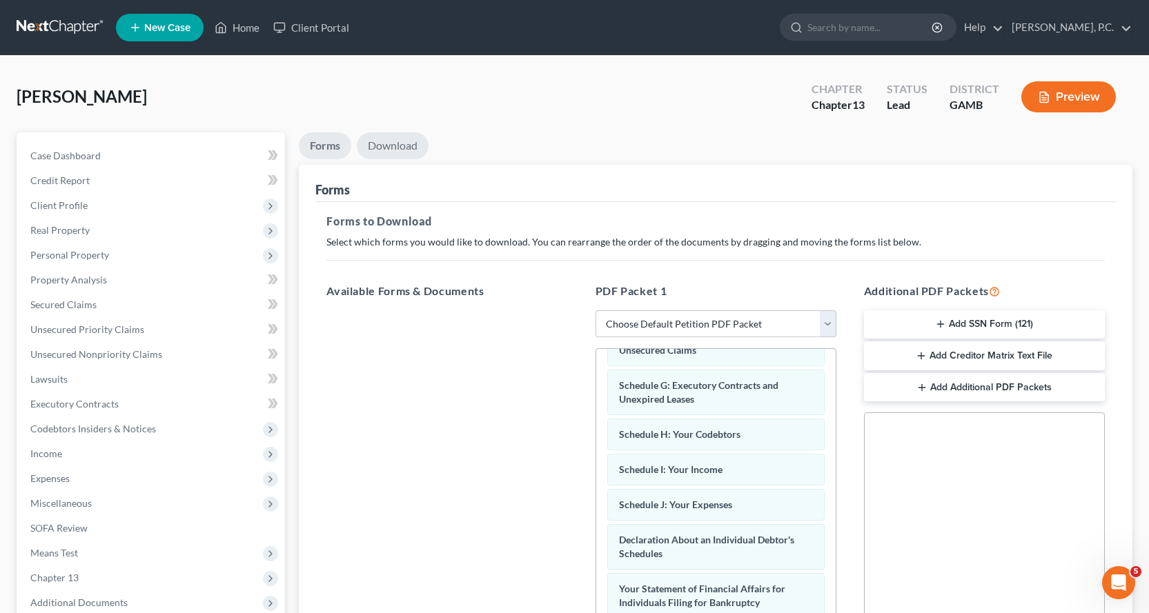
click at [396, 141] on link "Download" at bounding box center [393, 145] width 72 height 27
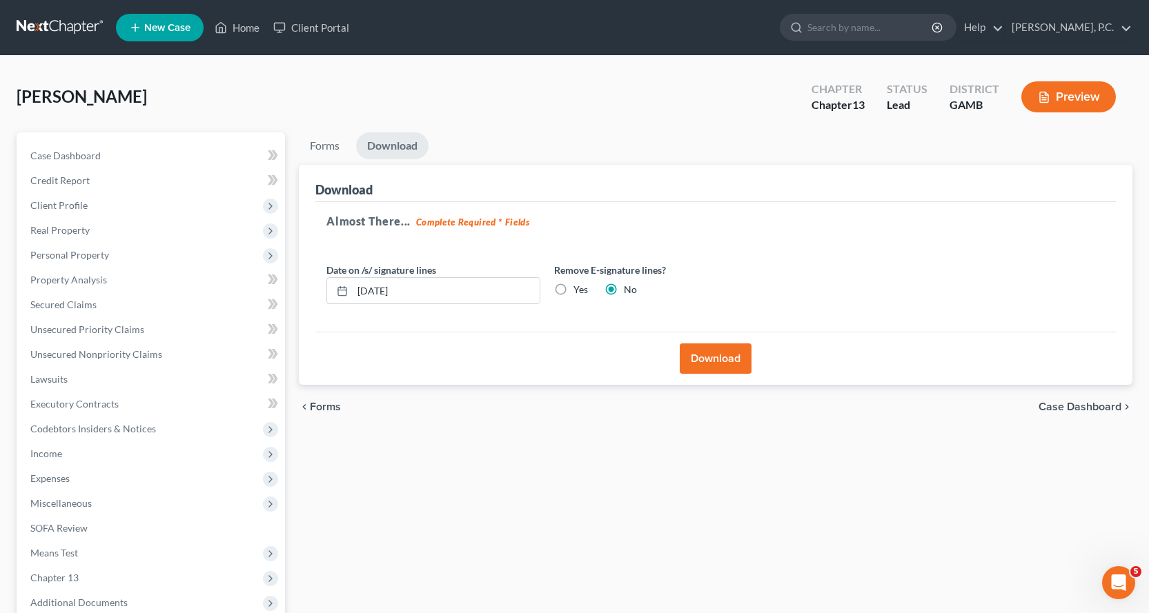
click at [719, 353] on button "Download" at bounding box center [716, 359] width 72 height 30
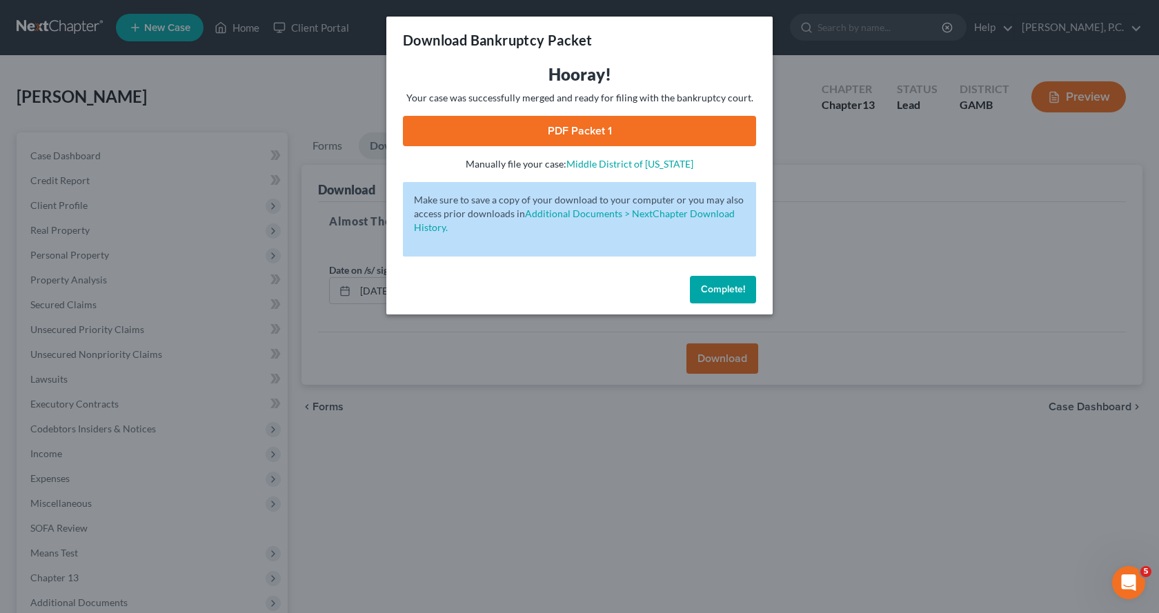
click at [727, 297] on button "Complete!" at bounding box center [723, 290] width 66 height 28
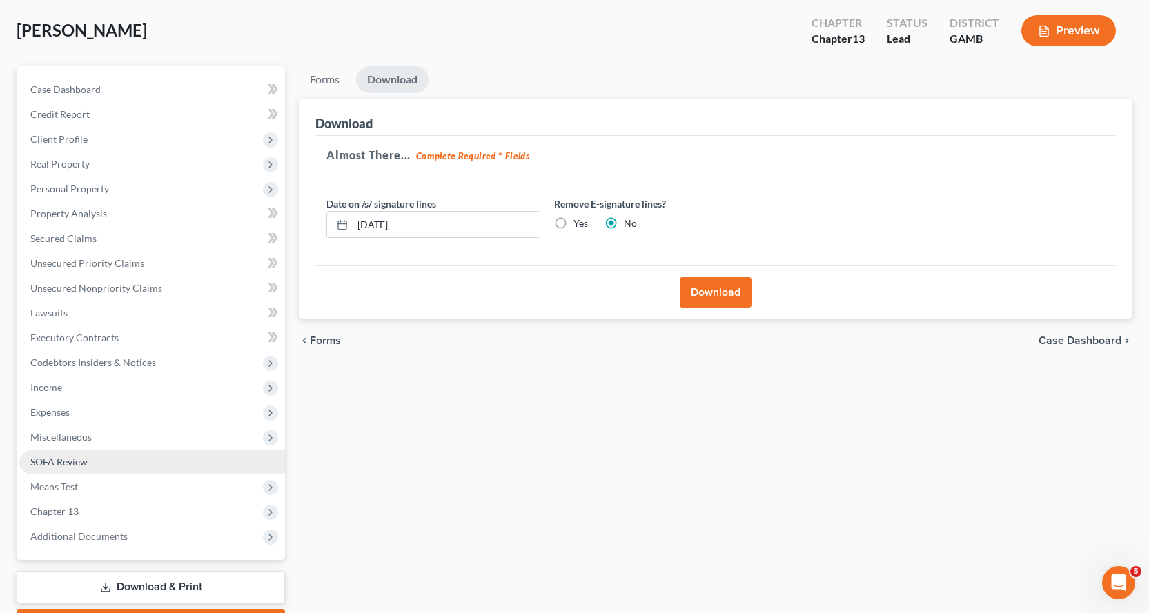
scroll to position [145, 0]
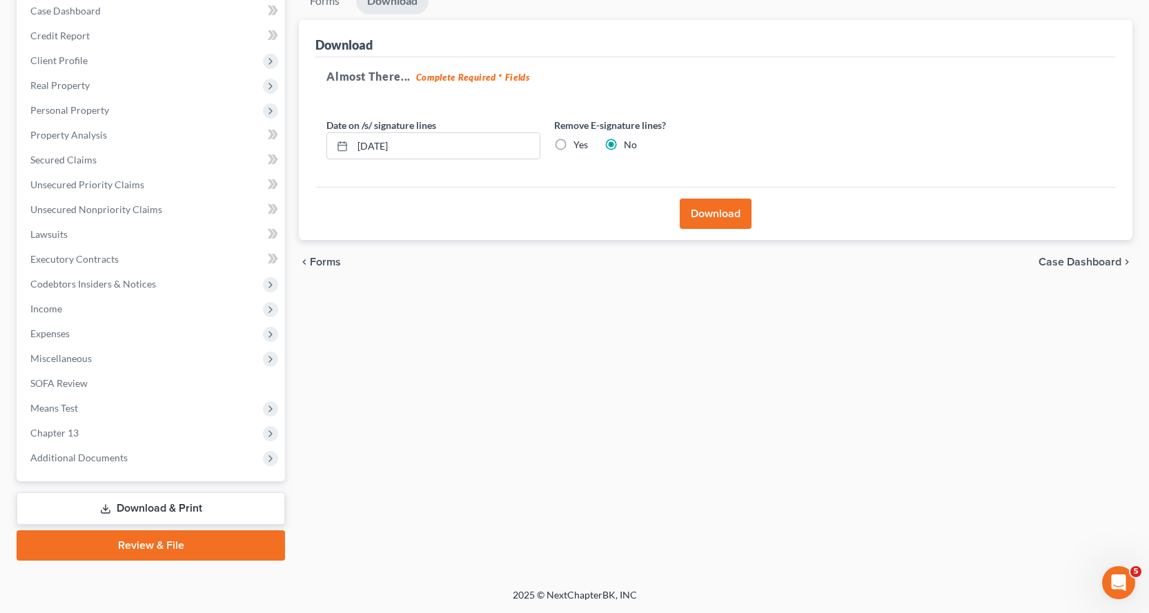
click at [146, 553] on link "Review & File" at bounding box center [151, 546] width 268 height 30
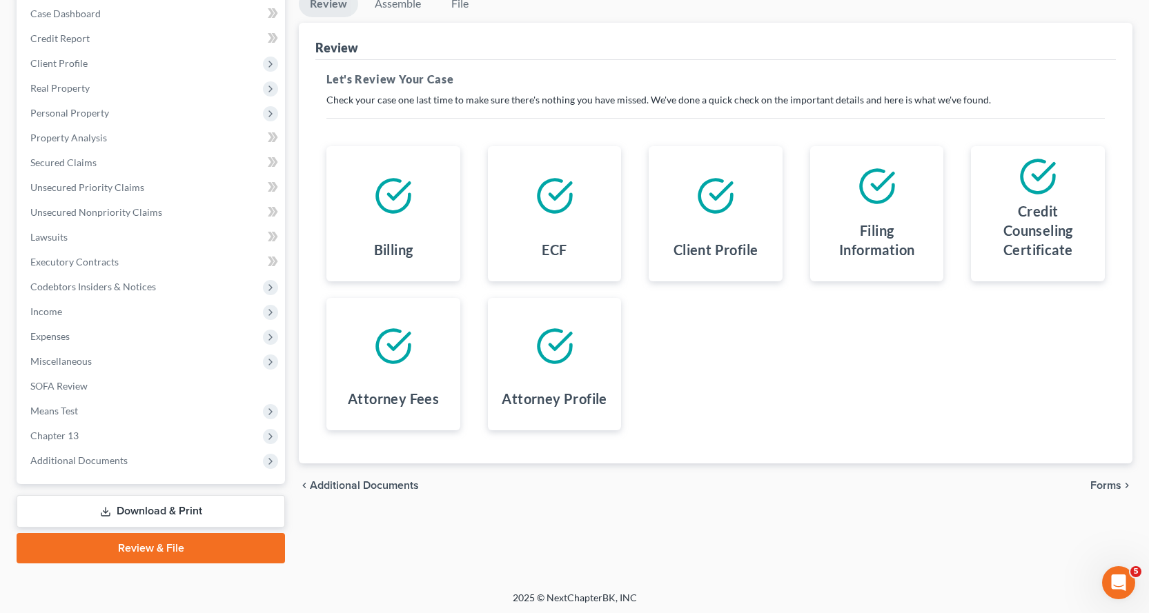
scroll to position [145, 0]
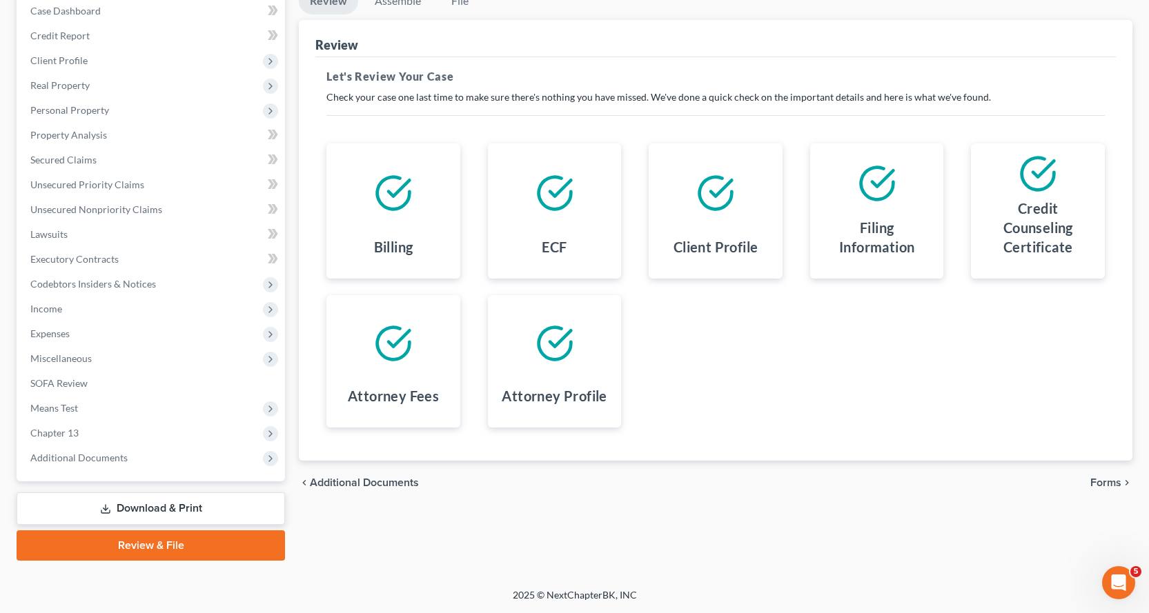
drag, startPoint x: 176, startPoint y: 506, endPoint x: 258, endPoint y: 500, distance: 82.3
click at [176, 506] on link "Download & Print" at bounding box center [151, 509] width 268 height 32
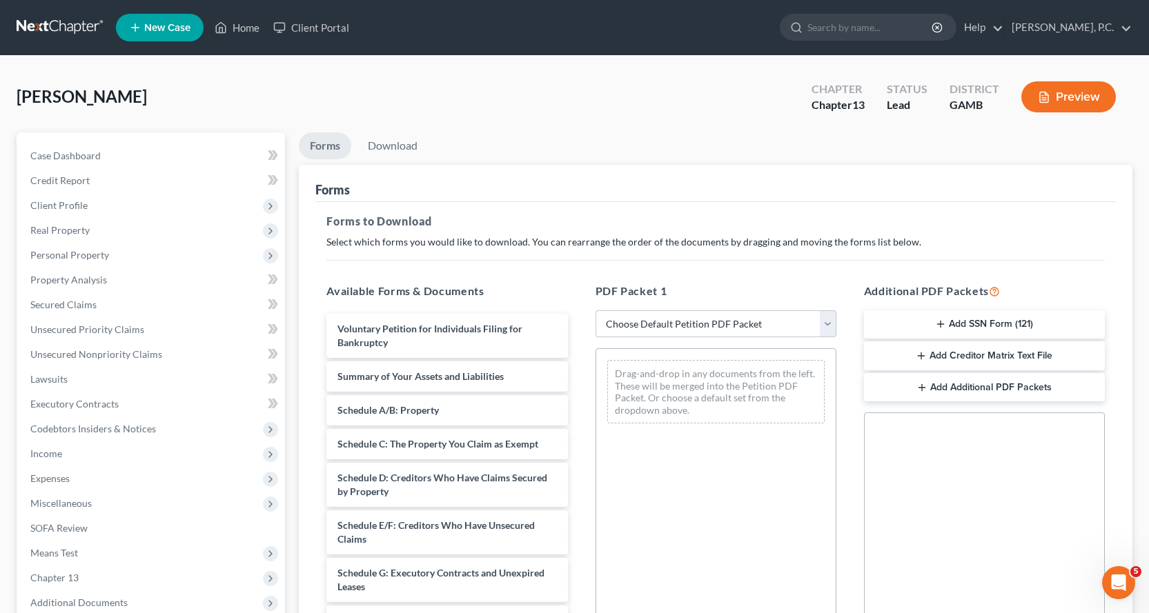
click at [975, 314] on button "Add SSN Form (121)" at bounding box center [984, 325] width 241 height 29
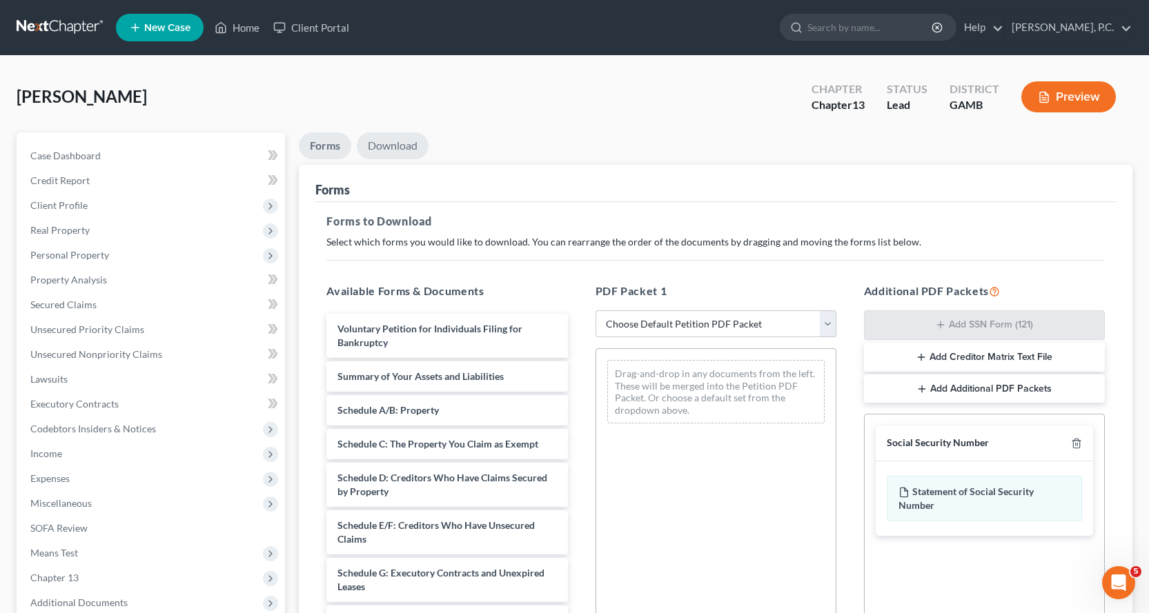
click at [382, 141] on link "Download" at bounding box center [393, 145] width 72 height 27
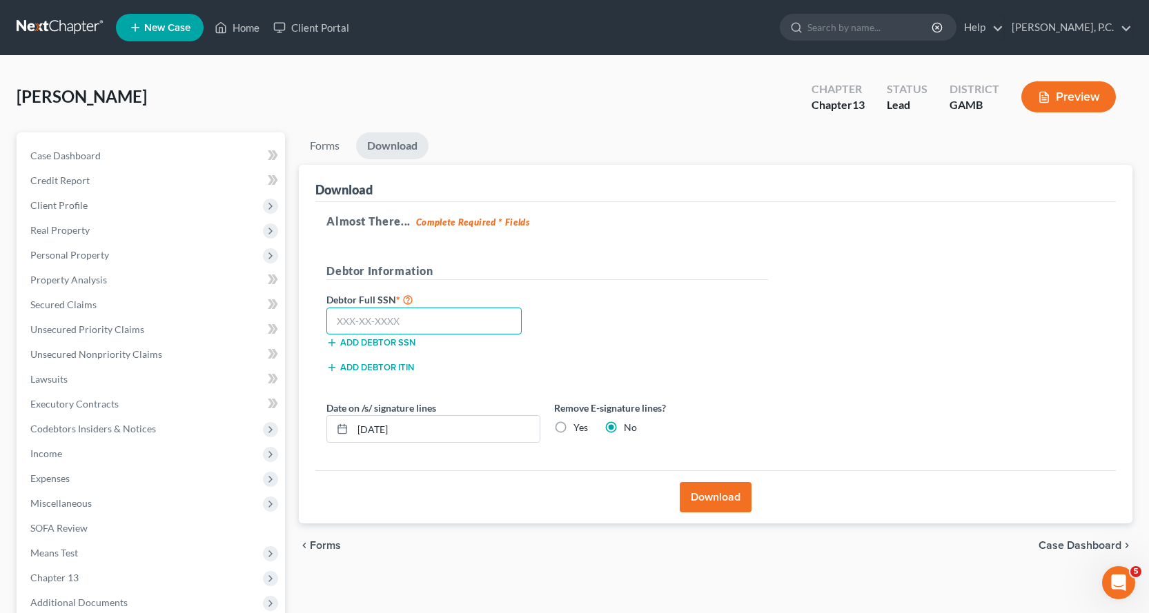
drag, startPoint x: 397, startPoint y: 315, endPoint x: 609, endPoint y: 328, distance: 212.3
click at [398, 316] on input "text" at bounding box center [423, 322] width 195 height 28
click at [720, 495] on button "Download" at bounding box center [716, 497] width 72 height 30
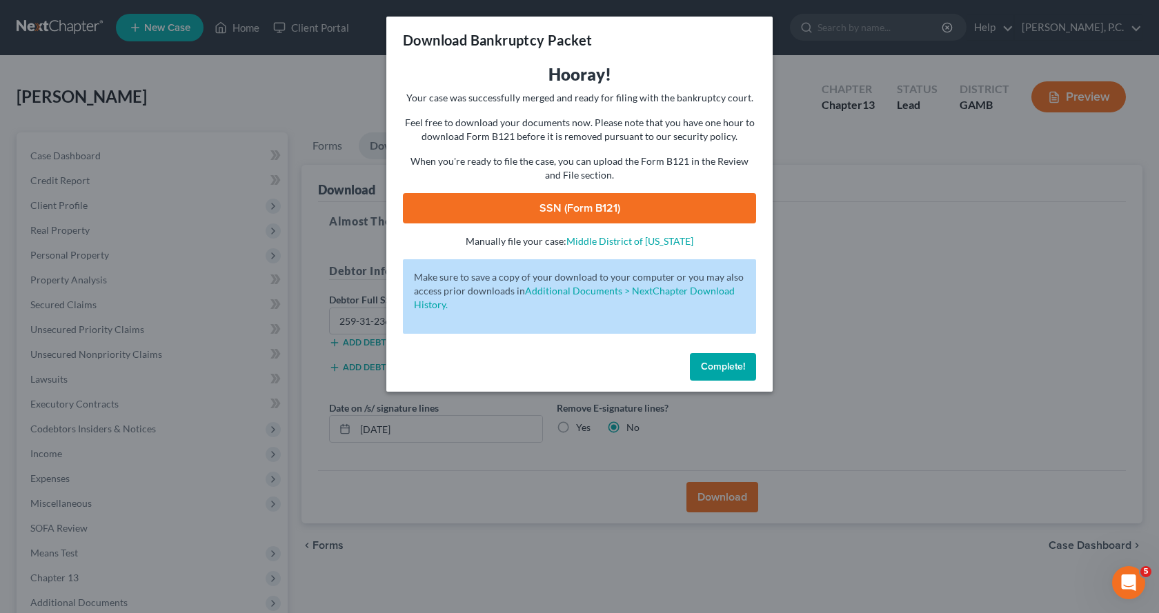
click at [557, 208] on link "SSN (Form B121)" at bounding box center [579, 208] width 353 height 30
click at [714, 364] on span "Complete!" at bounding box center [723, 367] width 44 height 12
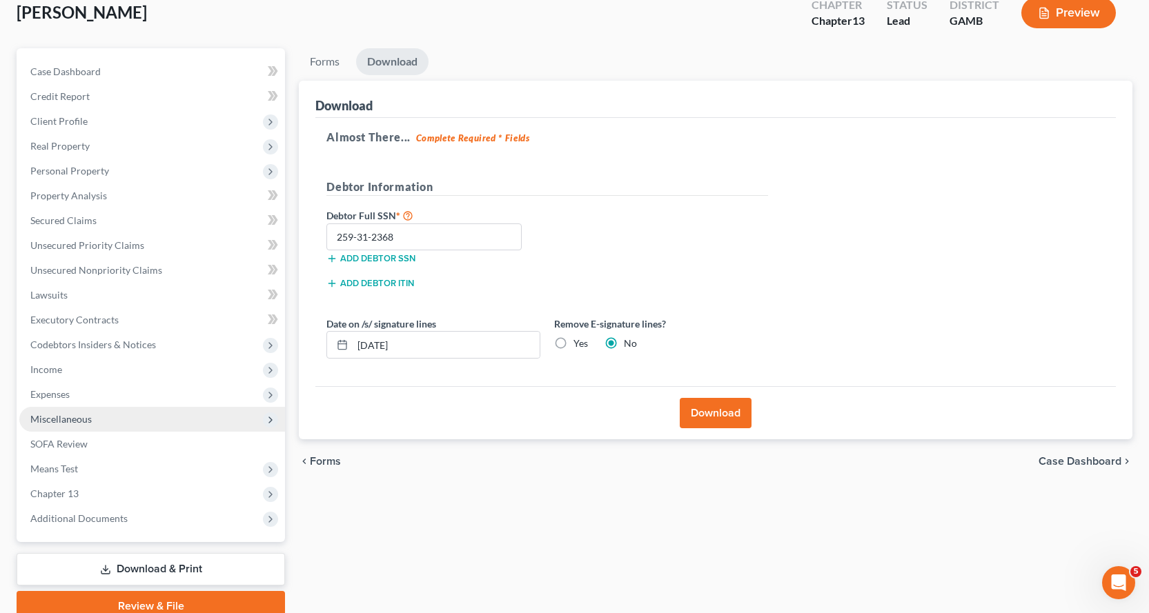
scroll to position [145, 0]
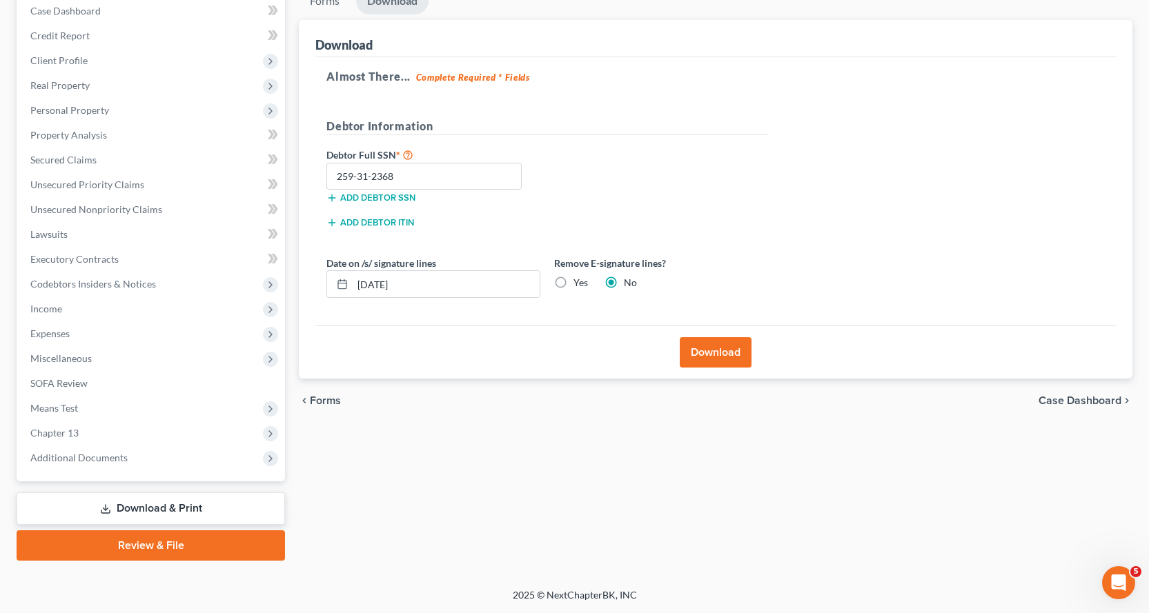
click at [148, 549] on link "Review & File" at bounding box center [151, 546] width 268 height 30
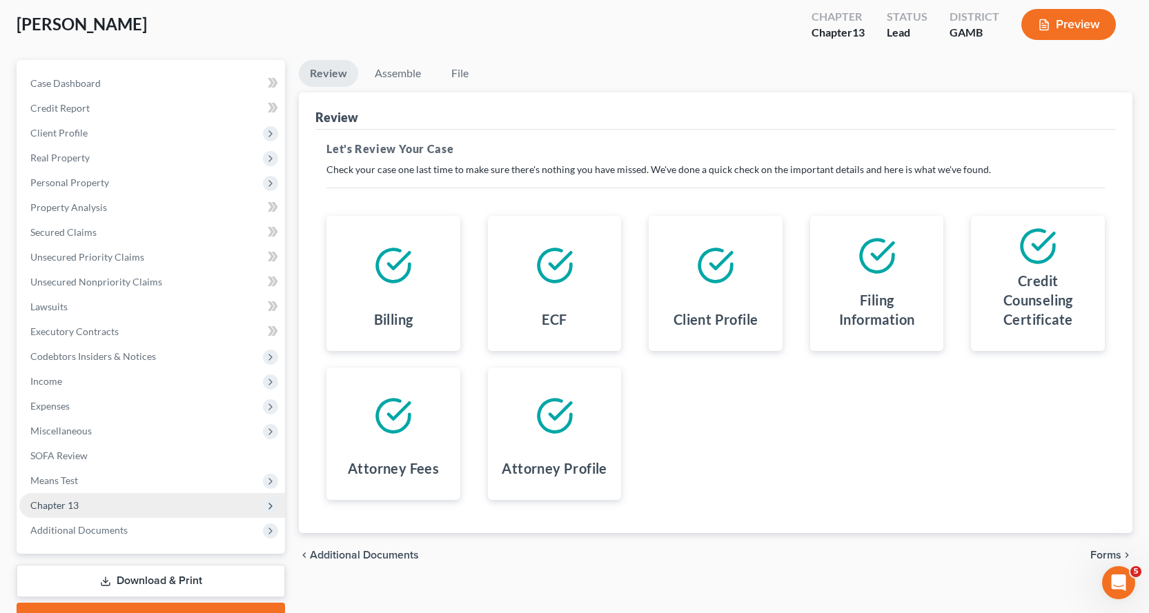
scroll to position [145, 0]
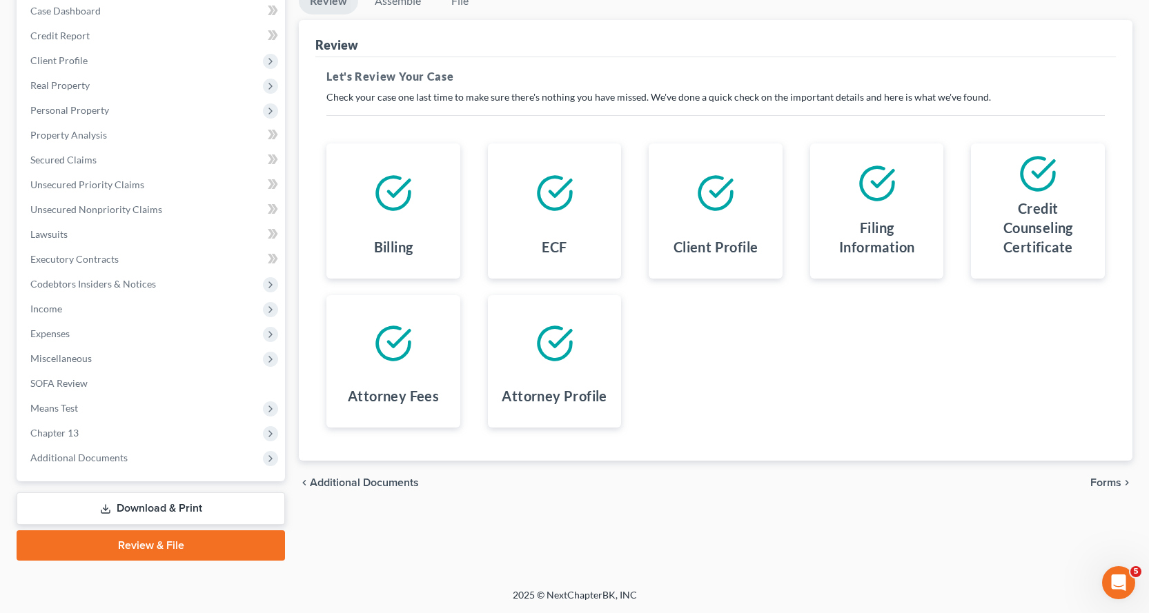
click at [159, 503] on link "Download & Print" at bounding box center [151, 509] width 268 height 32
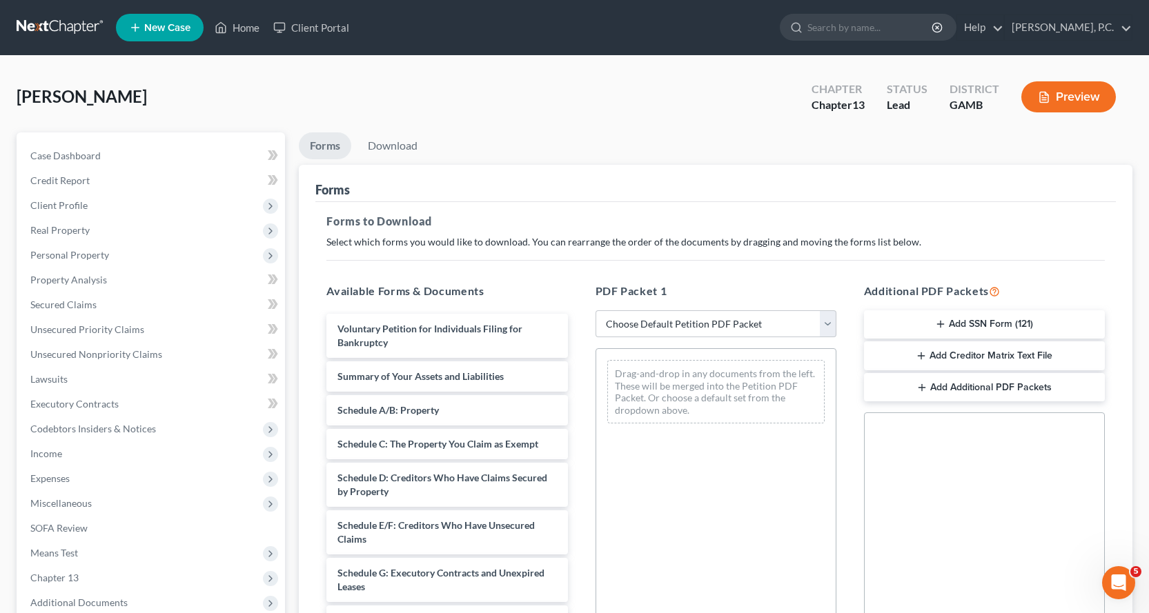
click at [974, 355] on button "Add Creditor Matrix Text File" at bounding box center [984, 356] width 241 height 29
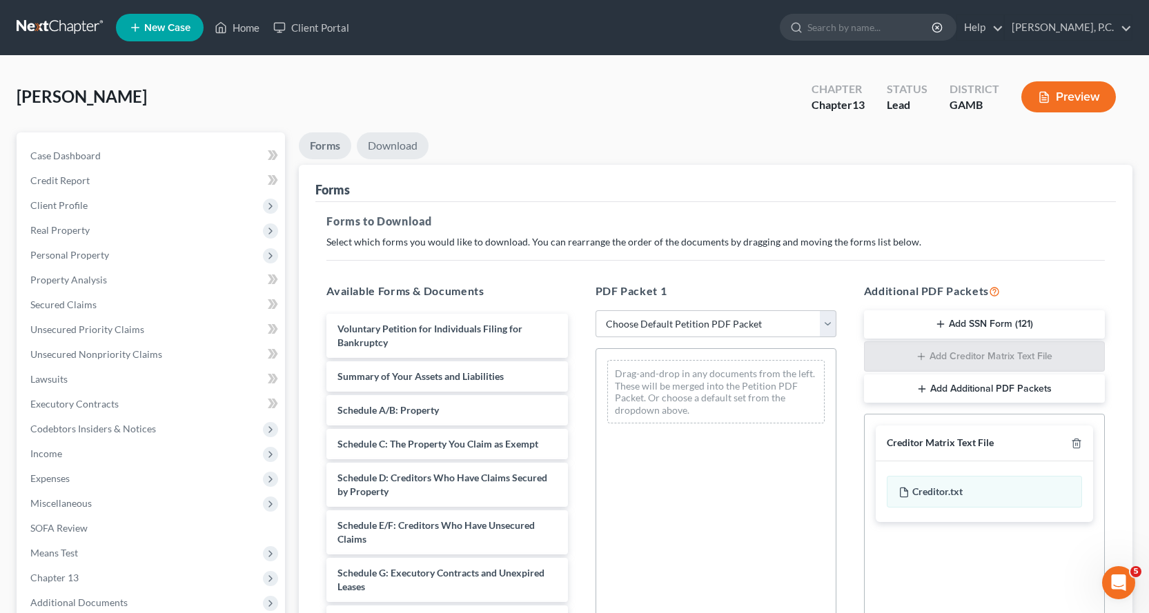
click at [396, 144] on link "Download" at bounding box center [393, 145] width 72 height 27
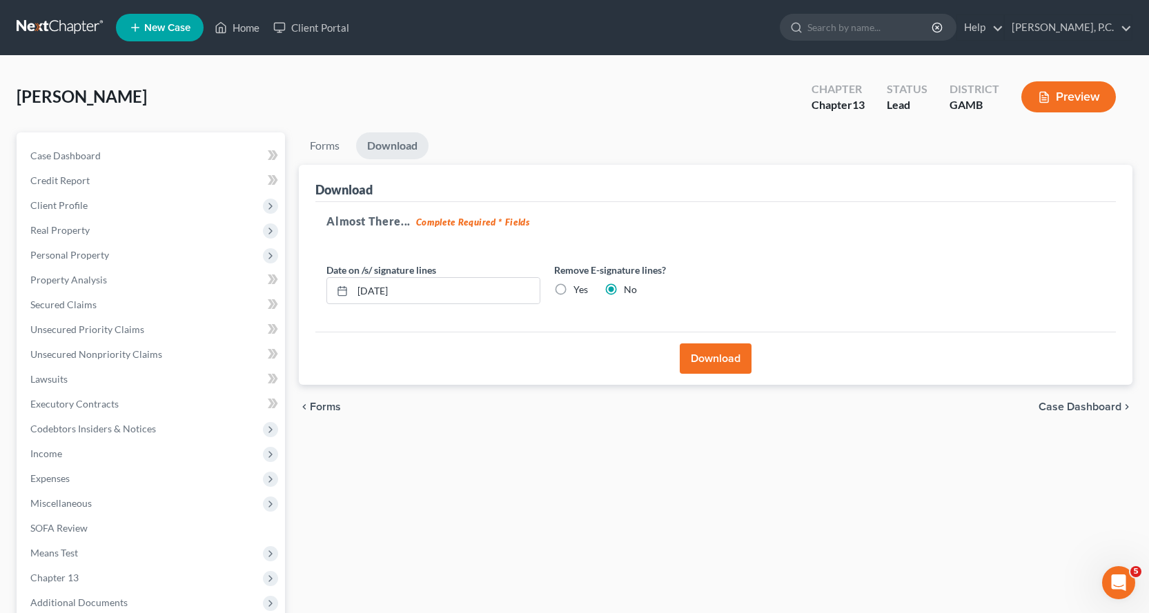
click at [722, 360] on button "Download" at bounding box center [716, 359] width 72 height 30
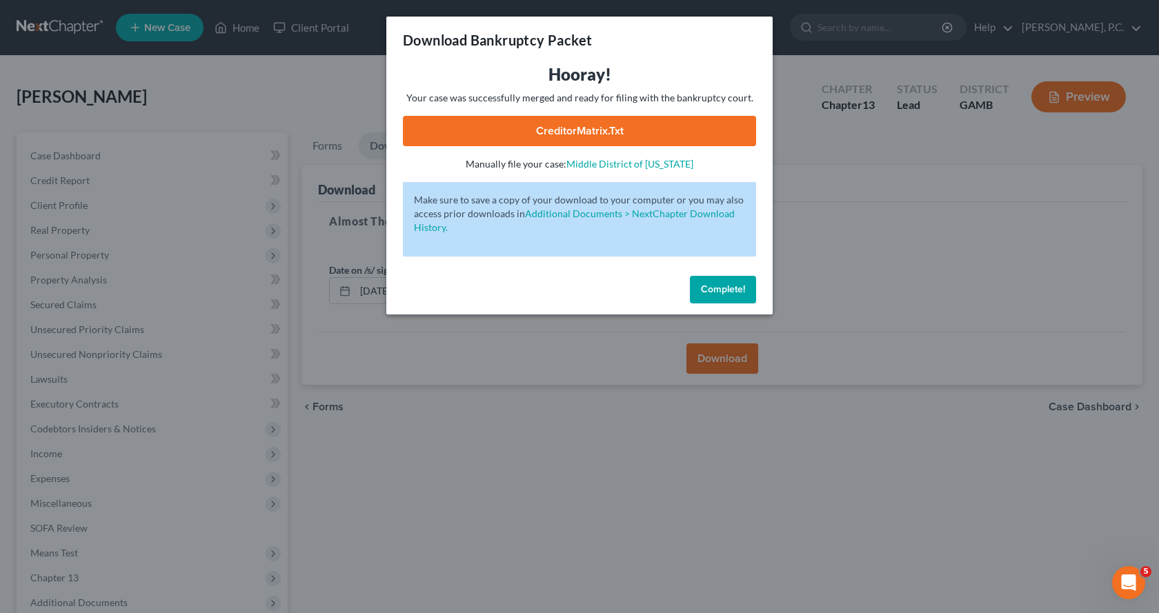
click at [565, 128] on link "CreditorMatrix.txt" at bounding box center [579, 131] width 353 height 30
click at [718, 293] on span "Complete!" at bounding box center [723, 290] width 44 height 12
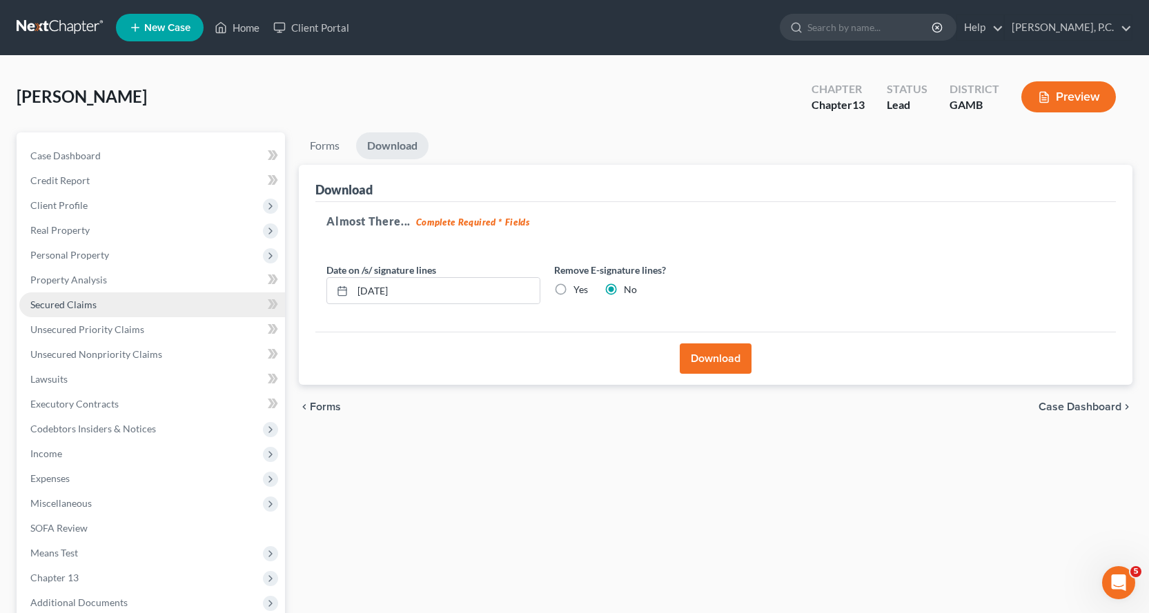
click at [78, 306] on span "Secured Claims" at bounding box center [63, 305] width 66 height 12
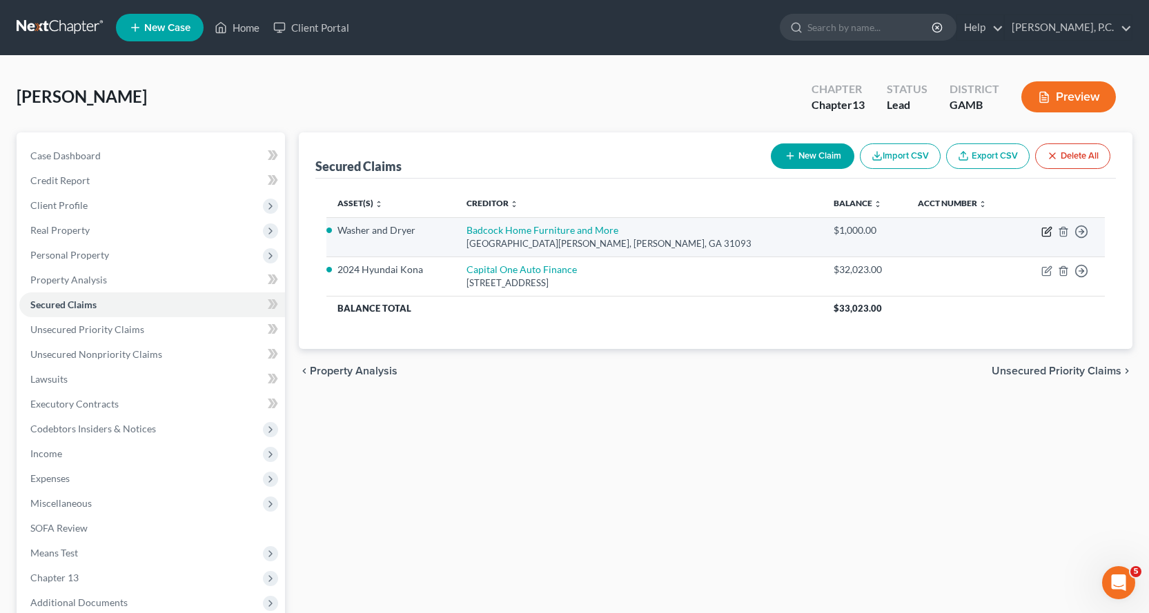
click at [1047, 231] on icon "button" at bounding box center [1046, 231] width 11 height 11
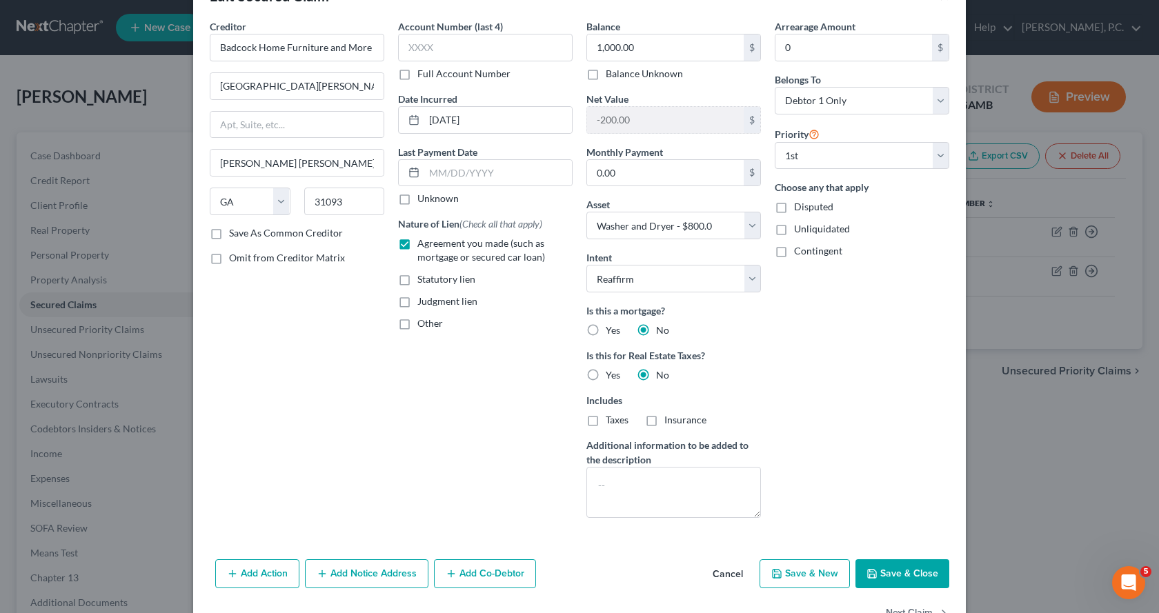
scroll to position [86, 0]
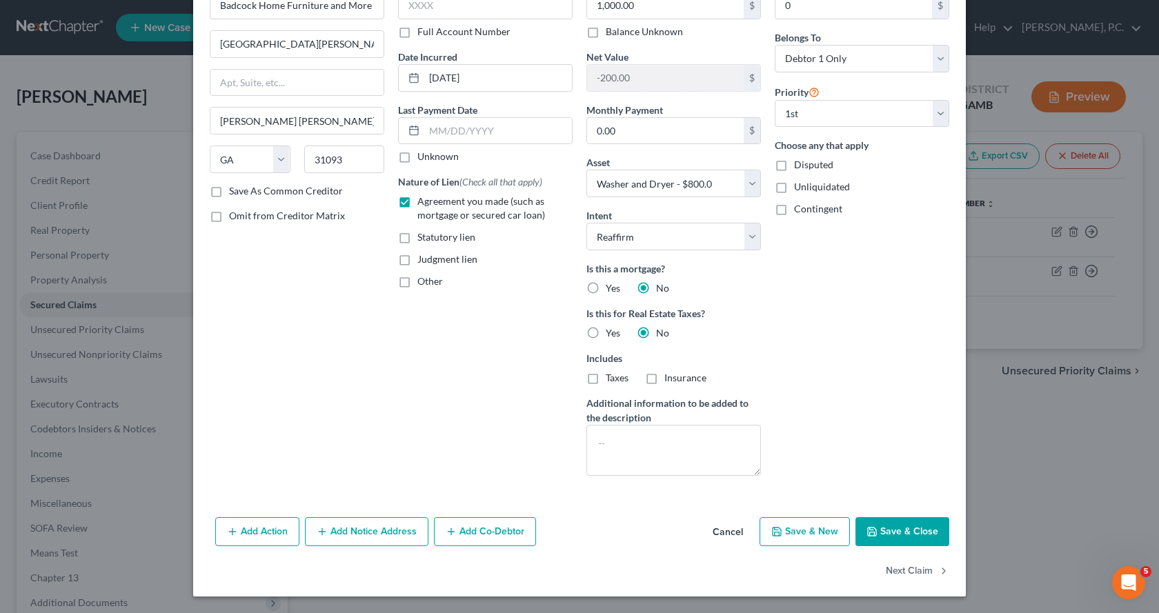
click at [371, 531] on button "Add Notice Address" at bounding box center [367, 532] width 124 height 29
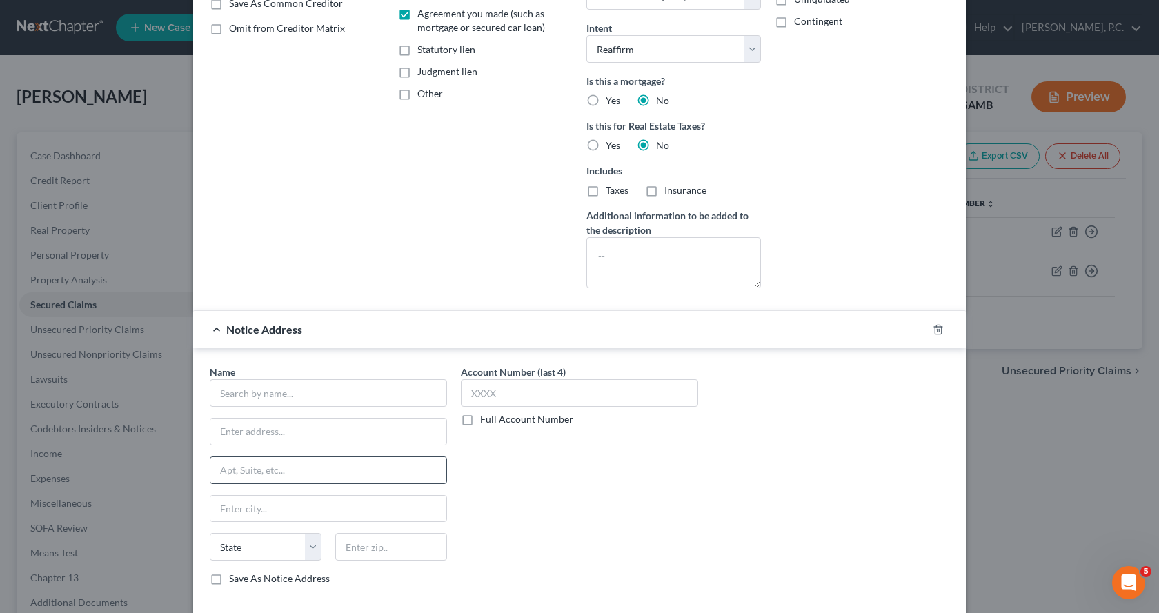
scroll to position [293, 0]
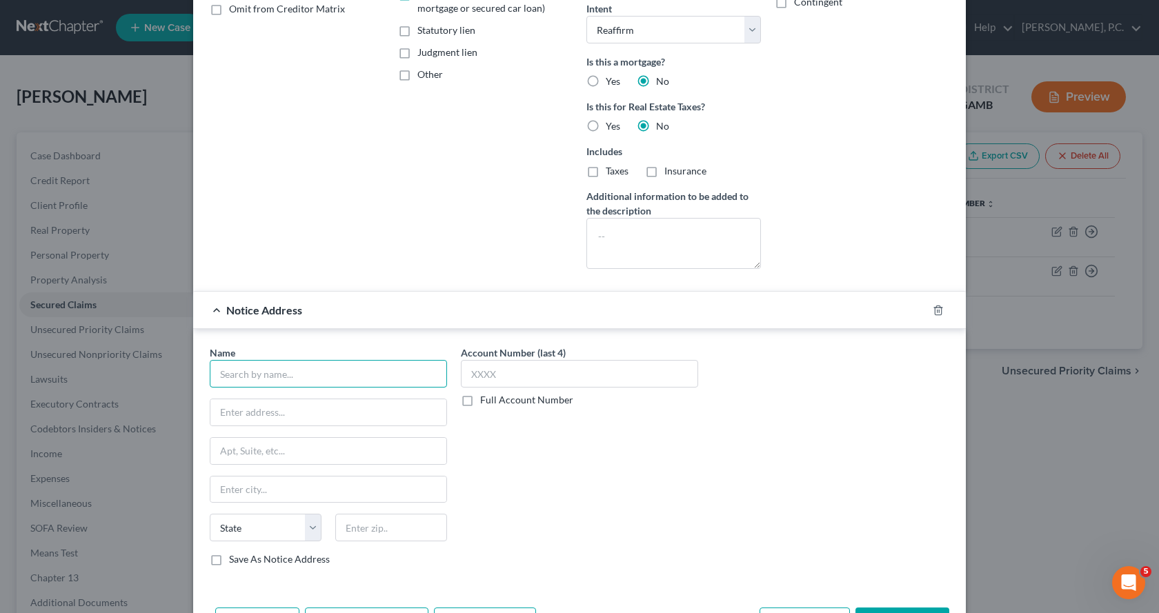
click at [227, 379] on input "text" at bounding box center [328, 374] width 237 height 28
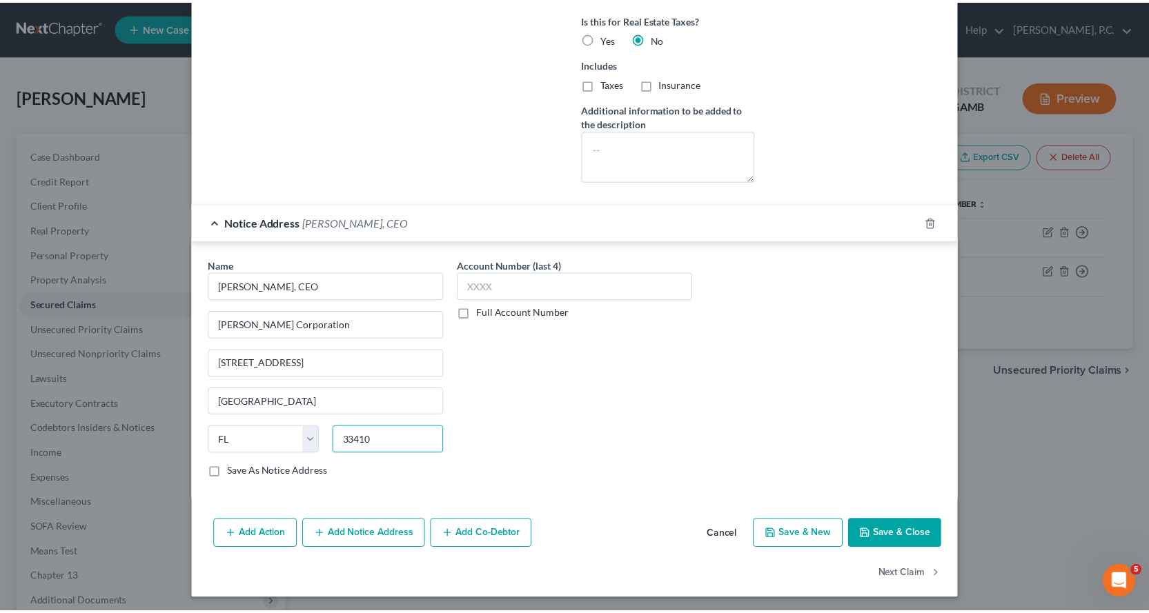
scroll to position [384, 0]
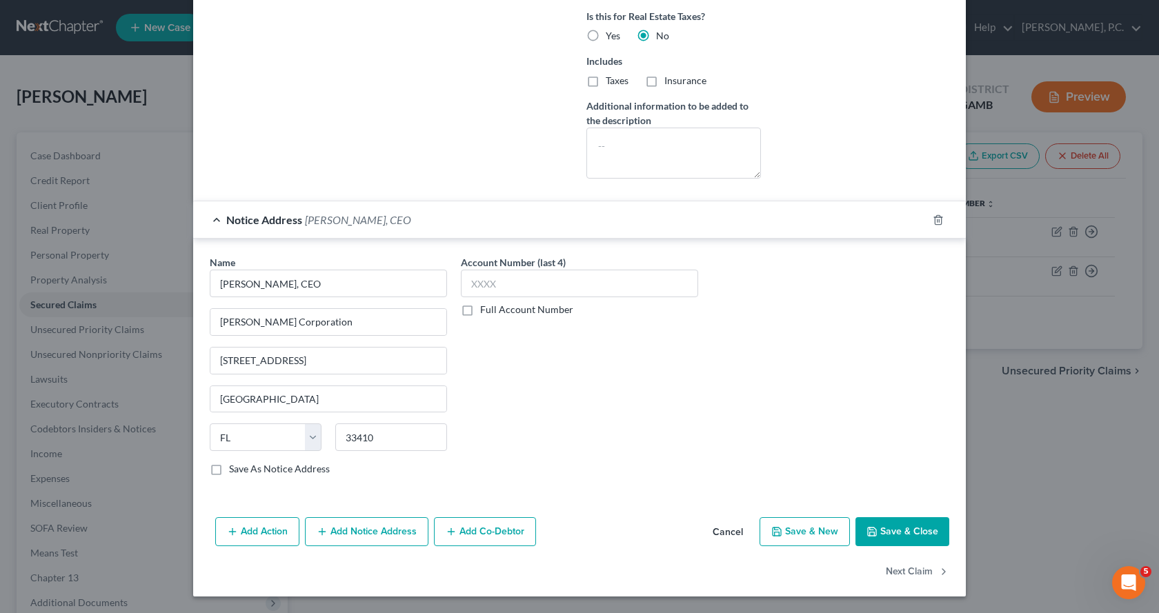
click at [914, 531] on button "Save & Close" at bounding box center [903, 532] width 94 height 29
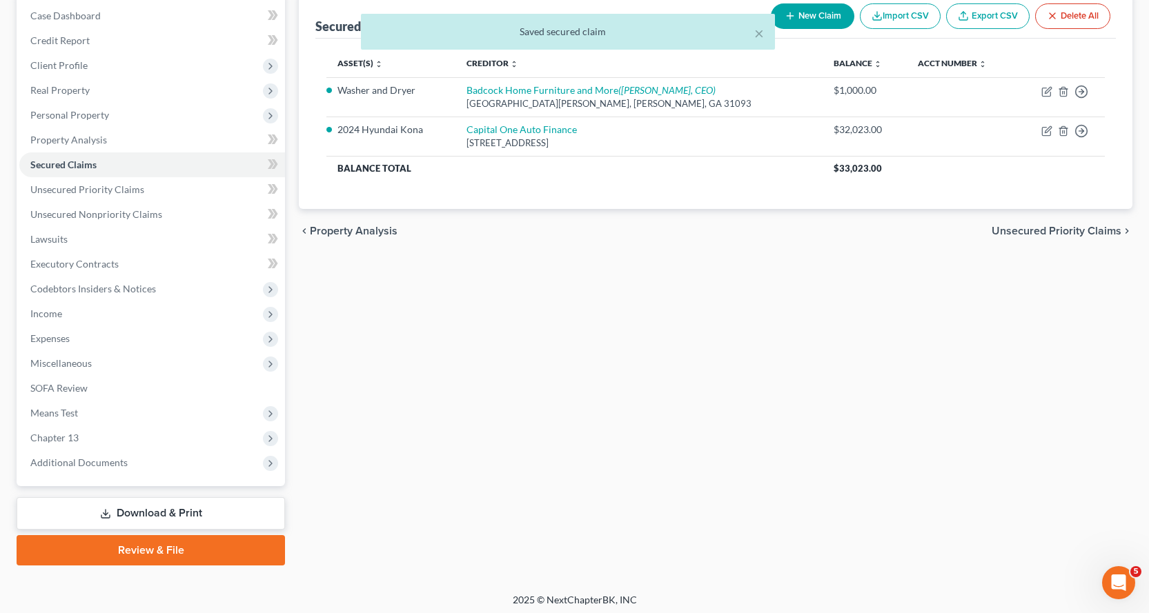
scroll to position [145, 0]
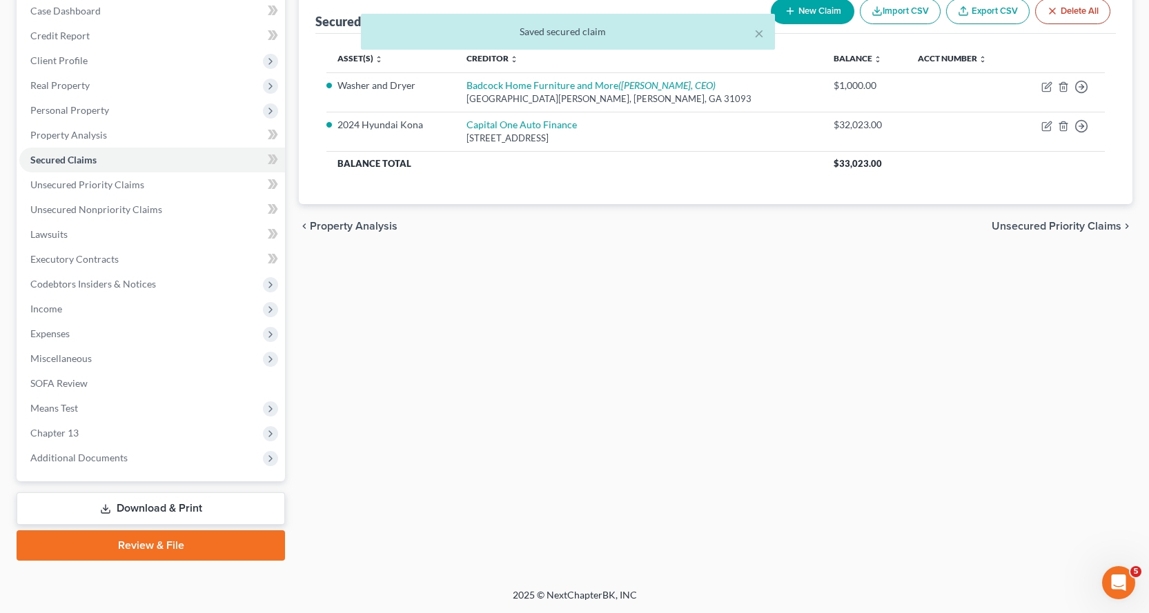
click at [175, 504] on link "Download & Print" at bounding box center [151, 509] width 268 height 32
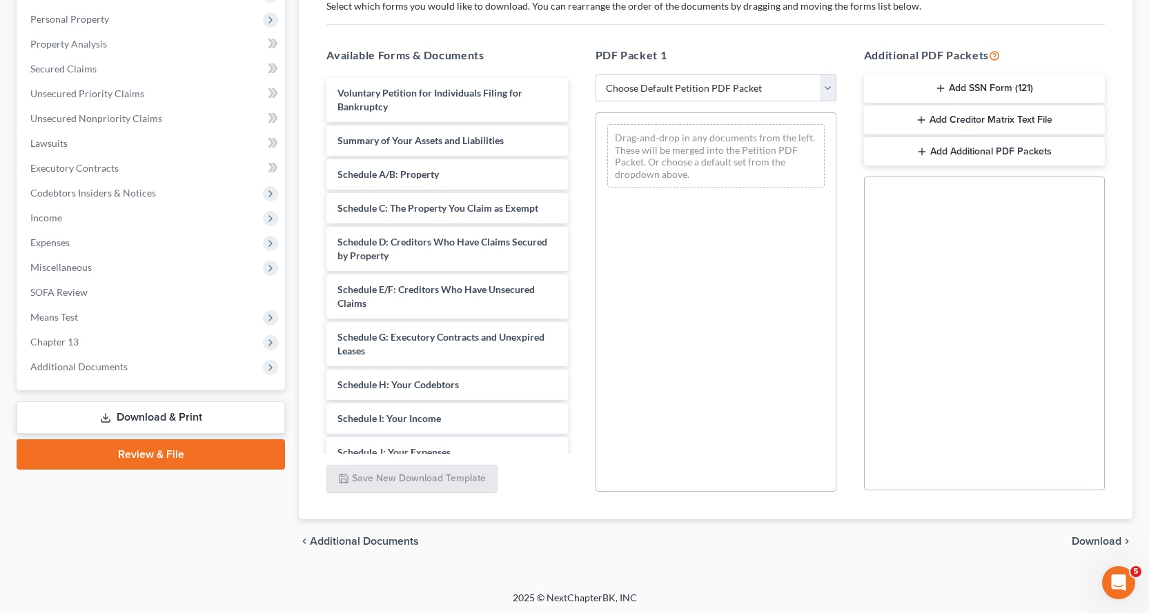
scroll to position [239, 0]
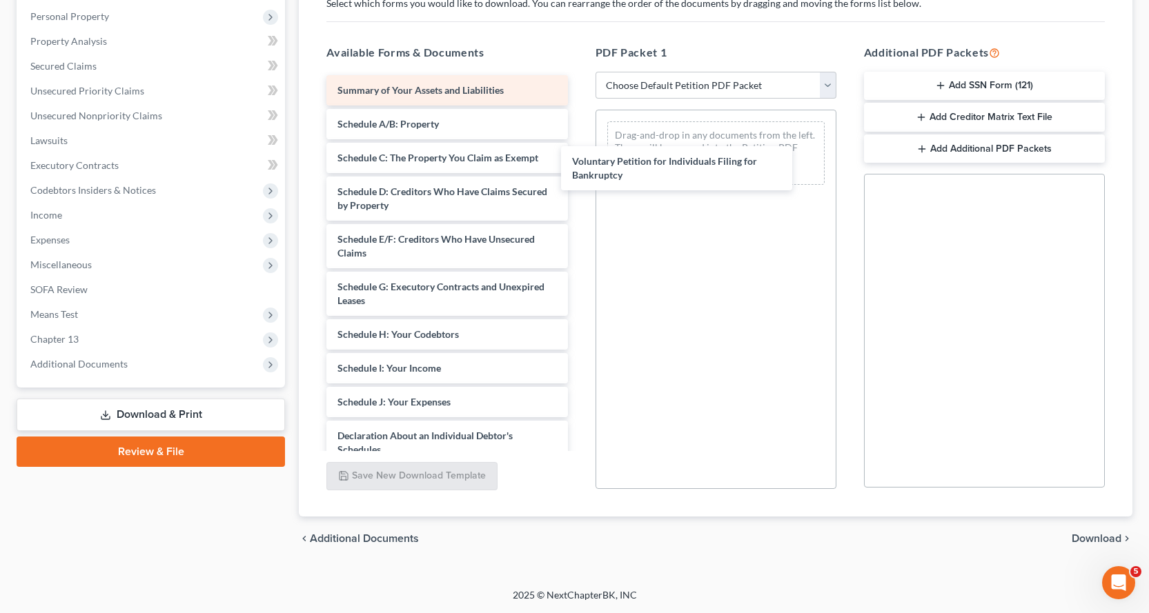
drag, startPoint x: 358, startPoint y: 95, endPoint x: 399, endPoint y: 85, distance: 42.0
click at [578, 157] on div "Voluntary Petition for Individuals Filing for Bankruptcy Voluntary Petition for…" at bounding box center [446, 392] width 263 height 634
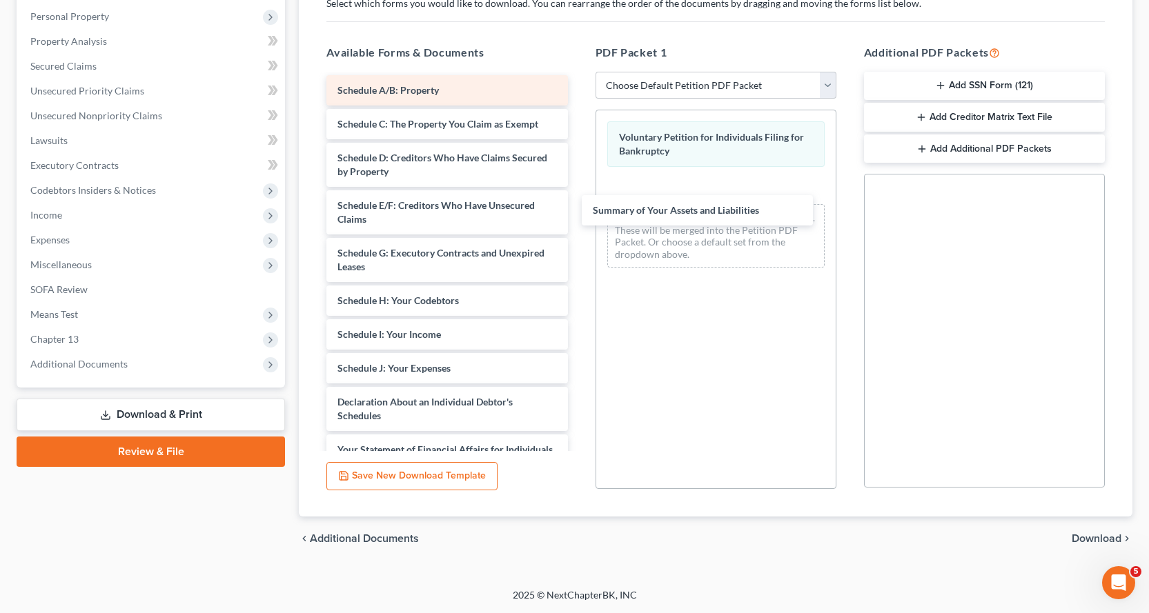
drag, startPoint x: 384, startPoint y: 88, endPoint x: 335, endPoint y: 94, distance: 48.6
click at [578, 195] on div "Summary of Your Assets and Liabilities Summary of Your Assets and Liabilities S…" at bounding box center [446, 375] width 263 height 600
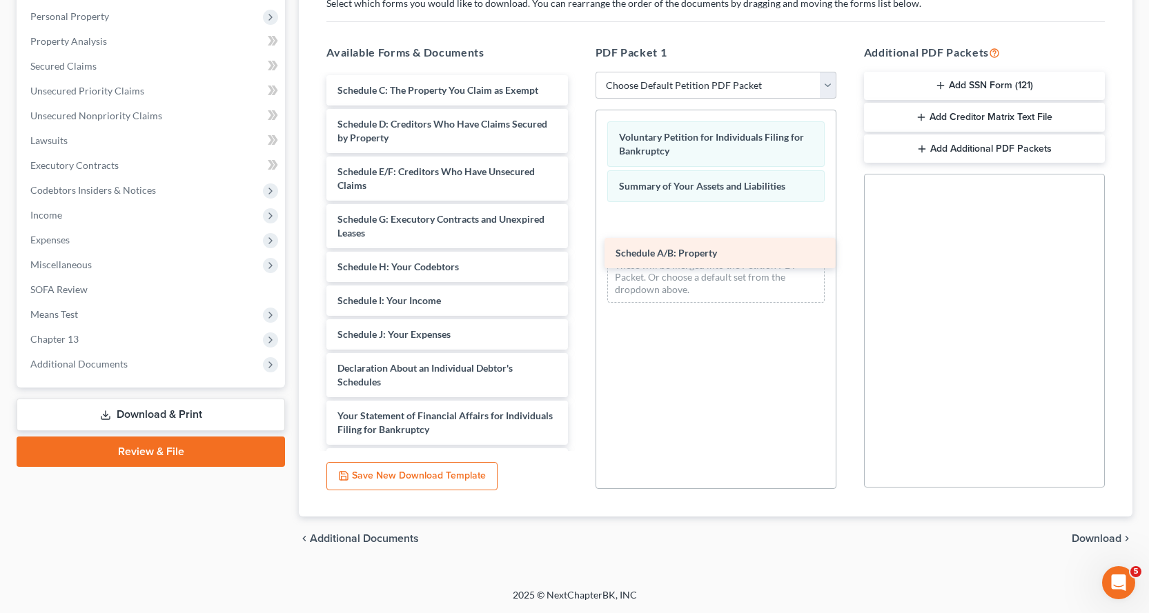
drag, startPoint x: 344, startPoint y: 88, endPoint x: 629, endPoint y: 235, distance: 321.0
click at [578, 235] on div "Schedule A/B: Property Schedule A/B: Property Schedule C: The Property You Clai…" at bounding box center [446, 358] width 263 height 567
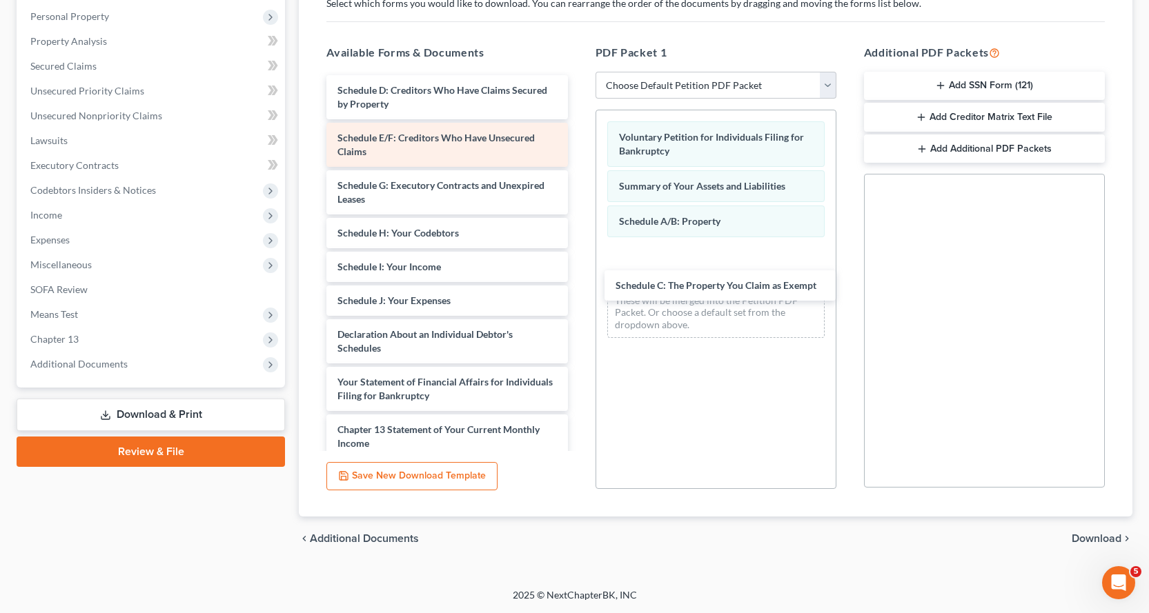
drag, startPoint x: 384, startPoint y: 88, endPoint x: 478, endPoint y: 154, distance: 115.0
click at [578, 268] on div "Schedule C: The Property You Claim as Exempt Schedule C: The Property You Claim…" at bounding box center [446, 341] width 263 height 533
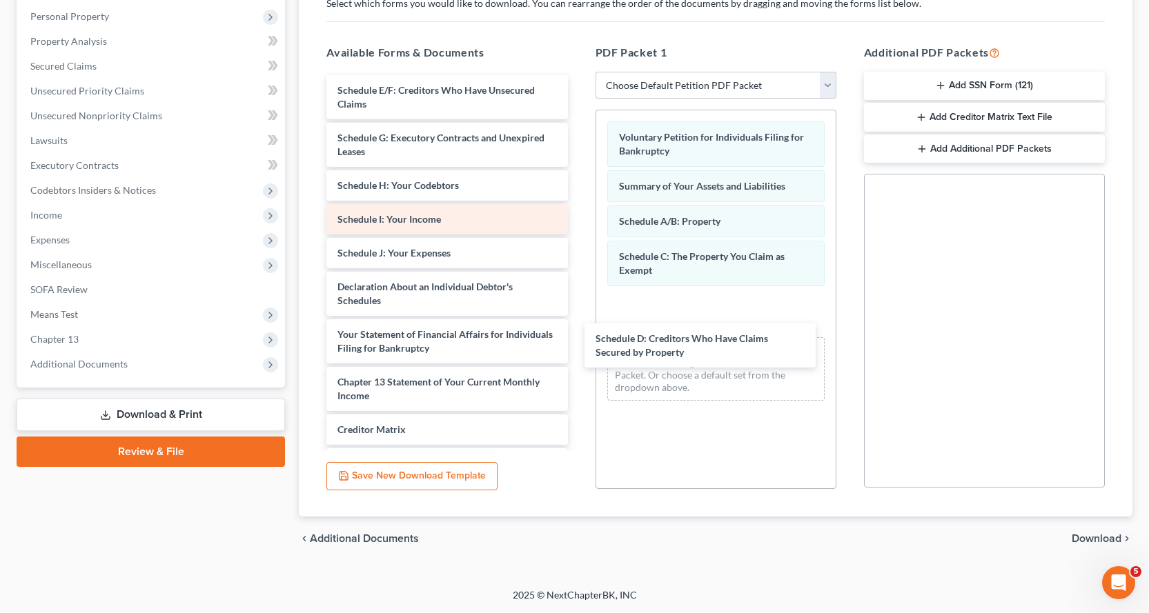
drag, startPoint x: 388, startPoint y: 96, endPoint x: 471, endPoint y: 216, distance: 145.5
click at [578, 337] on div "Schedule D: Creditors Who Have Claims Secured by Property Schedule D: Creditors…" at bounding box center [446, 317] width 263 height 485
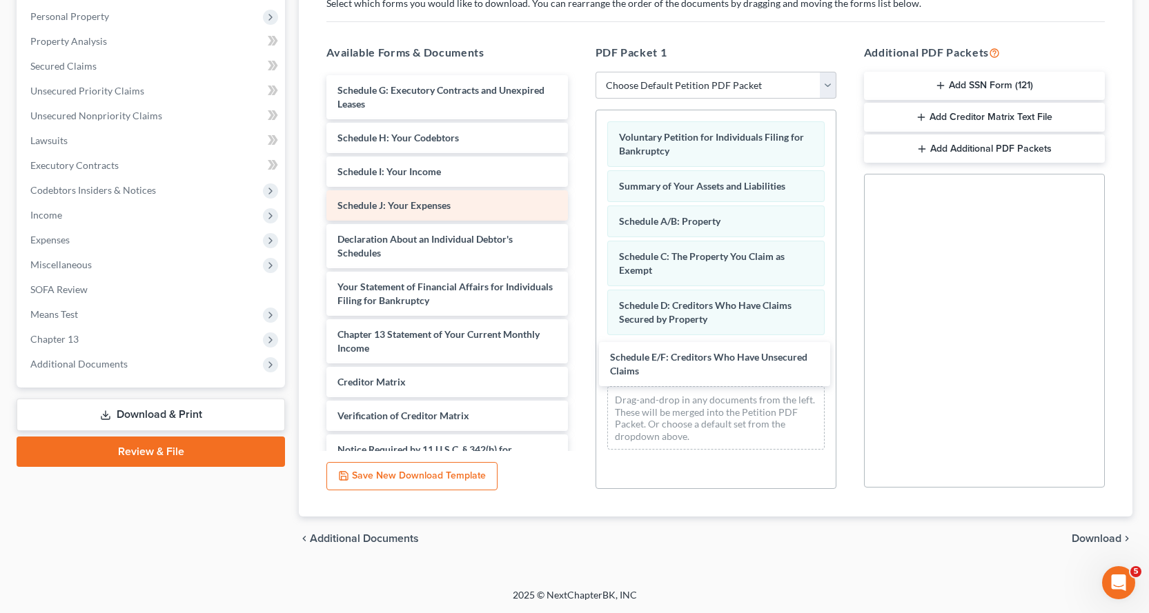
drag, startPoint x: 360, startPoint y: 96, endPoint x: 474, endPoint y: 212, distance: 162.5
click at [578, 362] on div "Schedule E/F: Creditors Who Have Unsecured Claims Schedule E/F: Creditors Who H…" at bounding box center [446, 293] width 263 height 437
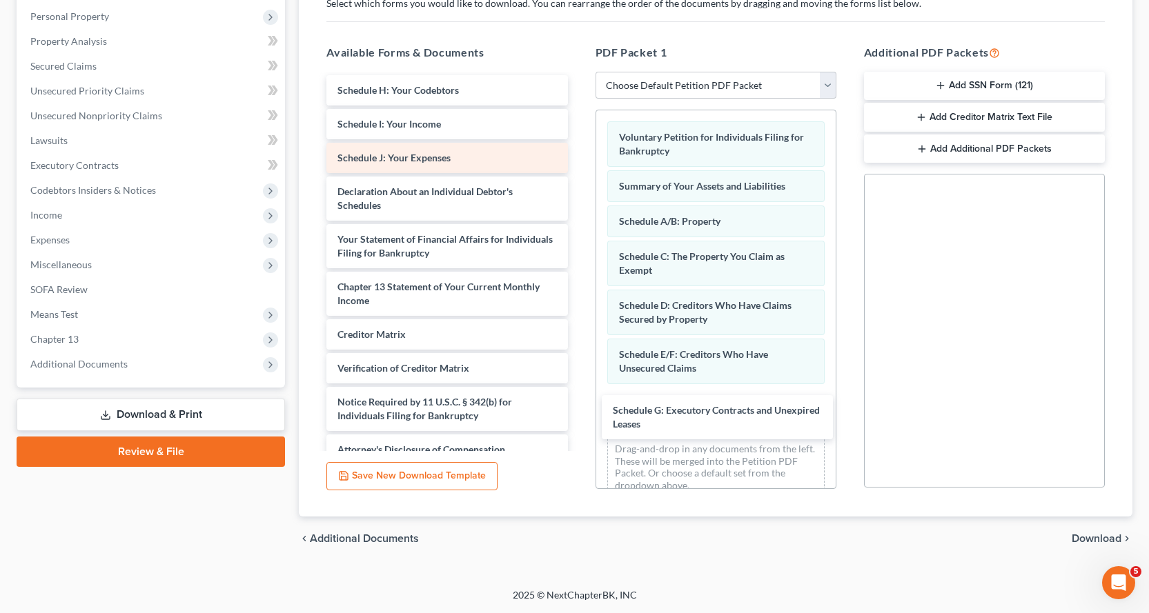
drag, startPoint x: 354, startPoint y: 92, endPoint x: 429, endPoint y: 159, distance: 101.1
click at [578, 406] on div "Schedule G: Executory Contracts and Unexpired Leases Schedule G: Executory Cont…" at bounding box center [446, 270] width 263 height 390
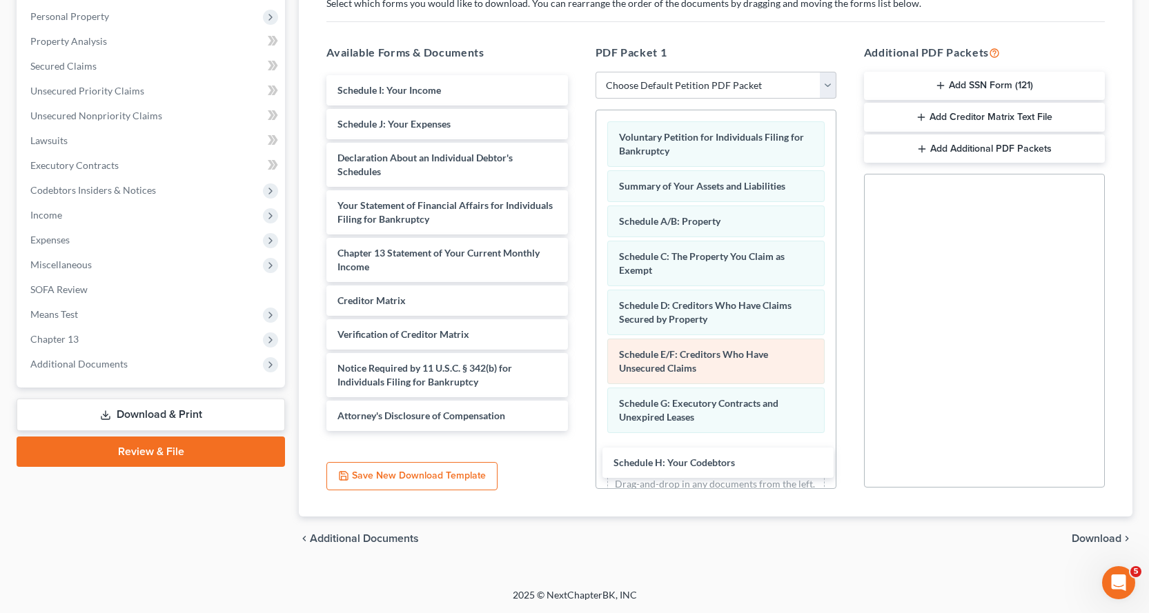
drag, startPoint x: 390, startPoint y: 87, endPoint x: 608, endPoint y: 376, distance: 362.1
click at [578, 431] on div "Schedule H: Your Codebtors Schedule H: Your Codebtors Schedule I: Your Income S…" at bounding box center [446, 253] width 263 height 356
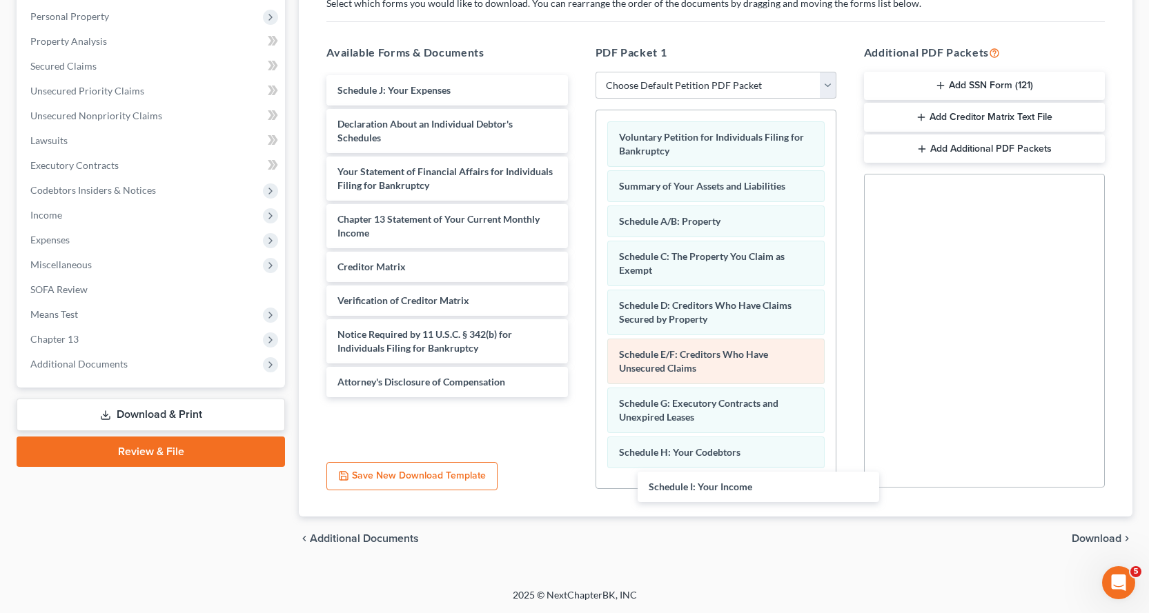
drag, startPoint x: 398, startPoint y: 86, endPoint x: 740, endPoint y: 357, distance: 436.1
click at [578, 397] on div "Schedule I: Your Income Schedule I: Your Income Schedule J: Your Expenses Decla…" at bounding box center [446, 236] width 263 height 322
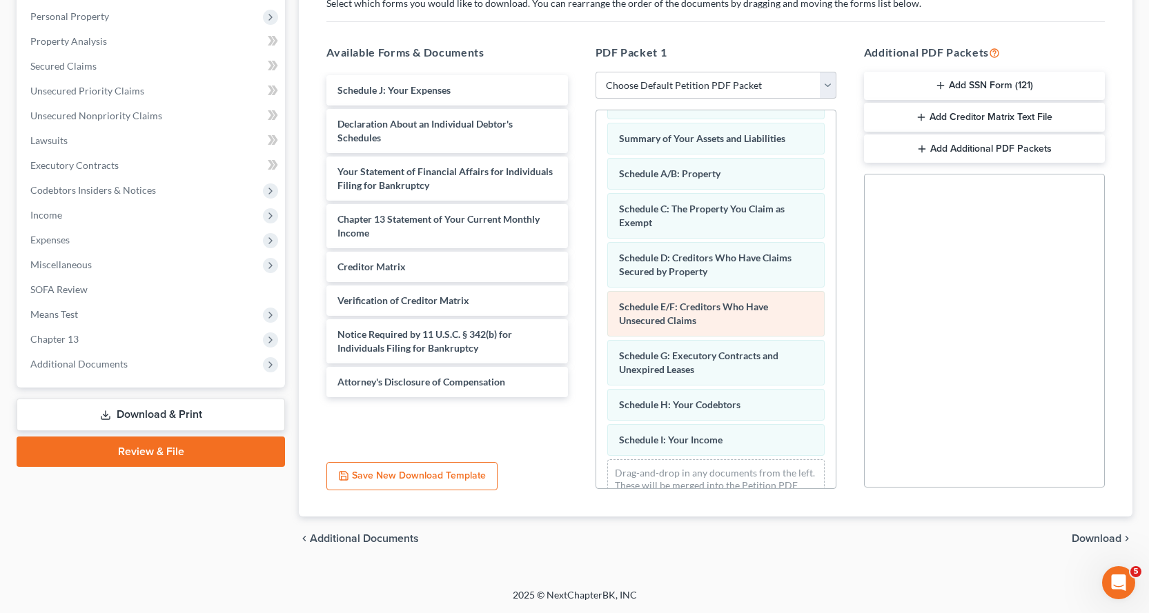
scroll to position [93, 0]
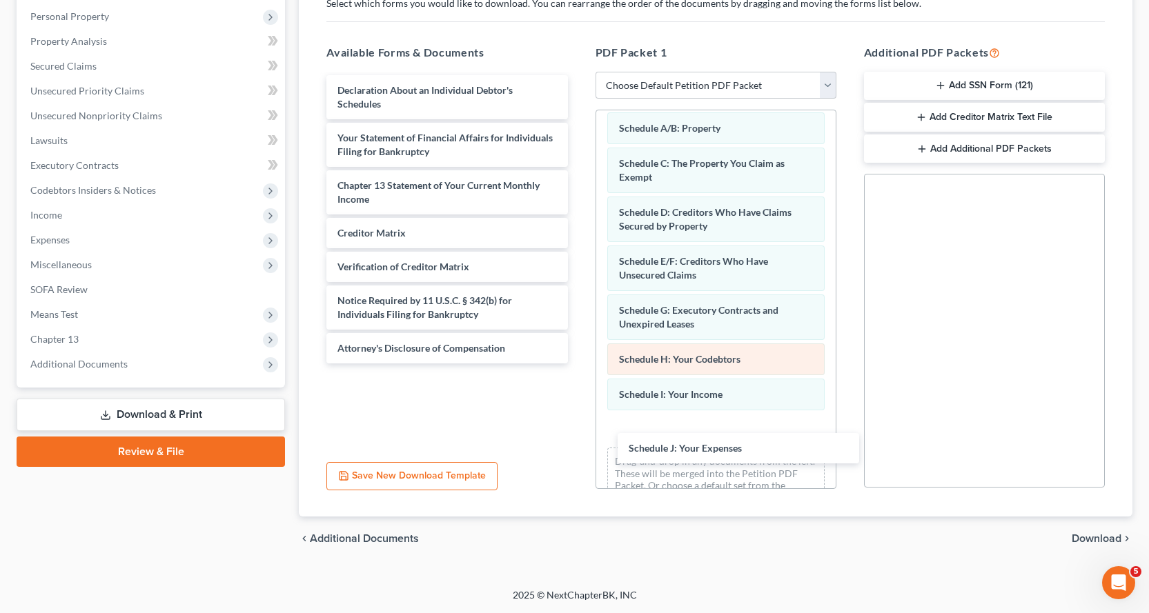
drag, startPoint x: 418, startPoint y: 88, endPoint x: 689, endPoint y: 373, distance: 393.4
click at [578, 364] on div "Schedule J: Your Expenses Schedule J: Your Expenses Declaration About an Indivi…" at bounding box center [446, 219] width 263 height 288
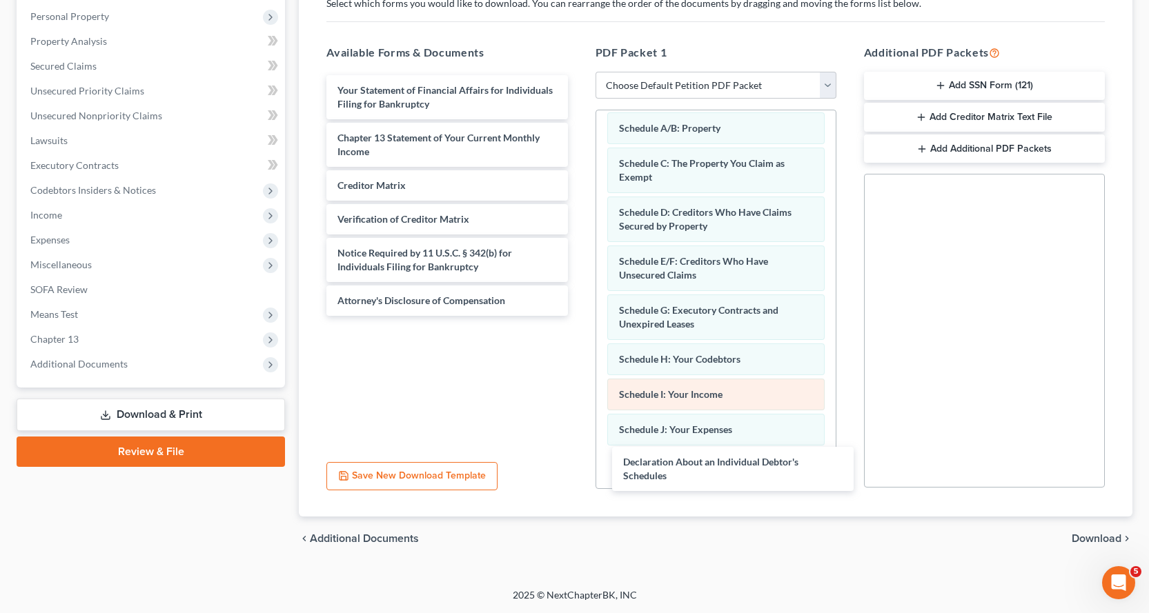
drag, startPoint x: 375, startPoint y: 92, endPoint x: 677, endPoint y: 400, distance: 431.4
click at [578, 316] on div "Declaration About an Individual Debtor's Schedules Declaration About an Individ…" at bounding box center [446, 195] width 263 height 241
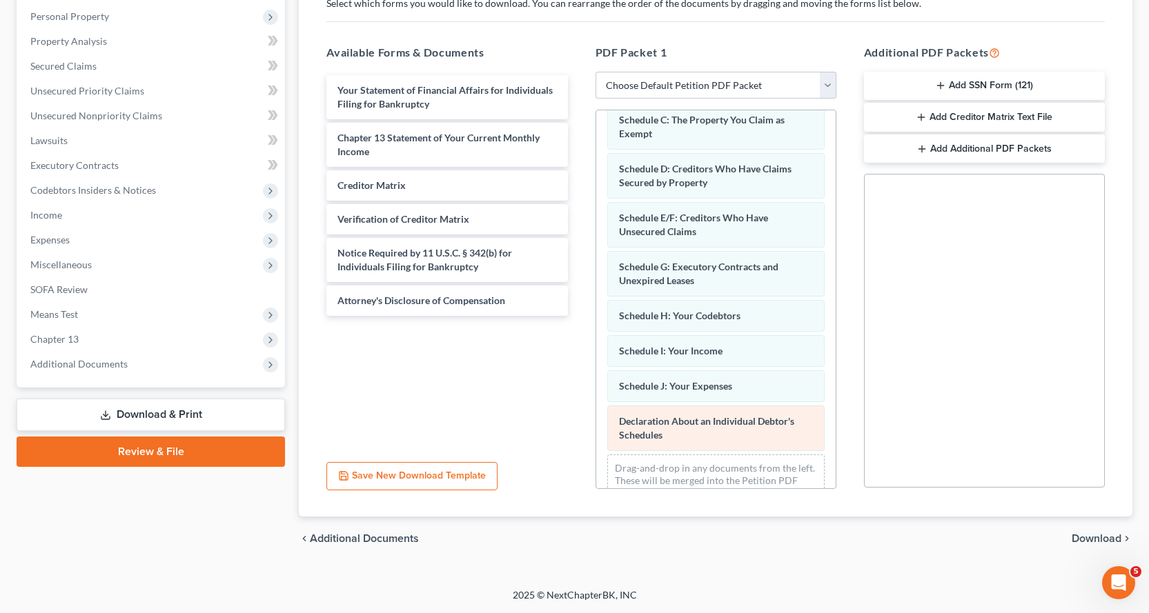
scroll to position [177, 0]
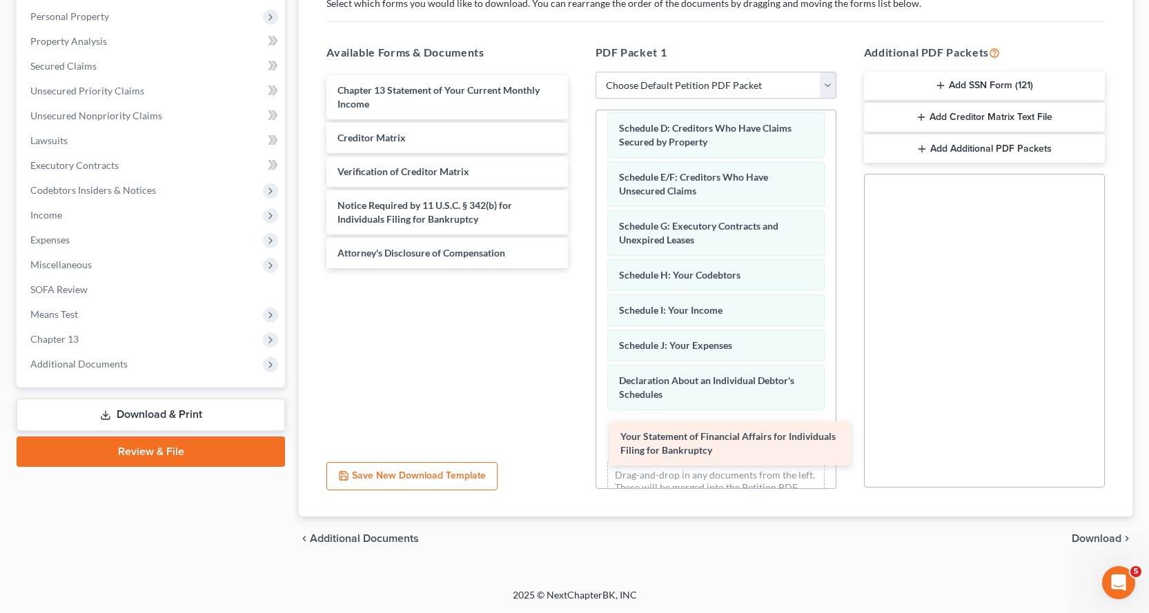
drag, startPoint x: 368, startPoint y: 98, endPoint x: 660, endPoint y: 433, distance: 444.1
click at [578, 268] on div "Your Statement of Financial Affairs for Individuals Filing for Bankruptcy Your …" at bounding box center [446, 171] width 263 height 193
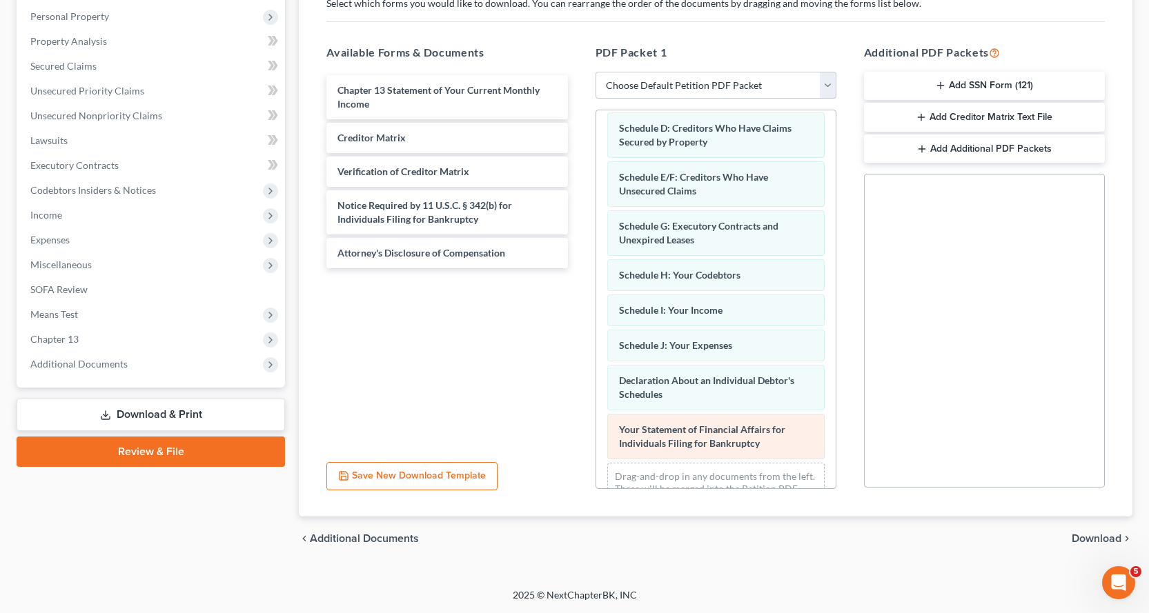
scroll to position [226, 0]
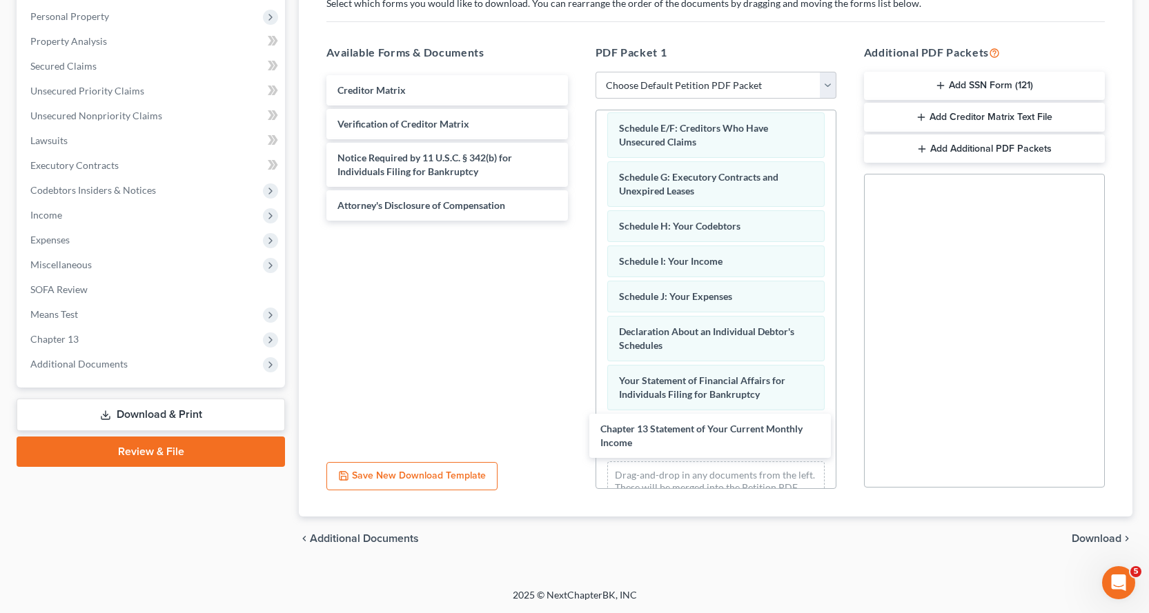
drag, startPoint x: 348, startPoint y: 97, endPoint x: 526, endPoint y: 324, distance: 288.0
click at [578, 221] on div "Chapter 13 Statement of Your Current Monthly Income Chapter 13 Statement of You…" at bounding box center [446, 148] width 263 height 146
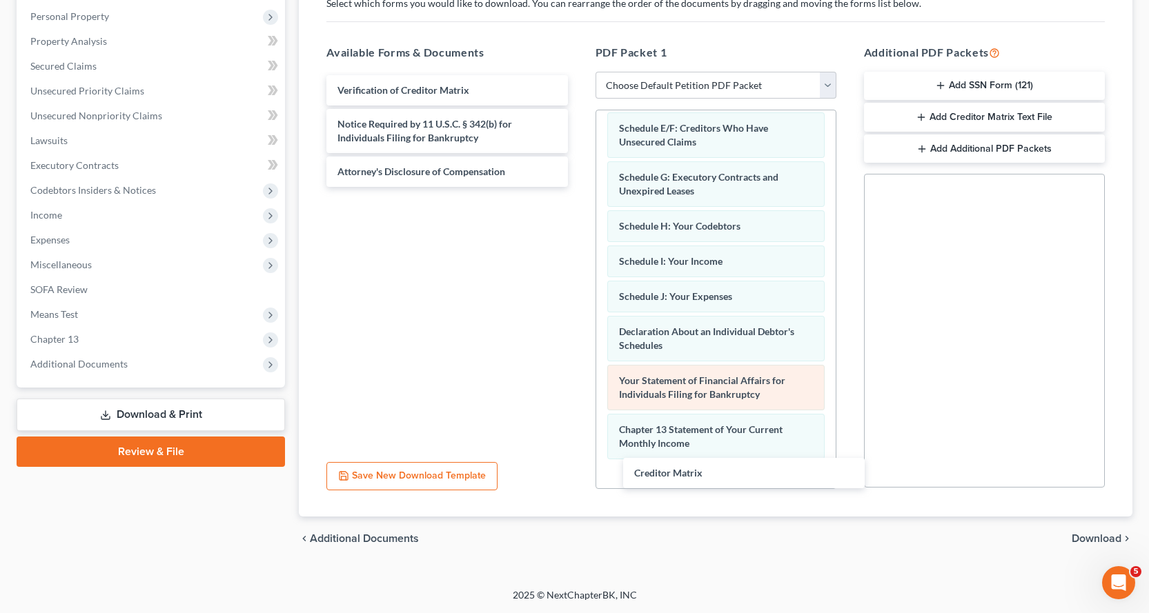
drag, startPoint x: 353, startPoint y: 90, endPoint x: 668, endPoint y: 373, distance: 423.6
click at [578, 187] on div "Creditor Matrix Creditor Matrix Verification of Creditor Matrix Notice Required…" at bounding box center [446, 131] width 263 height 112
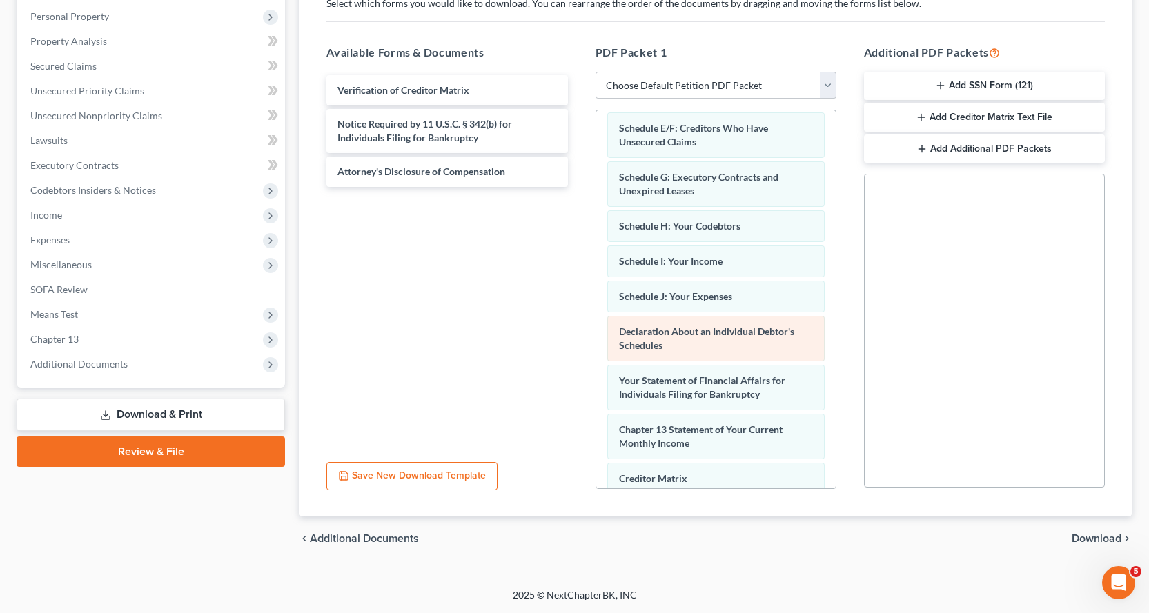
scroll to position [311, 0]
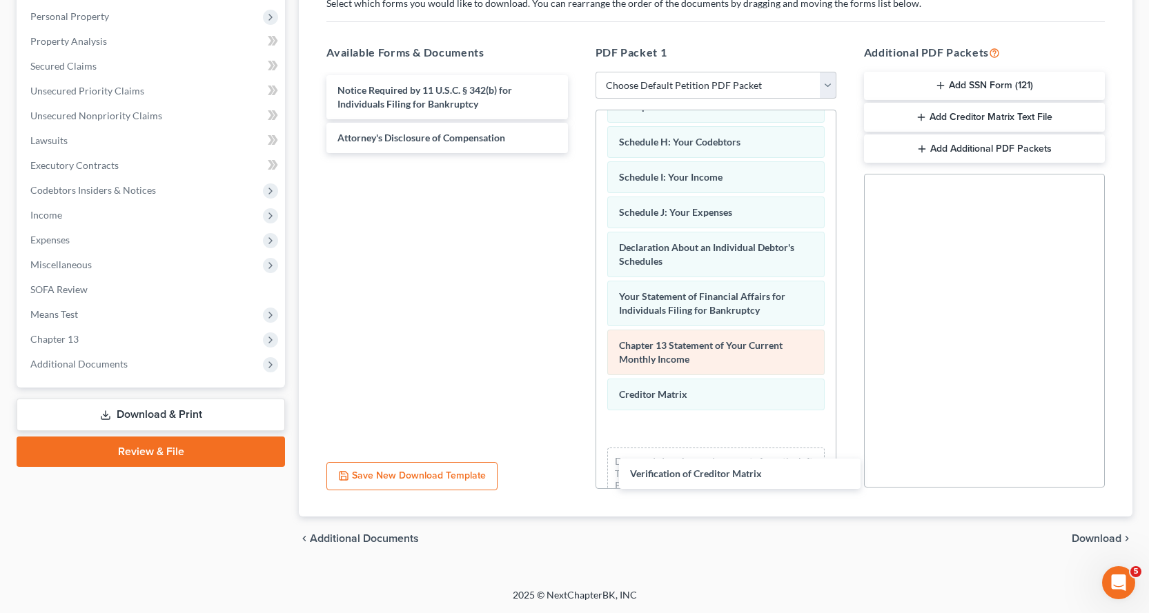
drag, startPoint x: 384, startPoint y: 90, endPoint x: 656, endPoint y: 353, distance: 378.2
click at [578, 153] on div "Verification of Creditor Matrix Verification of Creditor Matrix Notice Required…" at bounding box center [446, 114] width 263 height 78
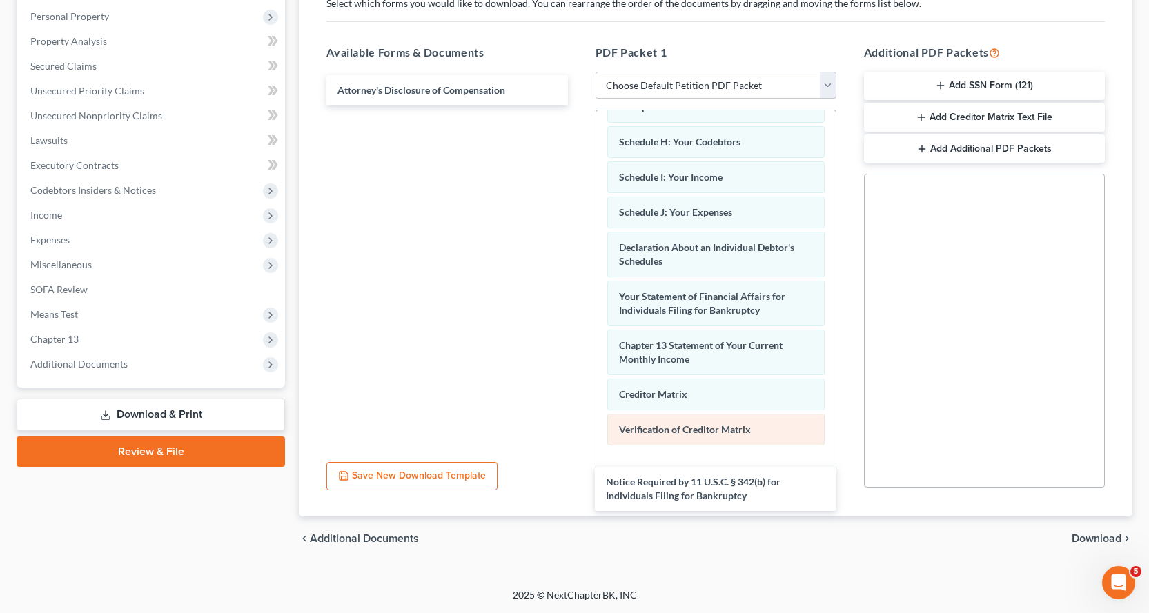
drag, startPoint x: 401, startPoint y: 99, endPoint x: 696, endPoint y: 430, distance: 443.8
click at [578, 106] on div "Notice Required by 11 U.S.C. § 342(b) for Individuals Filing for Bankruptcy Not…" at bounding box center [446, 90] width 263 height 30
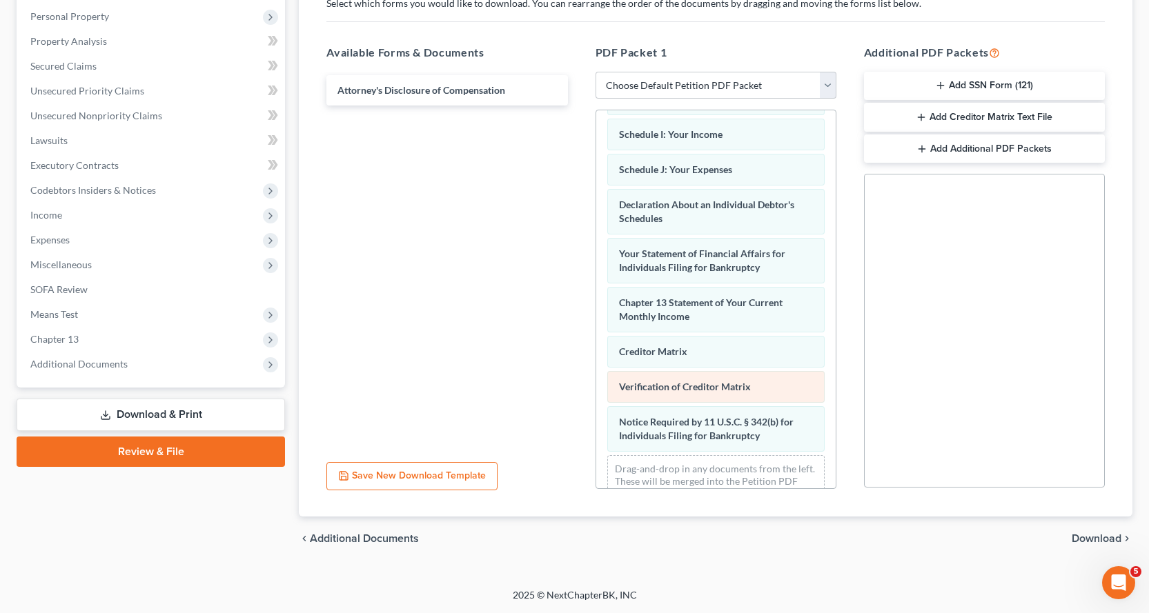
scroll to position [395, 0]
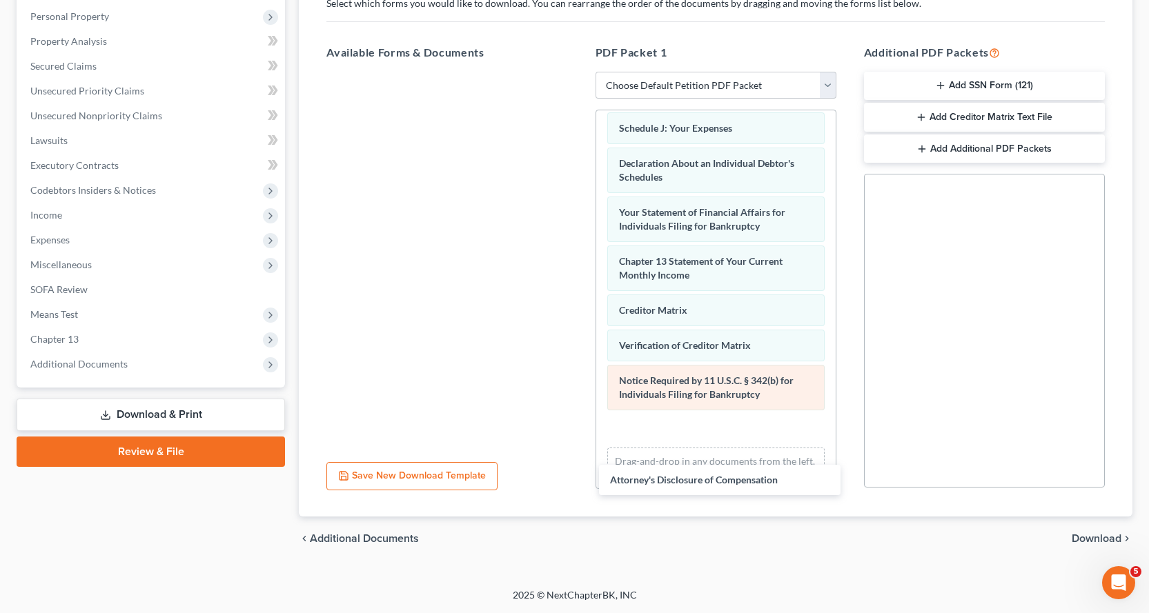
drag, startPoint x: 391, startPoint y: 90, endPoint x: 803, endPoint y: 401, distance: 516.3
click at [578, 72] on div "Attorney's Disclosure of Compensation Attorney's Disclosure of Compensation" at bounding box center [446, 72] width 263 height 0
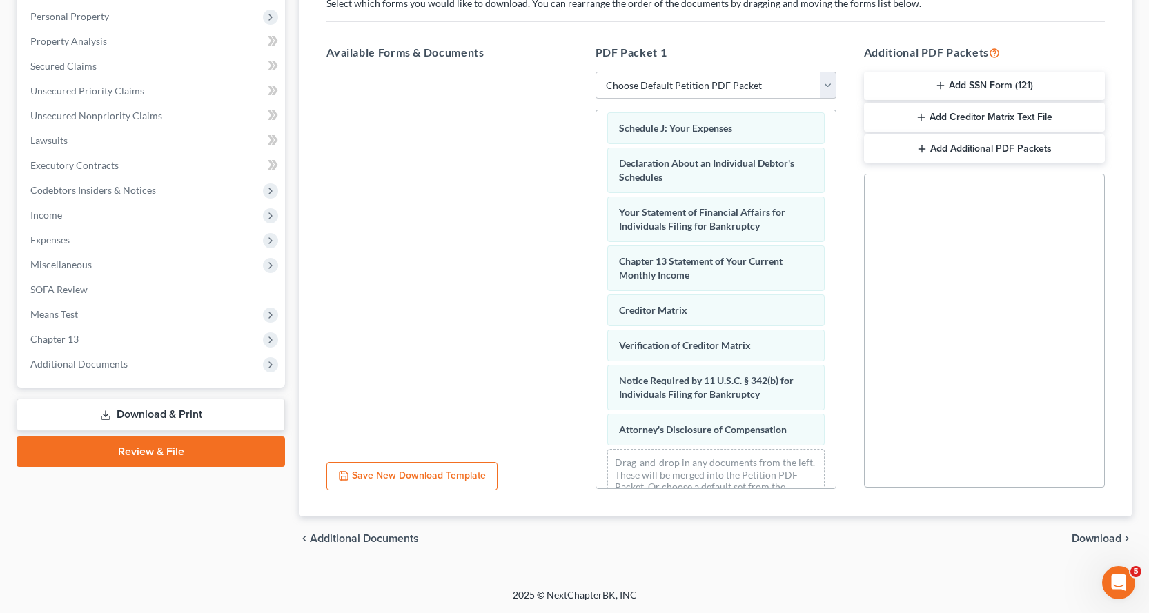
scroll to position [0, 0]
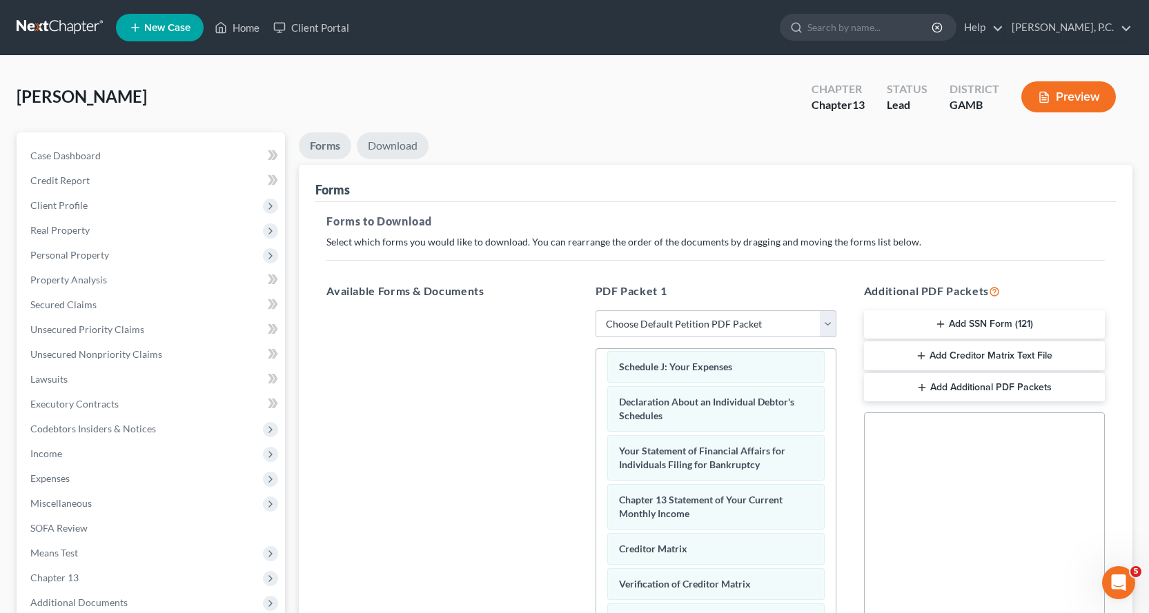
click at [395, 147] on link "Download" at bounding box center [393, 145] width 72 height 27
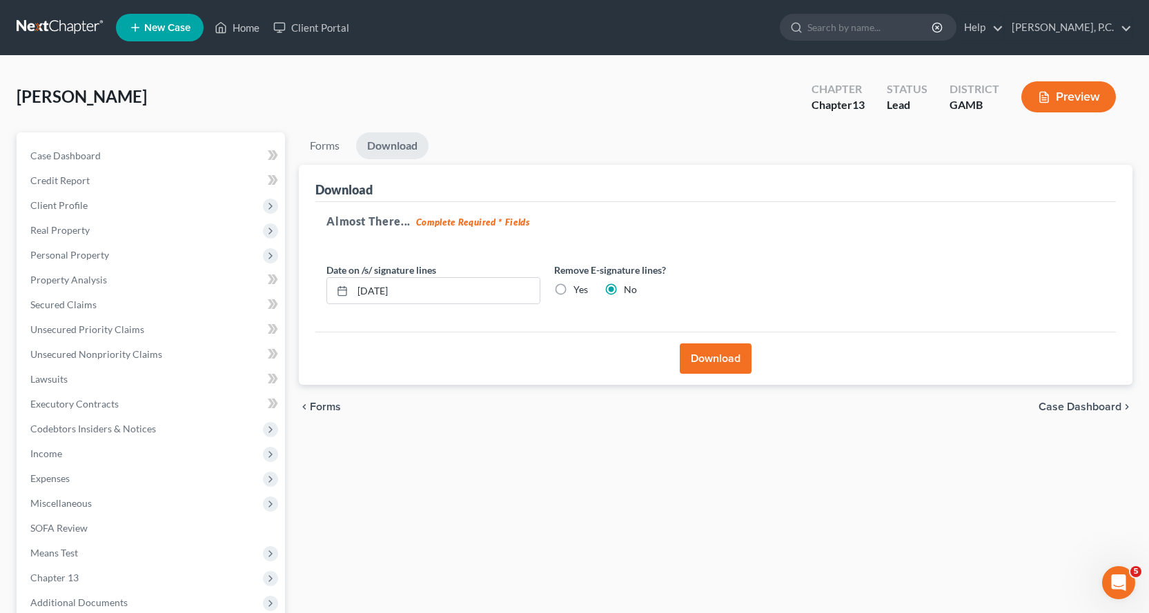
click at [726, 360] on button "Download" at bounding box center [716, 359] width 72 height 30
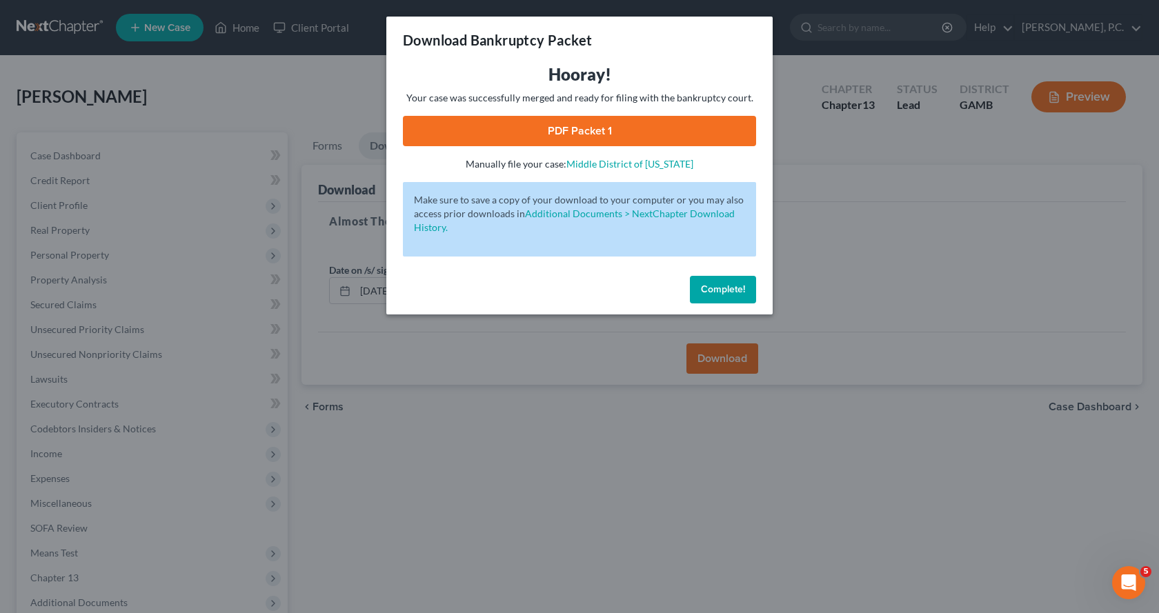
click at [580, 131] on link "PDF Packet 1" at bounding box center [579, 131] width 353 height 30
click at [711, 289] on span "Complete!" at bounding box center [723, 290] width 44 height 12
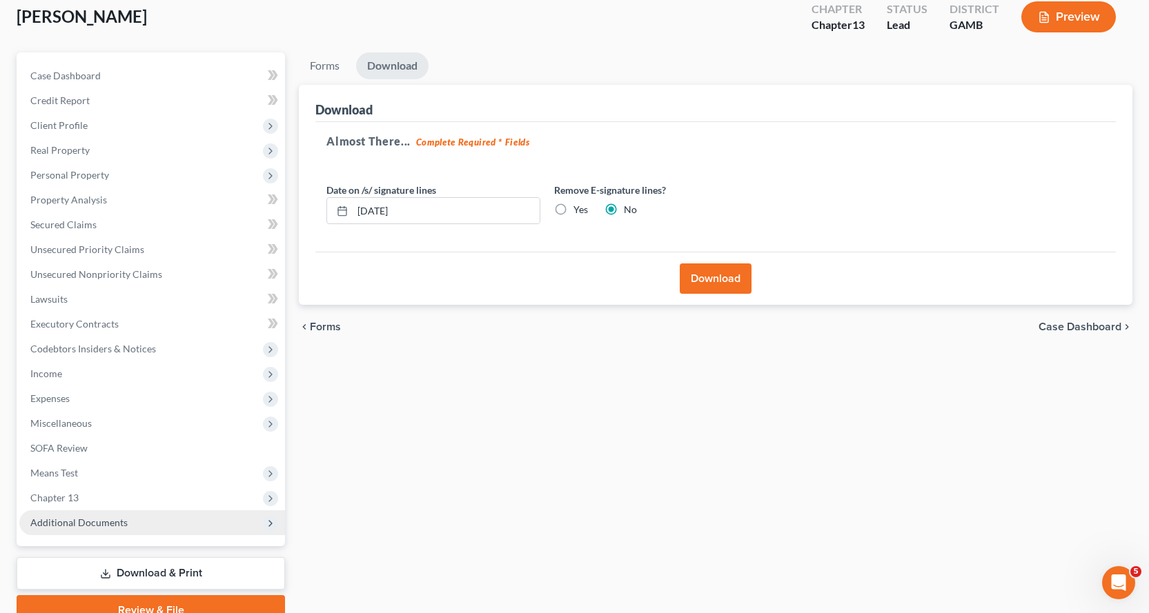
scroll to position [145, 0]
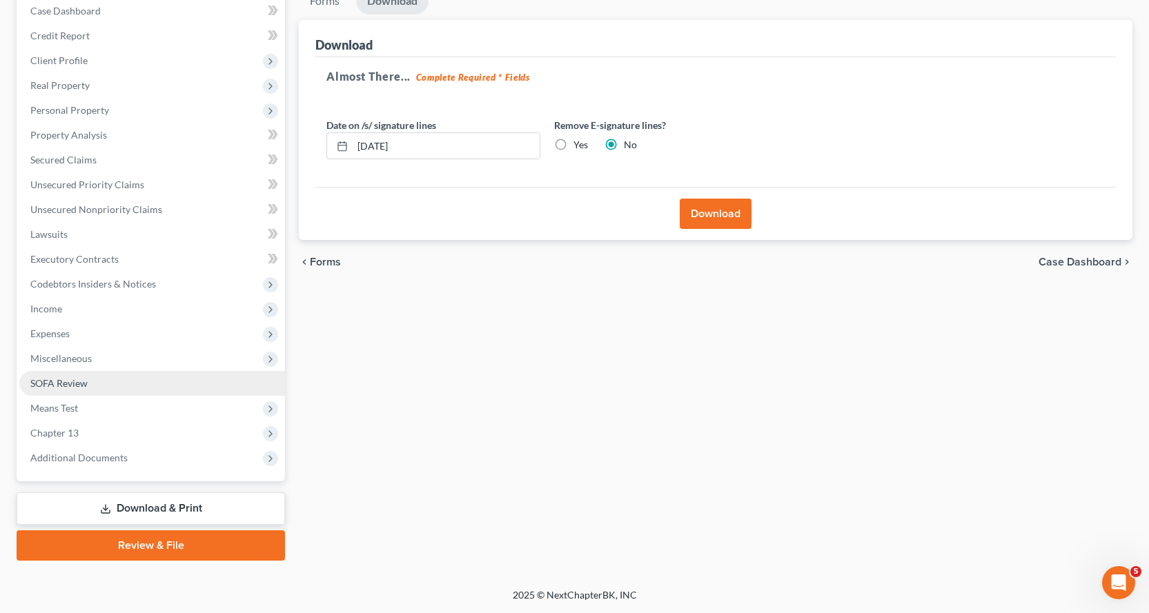
drag, startPoint x: 155, startPoint y: 548, endPoint x: 168, endPoint y: 377, distance: 171.7
click at [155, 549] on link "Review & File" at bounding box center [151, 546] width 268 height 30
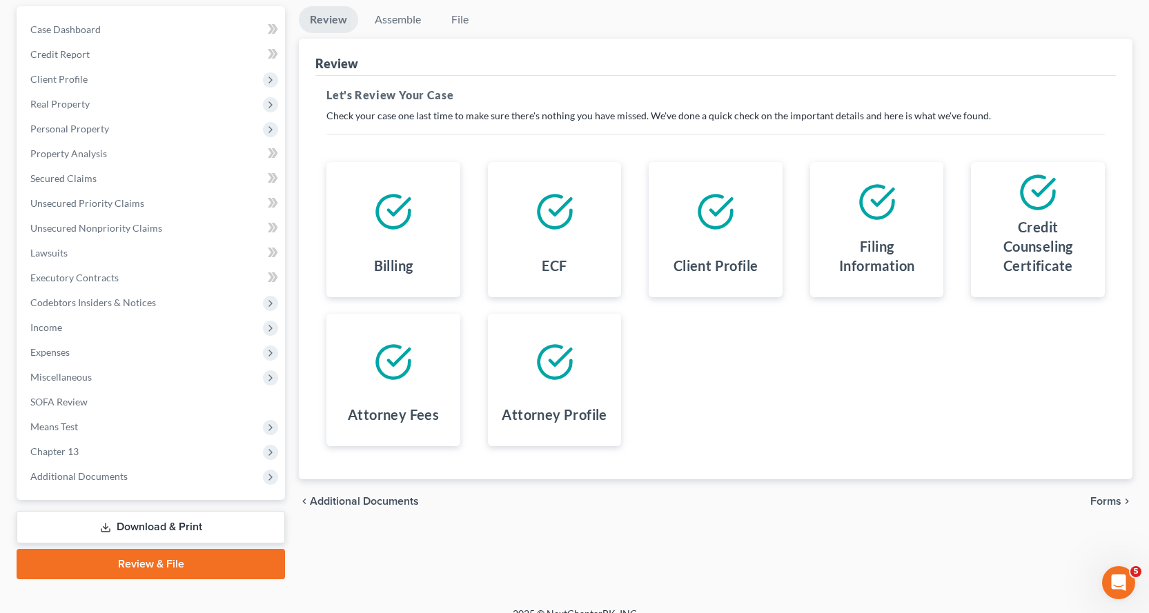
scroll to position [145, 0]
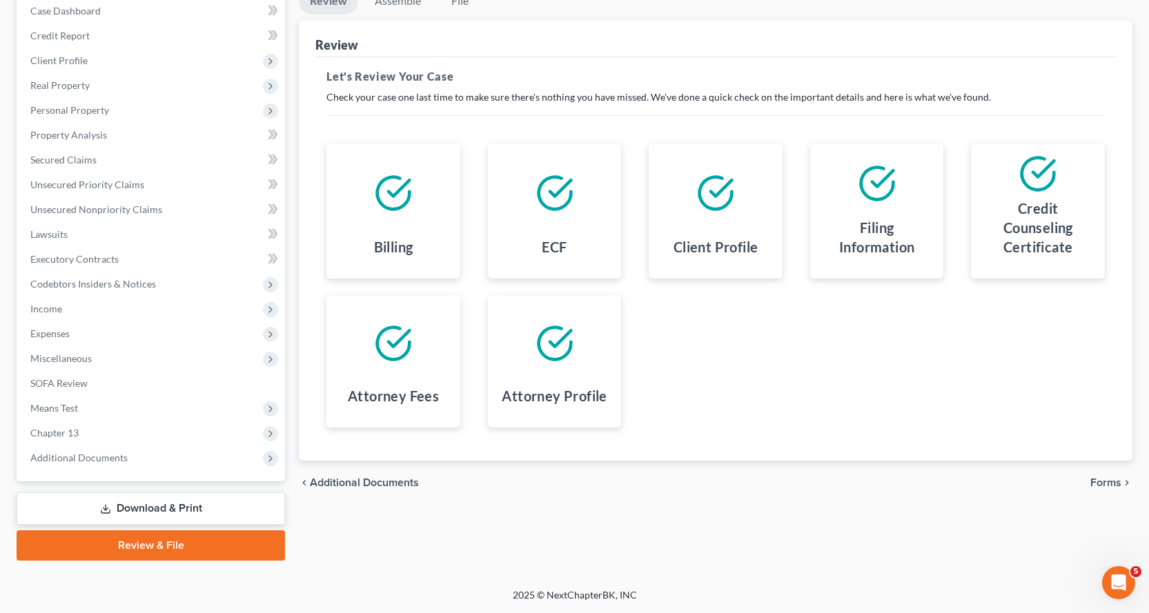
click at [159, 506] on link "Download & Print" at bounding box center [151, 509] width 268 height 32
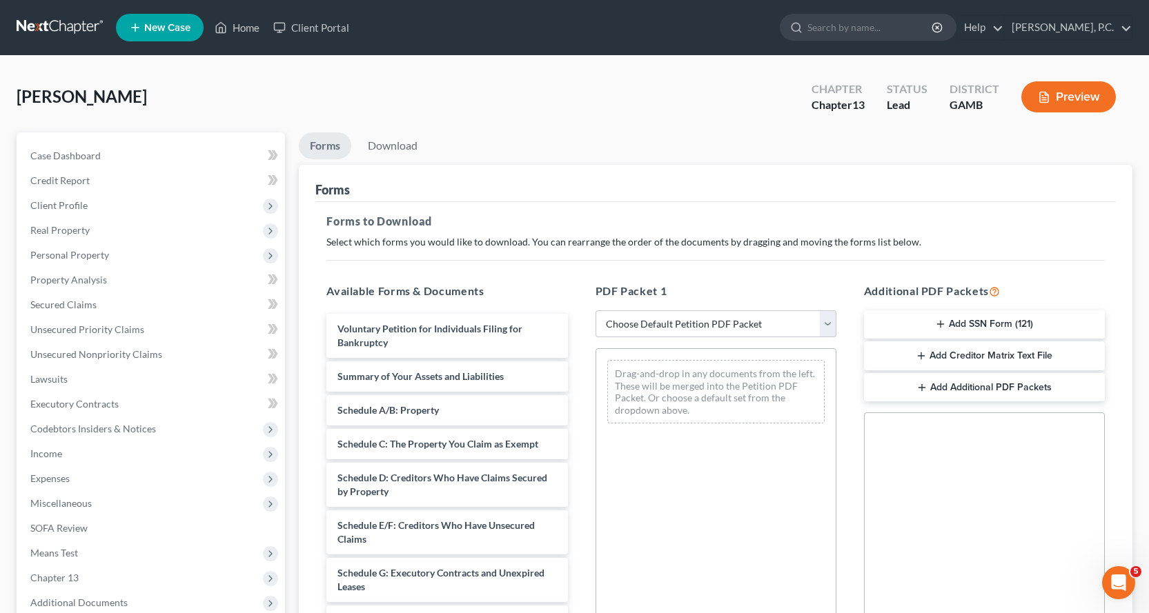
click at [975, 355] on button "Add Creditor Matrix Text File" at bounding box center [984, 356] width 241 height 29
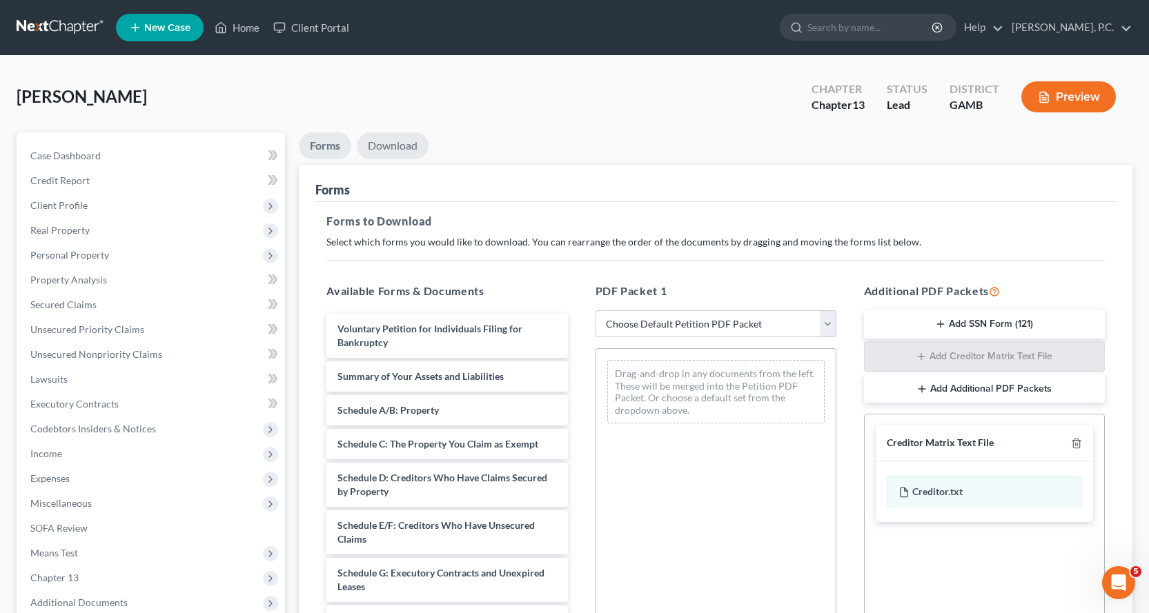
click at [384, 142] on link "Download" at bounding box center [393, 145] width 72 height 27
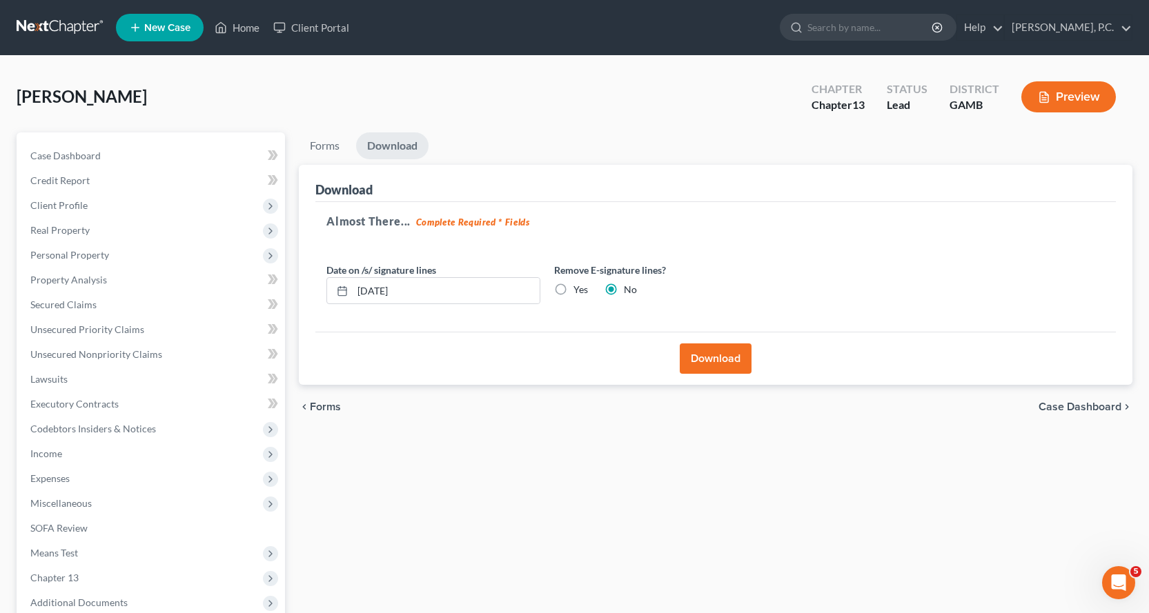
click at [720, 355] on button "Download" at bounding box center [716, 359] width 72 height 30
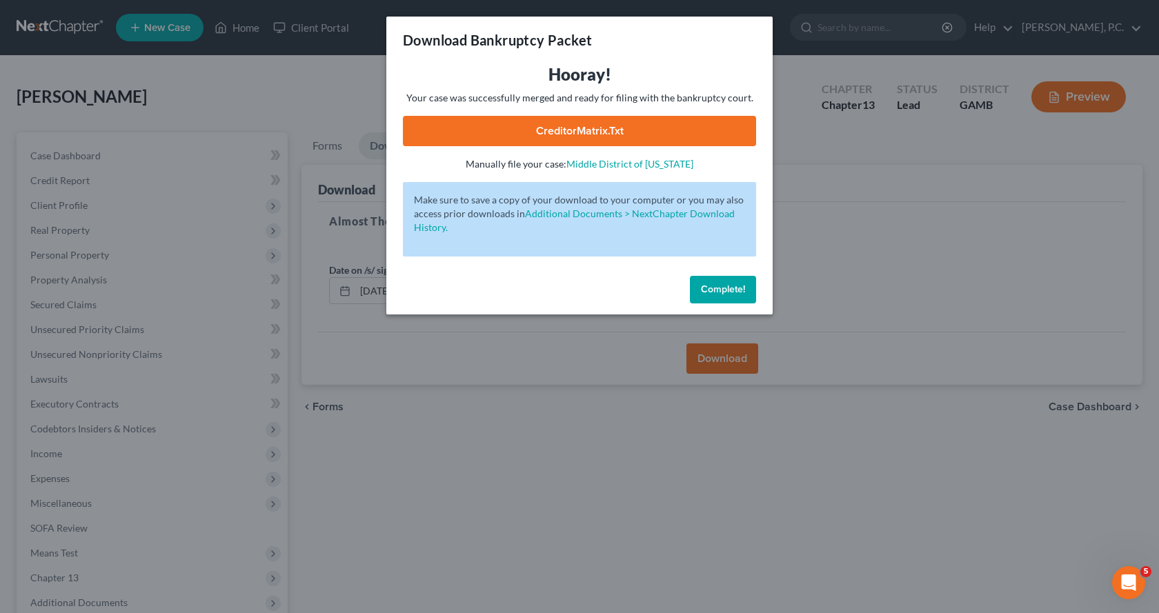
click at [565, 132] on link "CreditorMatrix.txt" at bounding box center [579, 131] width 353 height 30
click at [737, 291] on span "Complete!" at bounding box center [723, 290] width 44 height 12
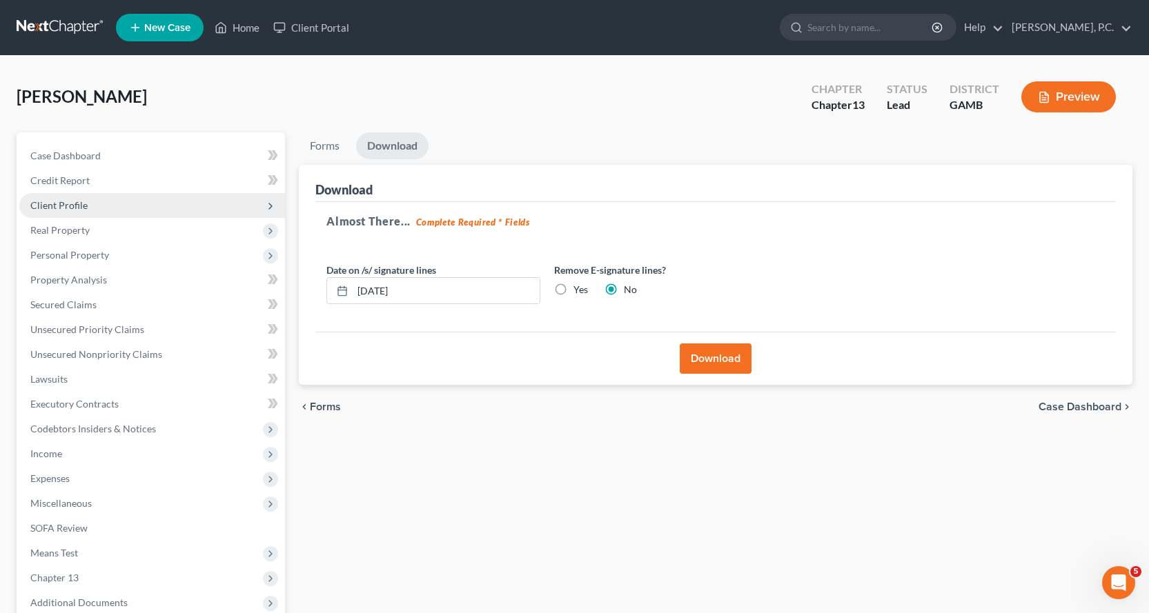
click at [68, 206] on span "Client Profile" at bounding box center [58, 205] width 57 height 12
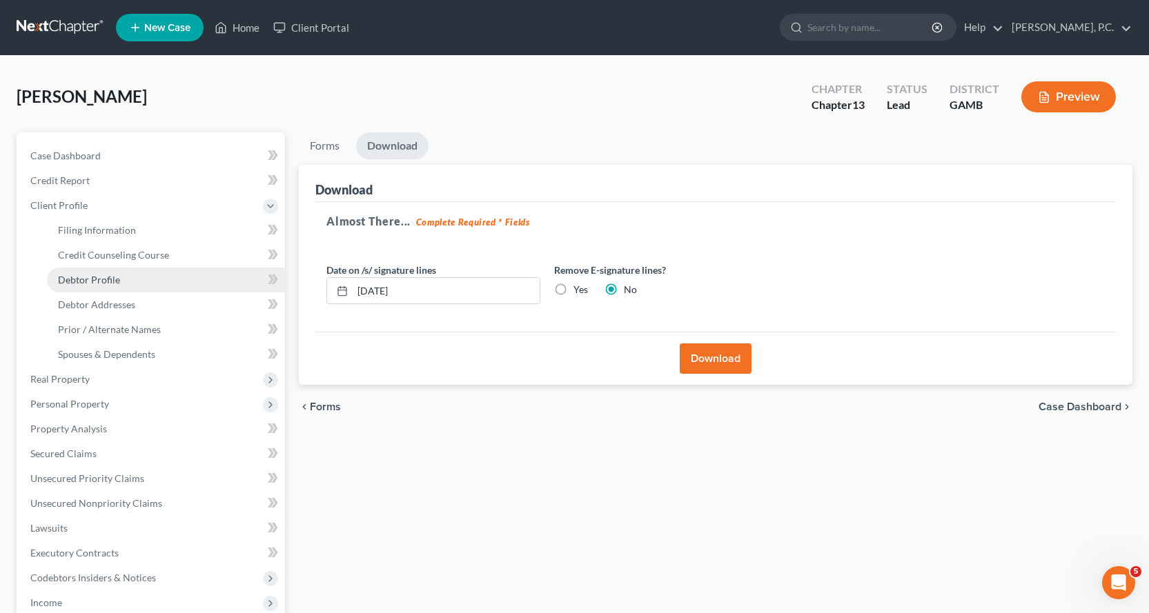
click at [98, 279] on span "Debtor Profile" at bounding box center [89, 280] width 62 height 12
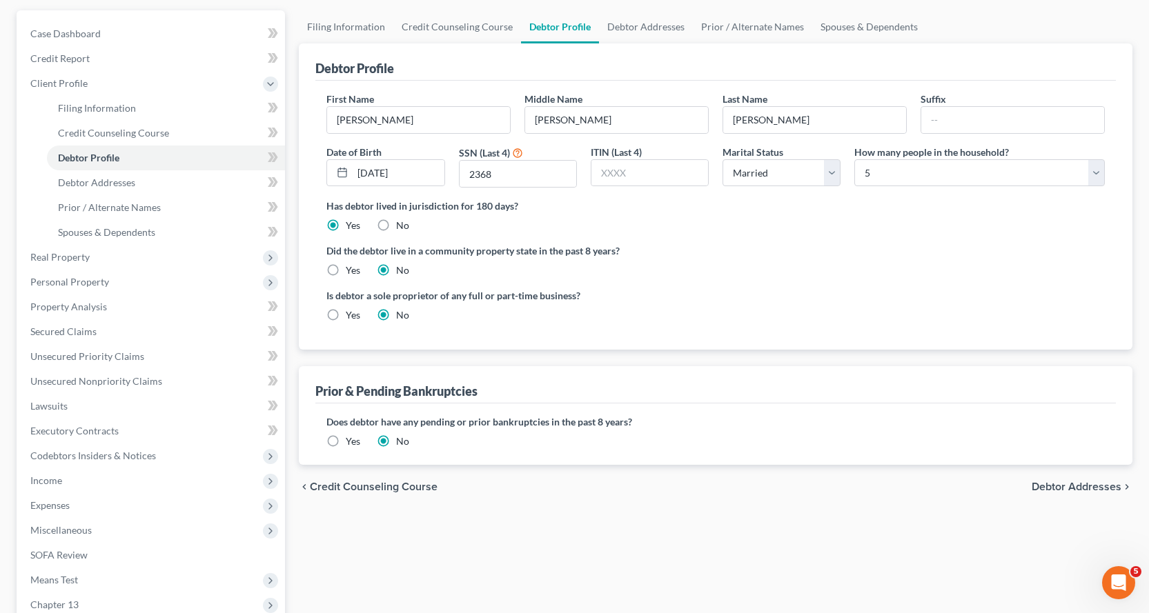
scroll to position [138, 0]
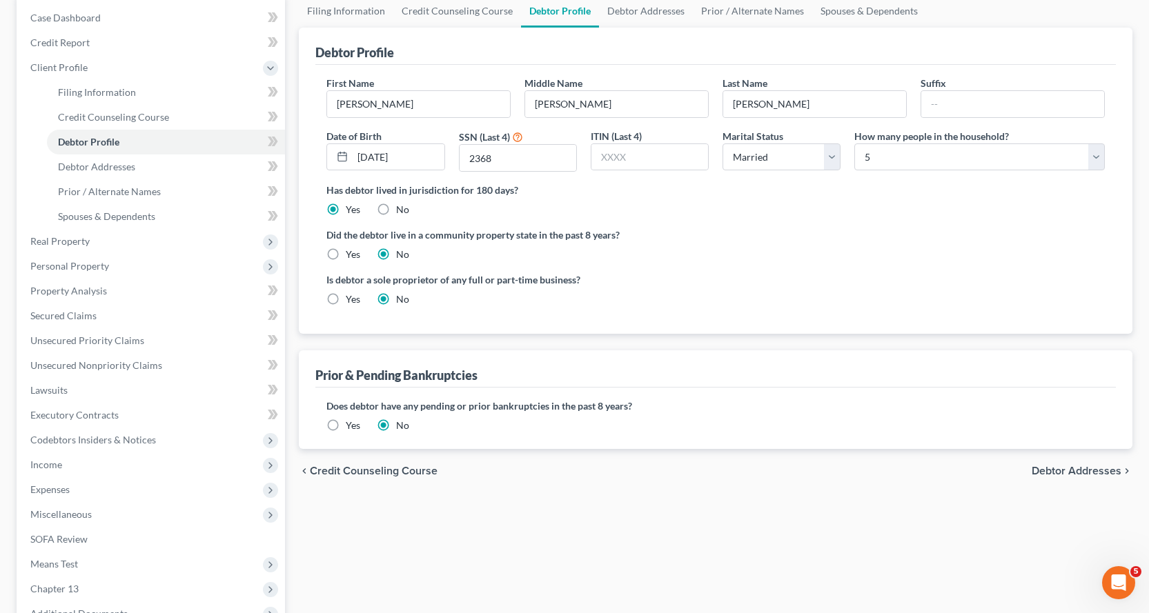
click at [346, 424] on label "Yes" at bounding box center [353, 426] width 14 height 14
click at [351, 424] on input "Yes" at bounding box center [355, 423] width 9 height 9
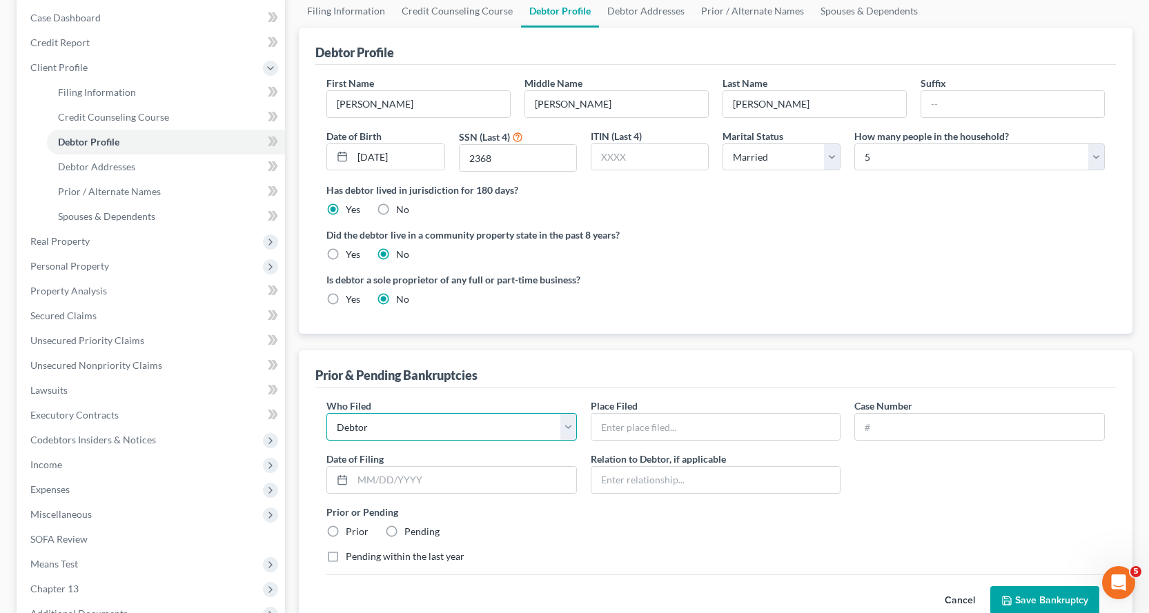
click at [453, 425] on select "Debtor Other" at bounding box center [451, 427] width 250 height 28
click at [326, 413] on select "Debtor Other" at bounding box center [451, 427] width 250 height 28
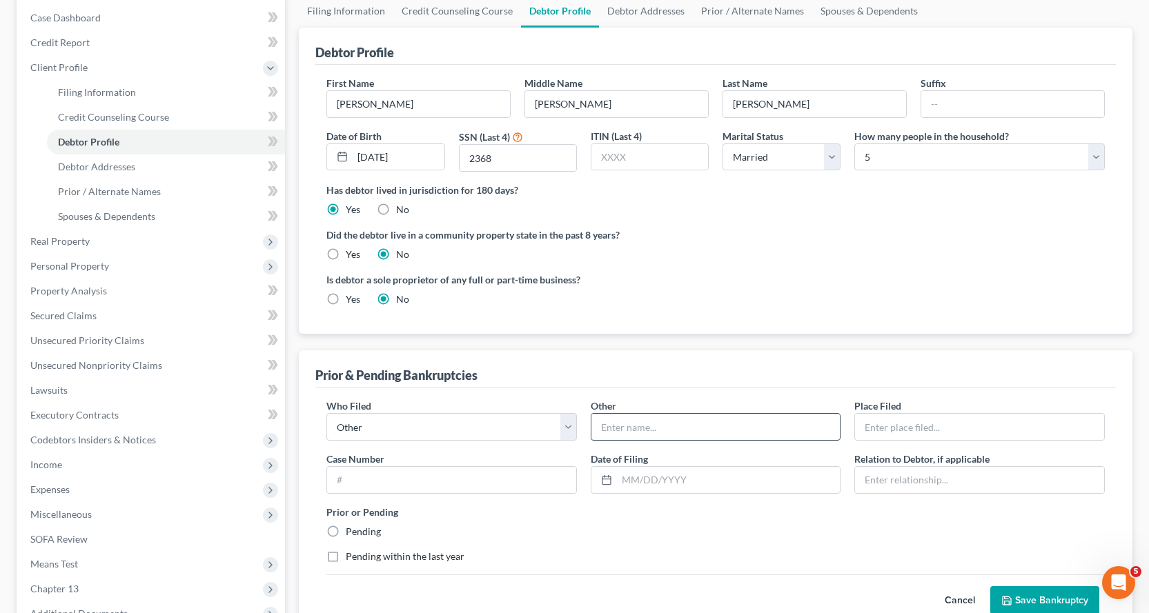
click at [658, 431] on input "text" at bounding box center [715, 427] width 249 height 26
click at [725, 391] on div "Who Filed * Debtor Other Other * Place Filed * Case Number Date of [GEOGRAPHIC_…" at bounding box center [715, 510] width 800 height 244
click at [700, 425] on input "text" at bounding box center [715, 427] width 249 height 26
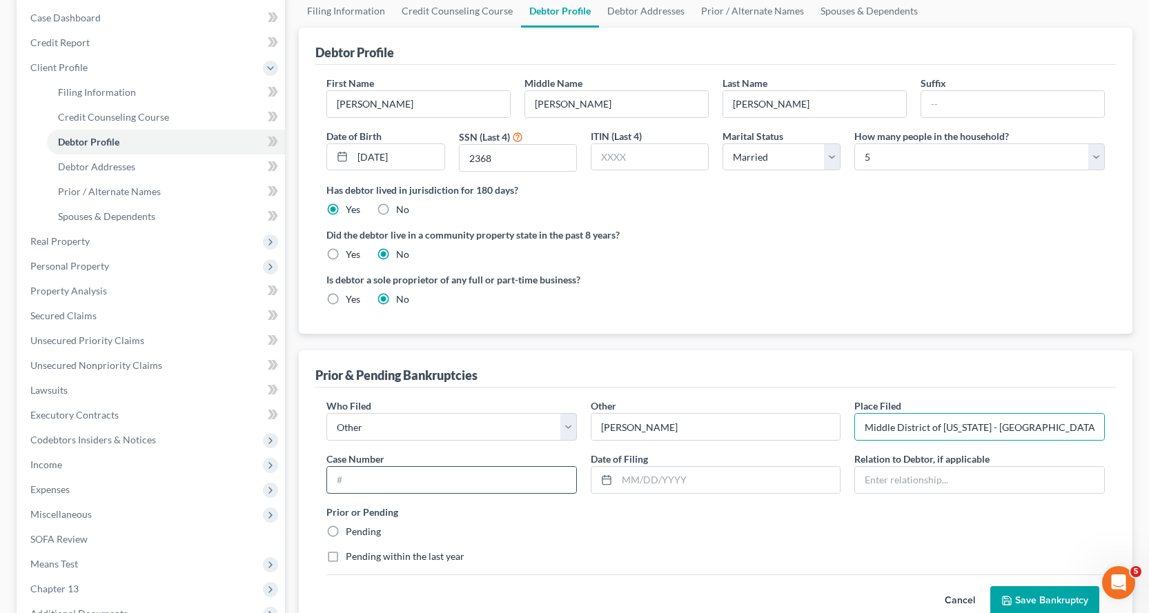
click at [460, 471] on input "text" at bounding box center [451, 480] width 249 height 26
click at [636, 484] on input "text" at bounding box center [729, 480] width 224 height 26
click at [346, 531] on label "Pending" at bounding box center [363, 532] width 35 height 14
click at [351, 531] on input "Pending" at bounding box center [355, 529] width 9 height 9
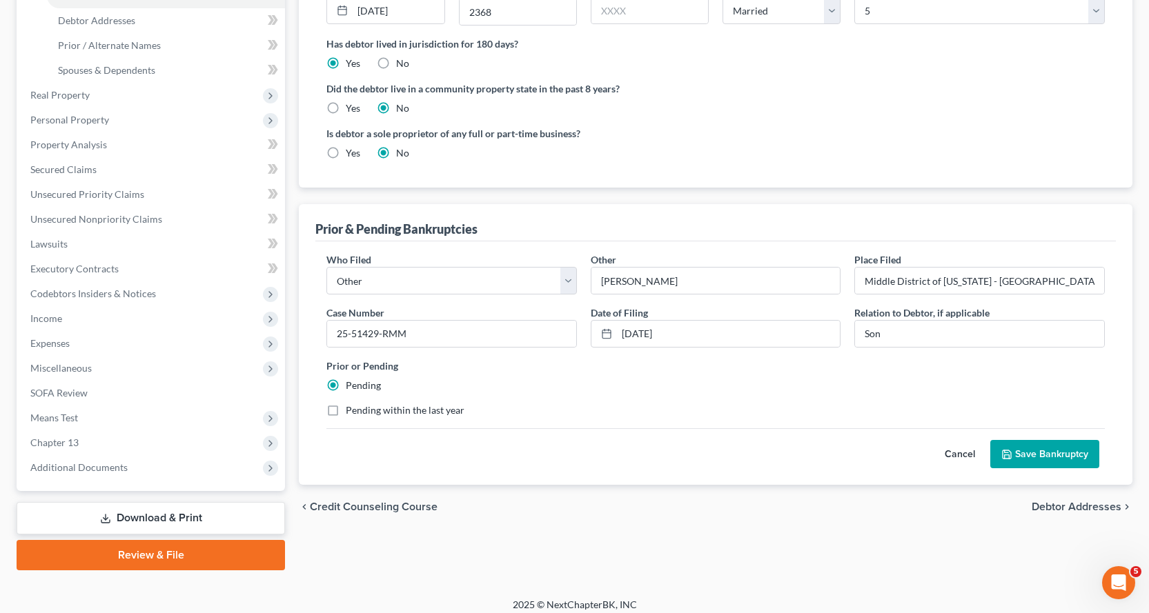
scroll to position [294, 0]
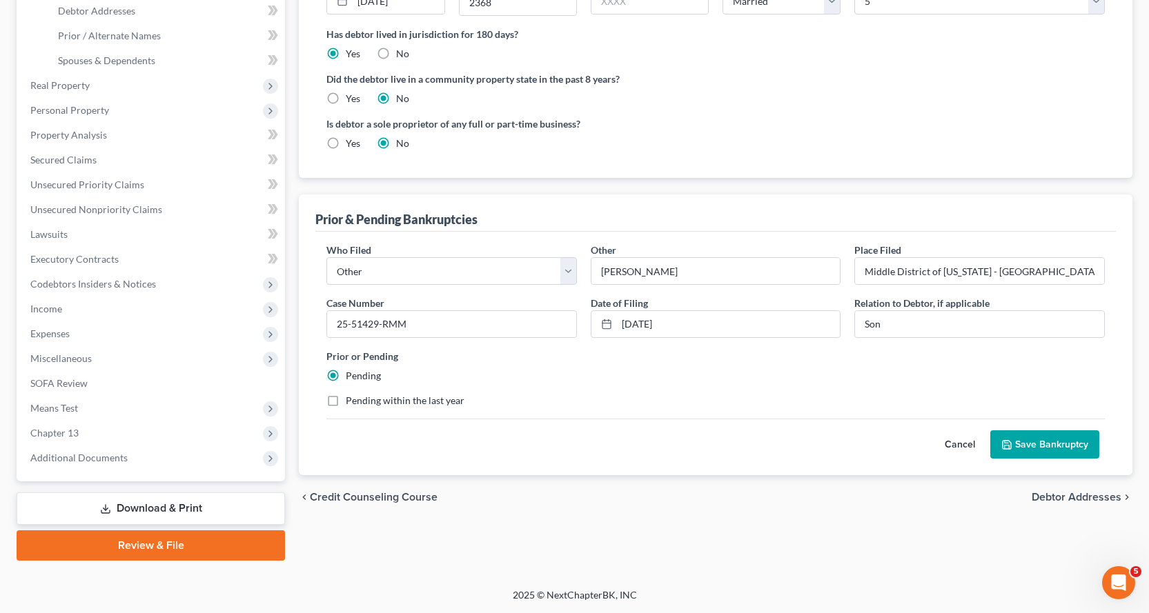
click at [1047, 443] on button "Save Bankruptcy" at bounding box center [1044, 445] width 109 height 29
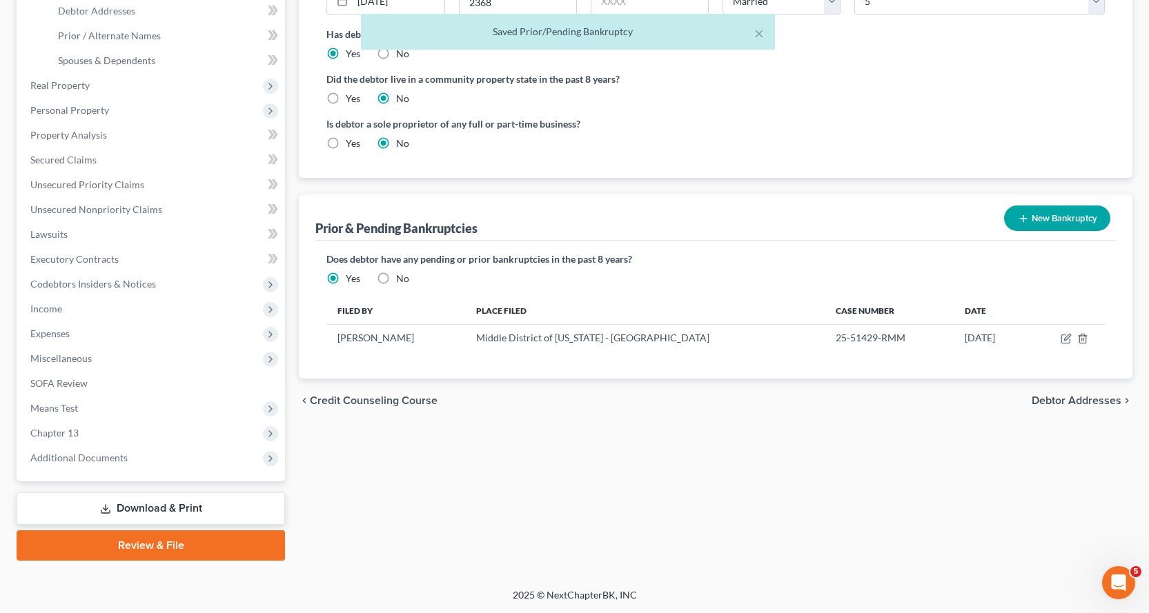
drag, startPoint x: 148, startPoint y: 509, endPoint x: 554, endPoint y: 488, distance: 407.0
click at [148, 509] on link "Download & Print" at bounding box center [151, 509] width 268 height 32
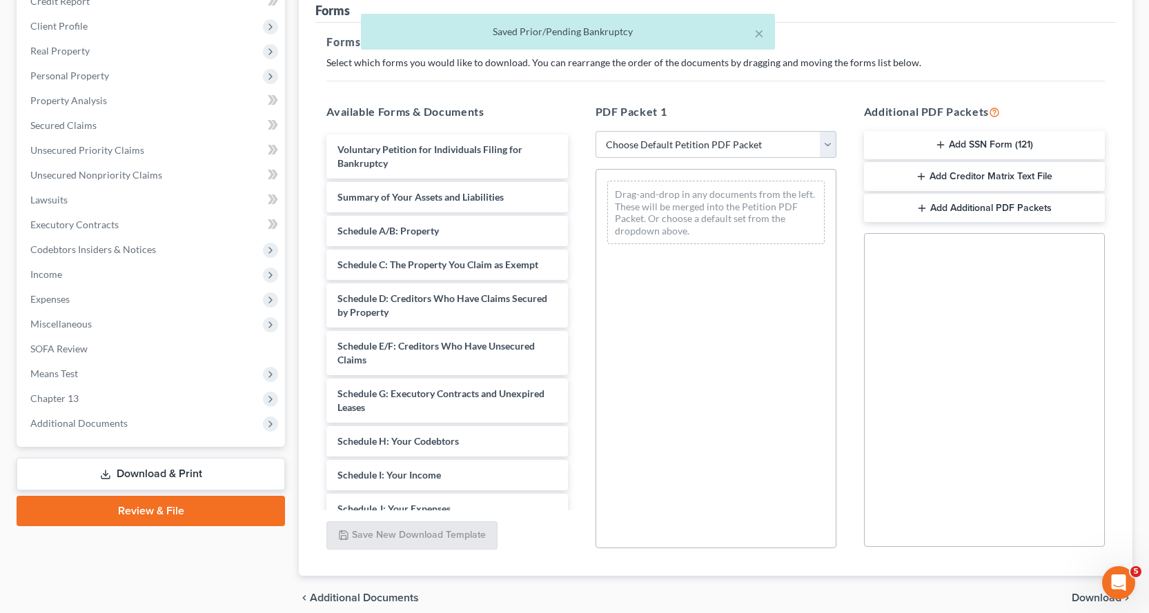
scroll to position [207, 0]
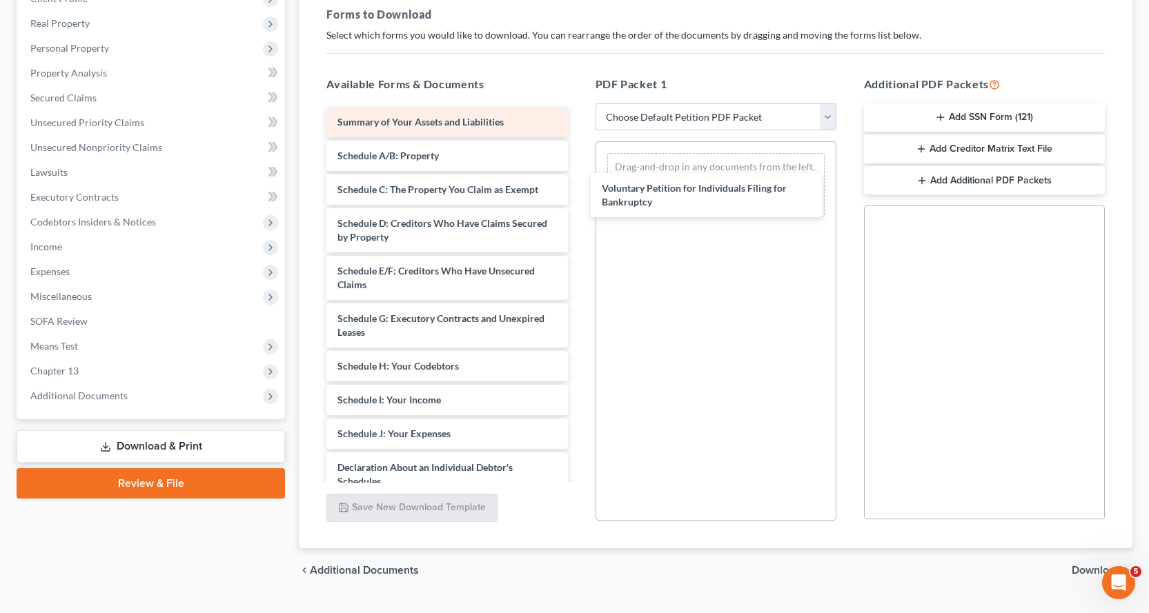
drag, startPoint x: 360, startPoint y: 126, endPoint x: 423, endPoint y: 130, distance: 63.6
click at [578, 192] on div "Voluntary Petition for Individuals Filing for Bankruptcy Voluntary Petition for…" at bounding box center [446, 424] width 263 height 634
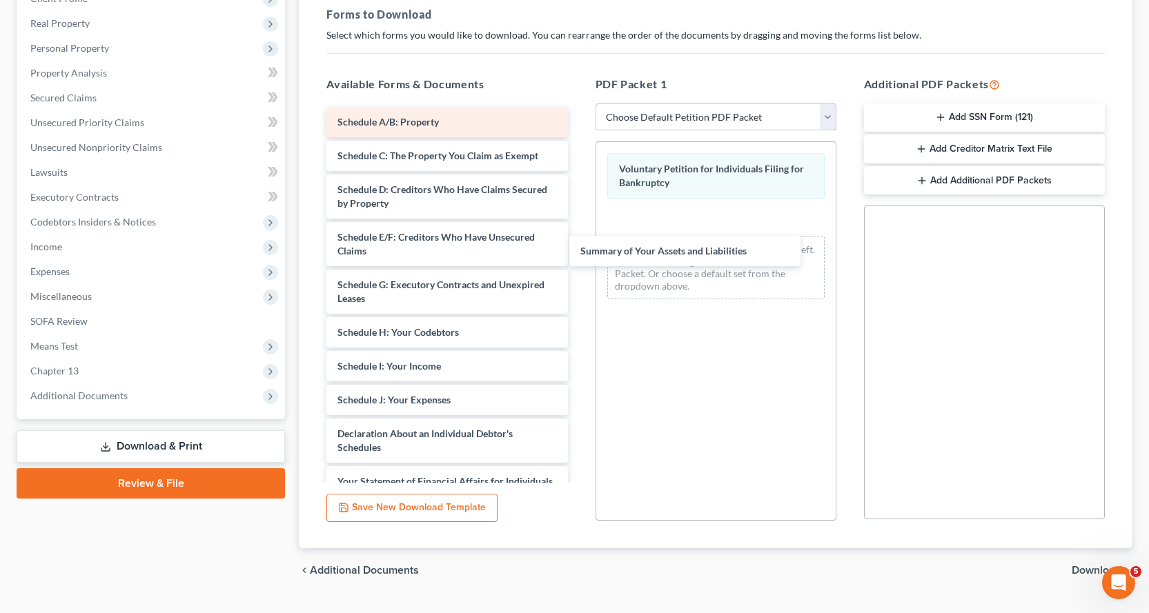
drag, startPoint x: 408, startPoint y: 122, endPoint x: 415, endPoint y: 117, distance: 8.4
click at [578, 240] on div "Summary of Your Assets and Liabilities Summary of Your Assets and Liabilities S…" at bounding box center [446, 407] width 263 height 600
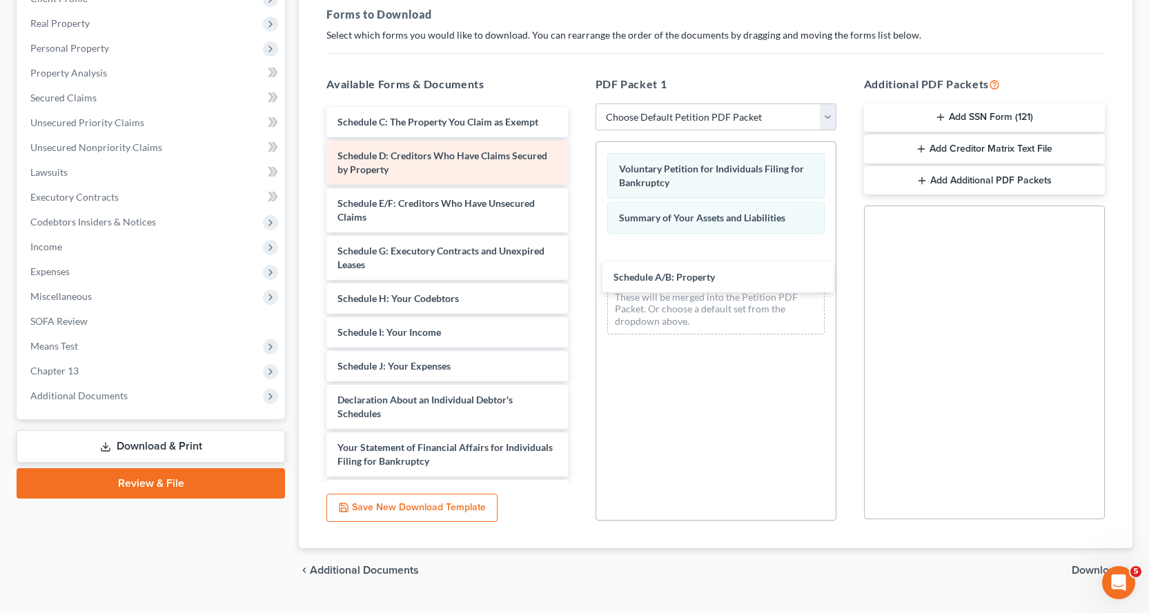
drag, startPoint x: 366, startPoint y: 122, endPoint x: 434, endPoint y: 141, distance: 70.8
click at [578, 275] on div "Schedule A/B: Property Schedule A/B: Property Schedule C: The Property You Clai…" at bounding box center [446, 390] width 263 height 567
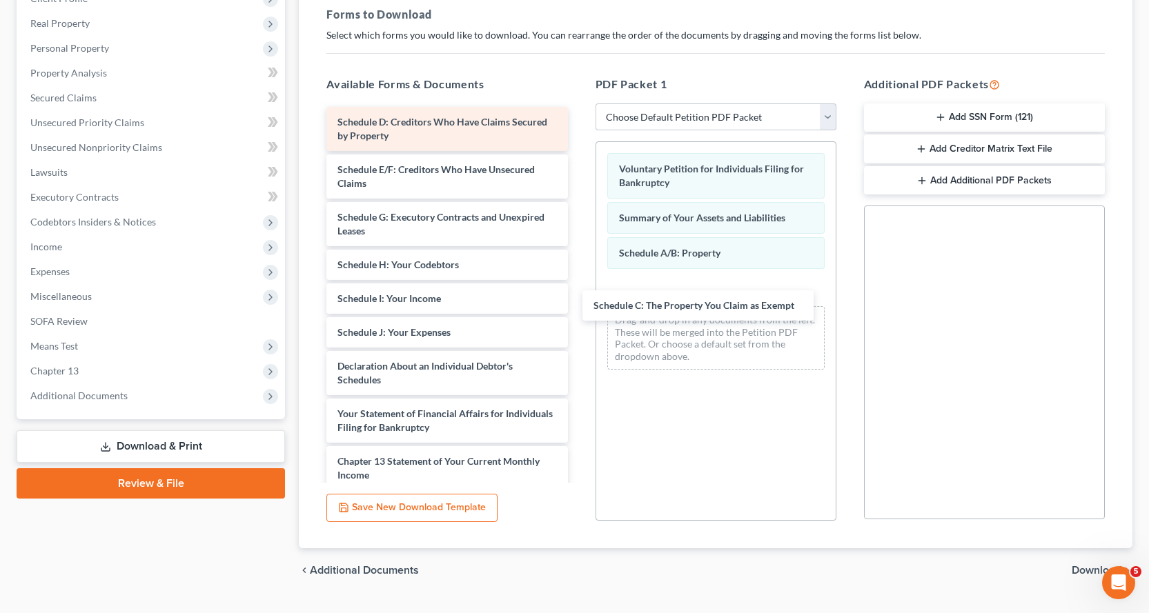
drag, startPoint x: 409, startPoint y: 122, endPoint x: 424, endPoint y: 137, distance: 21.0
click at [578, 304] on div "Schedule C: The Property You Claim as Exempt Schedule C: The Property You Claim…" at bounding box center [446, 373] width 263 height 533
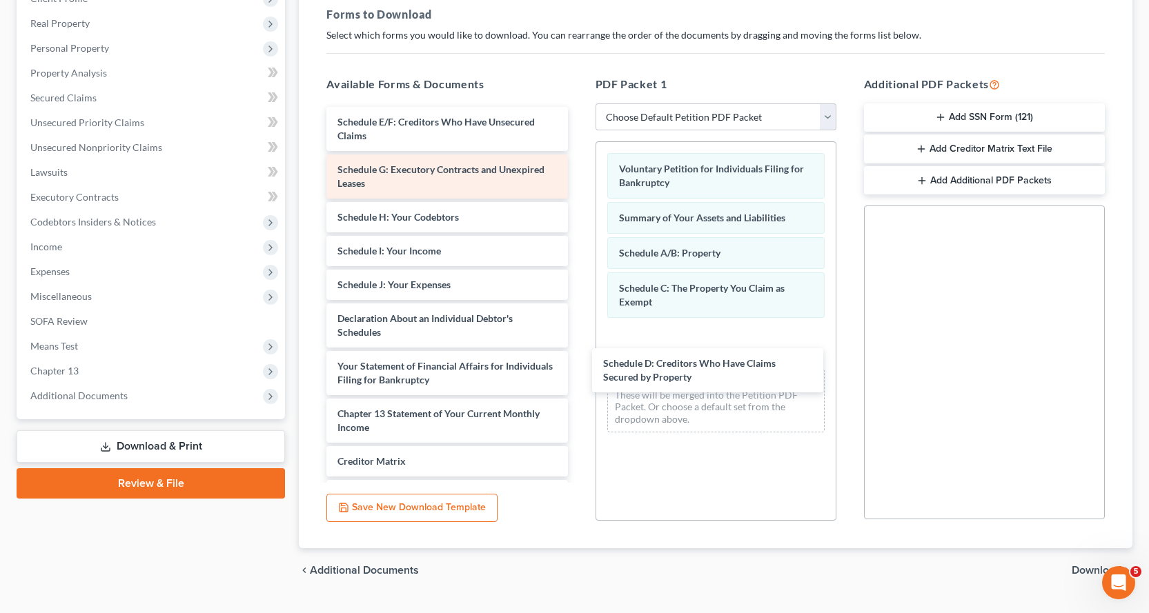
drag, startPoint x: 401, startPoint y: 126, endPoint x: 469, endPoint y: 190, distance: 93.7
click at [578, 359] on div "Schedule D: Creditors Who Have Claims Secured by Property Schedule D: Creditors…" at bounding box center [446, 349] width 263 height 485
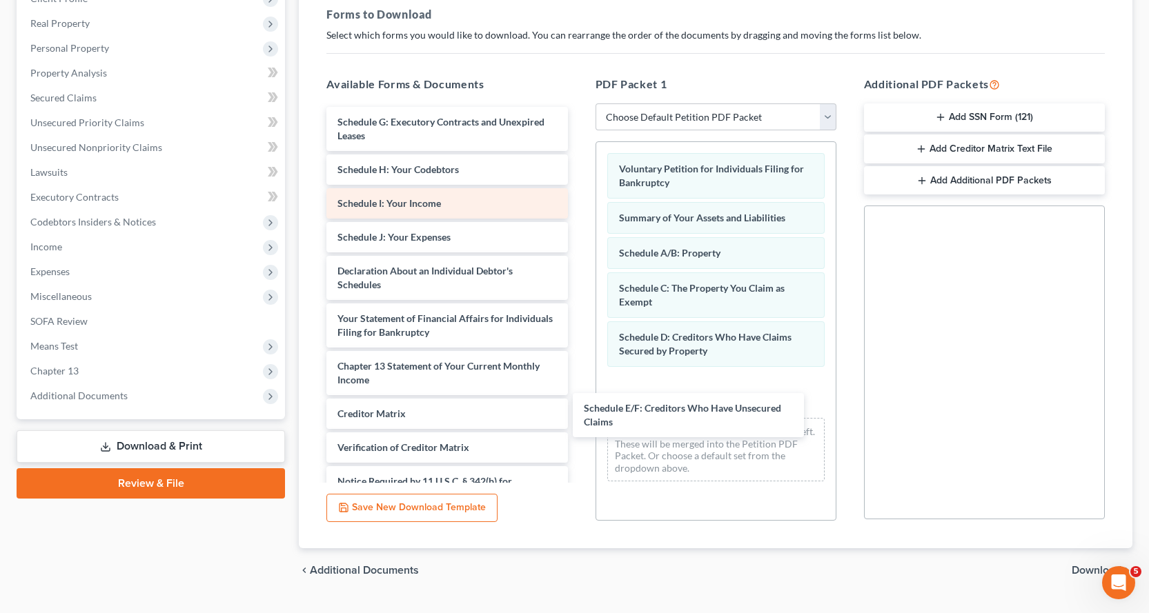
drag, startPoint x: 368, startPoint y: 121, endPoint x: 444, endPoint y: 189, distance: 101.1
click at [578, 391] on div "Schedule E/F: Creditors Who Have Unsecured Claims Schedule E/F: Creditors Who H…" at bounding box center [446, 325] width 263 height 437
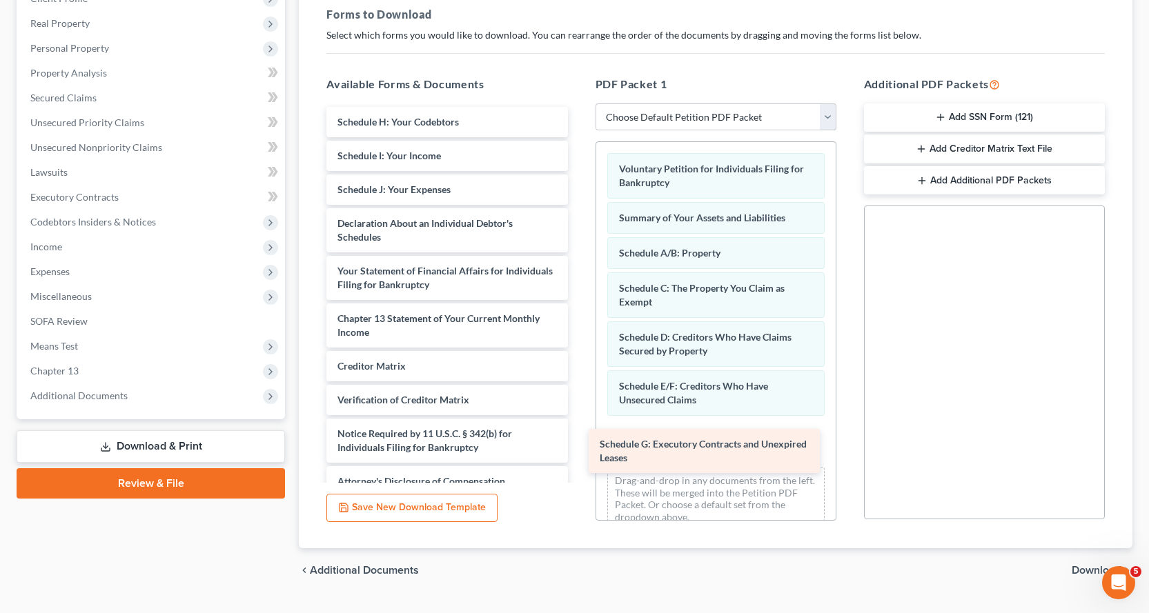
drag, startPoint x: 380, startPoint y: 120, endPoint x: 644, endPoint y: 433, distance: 408.9
click at [578, 440] on div "Schedule G: Executory Contracts and Unexpired Leases Schedule G: Executory Cont…" at bounding box center [446, 302] width 263 height 390
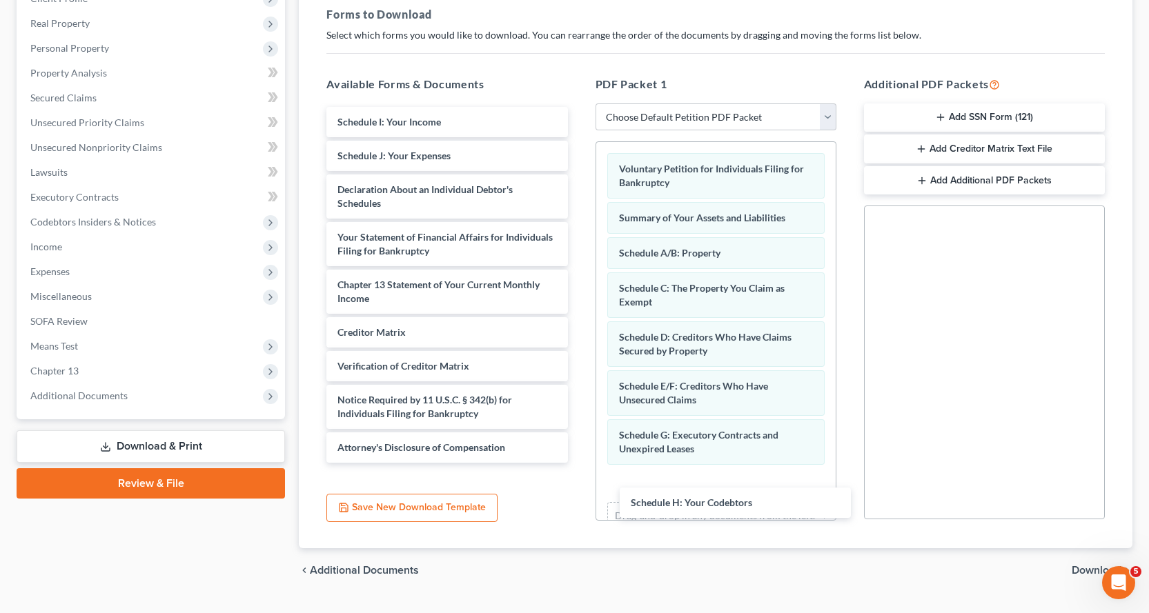
drag, startPoint x: 368, startPoint y: 121, endPoint x: 647, endPoint y: 475, distance: 451.6
click at [578, 463] on div "Schedule H: Your Codebtors Schedule H: Your Codebtors Schedule I: Your Income S…" at bounding box center [446, 285] width 263 height 356
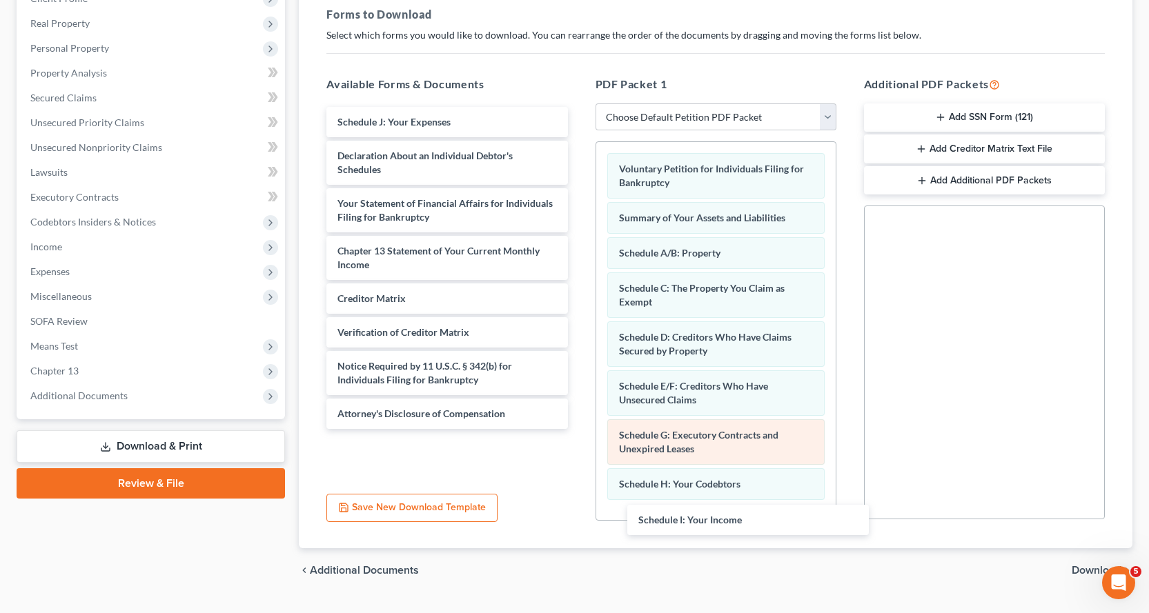
drag, startPoint x: 409, startPoint y: 121, endPoint x: 722, endPoint y: 421, distance: 433.9
click at [578, 429] on div "Schedule I: Your Income Schedule I: Your Income Schedule J: Your Expenses Decla…" at bounding box center [446, 268] width 263 height 322
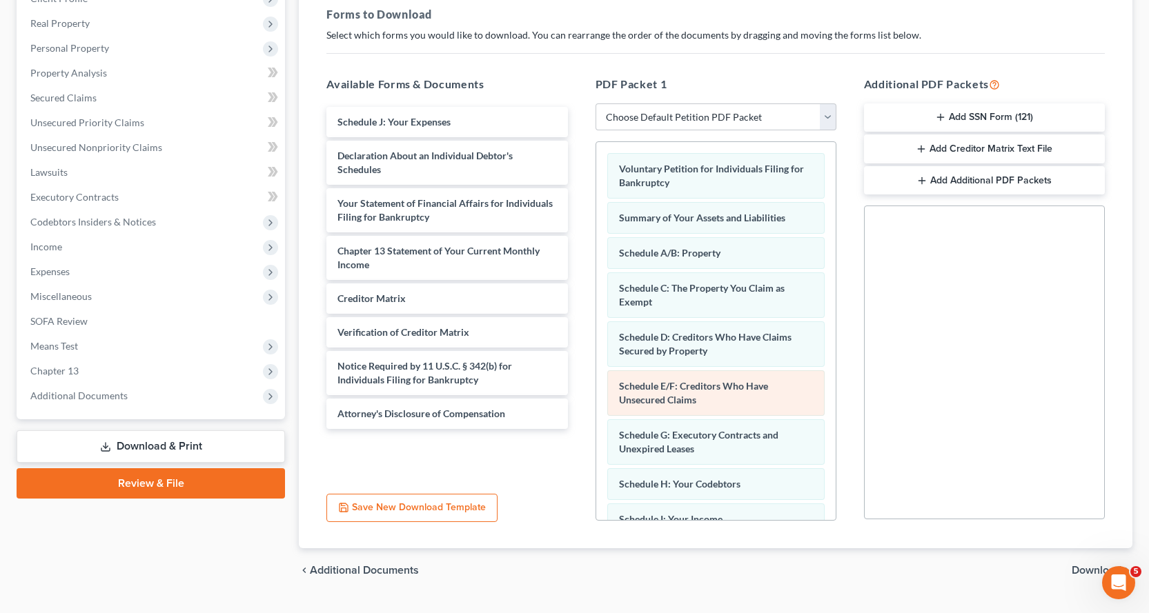
scroll to position [93, 0]
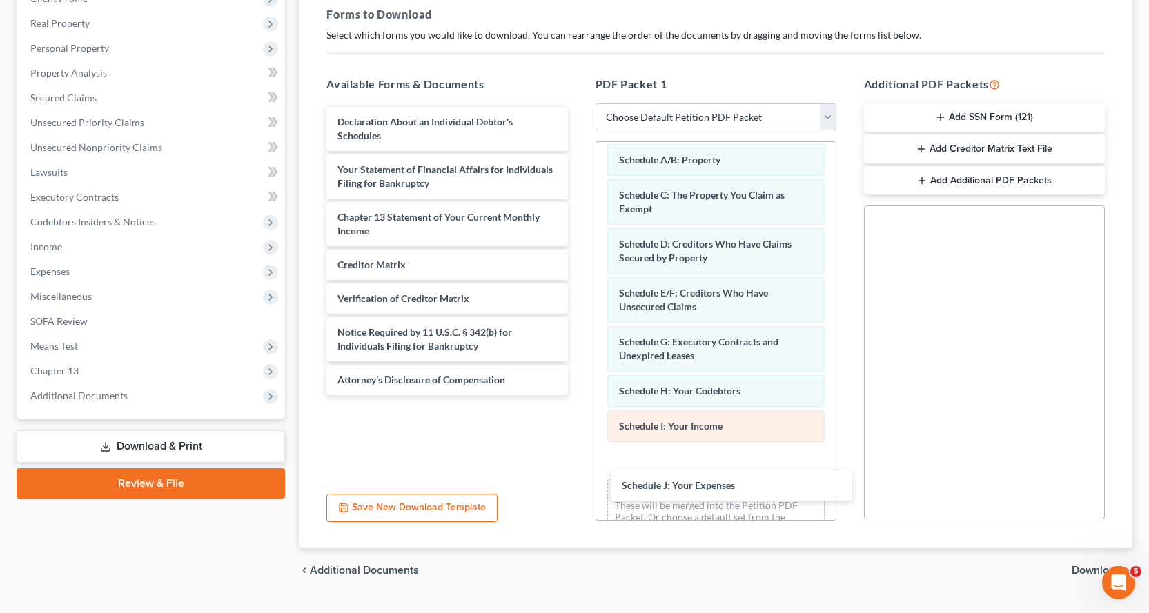
drag, startPoint x: 395, startPoint y: 121, endPoint x: 692, endPoint y: 441, distance: 436.5
click at [578, 395] on div "Schedule J: Your Expenses Schedule J: Your Expenses Declaration About an Indivi…" at bounding box center [446, 251] width 263 height 288
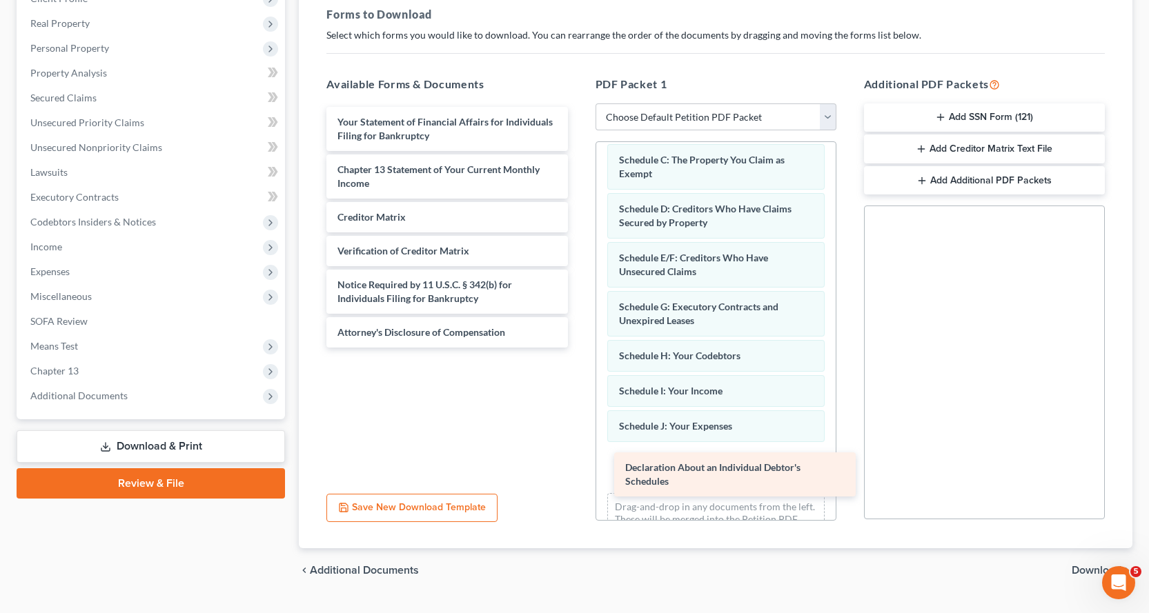
drag, startPoint x: 353, startPoint y: 134, endPoint x: 641, endPoint y: 479, distance: 449.3
click at [578, 348] on div "Declaration About an Individual Debtor's Schedules Declaration About an Individ…" at bounding box center [446, 227] width 263 height 241
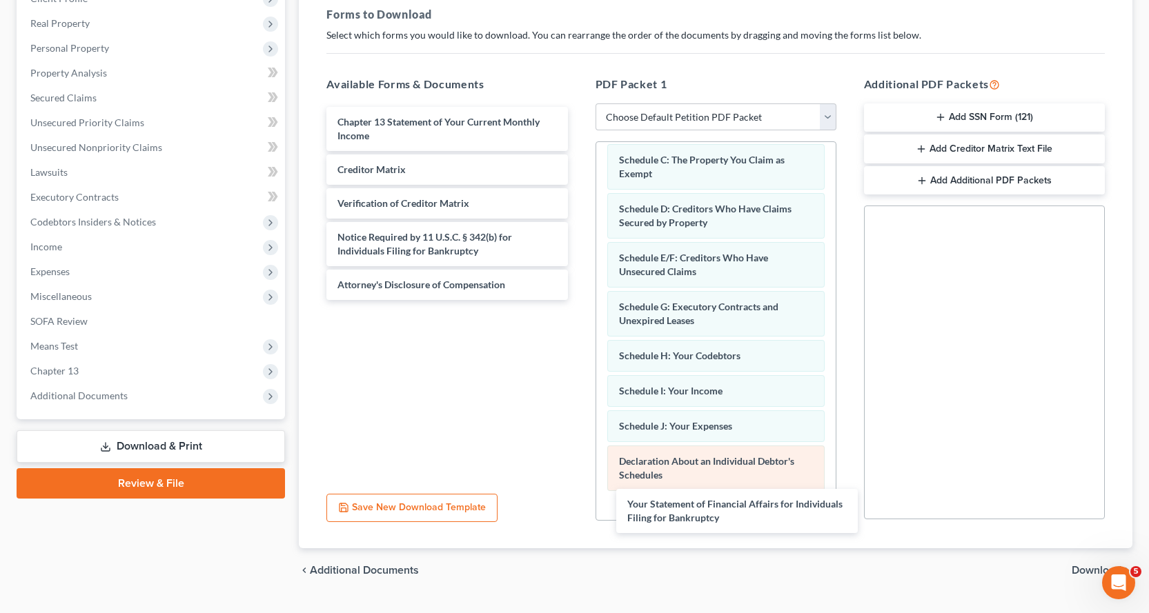
drag, startPoint x: 375, startPoint y: 130, endPoint x: 659, endPoint y: 465, distance: 438.7
click at [578, 300] on div "Your Statement of Financial Affairs for Individuals Filing for Bankruptcy Your …" at bounding box center [446, 203] width 263 height 193
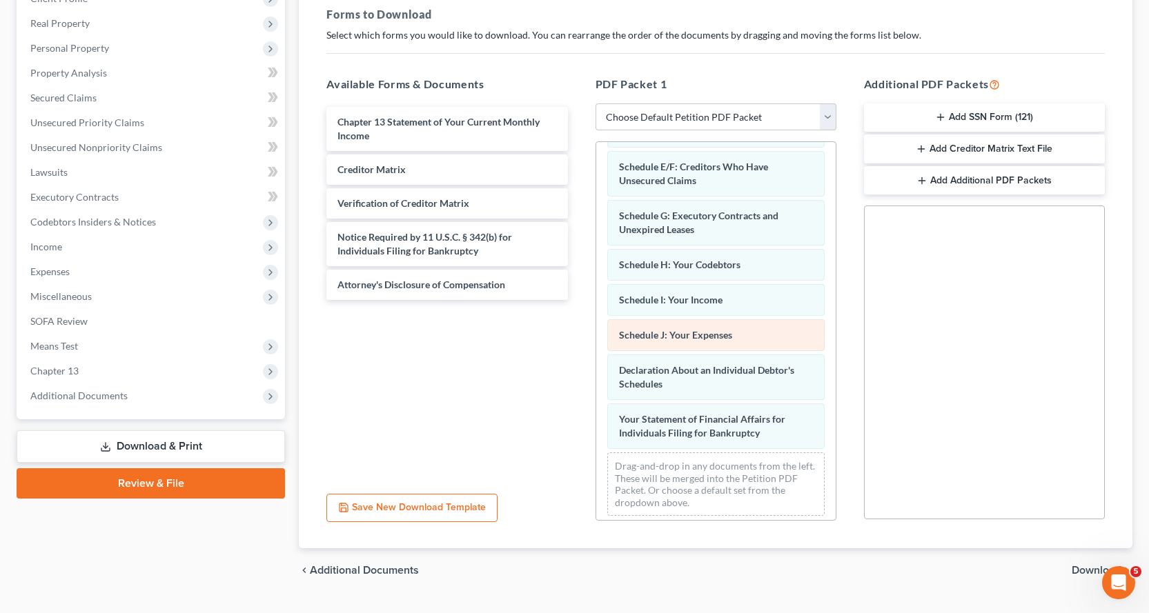
scroll to position [226, 0]
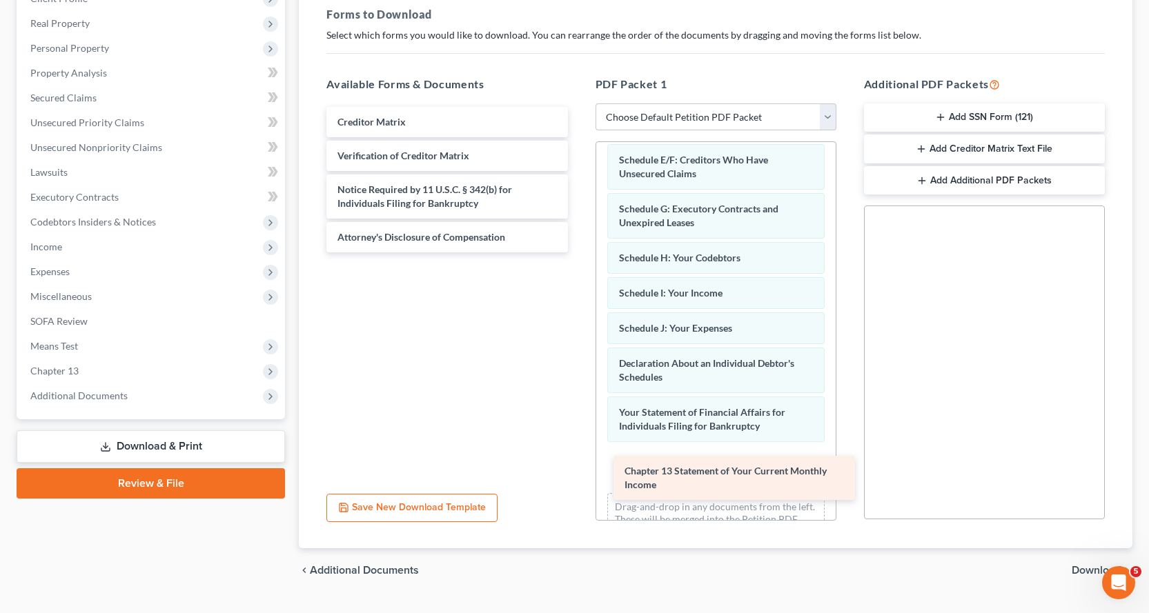
drag, startPoint x: 356, startPoint y: 130, endPoint x: 642, endPoint y: 475, distance: 447.8
click at [578, 253] on div "Chapter 13 Statement of Your Current Monthly Income Chapter 13 Statement of You…" at bounding box center [446, 180] width 263 height 146
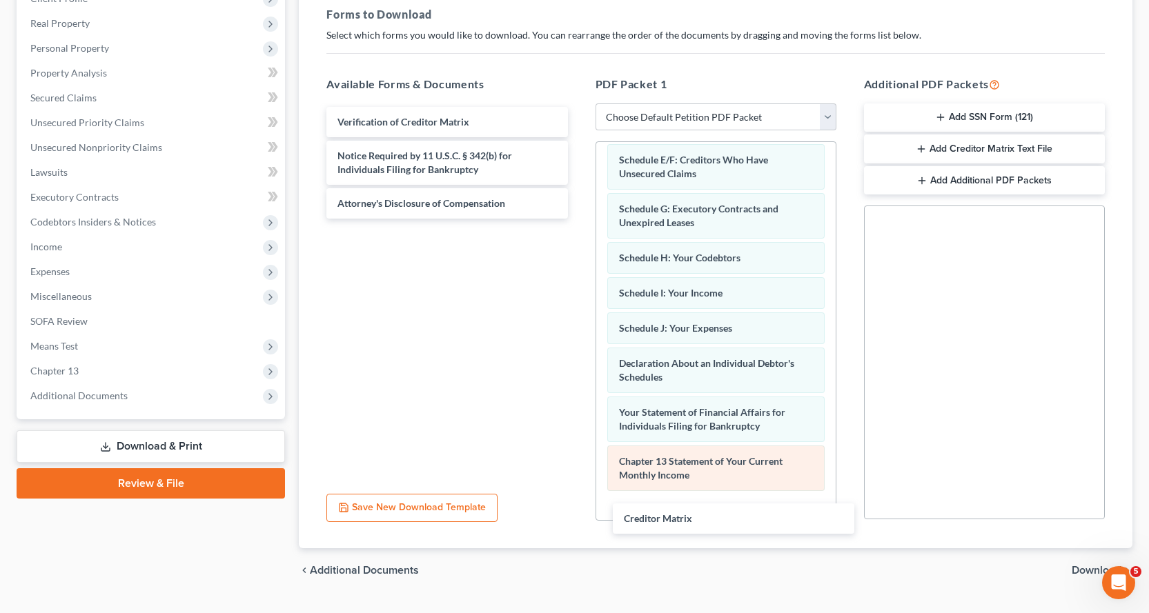
drag, startPoint x: 370, startPoint y: 121, endPoint x: 660, endPoint y: 474, distance: 457.4
click at [578, 219] on div "Creditor Matrix Creditor Matrix Verification of Creditor Matrix Notice Required…" at bounding box center [446, 163] width 263 height 112
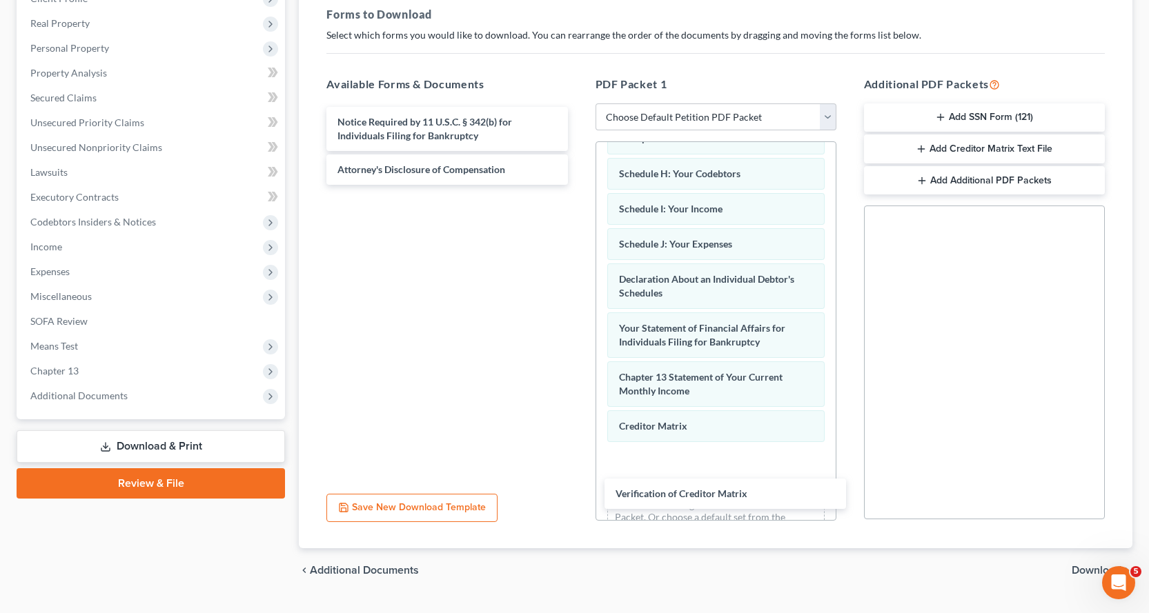
drag, startPoint x: 361, startPoint y: 120, endPoint x: 494, endPoint y: 240, distance: 179.3
click at [578, 185] on div "Verification of Creditor Matrix Verification of Creditor Matrix Notice Required…" at bounding box center [446, 146] width 263 height 78
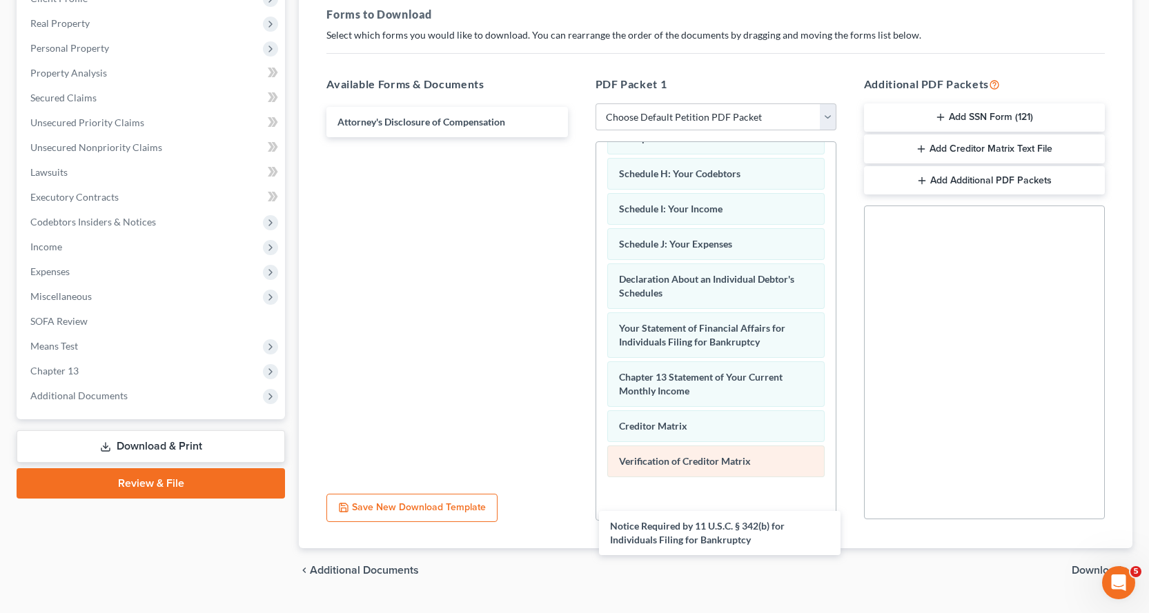
drag, startPoint x: 375, startPoint y: 131, endPoint x: 664, endPoint y: 471, distance: 445.5
click at [578, 137] on div "Notice Required by 11 U.S.C. § 342(b) for Individuals Filing for Bankruptcy Not…" at bounding box center [446, 122] width 263 height 30
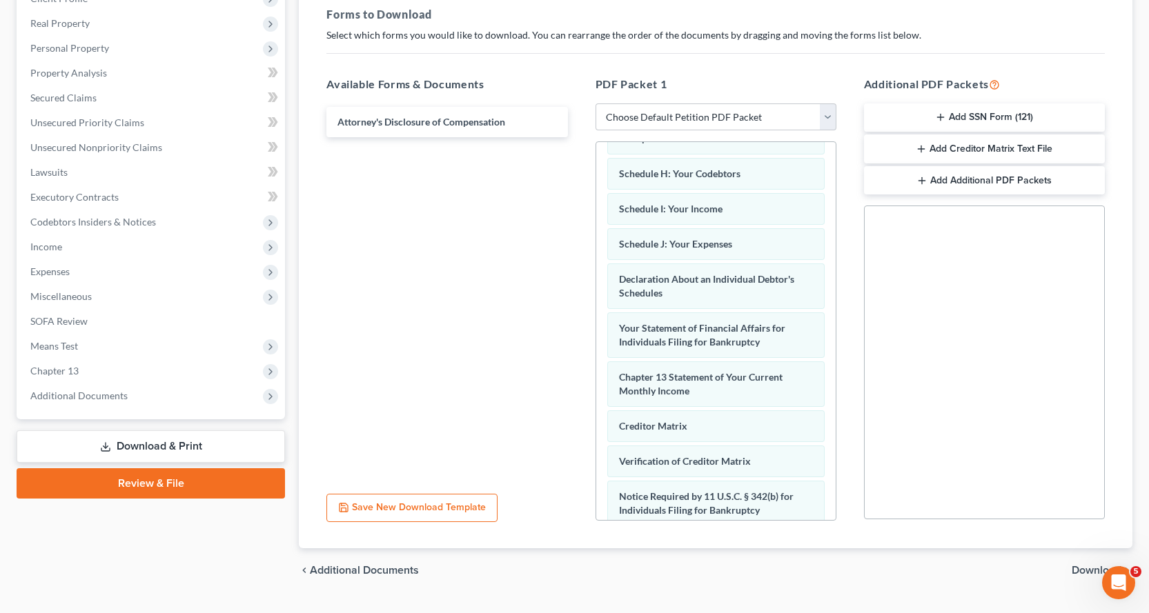
scroll to position [395, 0]
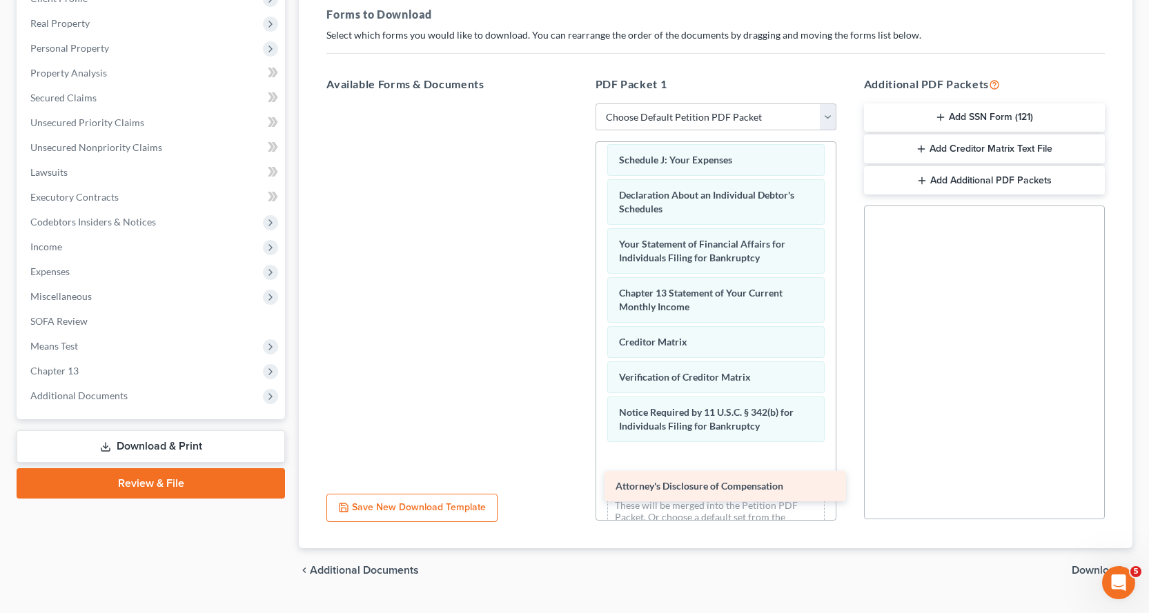
drag, startPoint x: 383, startPoint y: 121, endPoint x: 685, endPoint y: 470, distance: 460.8
click at [578, 104] on div "Attorney's Disclosure of Compensation Attorney's Disclosure of Compensation" at bounding box center [446, 104] width 263 height 0
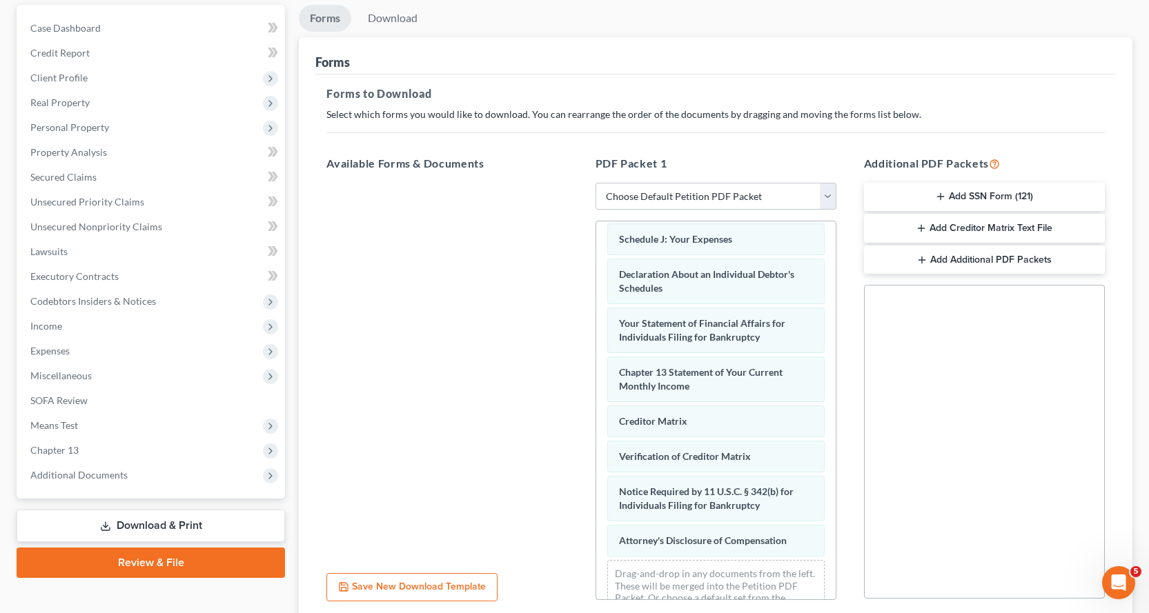
scroll to position [0, 0]
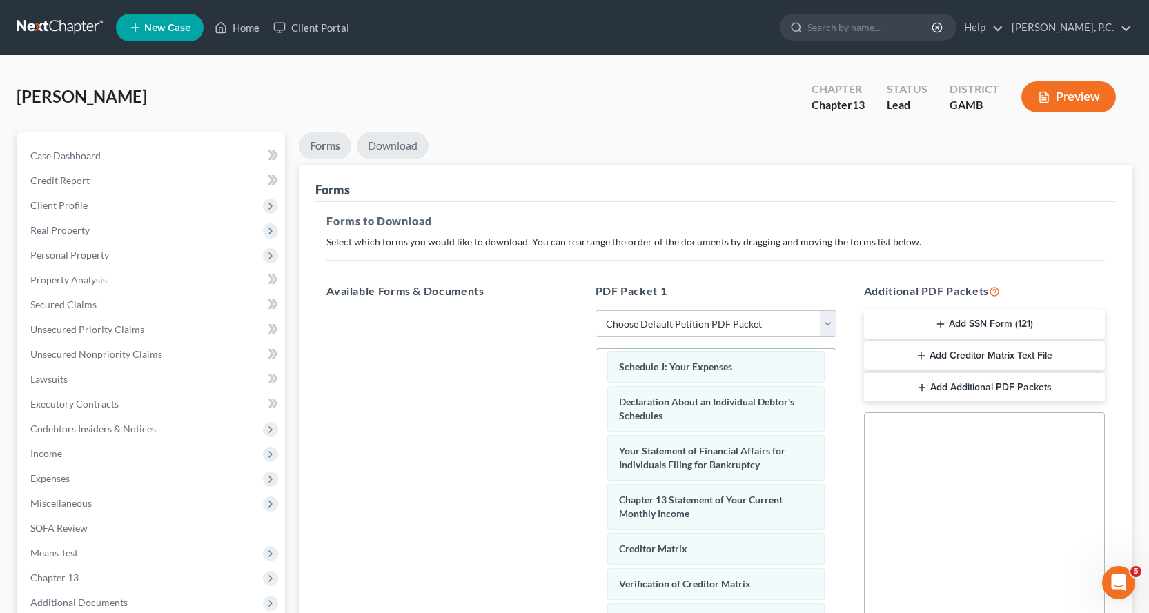
click at [397, 144] on link "Download" at bounding box center [393, 145] width 72 height 27
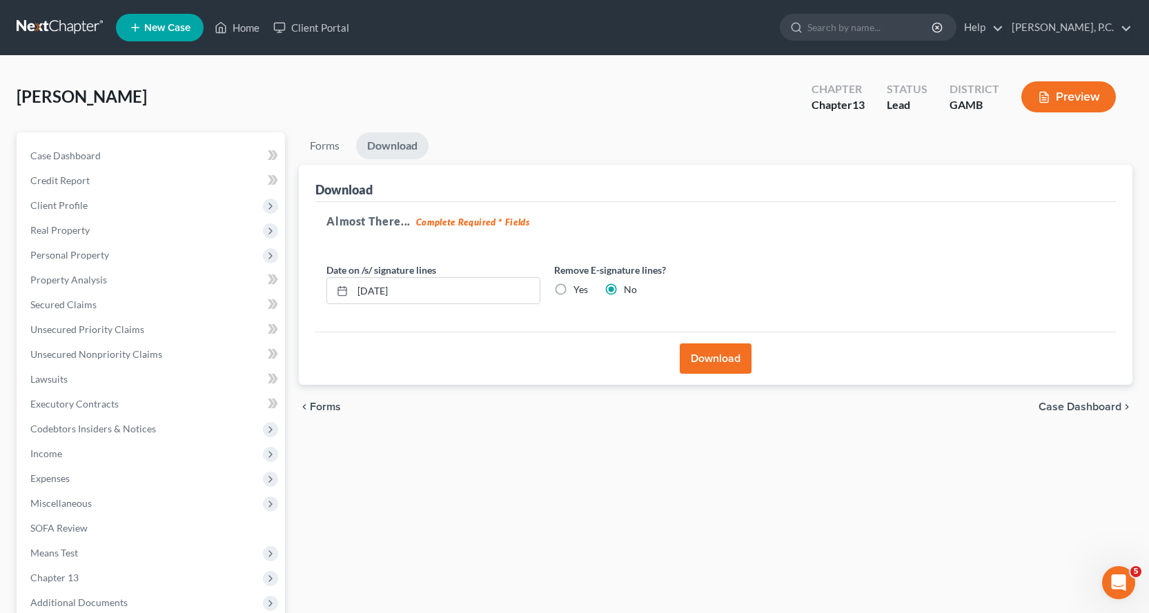
click at [718, 357] on button "Download" at bounding box center [716, 359] width 72 height 30
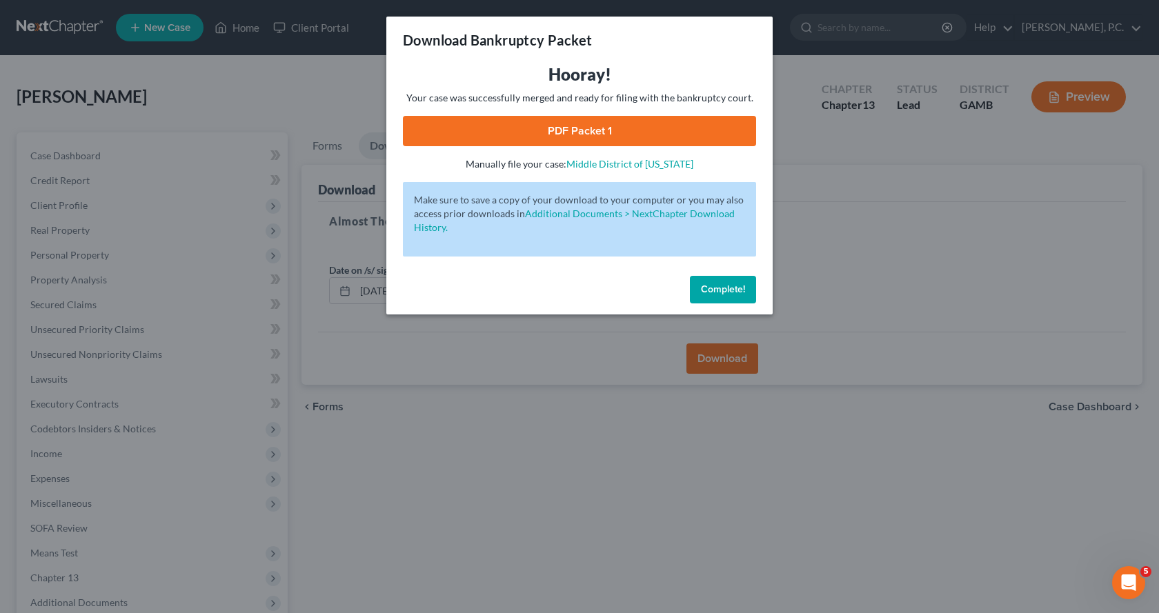
click at [576, 135] on link "PDF Packet 1" at bounding box center [579, 131] width 353 height 30
click at [727, 290] on span "Complete!" at bounding box center [723, 290] width 44 height 12
